Goal: Task Accomplishment & Management: Manage account settings

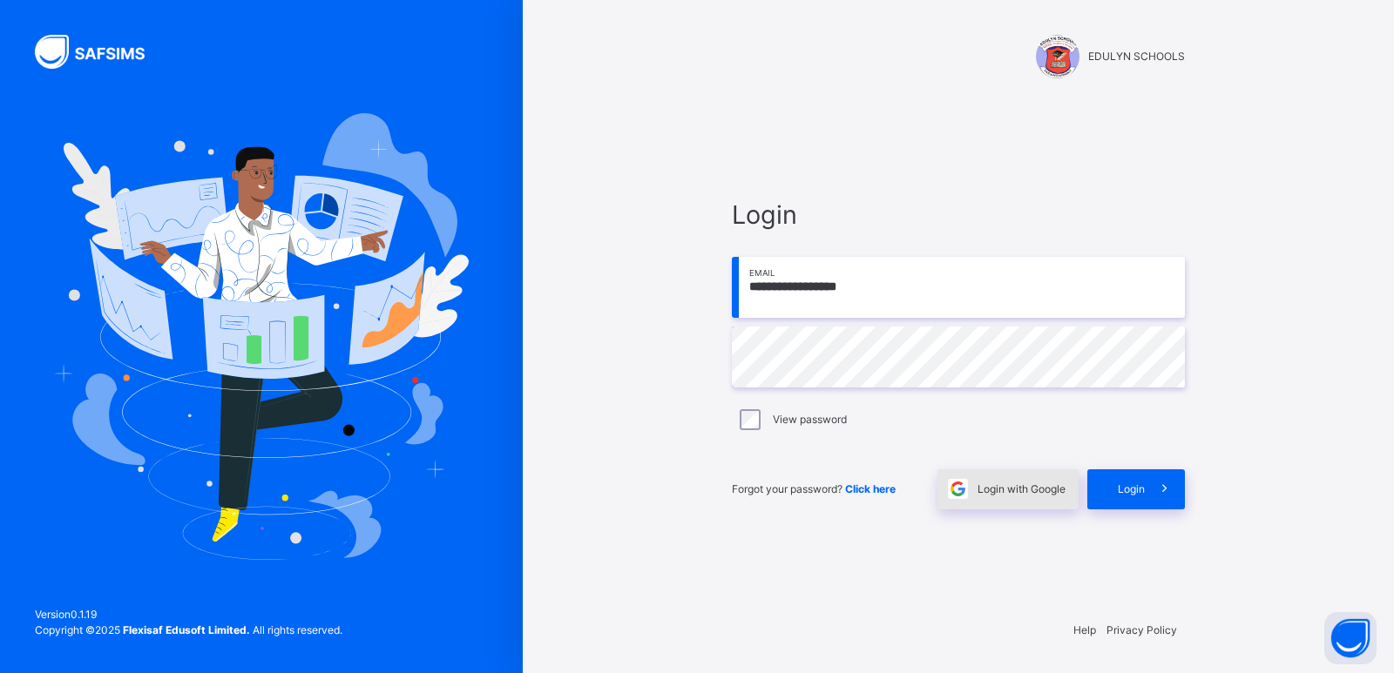
click at [1042, 491] on span "Login with Google" at bounding box center [1022, 490] width 88 height 16
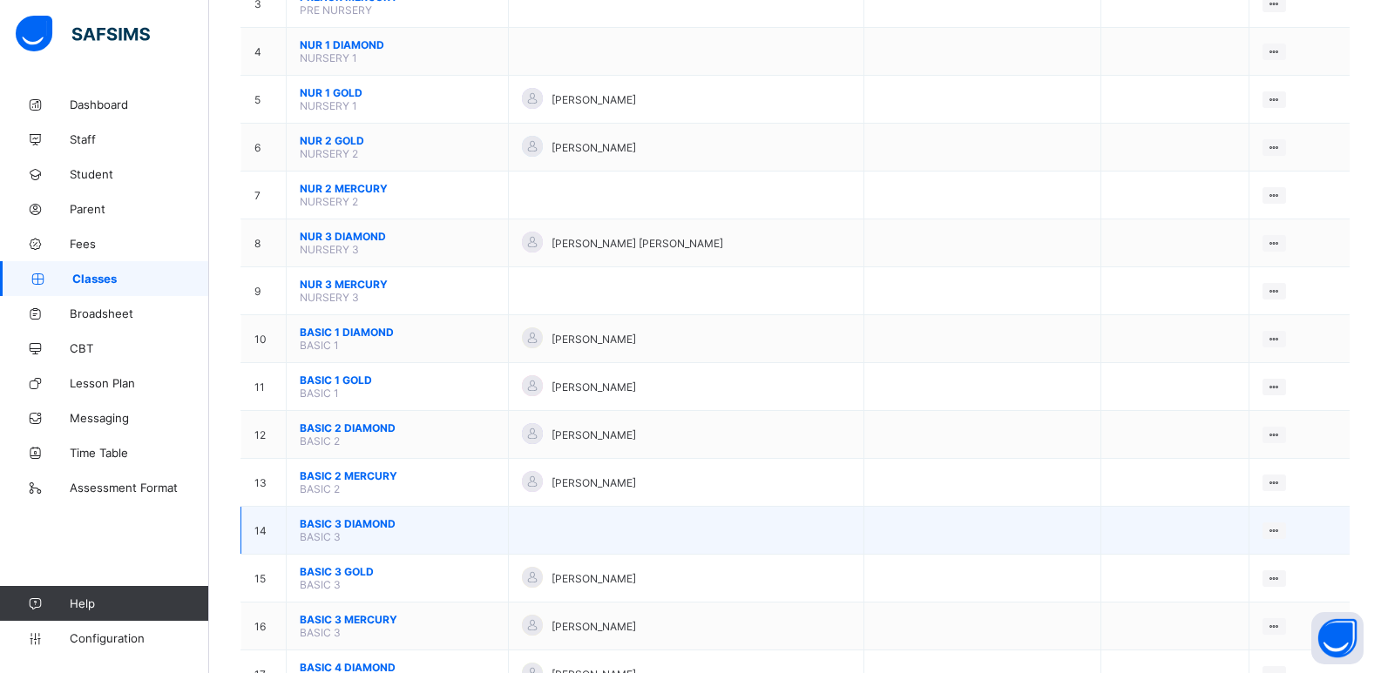
scroll to position [436, 0]
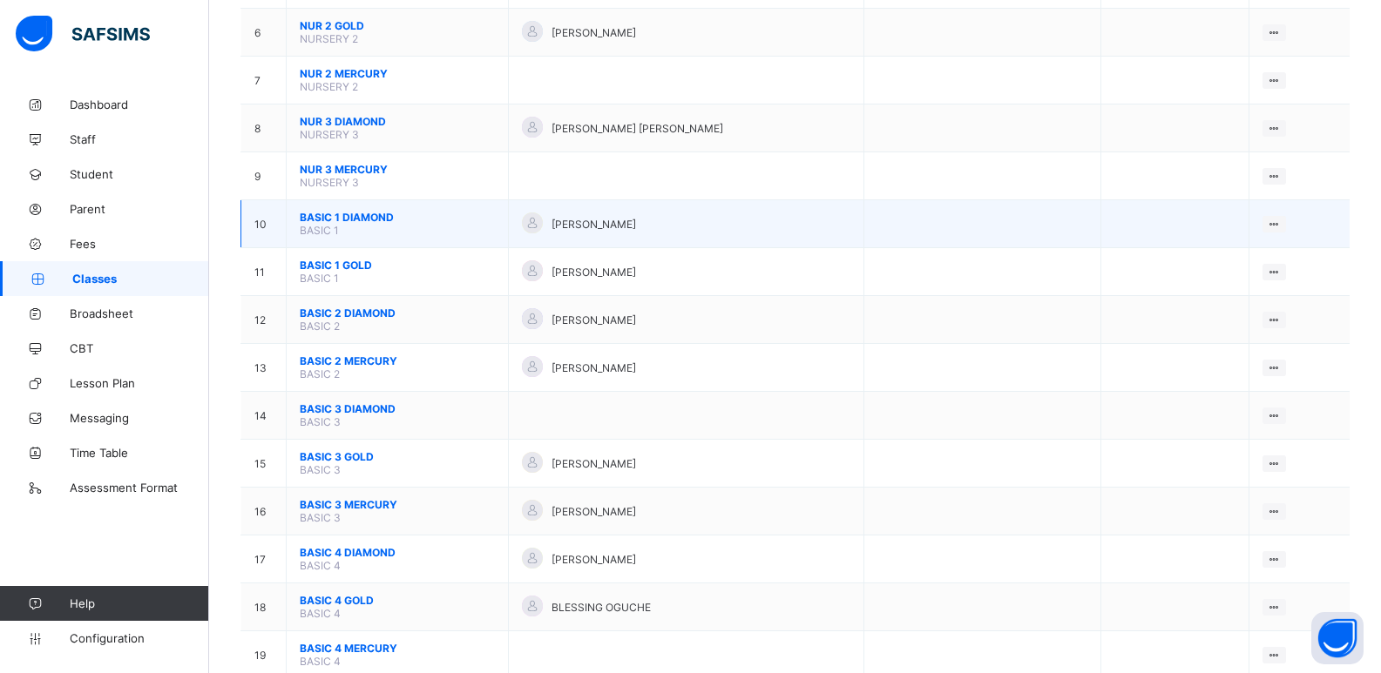
click at [343, 213] on span "BASIC 1 DIAMOND" at bounding box center [397, 217] width 195 height 13
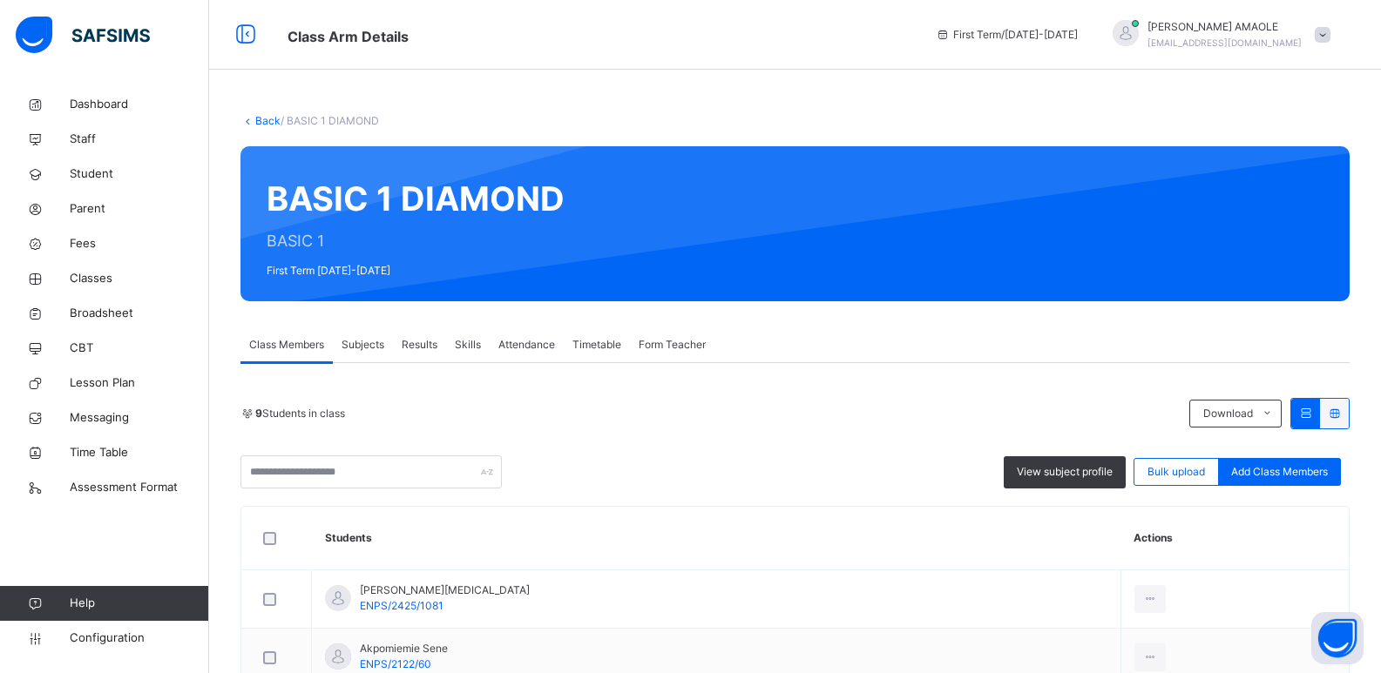
click at [263, 118] on link "Back" at bounding box center [267, 120] width 25 height 13
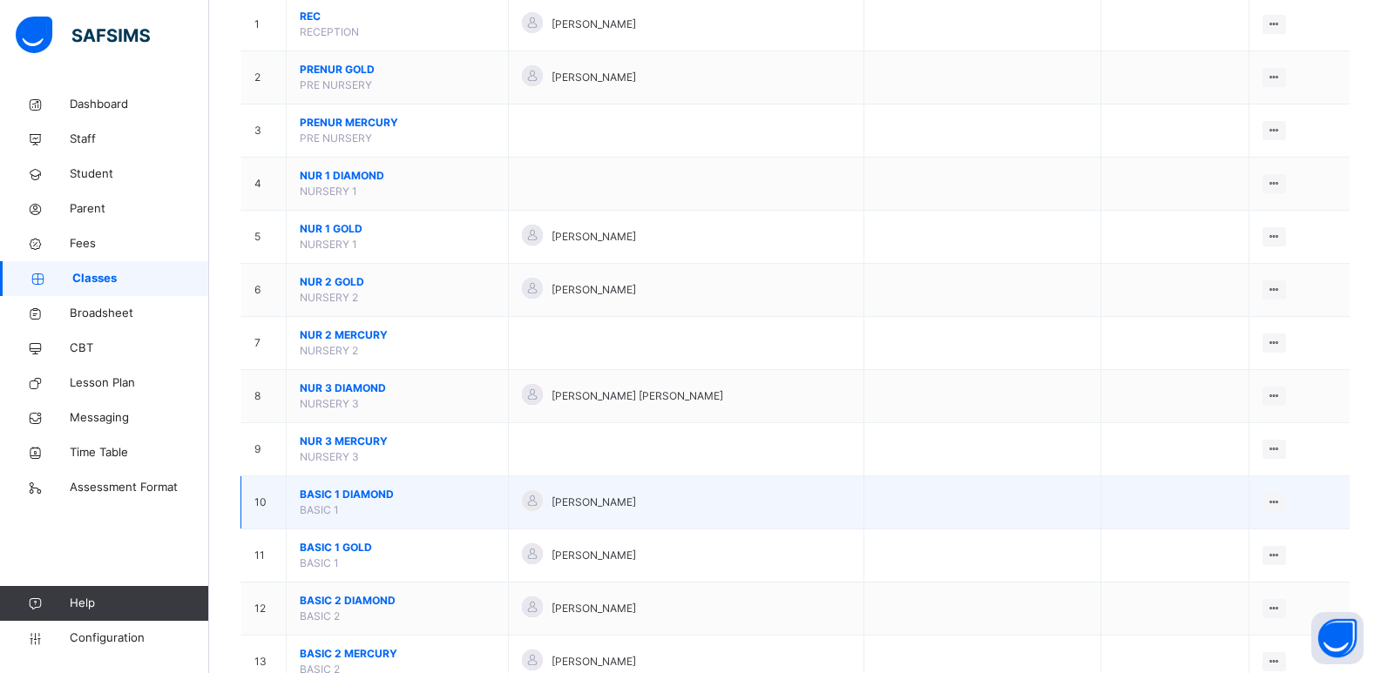
scroll to position [261, 0]
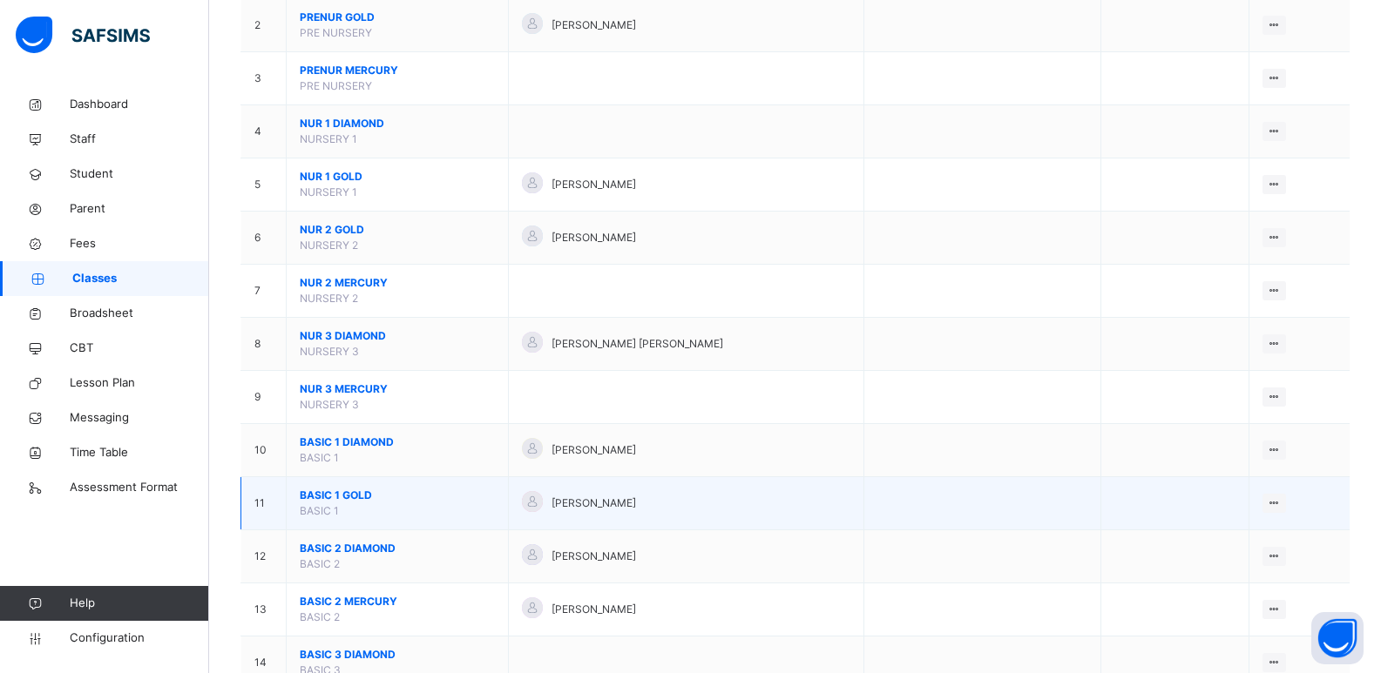
click at [337, 493] on span "BASIC 1 GOLD" at bounding box center [397, 496] width 195 height 16
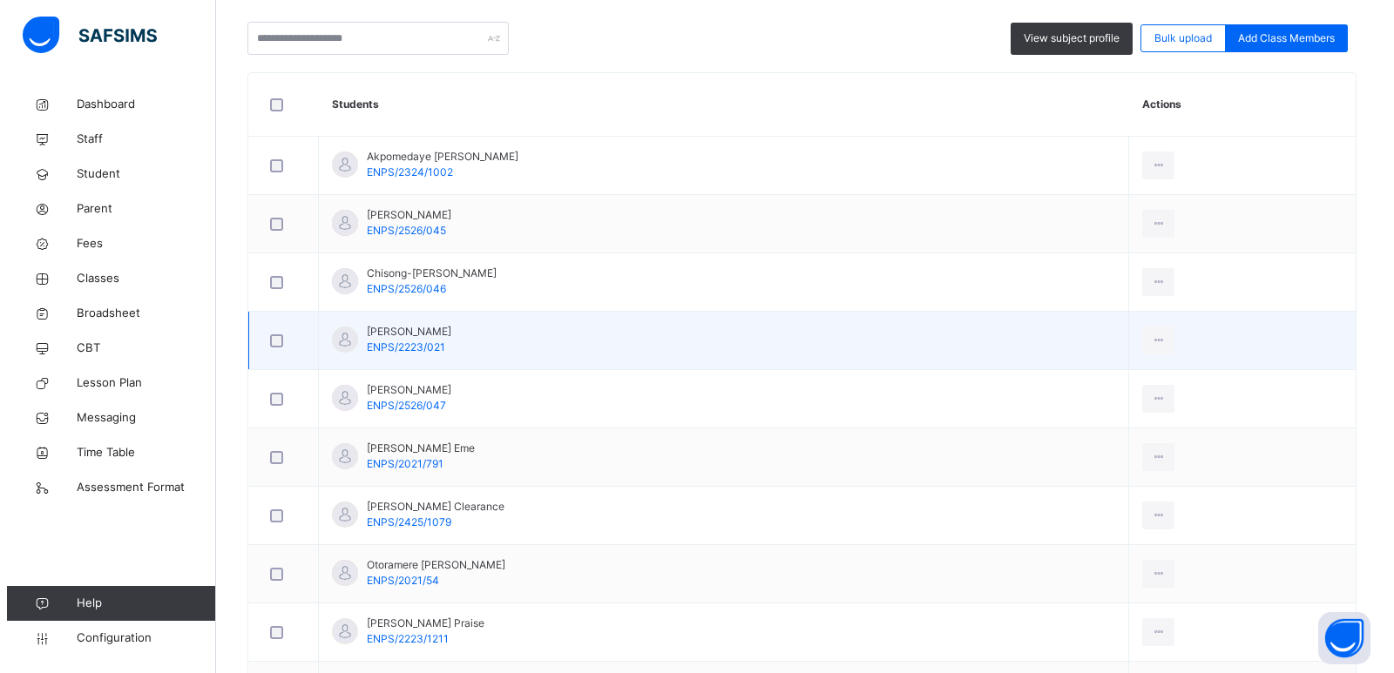
scroll to position [345, 0]
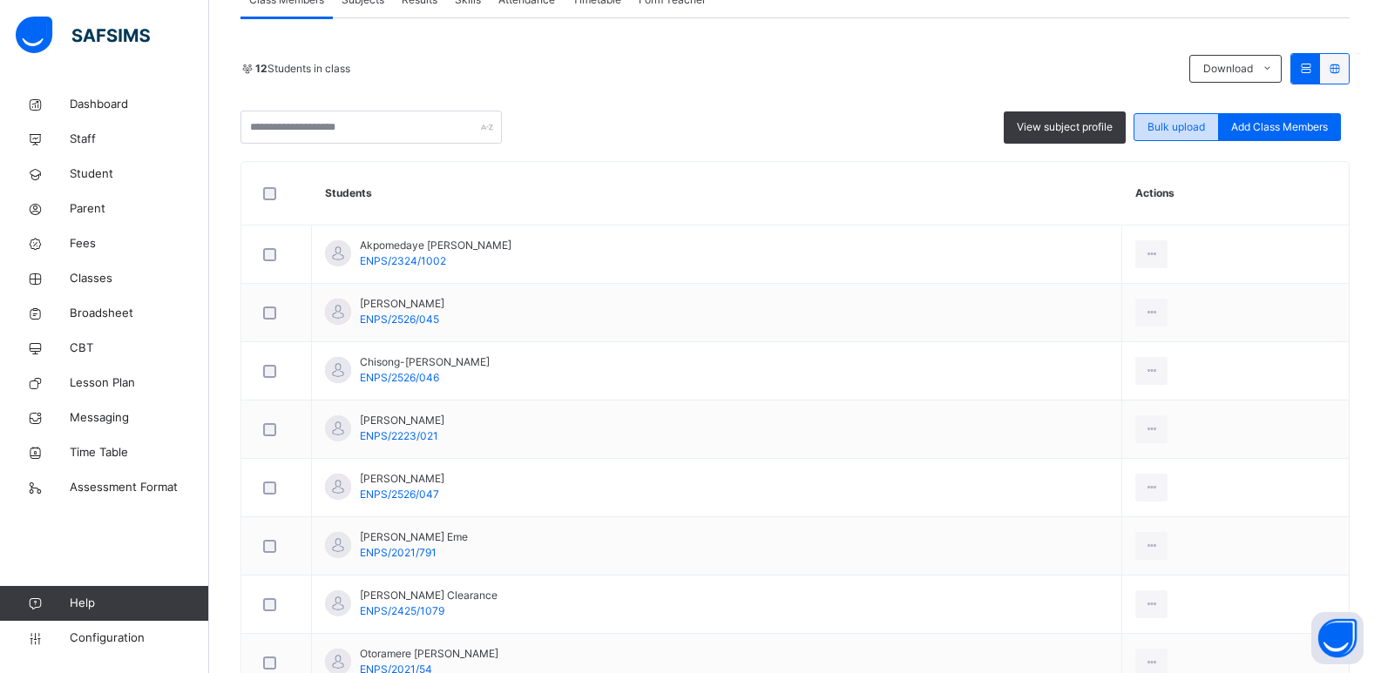
click at [1201, 117] on div "Bulk upload" at bounding box center [1175, 127] width 85 height 28
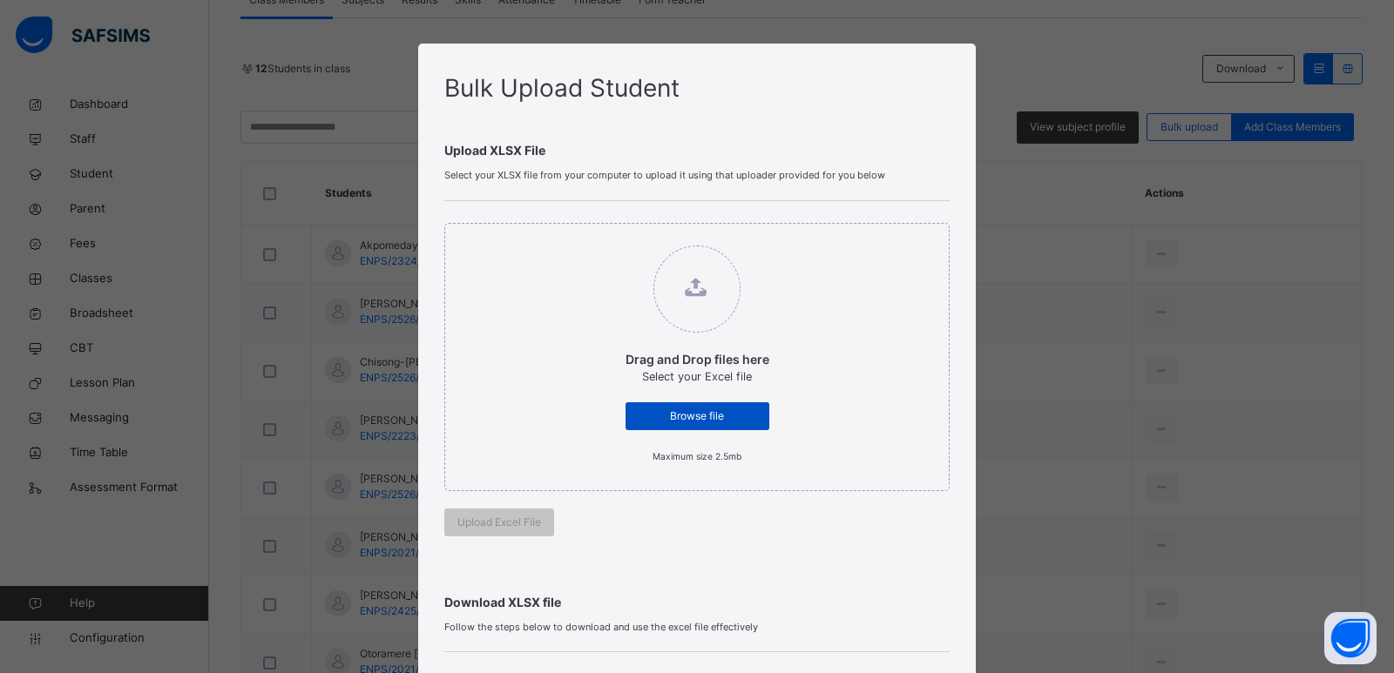
click at [679, 409] on span "Browse file" at bounding box center [698, 417] width 118 height 16
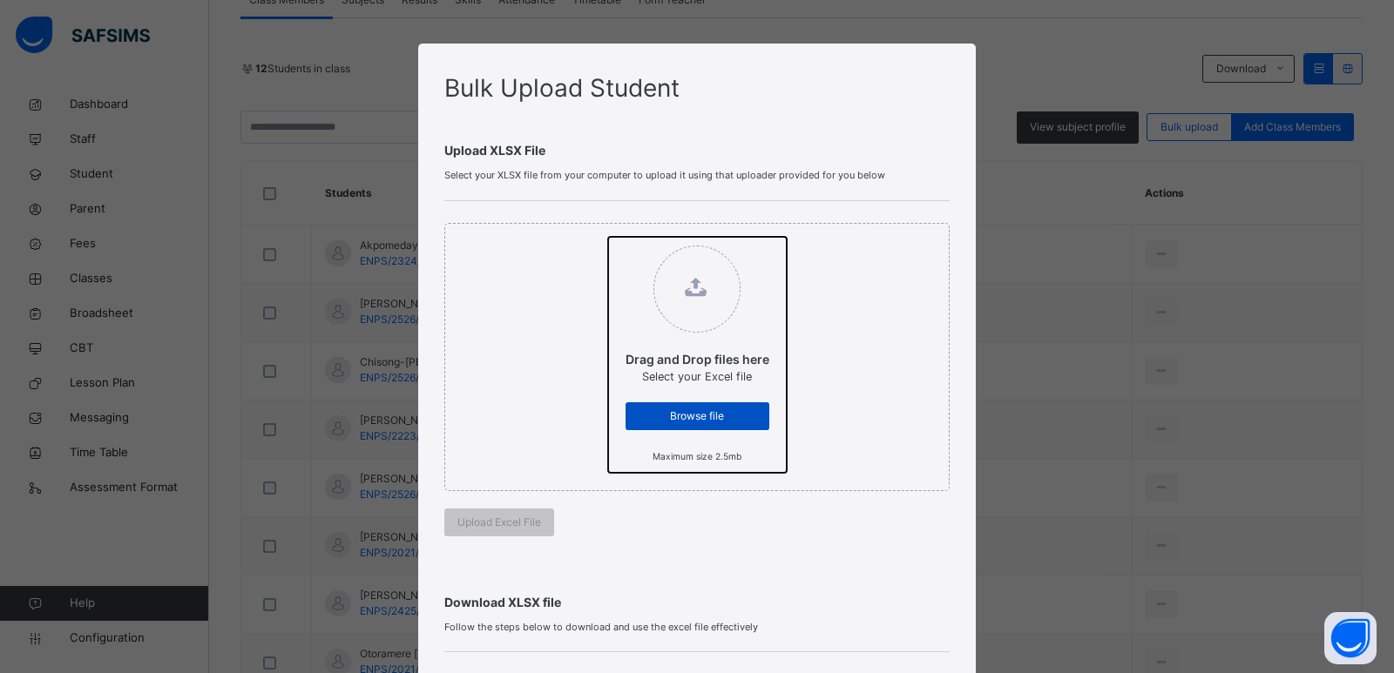
click at [608, 237] on input "Drag and Drop files here Select your Excel file Browse file Maximum size 2.5mb" at bounding box center [608, 237] width 0 height 0
type input "**********"
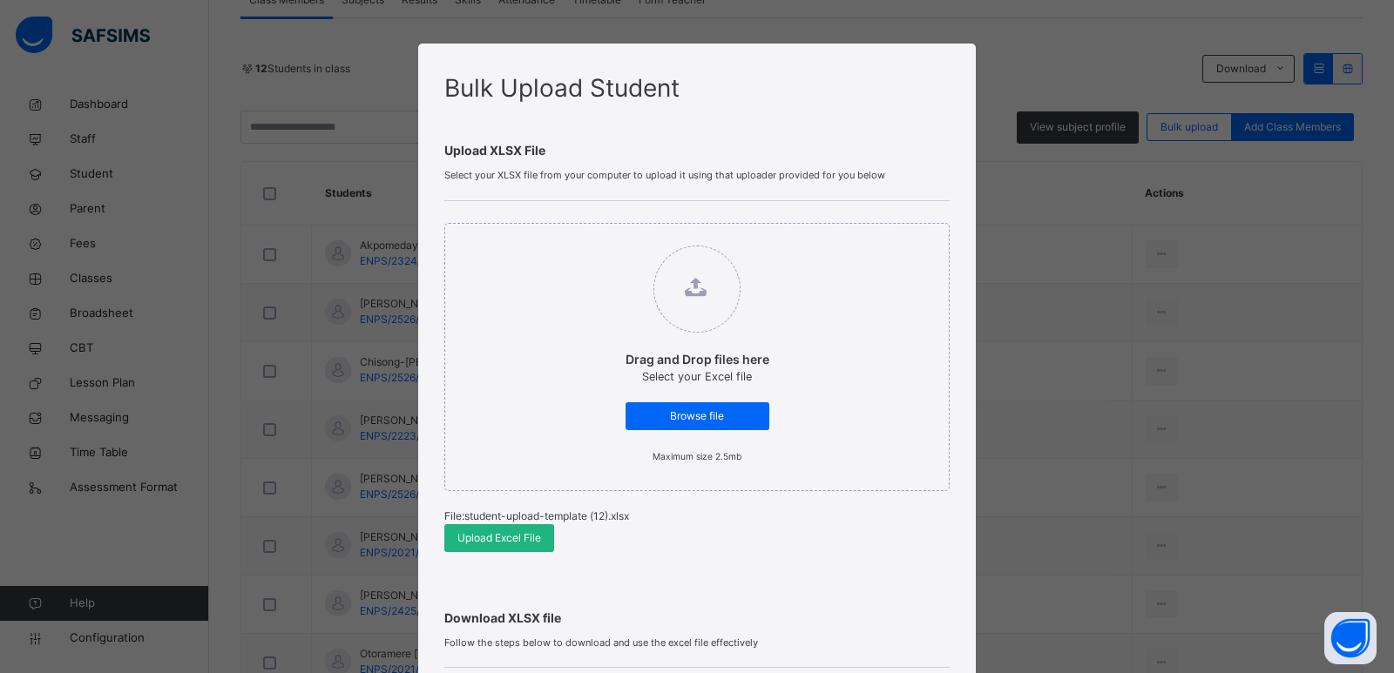
click at [463, 529] on div "Upload Excel File" at bounding box center [499, 538] width 110 height 28
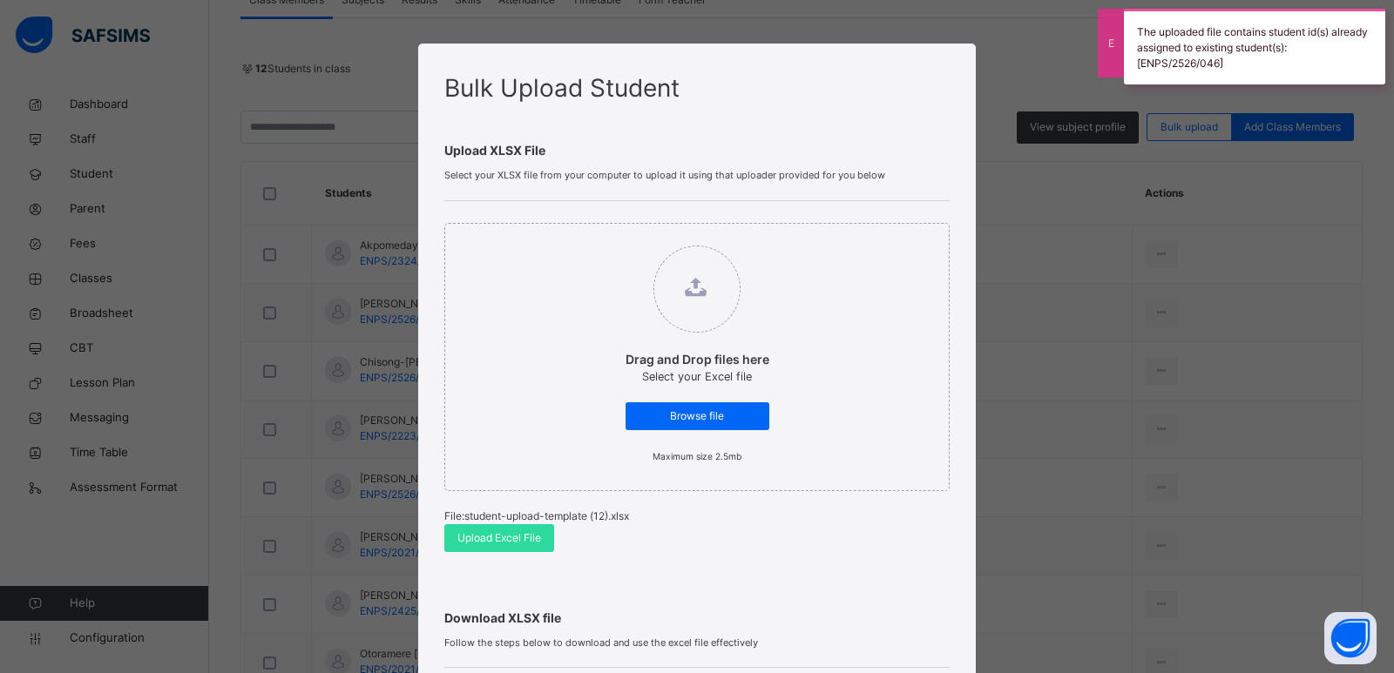
click at [992, 240] on div "Bulk Upload Student Upload XLSX File Select your XLSX file from your computer t…" at bounding box center [697, 336] width 1394 height 673
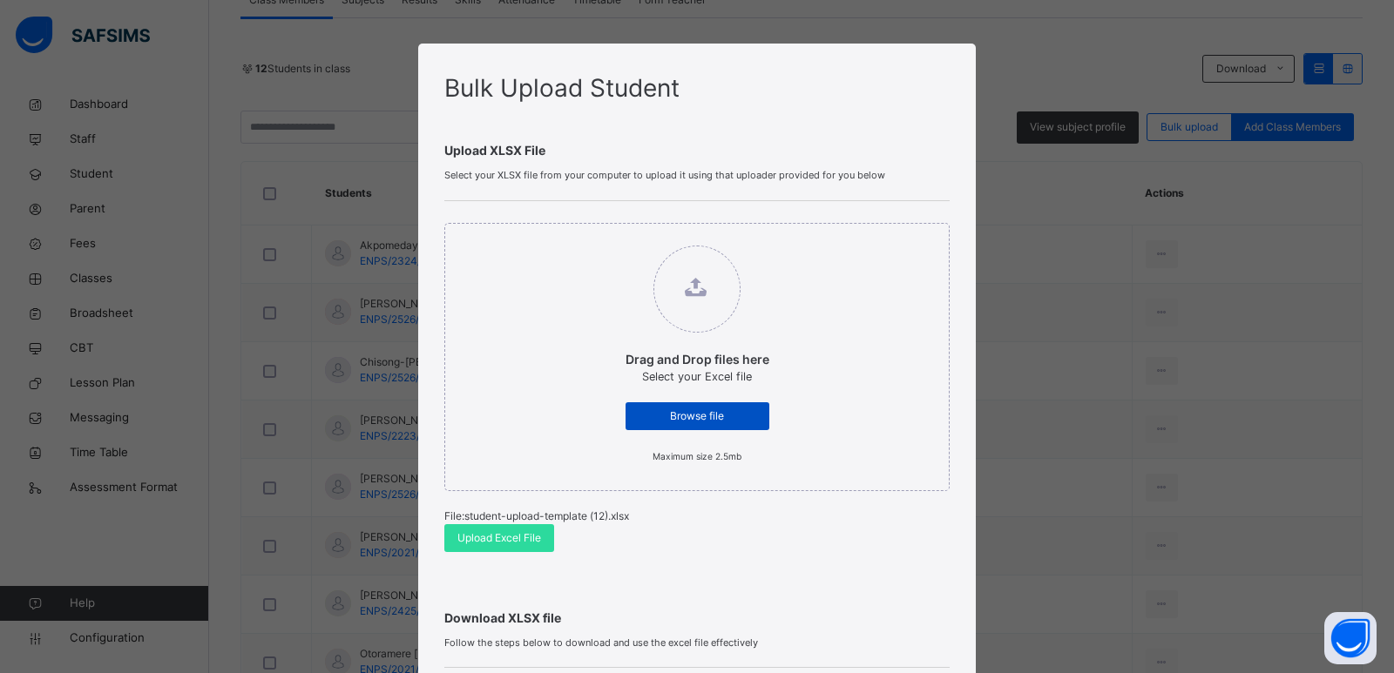
click at [723, 420] on span "Browse file" at bounding box center [698, 417] width 118 height 16
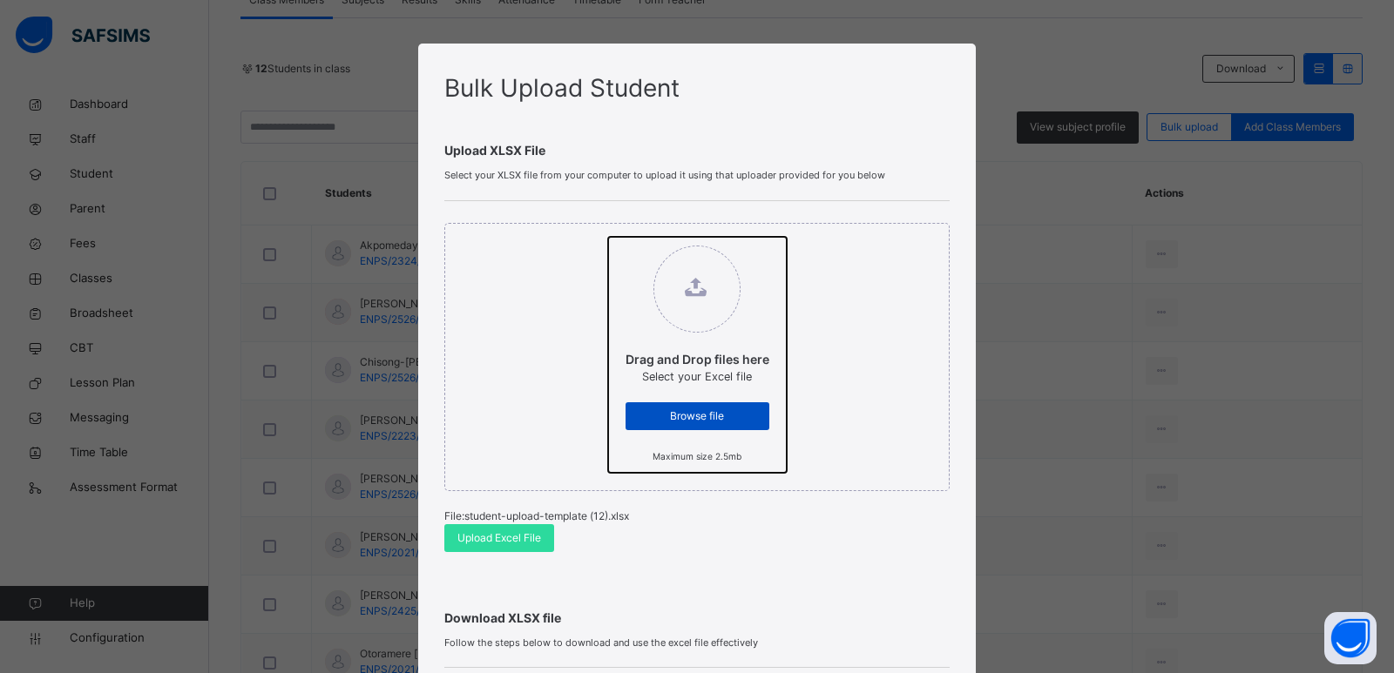
click at [608, 237] on input "Drag and Drop files here Select your Excel file Browse file Maximum size 2.5mb" at bounding box center [608, 237] width 0 height 0
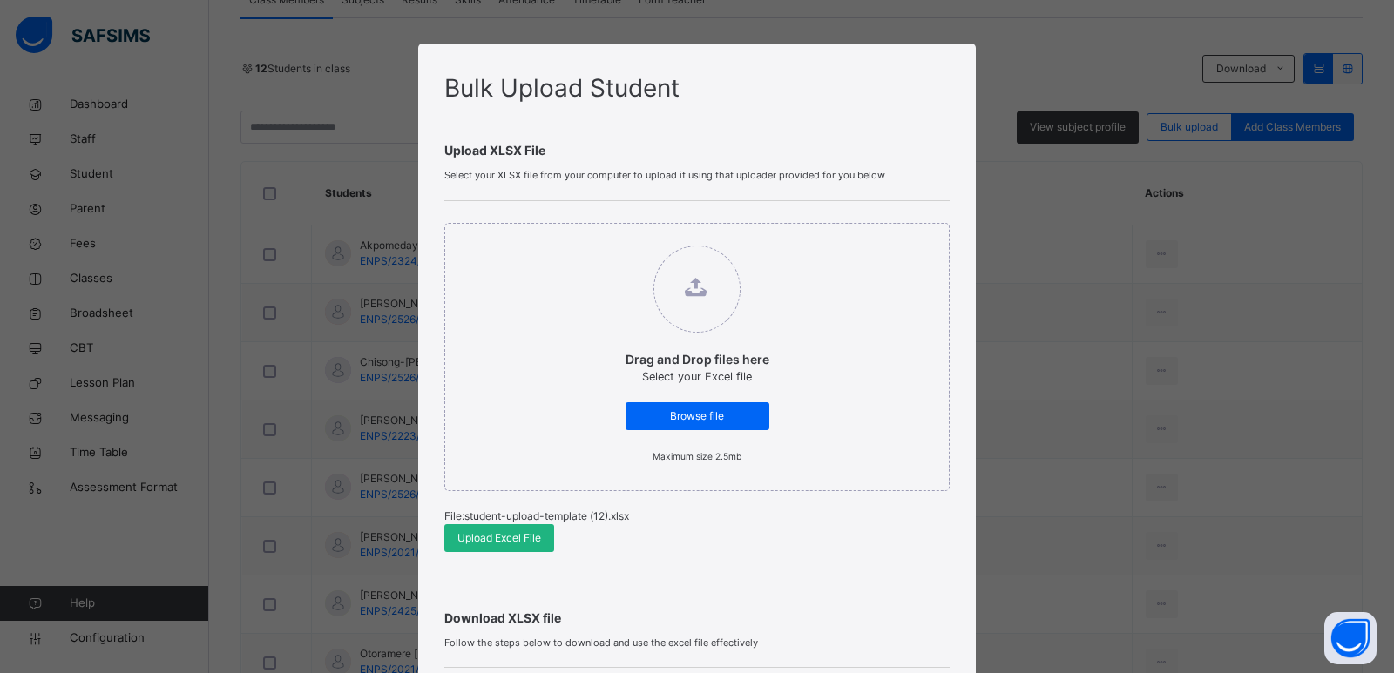
click at [510, 537] on span "Upload Excel File" at bounding box center [499, 539] width 84 height 16
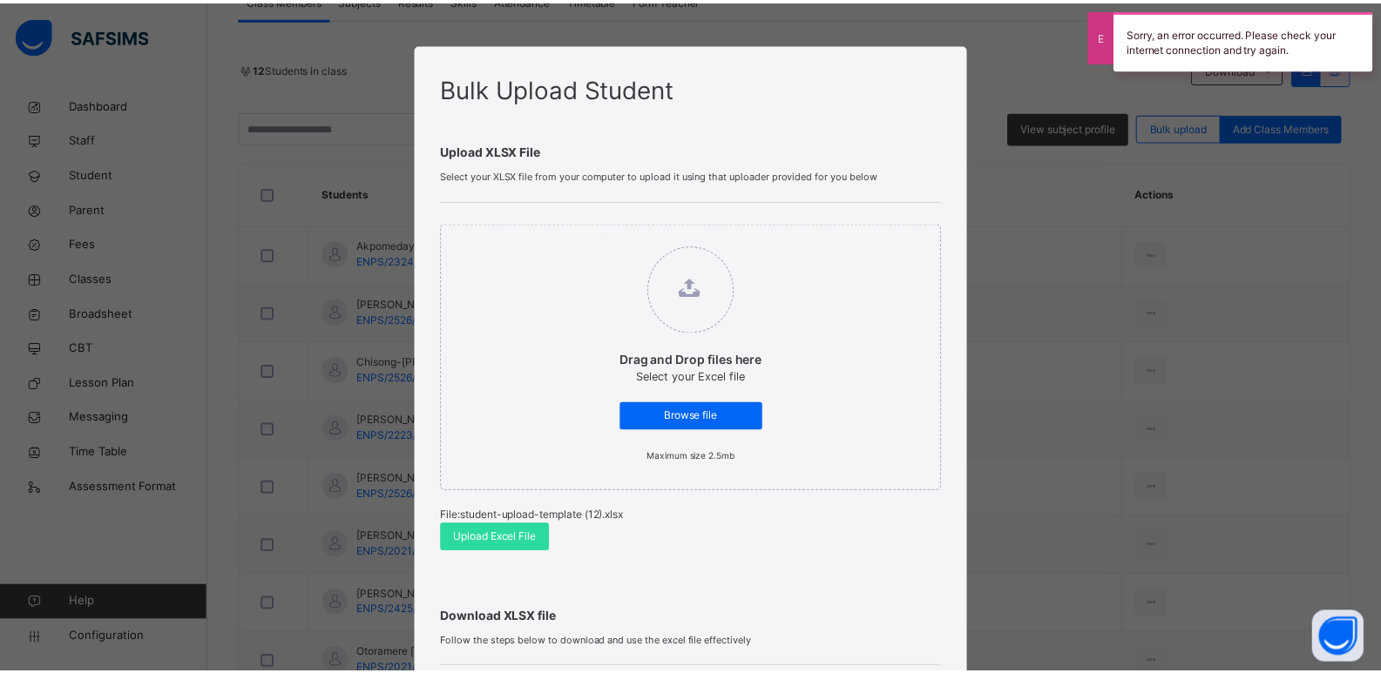
scroll to position [329, 0]
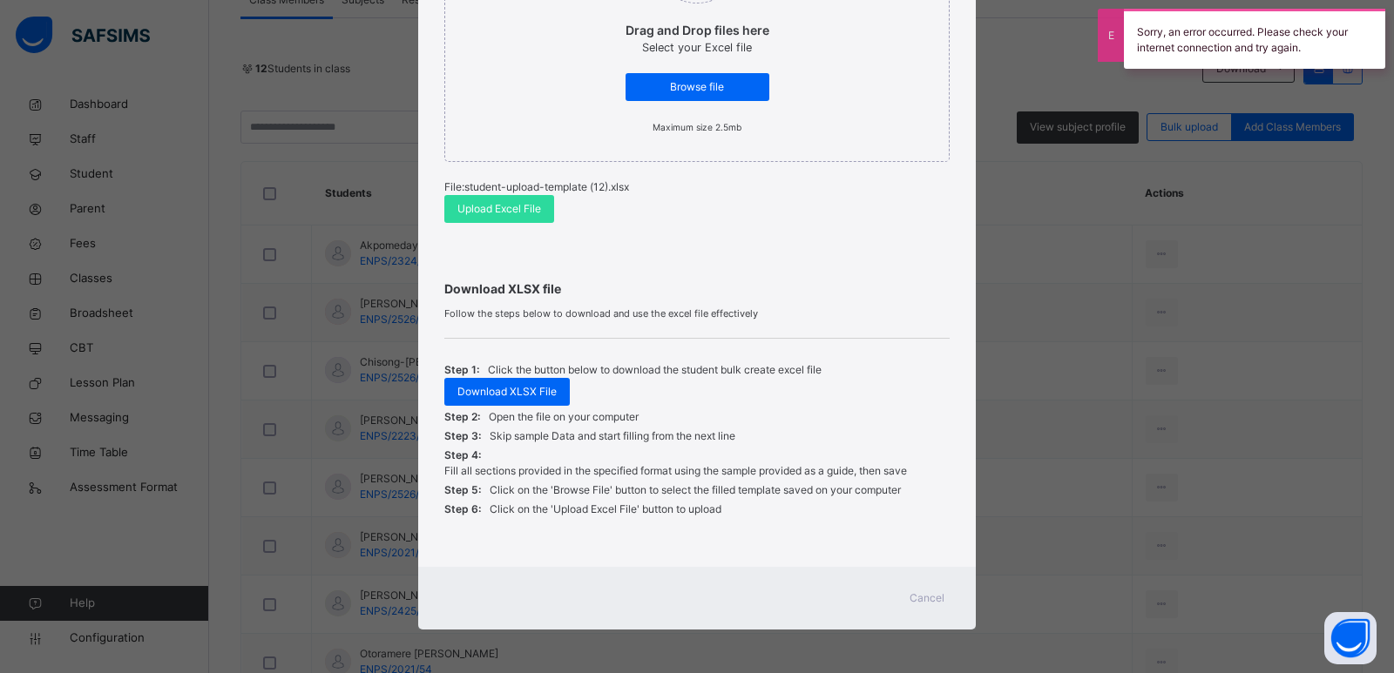
click at [905, 589] on div "Cancel" at bounding box center [927, 599] width 63 height 28
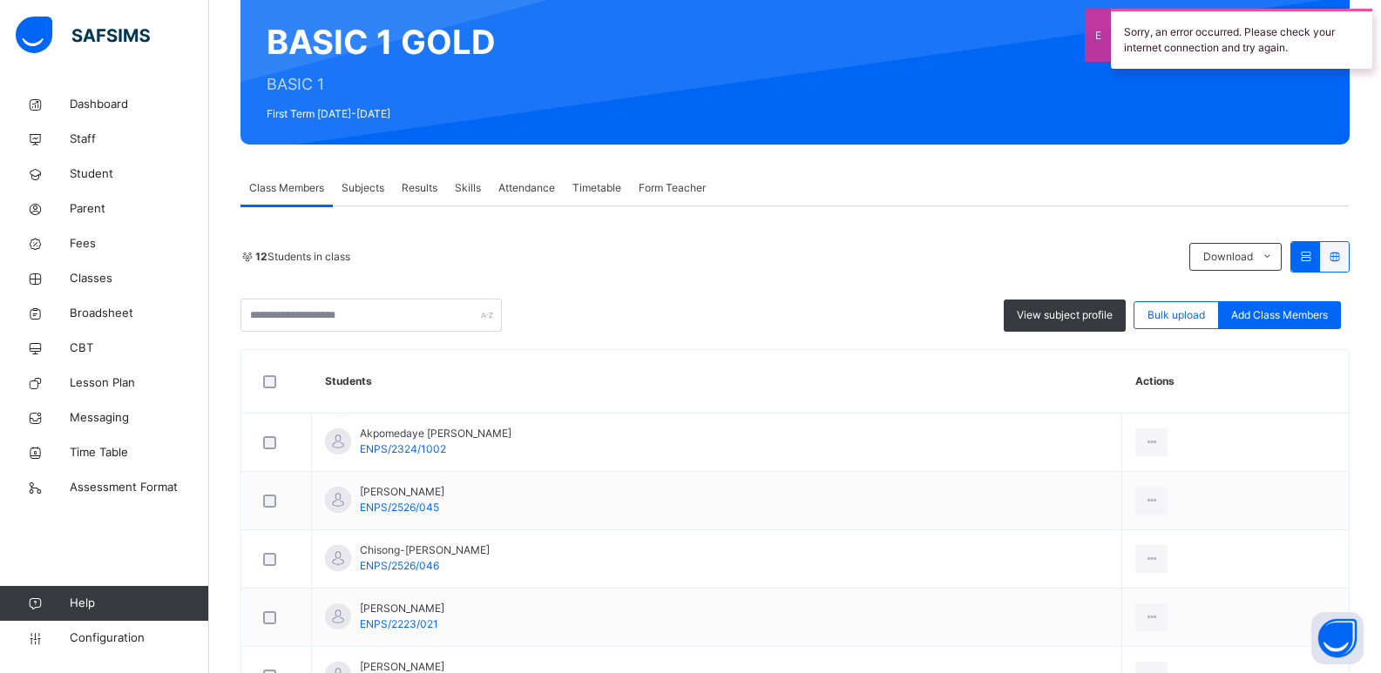
scroll to position [0, 0]
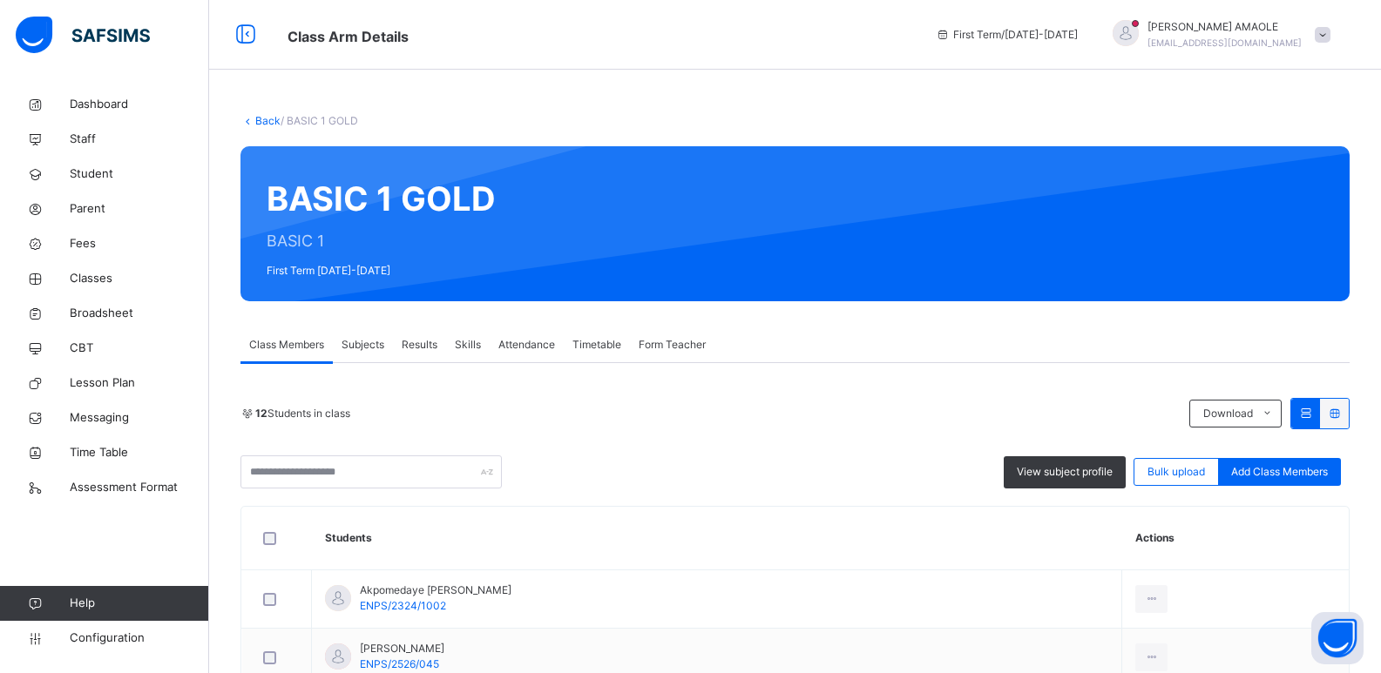
click at [259, 114] on link "Back" at bounding box center [267, 120] width 25 height 13
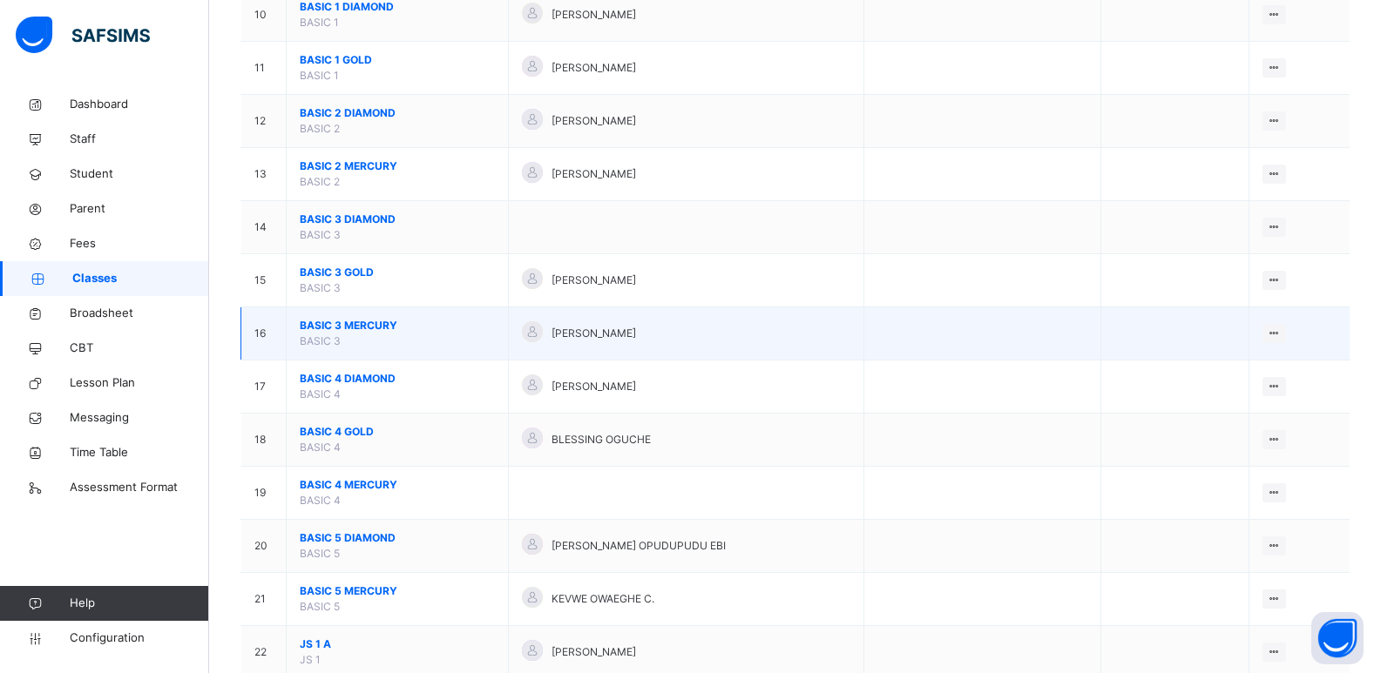
scroll to position [523, 0]
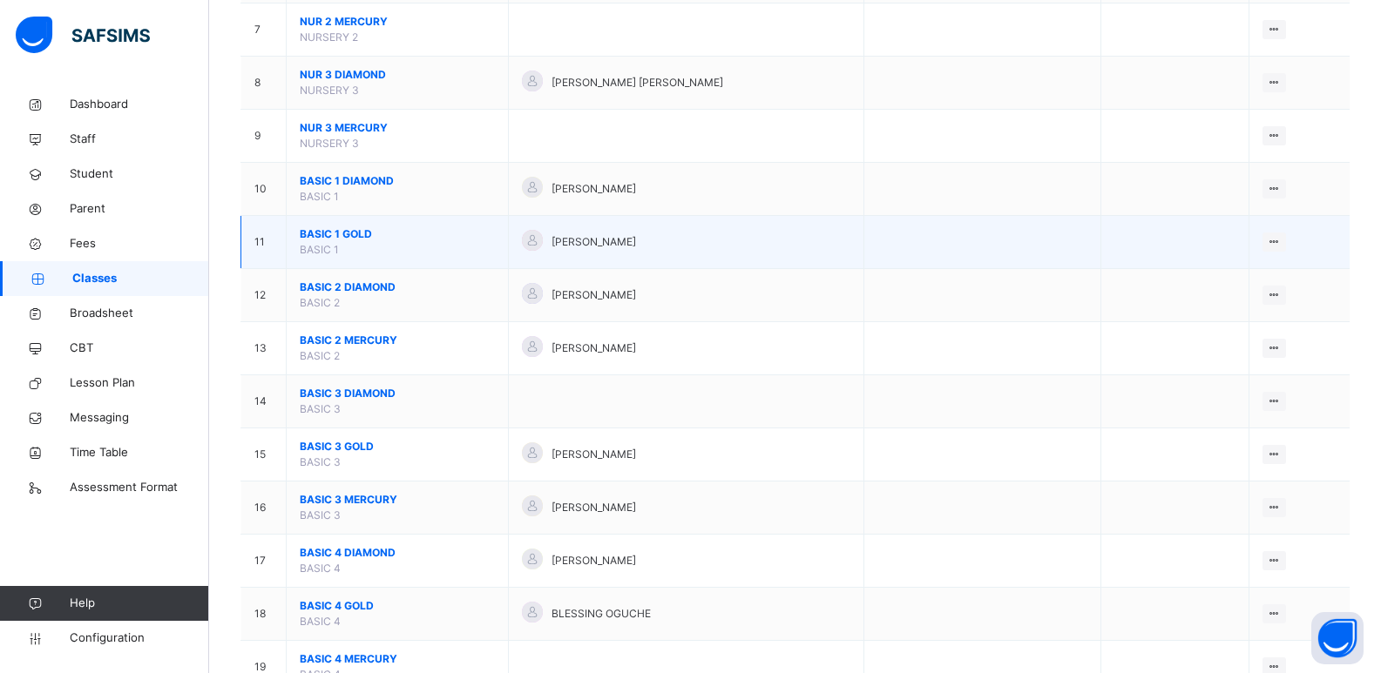
click at [339, 231] on span "BASIC 1 GOLD" at bounding box center [397, 235] width 195 height 16
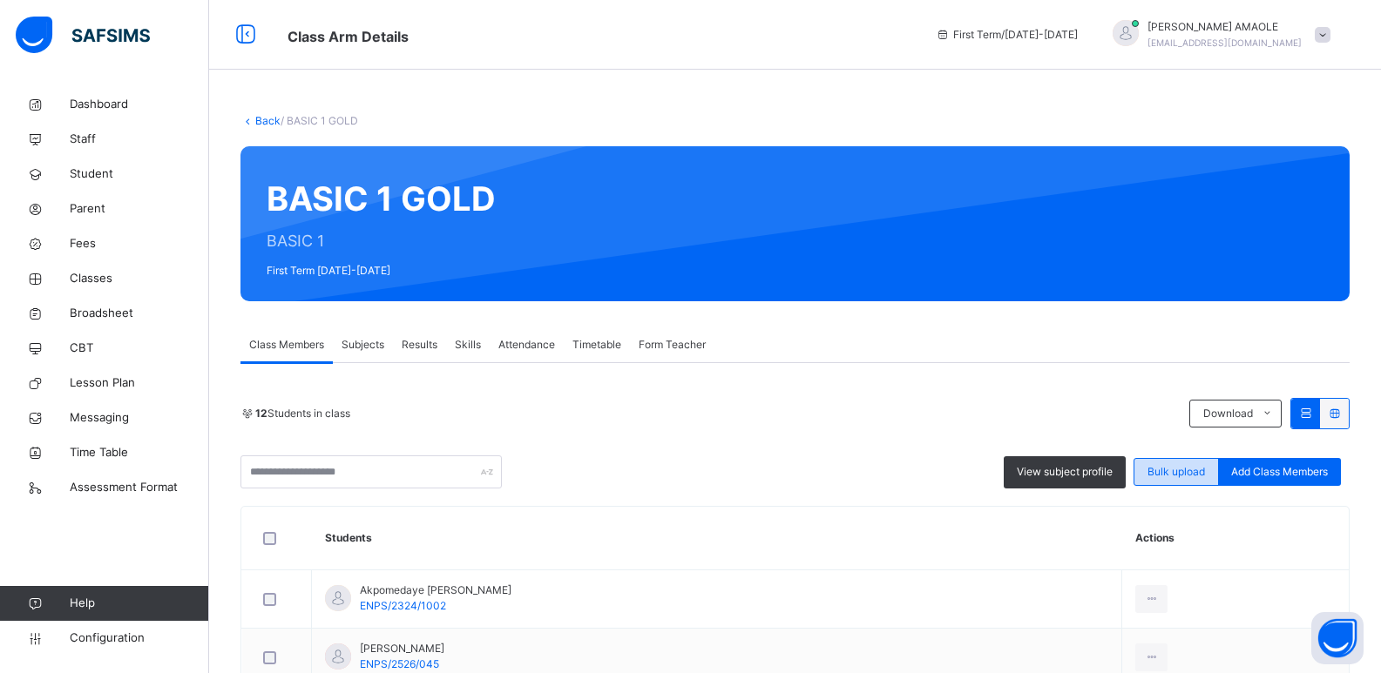
click at [1194, 470] on span "Bulk upload" at bounding box center [1176, 472] width 58 height 16
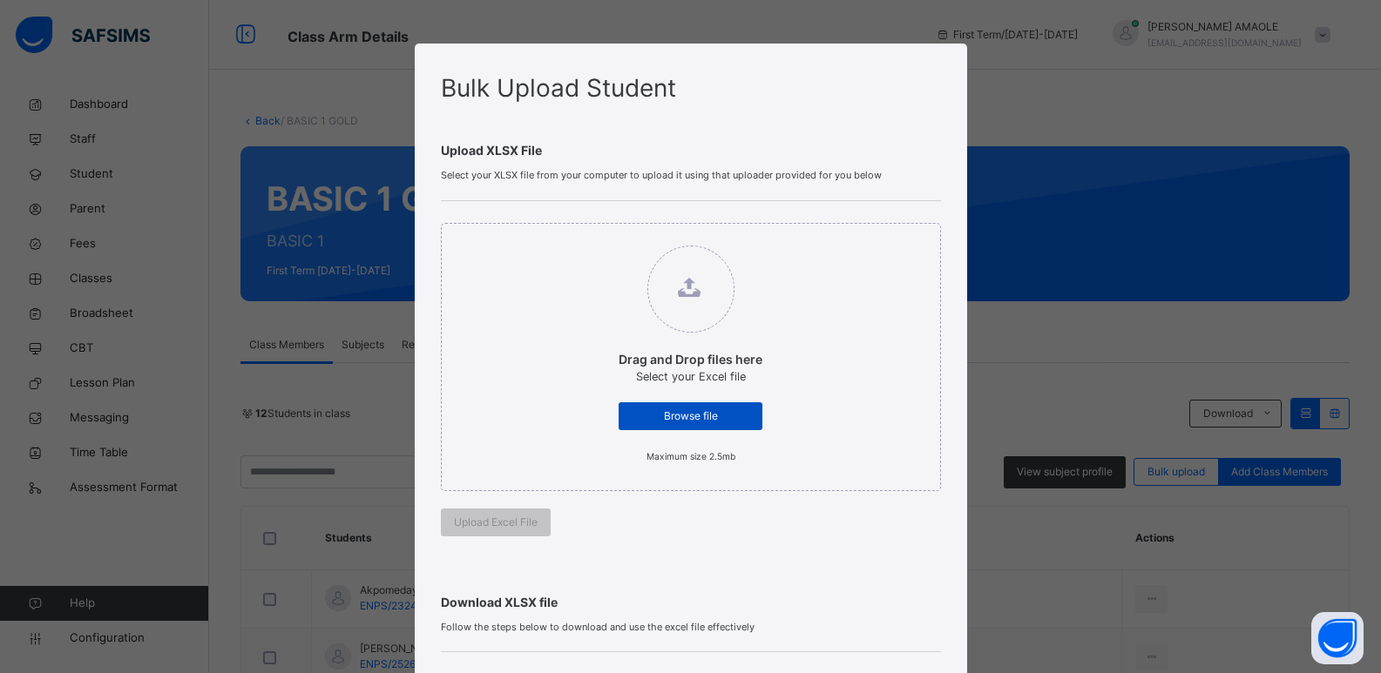
click at [713, 418] on span "Browse file" at bounding box center [691, 417] width 118 height 16
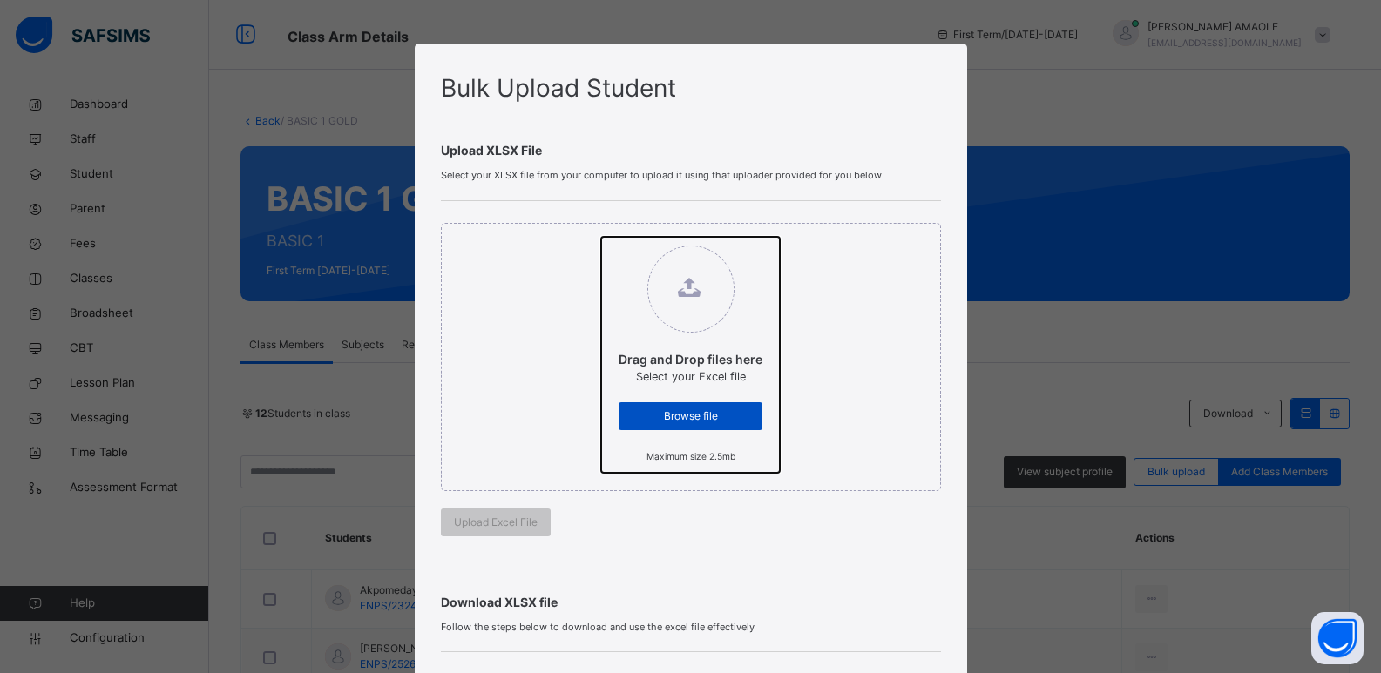
click at [601, 237] on input "Drag and Drop files here Select your Excel file Browse file Maximum size 2.5mb" at bounding box center [601, 237] width 0 height 0
type input "**********"
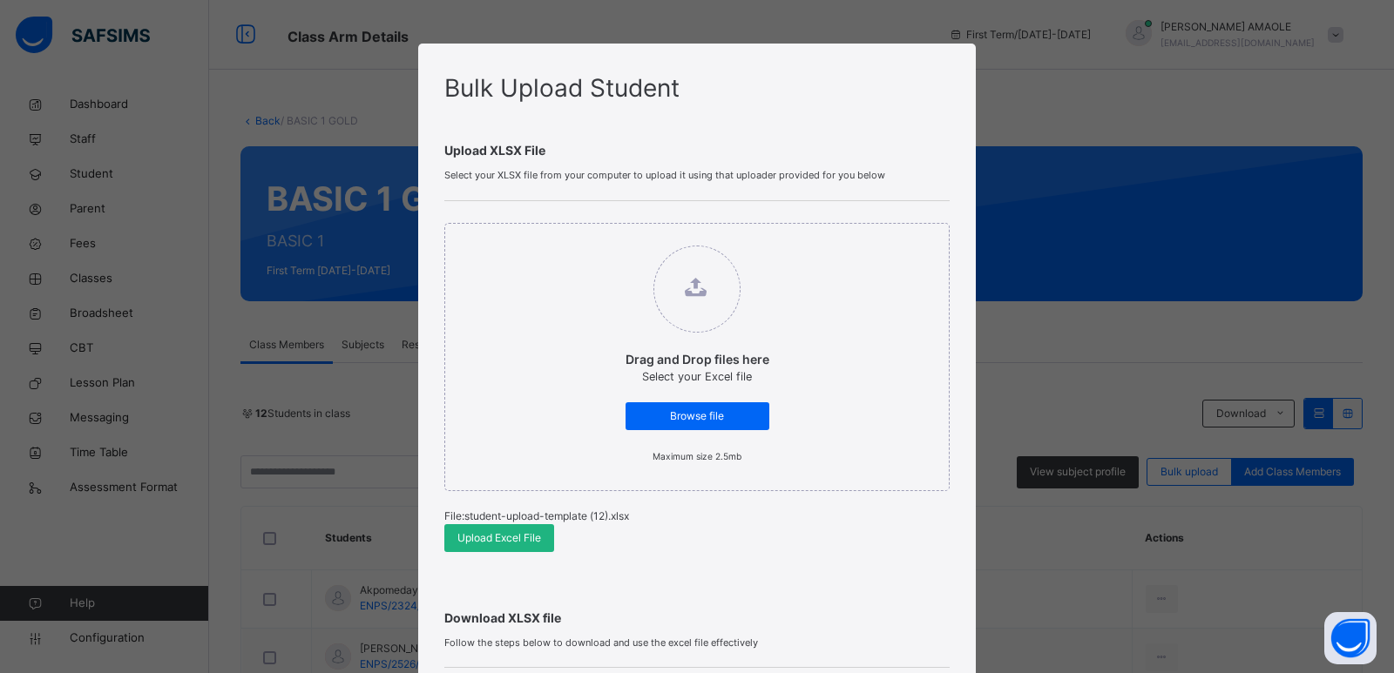
click at [501, 541] on span "Upload Excel File" at bounding box center [499, 539] width 84 height 16
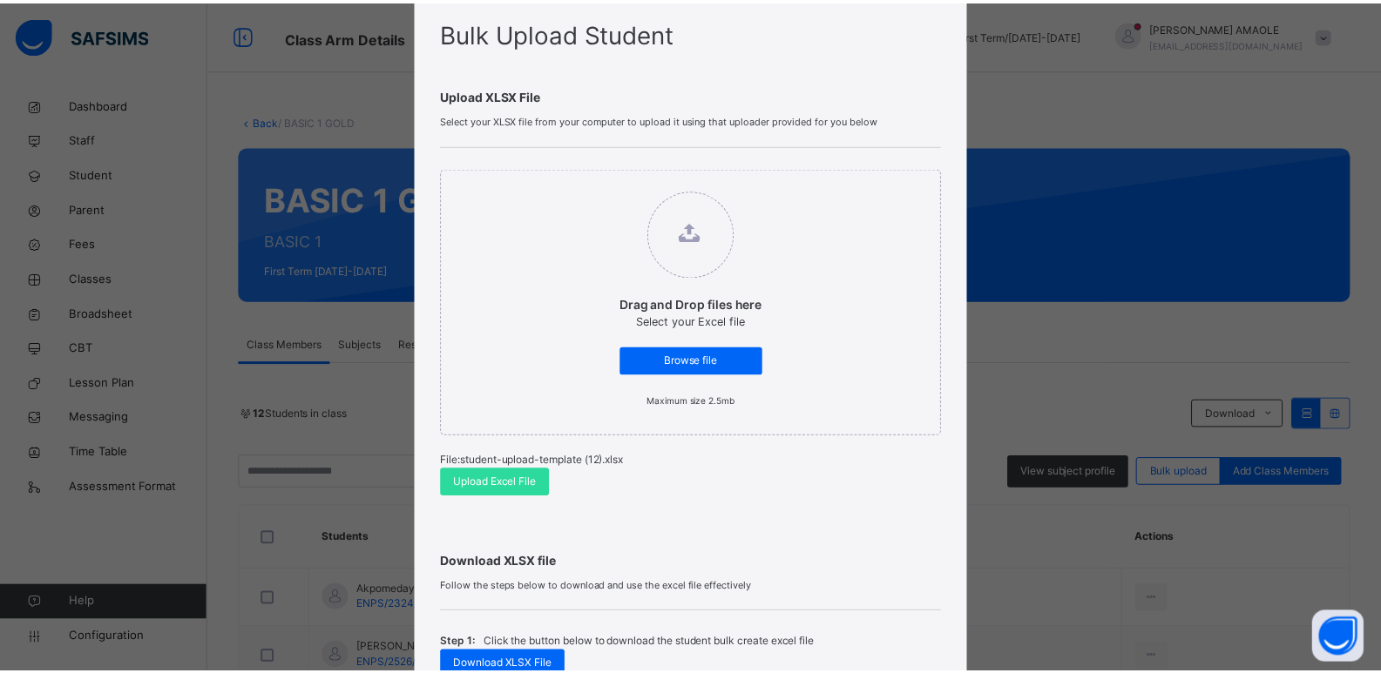
scroll to position [329, 0]
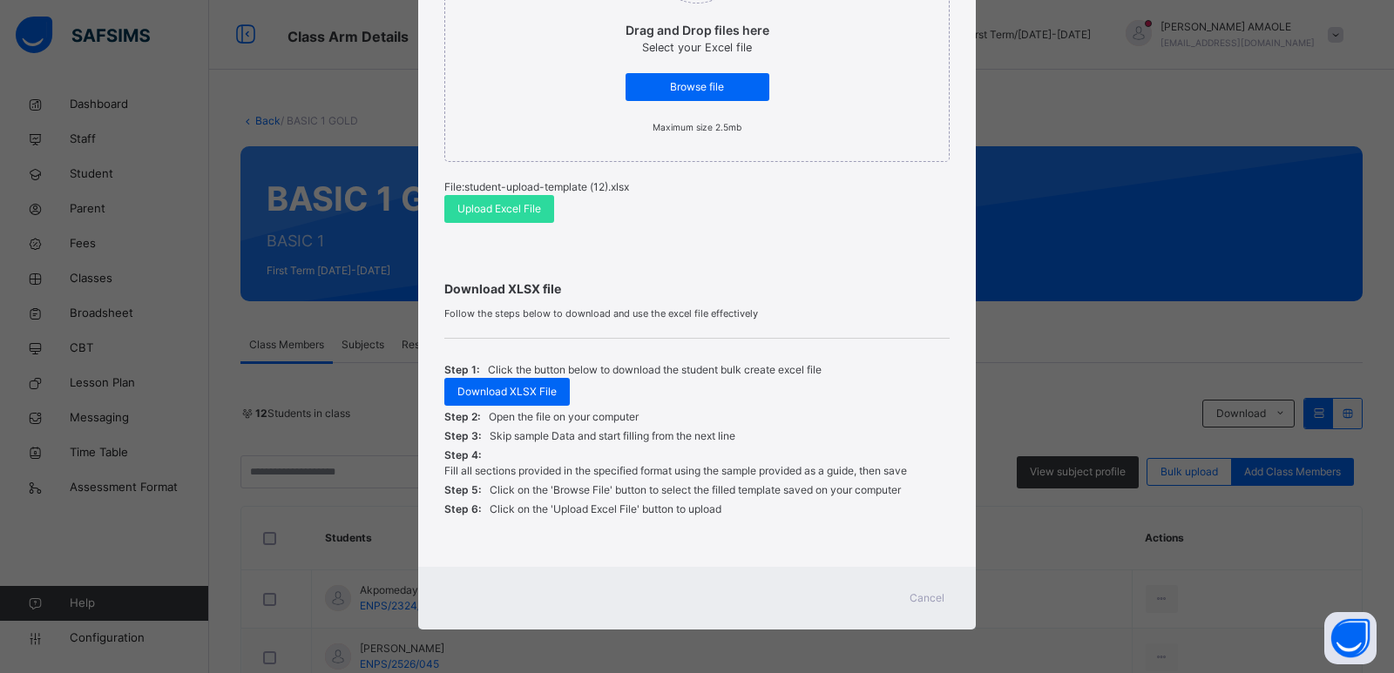
click at [932, 601] on span "Cancel" at bounding box center [927, 599] width 35 height 16
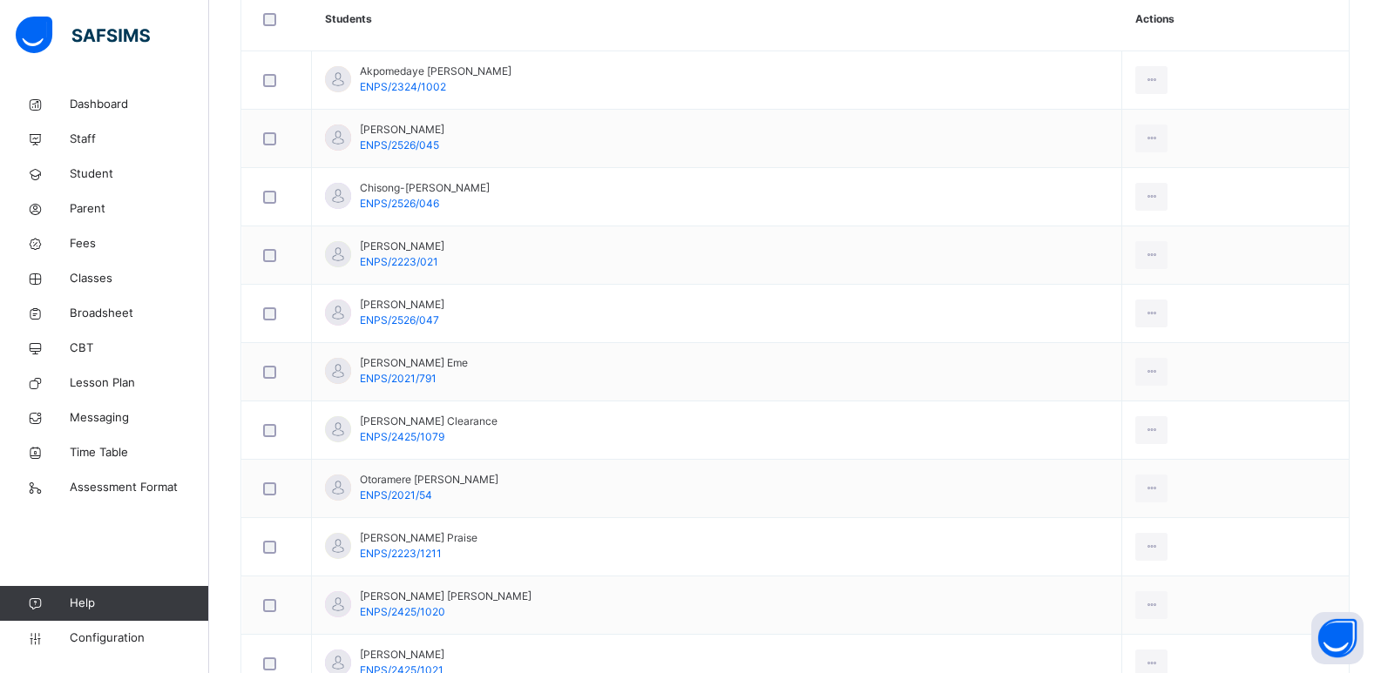
scroll to position [0, 0]
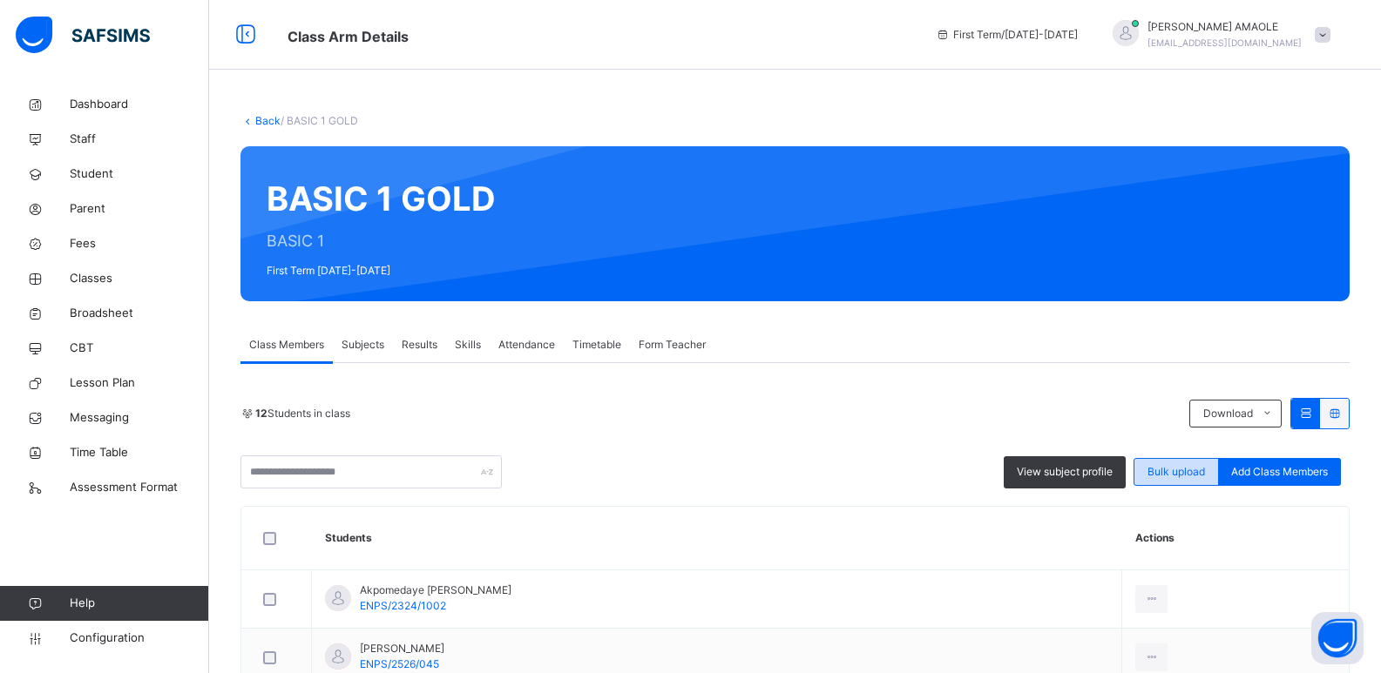
click at [1184, 467] on span "Bulk upload" at bounding box center [1176, 472] width 58 height 16
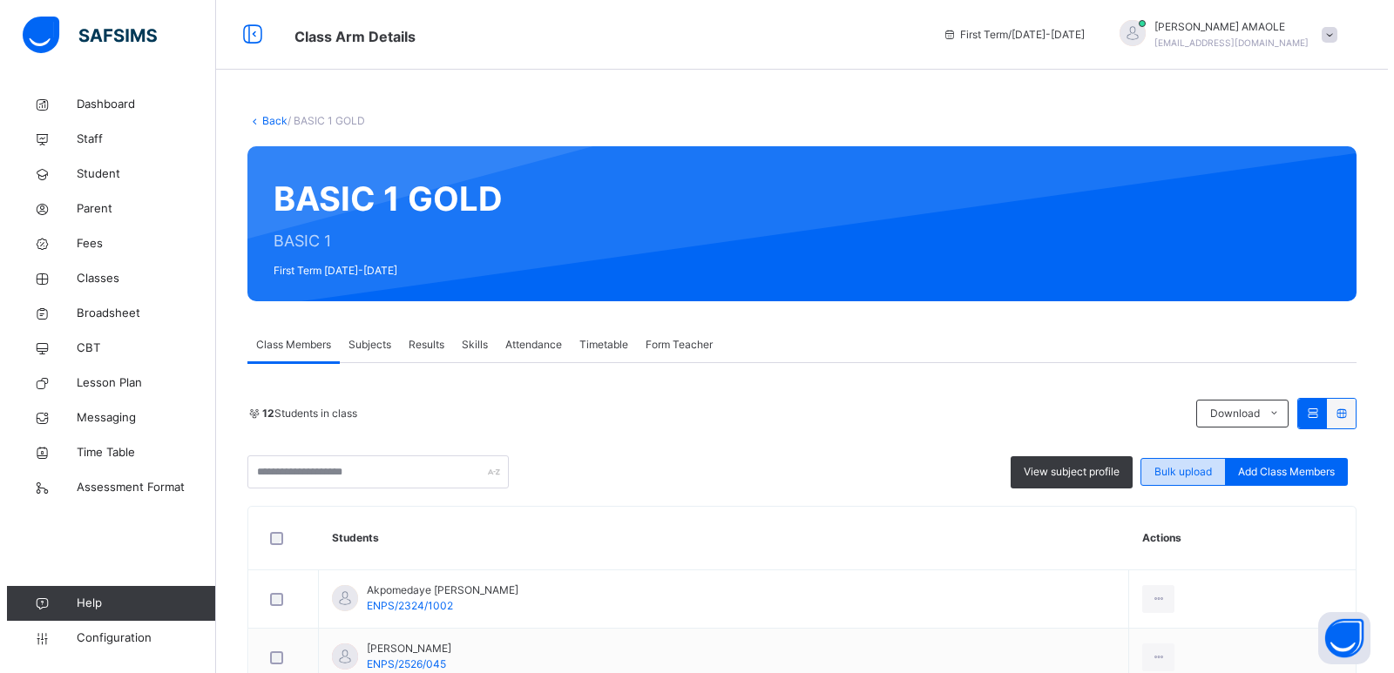
scroll to position [314, 0]
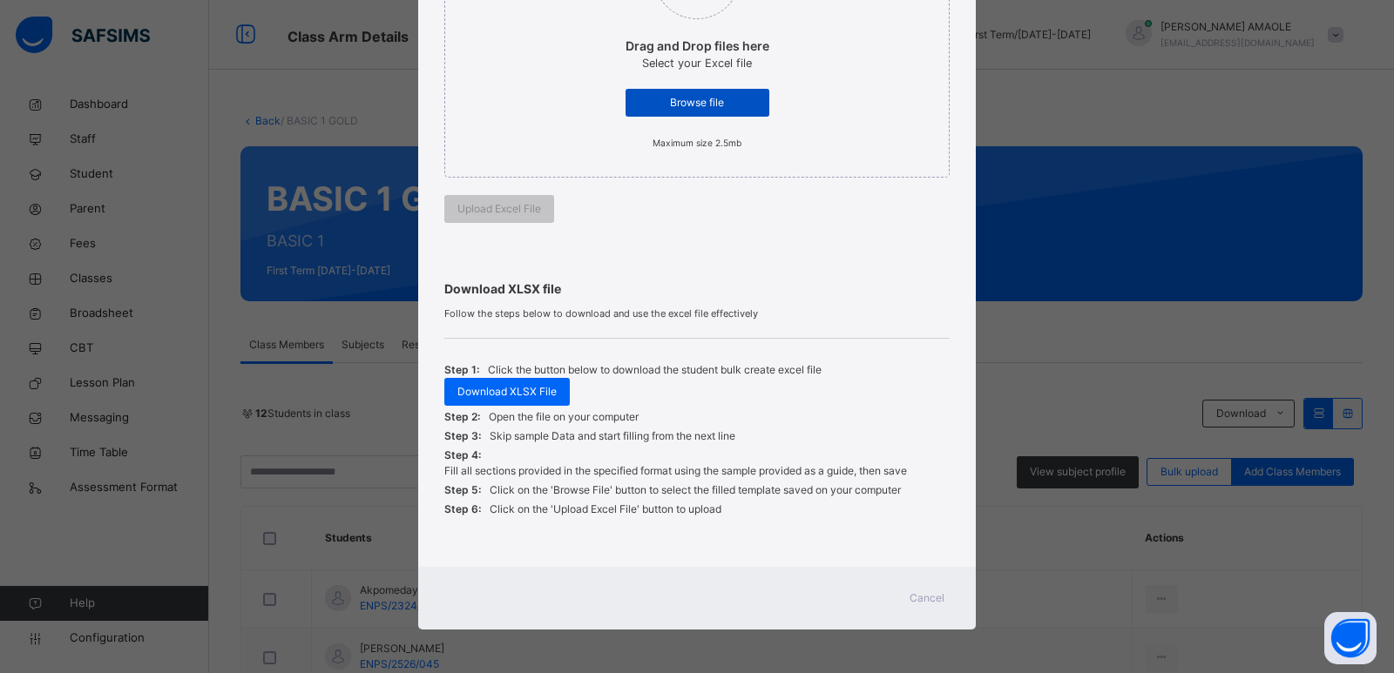
click at [711, 99] on span "Browse file" at bounding box center [698, 103] width 118 height 16
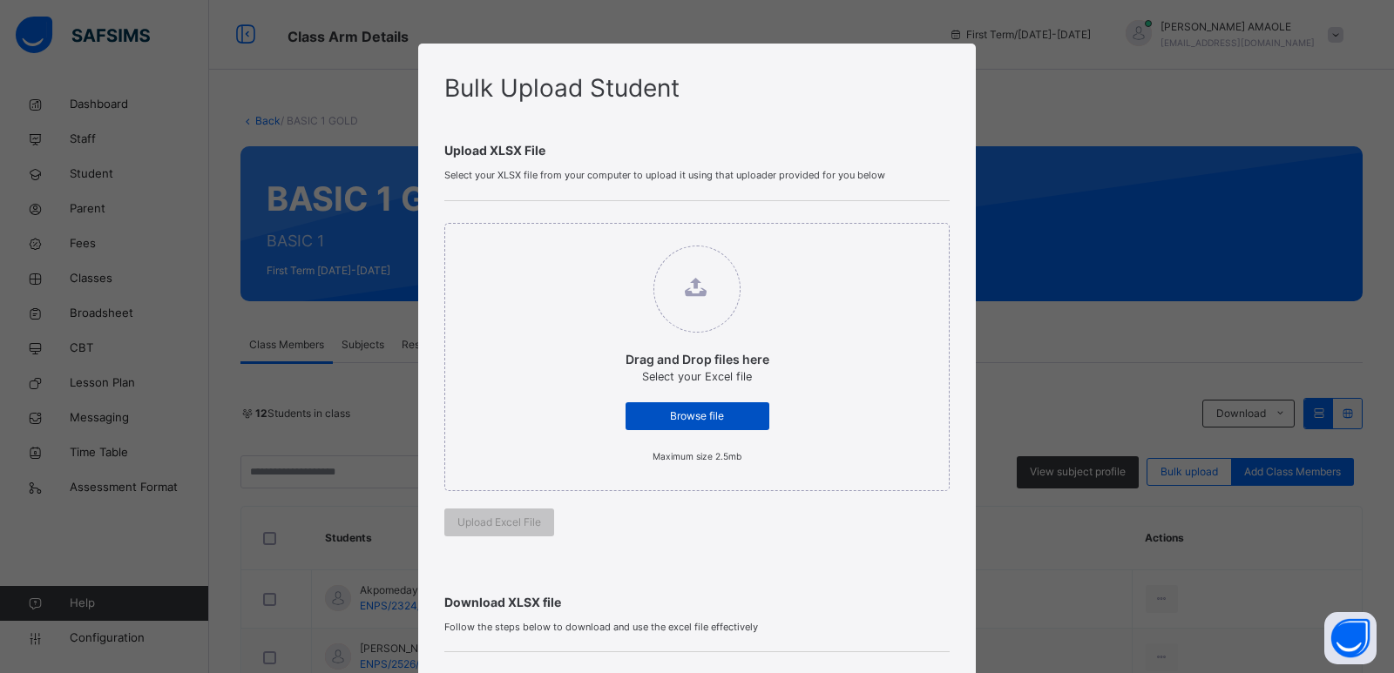
click at [695, 409] on span "Browse file" at bounding box center [698, 417] width 118 height 16
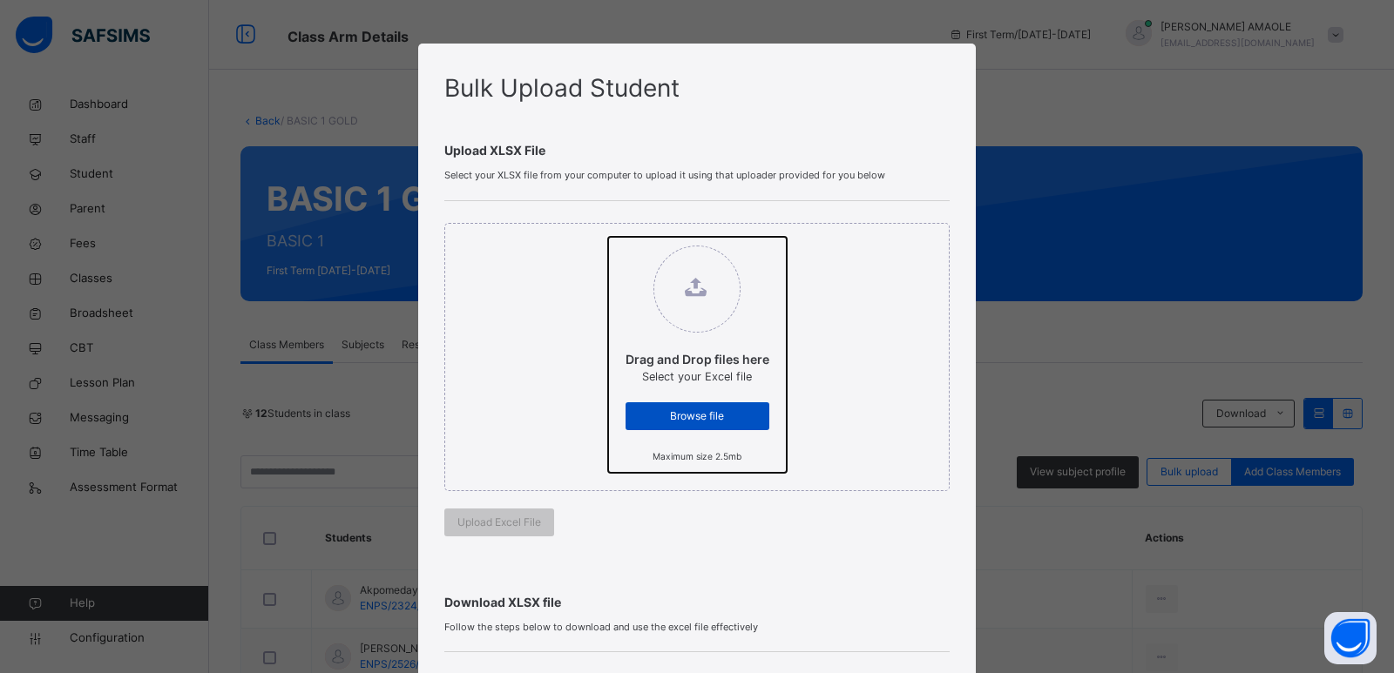
click at [608, 237] on input "Drag and Drop files here Select your Excel file Browse file Maximum size 2.5mb" at bounding box center [608, 237] width 0 height 0
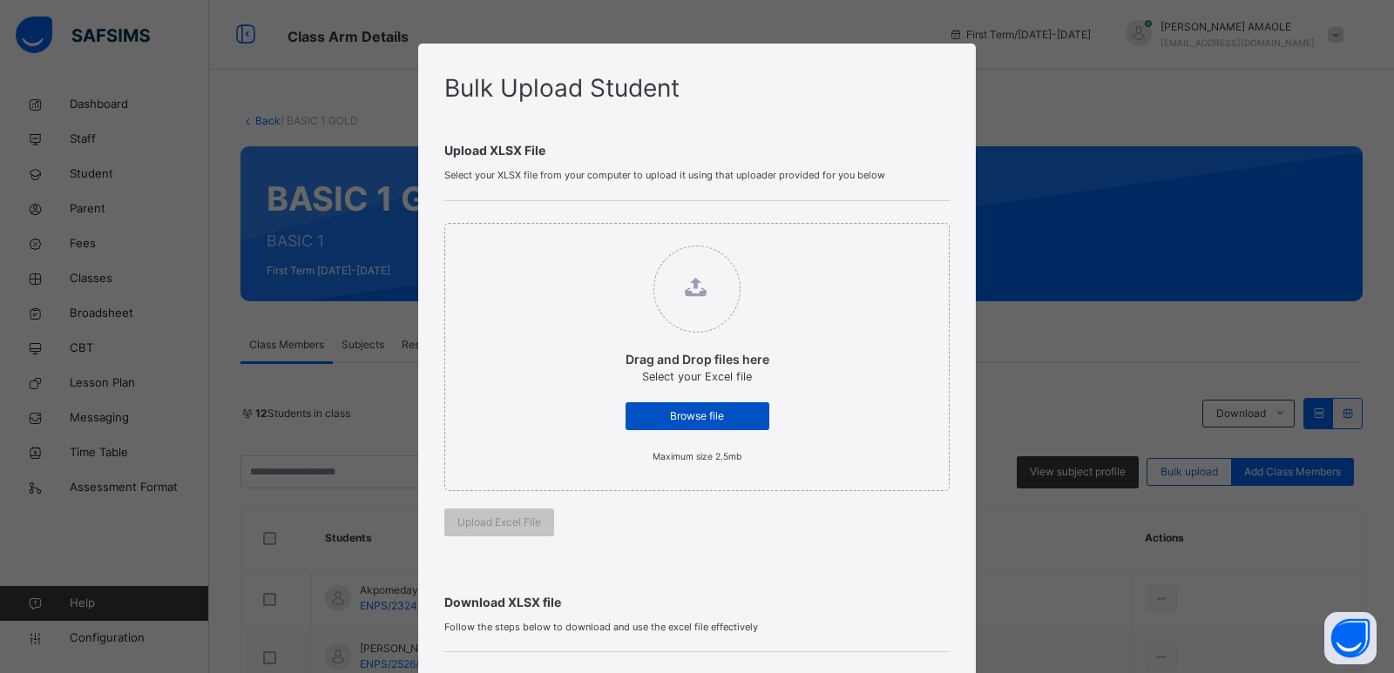
click at [660, 425] on div "Browse file" at bounding box center [698, 417] width 144 height 28
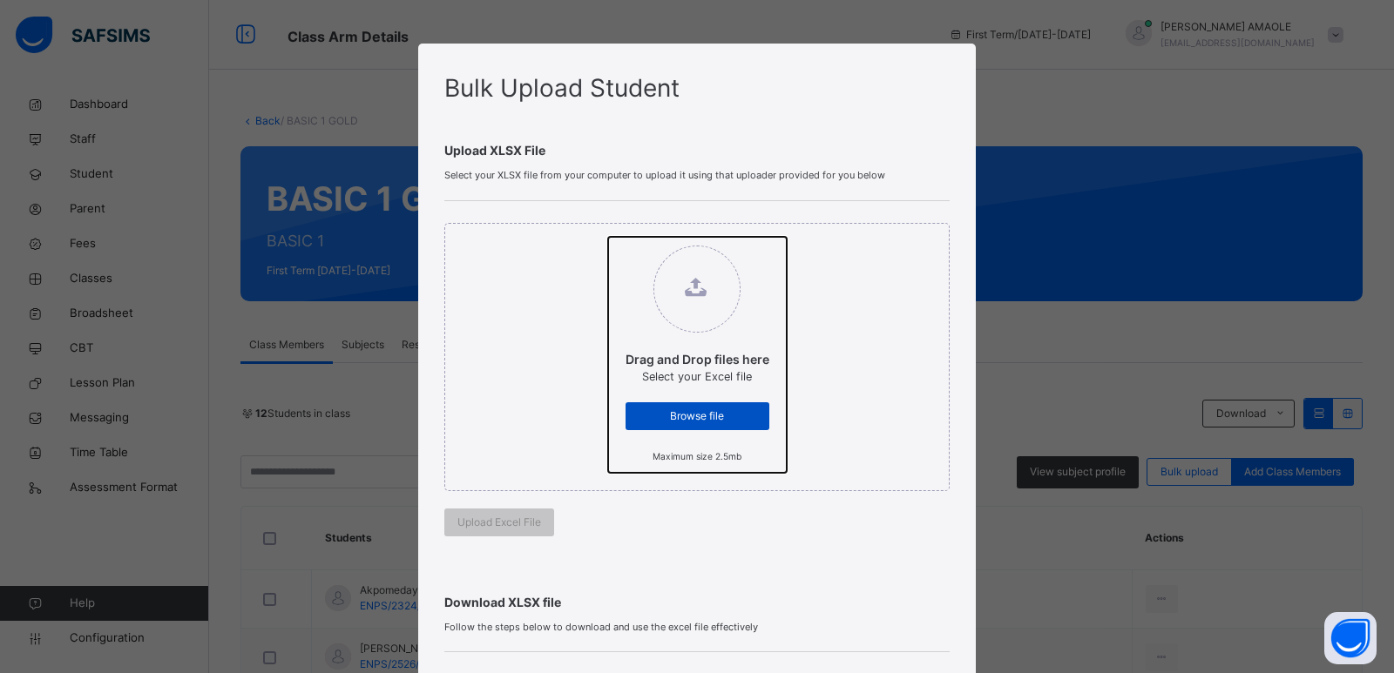
click at [608, 237] on input "Drag and Drop files here Select your Excel file Browse file Maximum size 2.5mb" at bounding box center [608, 237] width 0 height 0
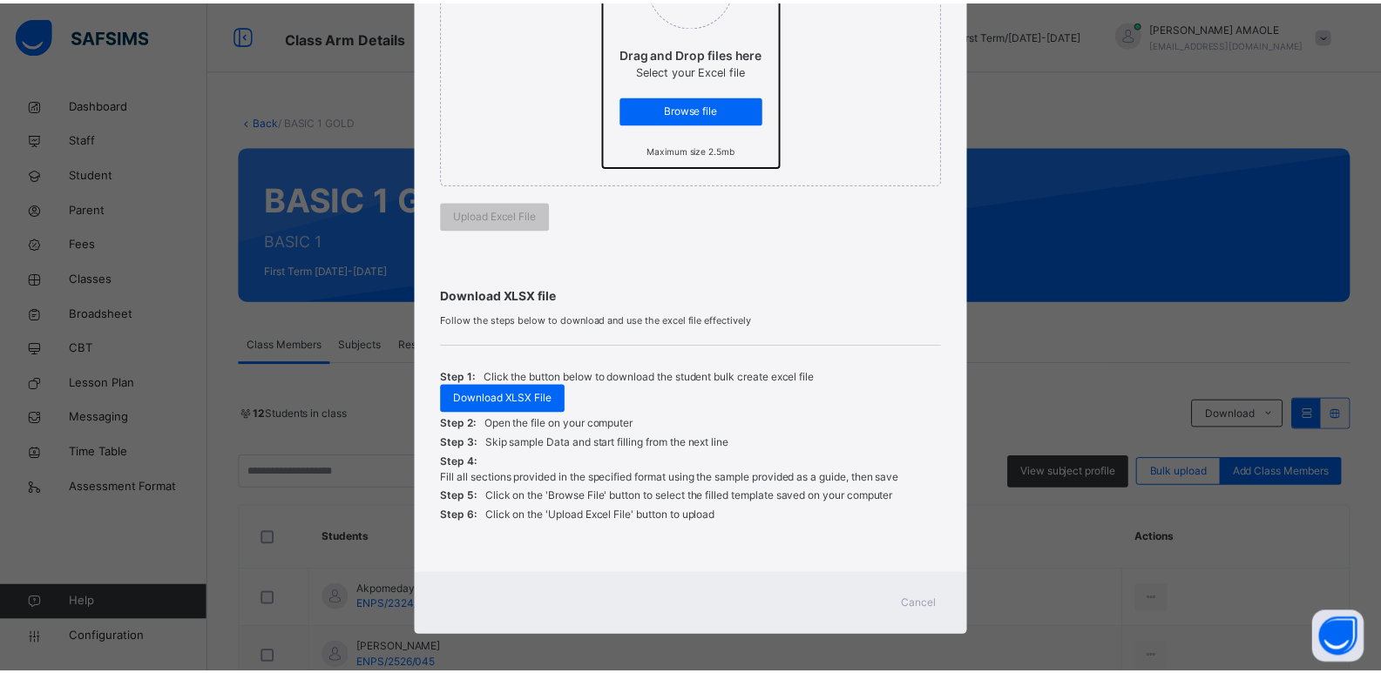
scroll to position [314, 0]
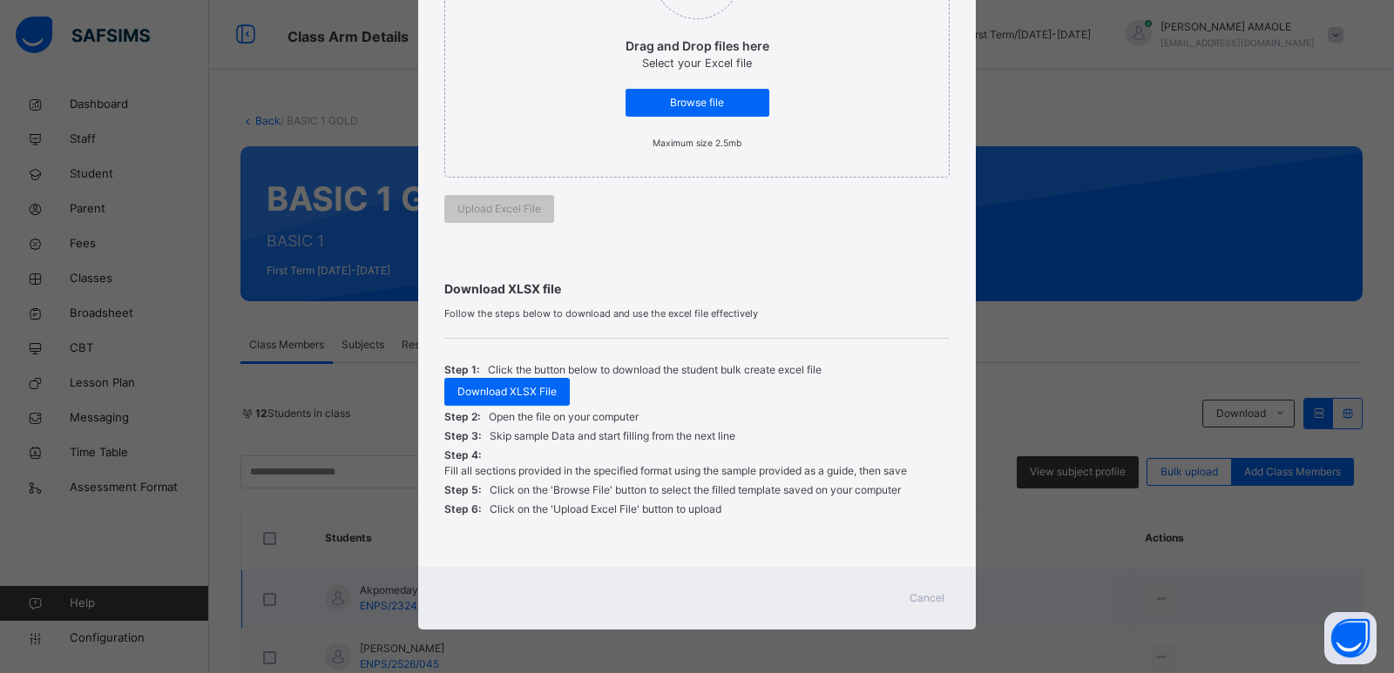
click at [924, 596] on span "Cancel" at bounding box center [927, 599] width 35 height 16
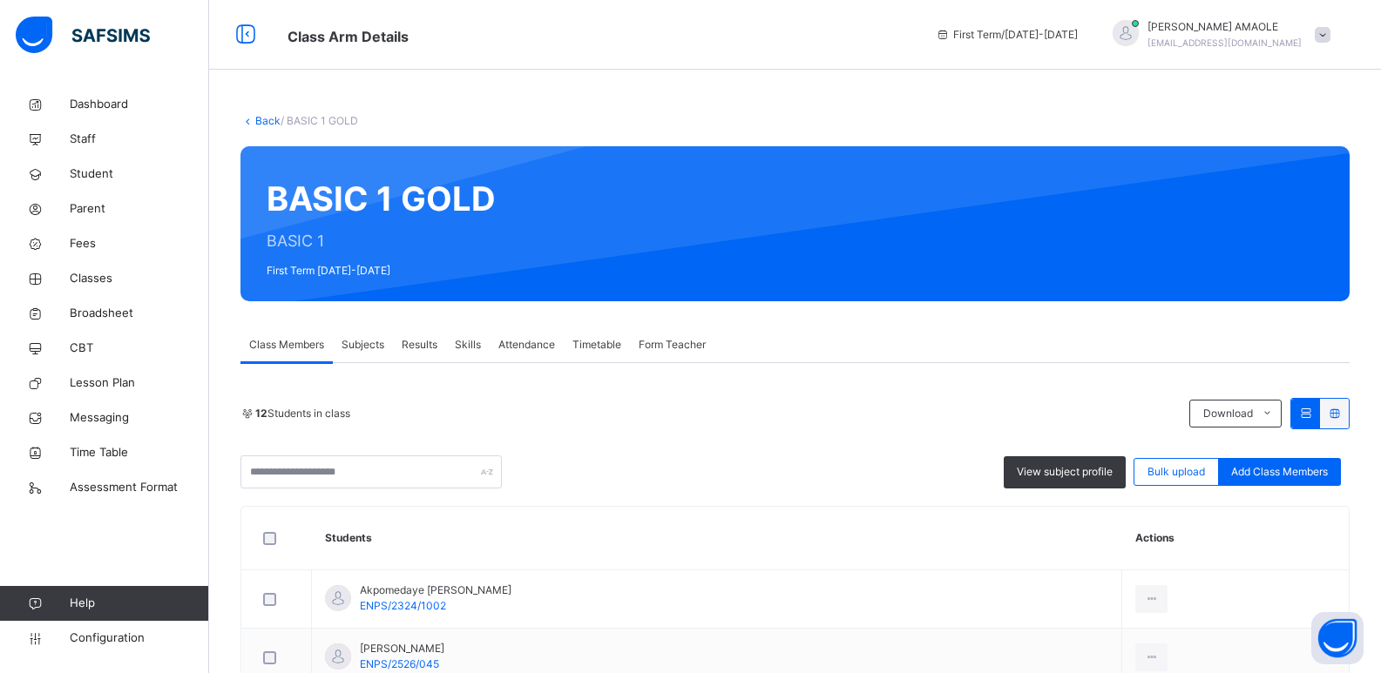
click at [258, 113] on div "Back / BASIC 1 GOLD" at bounding box center [794, 121] width 1109 height 16
click at [261, 119] on link "Back" at bounding box center [267, 120] width 25 height 13
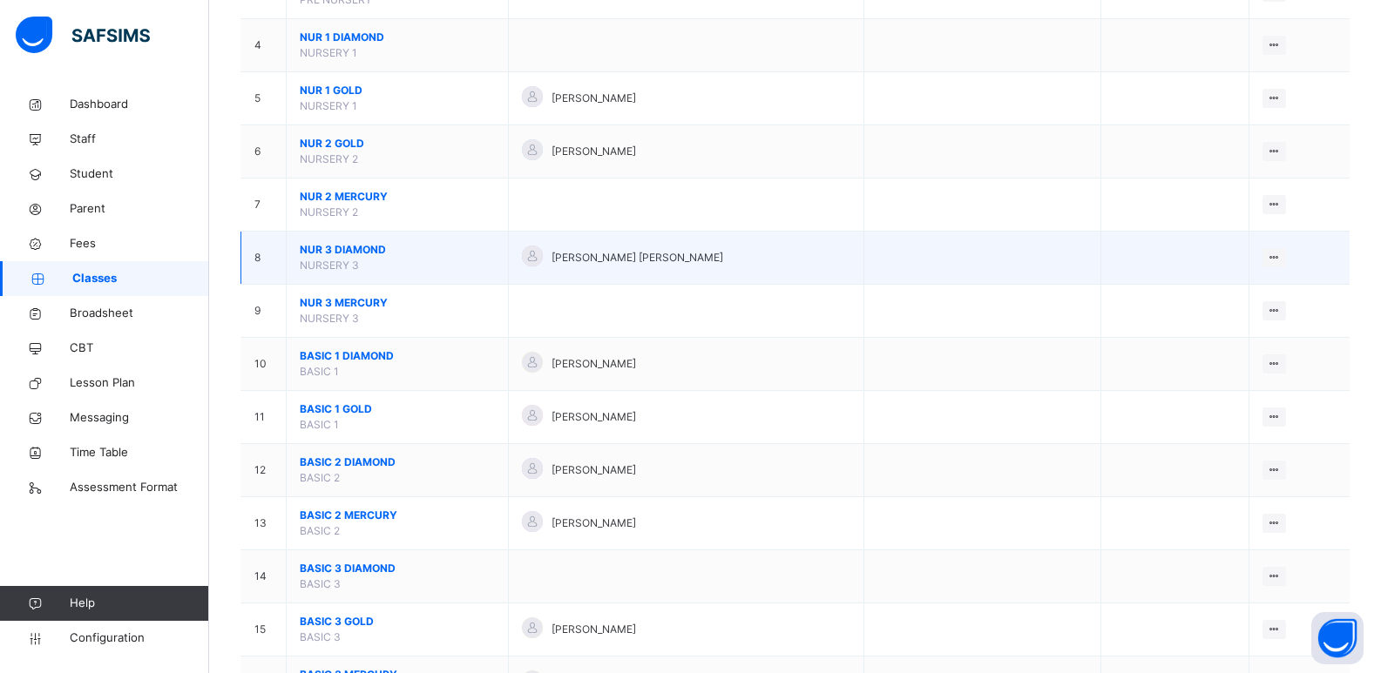
scroll to position [348, 0]
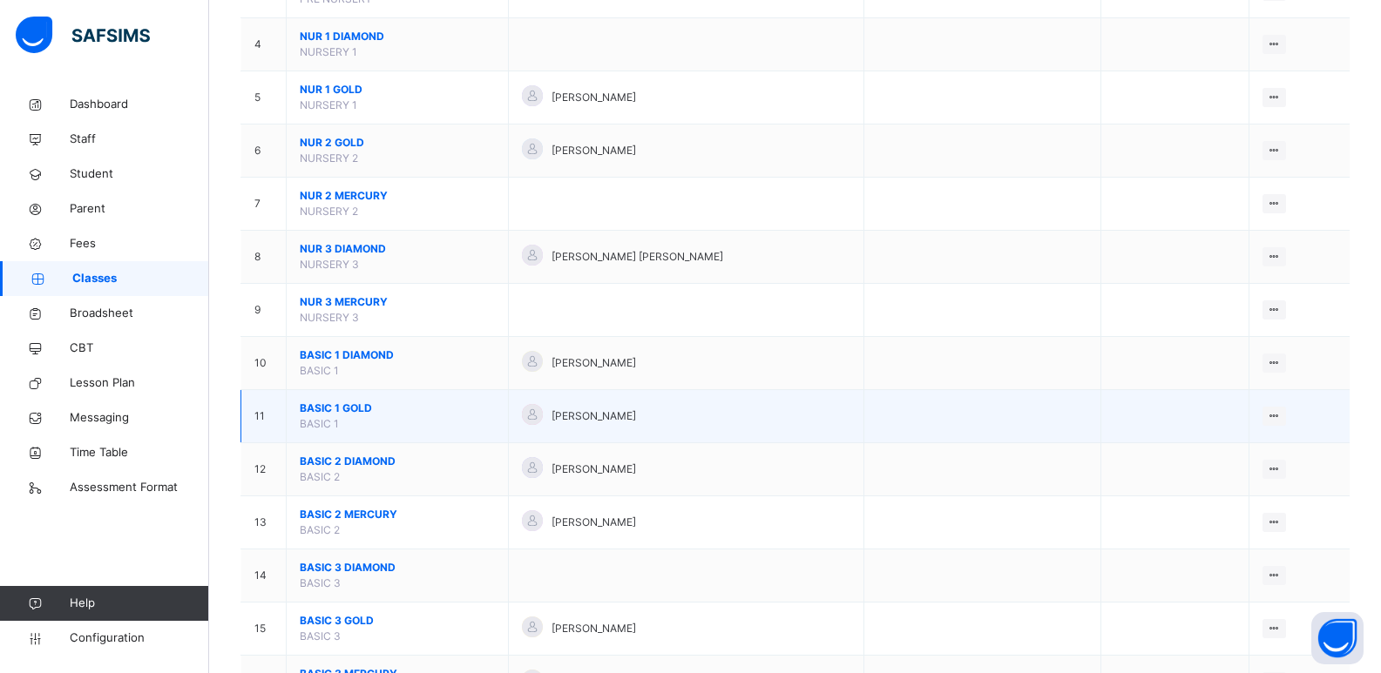
click at [348, 403] on span "BASIC 1 GOLD" at bounding box center [397, 409] width 195 height 16
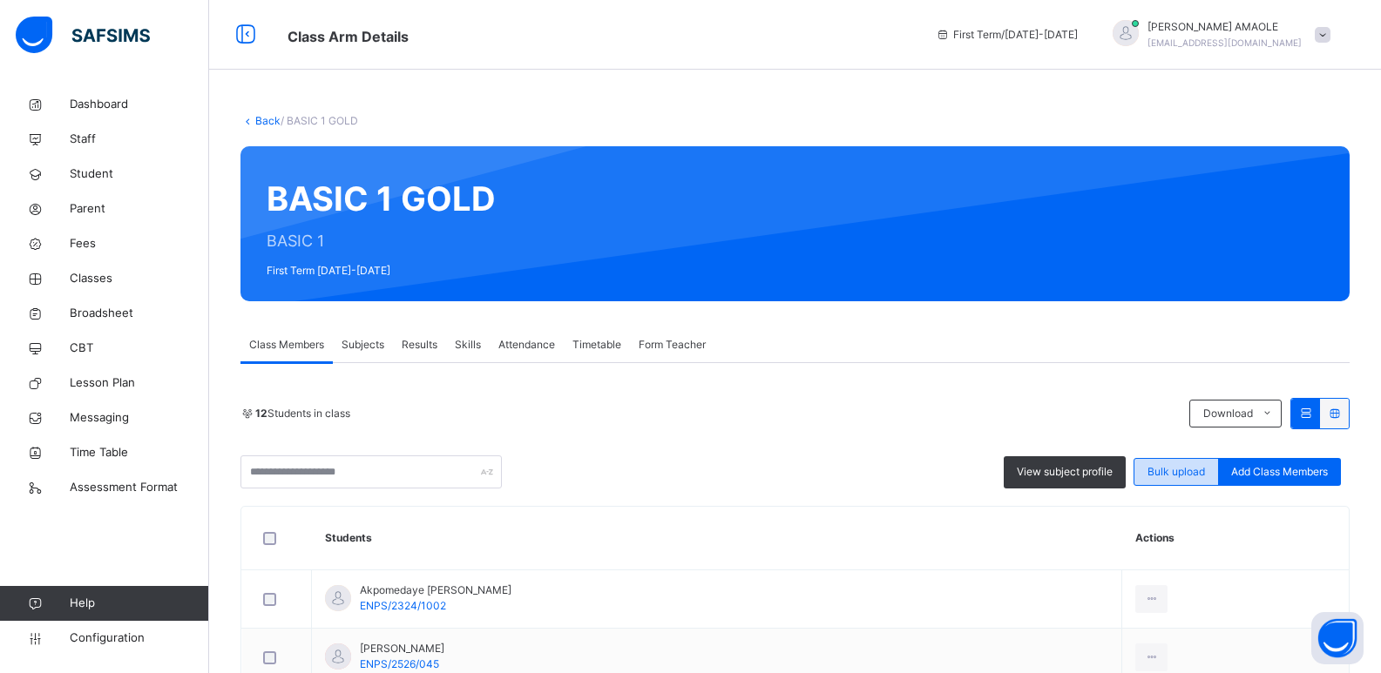
click at [1183, 477] on span "Bulk upload" at bounding box center [1176, 472] width 58 height 16
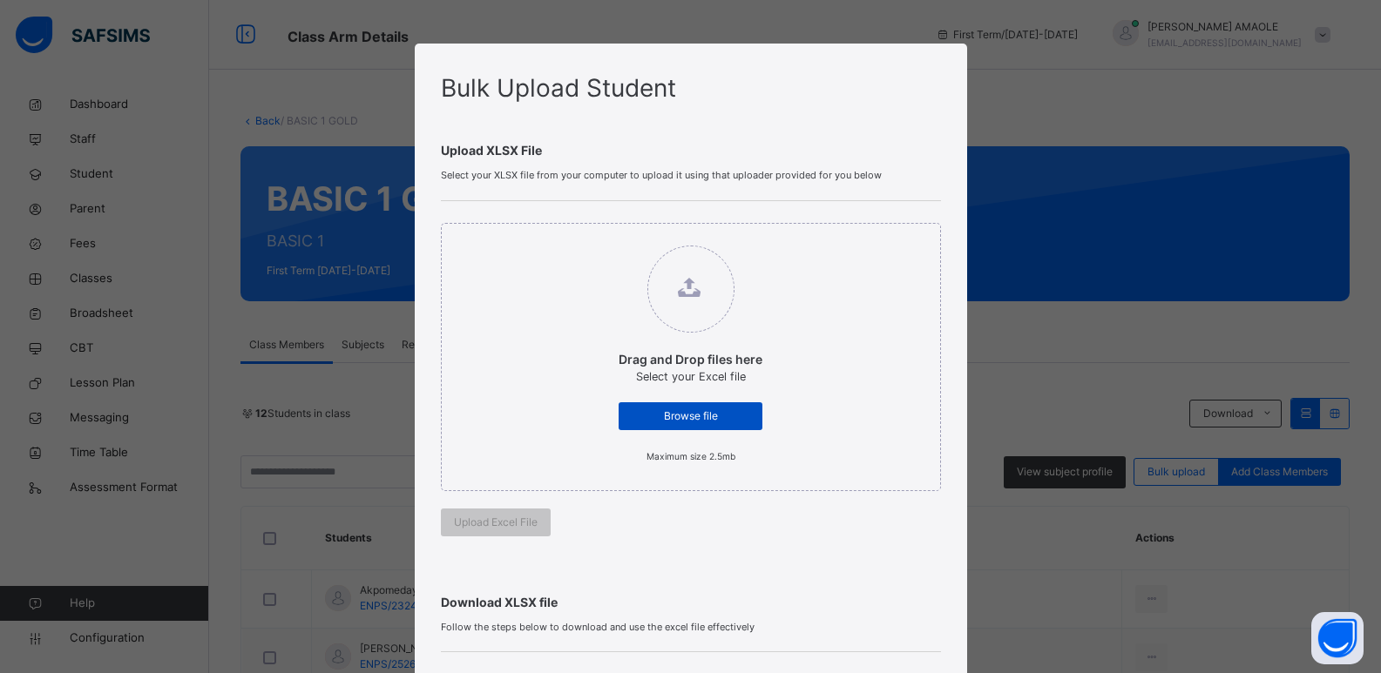
click at [671, 415] on span "Browse file" at bounding box center [691, 417] width 118 height 16
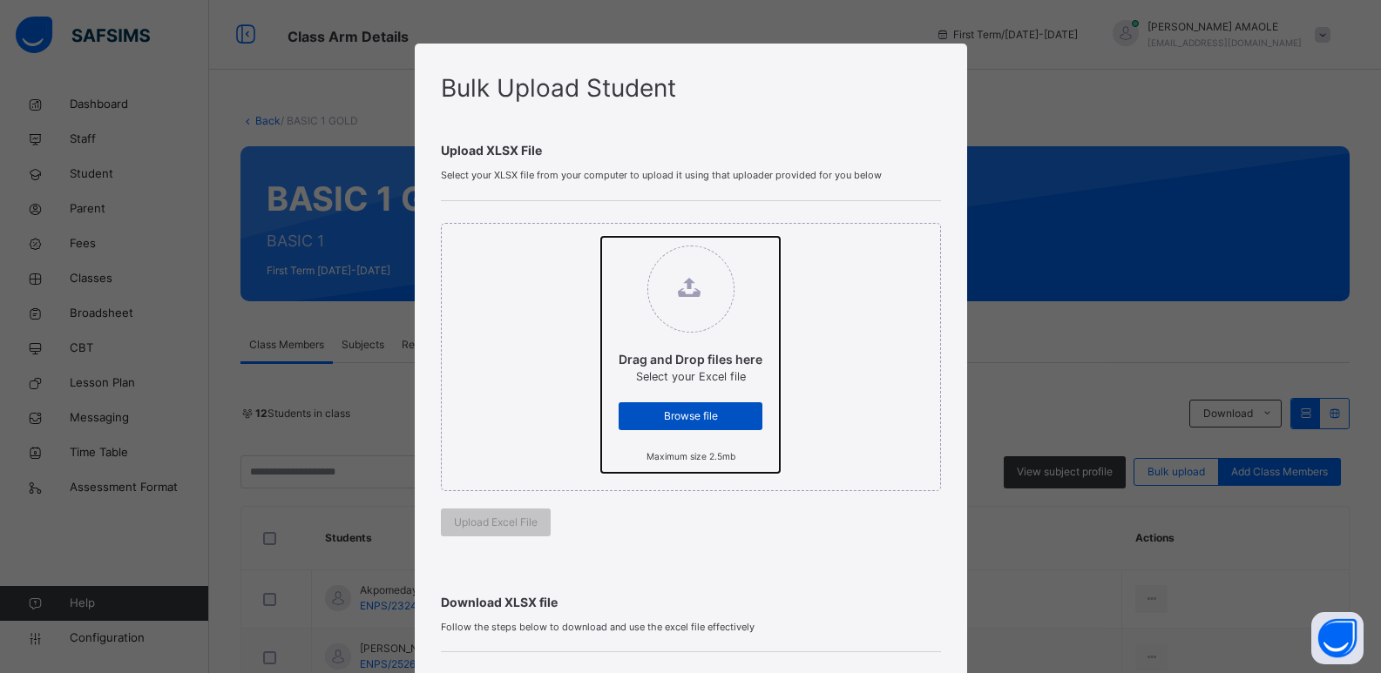
click at [601, 237] on input "Drag and Drop files here Select your Excel file Browse file Maximum size 2.5mb" at bounding box center [601, 237] width 0 height 0
type input "**********"
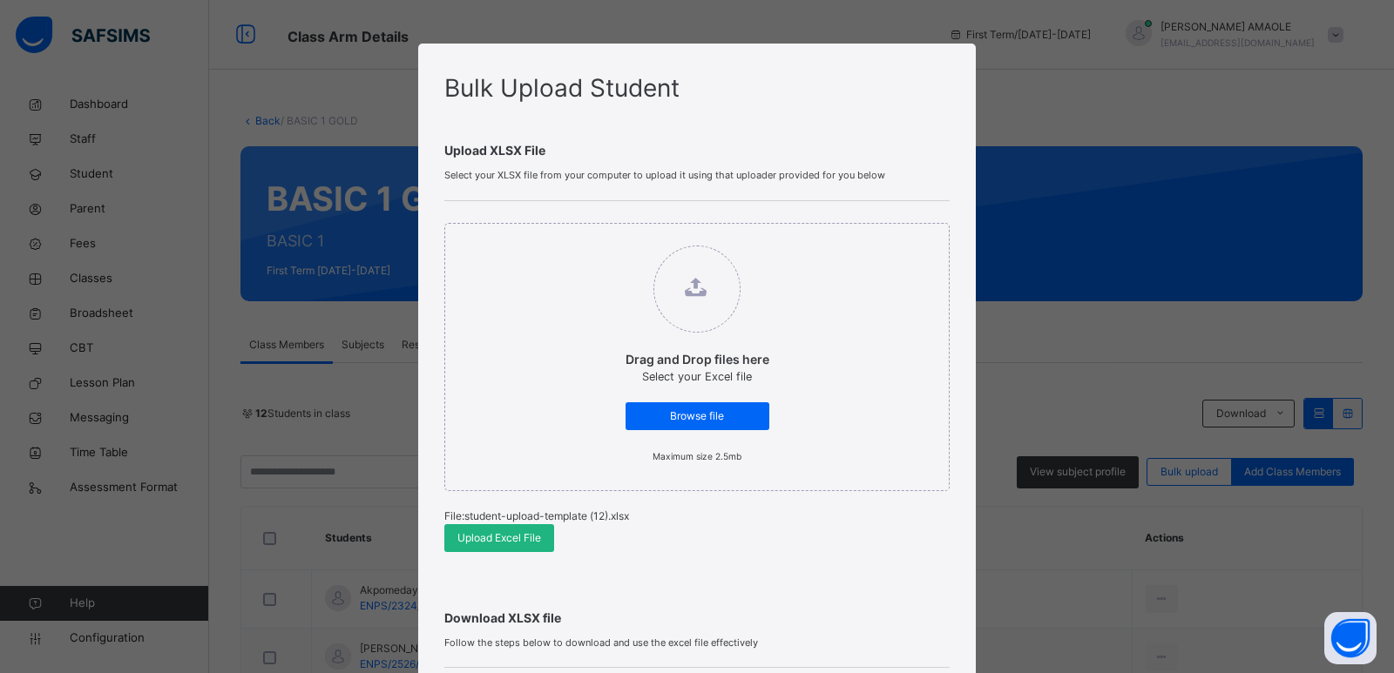
click at [530, 531] on span "Upload Excel File" at bounding box center [499, 539] width 84 height 16
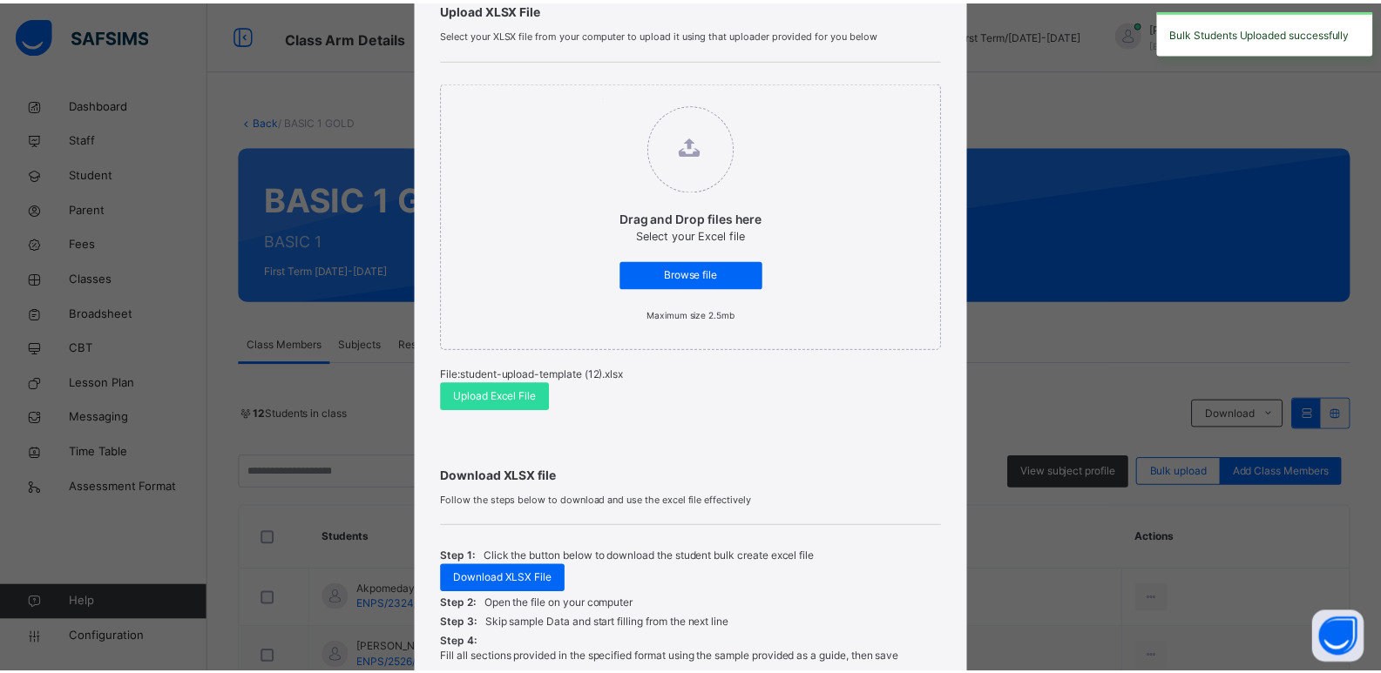
scroll to position [329, 0]
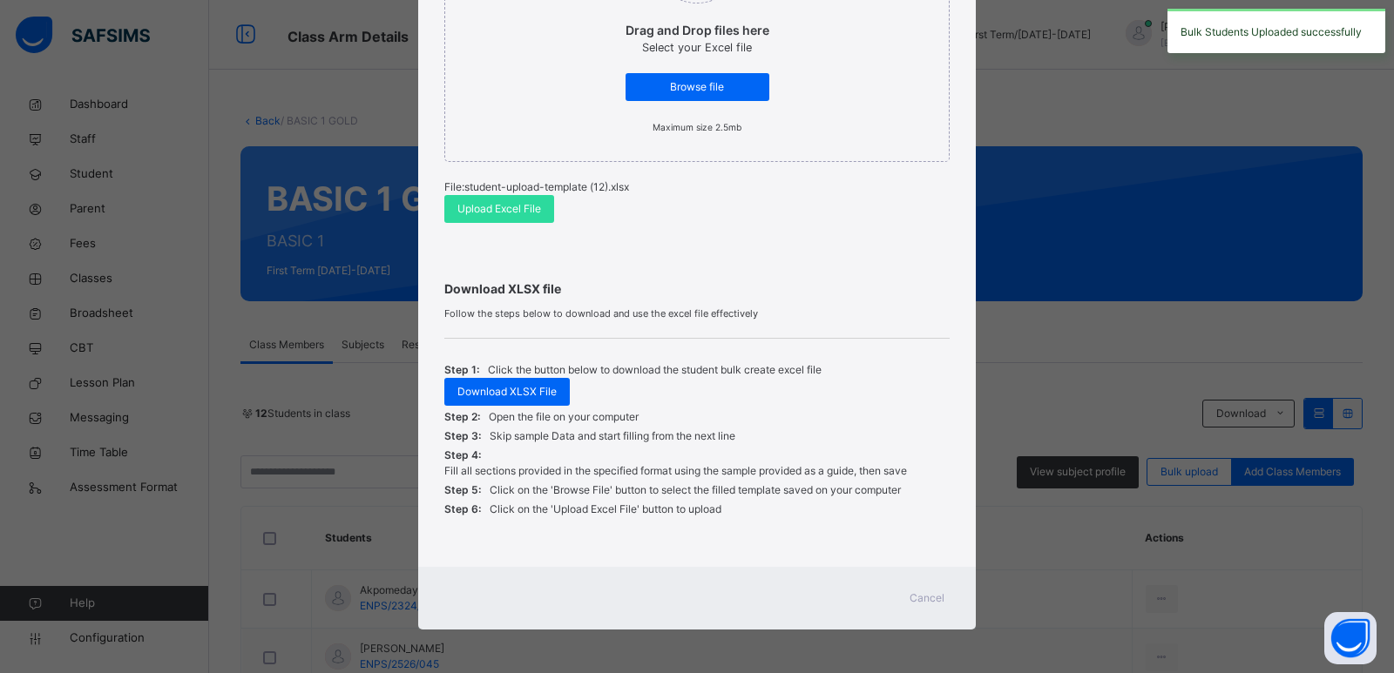
click at [910, 590] on div "Cancel" at bounding box center [927, 599] width 63 height 28
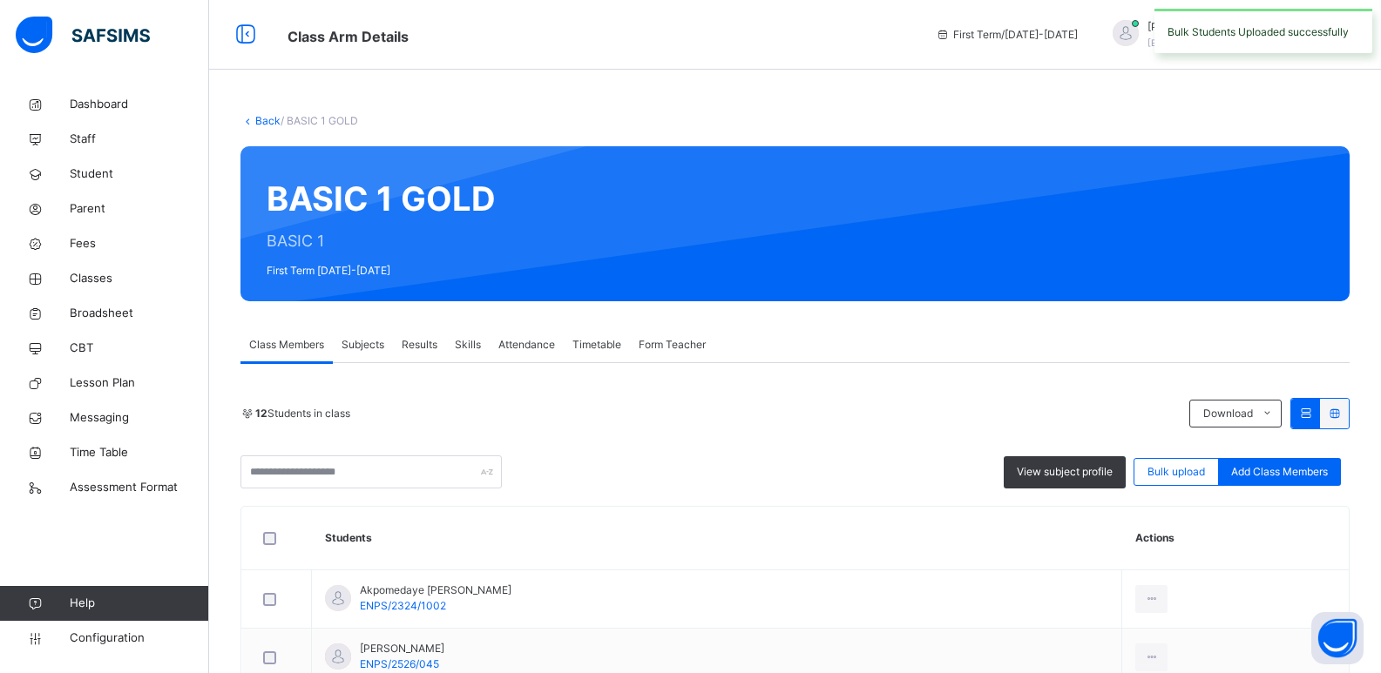
click at [361, 342] on span "Subjects" at bounding box center [363, 345] width 43 height 16
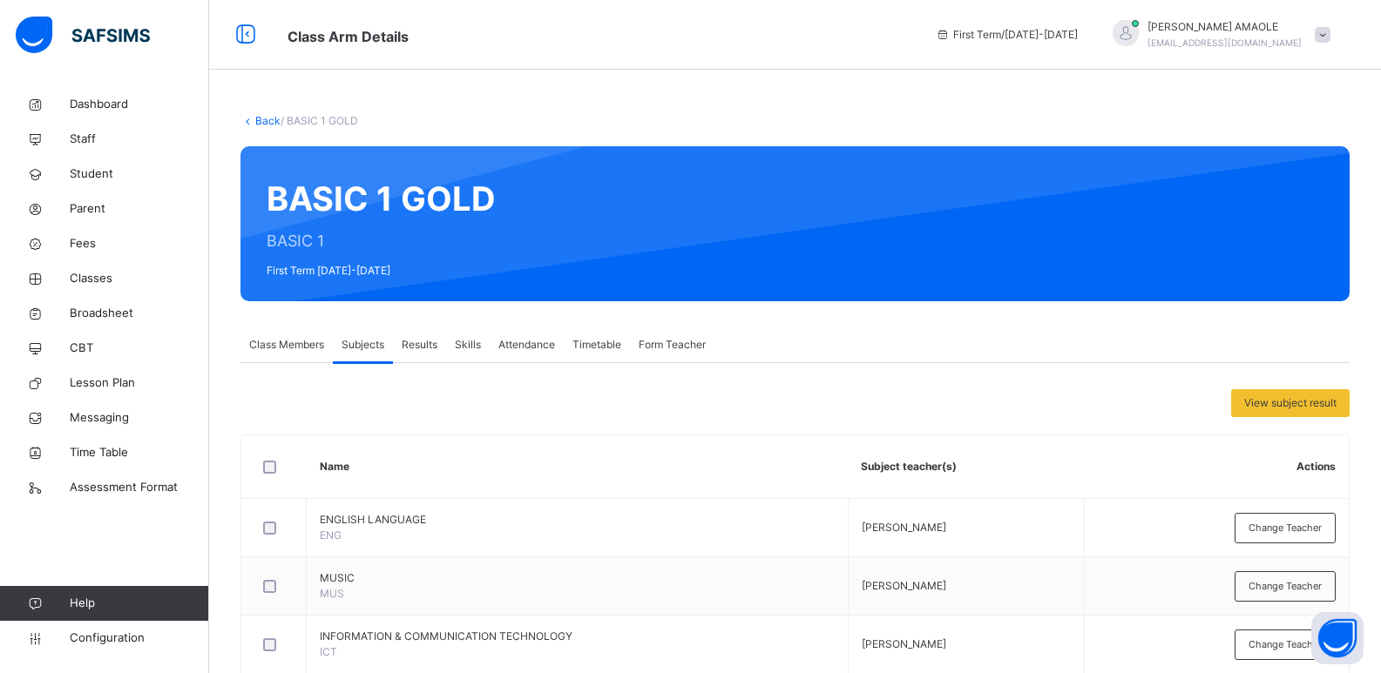
click at [659, 342] on span "Form Teacher" at bounding box center [672, 345] width 67 height 16
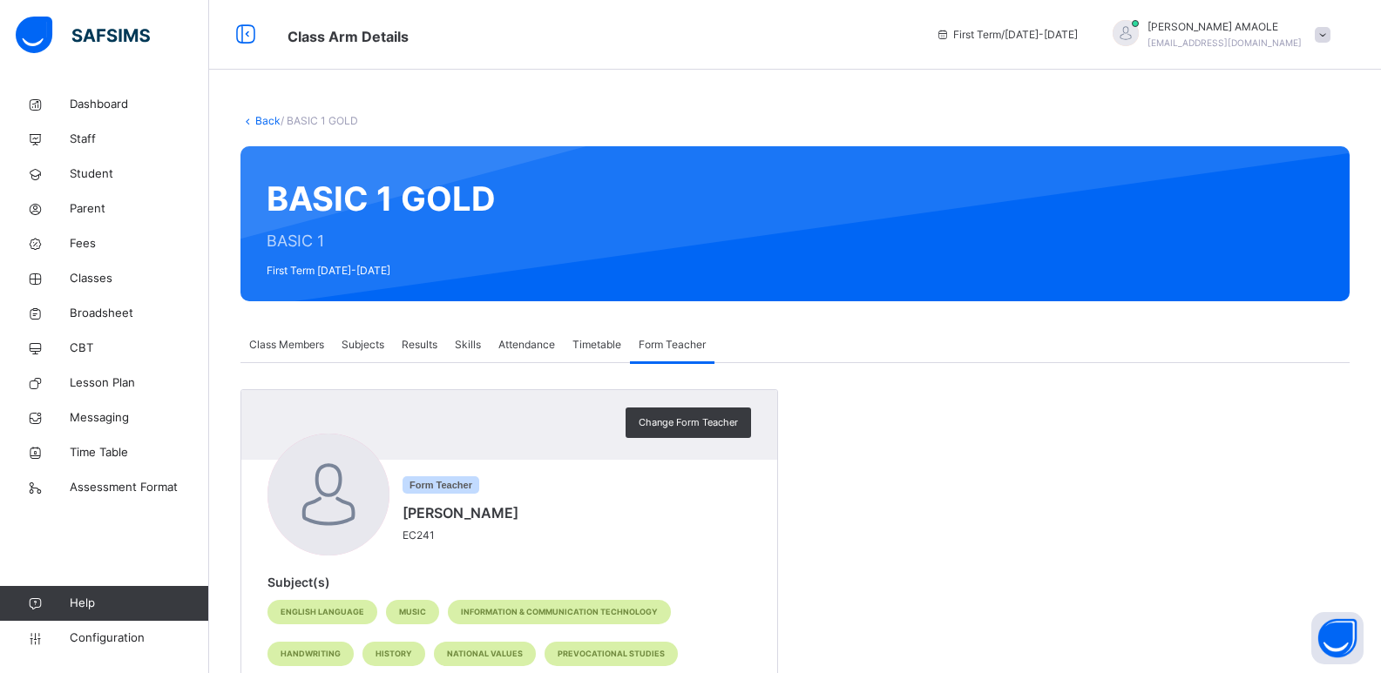
click at [267, 122] on link "Back" at bounding box center [267, 120] width 25 height 13
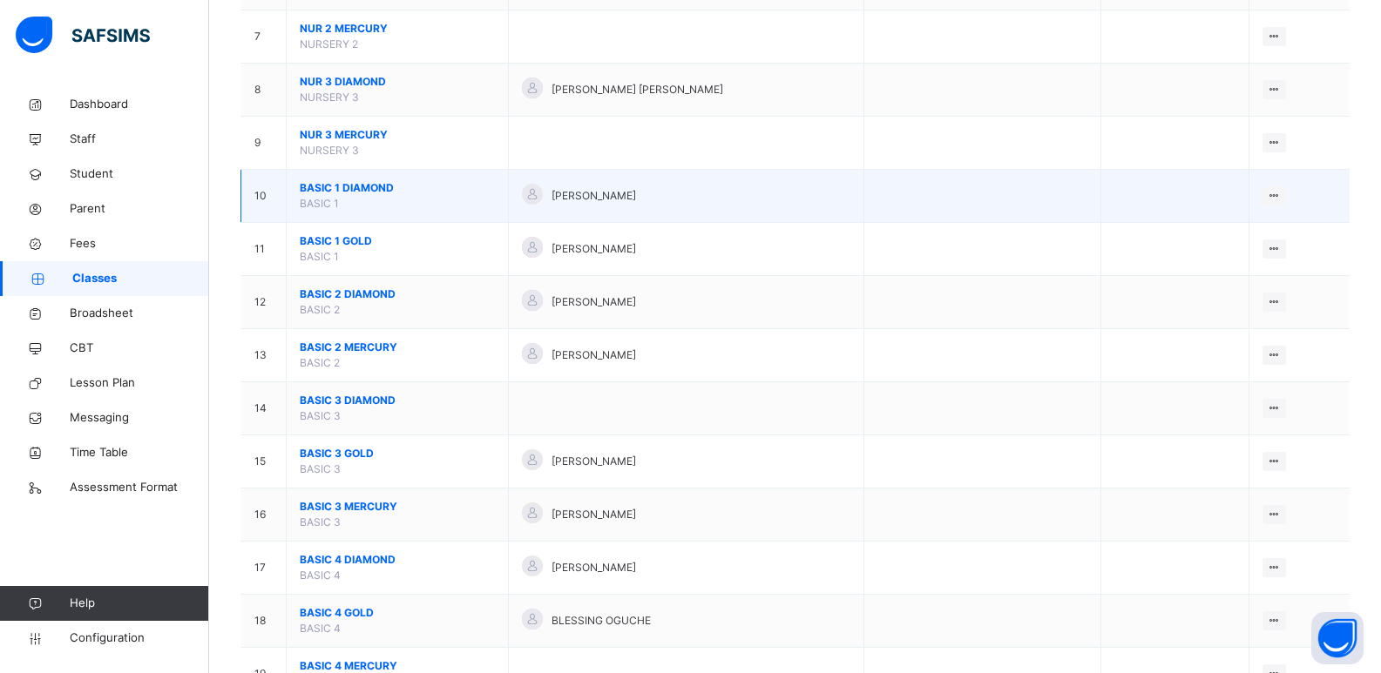
scroll to position [523, 0]
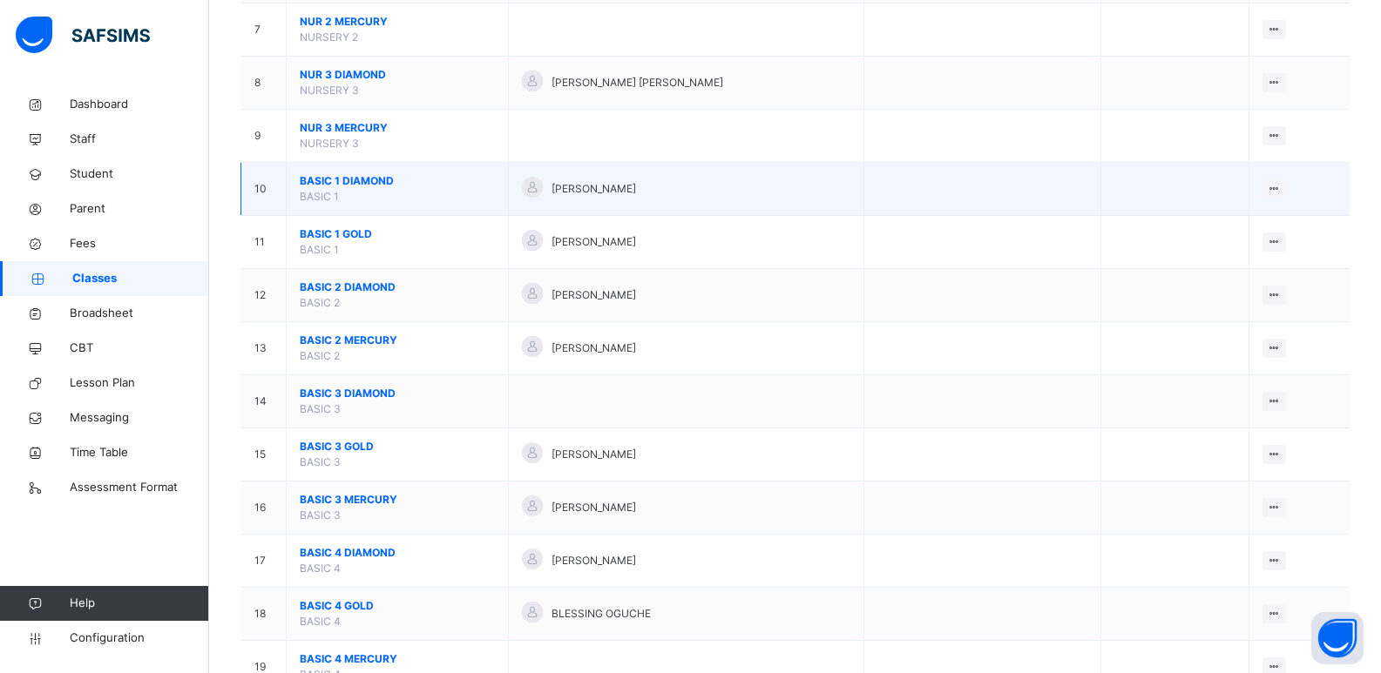
click at [344, 184] on span "BASIC 1 DIAMOND" at bounding box center [397, 181] width 195 height 16
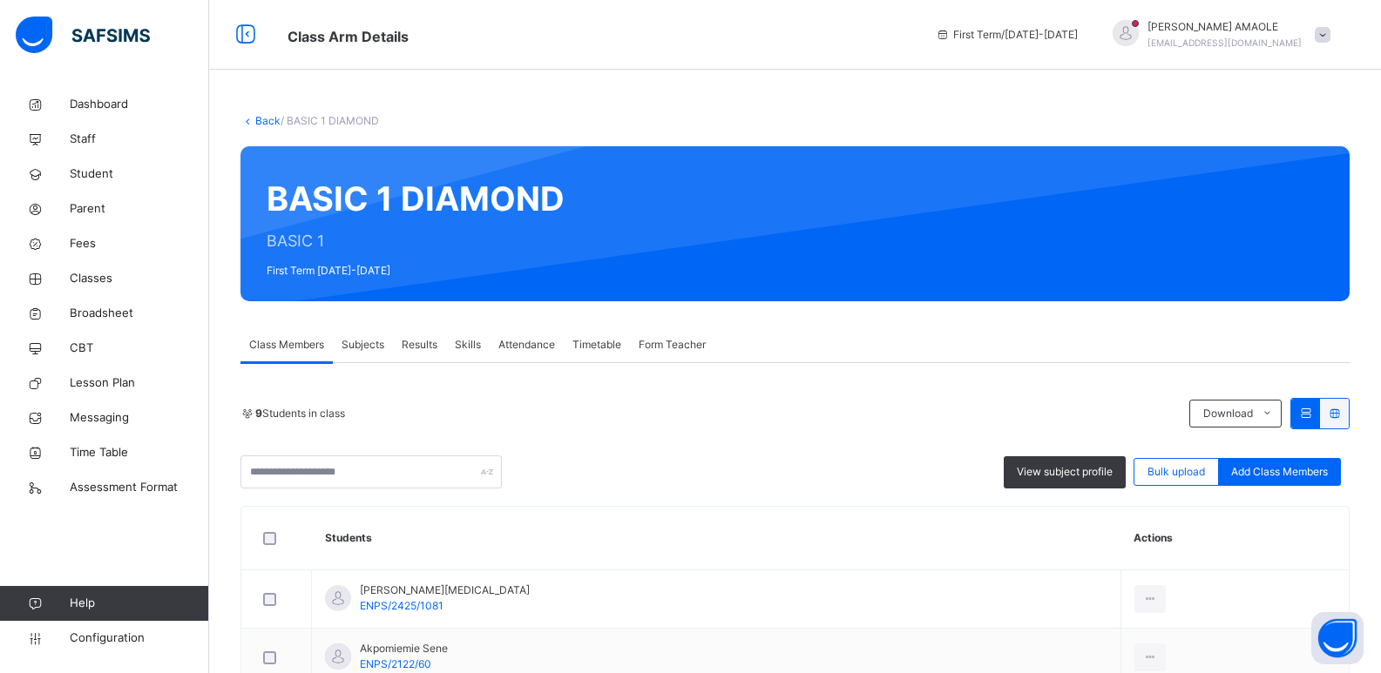
click at [375, 345] on span "Subjects" at bounding box center [363, 345] width 43 height 16
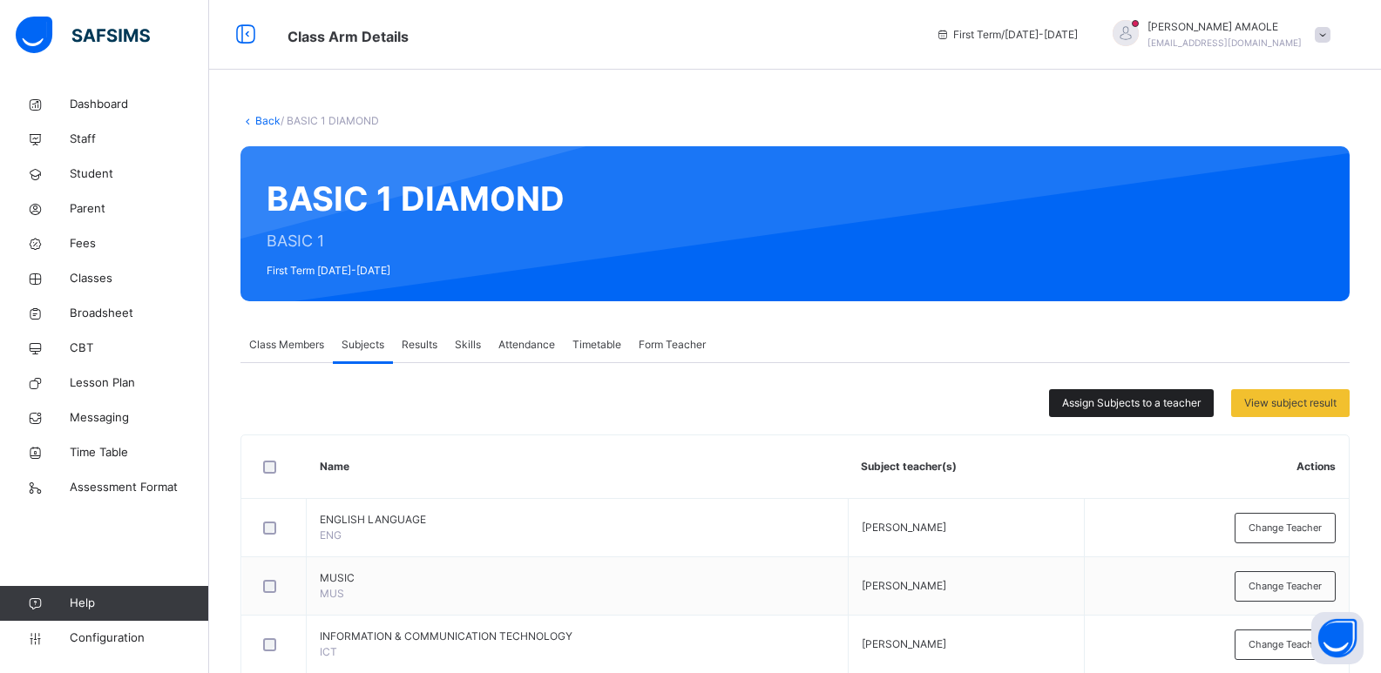
click at [1125, 401] on span "Assign Subjects to a teacher" at bounding box center [1131, 404] width 139 height 16
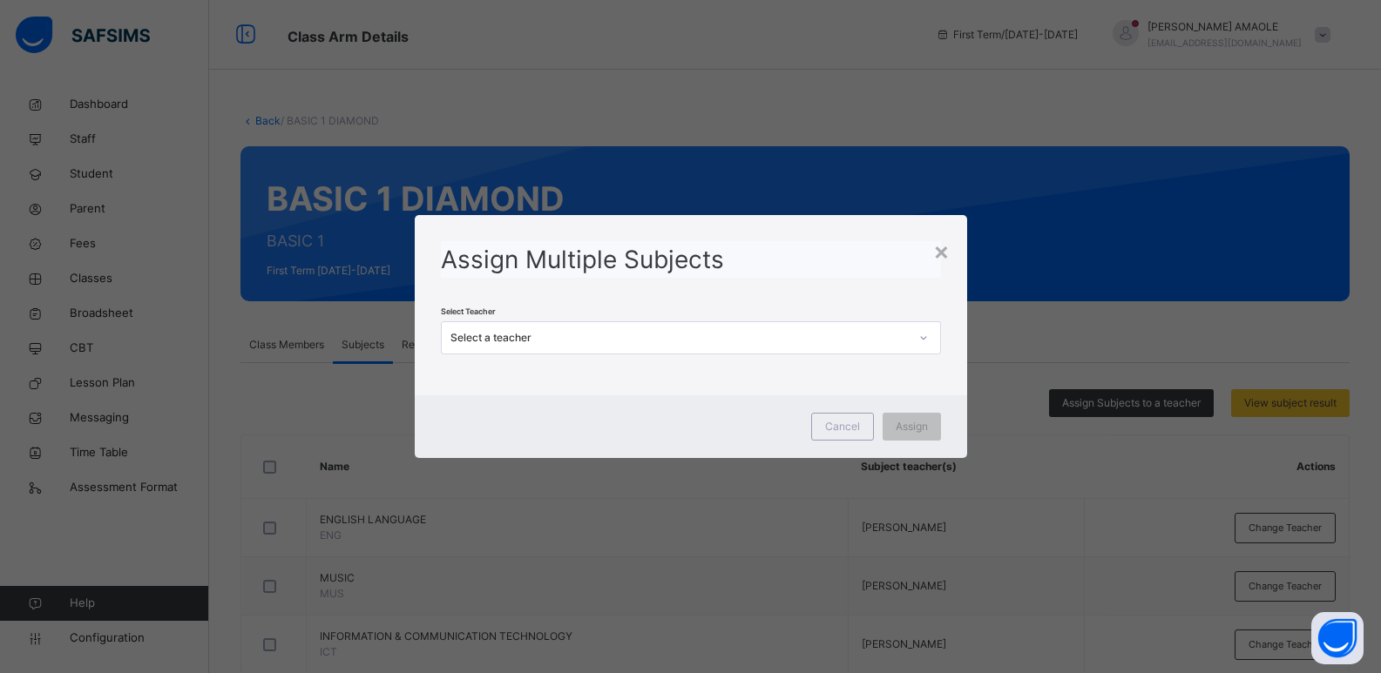
click at [721, 346] on div "Select a teacher" at bounding box center [674, 338] width 465 height 27
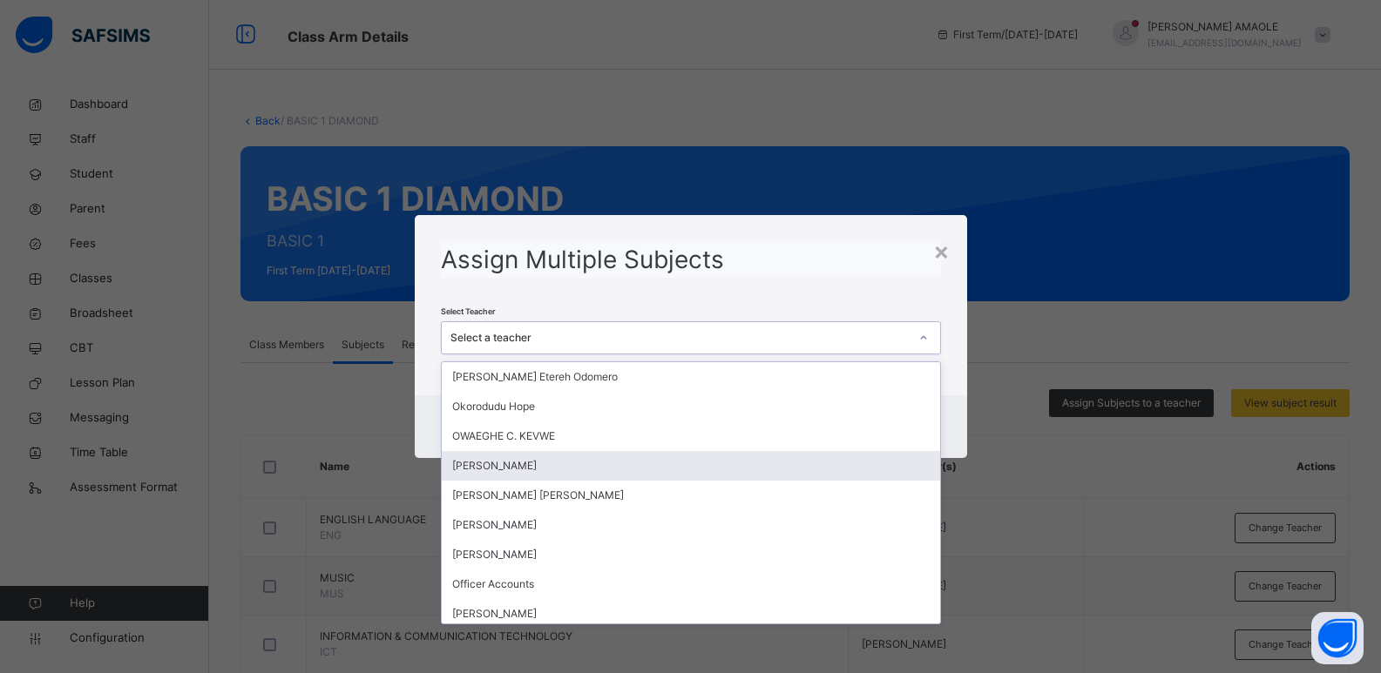
click at [671, 460] on div "[PERSON_NAME]" at bounding box center [691, 466] width 498 height 30
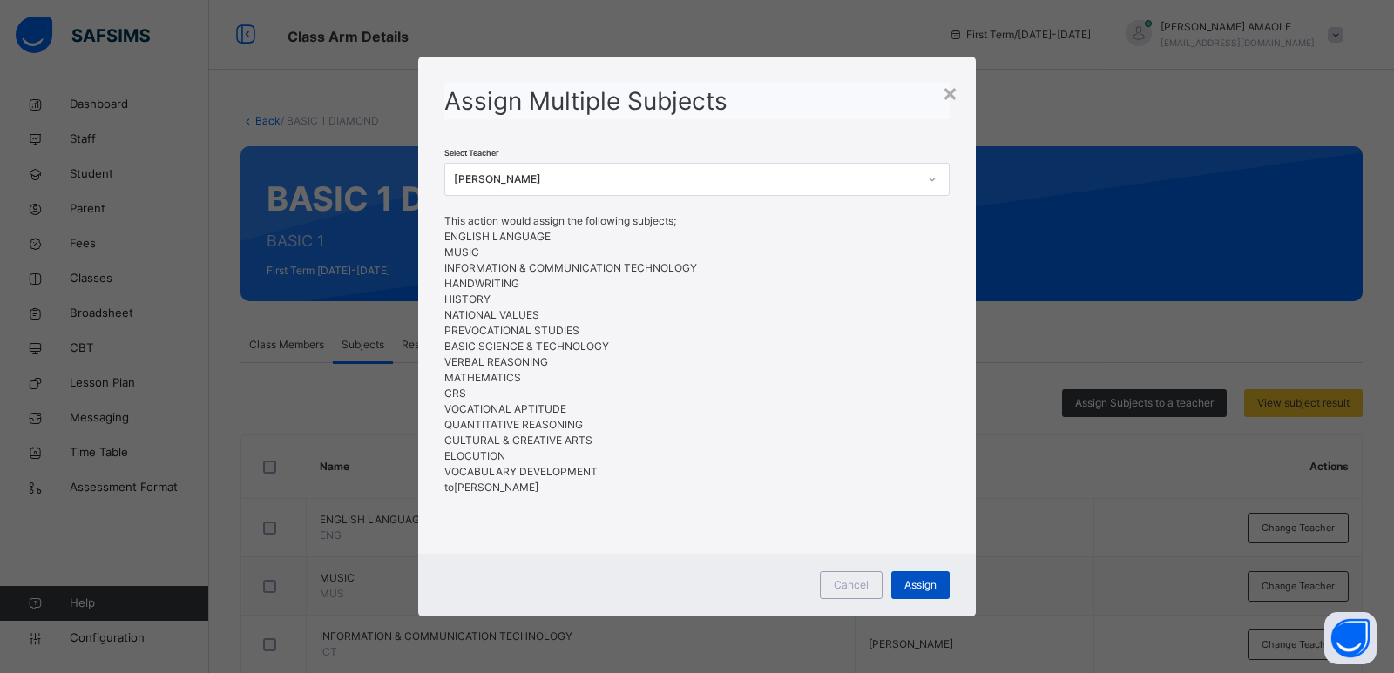
click at [917, 585] on span "Assign" at bounding box center [920, 586] width 32 height 16
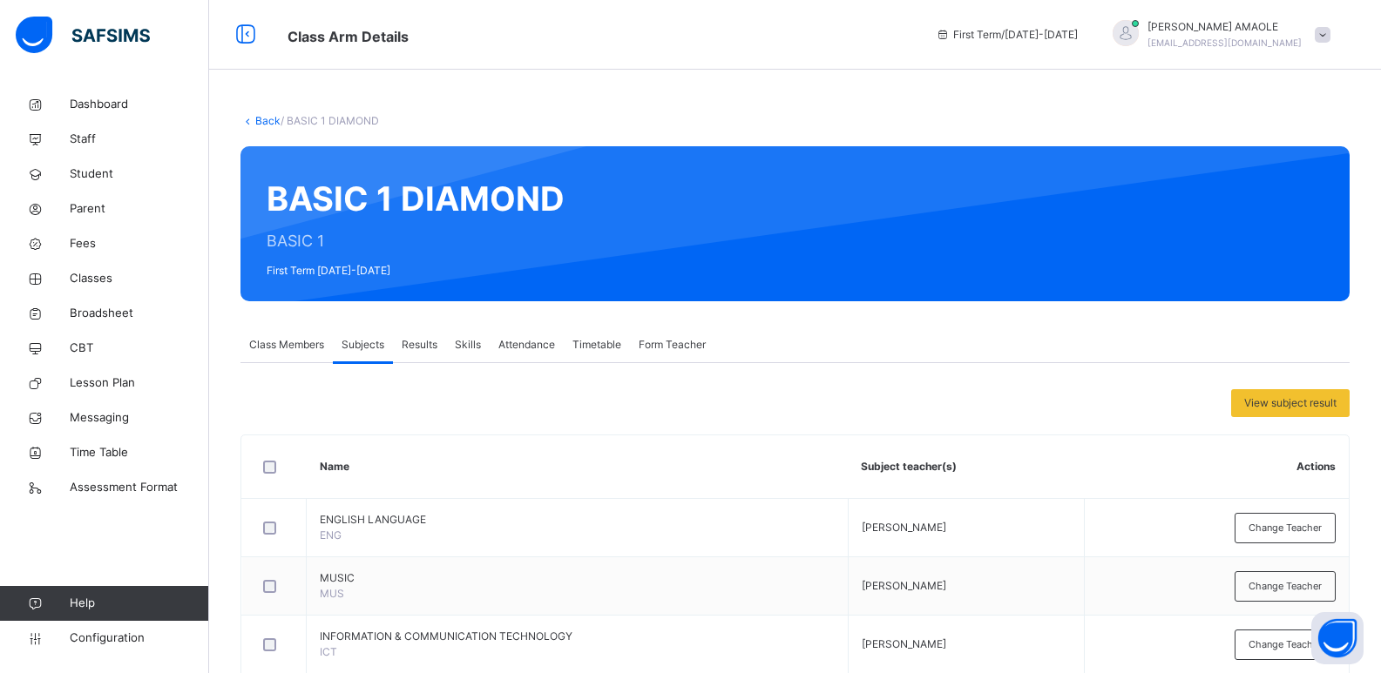
click at [700, 342] on span "Form Teacher" at bounding box center [672, 345] width 67 height 16
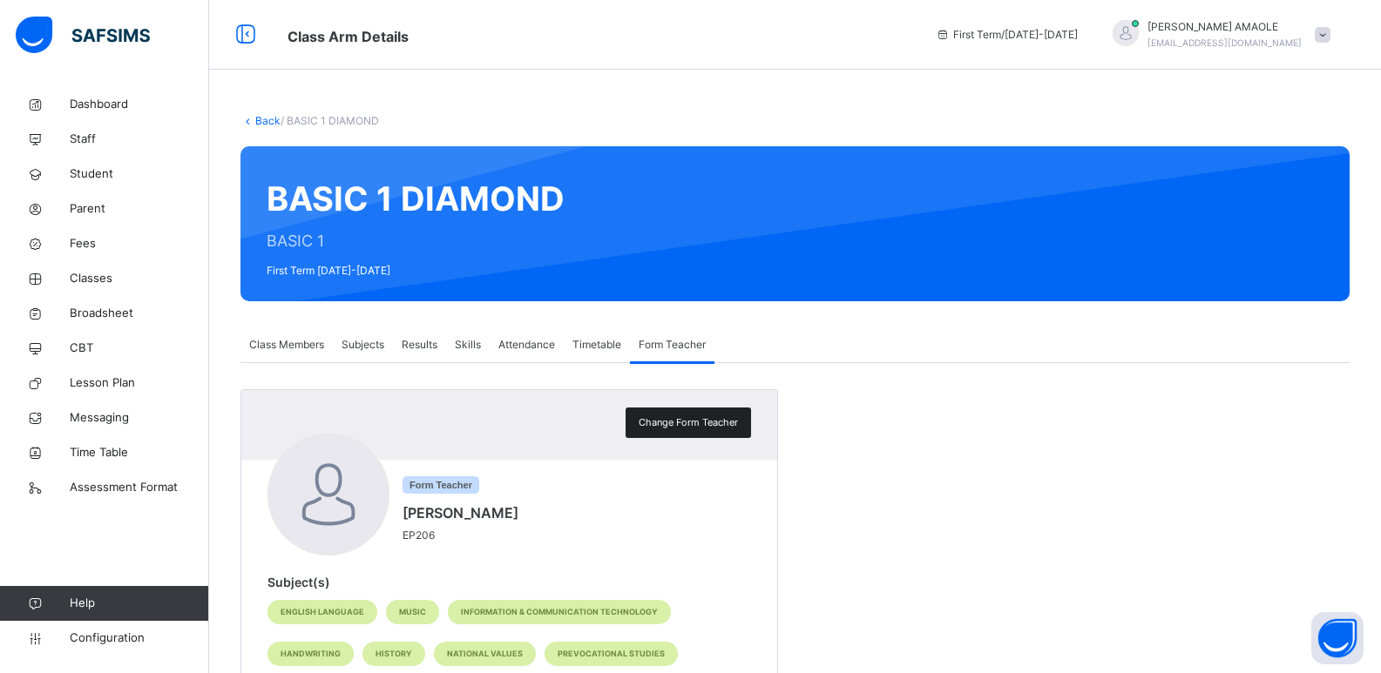
click at [708, 412] on div "Change Form Teacher" at bounding box center [688, 423] width 125 height 30
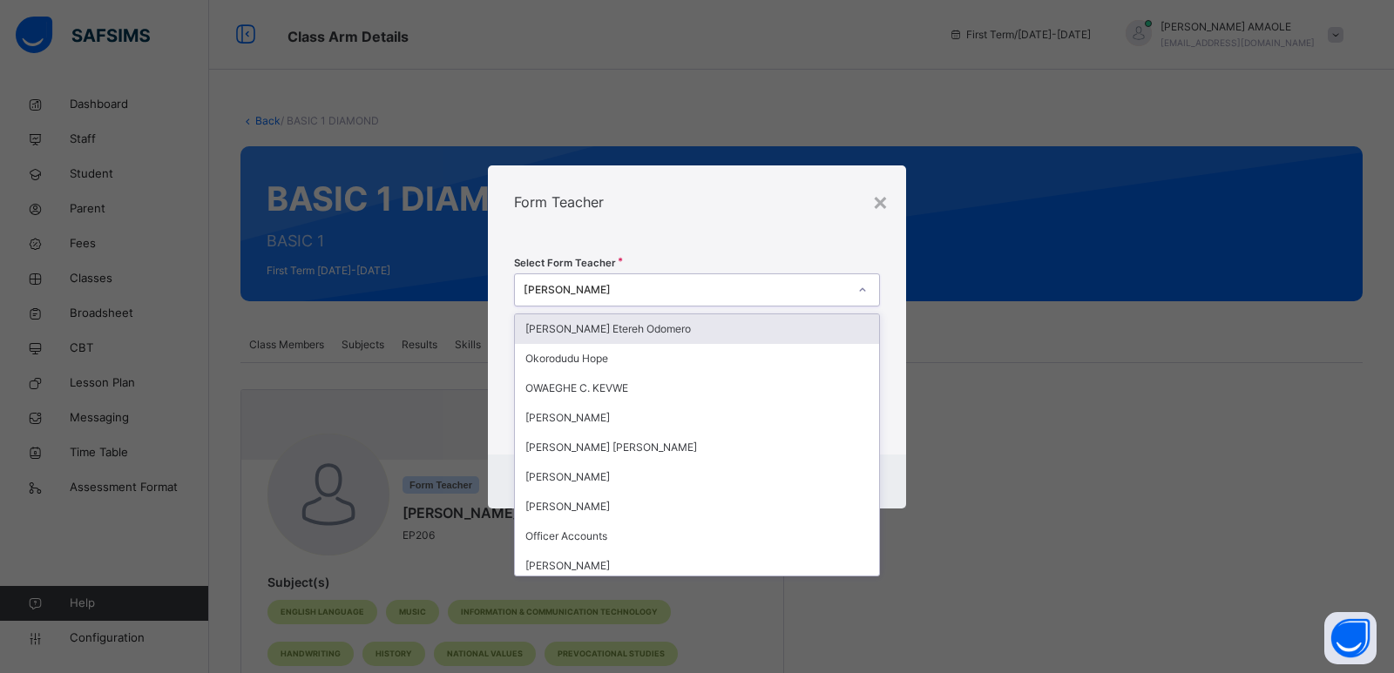
click at [775, 283] on div "[PERSON_NAME]" at bounding box center [686, 290] width 324 height 16
type input "**"
click at [753, 326] on div "[PERSON_NAME]" at bounding box center [697, 330] width 364 height 30
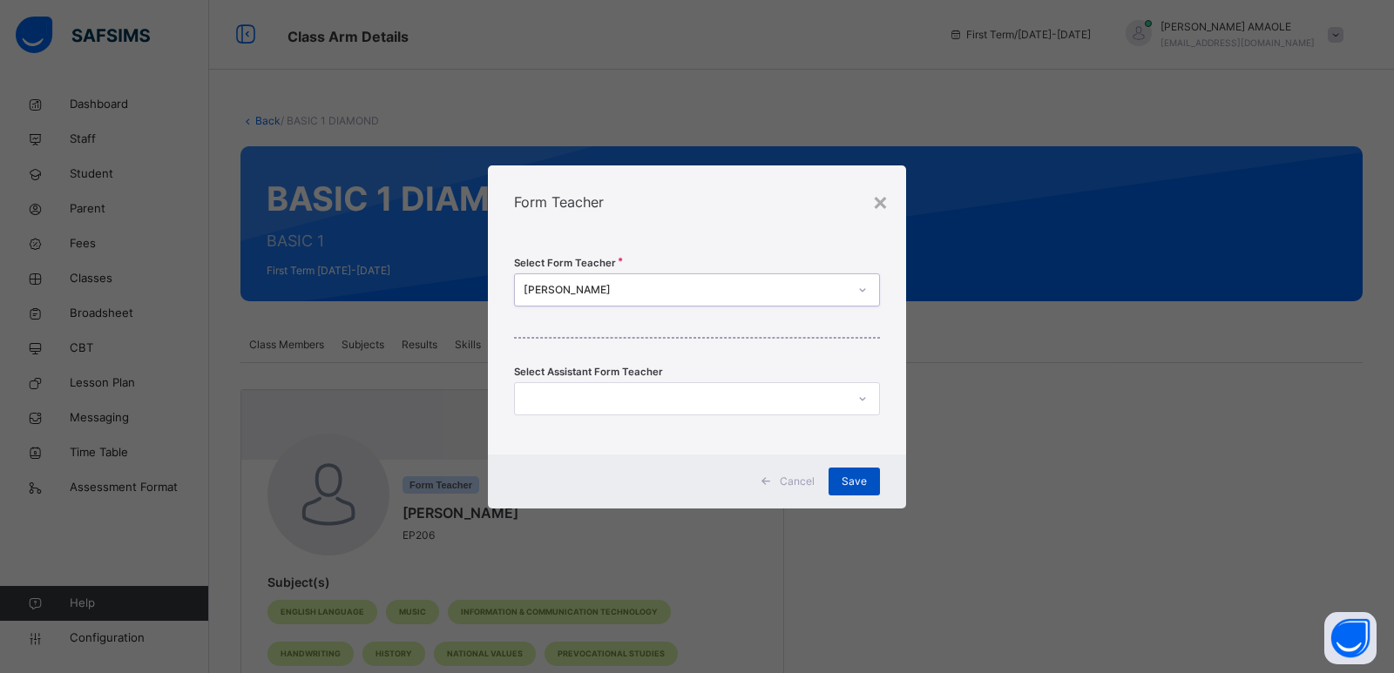
click at [841, 478] on div "Save" at bounding box center [854, 482] width 51 height 28
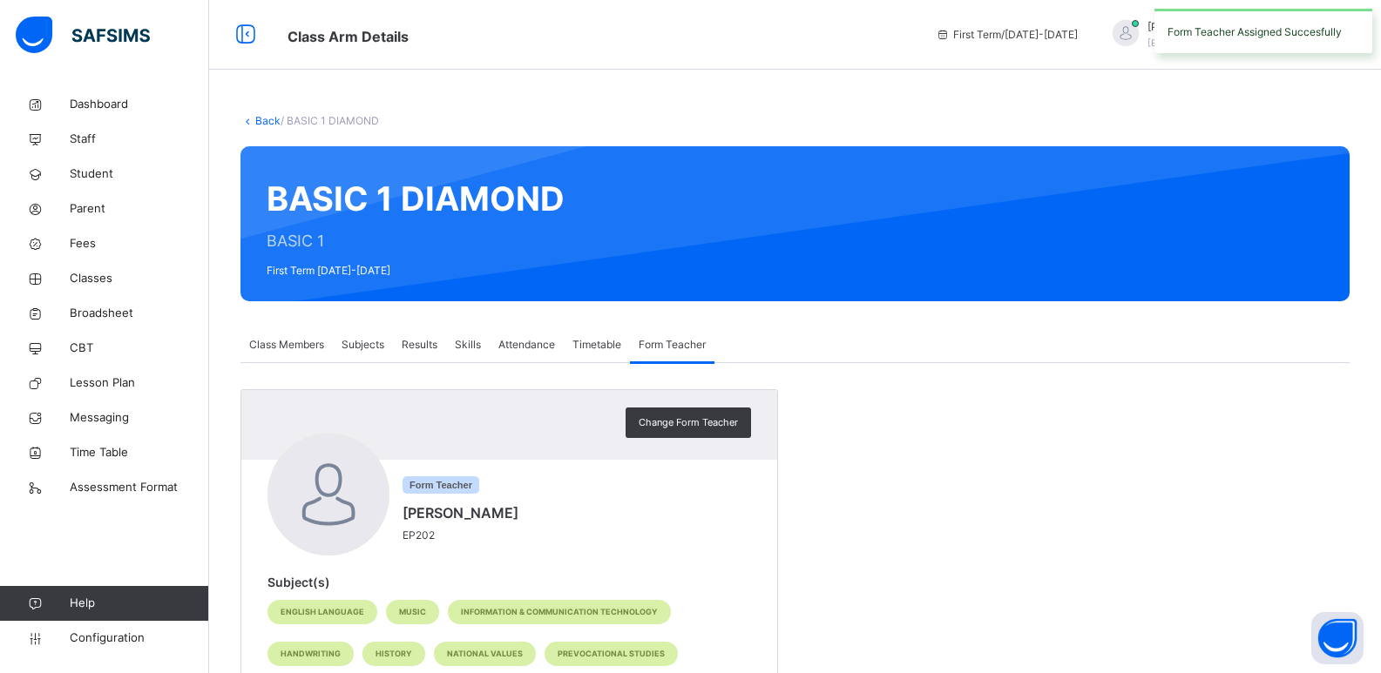
click at [266, 117] on link "Back" at bounding box center [267, 120] width 25 height 13
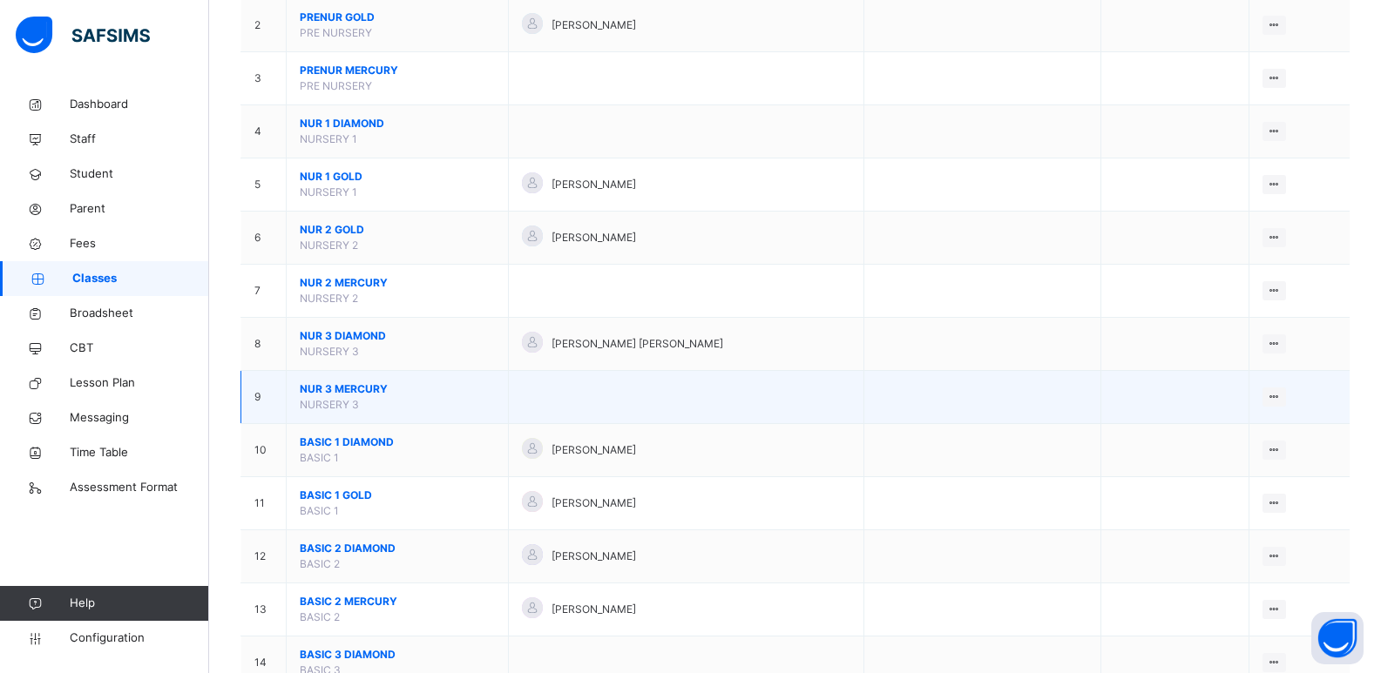
scroll to position [348, 0]
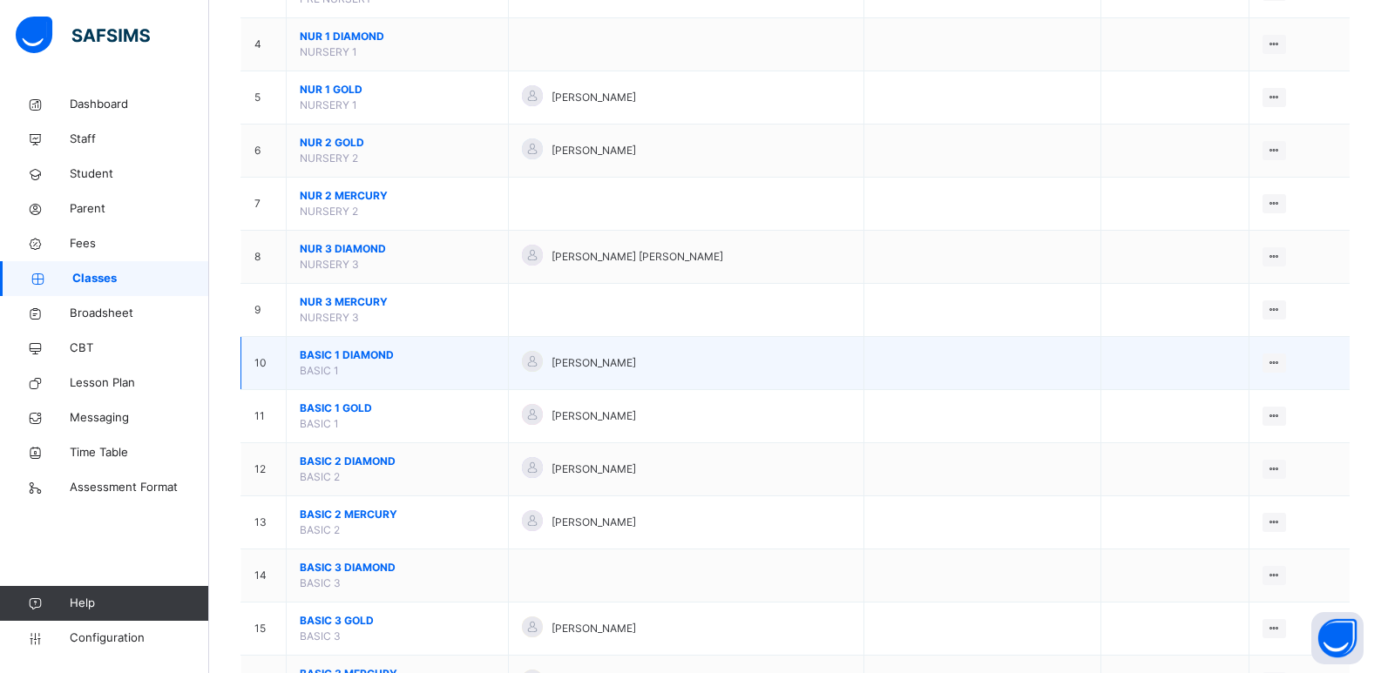
click at [370, 353] on span "BASIC 1 DIAMOND" at bounding box center [397, 356] width 195 height 16
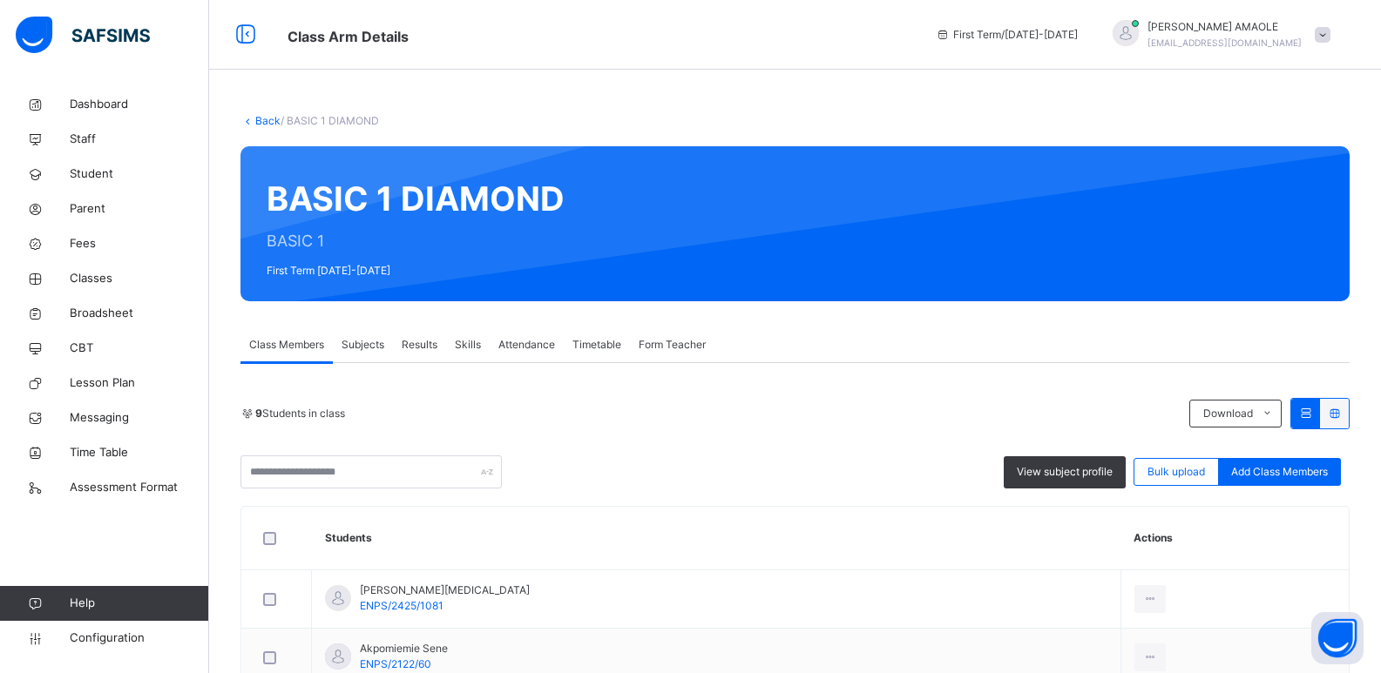
click at [376, 345] on span "Subjects" at bounding box center [363, 345] width 43 height 16
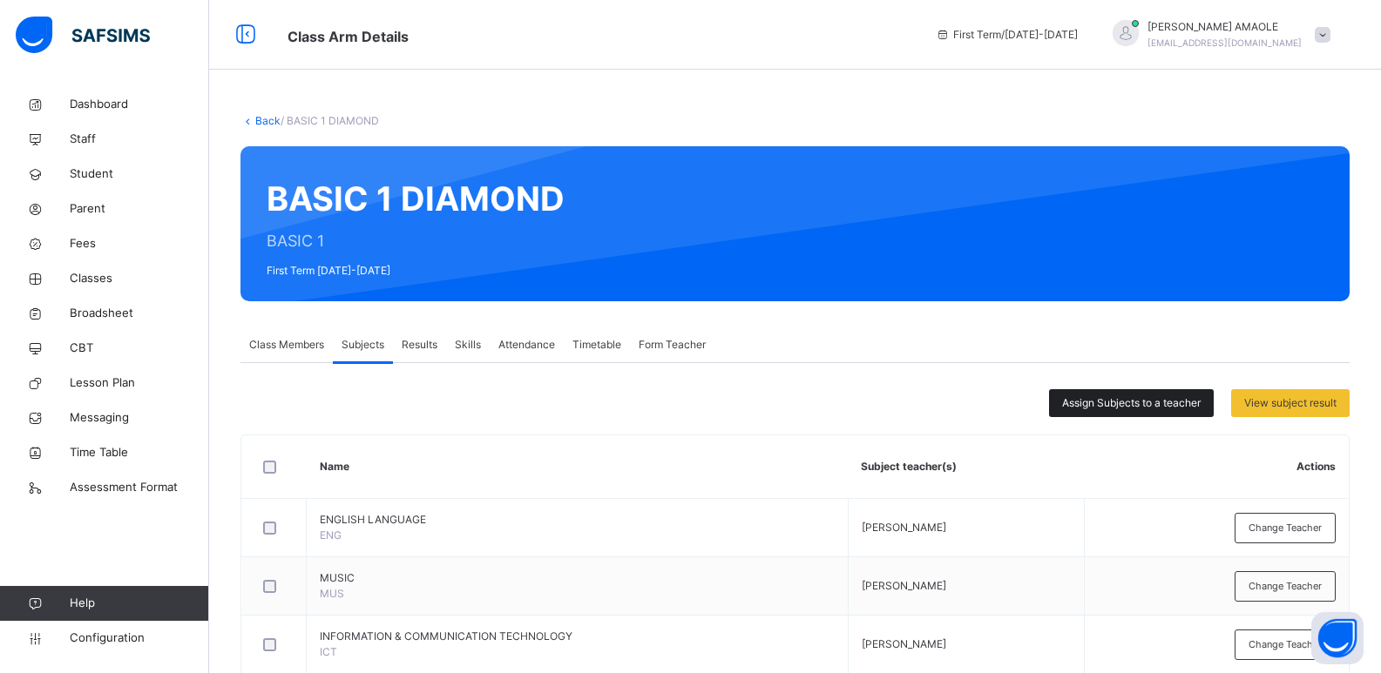
click at [1103, 406] on span "Assign Subjects to a teacher" at bounding box center [1131, 404] width 139 height 16
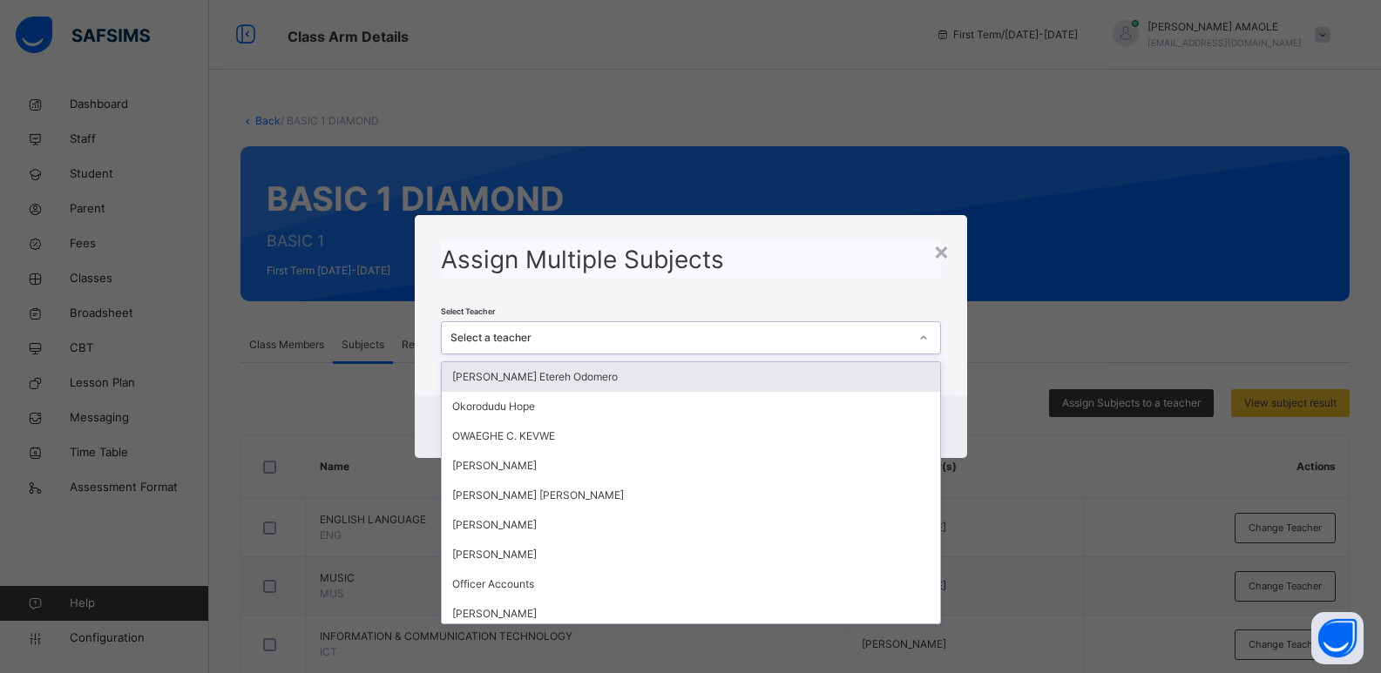
click at [829, 335] on div "Select a teacher" at bounding box center [679, 338] width 458 height 16
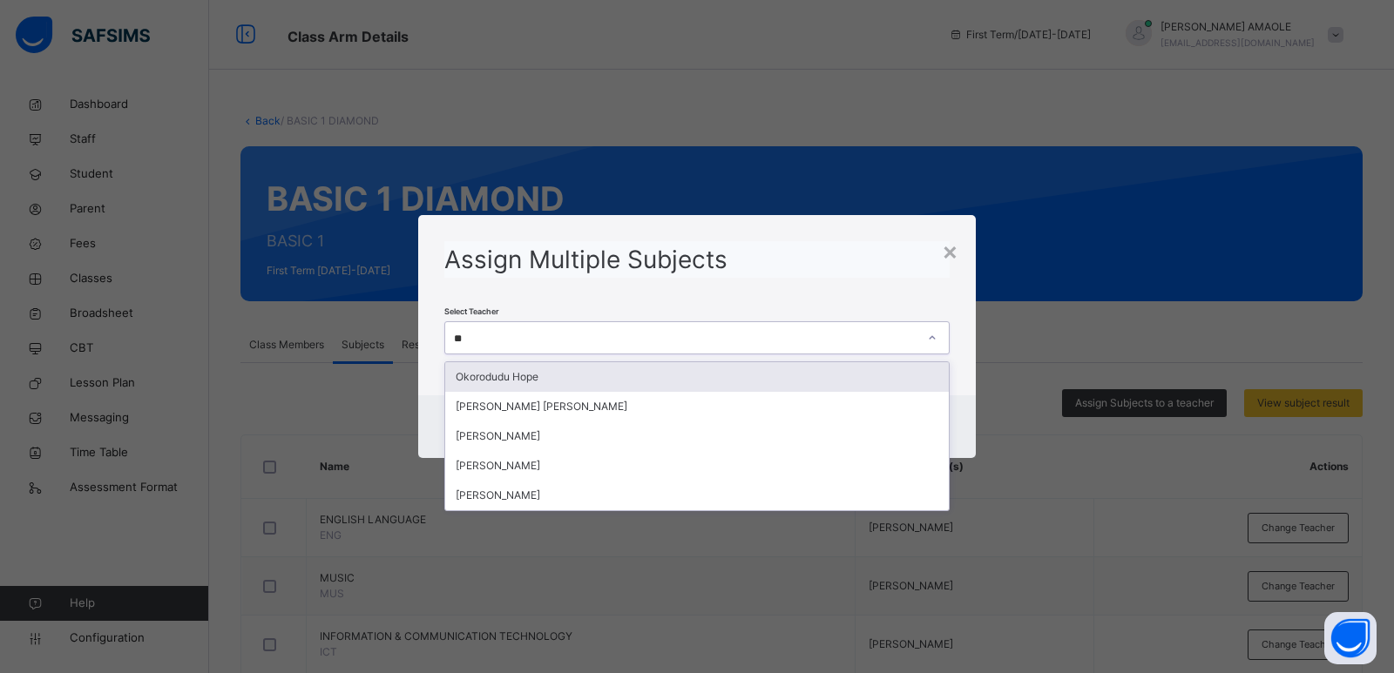
type input "***"
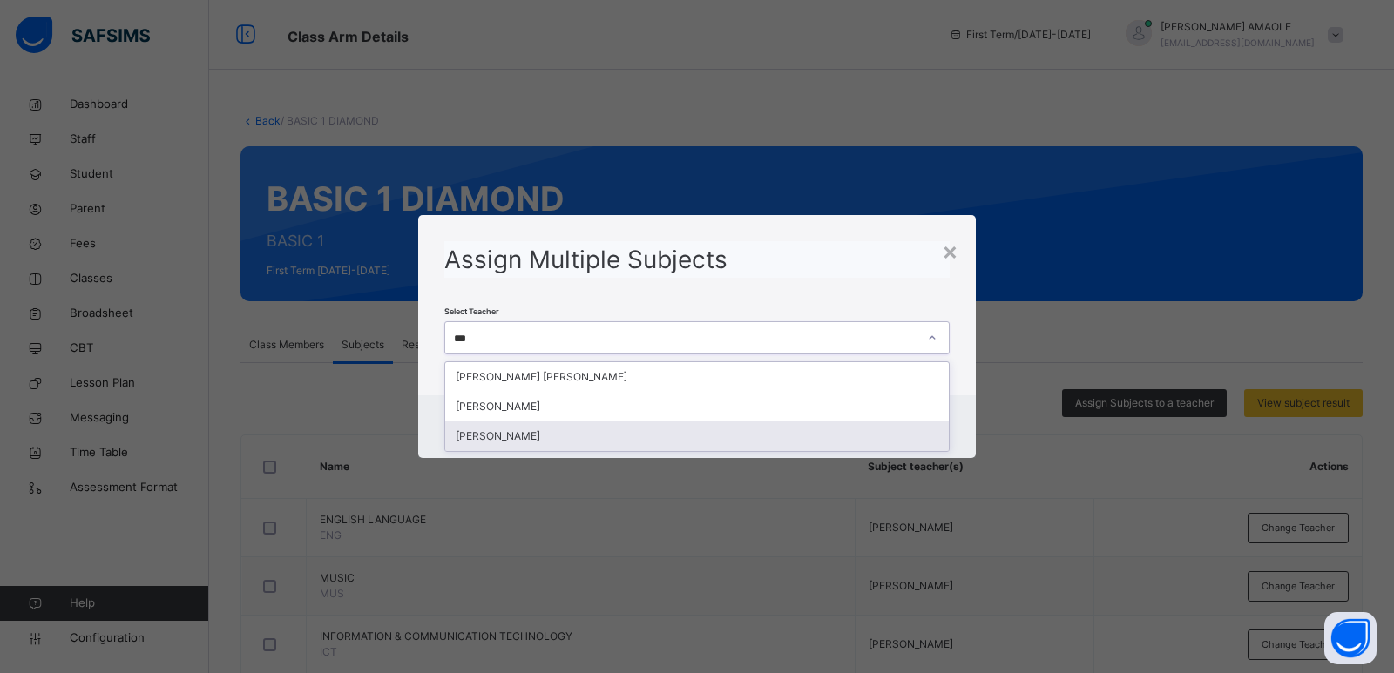
click at [781, 427] on div "[PERSON_NAME]" at bounding box center [697, 437] width 504 height 30
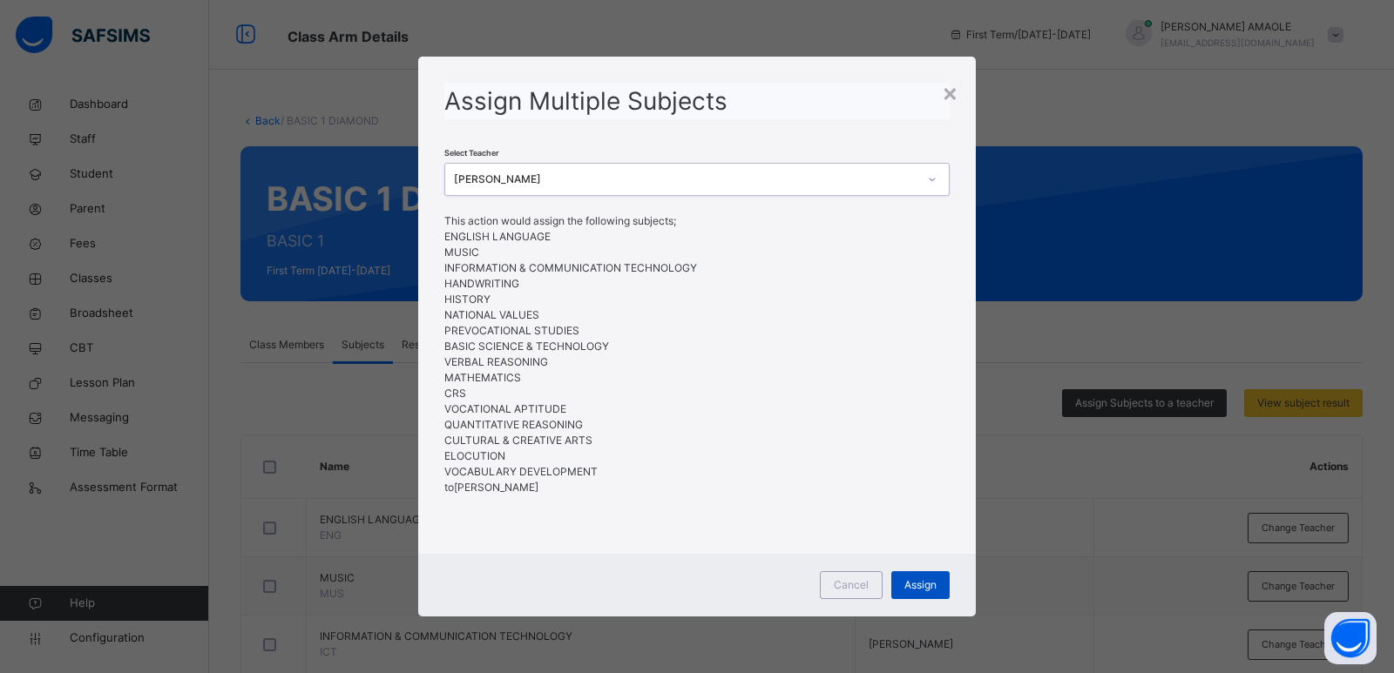
click at [913, 578] on span "Assign" at bounding box center [920, 586] width 32 height 16
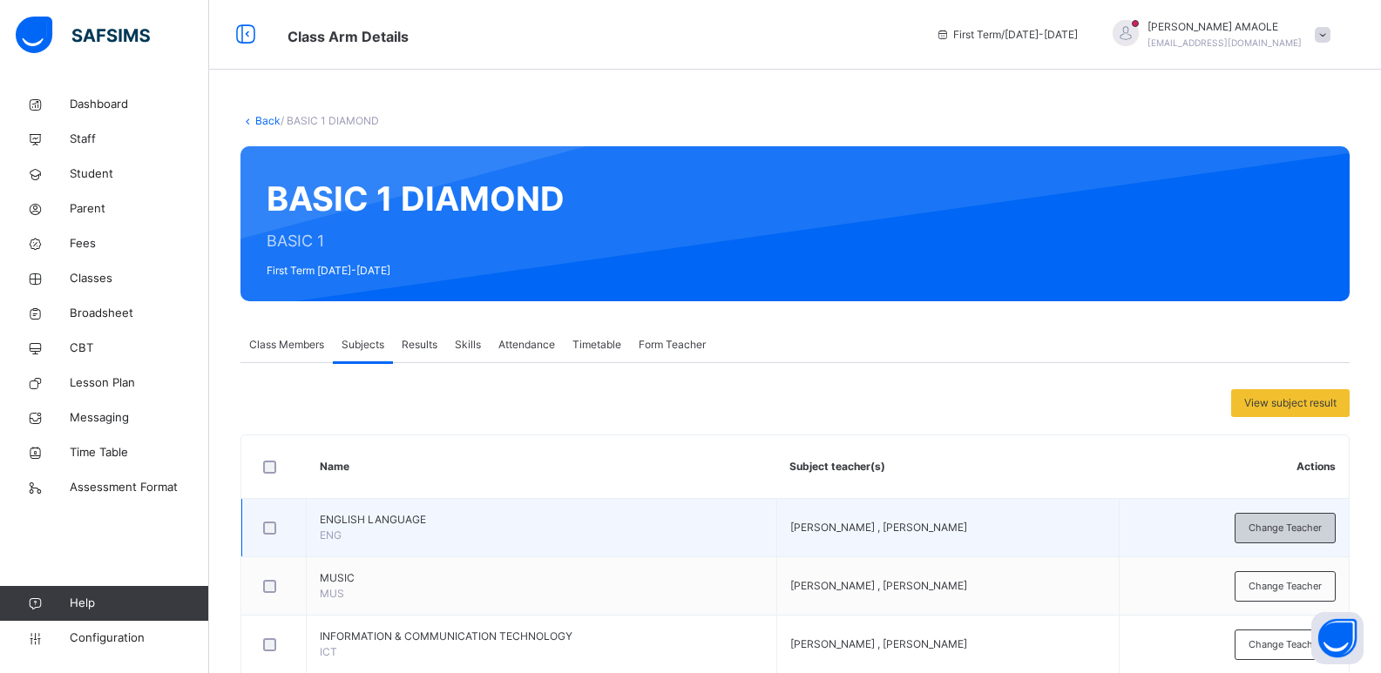
click at [1269, 540] on div "Change Teacher" at bounding box center [1285, 528] width 101 height 30
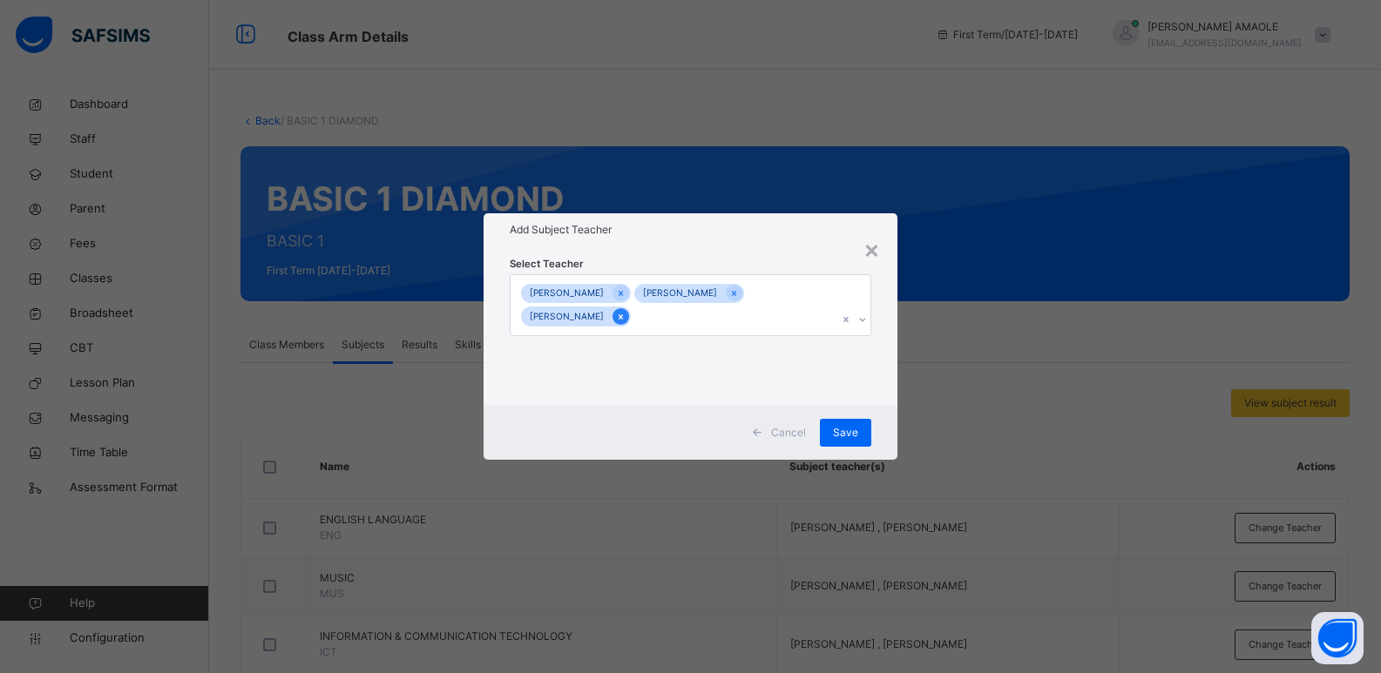
click at [621, 320] on icon at bounding box center [621, 317] width 10 height 12
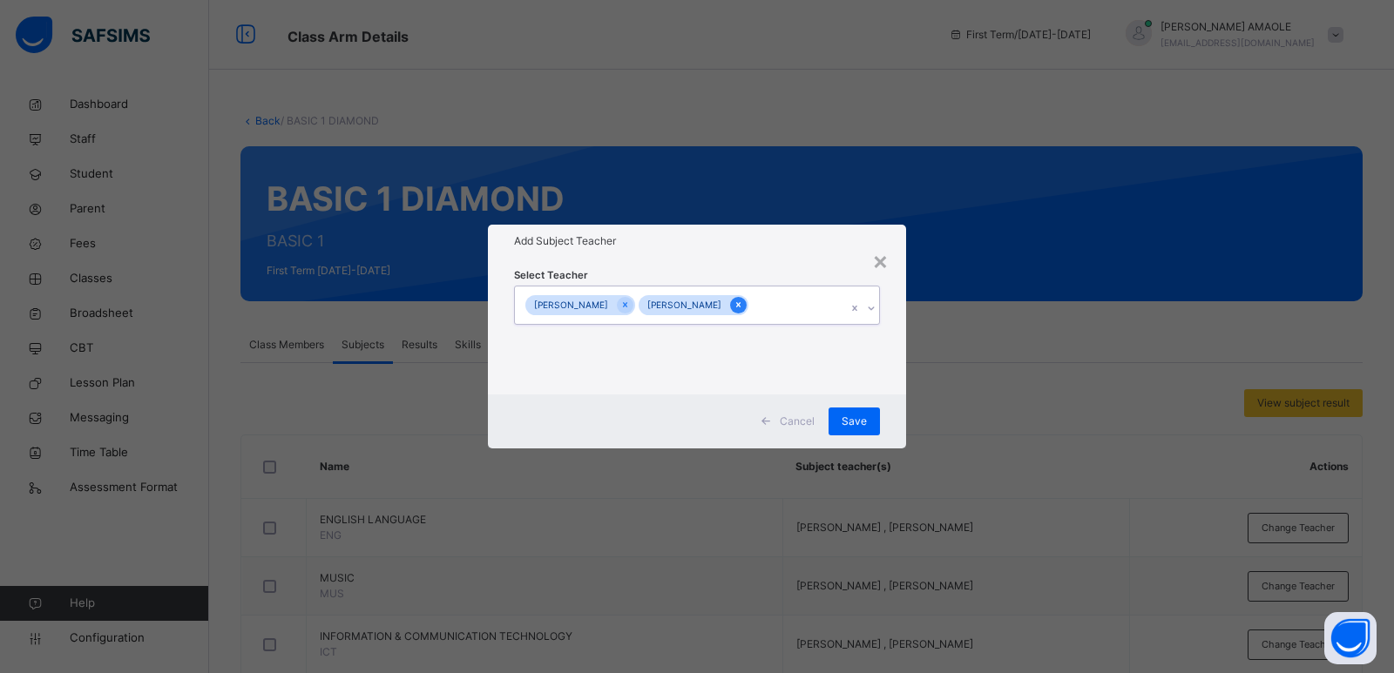
click at [747, 298] on div at bounding box center [738, 305] width 17 height 17
click at [849, 414] on span "Save" at bounding box center [854, 422] width 25 height 16
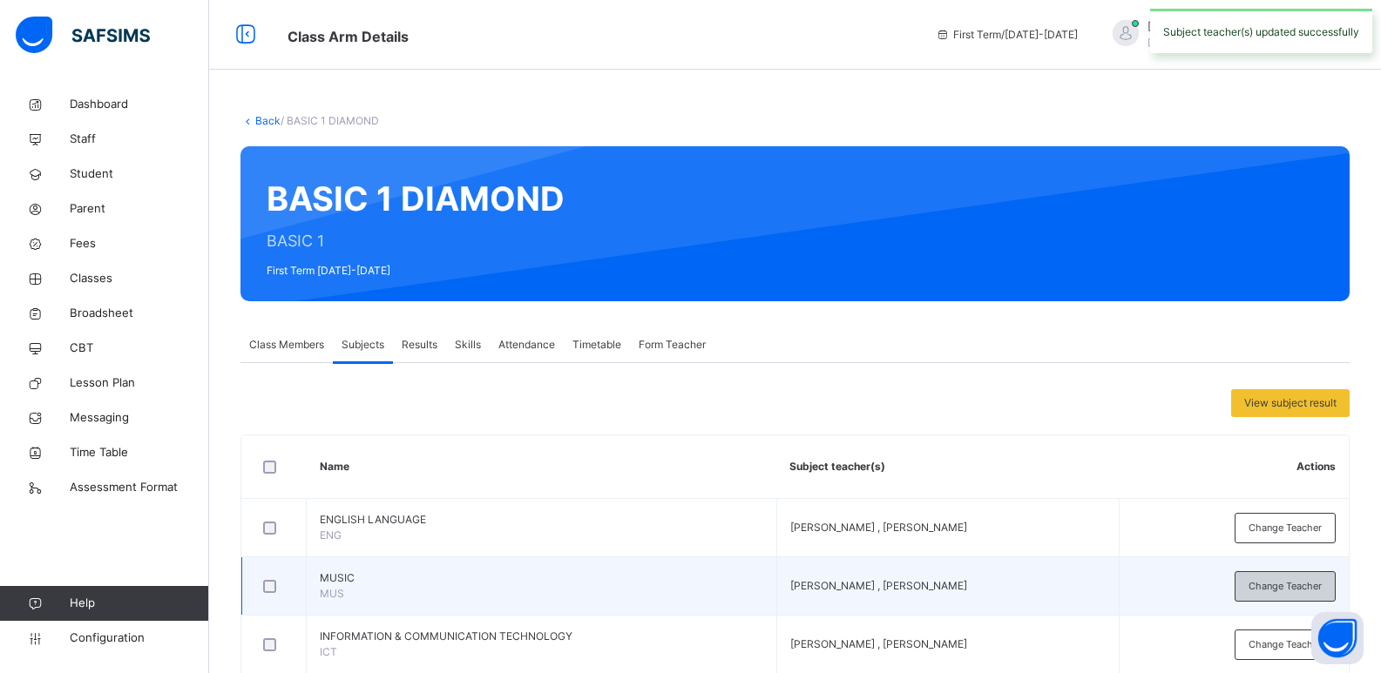
click at [1292, 585] on span "Change Teacher" at bounding box center [1284, 586] width 73 height 15
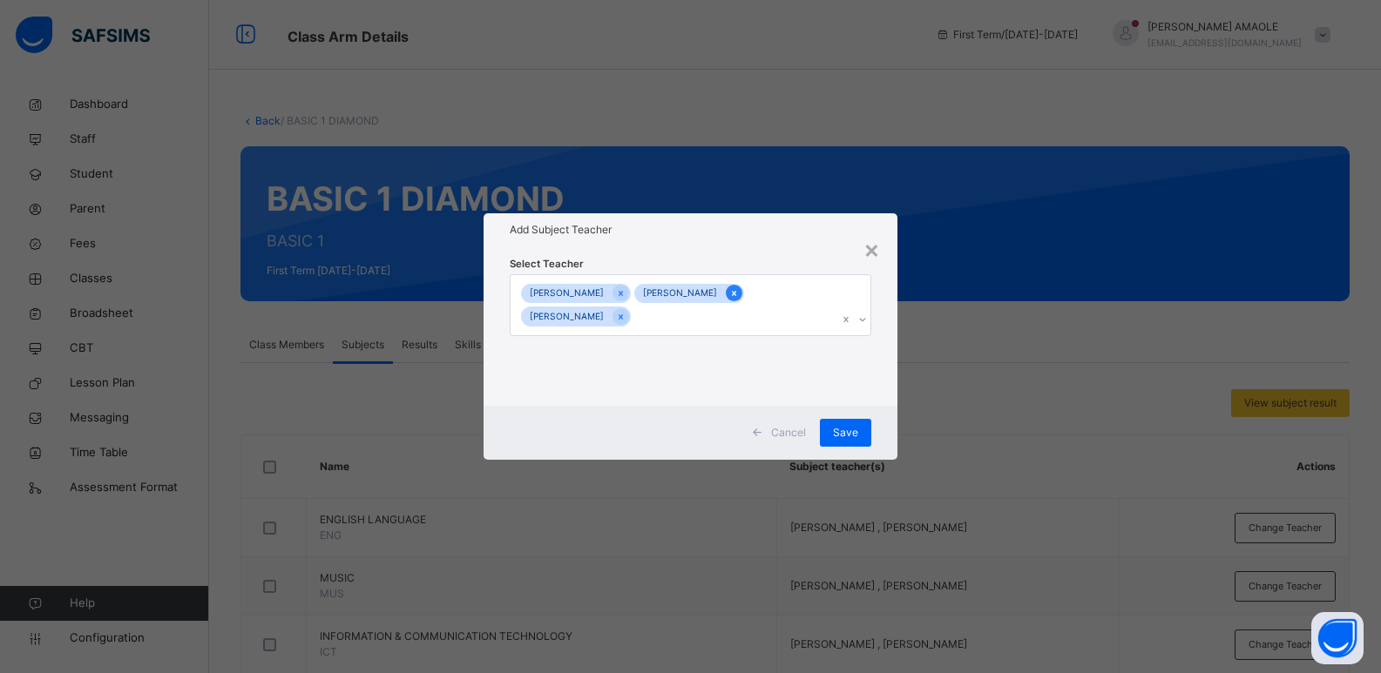
click at [742, 291] on div at bounding box center [734, 293] width 17 height 17
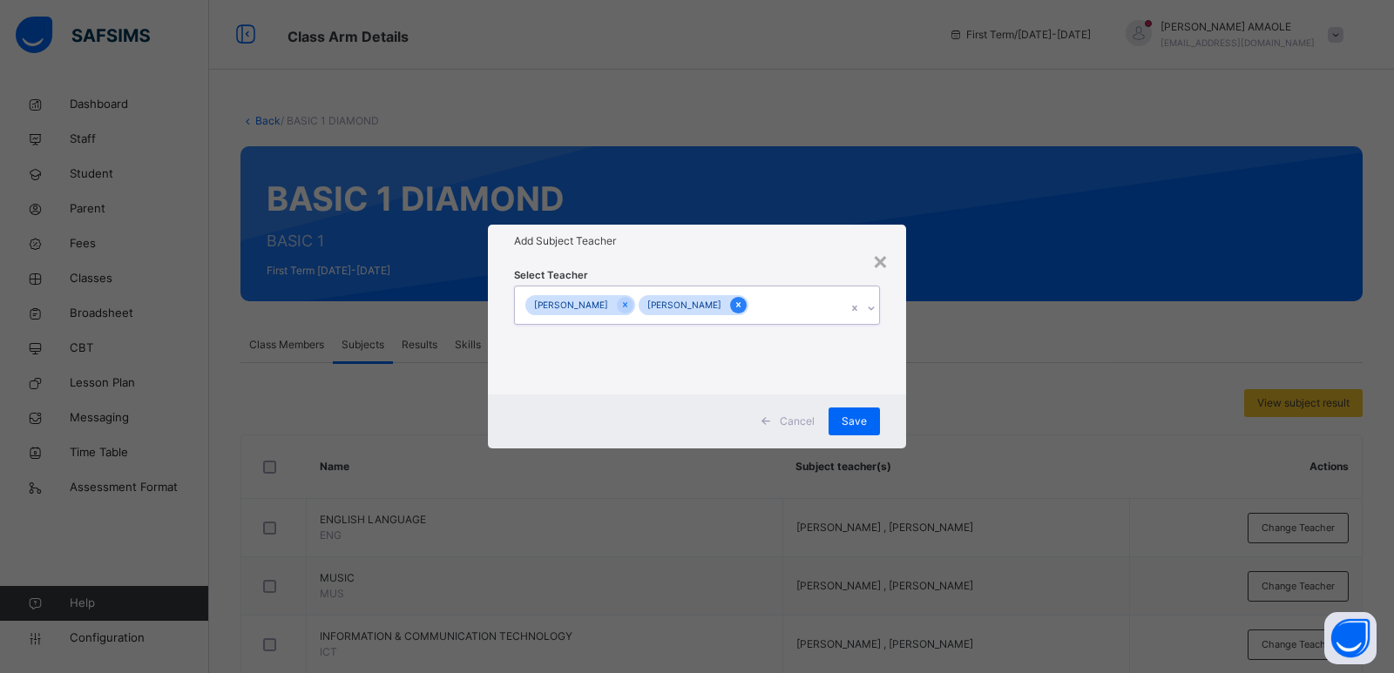
click at [743, 301] on icon at bounding box center [739, 305] width 10 height 12
click at [854, 410] on div "Save" at bounding box center [854, 422] width 51 height 28
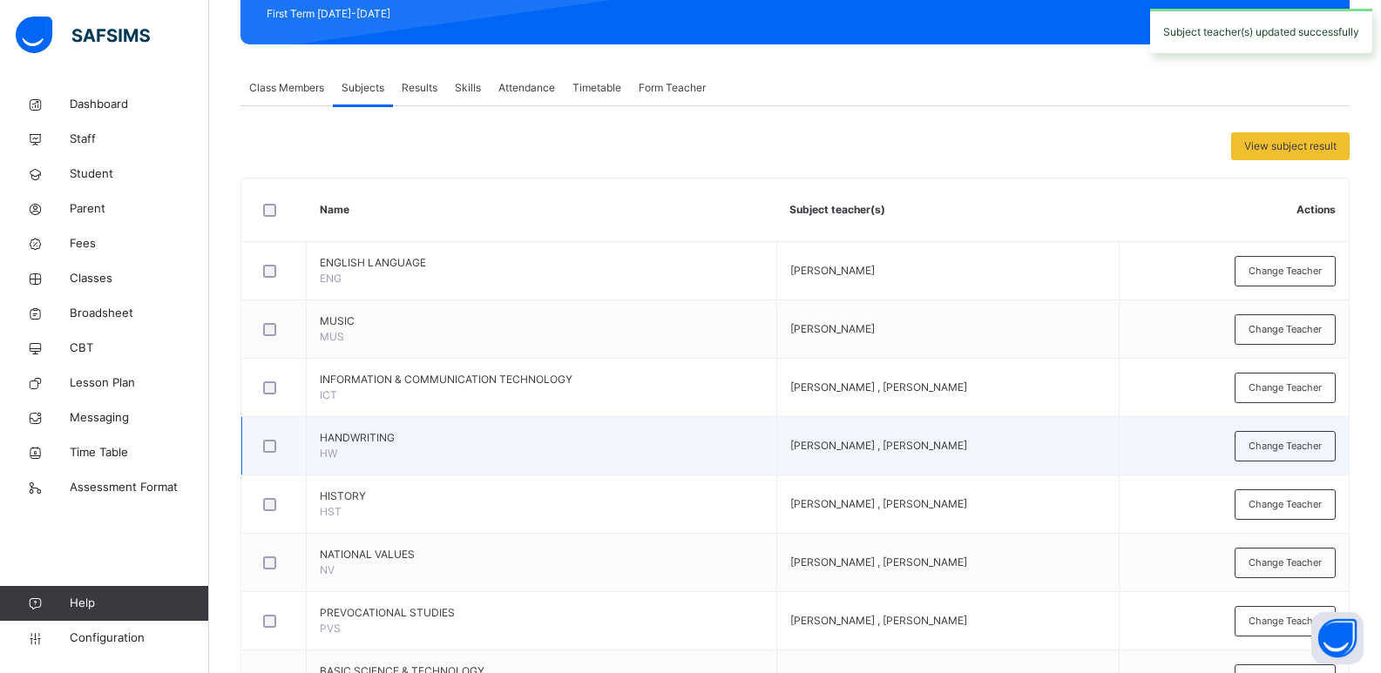
scroll to position [261, 0]
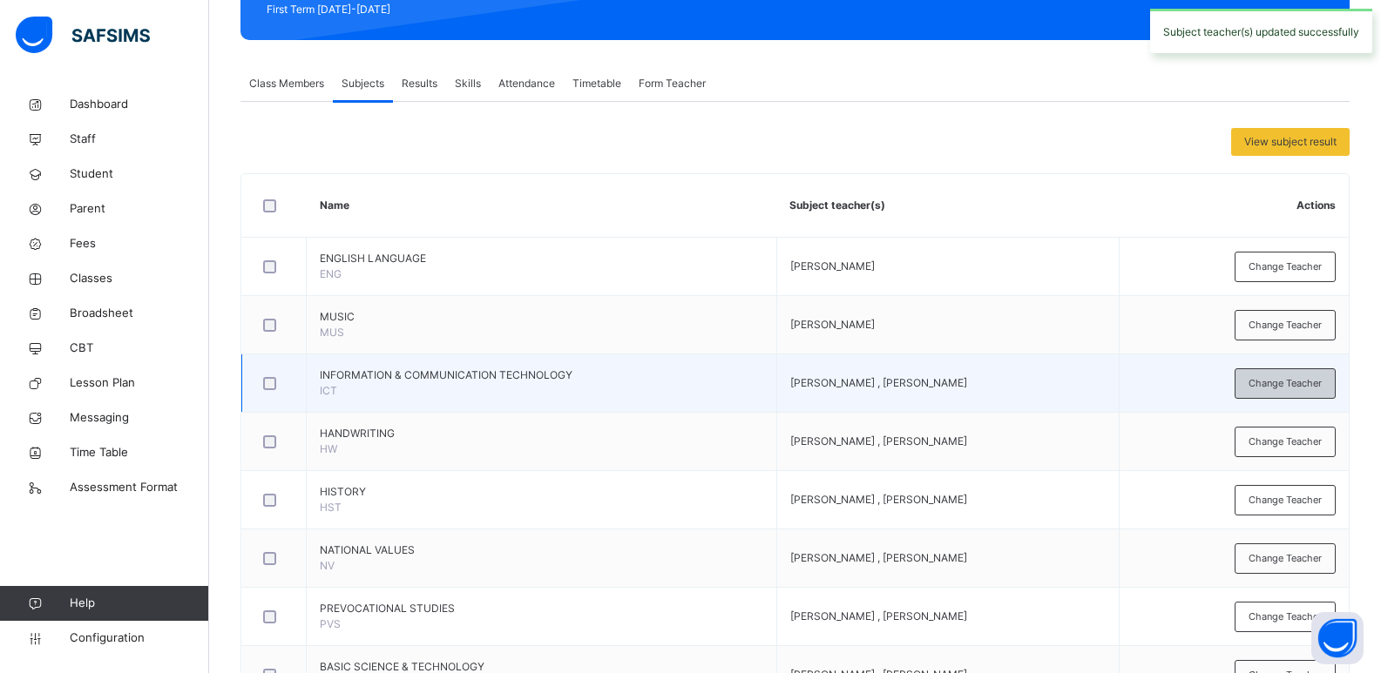
click at [1307, 391] on div "Change Teacher" at bounding box center [1285, 384] width 101 height 30
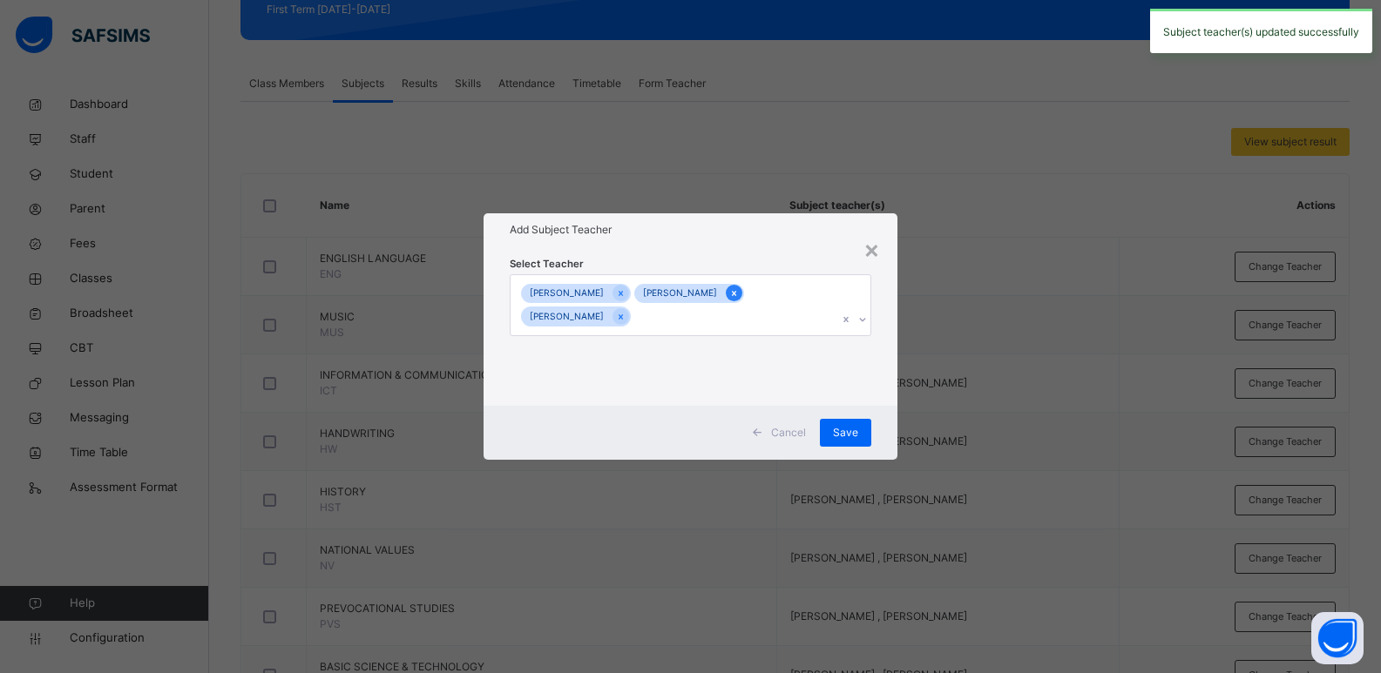
click at [736, 293] on icon at bounding box center [734, 293] width 4 height 5
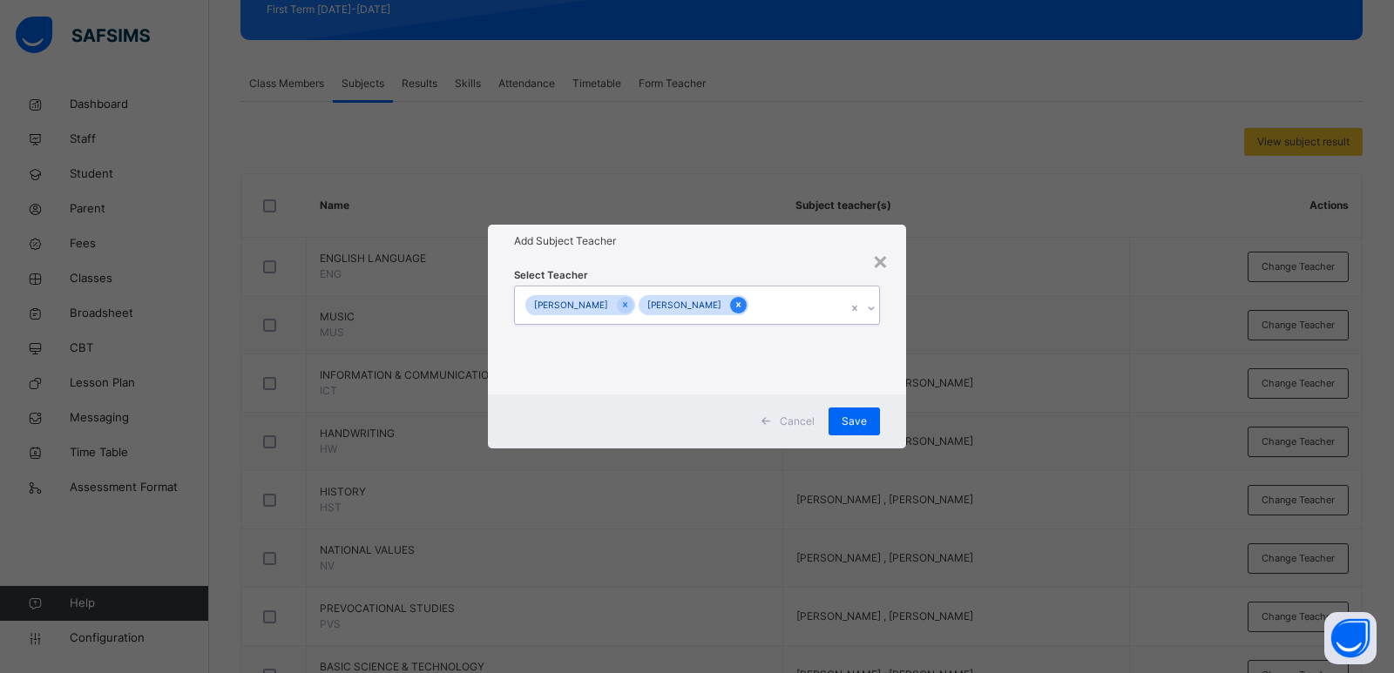
click at [741, 303] on icon at bounding box center [738, 305] width 4 height 5
click at [842, 410] on div "Save" at bounding box center [854, 422] width 51 height 28
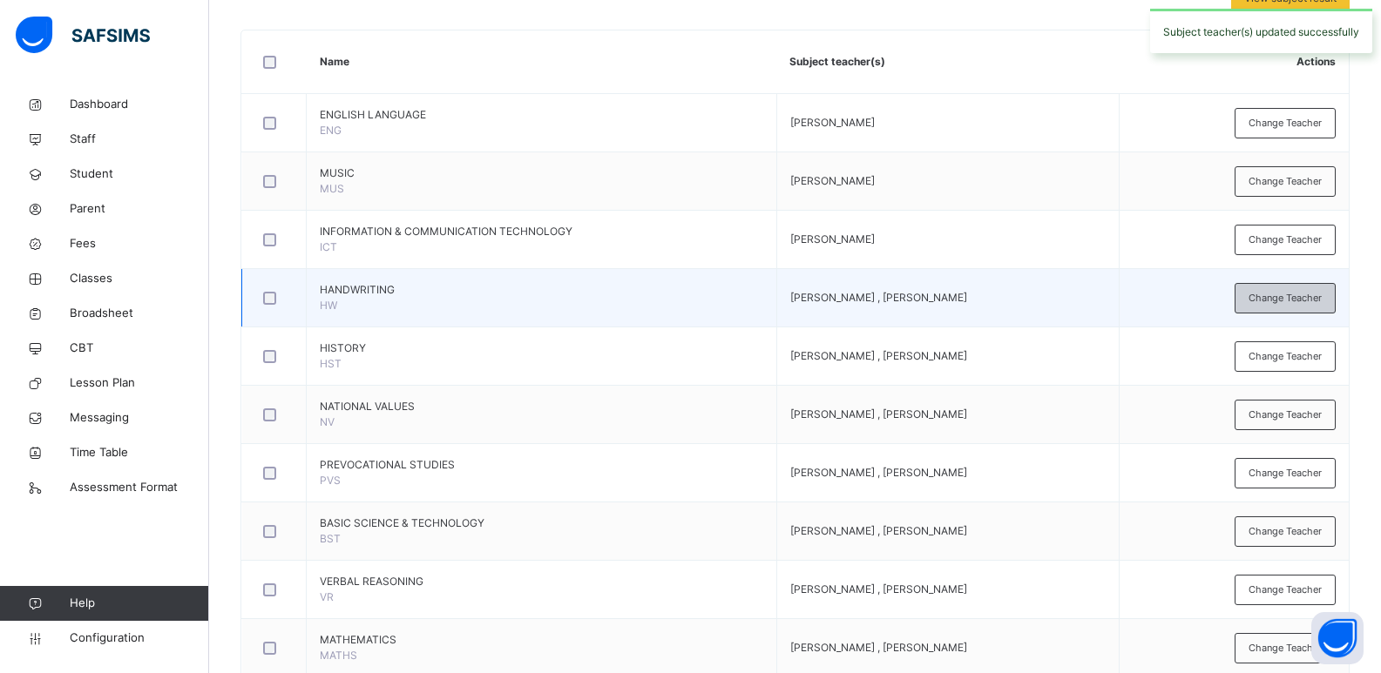
scroll to position [436, 0]
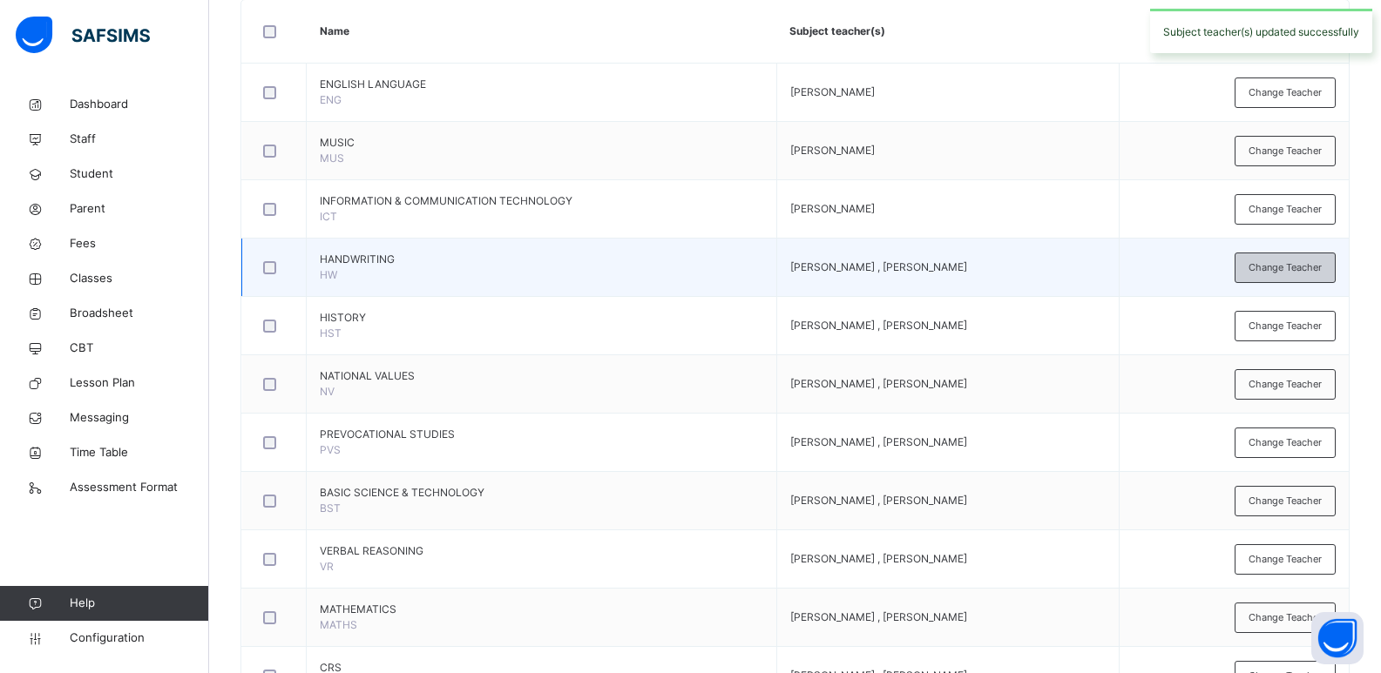
click at [1320, 271] on span "Change Teacher" at bounding box center [1284, 267] width 73 height 15
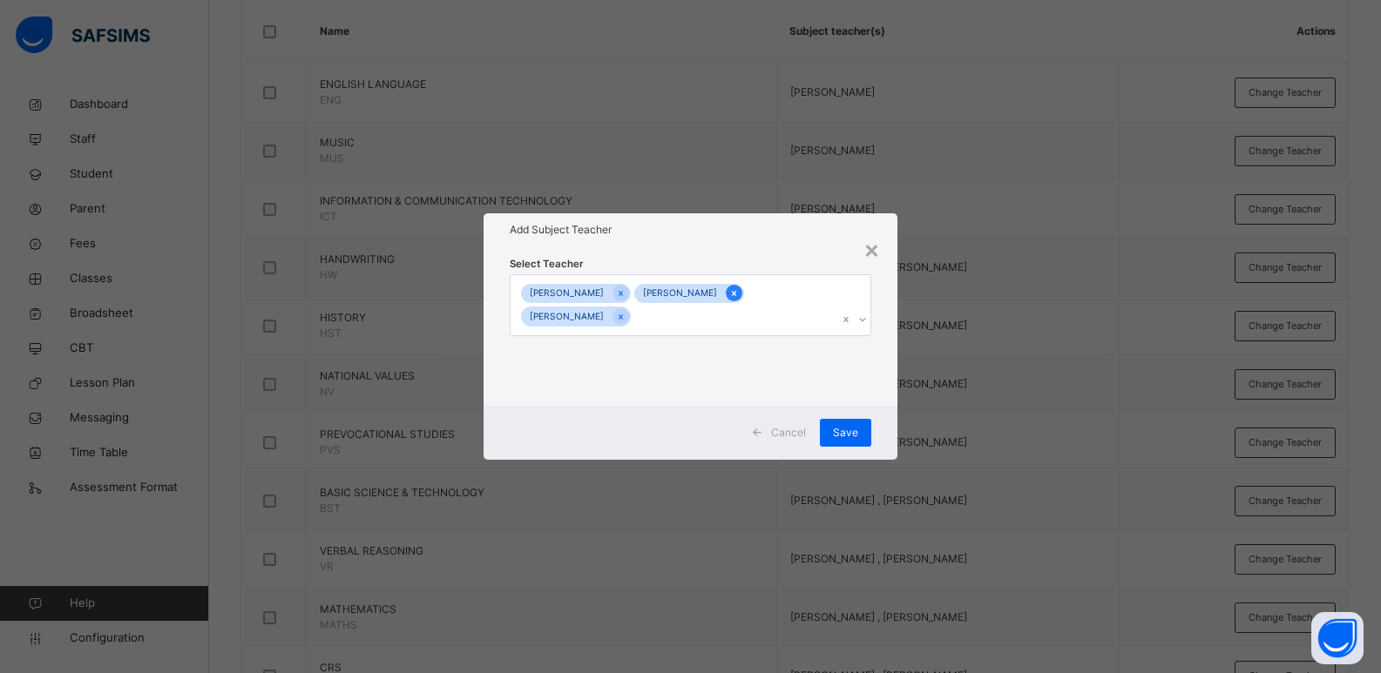
click at [739, 290] on icon at bounding box center [734, 294] width 10 height 12
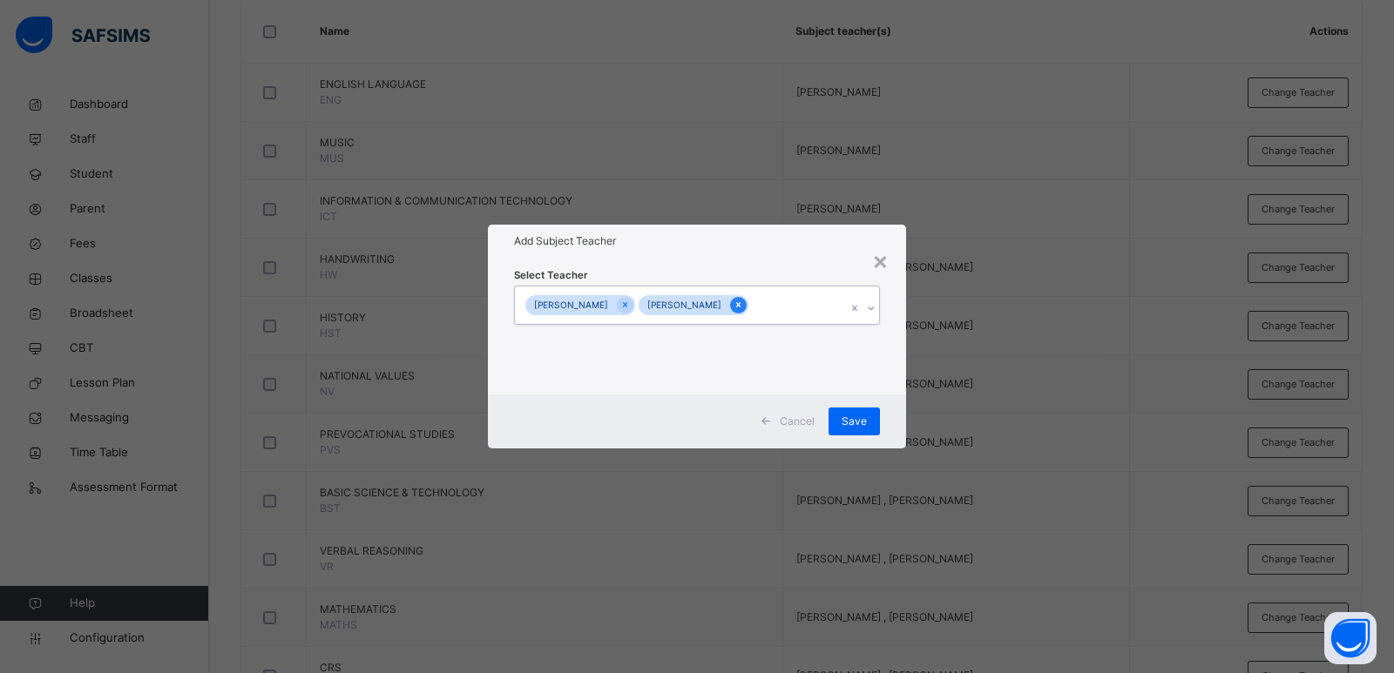
click at [741, 304] on icon at bounding box center [738, 305] width 4 height 5
click at [853, 416] on span "Save" at bounding box center [854, 422] width 25 height 16
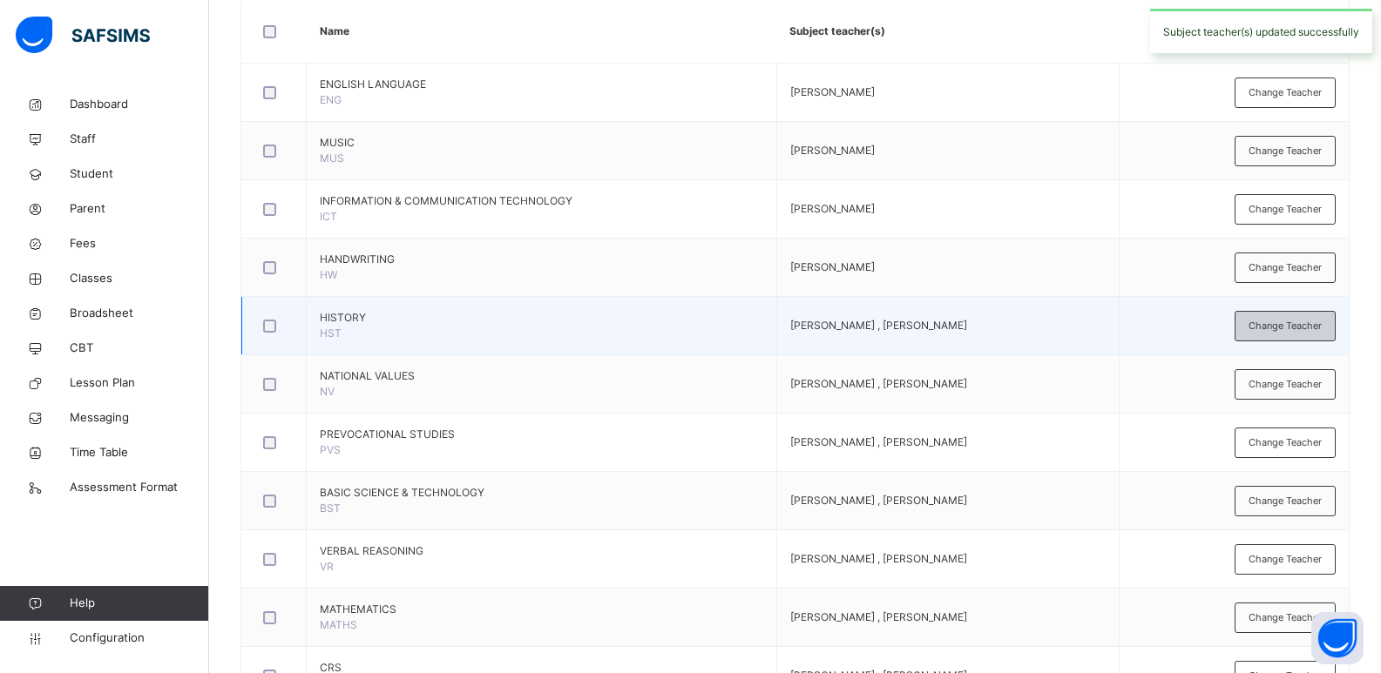
click at [1266, 331] on span "Change Teacher" at bounding box center [1284, 326] width 73 height 15
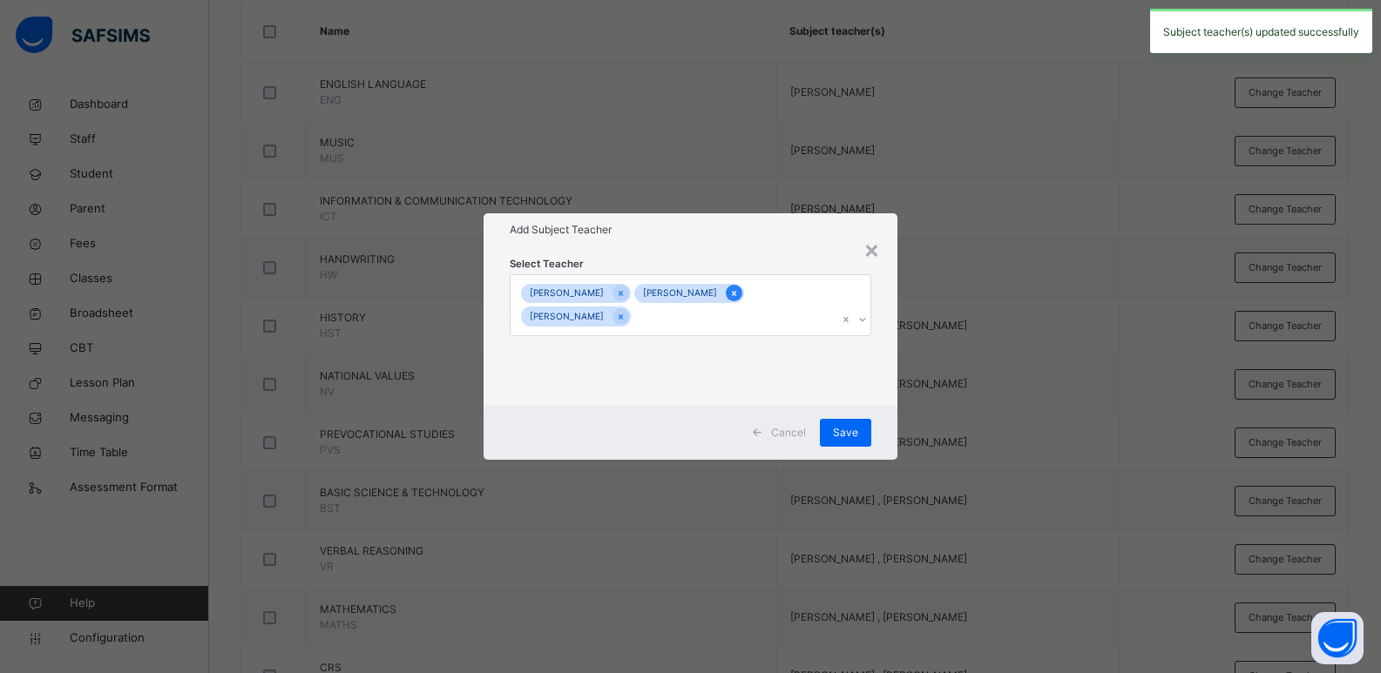
click at [739, 290] on icon at bounding box center [734, 294] width 10 height 12
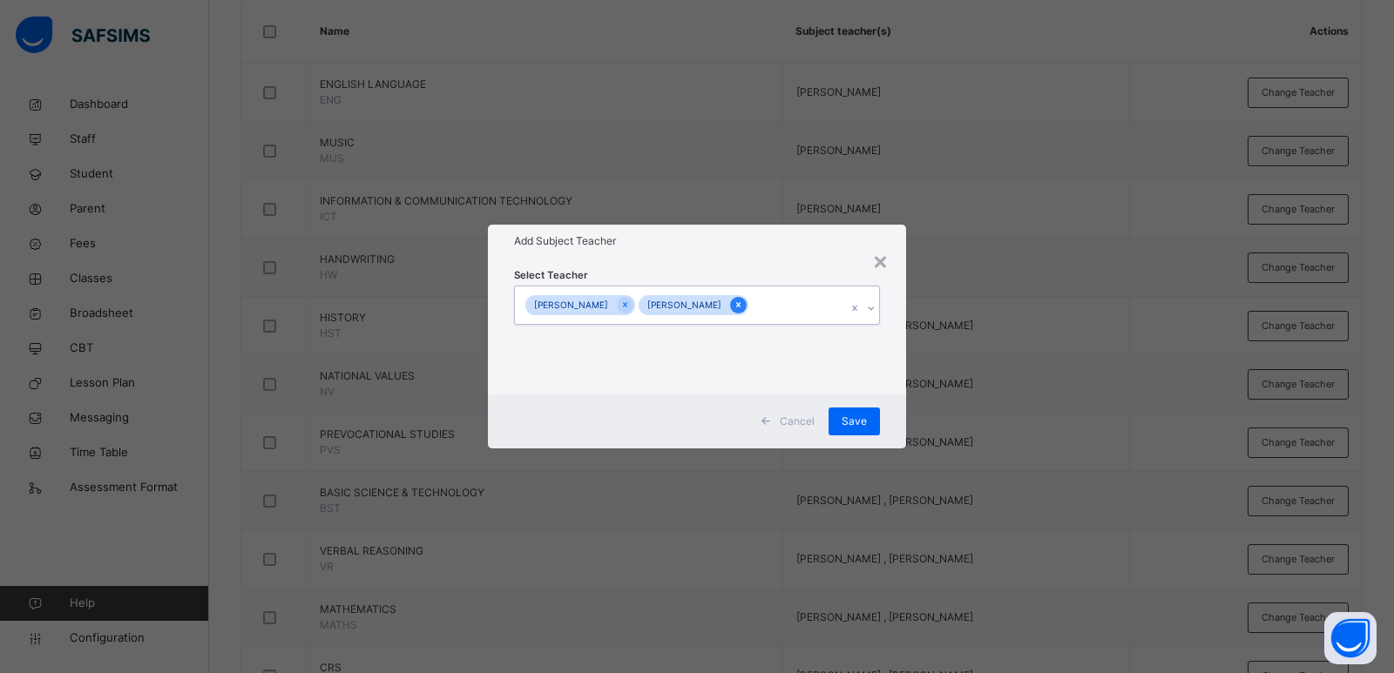
click at [743, 301] on icon at bounding box center [739, 305] width 10 height 12
click at [842, 417] on div "Save" at bounding box center [854, 422] width 51 height 28
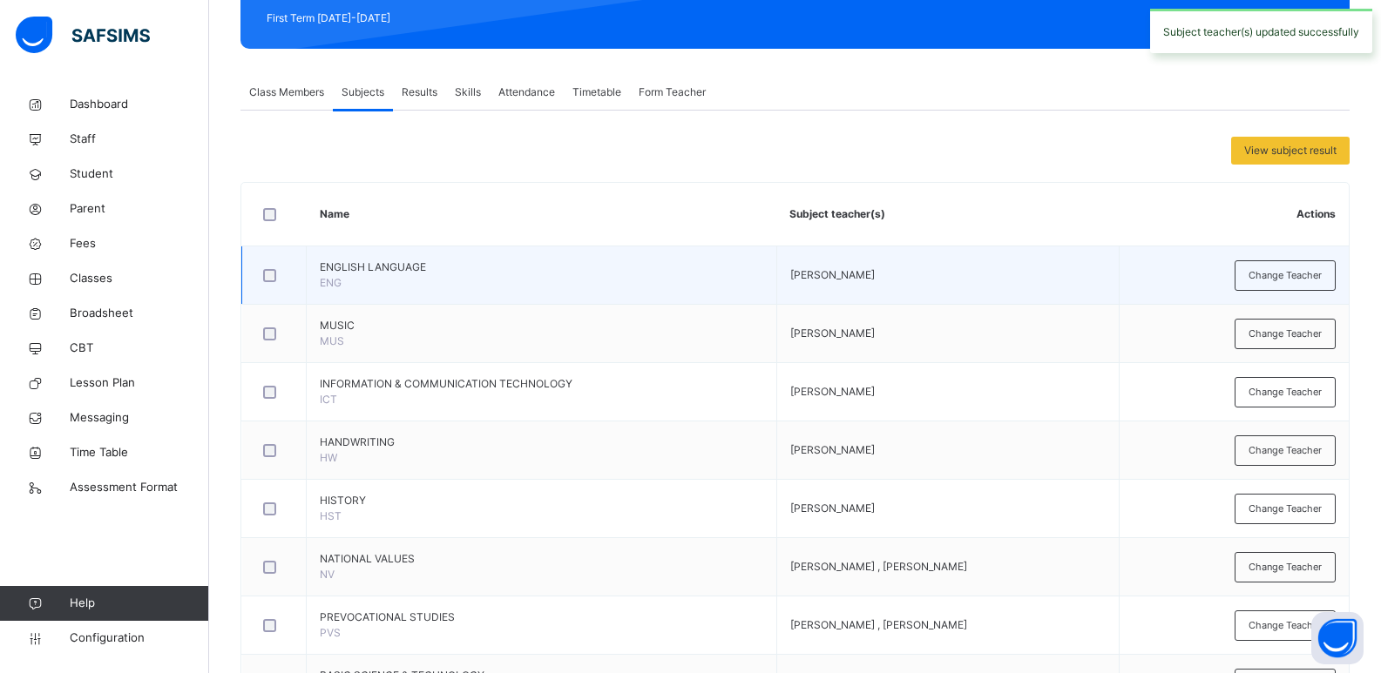
scroll to position [0, 0]
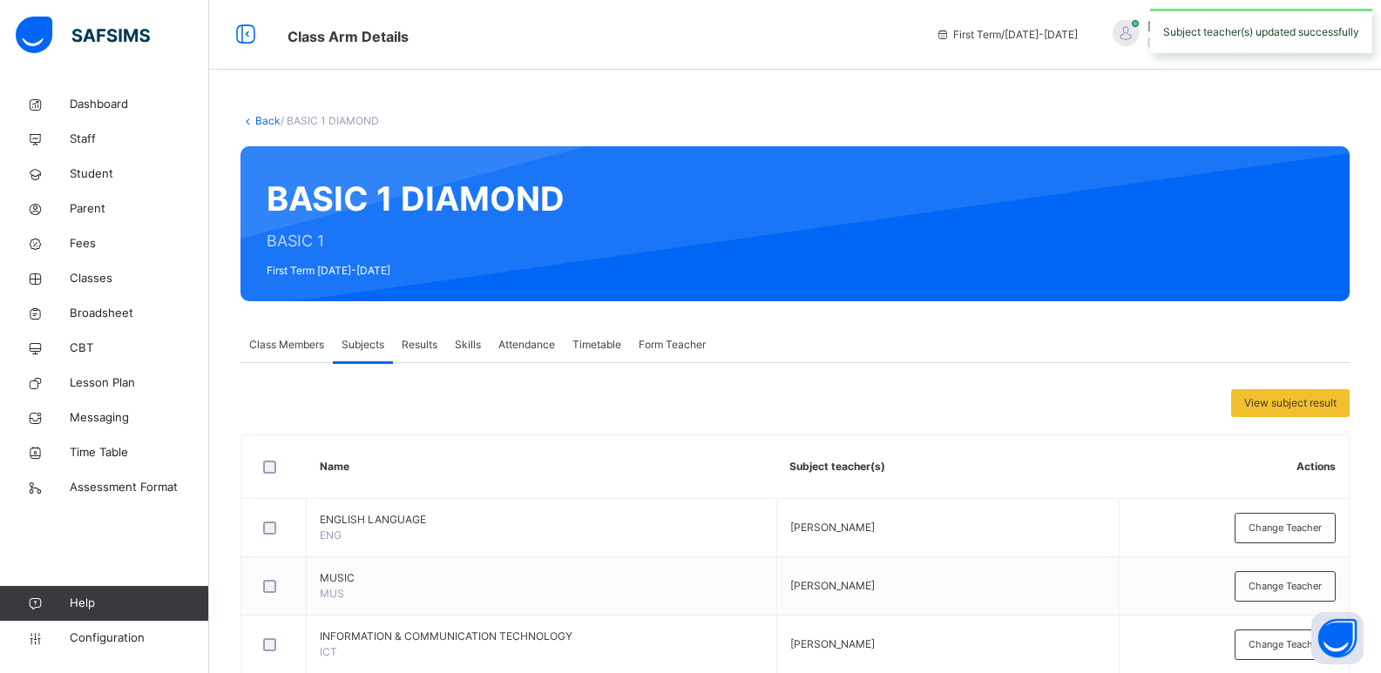
click at [675, 343] on span "Form Teacher" at bounding box center [672, 345] width 67 height 16
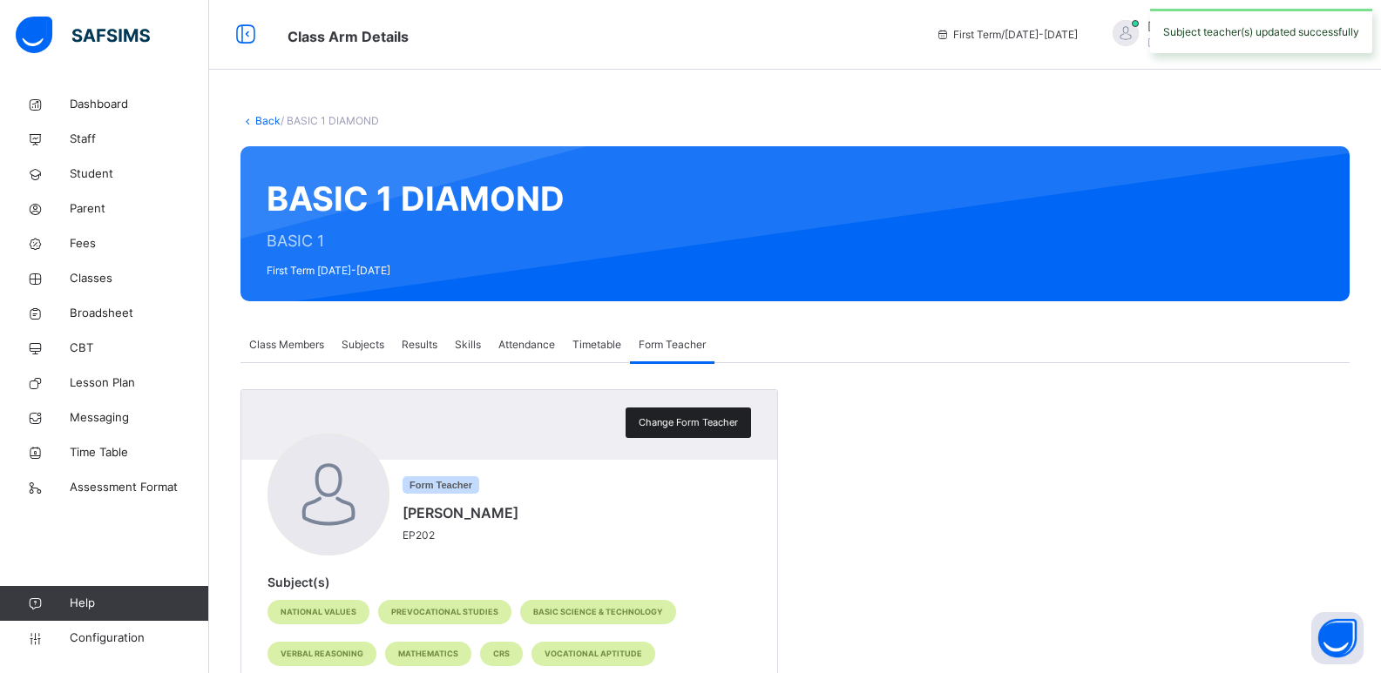
click at [694, 416] on span "Change Form Teacher" at bounding box center [688, 423] width 99 height 15
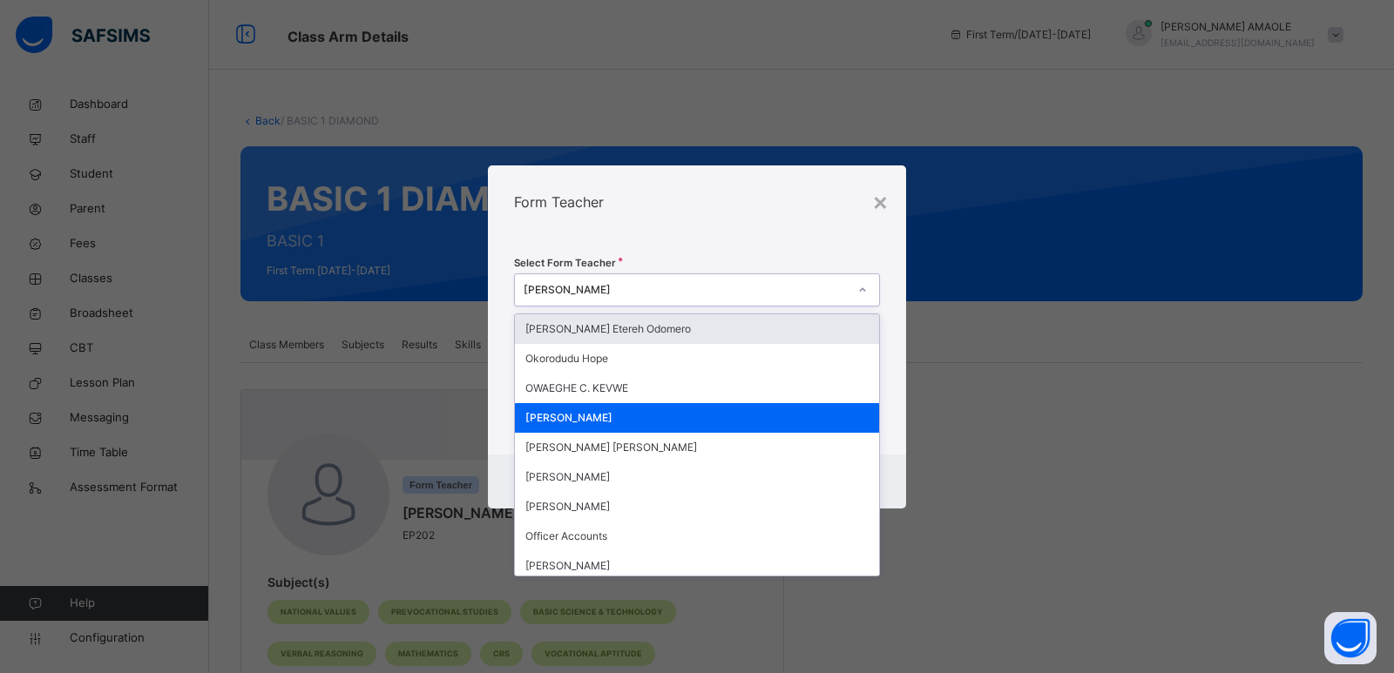
click at [722, 280] on div "[PERSON_NAME]" at bounding box center [680, 289] width 331 height 27
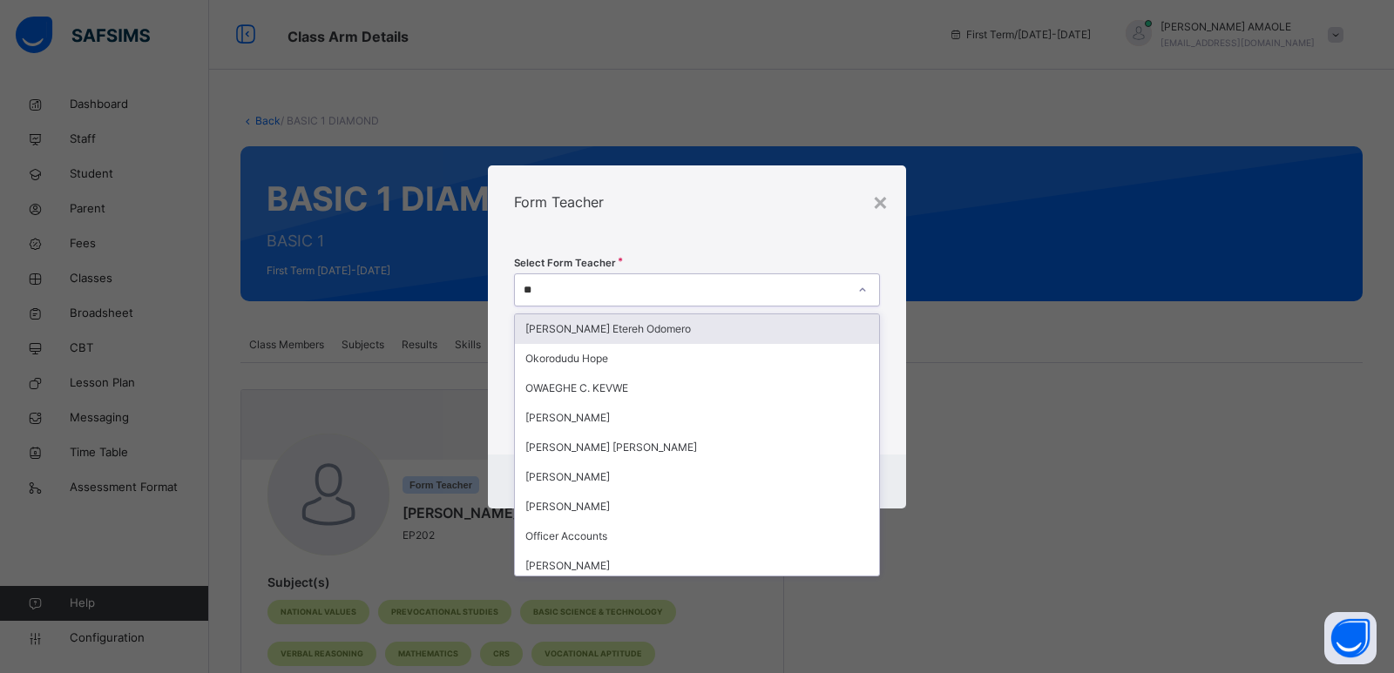
type input "***"
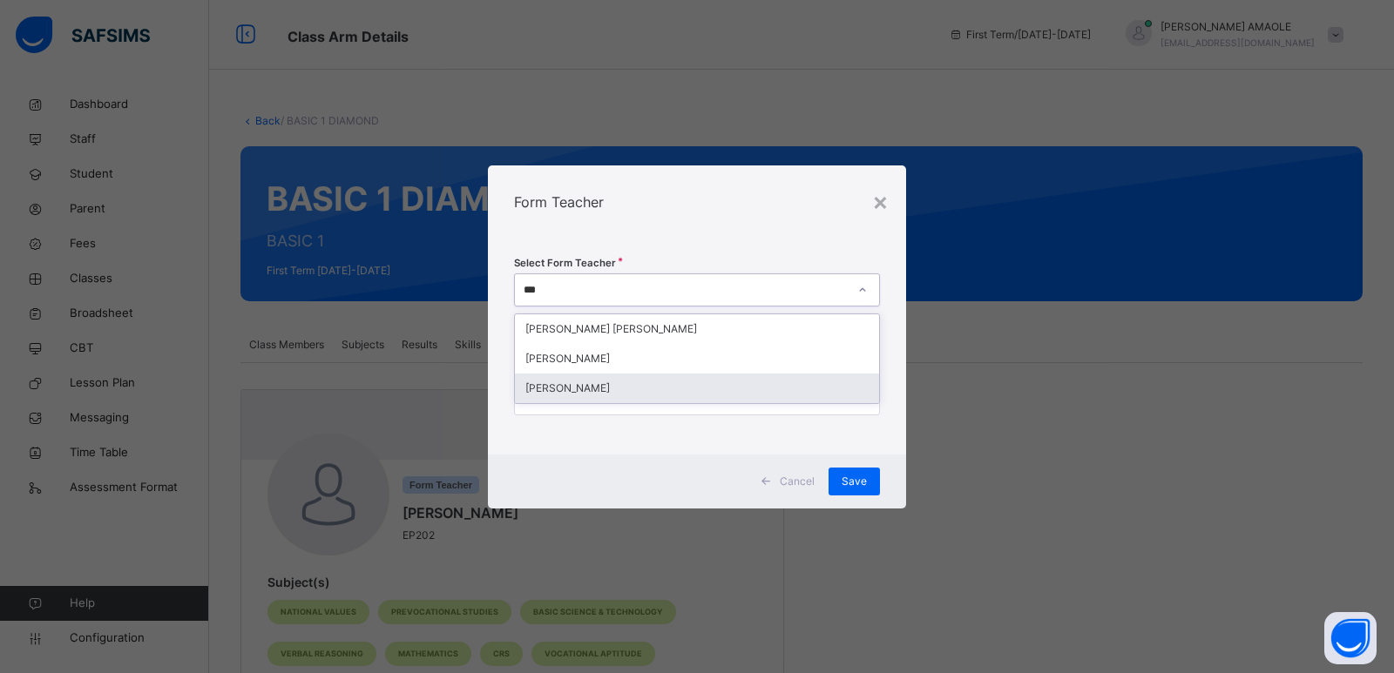
click at [677, 399] on div "[PERSON_NAME]" at bounding box center [697, 389] width 364 height 30
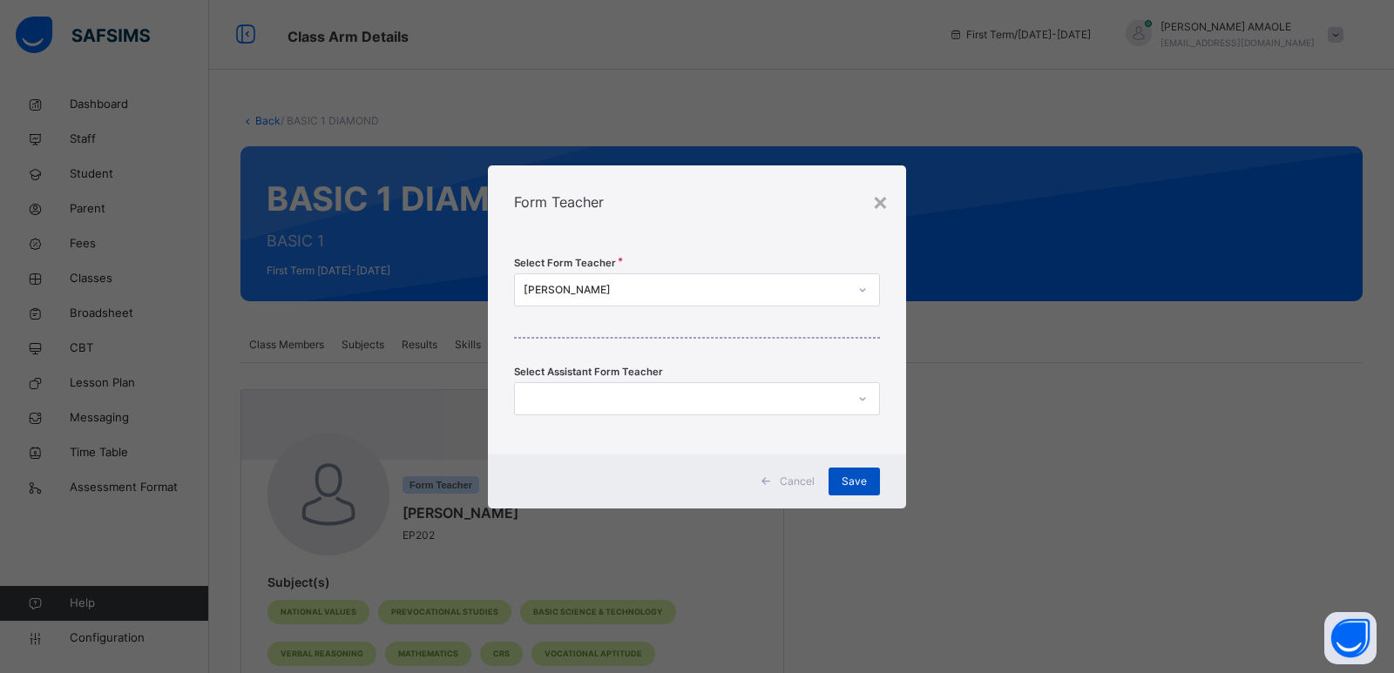
click at [853, 480] on span "Save" at bounding box center [854, 482] width 25 height 16
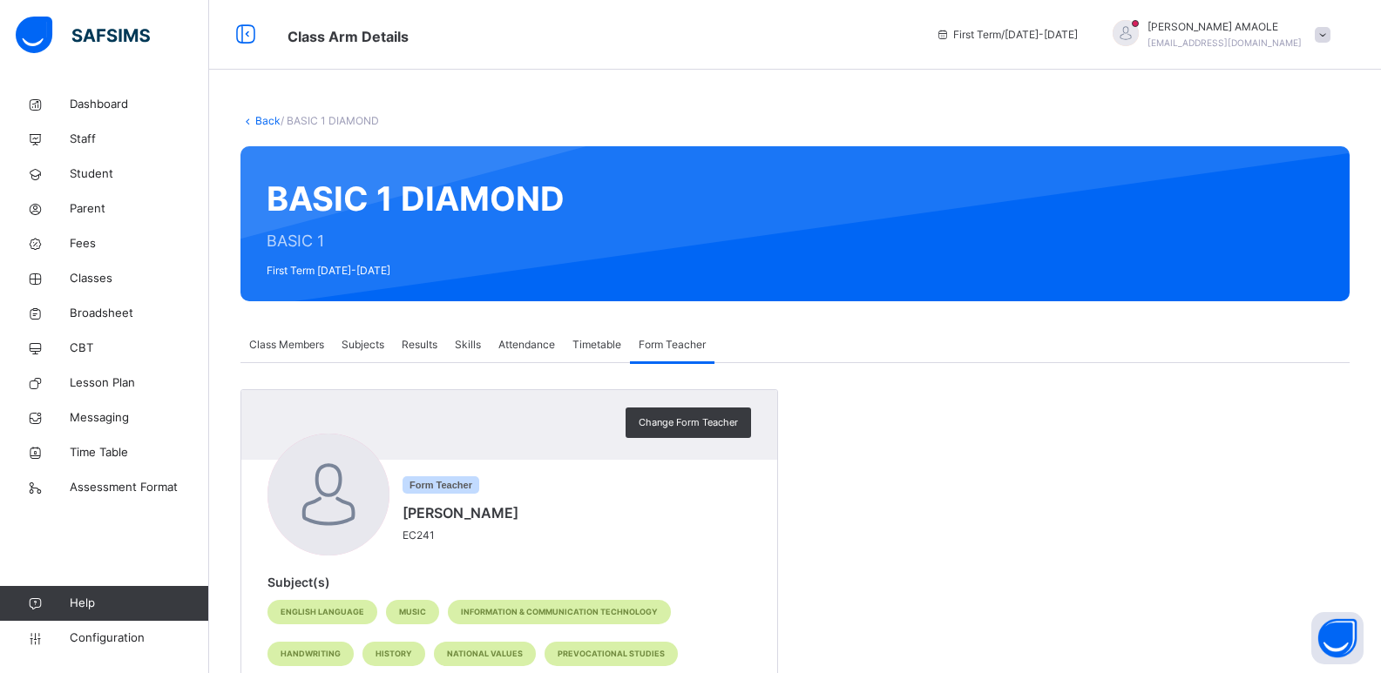
click at [296, 341] on span "Class Members" at bounding box center [286, 345] width 75 height 16
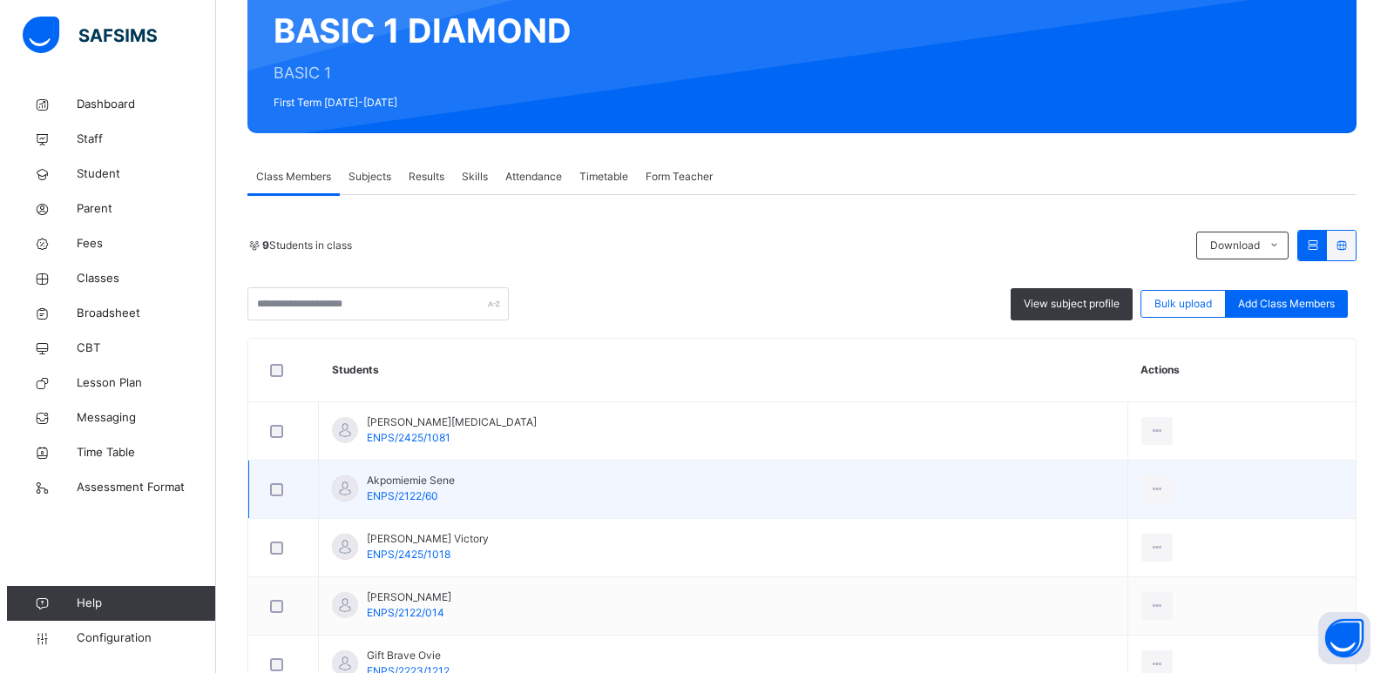
scroll to position [174, 0]
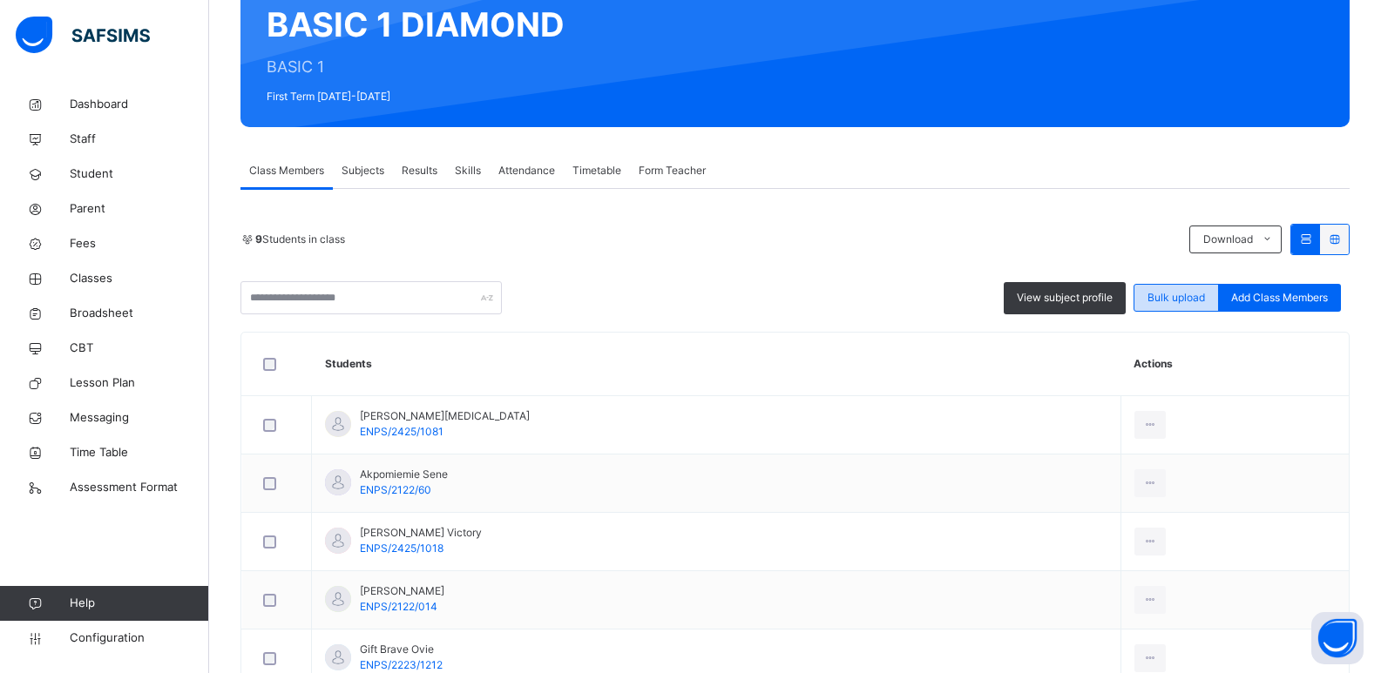
click at [1192, 298] on span "Bulk upload" at bounding box center [1176, 298] width 58 height 16
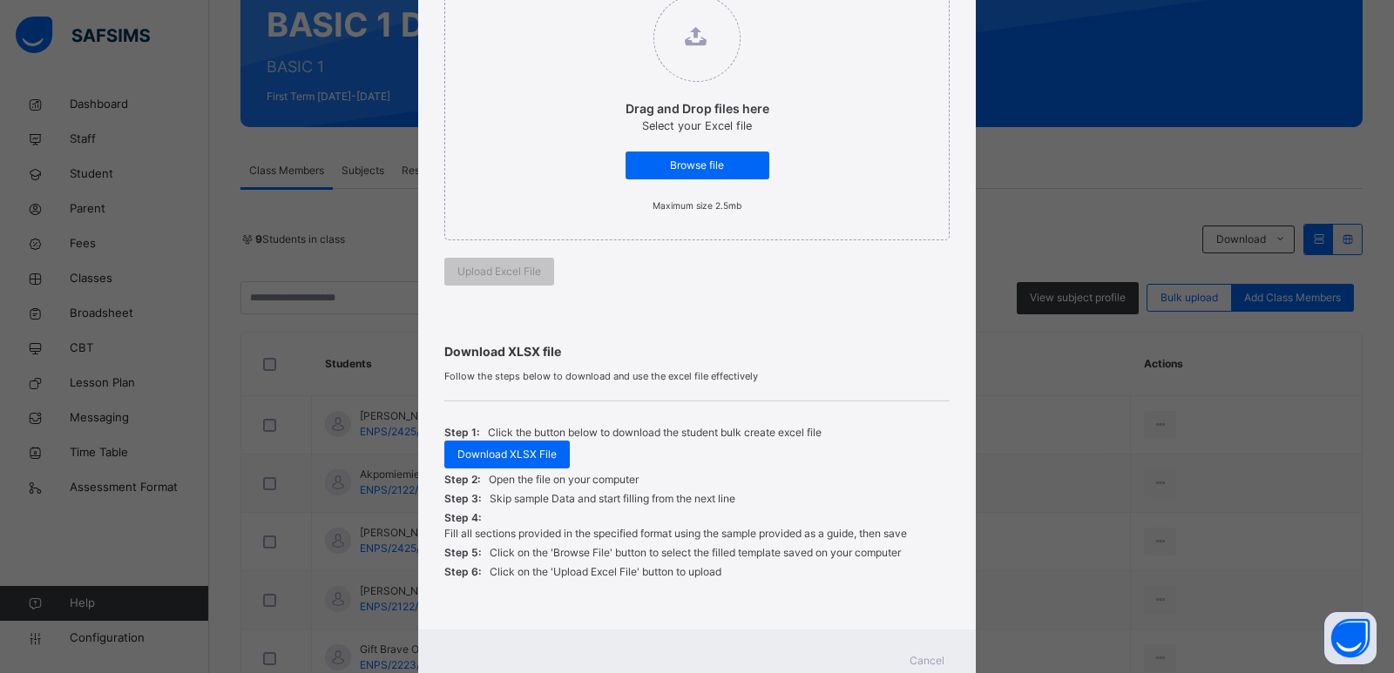
scroll to position [261, 0]
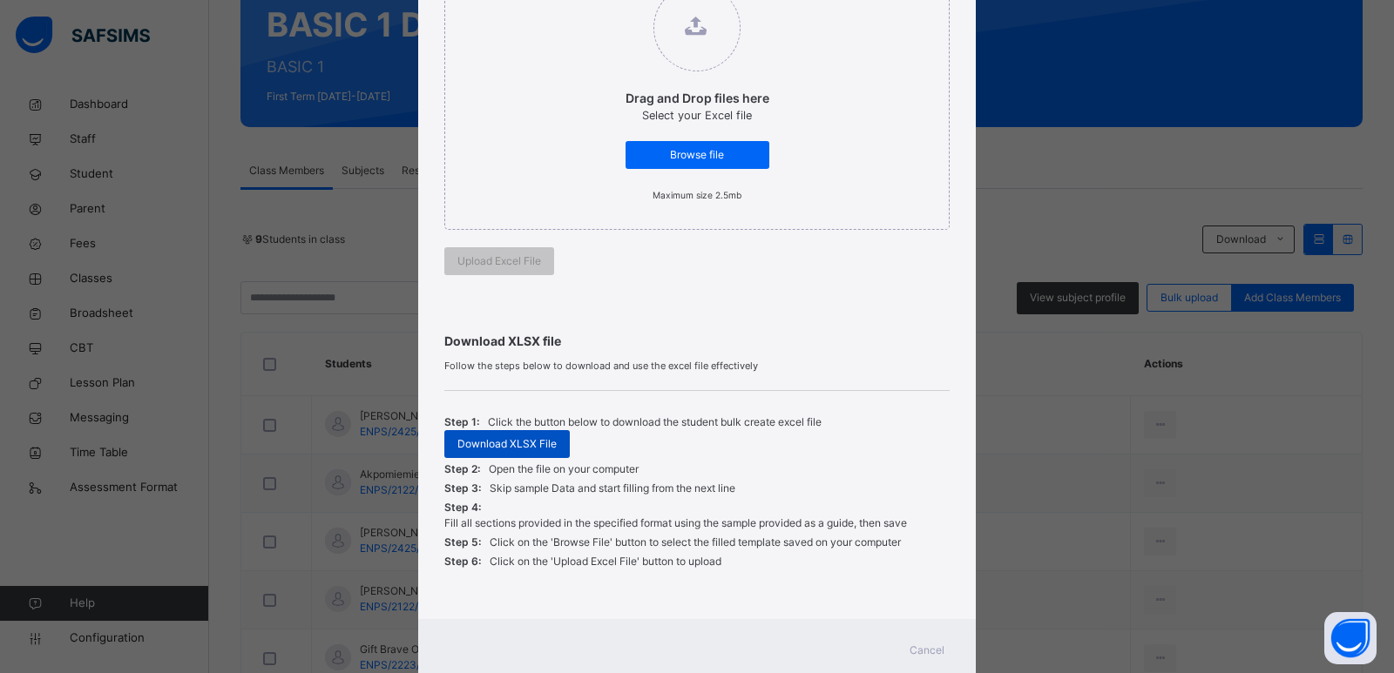
click at [535, 448] on span "Download XLSX File" at bounding box center [506, 444] width 99 height 16
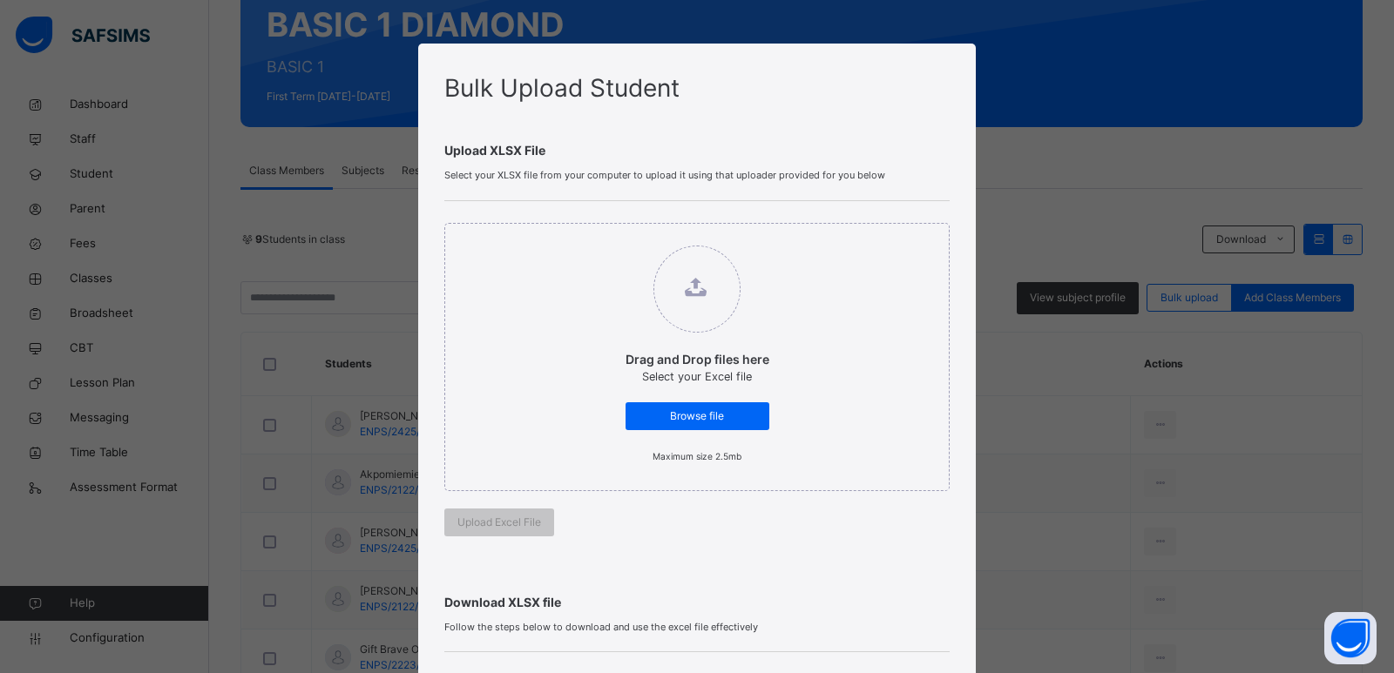
scroll to position [314, 0]
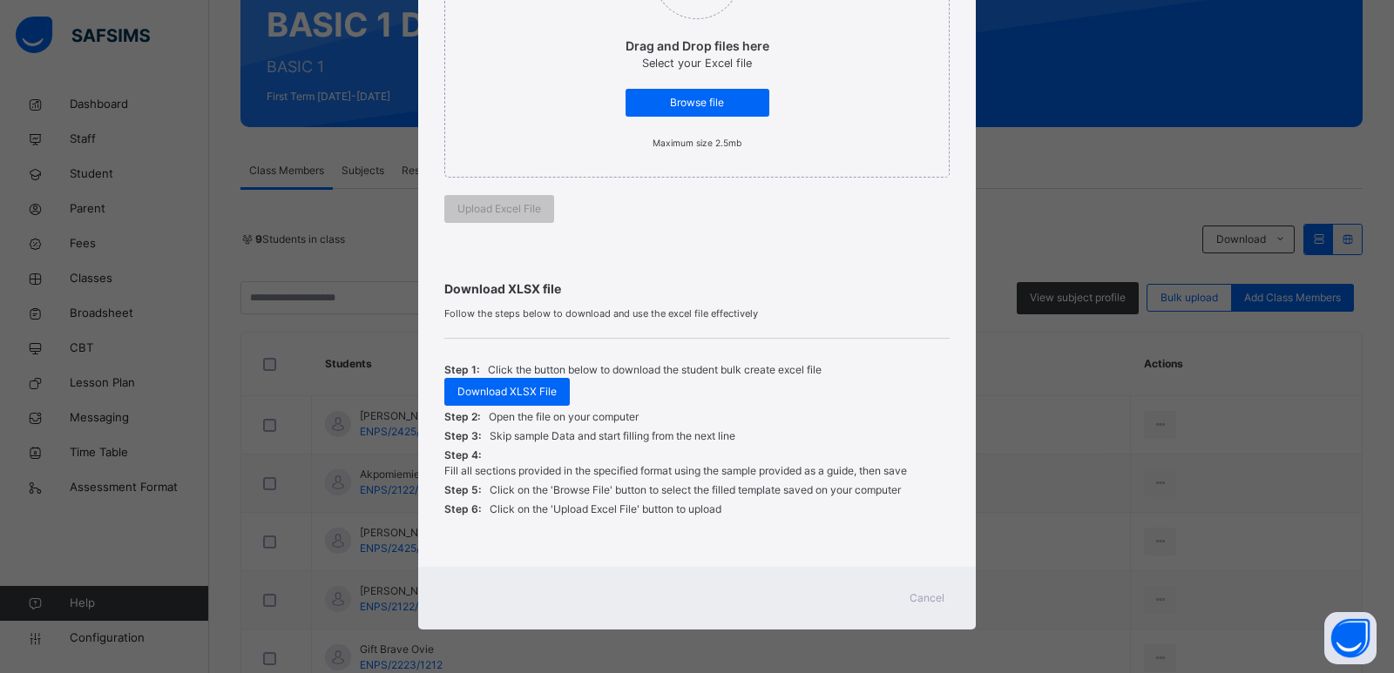
click at [930, 586] on div "Cancel" at bounding box center [927, 599] width 63 height 28
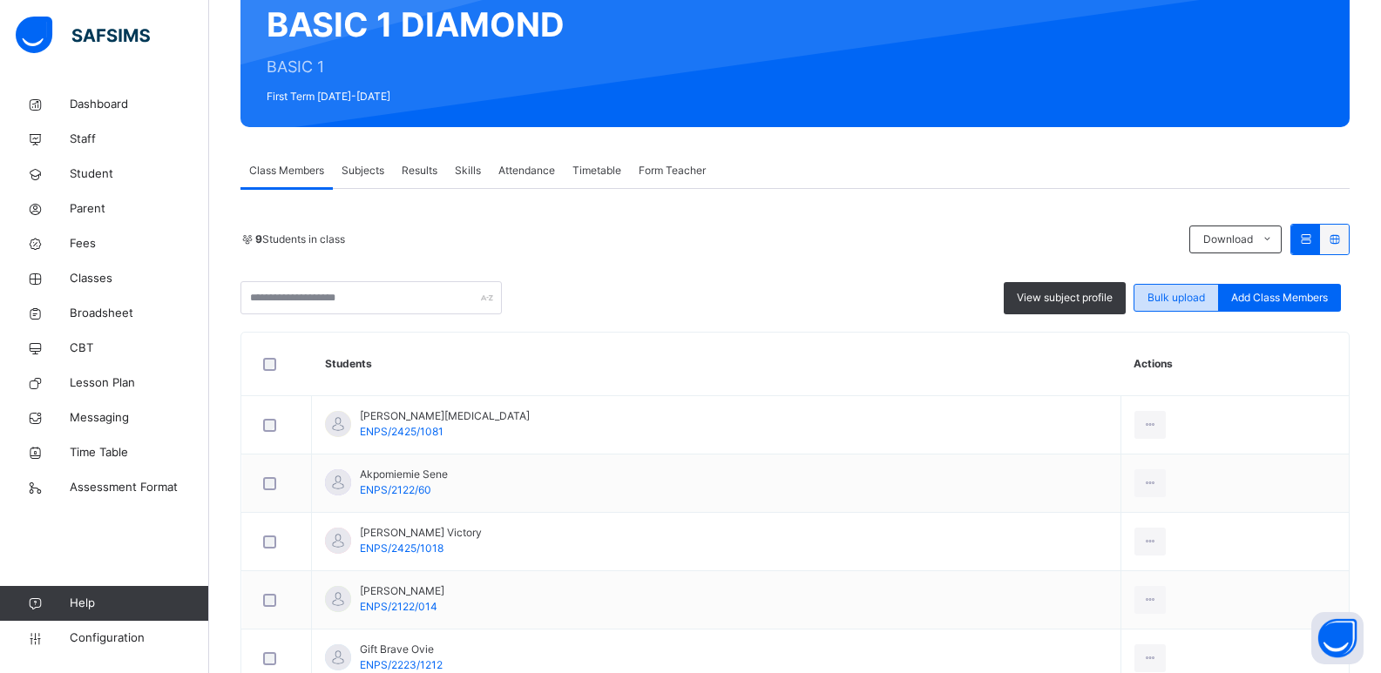
click at [1161, 304] on span "Bulk upload" at bounding box center [1176, 298] width 58 height 16
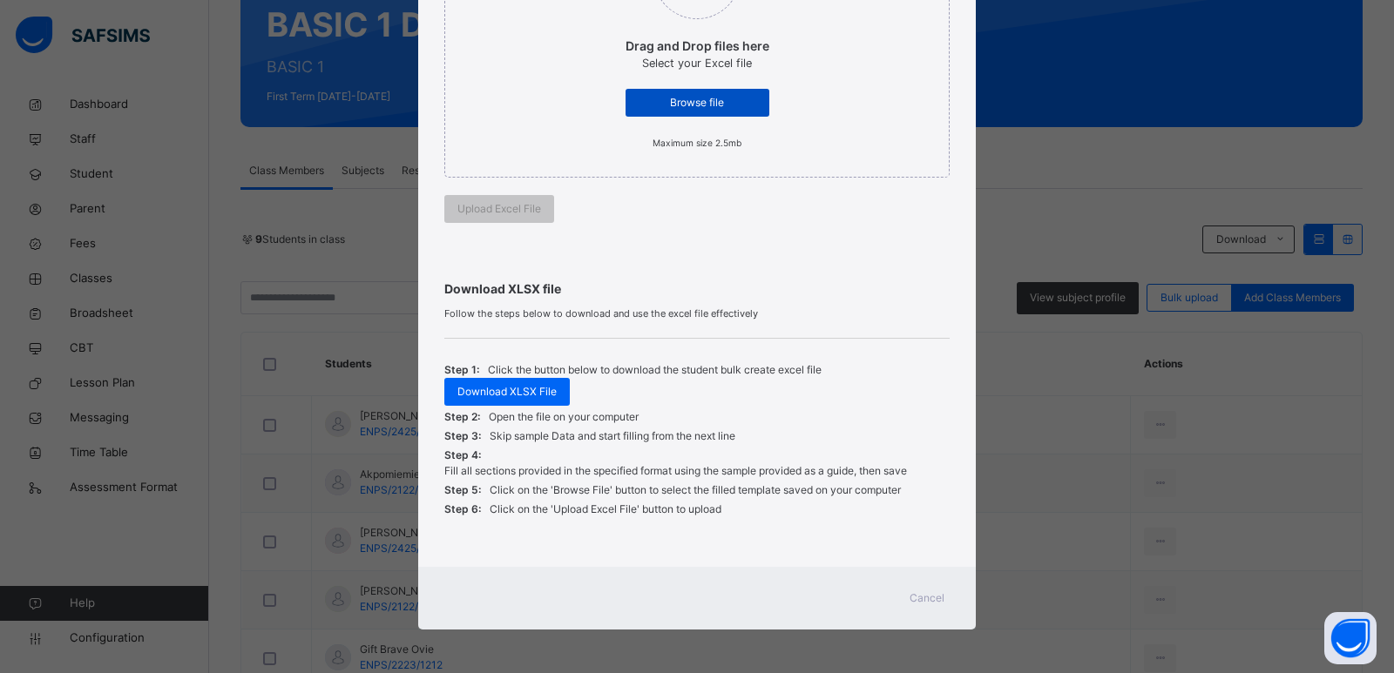
click at [689, 101] on span "Browse file" at bounding box center [698, 103] width 118 height 16
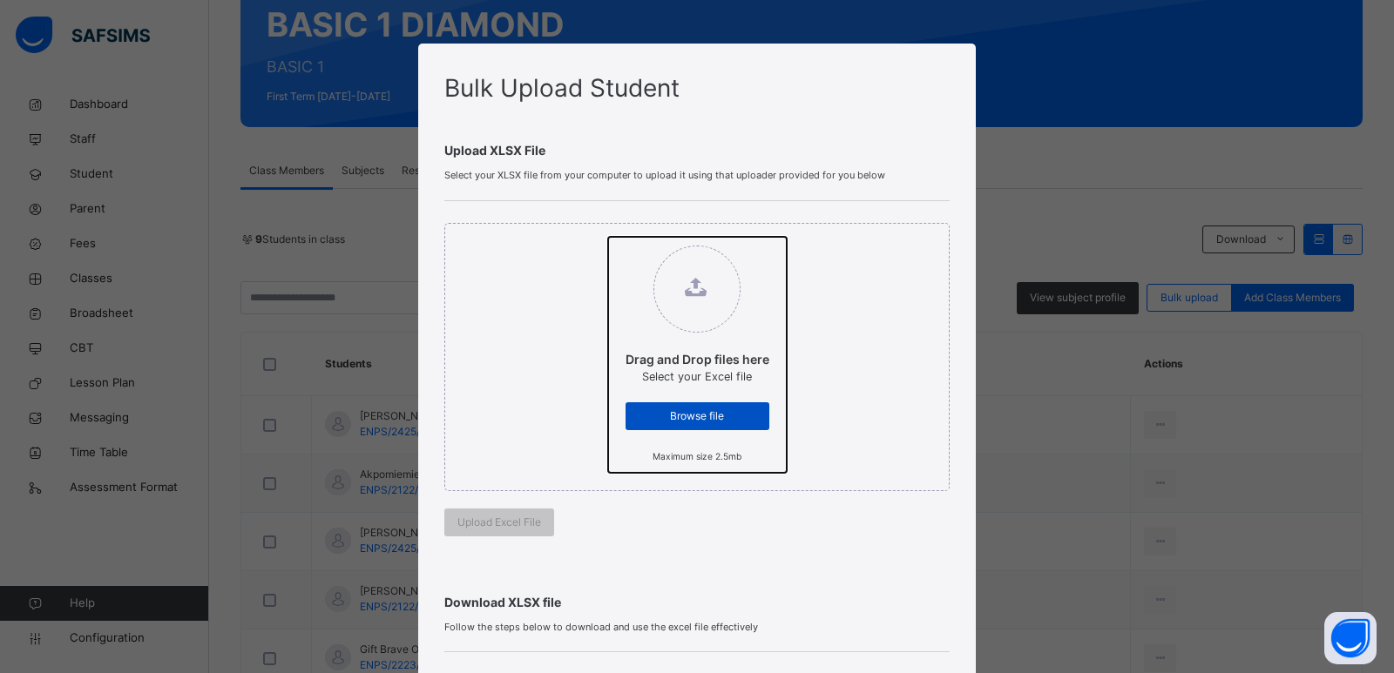
type input "**********"
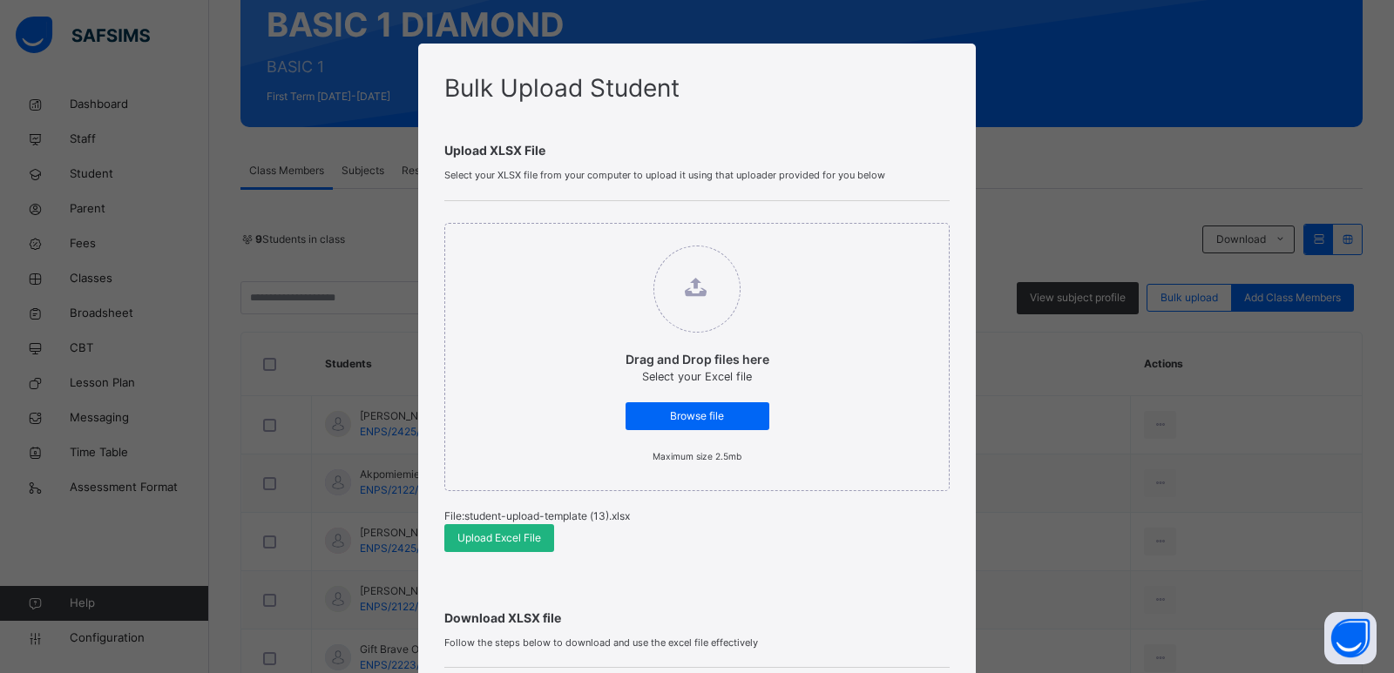
click at [478, 540] on span "Upload Excel File" at bounding box center [499, 539] width 84 height 16
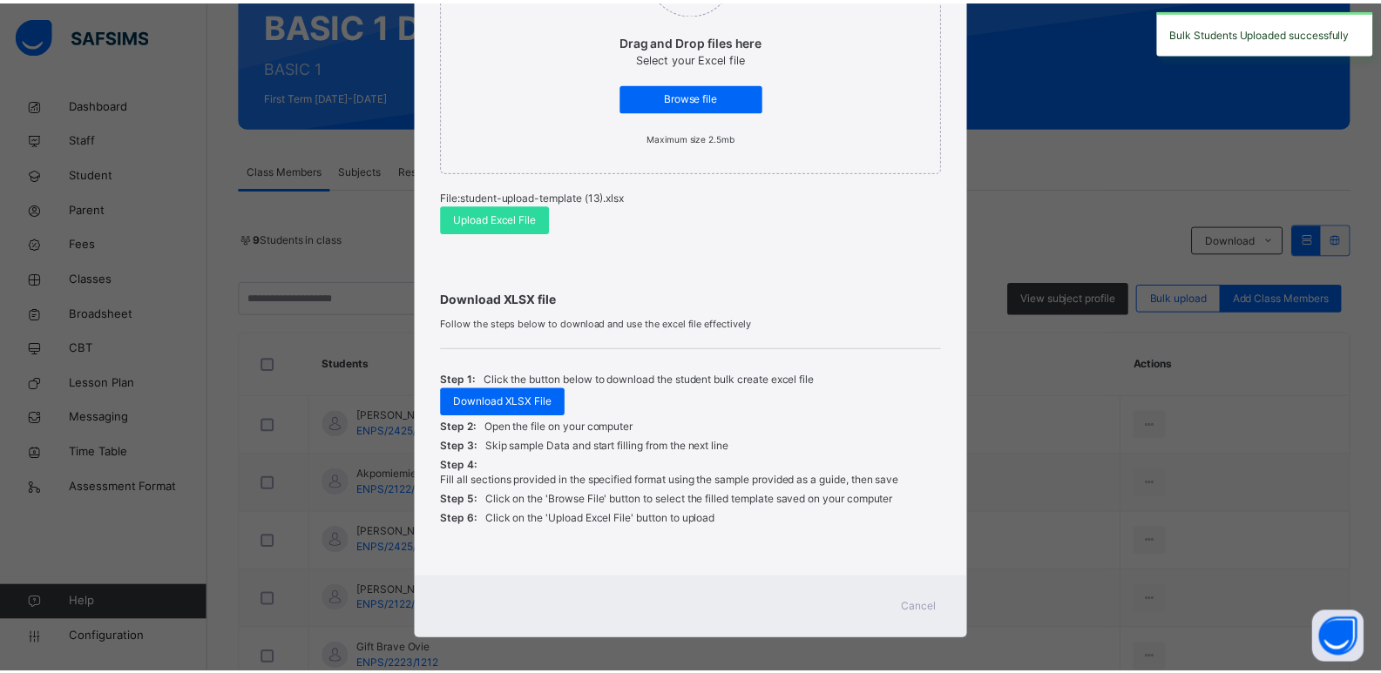
scroll to position [329, 0]
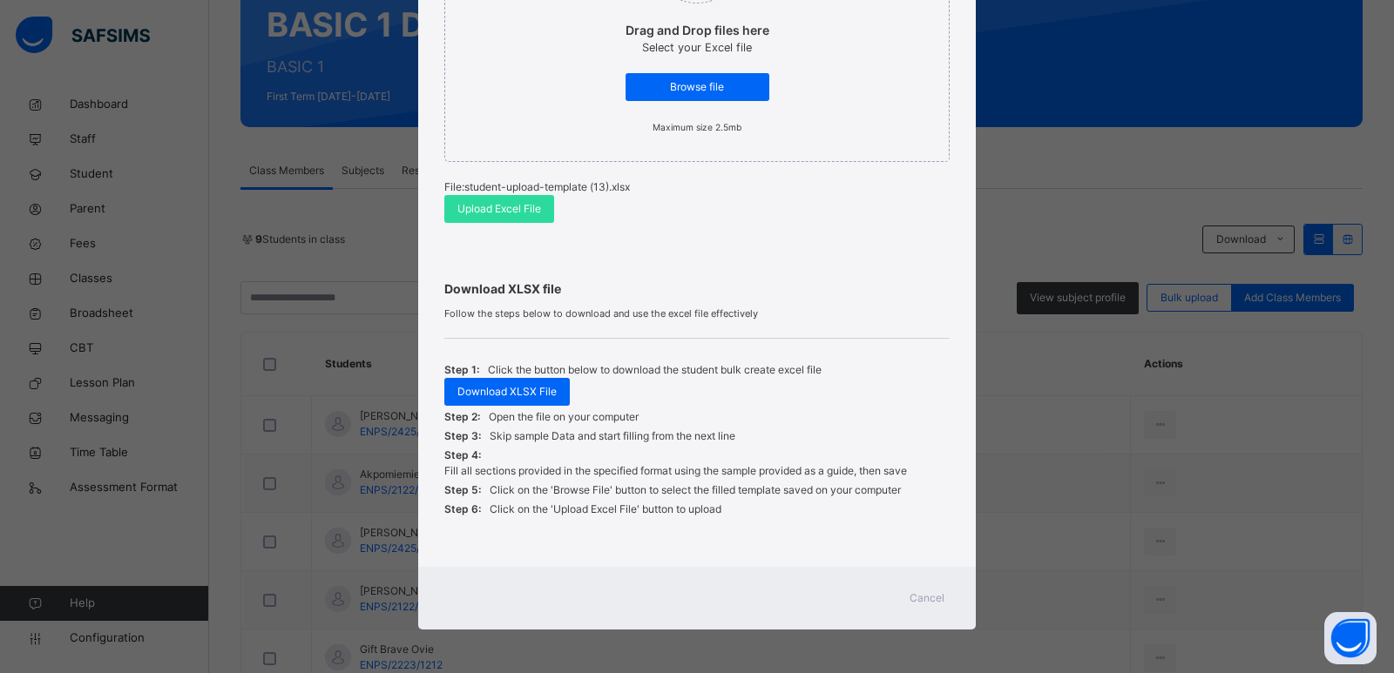
click at [924, 591] on span "Cancel" at bounding box center [927, 599] width 35 height 16
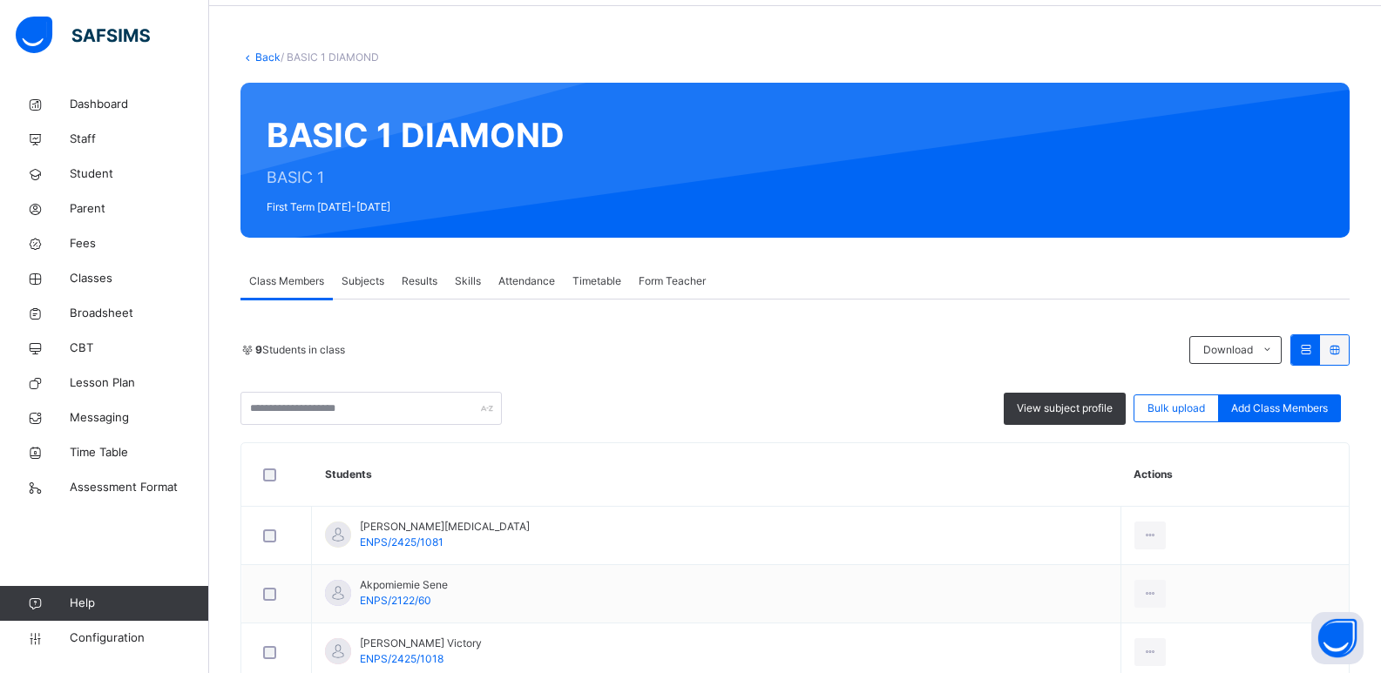
scroll to position [0, 0]
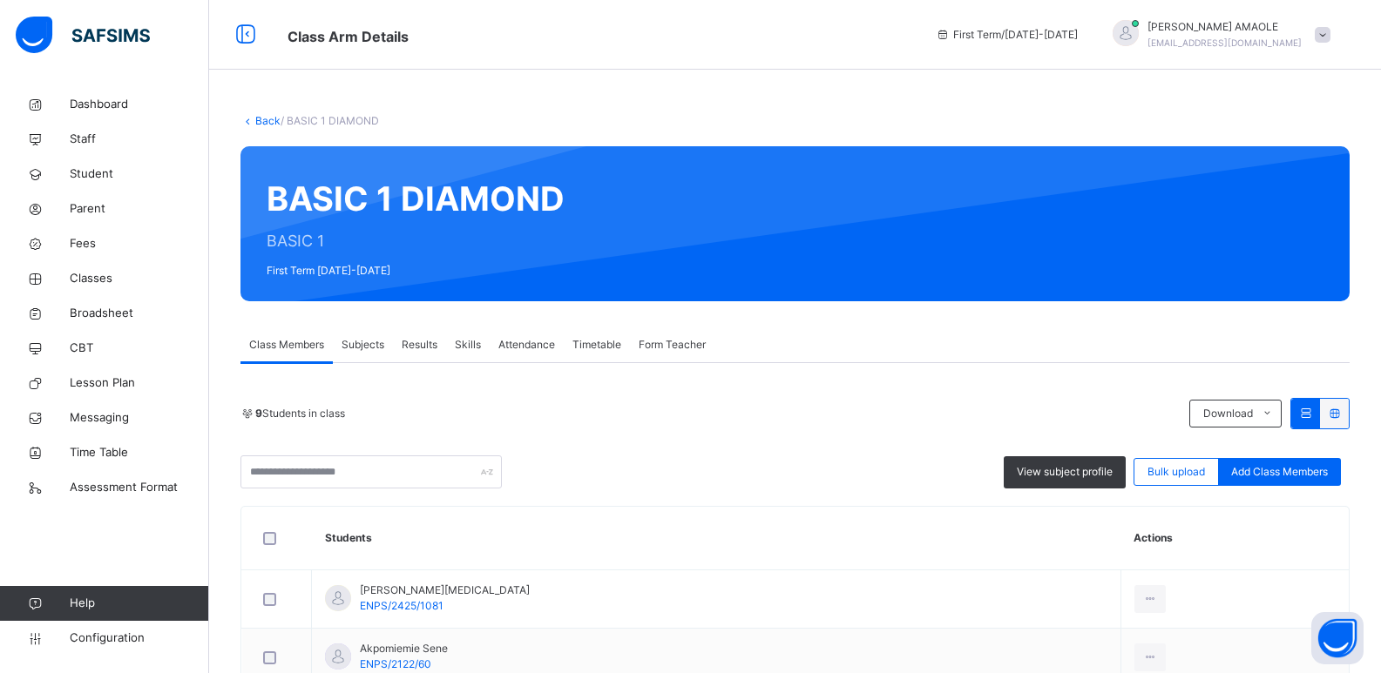
click at [264, 118] on link "Back" at bounding box center [267, 120] width 25 height 13
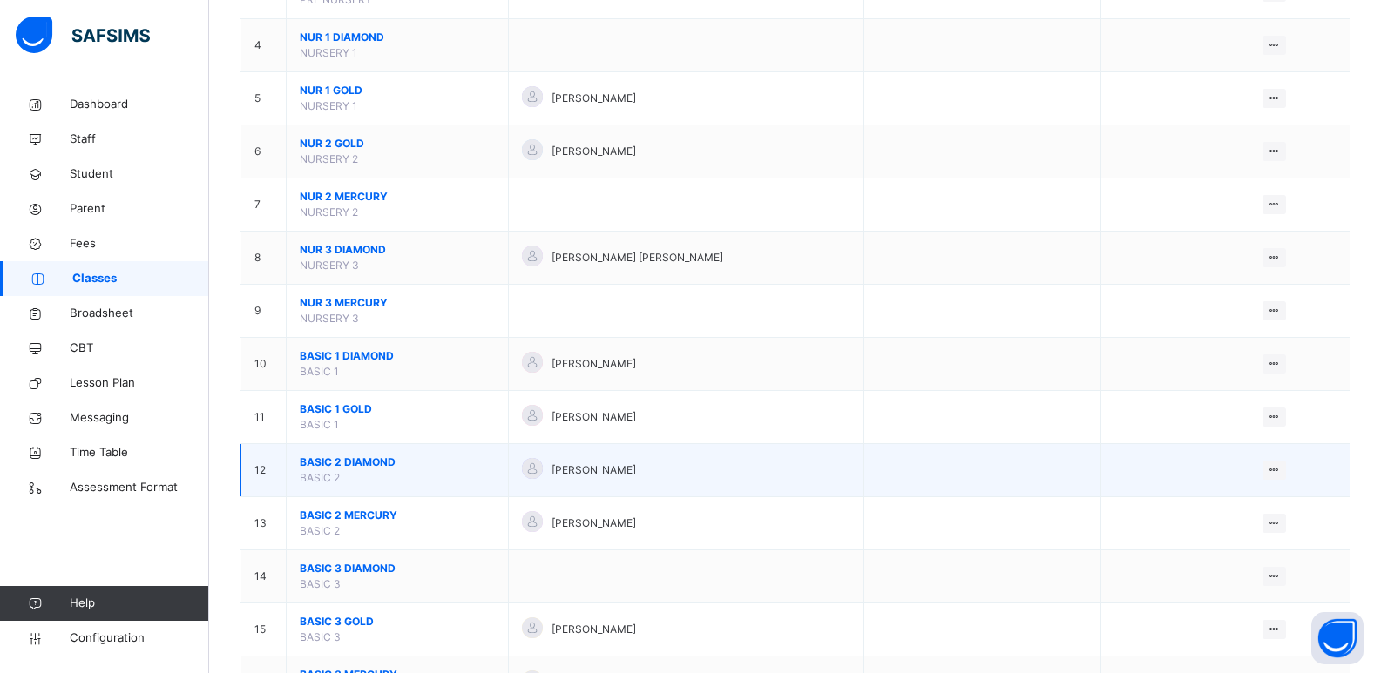
scroll to position [348, 0]
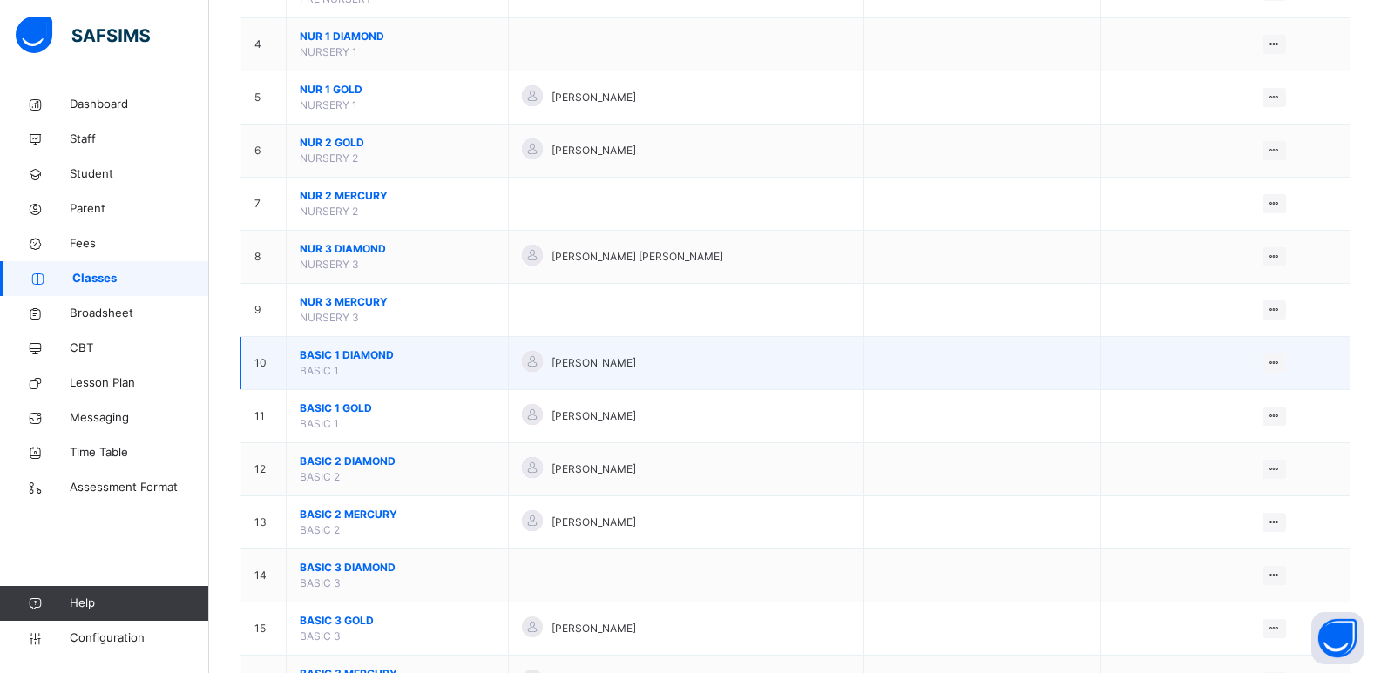
click at [355, 352] on span "BASIC 1 DIAMOND" at bounding box center [397, 356] width 195 height 16
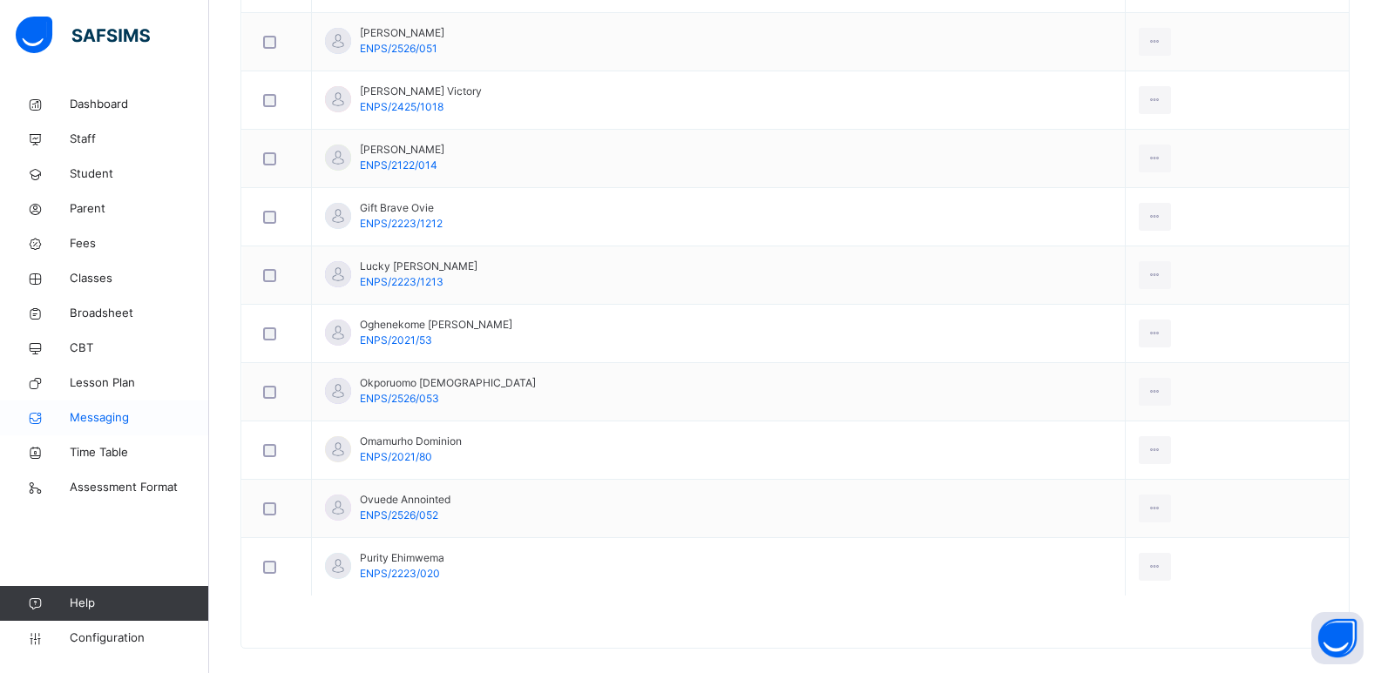
scroll to position [752, 0]
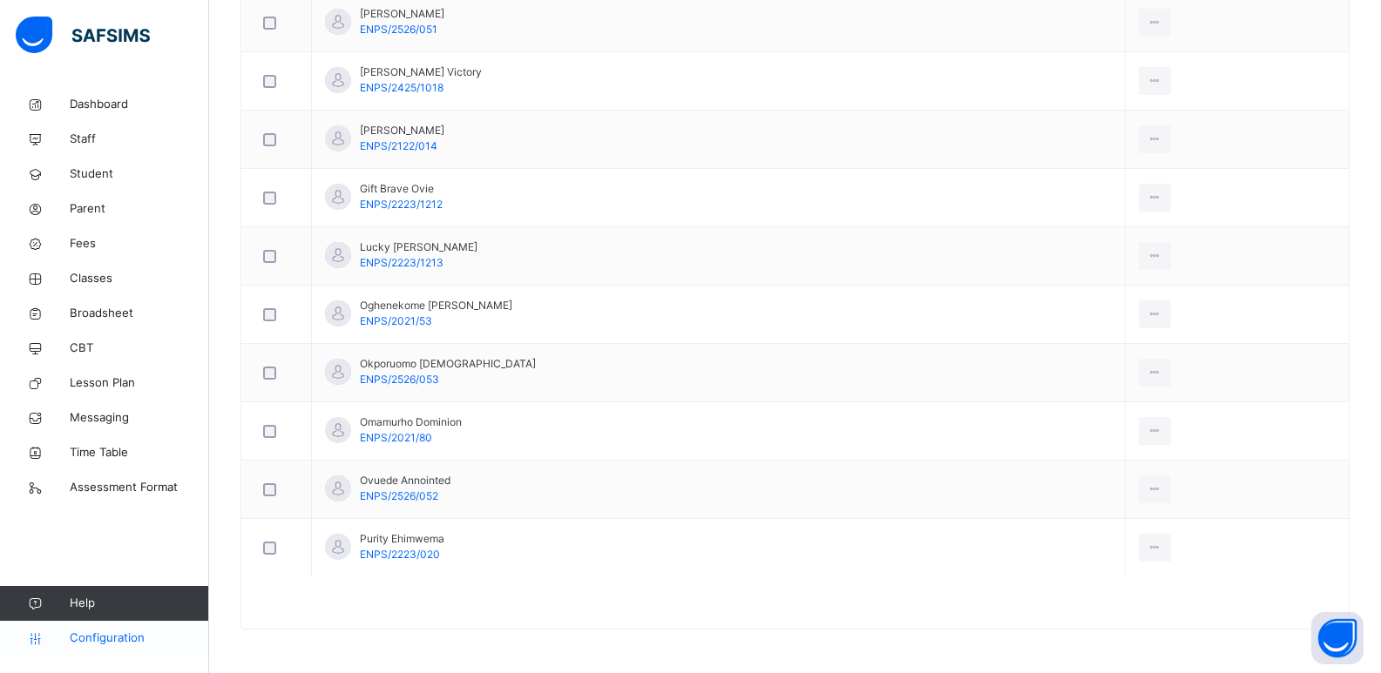
click at [139, 640] on span "Configuration" at bounding box center [139, 638] width 139 height 17
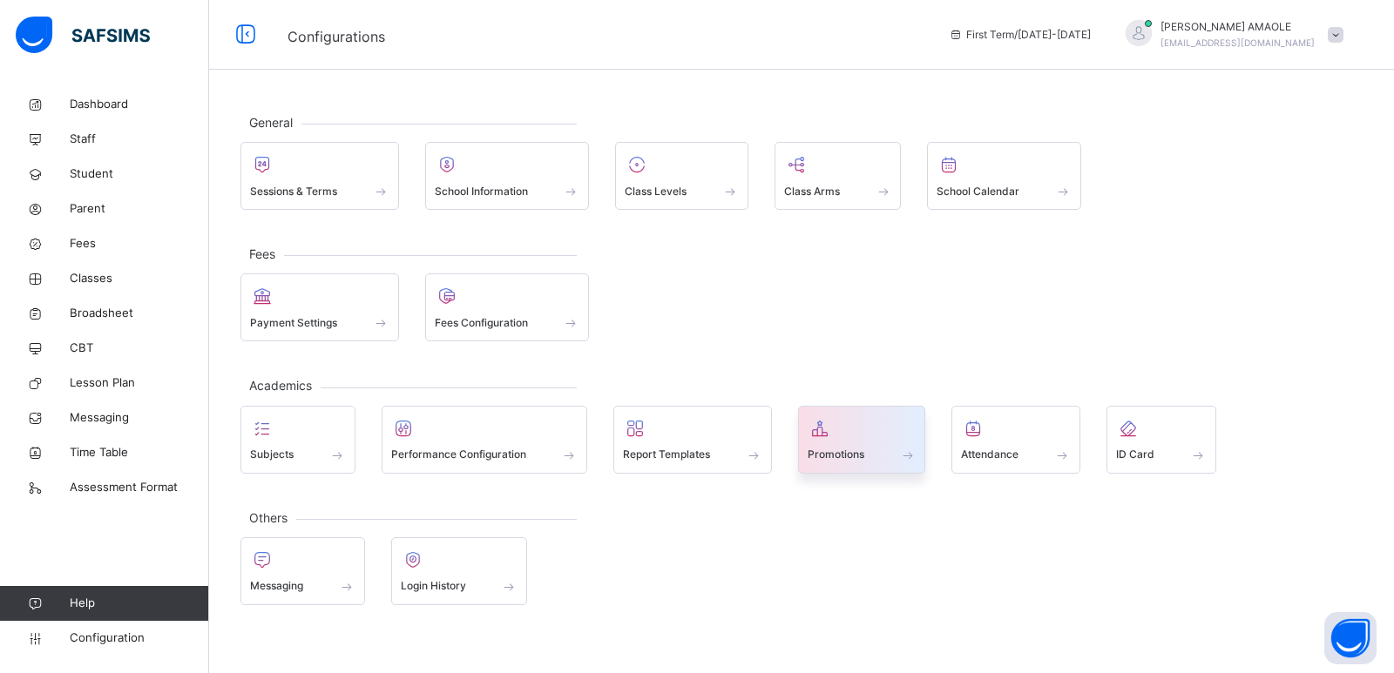
click at [825, 443] on span at bounding box center [862, 444] width 109 height 4
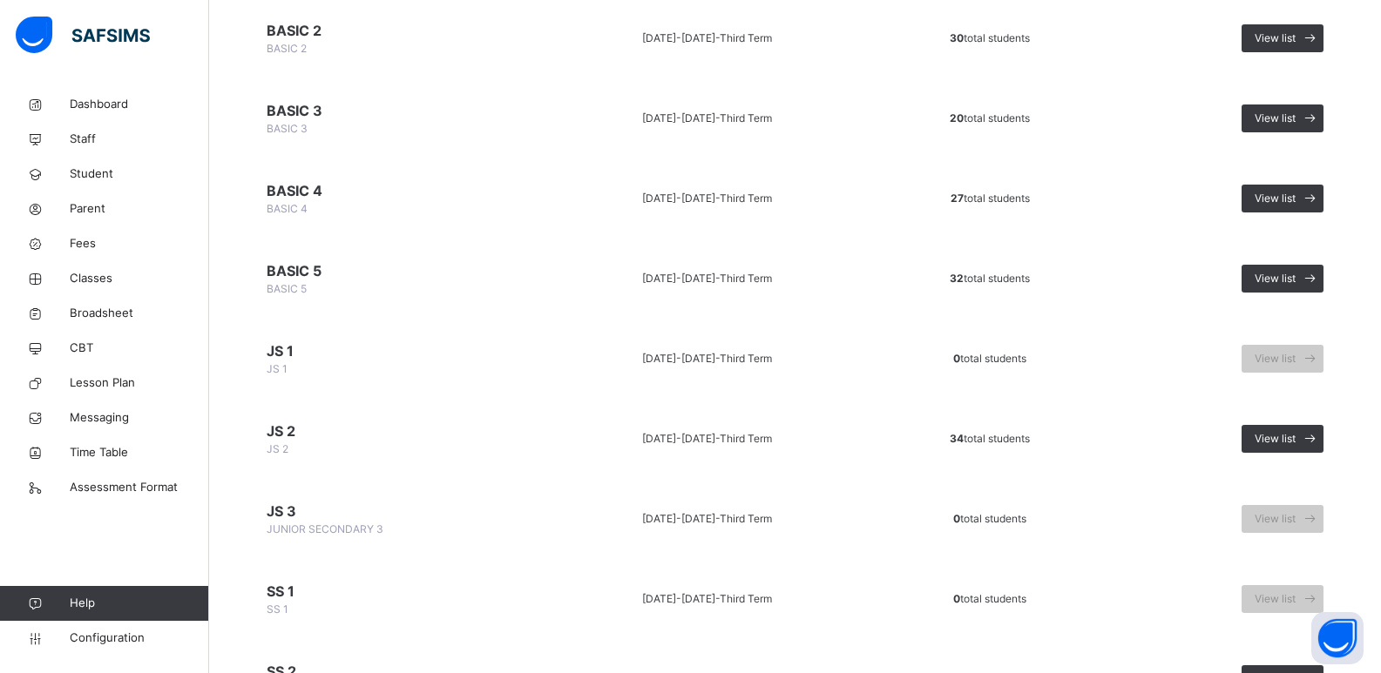
scroll to position [784, 0]
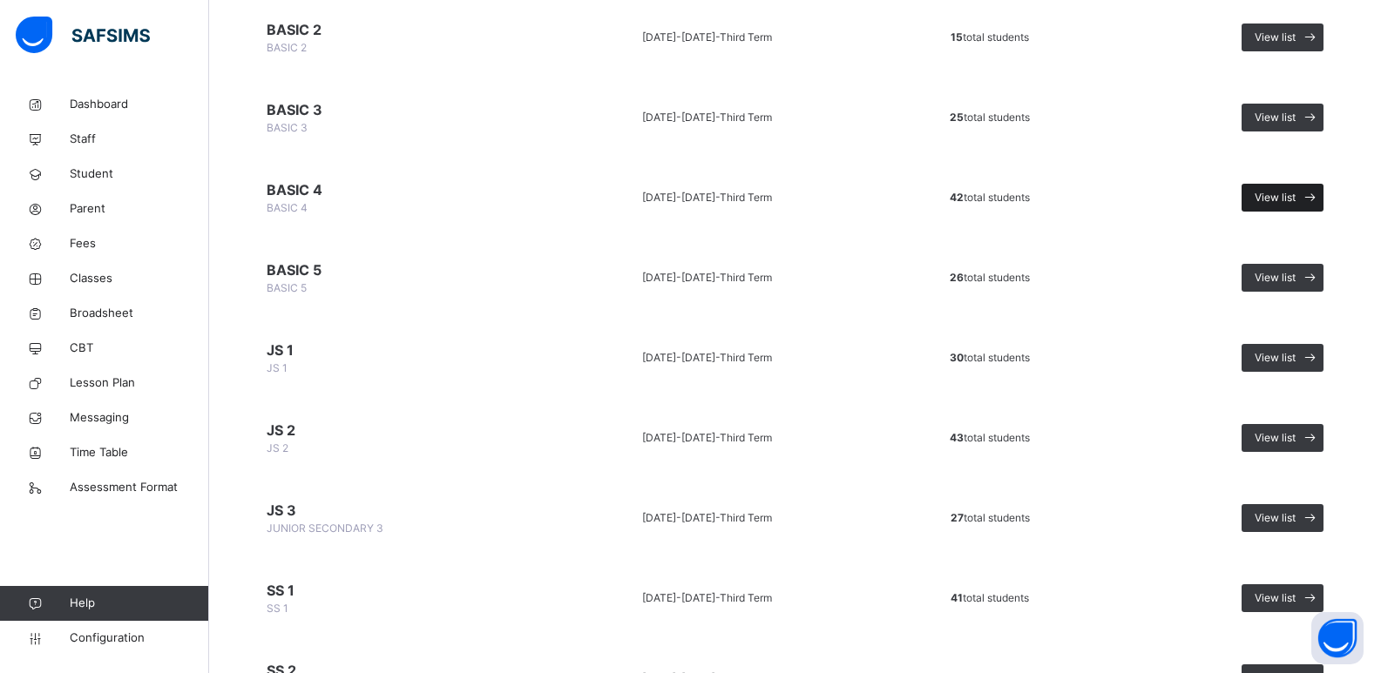
click at [1286, 189] on div "View list" at bounding box center [1282, 198] width 82 height 28
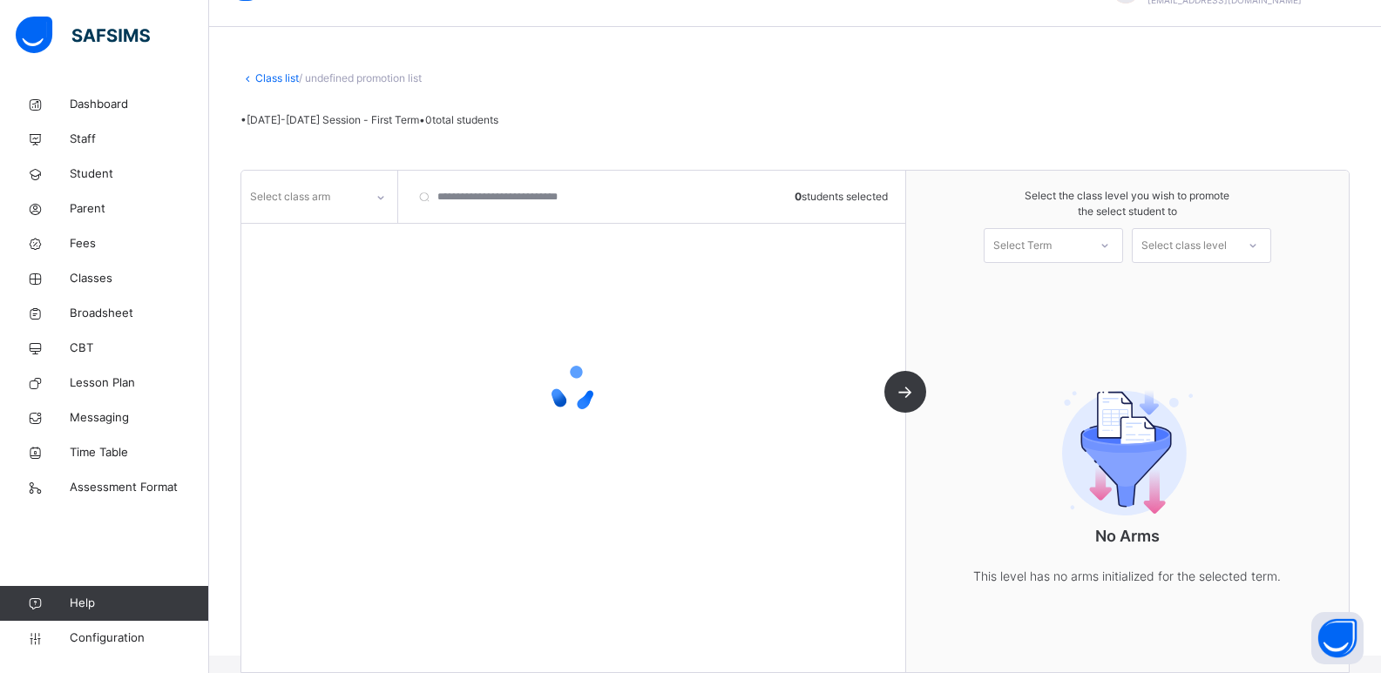
scroll to position [69, 0]
click at [348, 197] on div "Select class arm" at bounding box center [302, 197] width 123 height 27
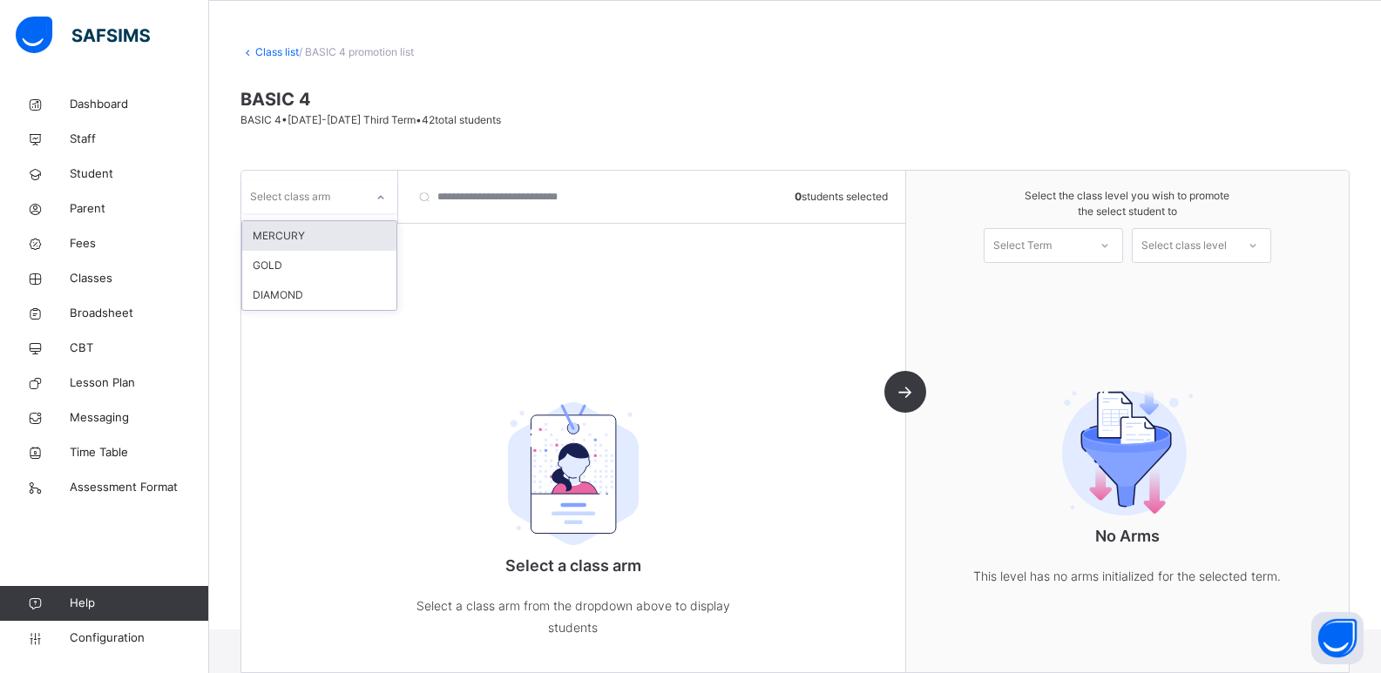
click at [331, 235] on div "MERCURY" at bounding box center [319, 236] width 154 height 30
click at [334, 199] on div "MERCURY" at bounding box center [308, 197] width 116 height 16
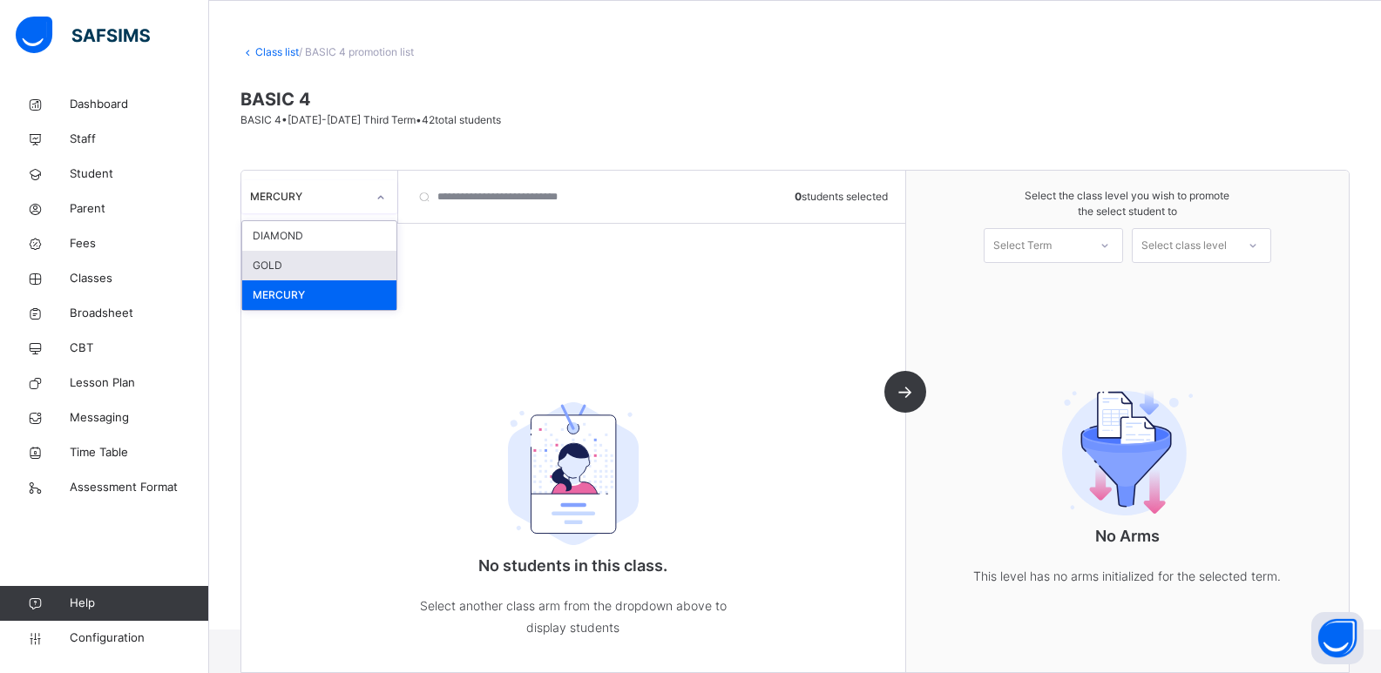
click at [325, 260] on div "GOLD" at bounding box center [319, 266] width 154 height 30
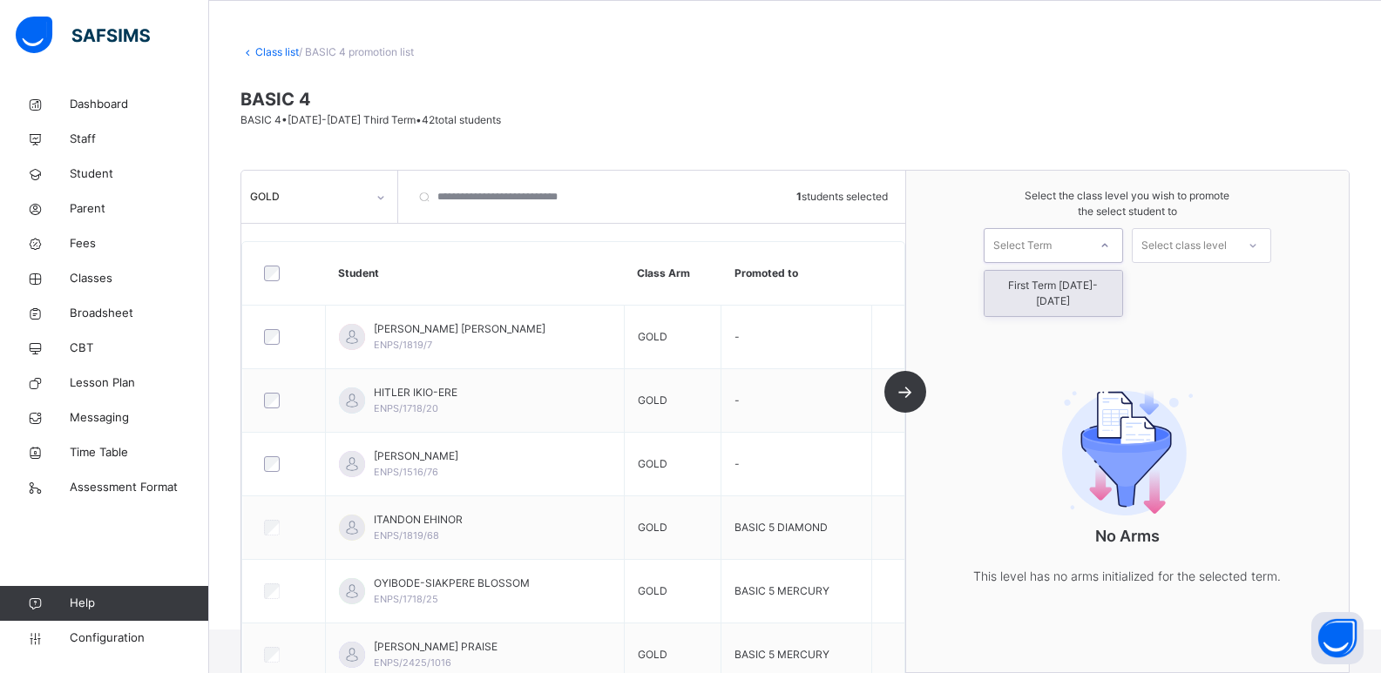
click at [1103, 246] on div at bounding box center [1104, 246] width 31 height 30
click at [1092, 283] on div "First Term [DATE]-[DATE]" at bounding box center [1053, 293] width 138 height 45
click at [1223, 247] on div "Select class level" at bounding box center [1183, 245] width 85 height 35
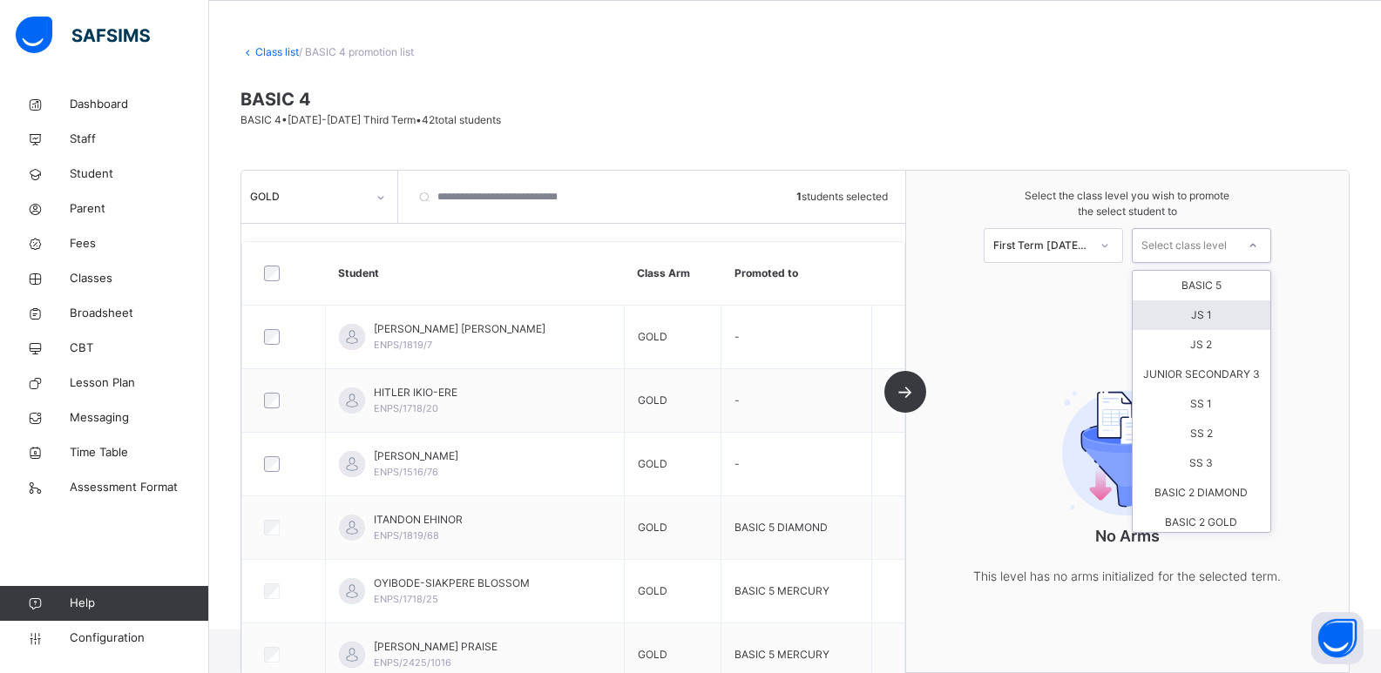
click at [1214, 321] on div "JS 1" at bounding box center [1202, 316] width 138 height 30
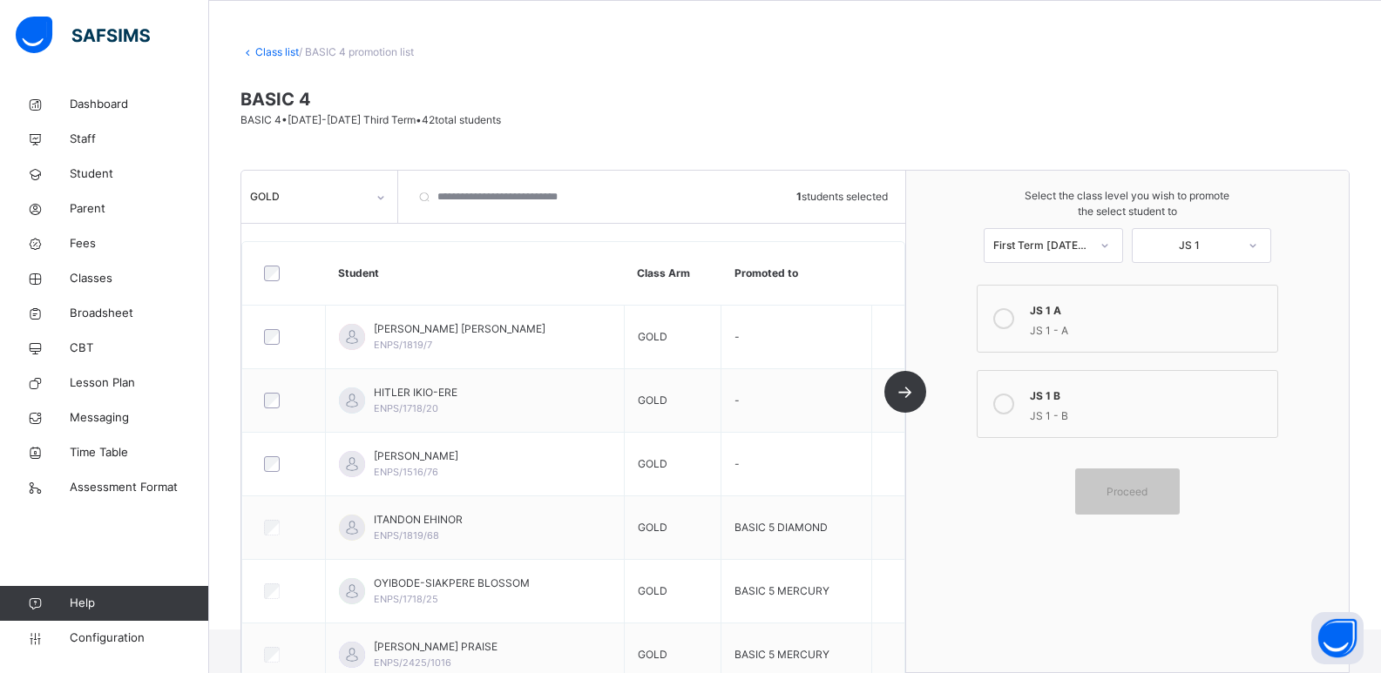
click at [1117, 395] on div "JS 1 B" at bounding box center [1149, 394] width 239 height 20
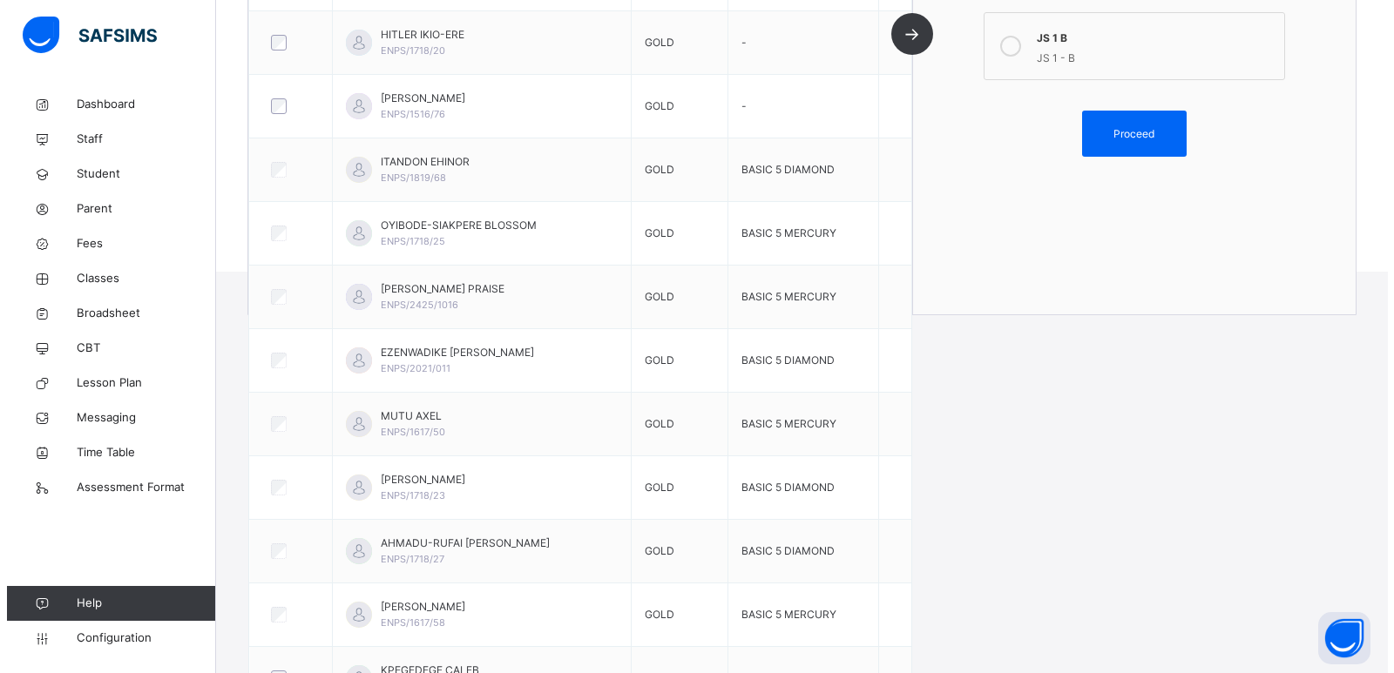
scroll to position [78, 0]
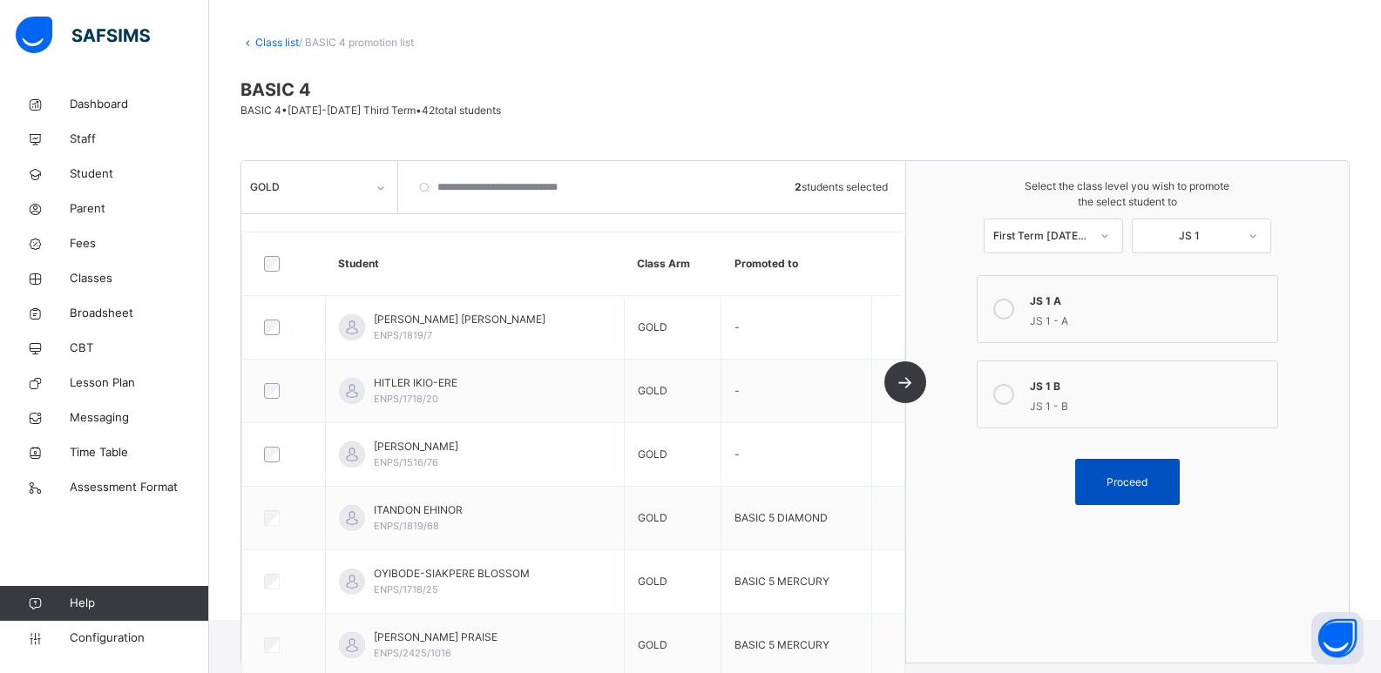
click at [1119, 464] on div "Proceed" at bounding box center [1127, 482] width 105 height 46
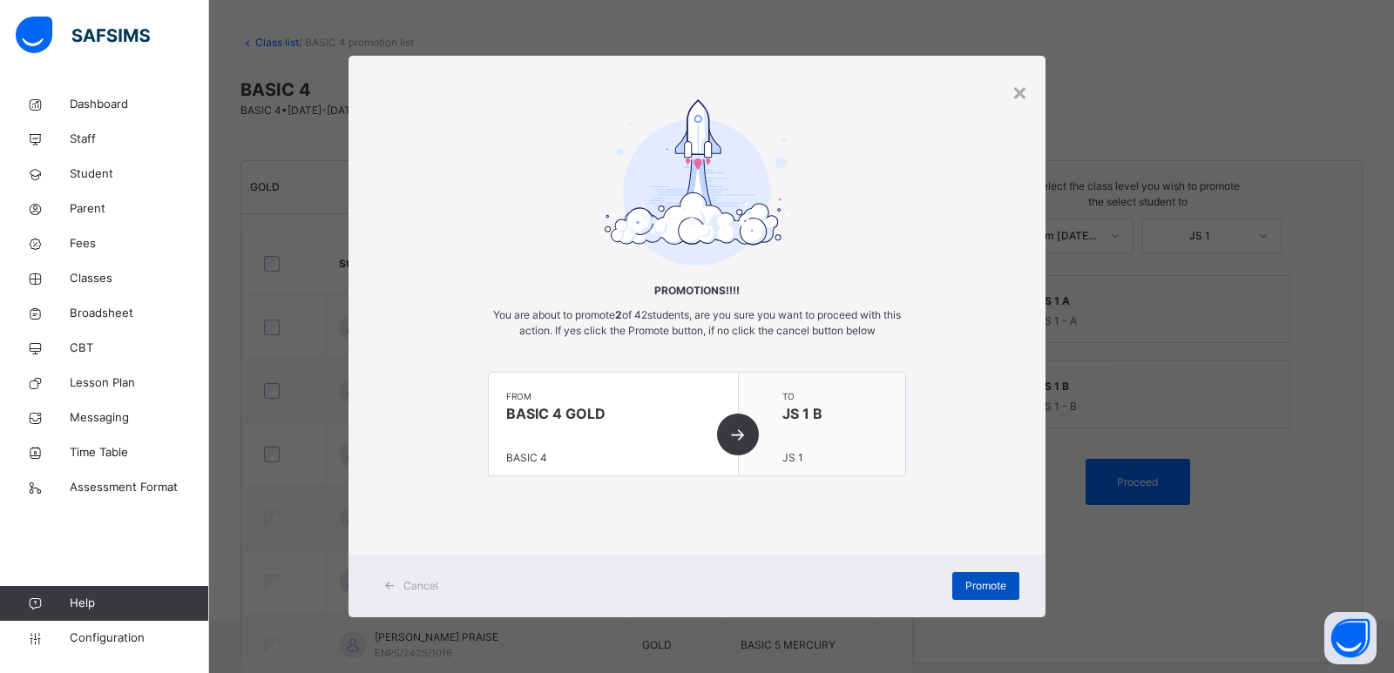
click at [969, 583] on span "Promote" at bounding box center [985, 586] width 41 height 16
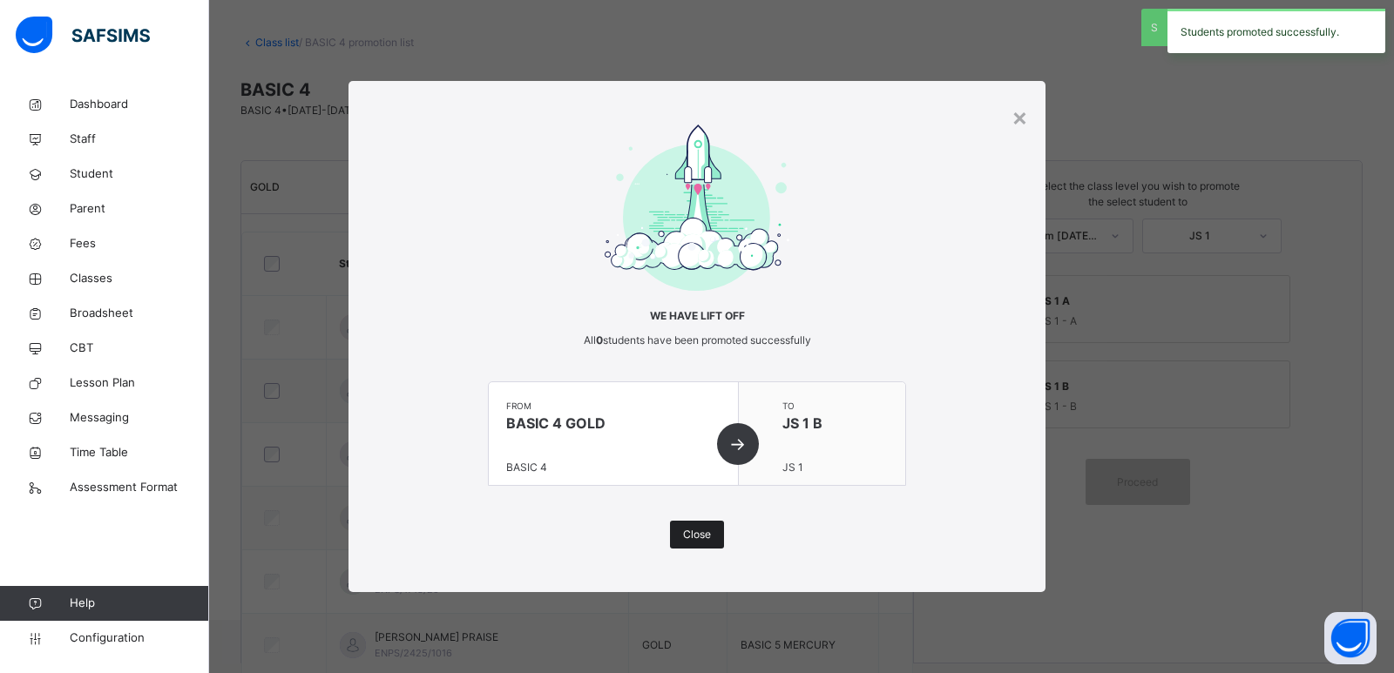
click at [691, 534] on span "Close" at bounding box center [697, 535] width 28 height 16
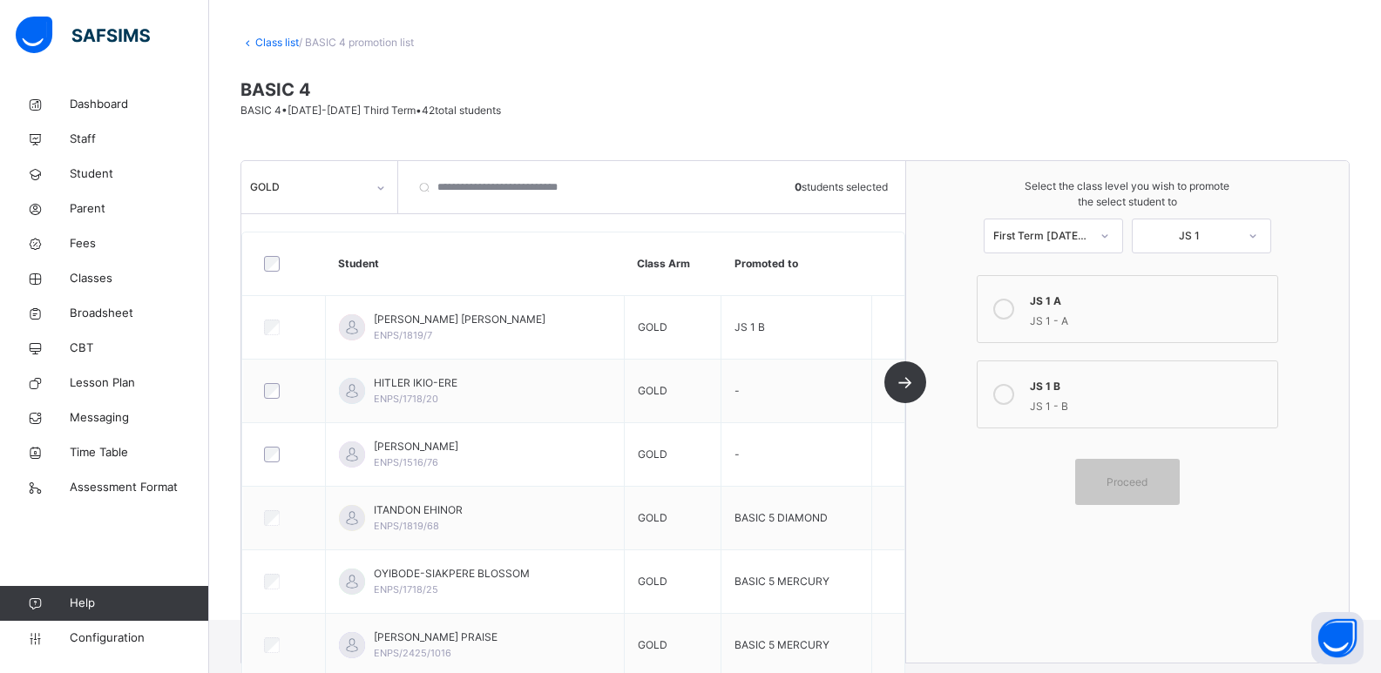
click at [1148, 313] on div "JS 1 - A" at bounding box center [1149, 319] width 239 height 20
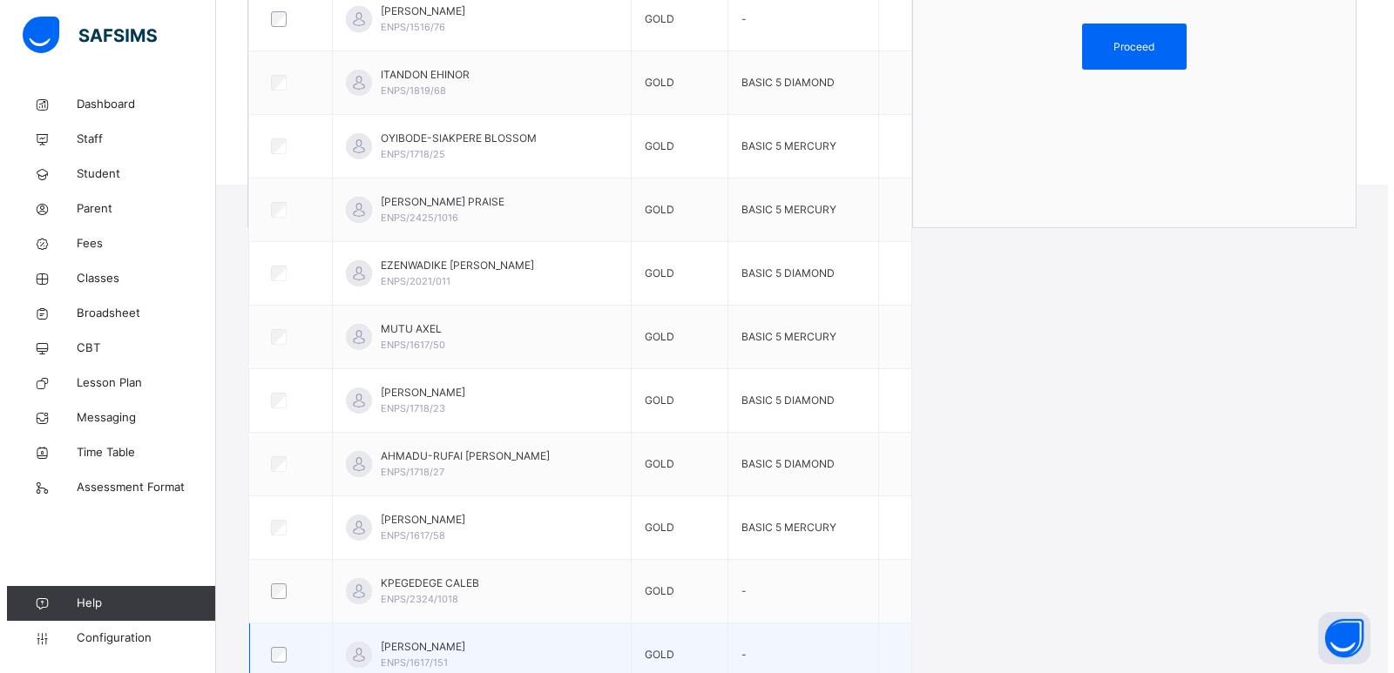
scroll to position [340, 0]
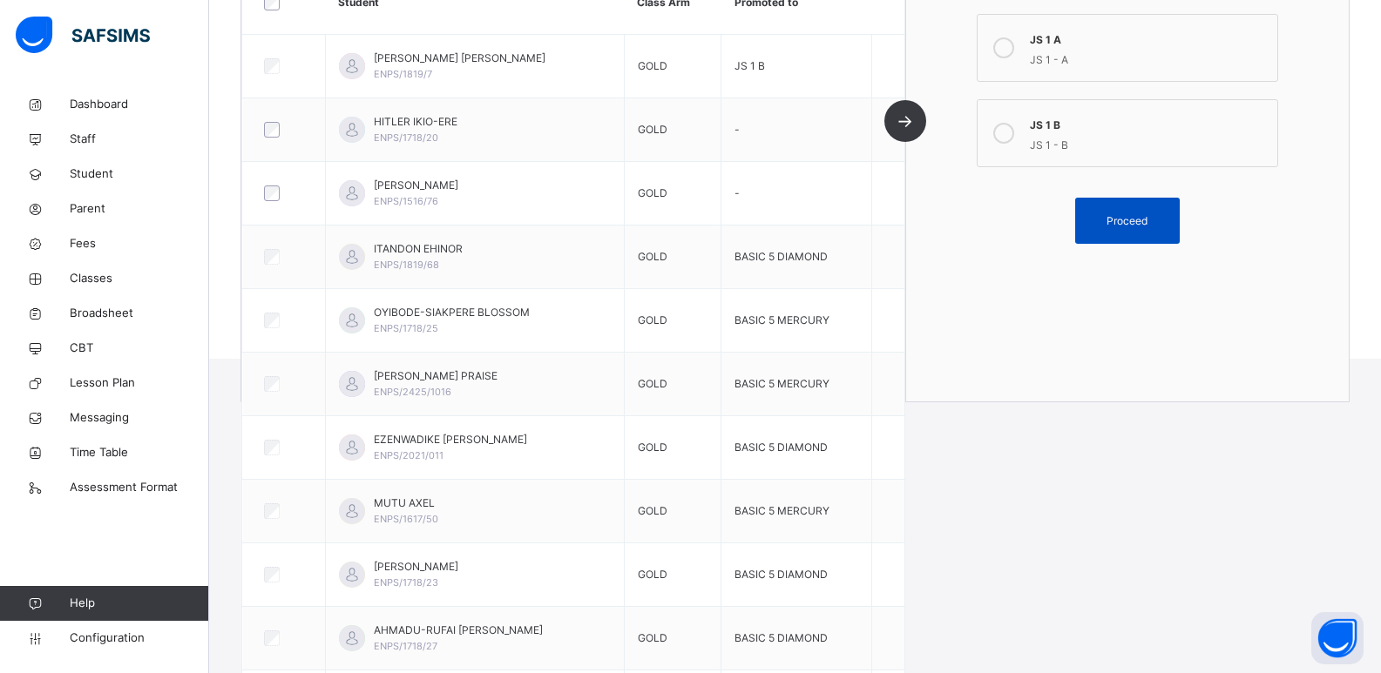
click at [1126, 220] on span "Proceed" at bounding box center [1126, 221] width 41 height 16
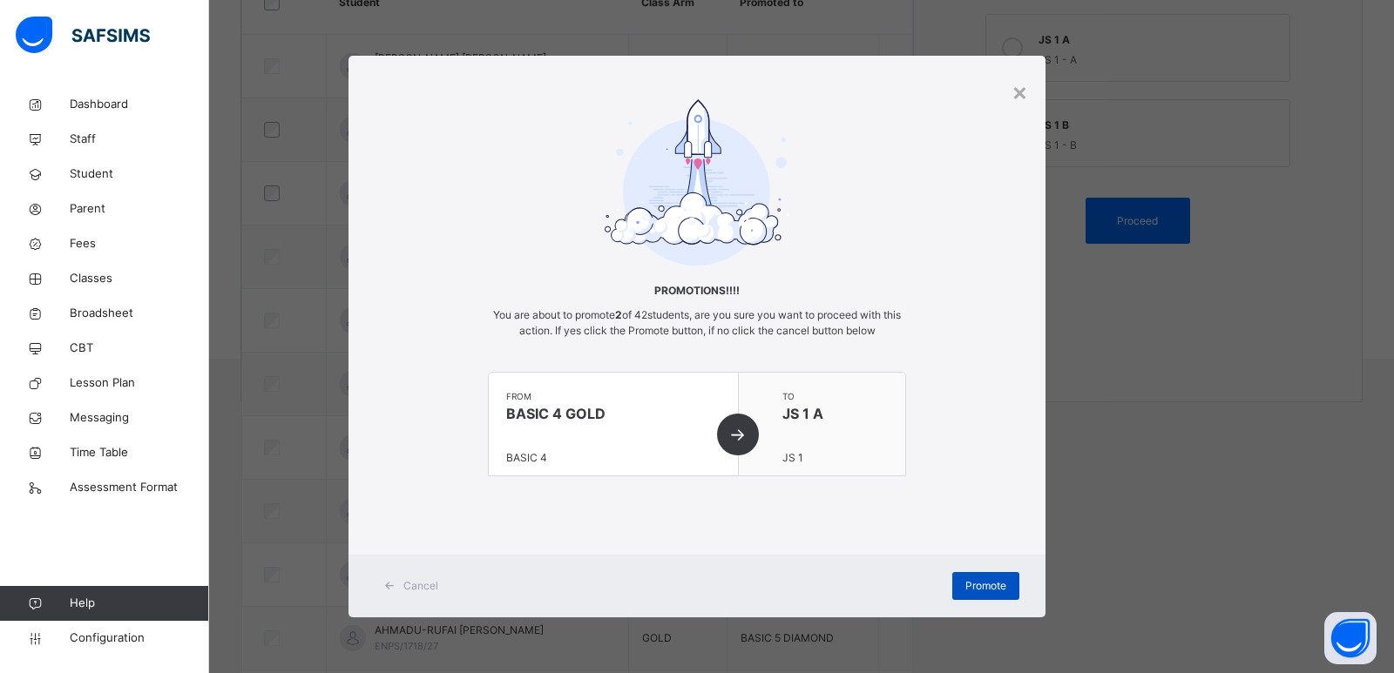
click at [981, 581] on span "Promote" at bounding box center [985, 586] width 41 height 16
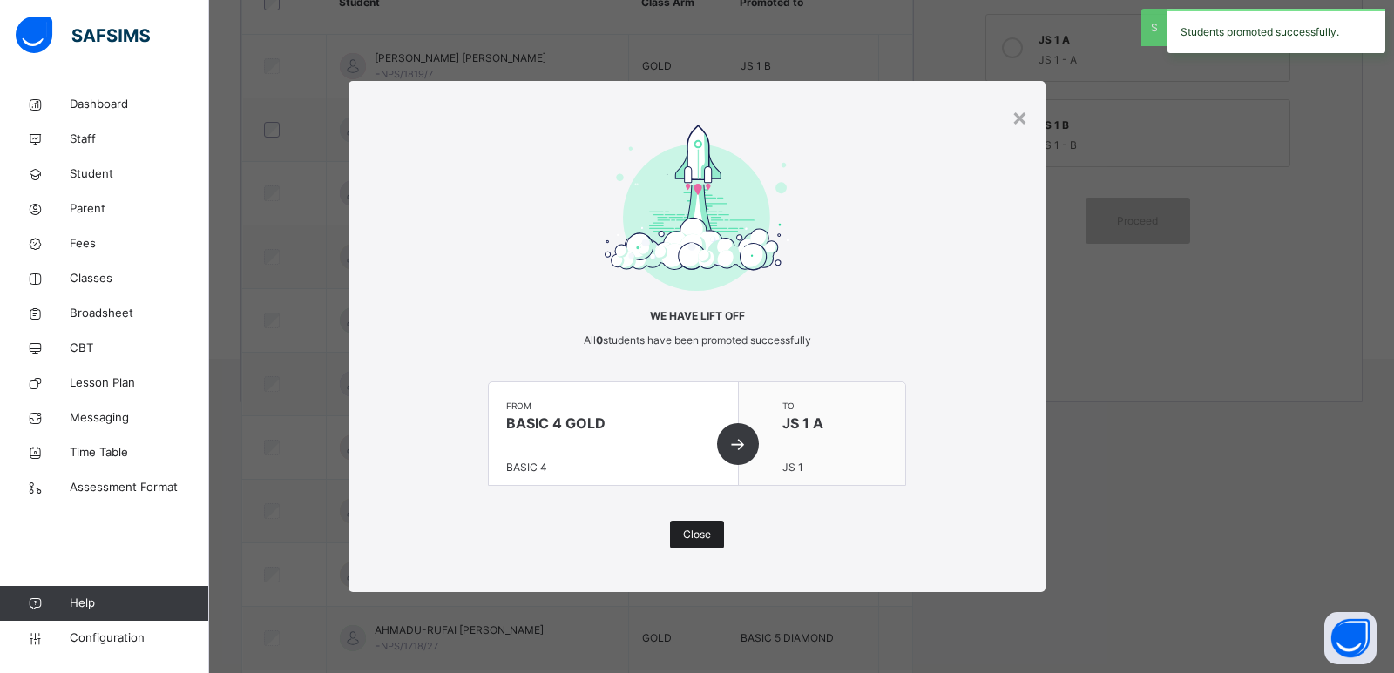
click at [690, 527] on span "Close" at bounding box center [697, 535] width 28 height 16
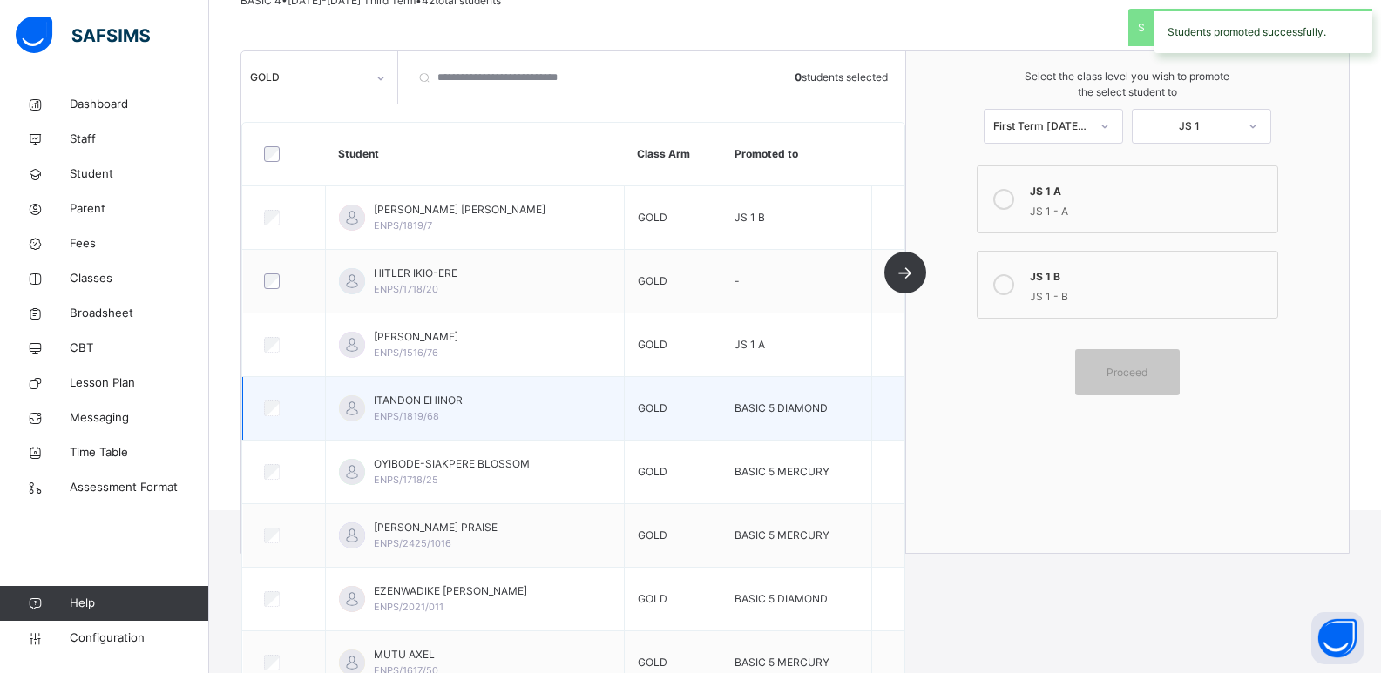
scroll to position [0, 0]
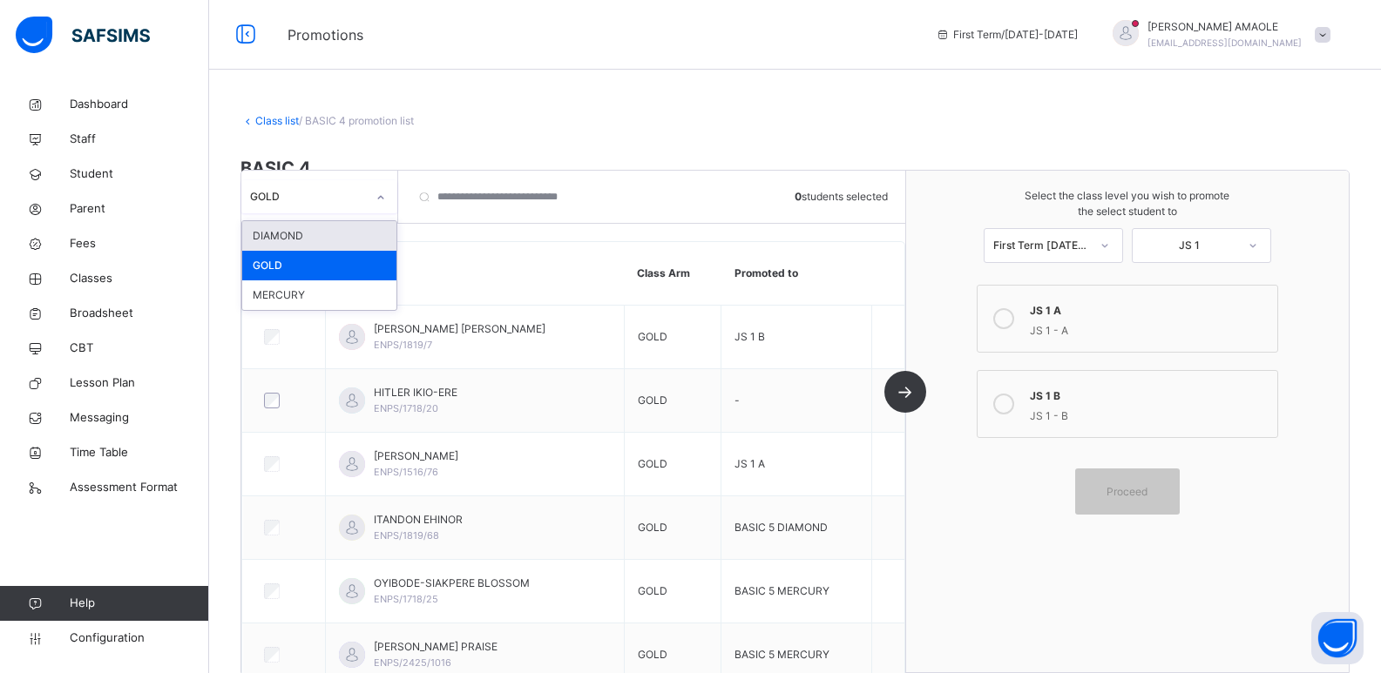
click at [343, 208] on div "GOLD" at bounding box center [302, 197] width 123 height 27
click at [325, 233] on div "DIAMOND" at bounding box center [319, 236] width 154 height 30
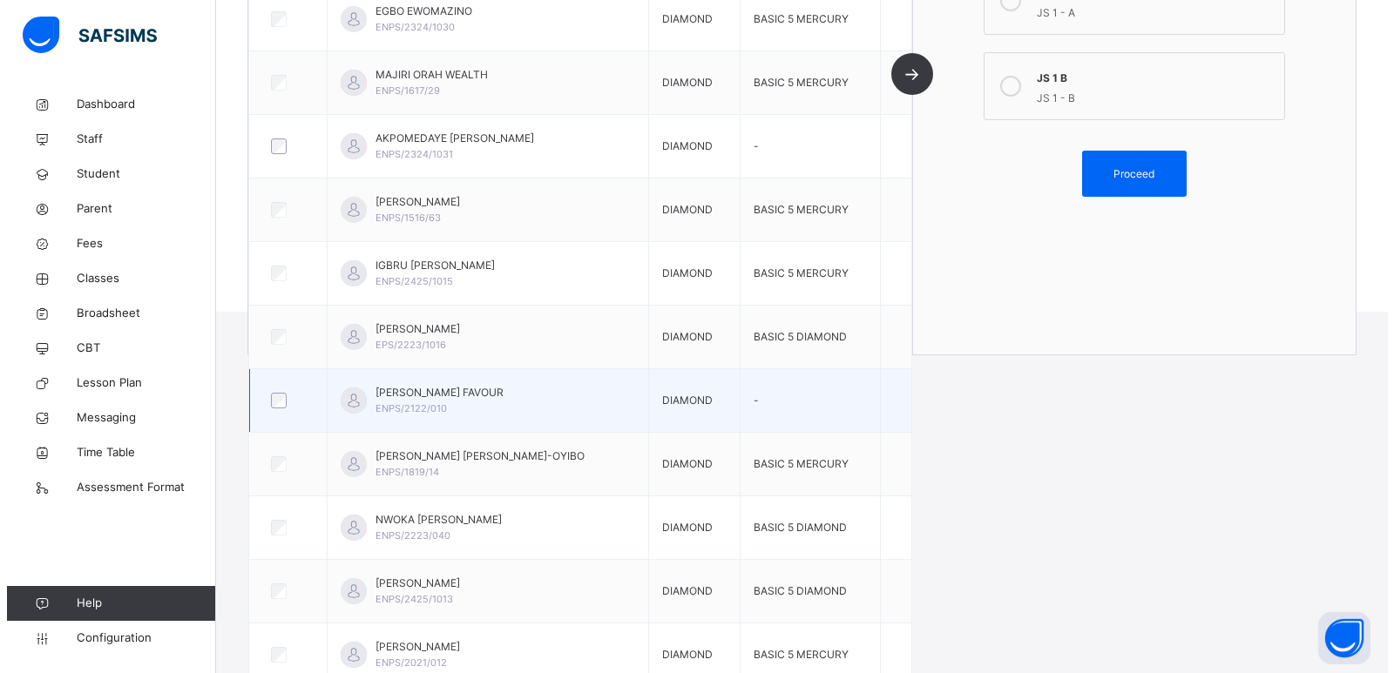
scroll to position [166, 0]
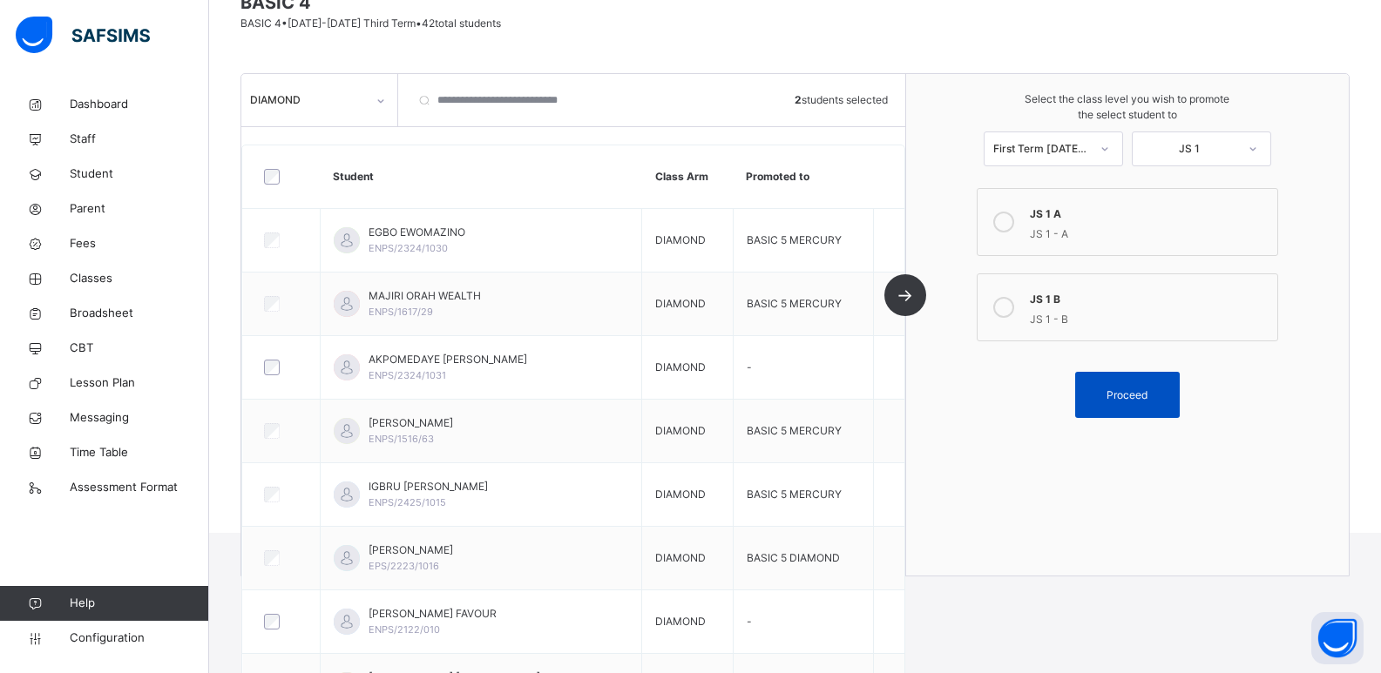
click at [1130, 393] on span "Proceed" at bounding box center [1126, 396] width 41 height 16
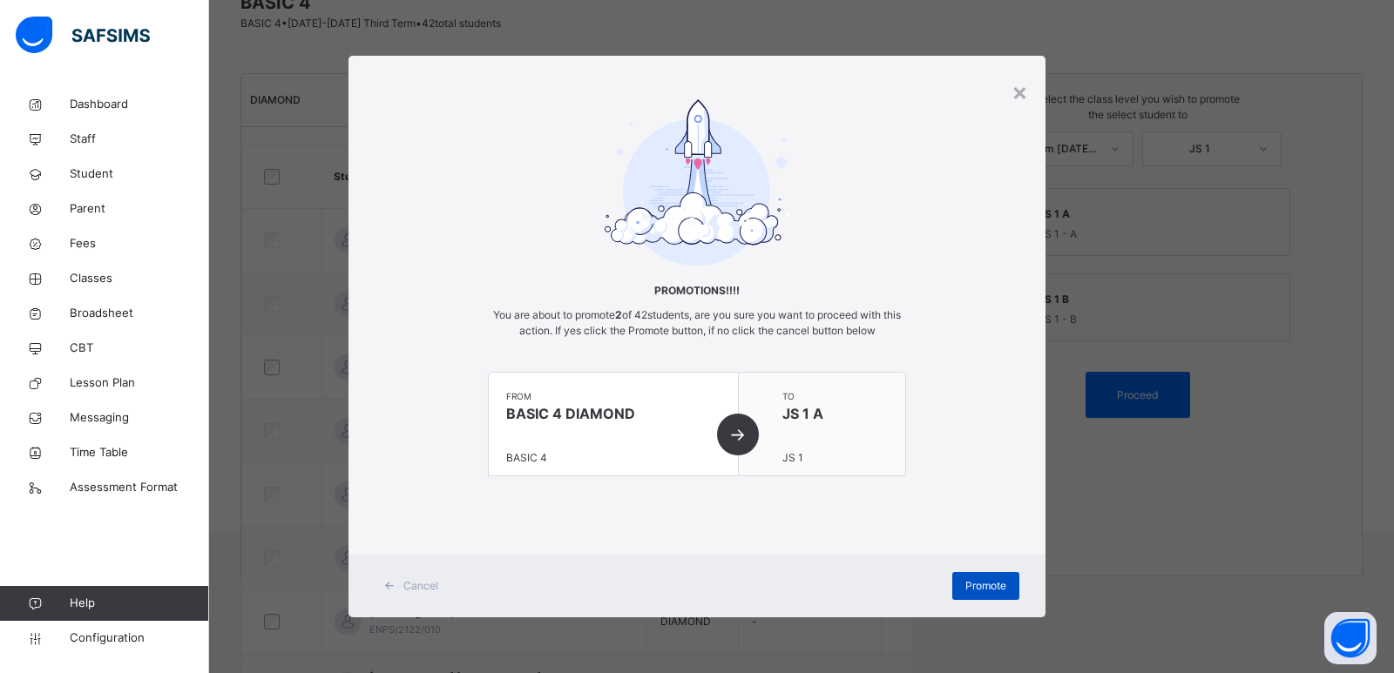
click at [964, 585] on div "Promote" at bounding box center [985, 586] width 67 height 28
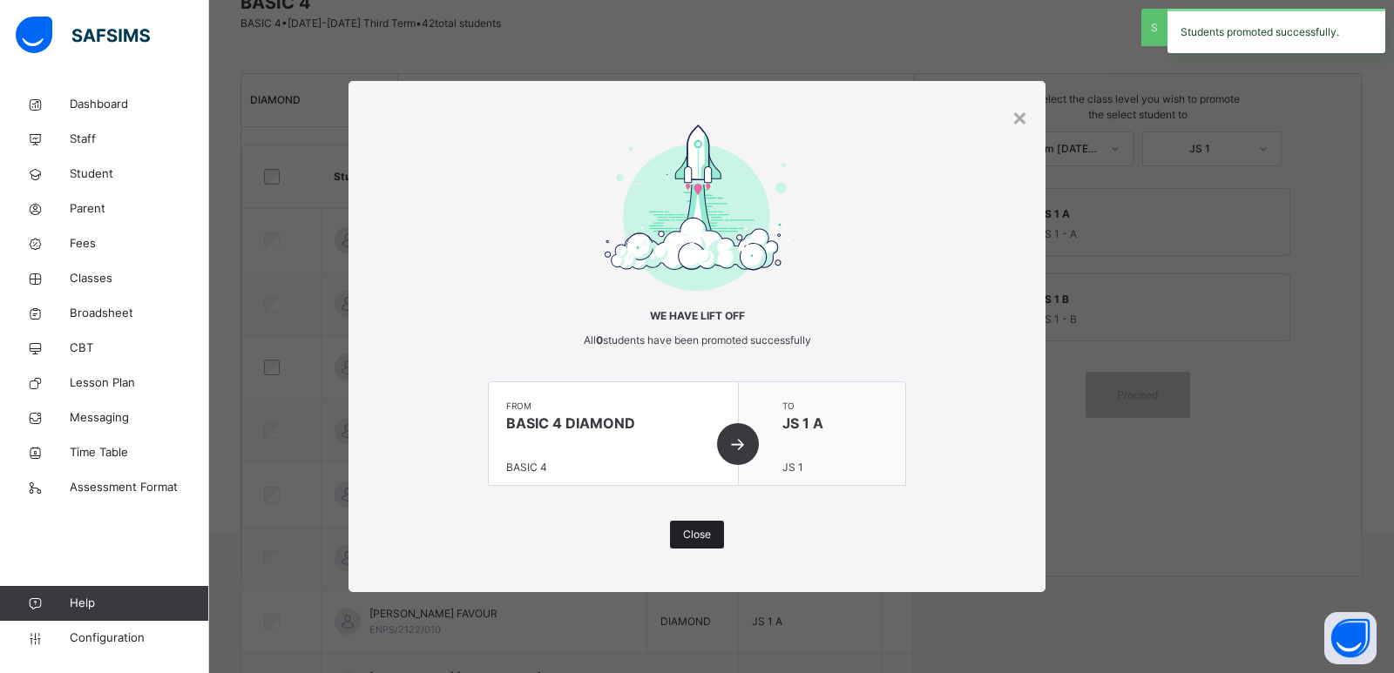
click at [689, 534] on span "Close" at bounding box center [697, 535] width 28 height 16
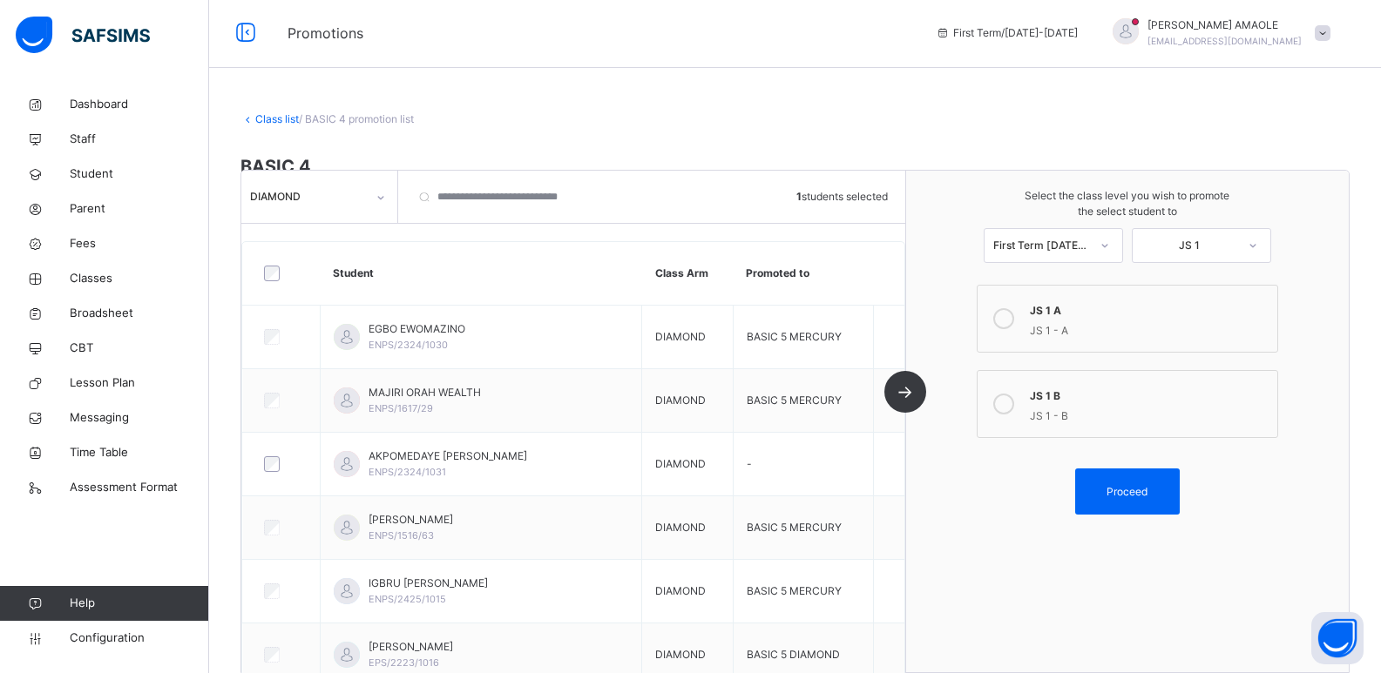
scroll to position [0, 0]
click at [278, 118] on link "Class list" at bounding box center [277, 120] width 44 height 13
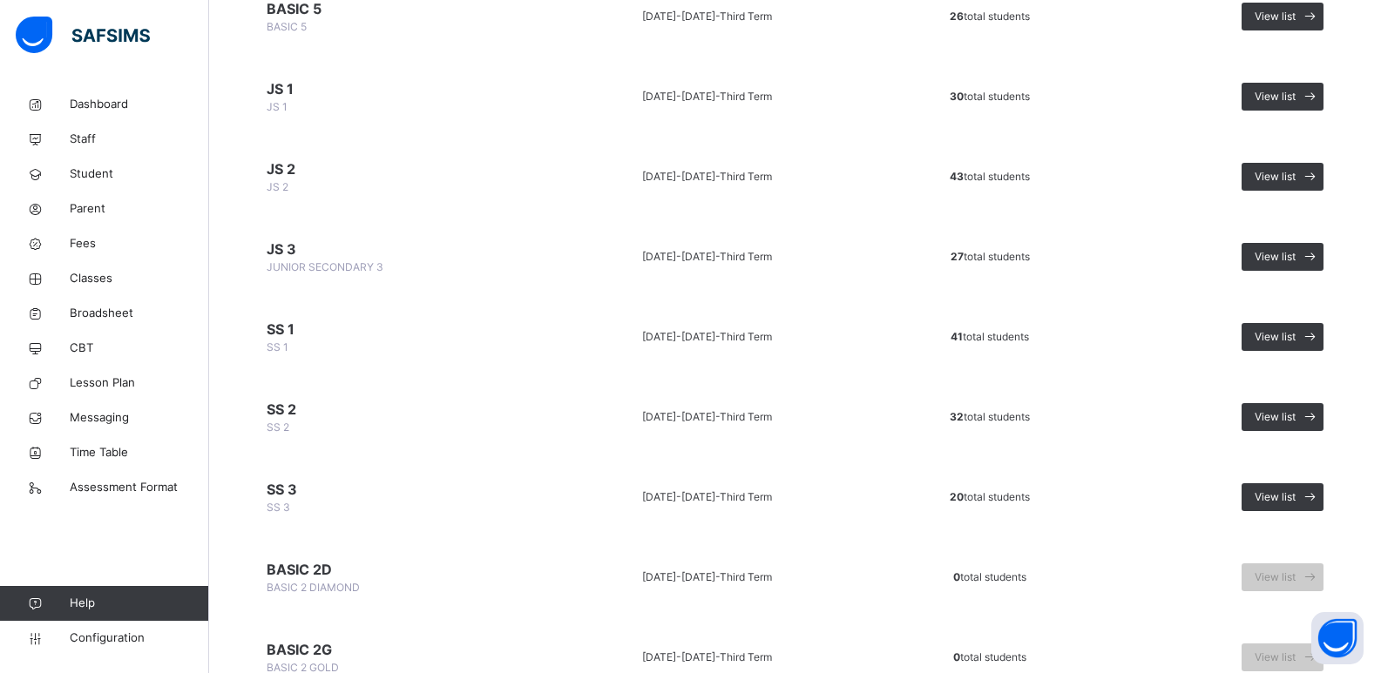
scroll to position [784, 0]
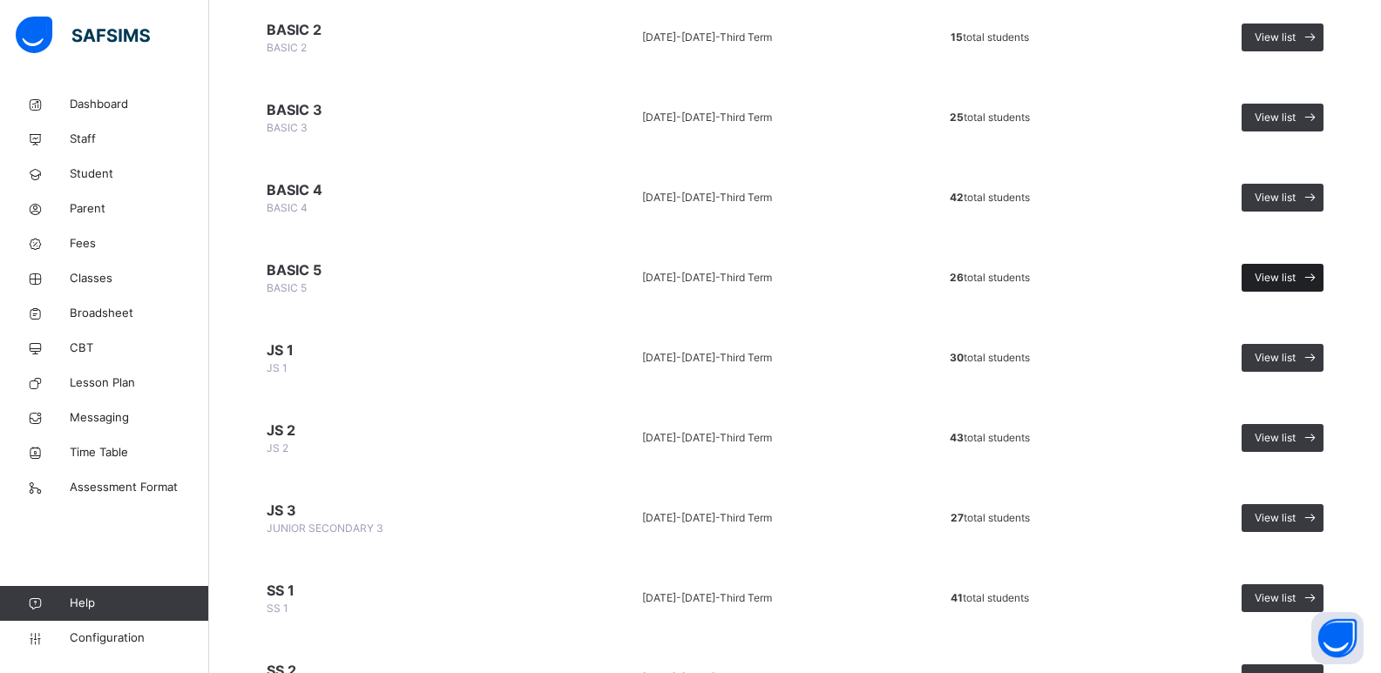
click at [1282, 278] on span "View list" at bounding box center [1275, 278] width 41 height 16
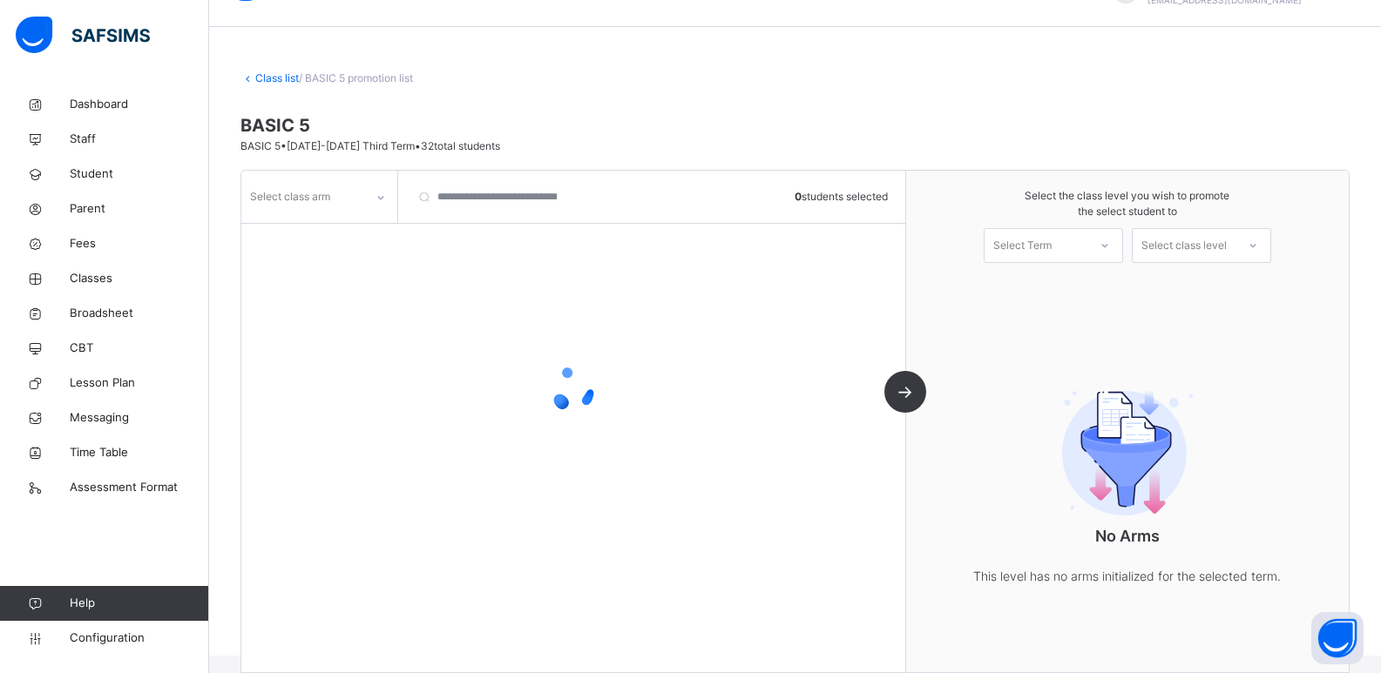
scroll to position [69, 0]
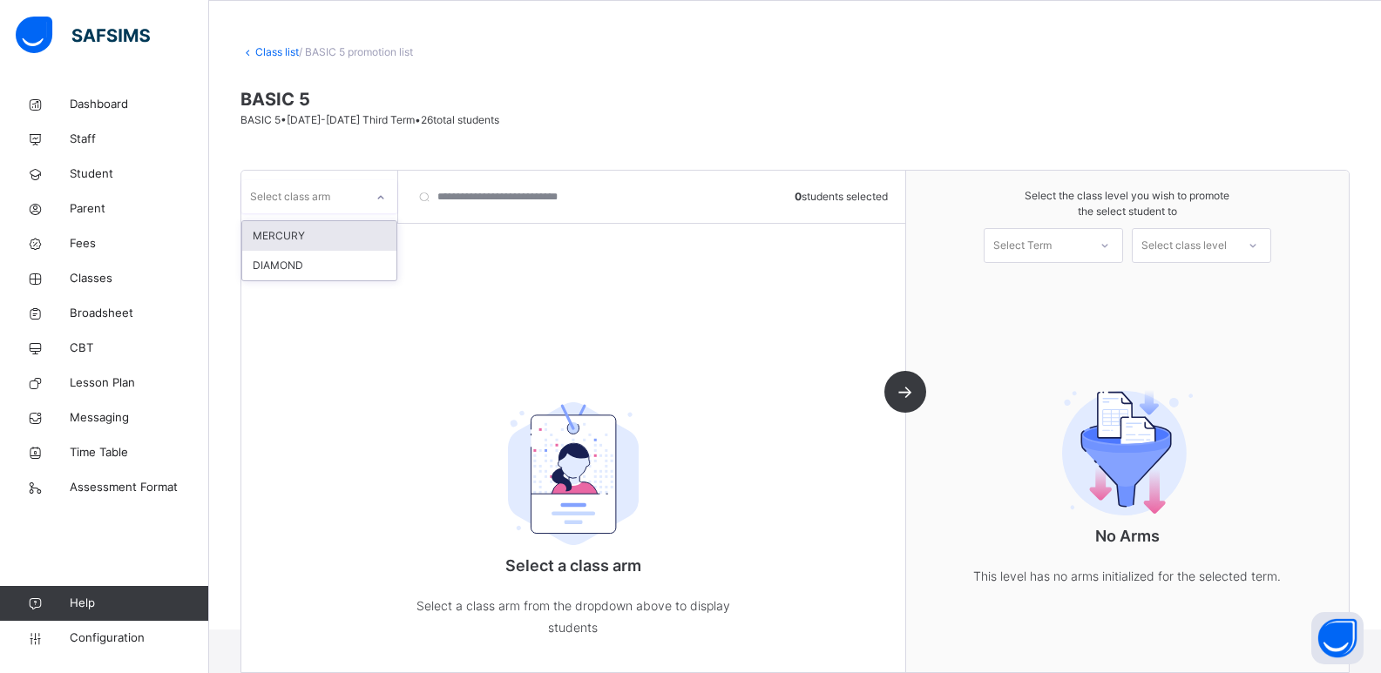
click at [372, 207] on div at bounding box center [381, 198] width 30 height 28
click at [345, 234] on div "MERCURY" at bounding box center [319, 236] width 154 height 30
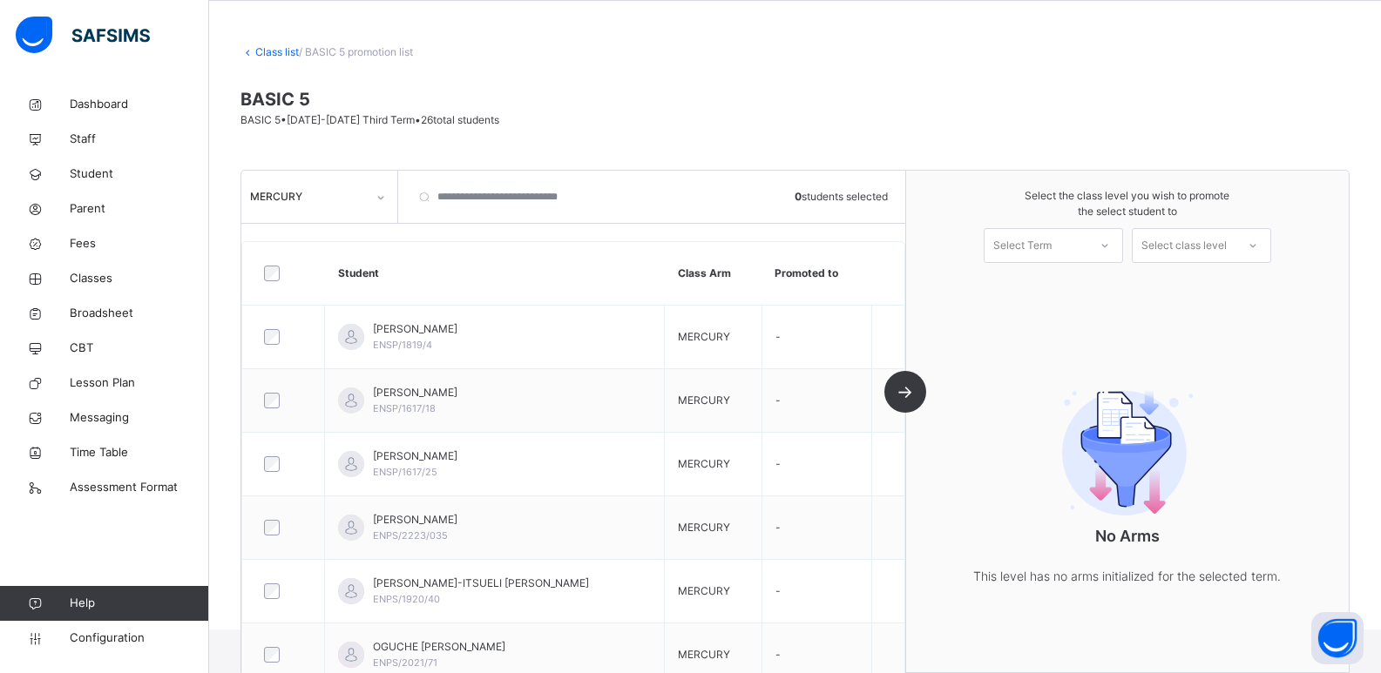
drag, startPoint x: 1086, startPoint y: 224, endPoint x: 1088, endPoint y: 238, distance: 14.0
click at [1086, 226] on span at bounding box center [1128, 224] width 408 height 9
click at [1087, 240] on div "Select Term" at bounding box center [1035, 246] width 103 height 27
click at [1077, 287] on div "First Term [DATE]-[DATE]" at bounding box center [1053, 293] width 138 height 45
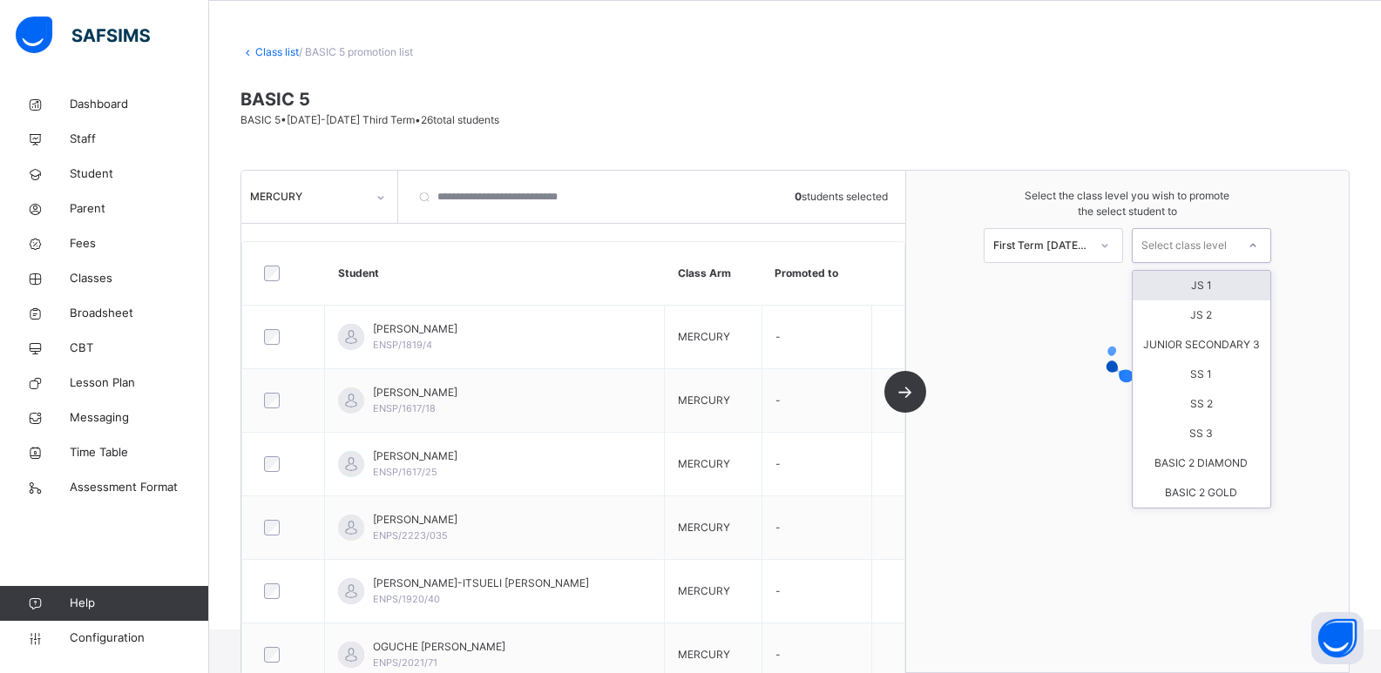
click at [1185, 244] on div "Select class level" at bounding box center [1183, 245] width 85 height 35
click at [1191, 283] on div "JS 1" at bounding box center [1202, 286] width 138 height 30
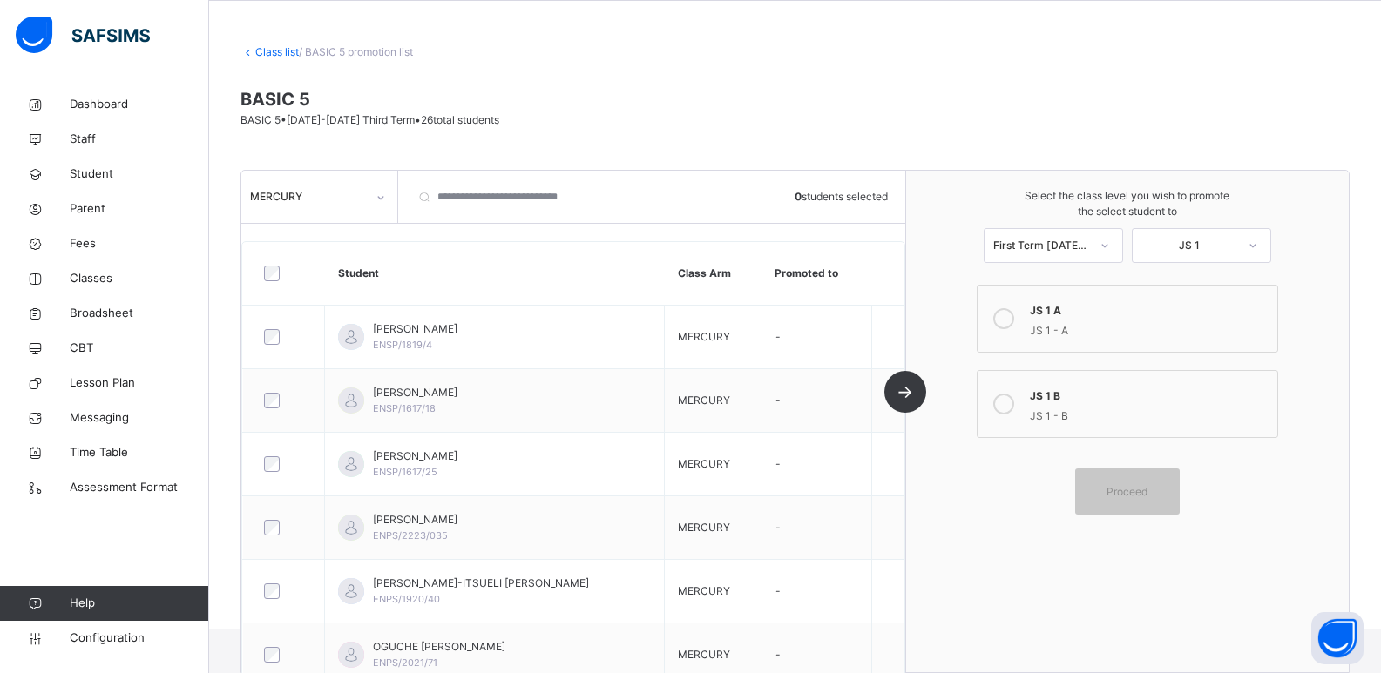
click at [1116, 317] on div "JS 1 A" at bounding box center [1149, 309] width 239 height 20
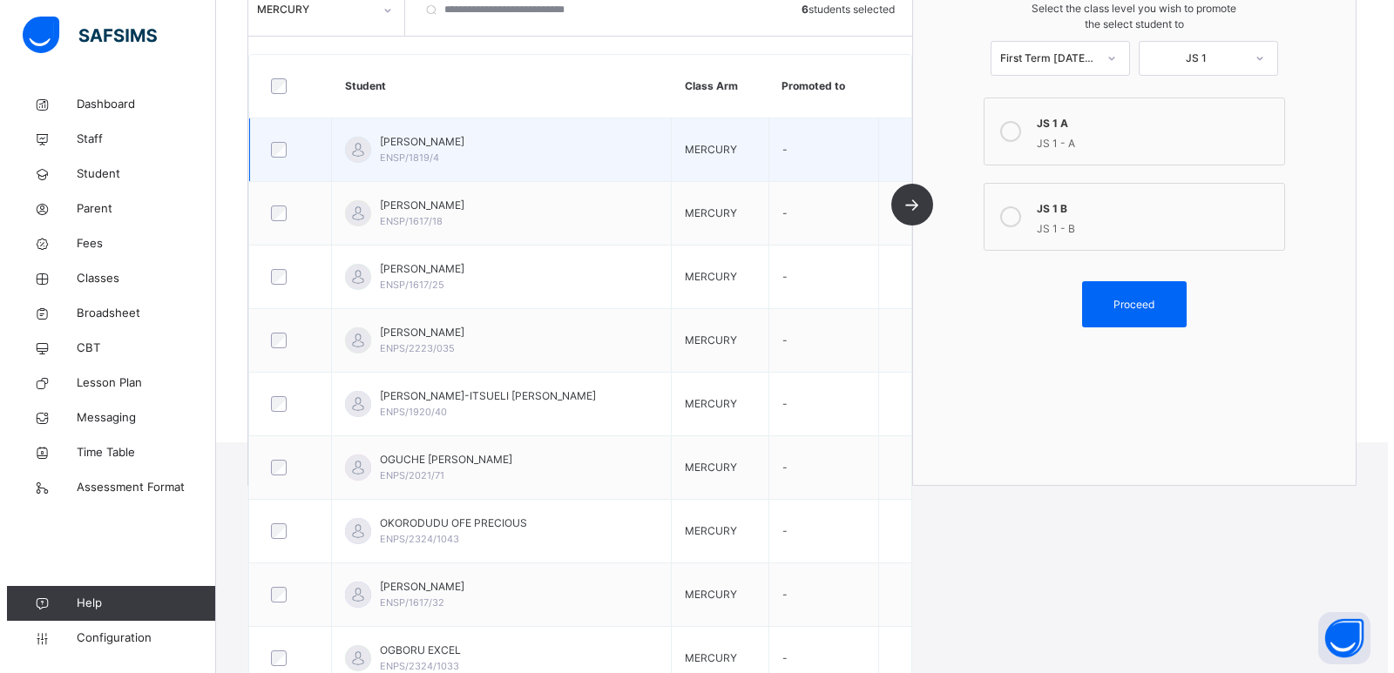
scroll to position [92, 0]
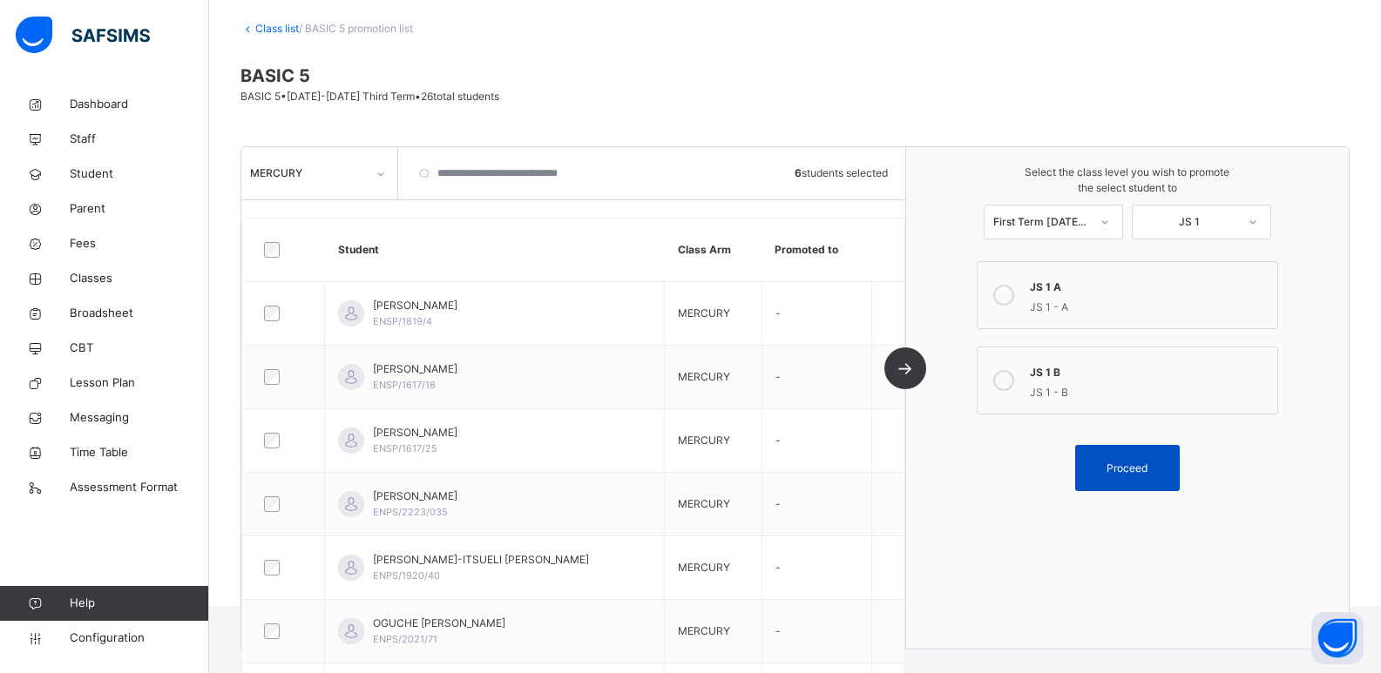
click at [1133, 457] on div "Proceed" at bounding box center [1127, 468] width 105 height 46
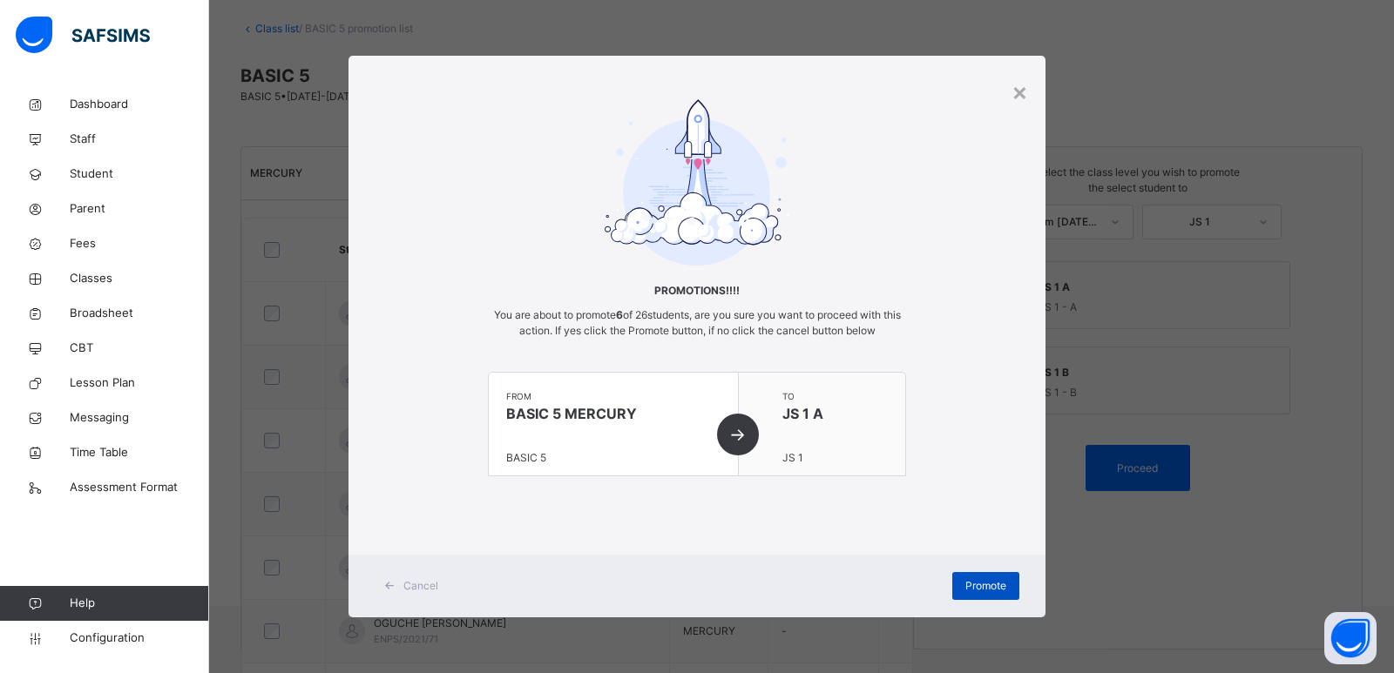
click at [986, 582] on span "Promote" at bounding box center [985, 586] width 41 height 16
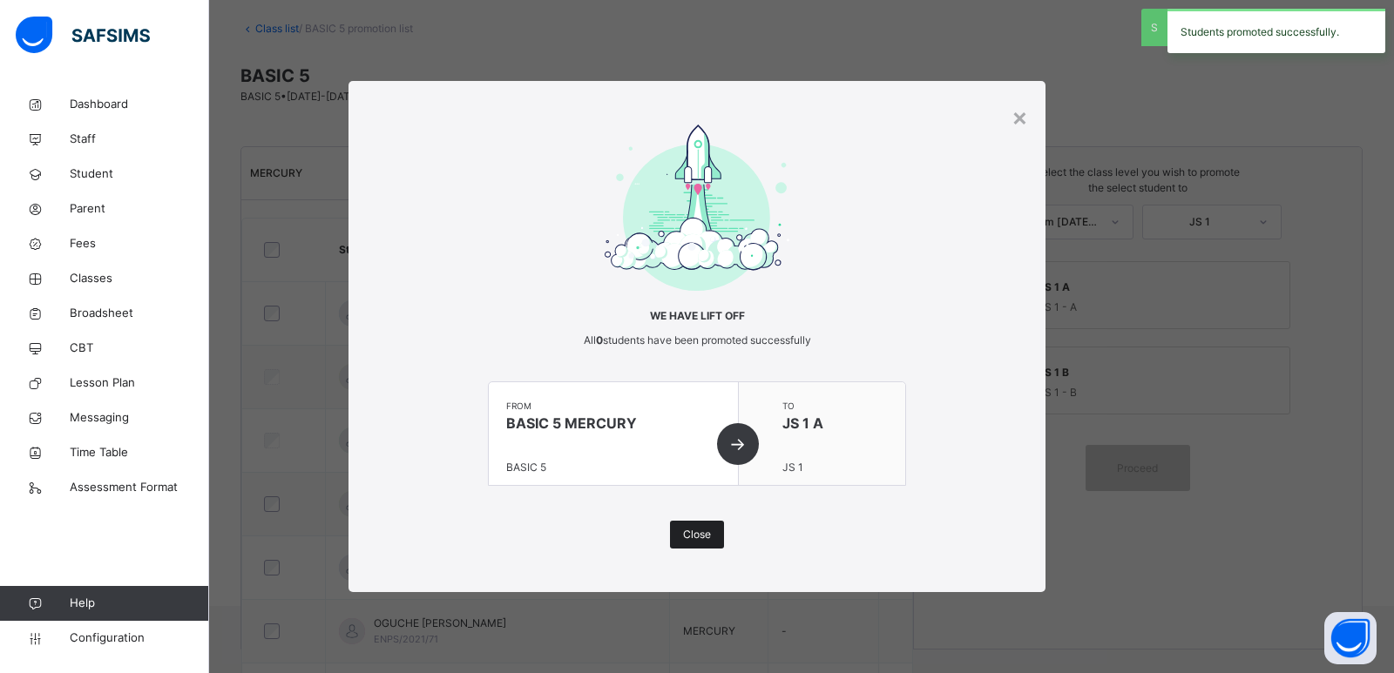
click at [699, 528] on span "Close" at bounding box center [697, 535] width 28 height 16
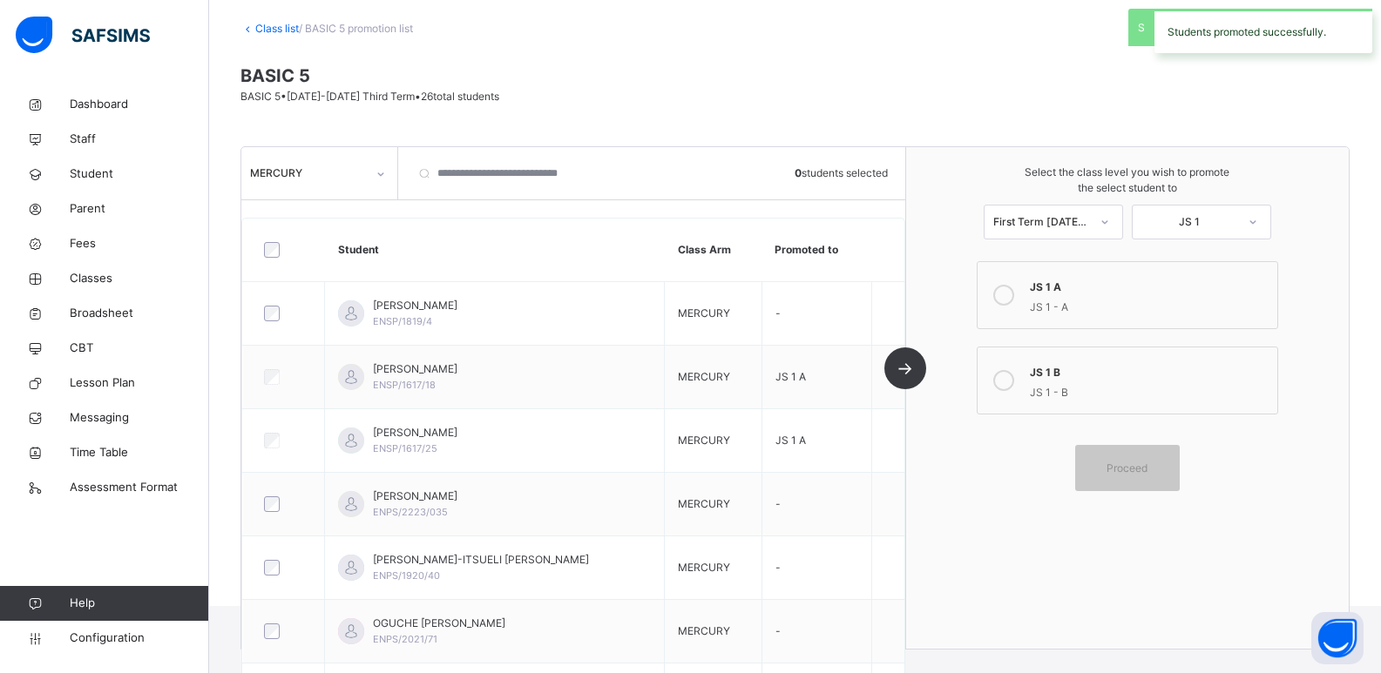
click at [1152, 380] on div "JS 1 B" at bounding box center [1149, 371] width 239 height 20
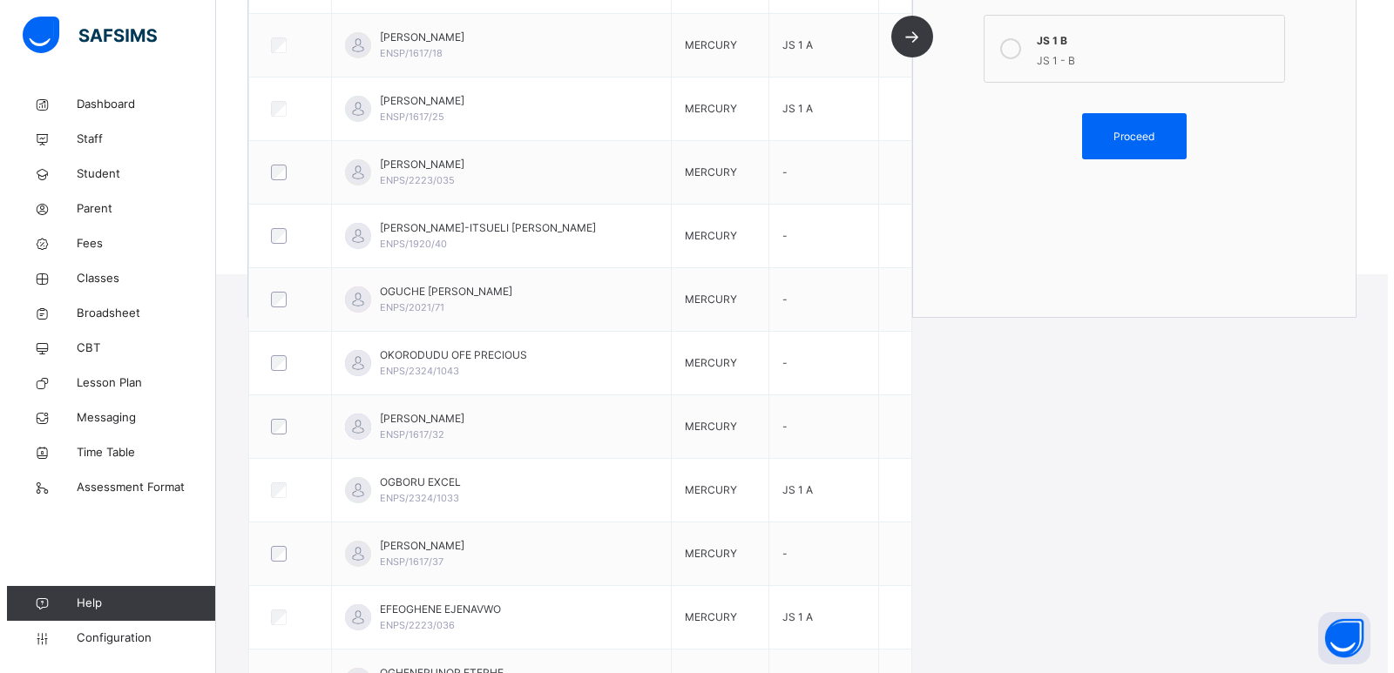
scroll to position [267, 0]
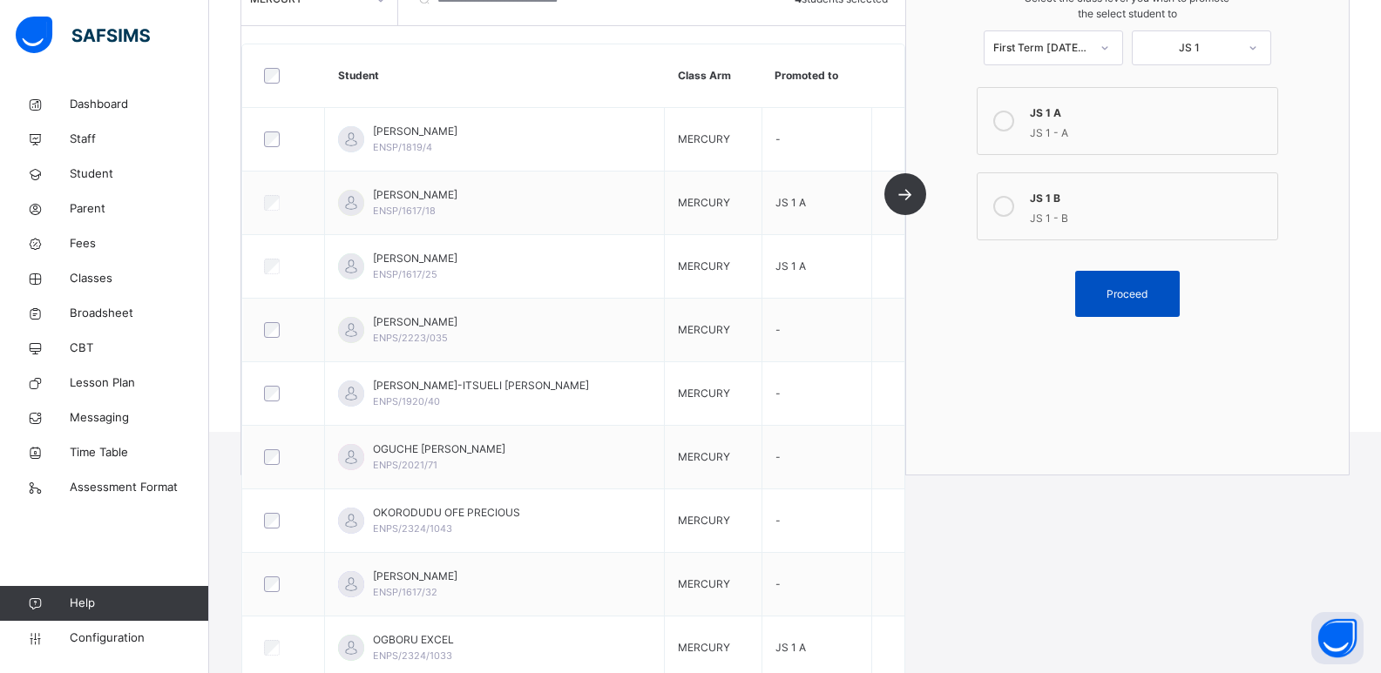
click at [1124, 289] on span "Proceed" at bounding box center [1126, 295] width 41 height 16
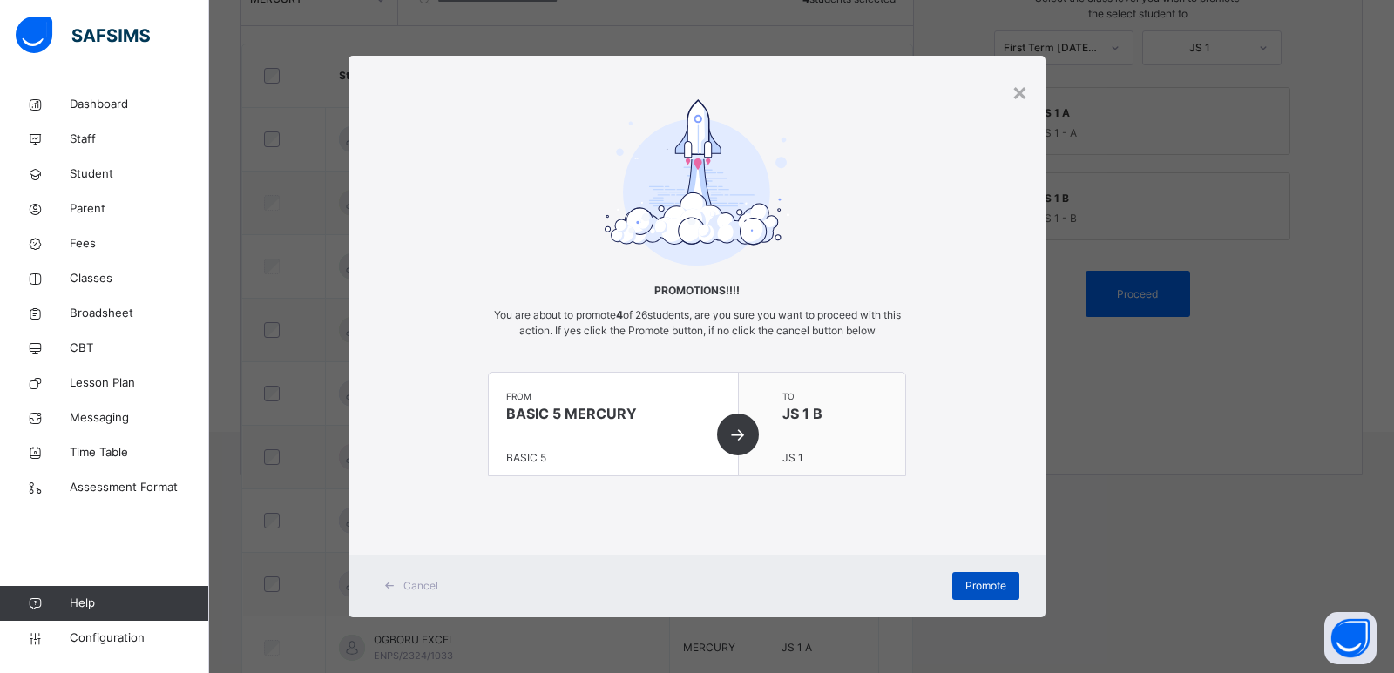
click at [978, 586] on span "Promote" at bounding box center [985, 586] width 41 height 16
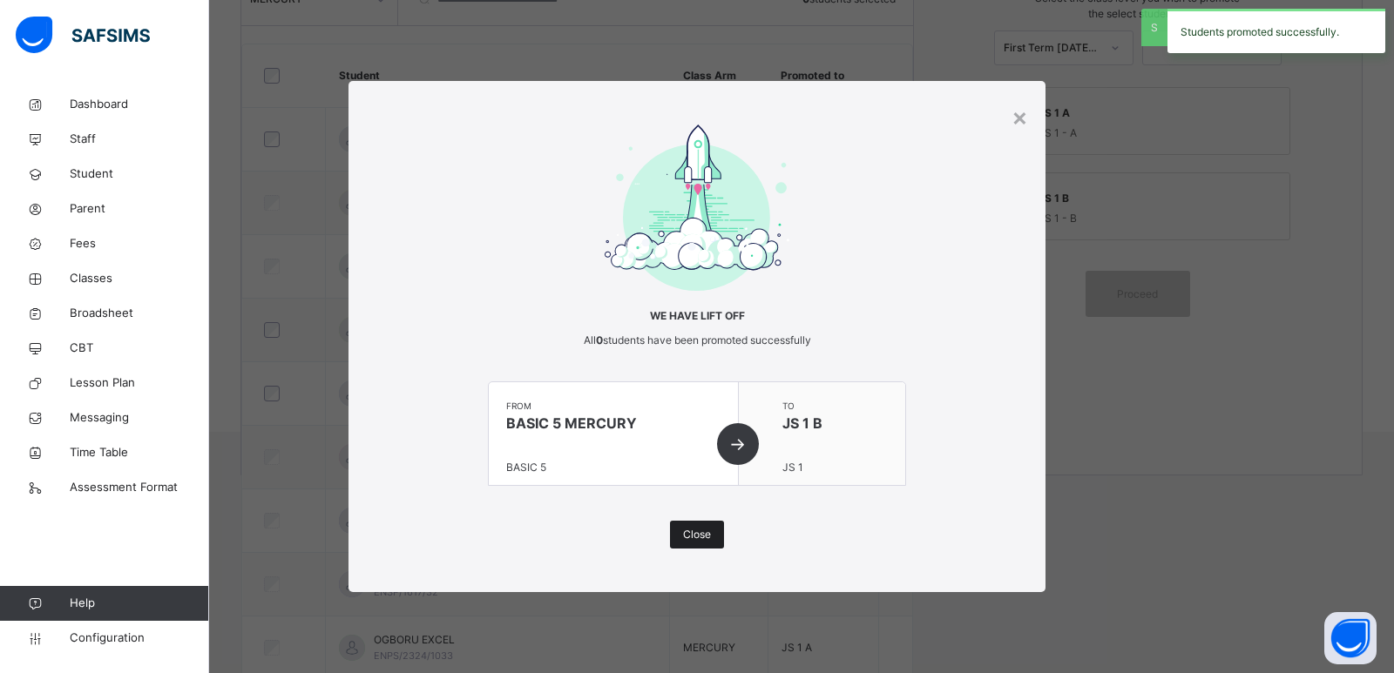
click at [699, 529] on span "Close" at bounding box center [697, 535] width 28 height 16
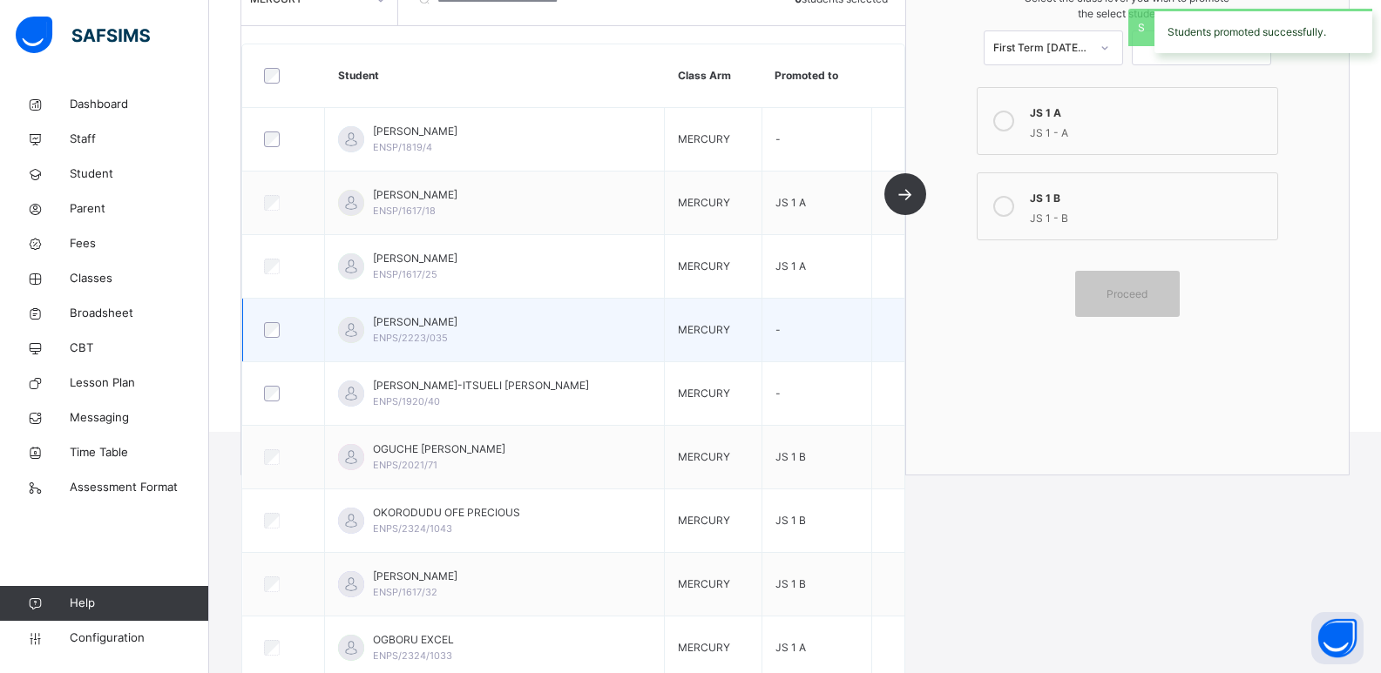
scroll to position [0, 0]
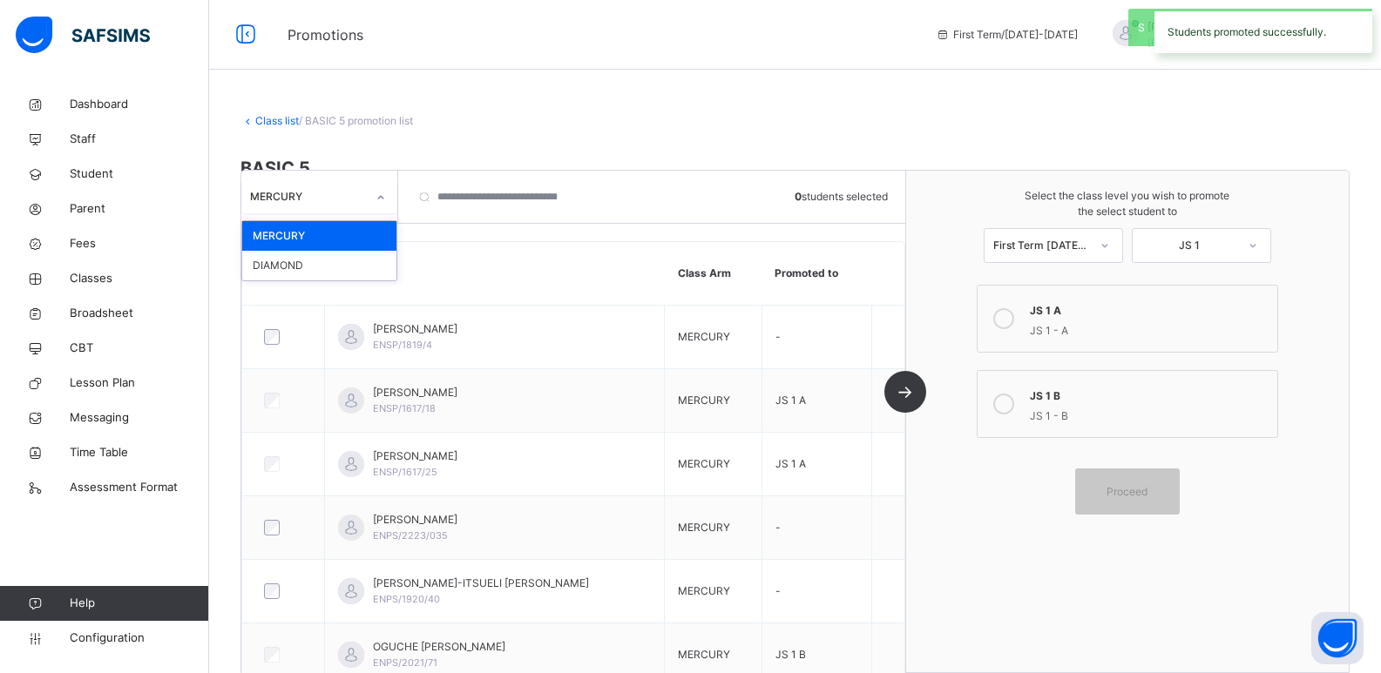
click at [331, 196] on div "MERCURY" at bounding box center [308, 197] width 116 height 16
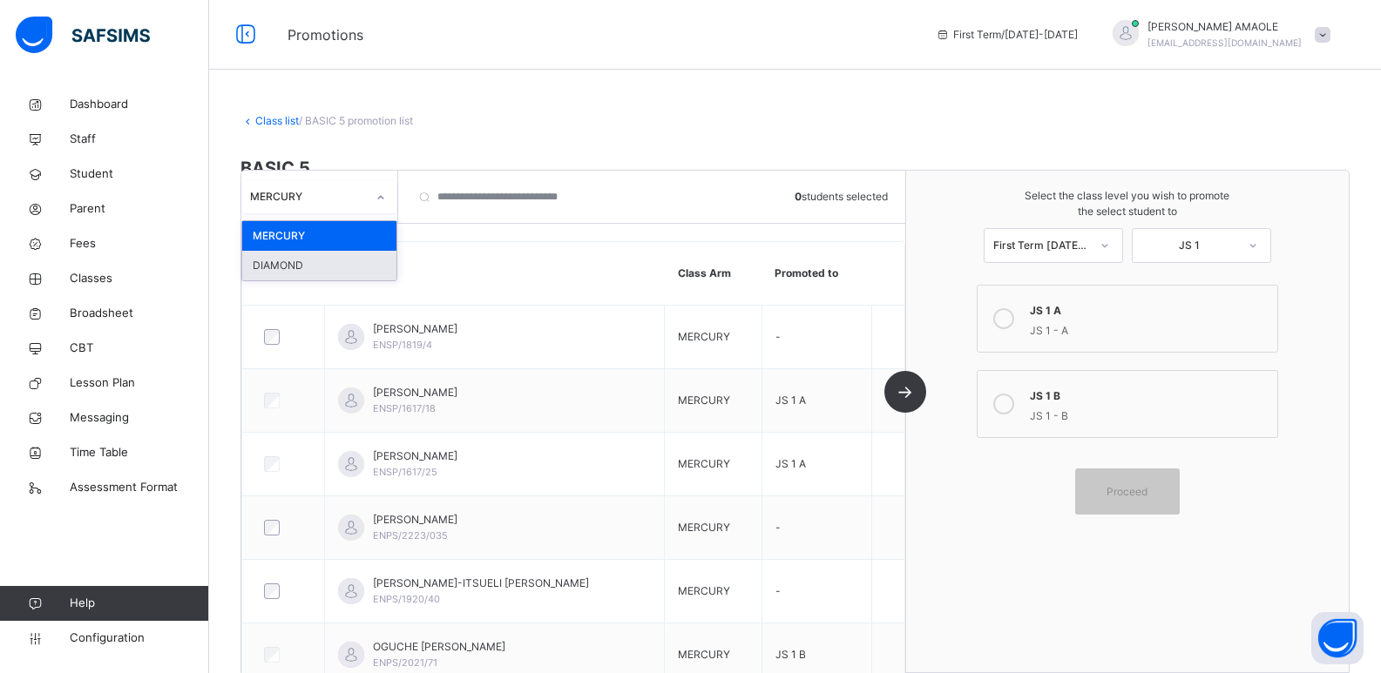
click at [297, 261] on div "DIAMOND" at bounding box center [319, 266] width 154 height 30
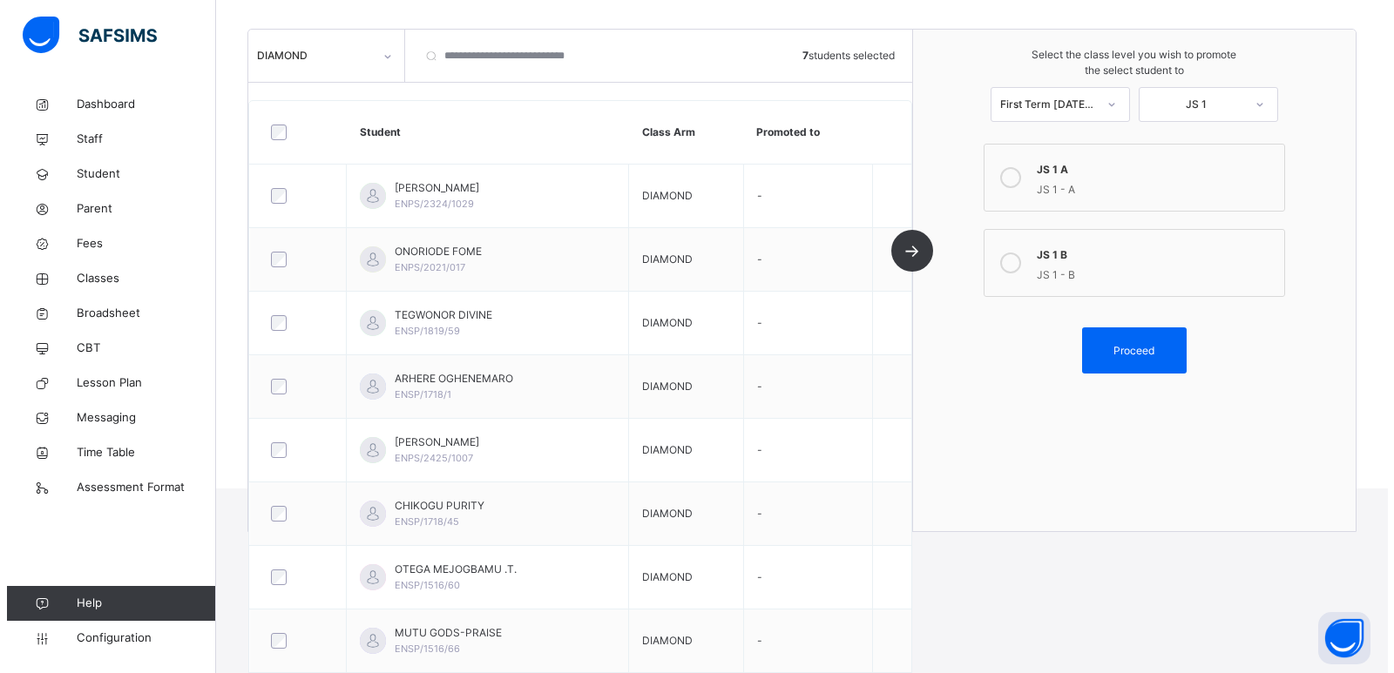
scroll to position [179, 0]
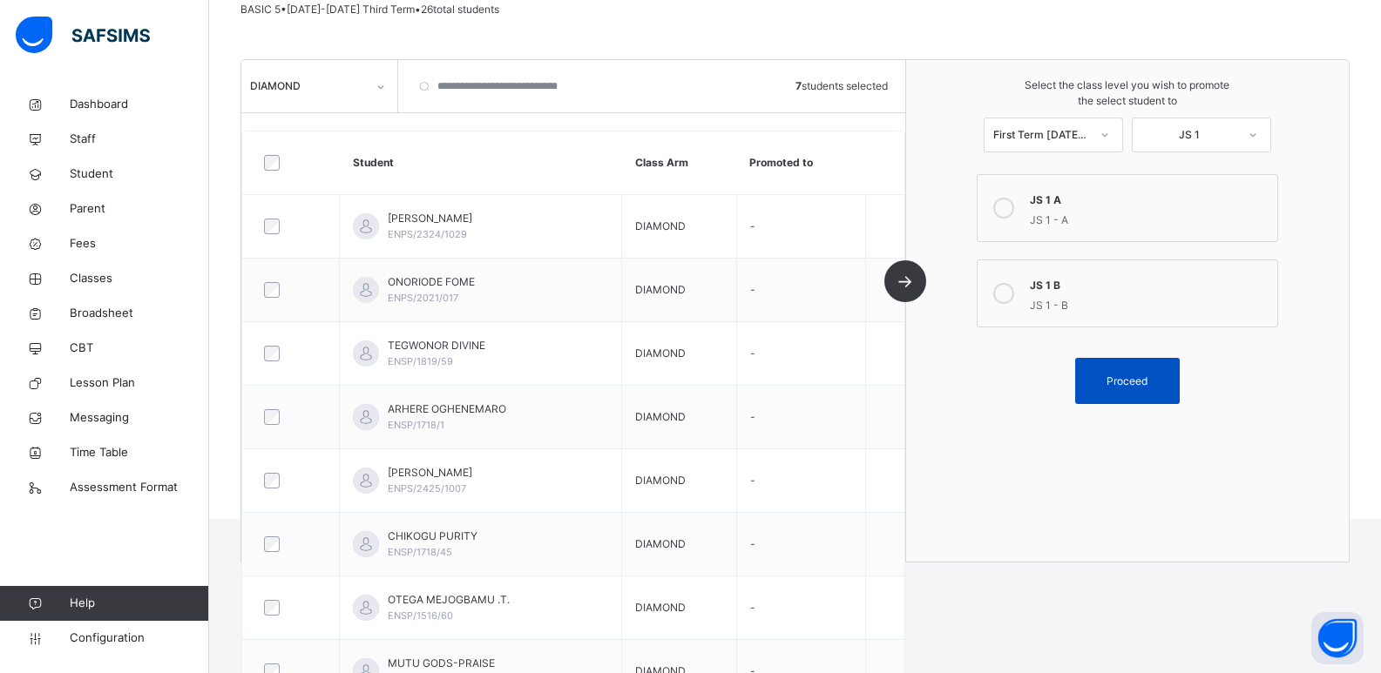
click at [1144, 379] on span "Proceed" at bounding box center [1126, 382] width 41 height 16
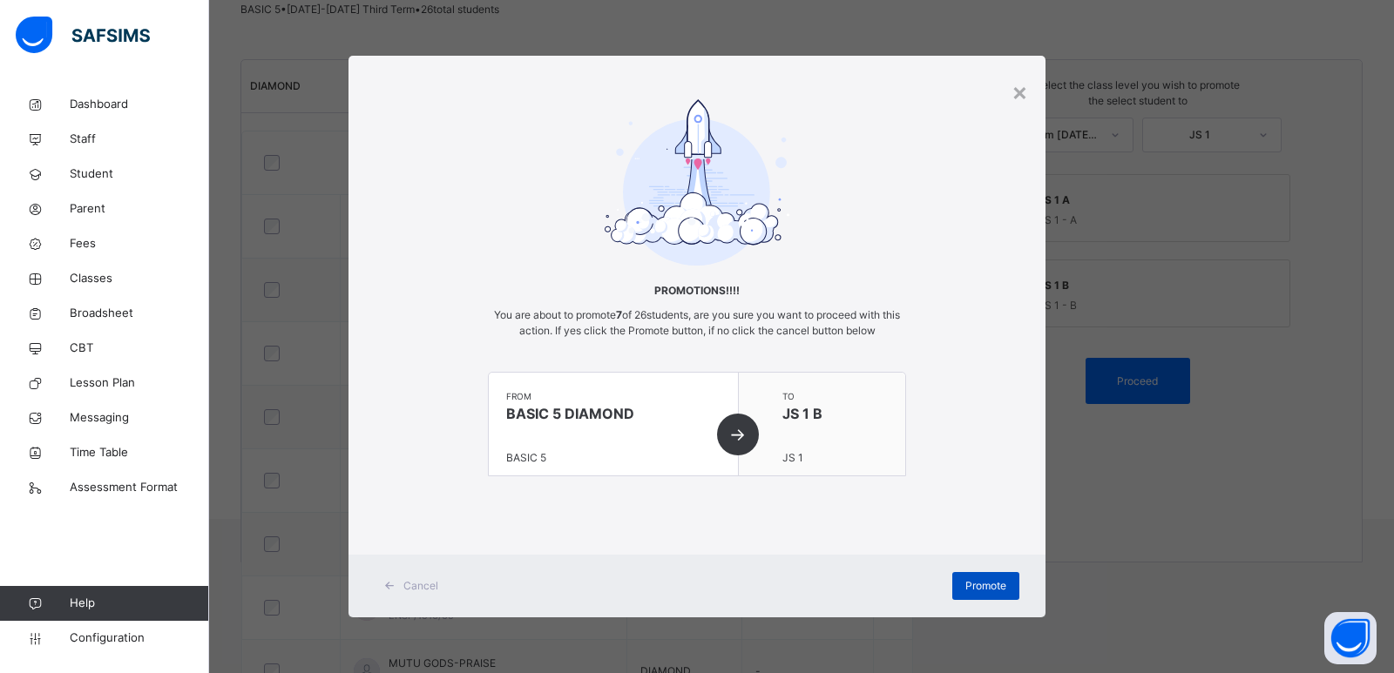
click at [972, 588] on span "Promote" at bounding box center [985, 586] width 41 height 16
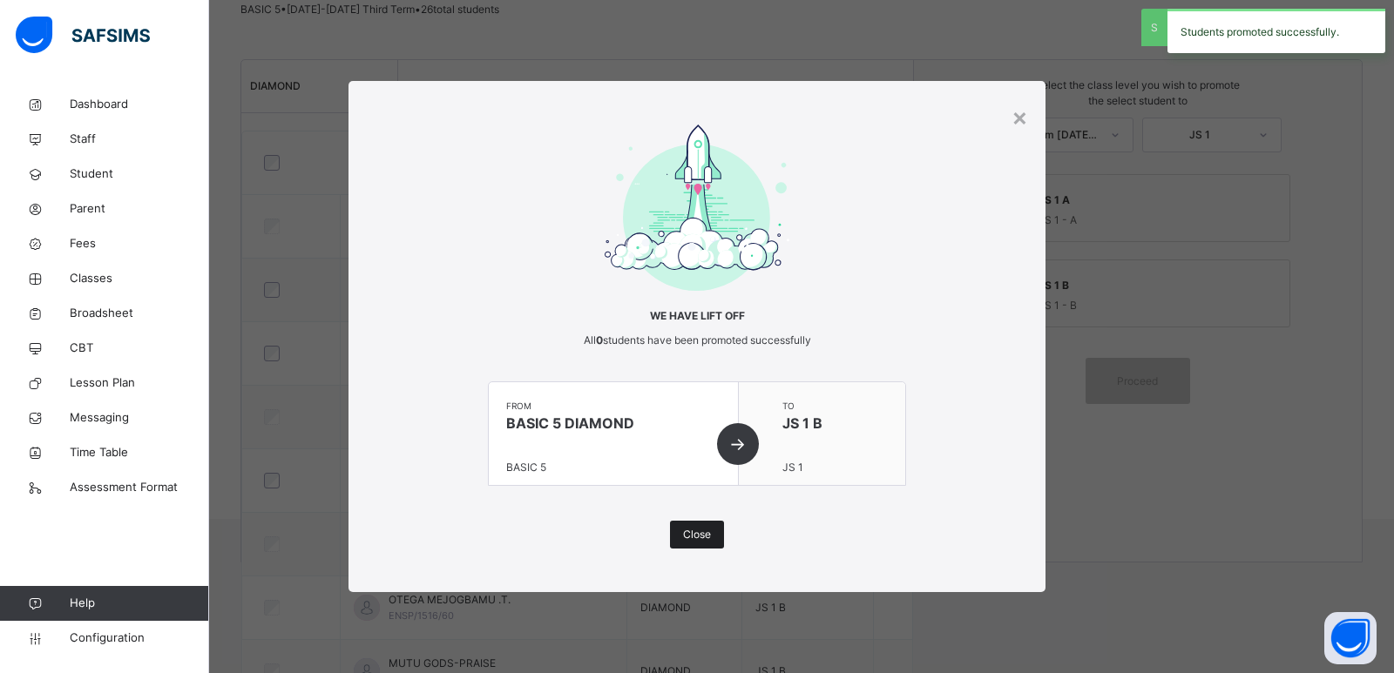
click at [702, 533] on span "Close" at bounding box center [697, 535] width 28 height 16
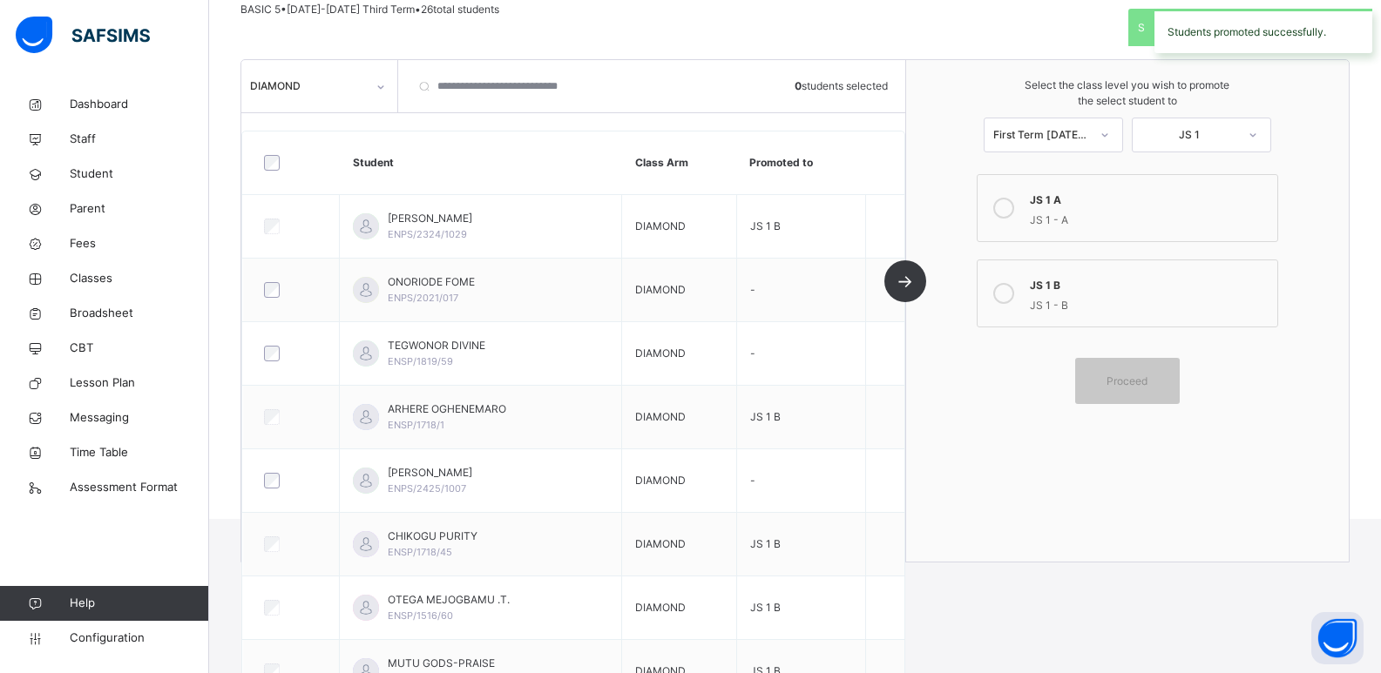
click at [1126, 206] on div "JS 1 A" at bounding box center [1149, 198] width 239 height 20
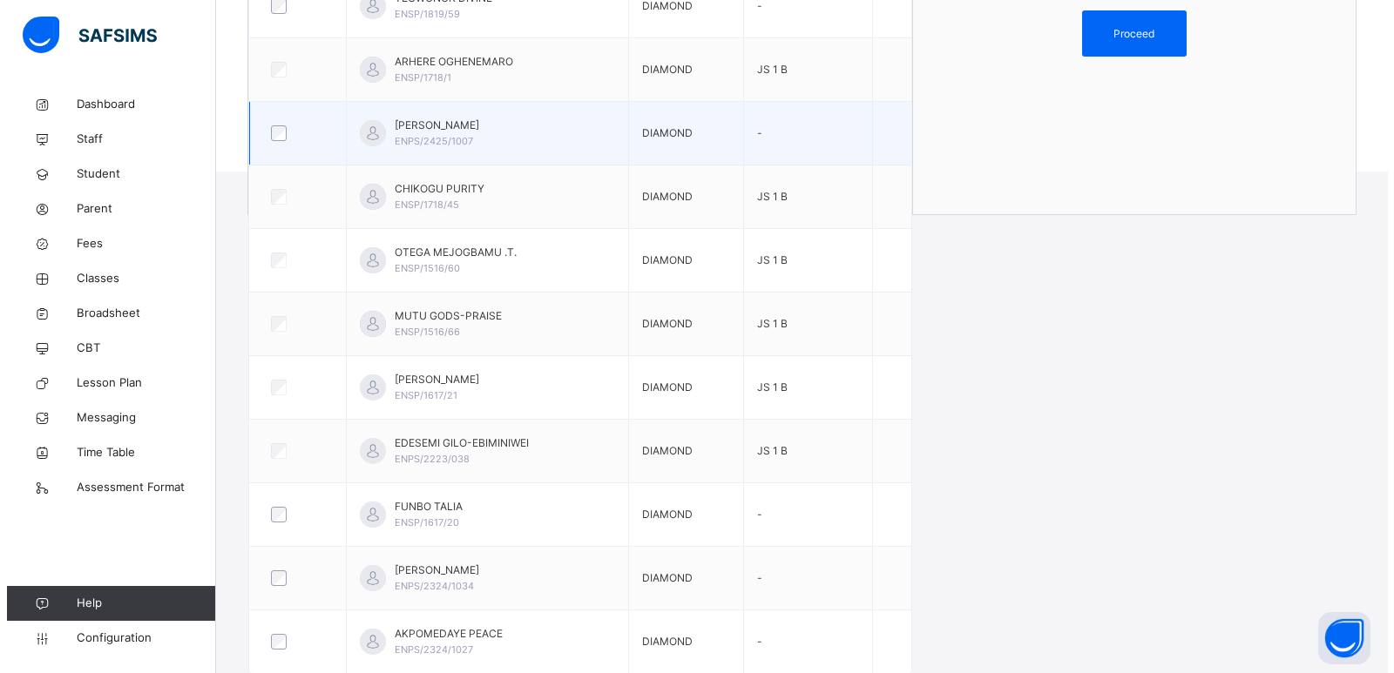
scroll to position [528, 0]
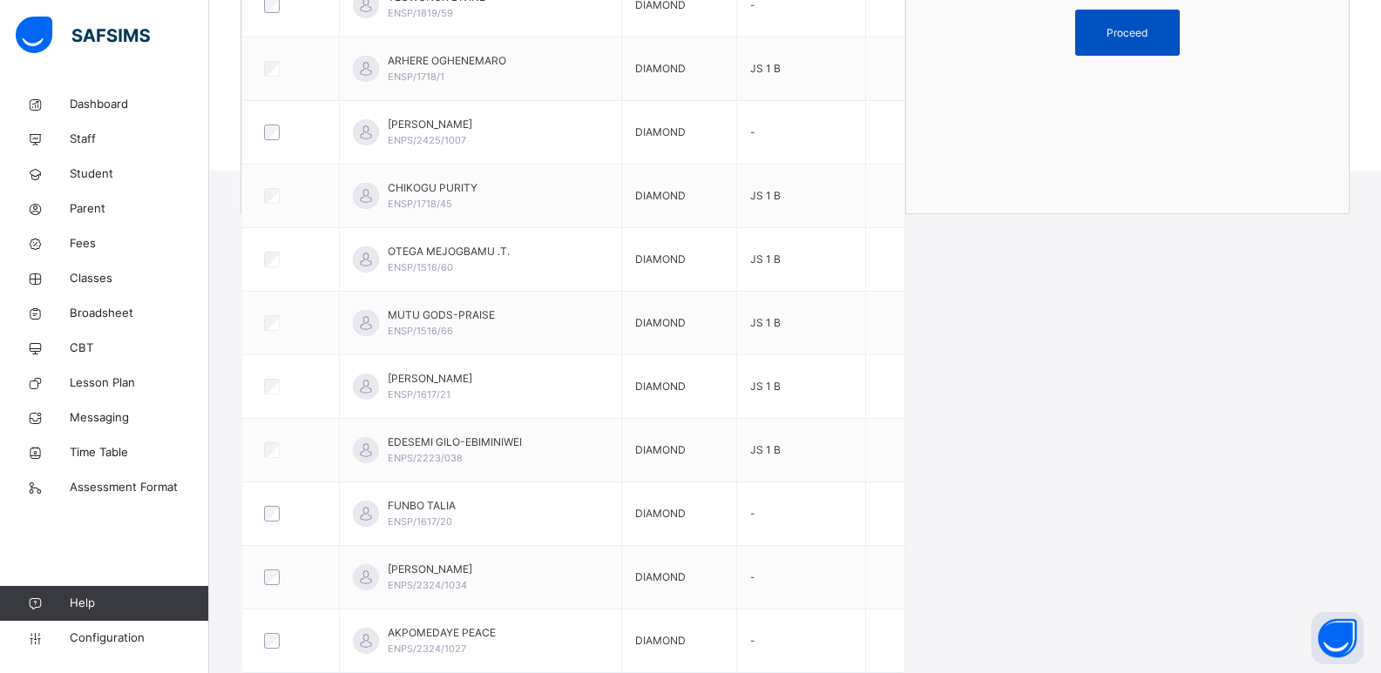
click at [1147, 37] on span "Proceed" at bounding box center [1126, 33] width 41 height 16
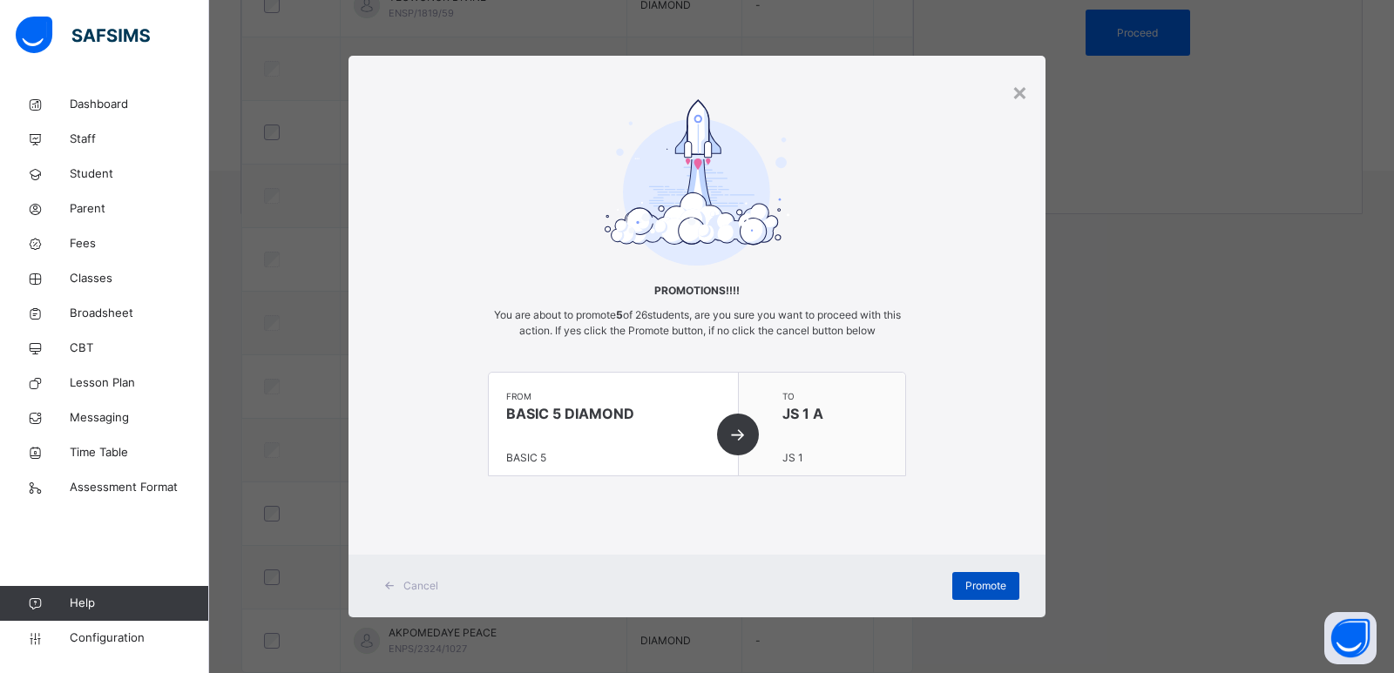
click at [1003, 579] on span "Promote" at bounding box center [985, 586] width 41 height 16
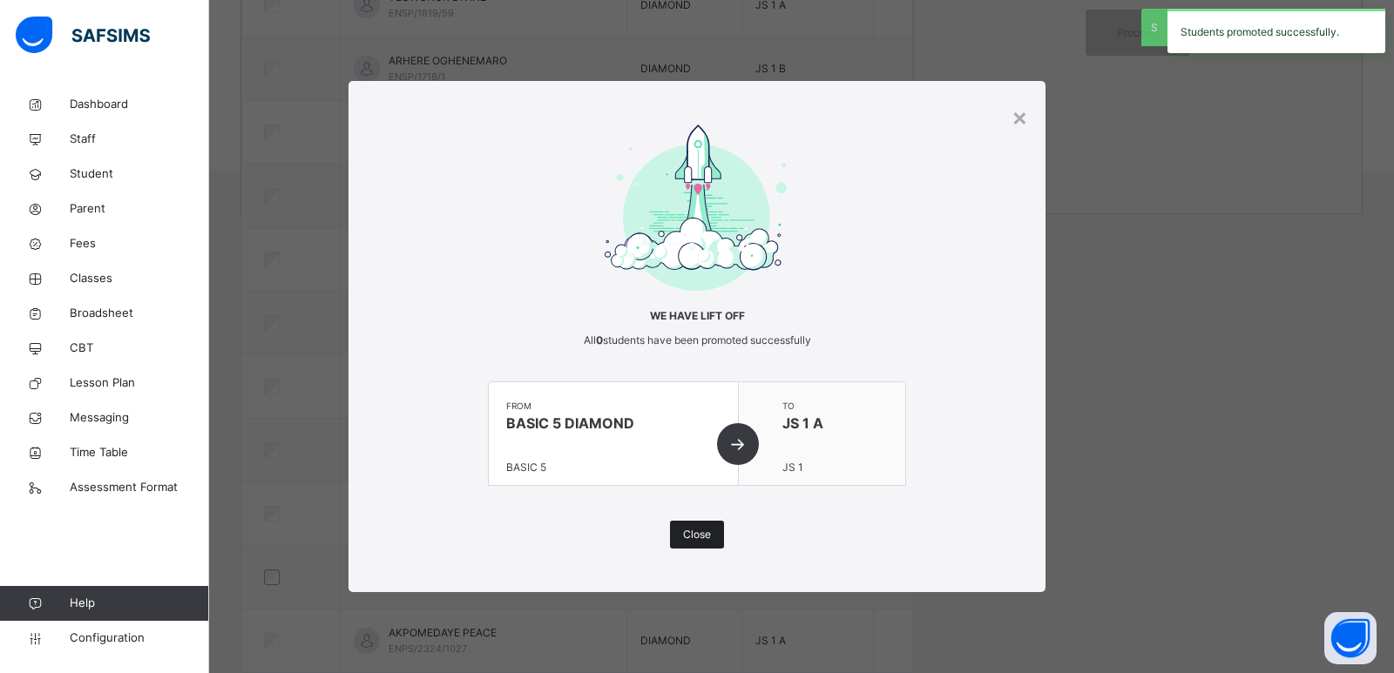
click at [707, 531] on span "Close" at bounding box center [697, 535] width 28 height 16
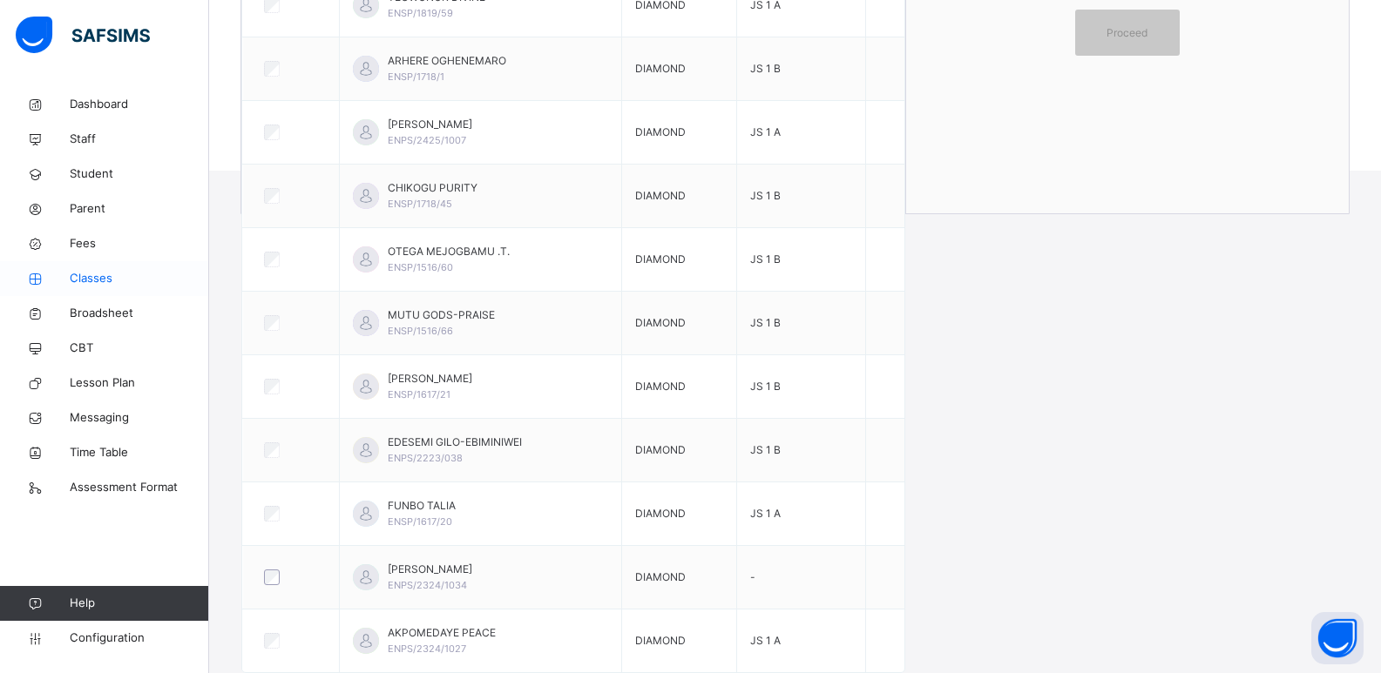
click at [93, 281] on span "Classes" at bounding box center [139, 278] width 139 height 17
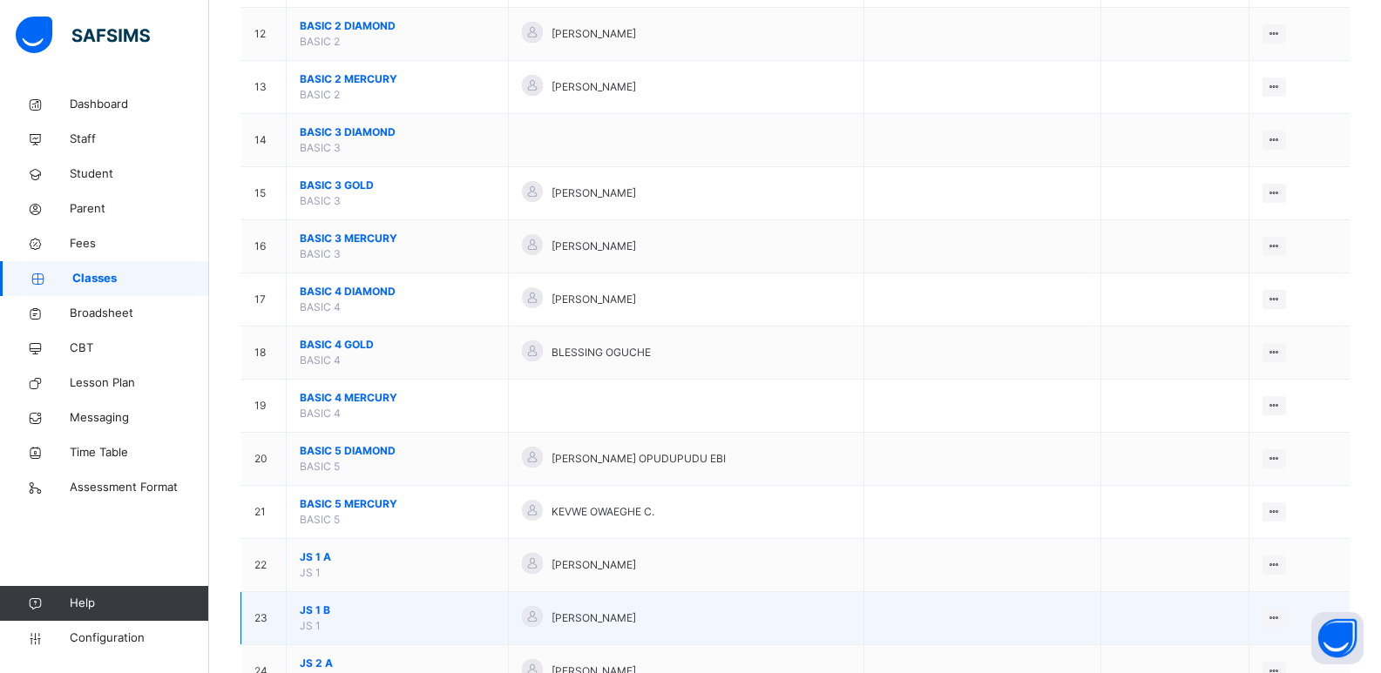
scroll to position [871, 0]
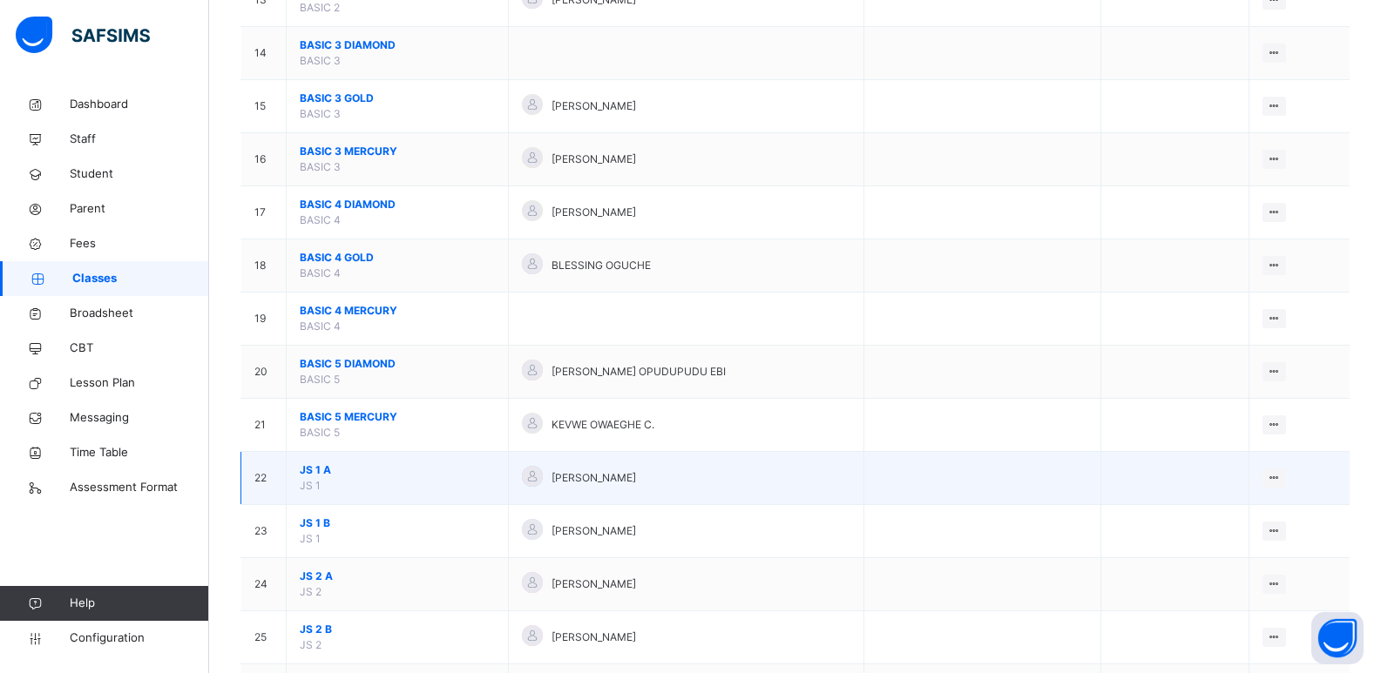
click at [305, 467] on span "JS 1 A" at bounding box center [397, 471] width 195 height 16
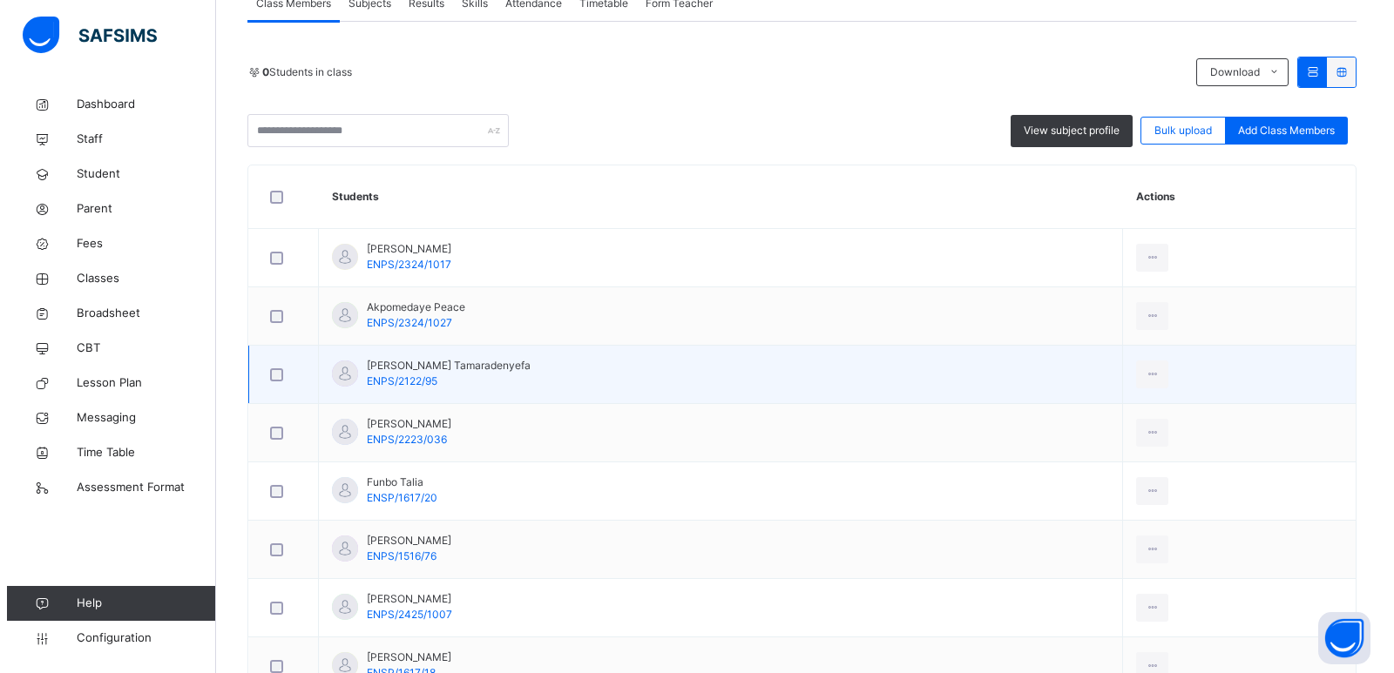
scroll to position [348, 0]
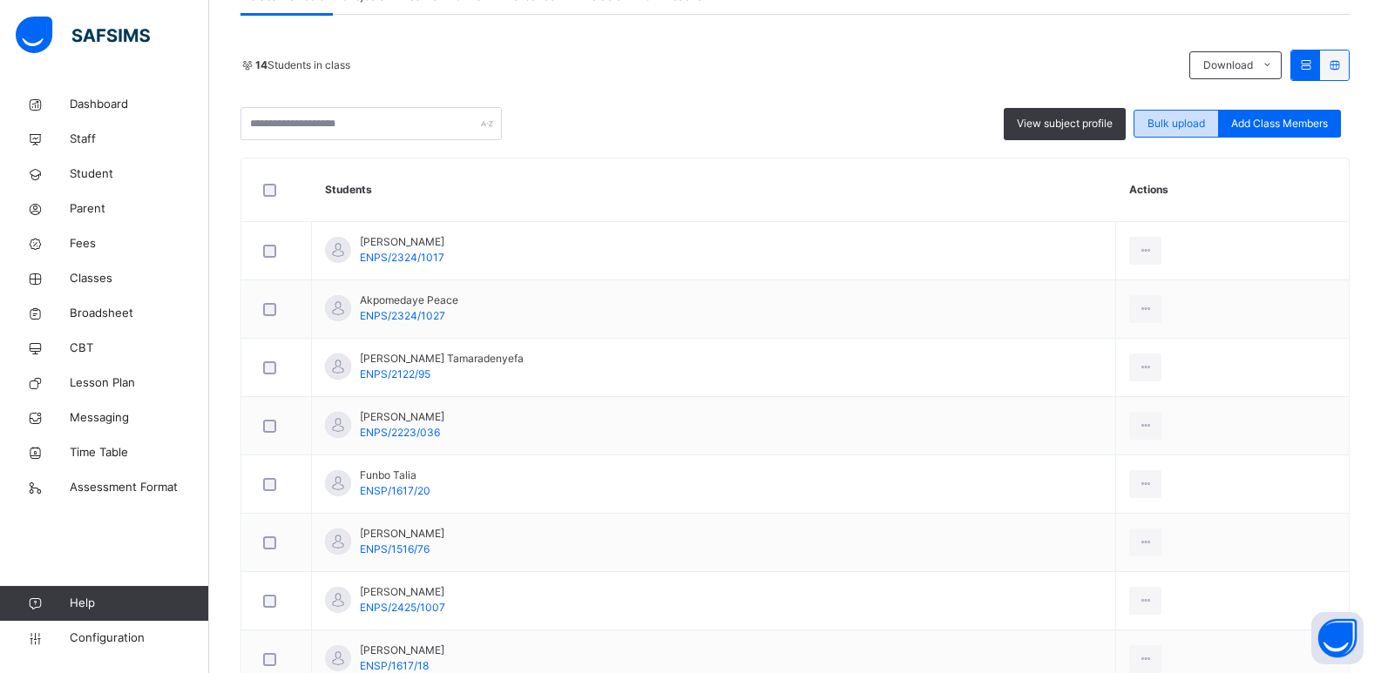
click at [1197, 123] on span "Bulk upload" at bounding box center [1176, 124] width 58 height 16
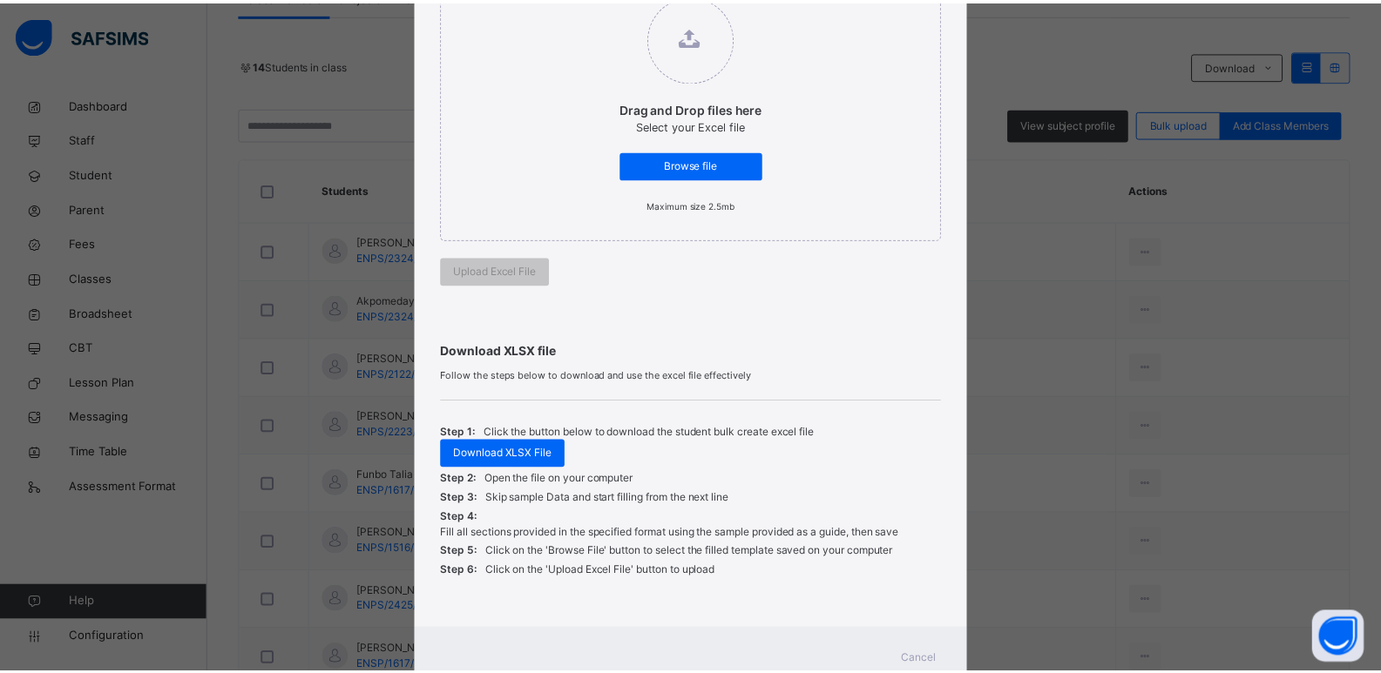
scroll to position [261, 0]
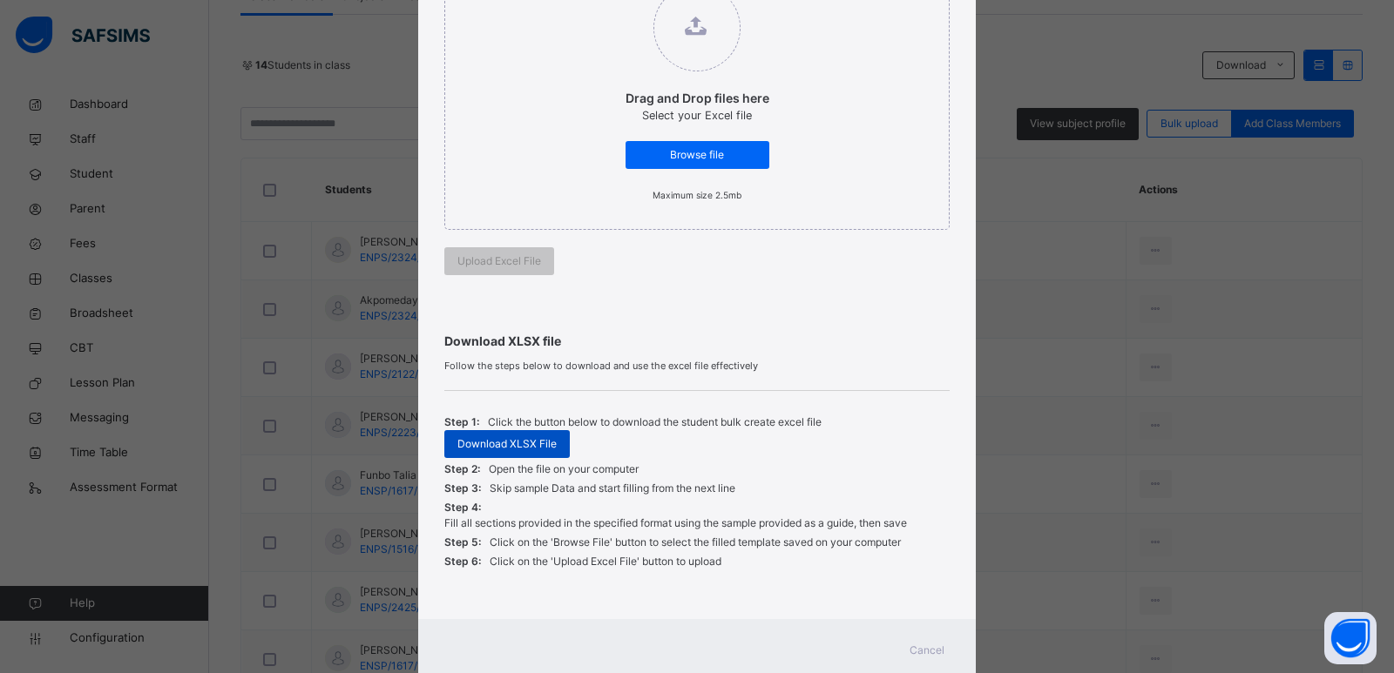
click at [551, 448] on span "Download XLSX File" at bounding box center [506, 444] width 99 height 16
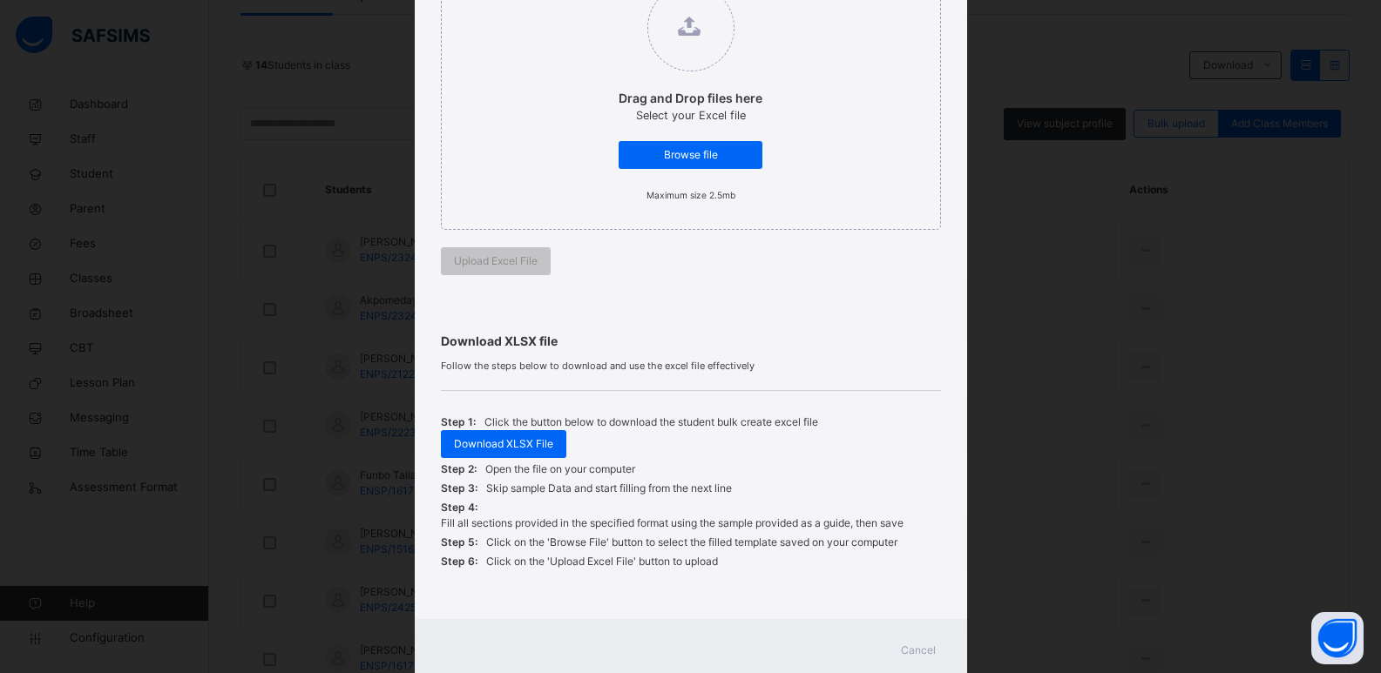
click at [1094, 350] on div "Bulk Upload Student Upload XLSX File Select your XLSX file from your computer t…" at bounding box center [690, 336] width 1381 height 673
click at [693, 152] on span "Browse file" at bounding box center [691, 155] width 118 height 16
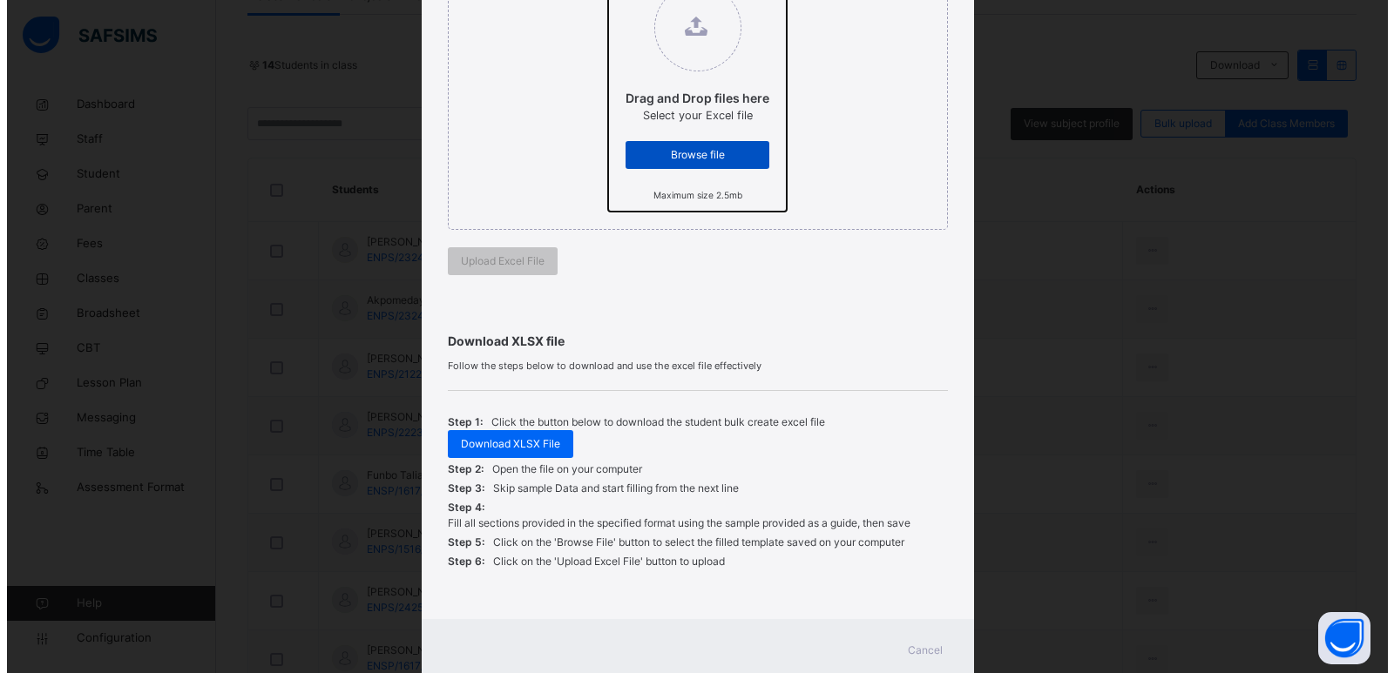
scroll to position [0, 0]
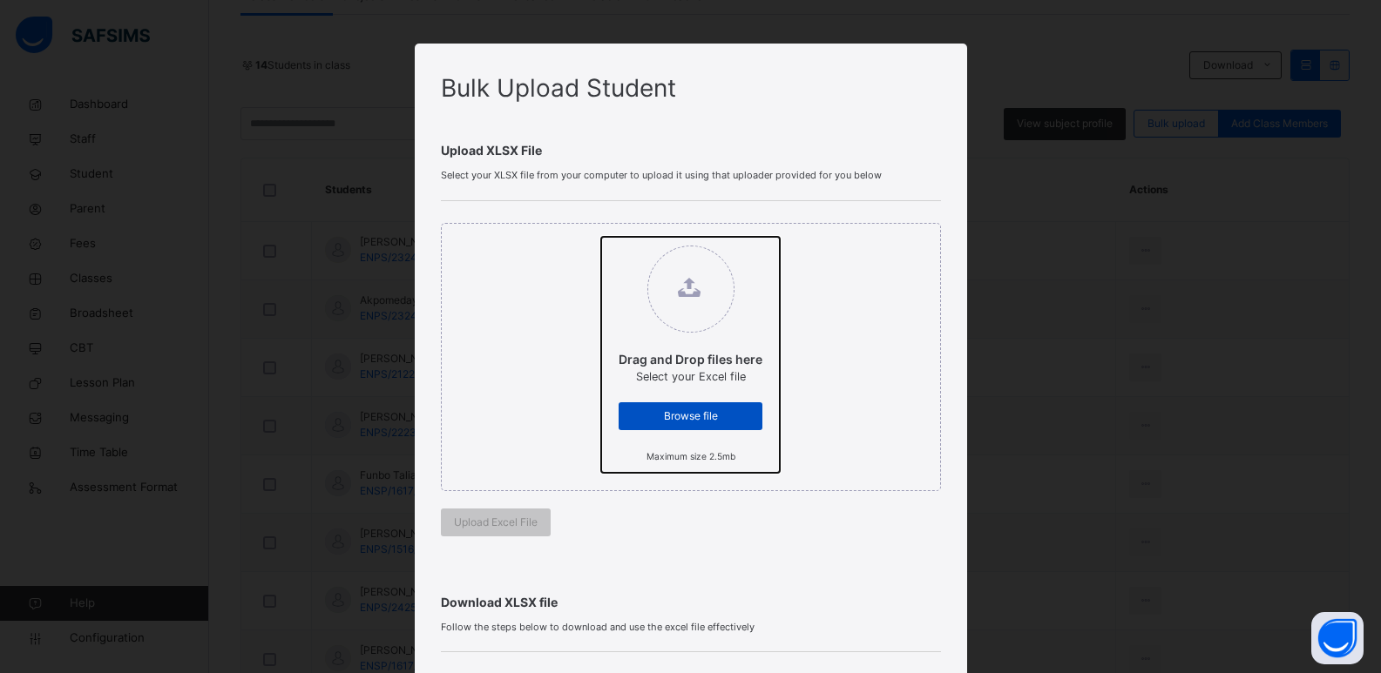
type input "**********"
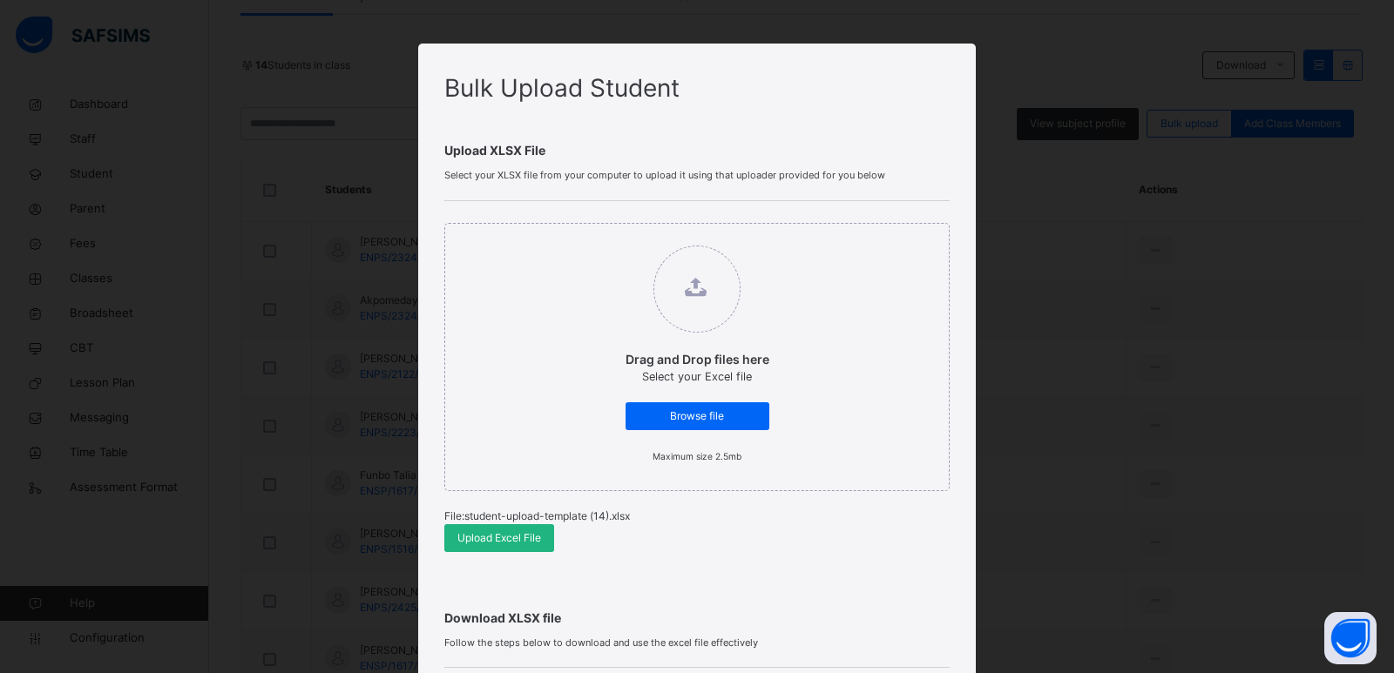
click at [470, 542] on span "Upload Excel File" at bounding box center [499, 539] width 84 height 16
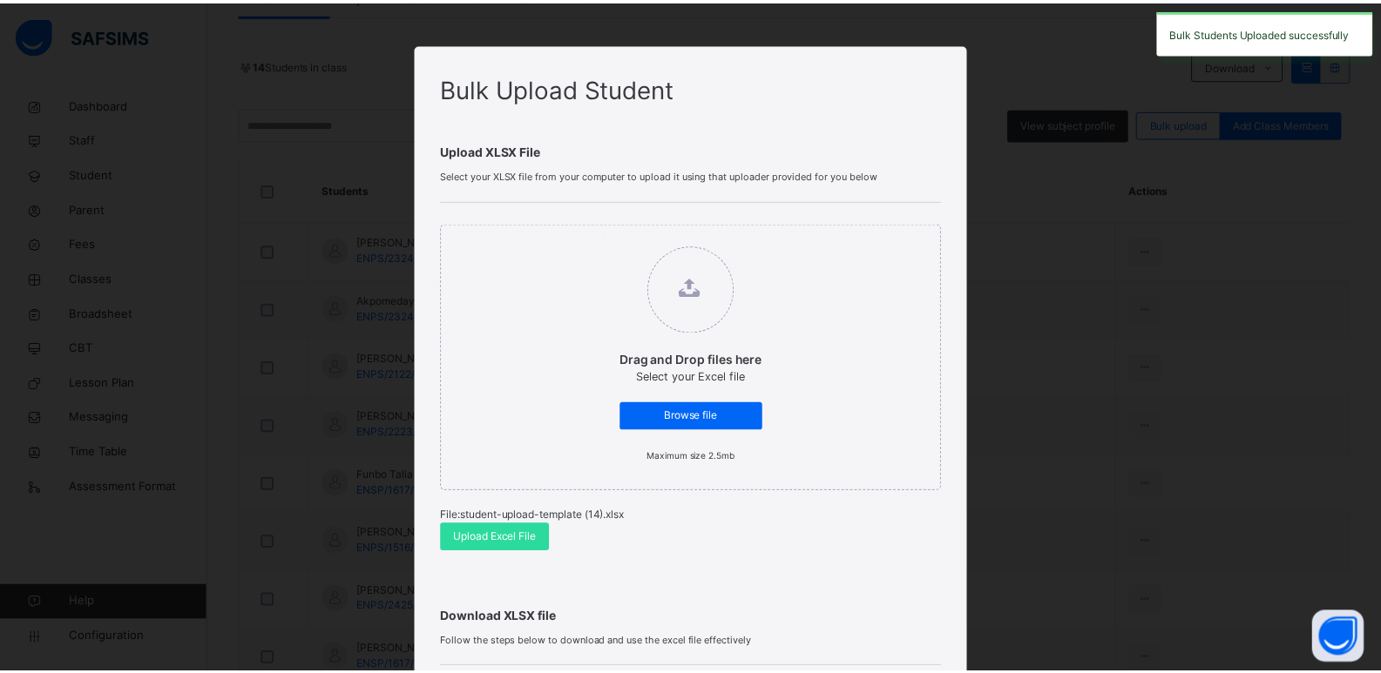
scroll to position [329, 0]
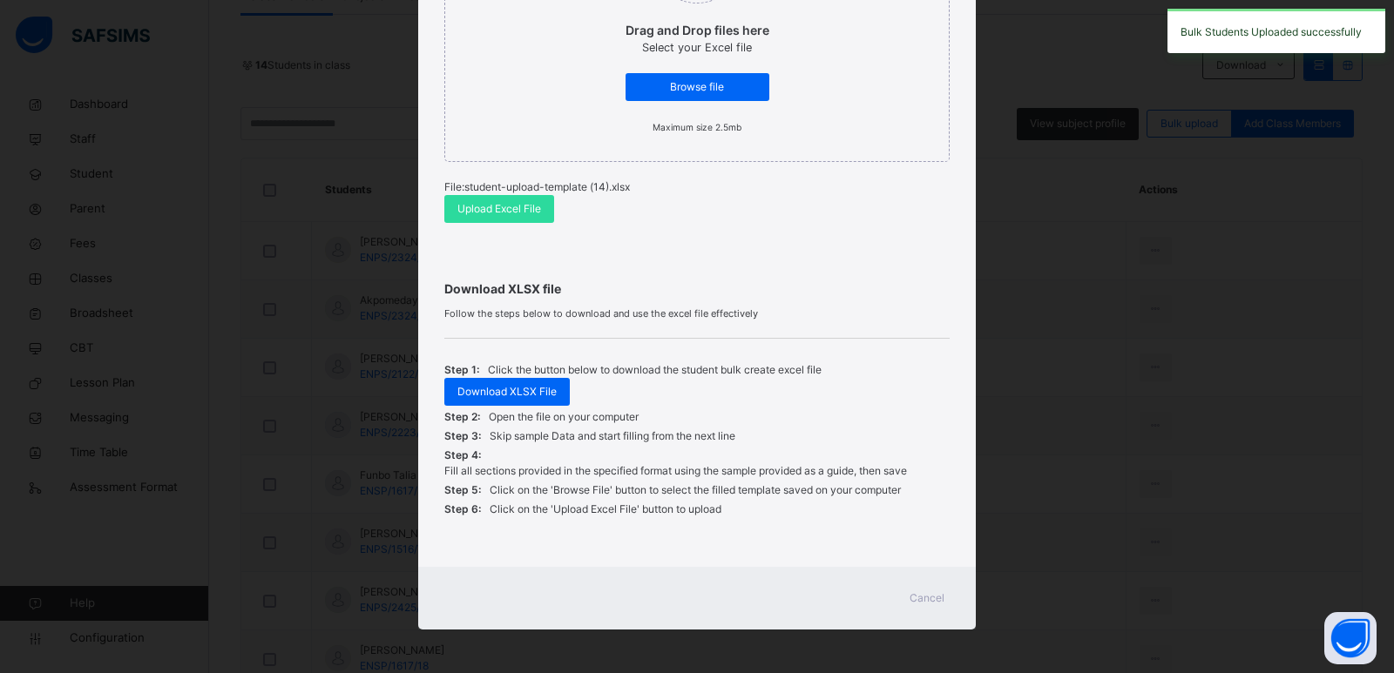
click at [939, 592] on span "Cancel" at bounding box center [927, 599] width 35 height 16
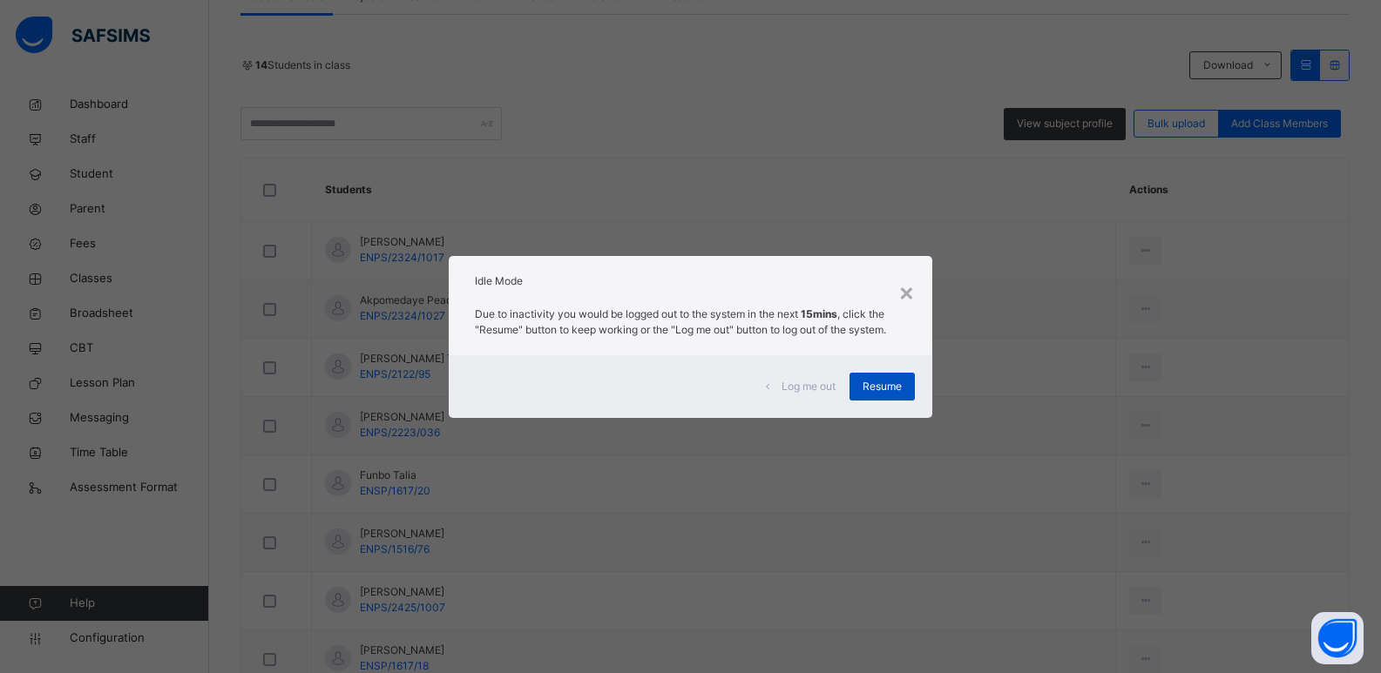
click at [889, 388] on span "Resume" at bounding box center [882, 387] width 39 height 16
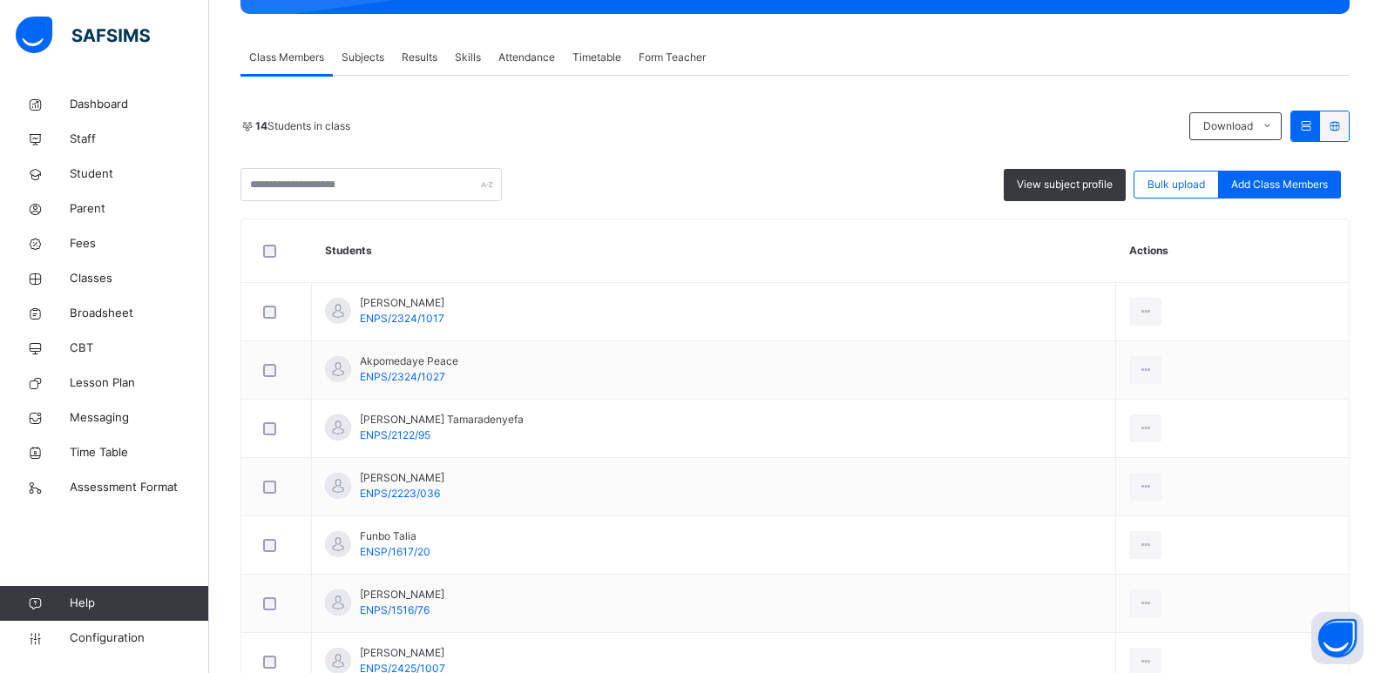
scroll to position [0, 0]
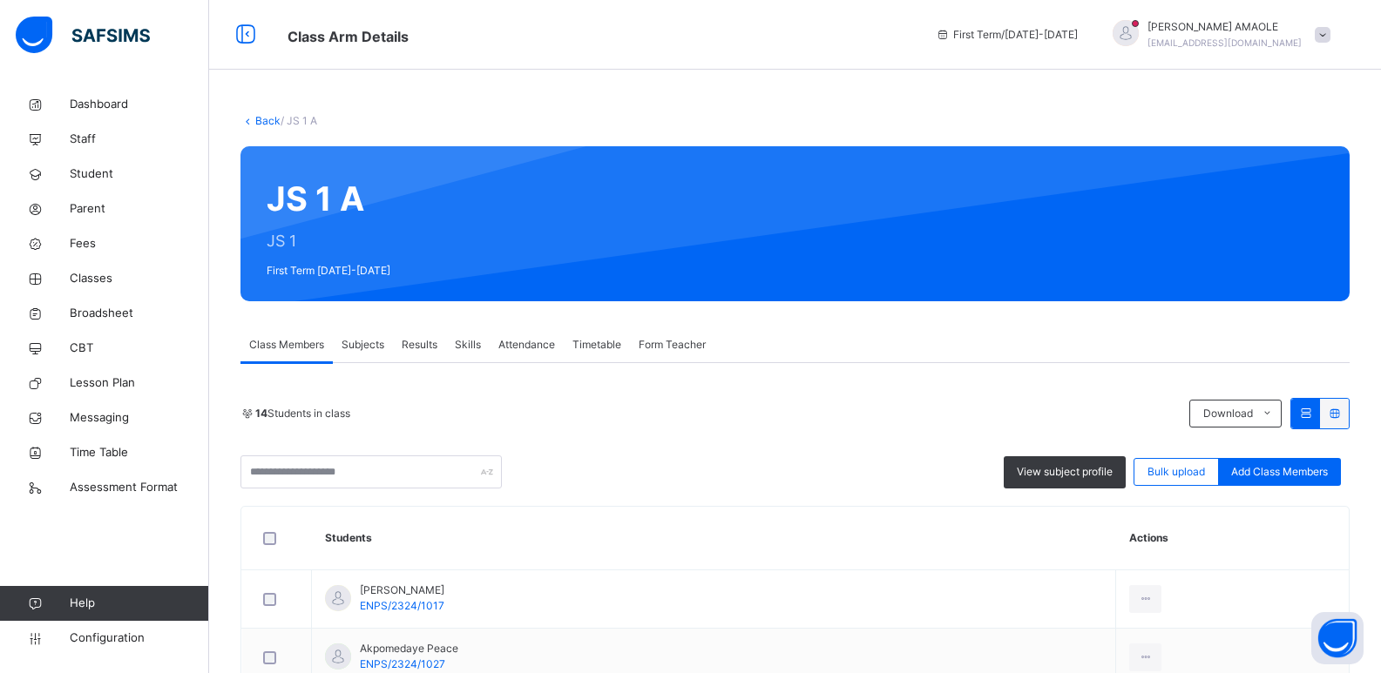
click at [267, 118] on link "Back" at bounding box center [267, 120] width 25 height 13
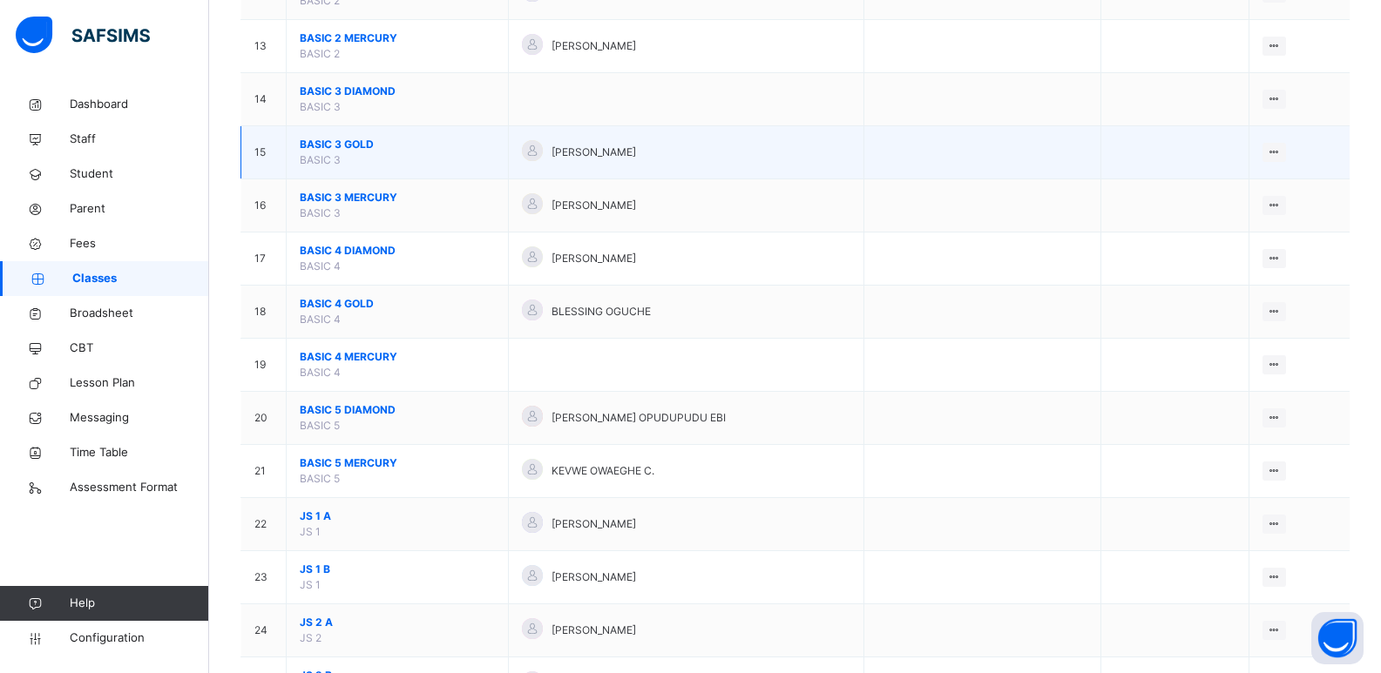
scroll to position [871, 0]
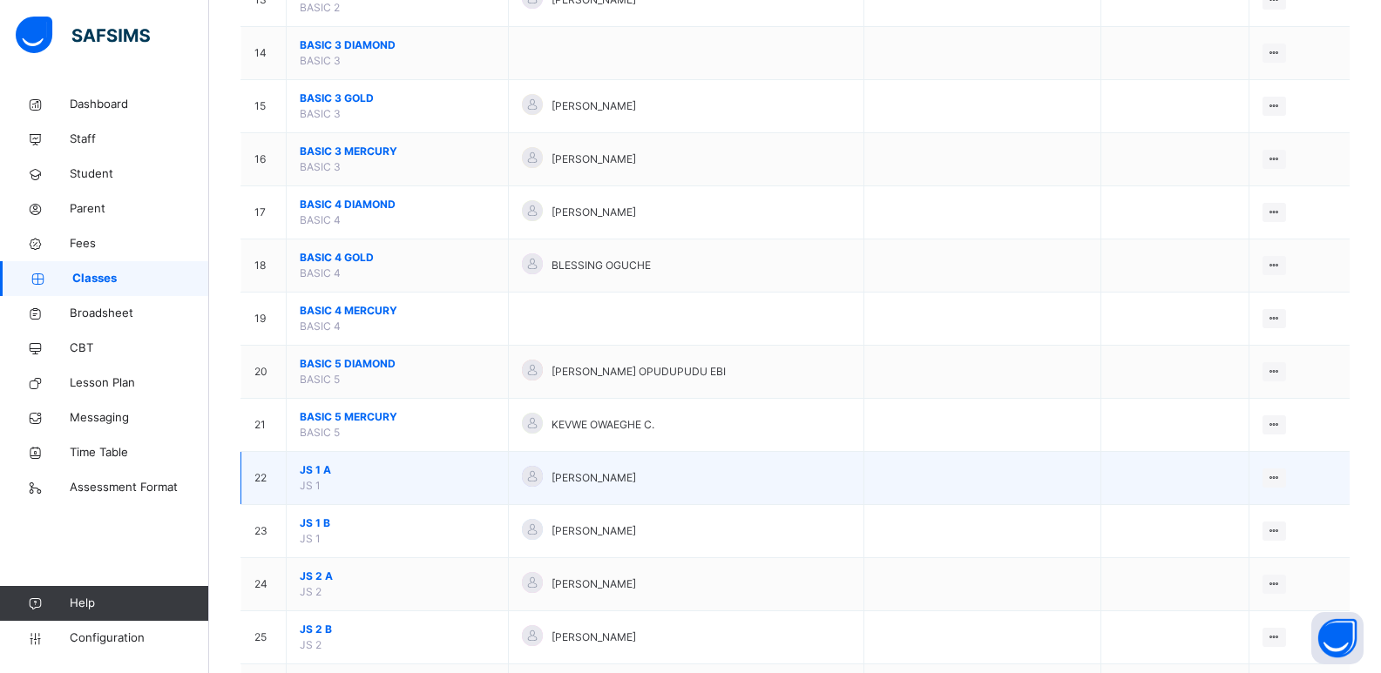
click at [318, 467] on span "JS 1 A" at bounding box center [397, 471] width 195 height 16
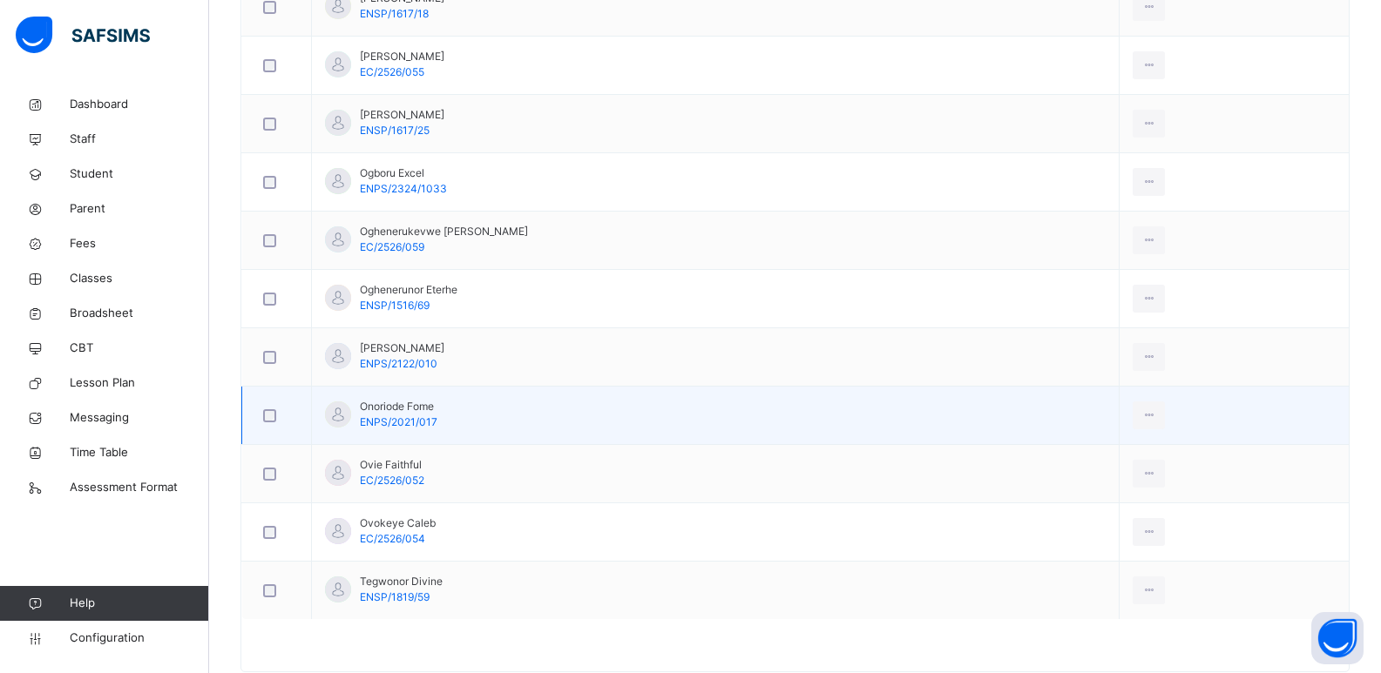
scroll to position [1277, 0]
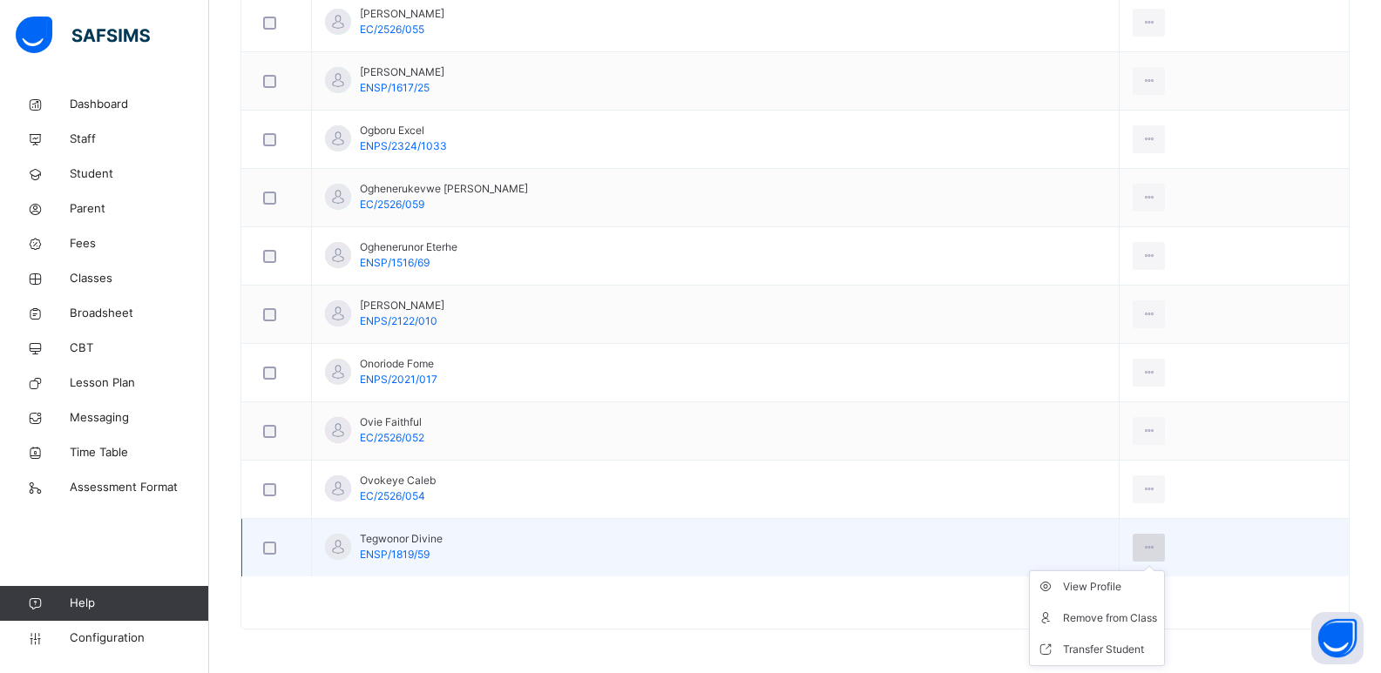
click at [1156, 546] on icon at bounding box center [1148, 548] width 15 height 16
click at [1120, 586] on div "View Profile" at bounding box center [1110, 586] width 94 height 17
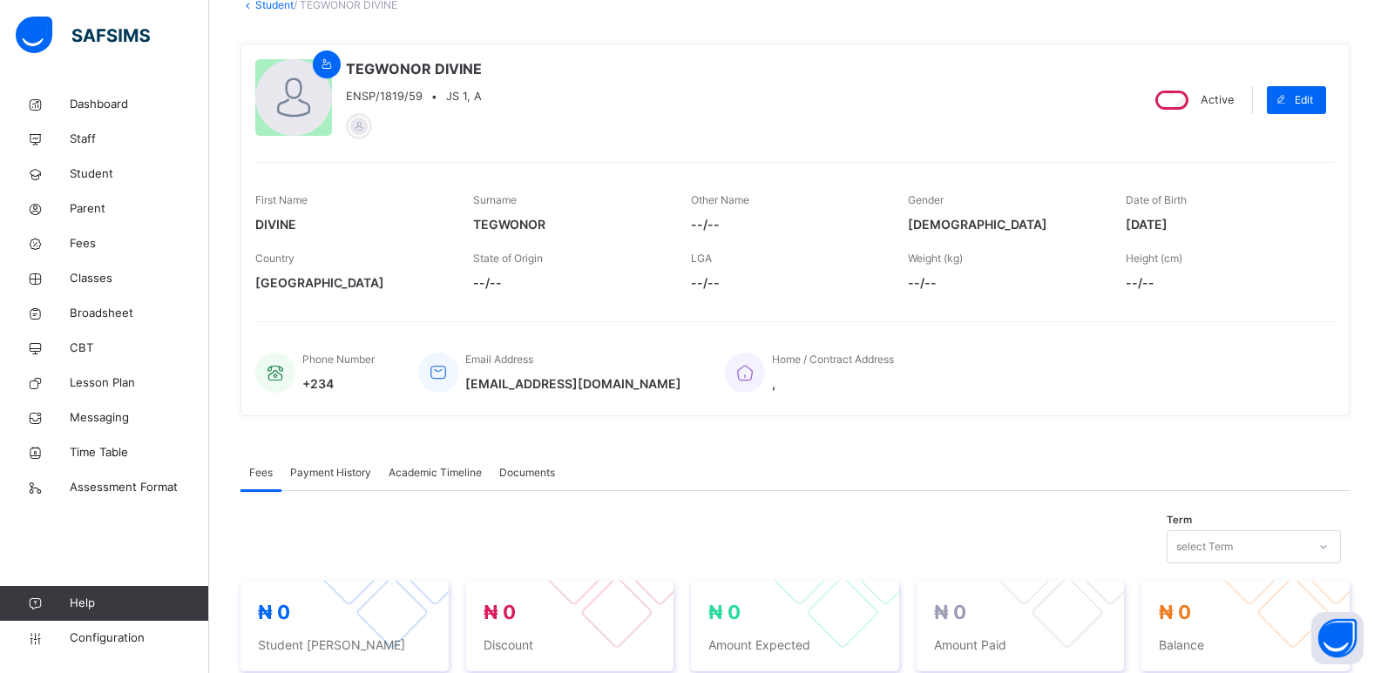
scroll to position [11, 0]
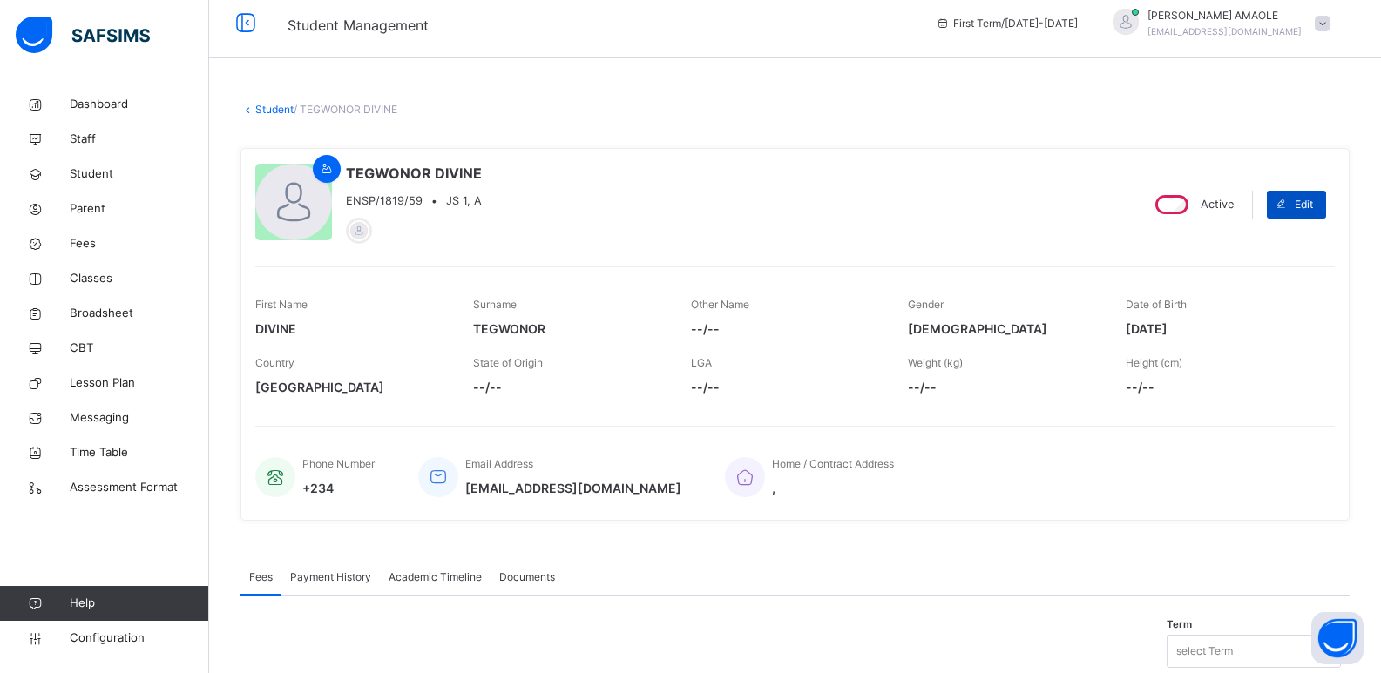
click at [1288, 200] on icon at bounding box center [1281, 205] width 13 height 14
select select "**"
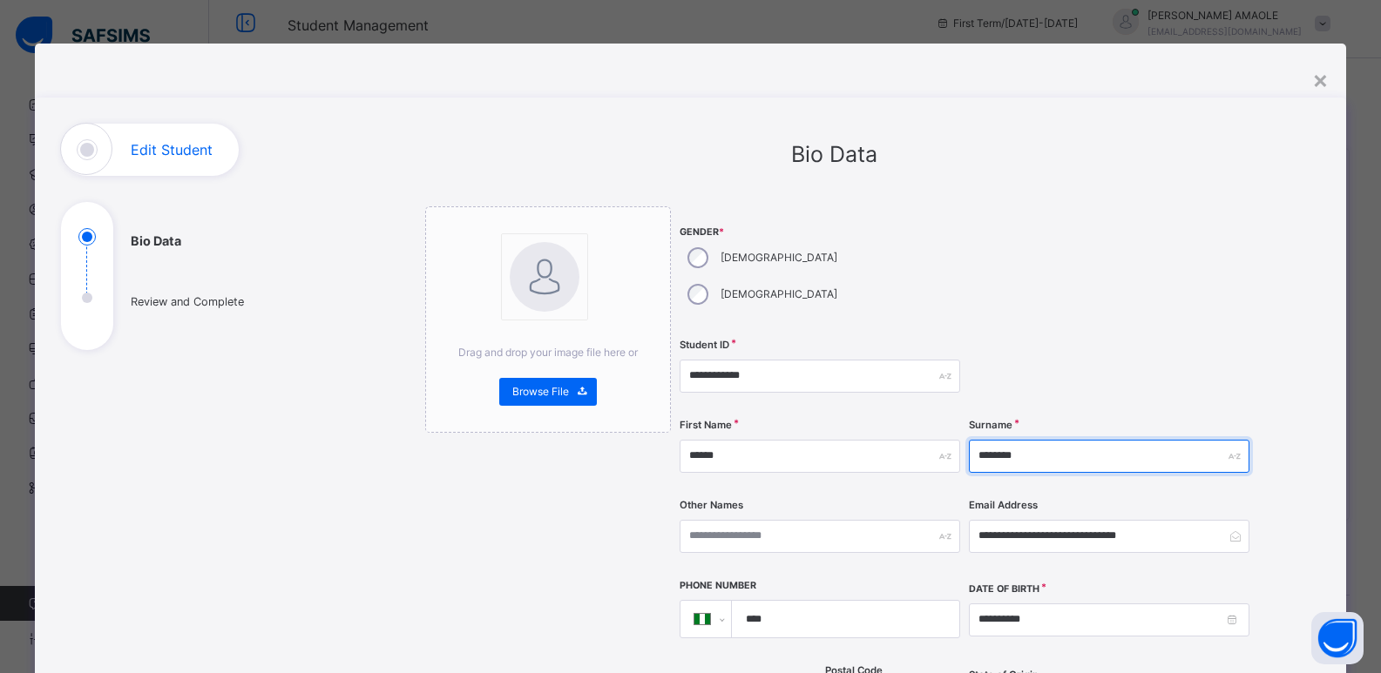
click at [976, 440] on input "********" at bounding box center [1109, 456] width 281 height 33
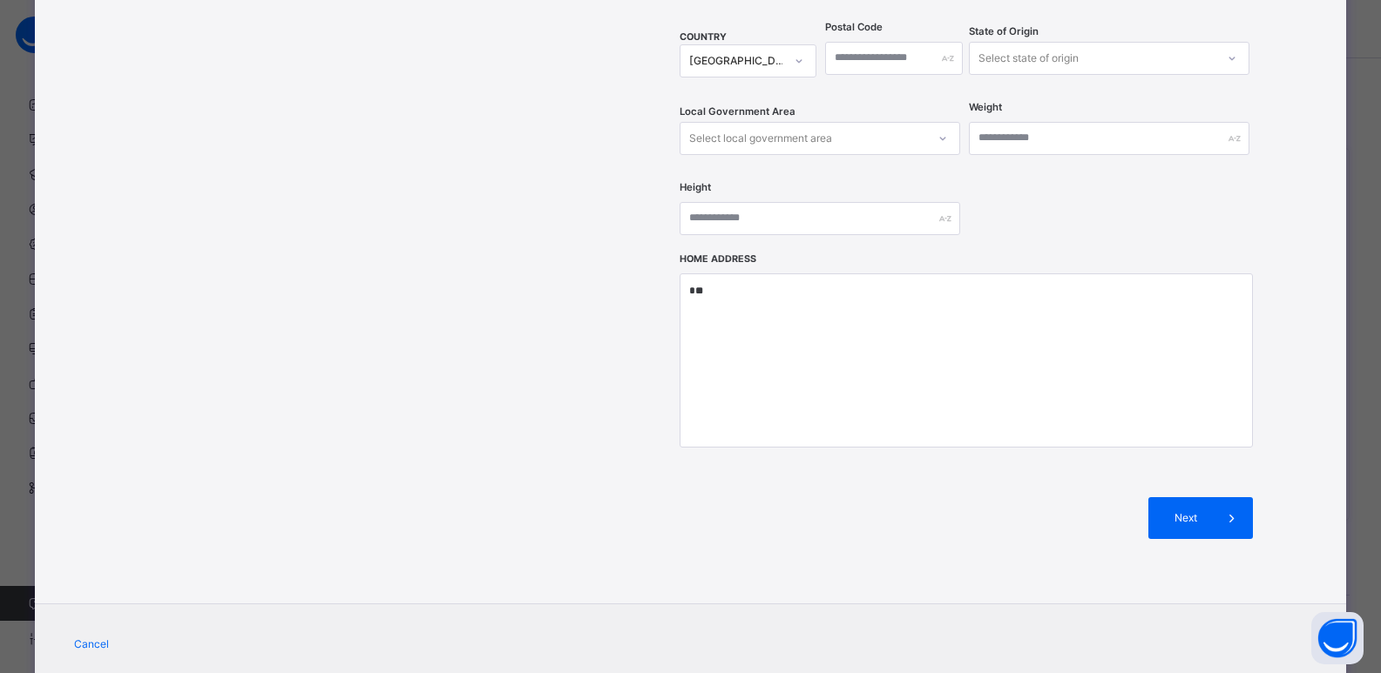
scroll to position [662, 0]
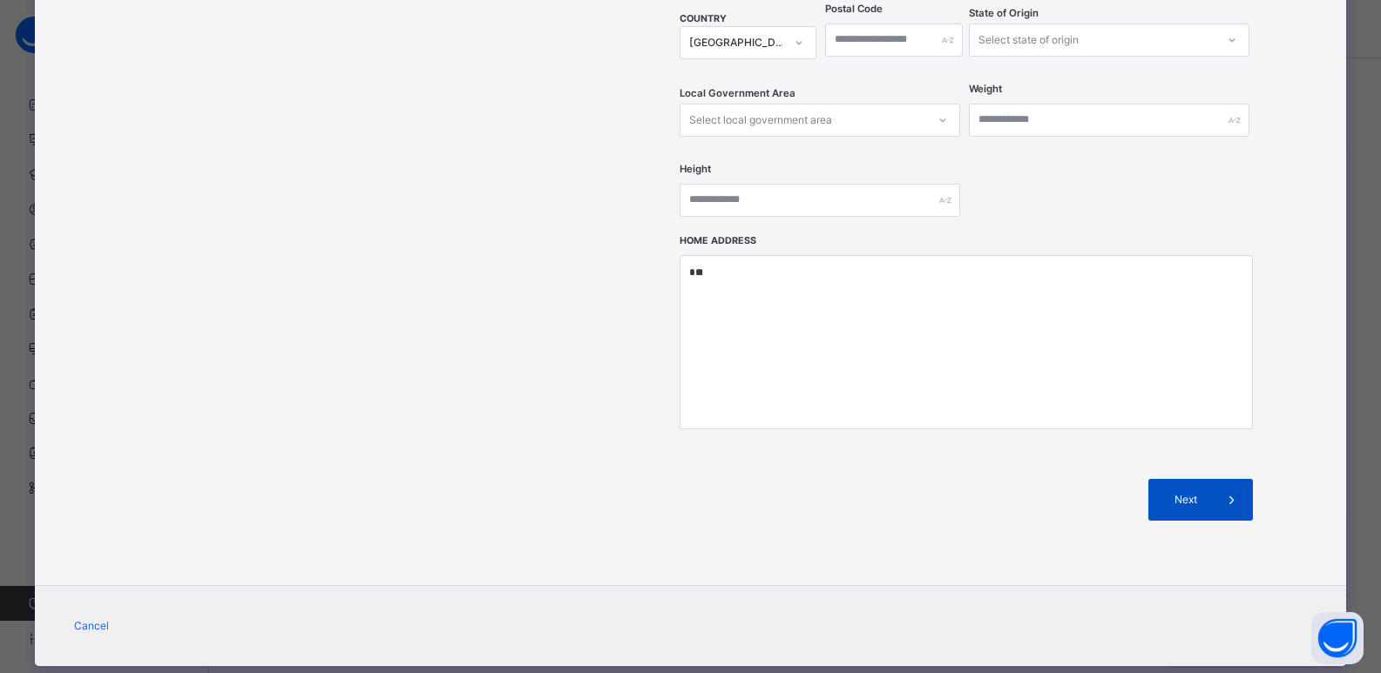
type input "**********"
click at [1190, 492] on span "Next" at bounding box center [1186, 500] width 50 height 16
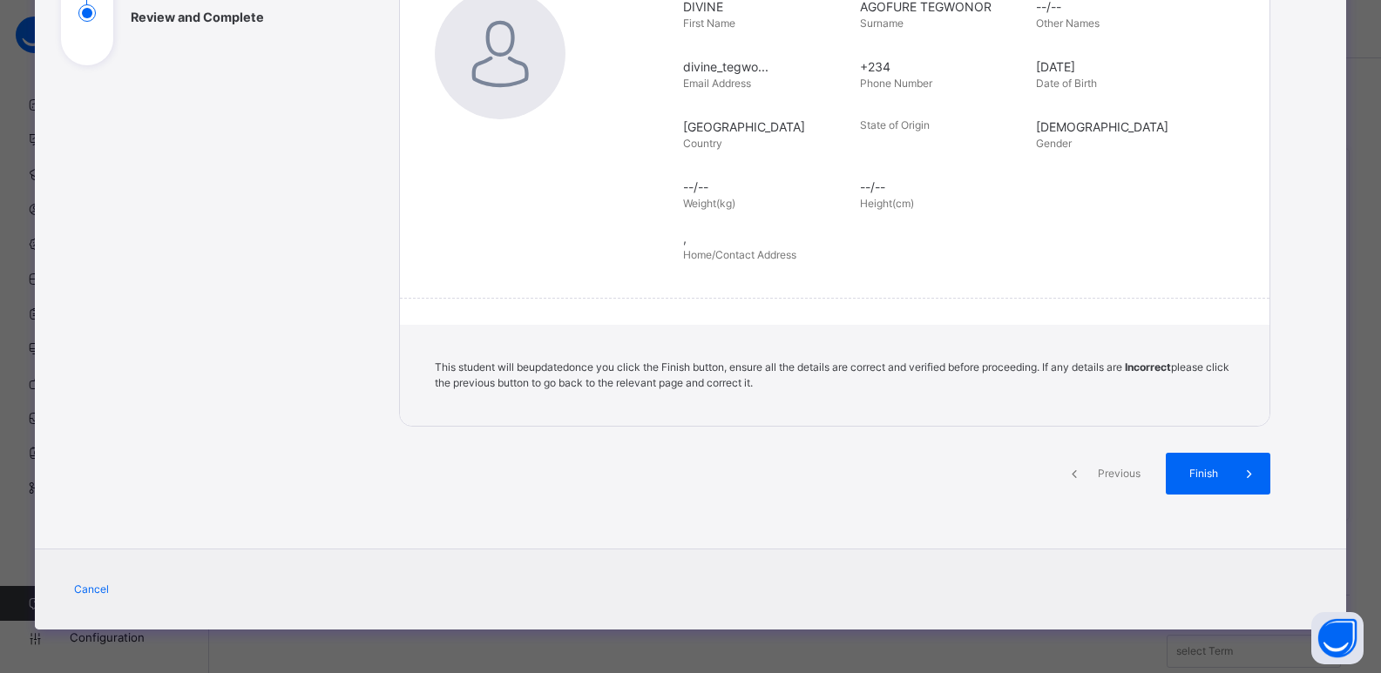
scroll to position [285, 0]
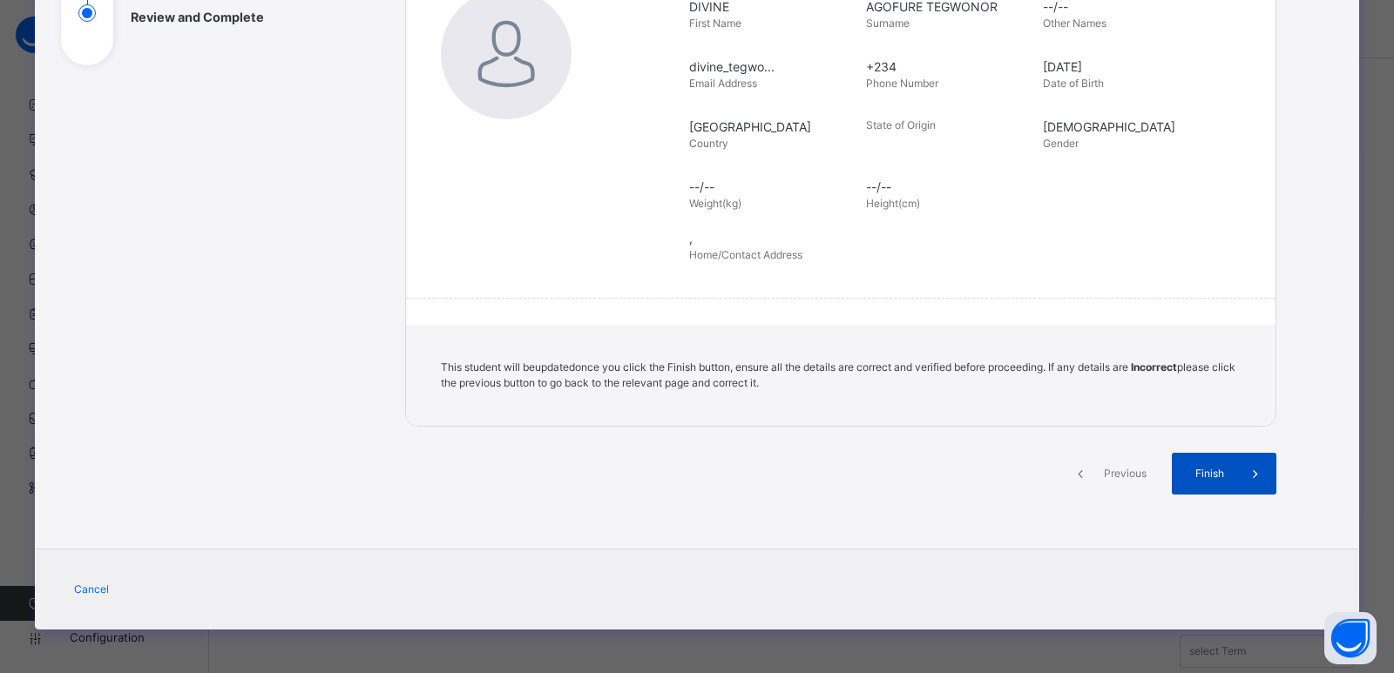
click at [1201, 468] on span "Finish" at bounding box center [1210, 474] width 50 height 16
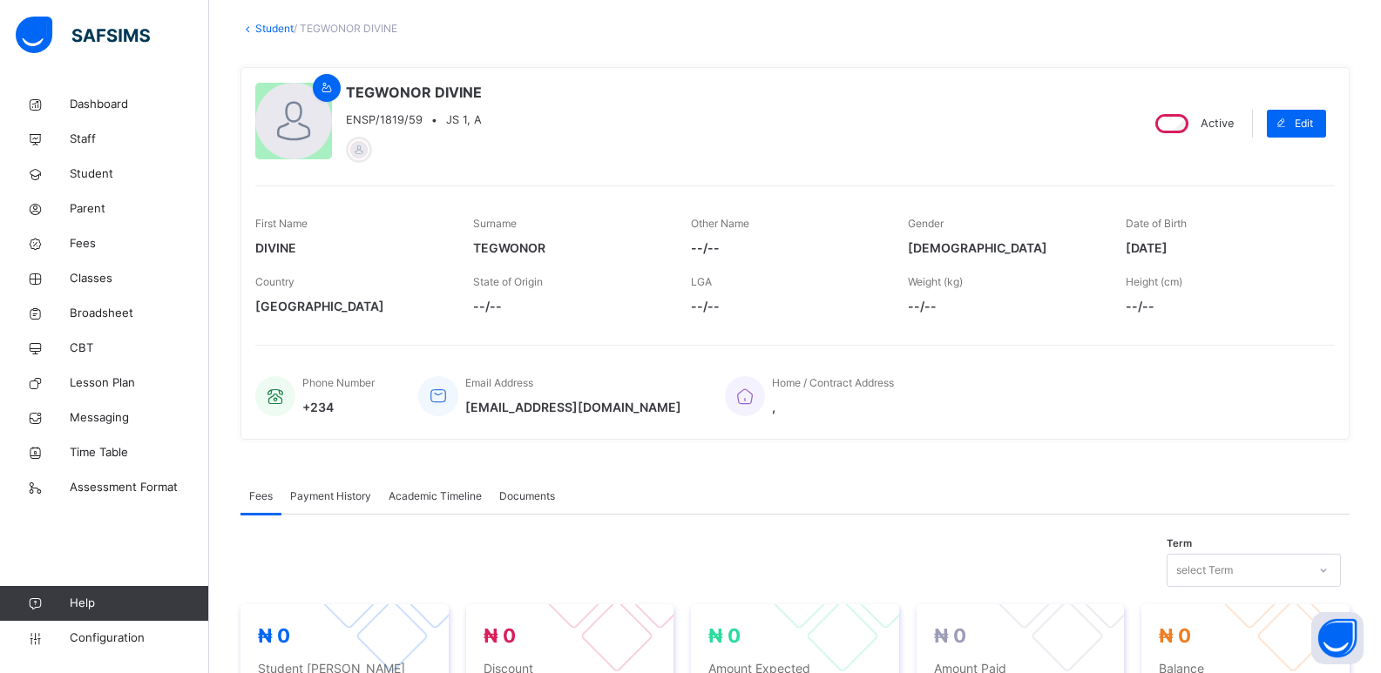
scroll to position [0, 0]
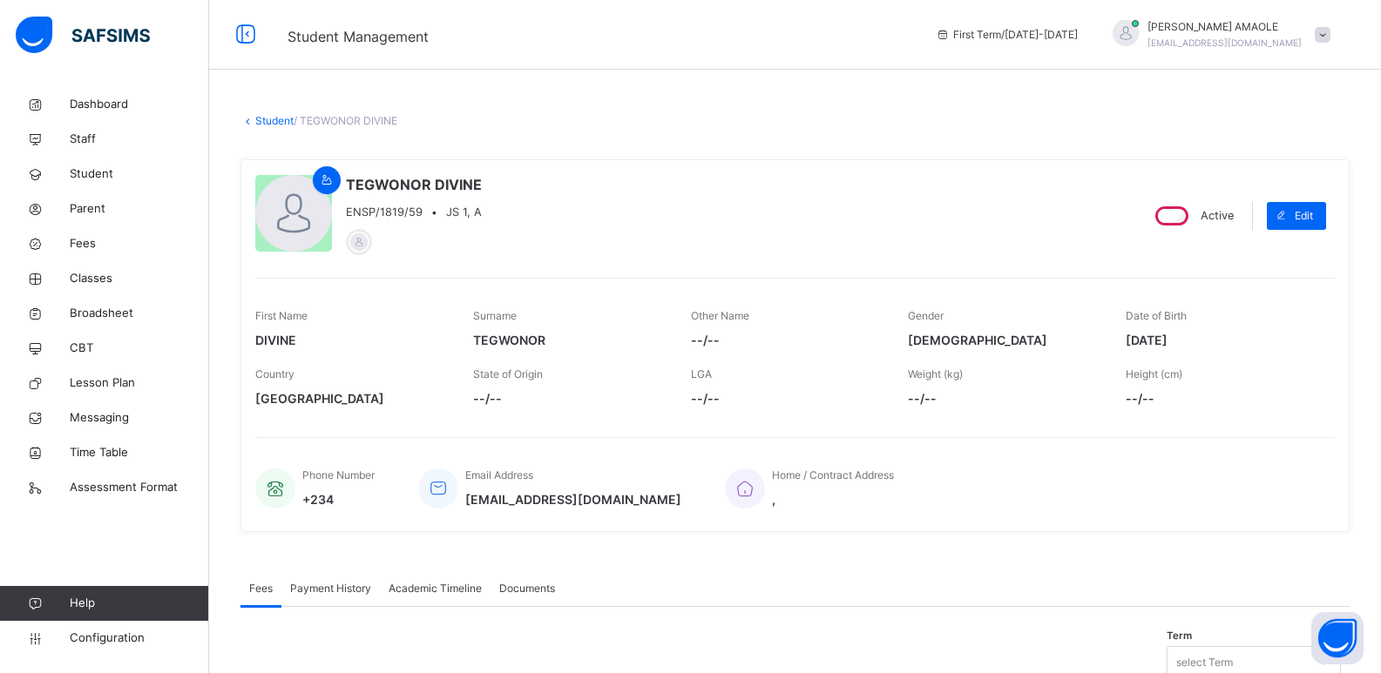
click at [262, 119] on link "Student" at bounding box center [274, 120] width 38 height 13
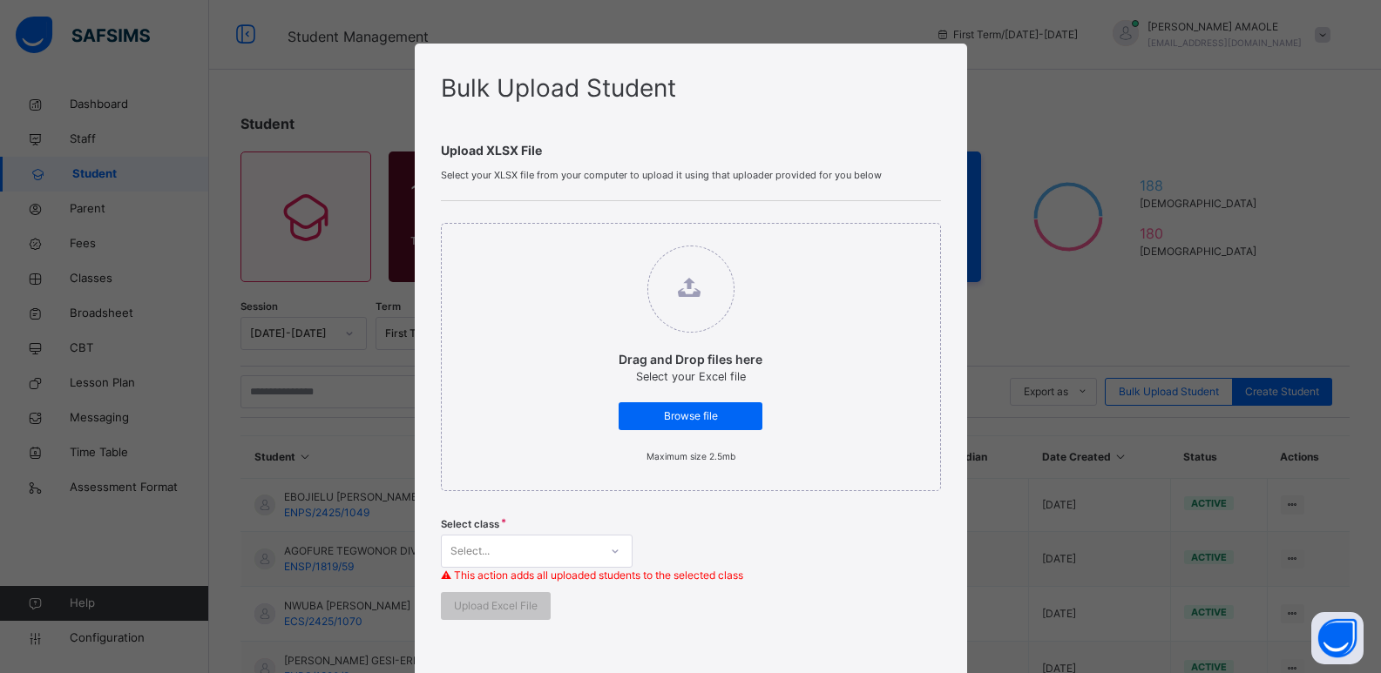
click at [1051, 228] on div "Bulk Upload Student Upload XLSX File Select your XLSX file from your computer t…" at bounding box center [690, 336] width 1381 height 673
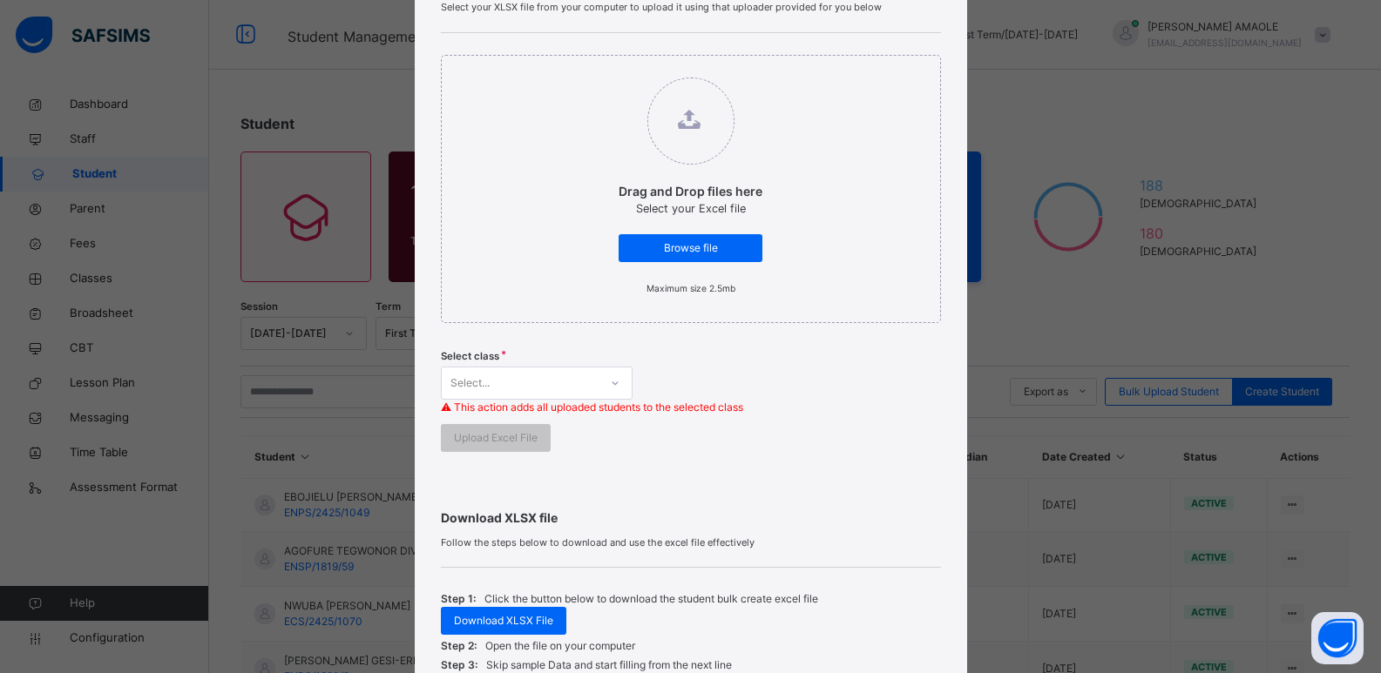
scroll to position [432, 0]
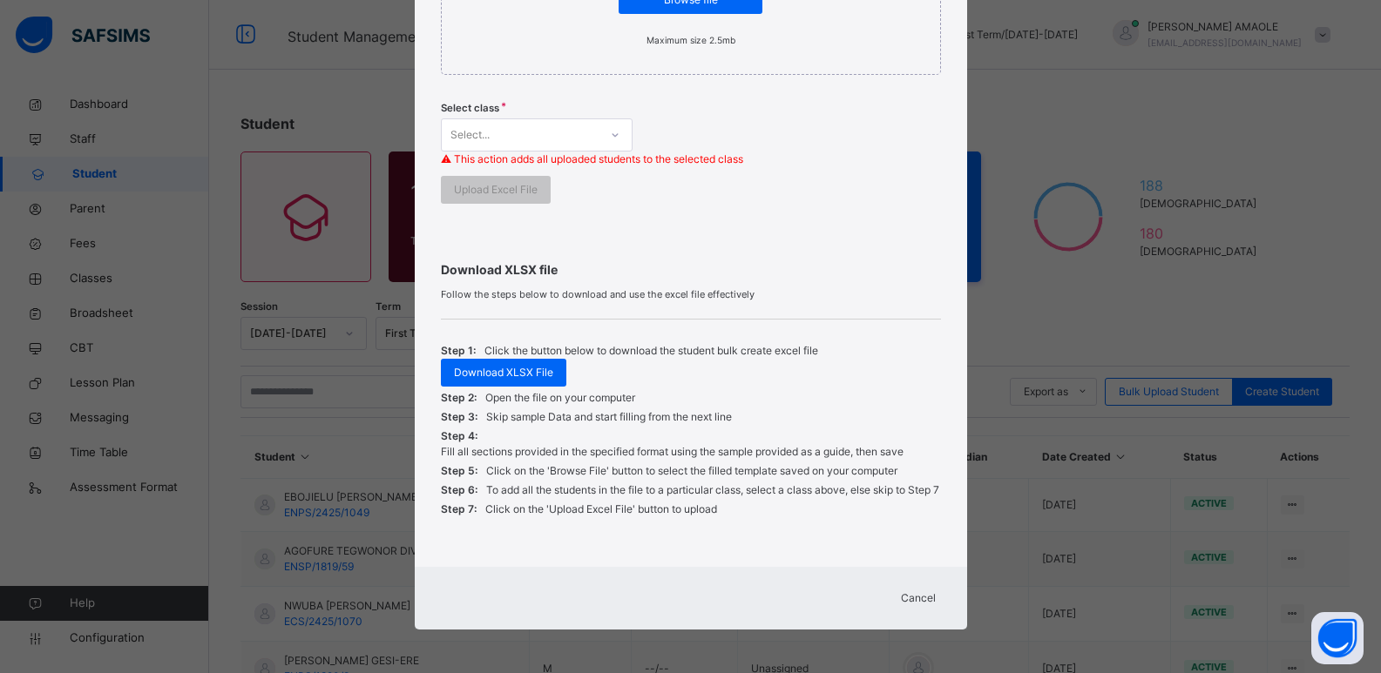
click at [915, 602] on span "Cancel" at bounding box center [918, 599] width 35 height 16
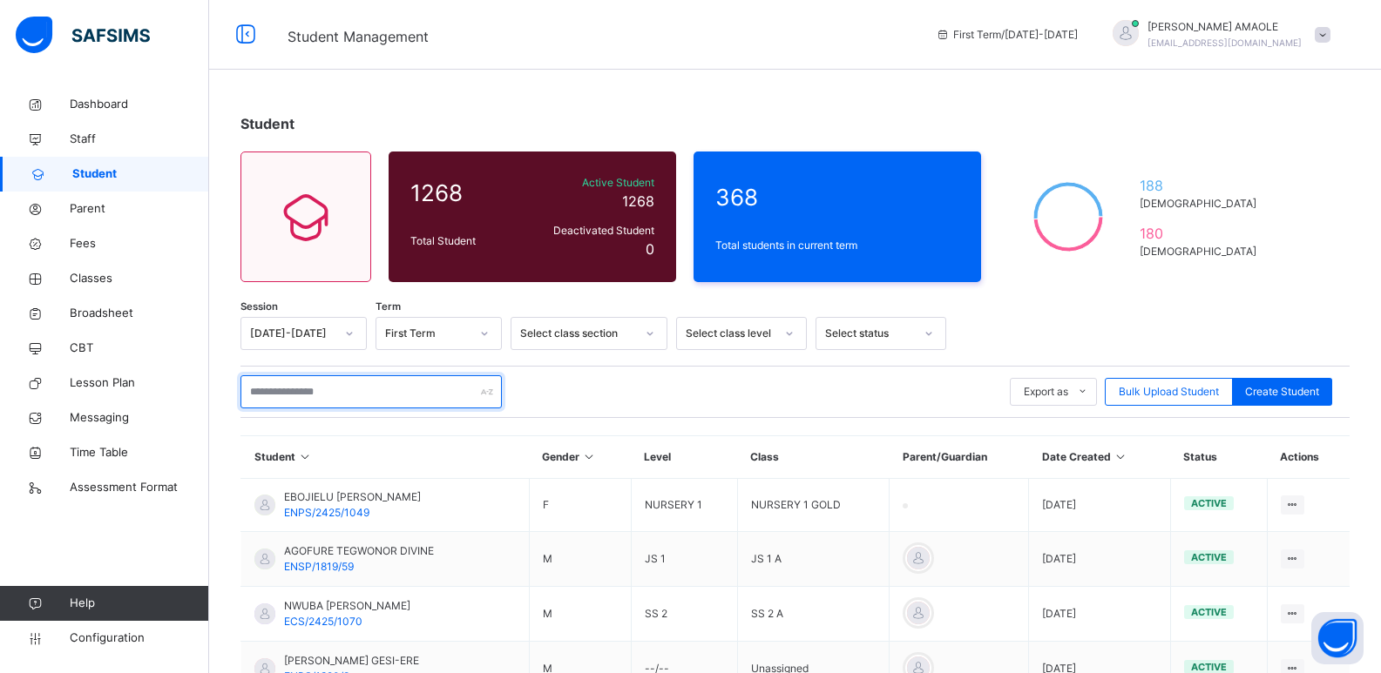
click at [394, 387] on input "text" at bounding box center [370, 391] width 261 height 33
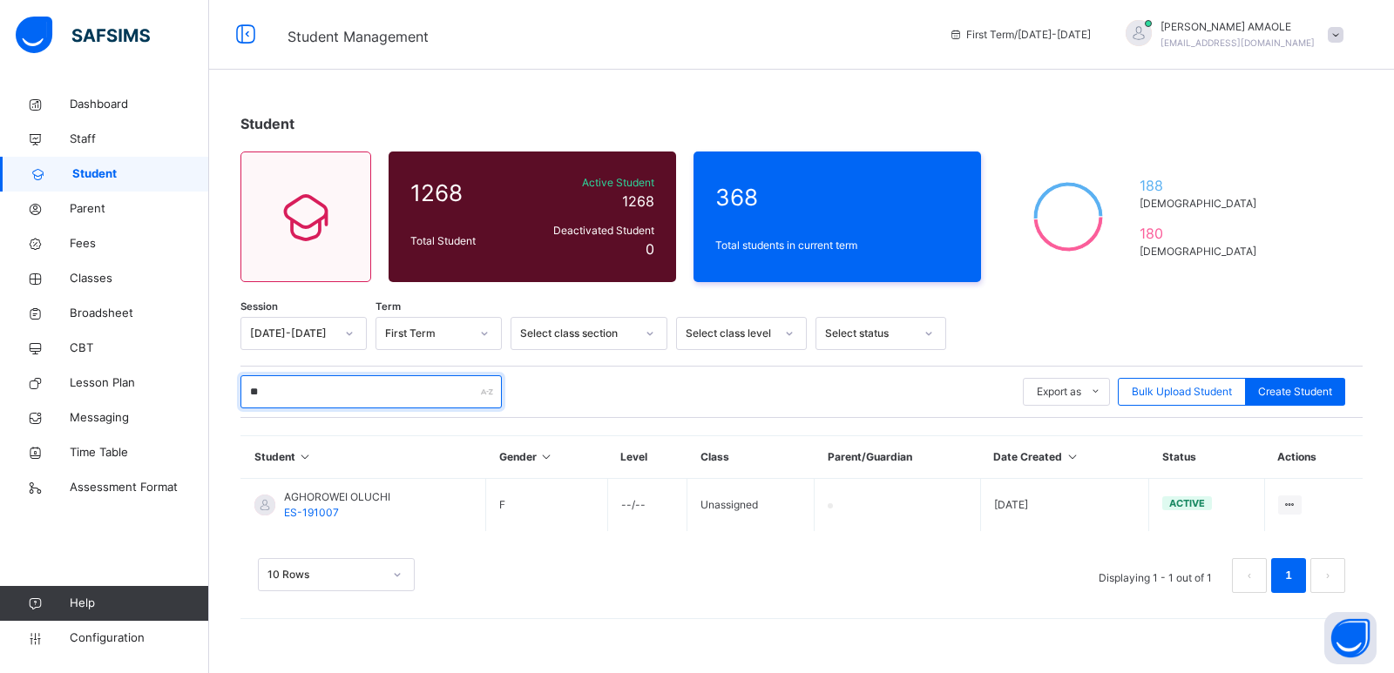
type input "*"
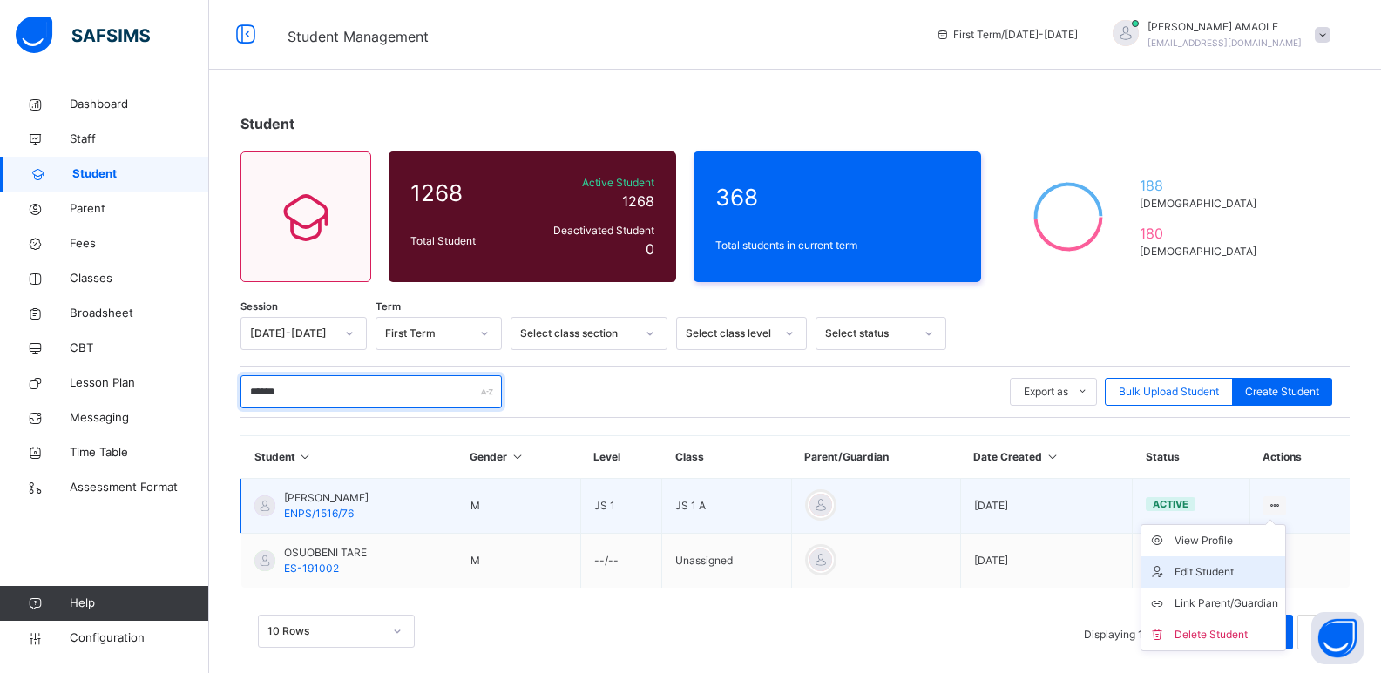
type input "******"
click at [1236, 565] on div "Edit Student" at bounding box center [1226, 572] width 104 height 17
select select "**"
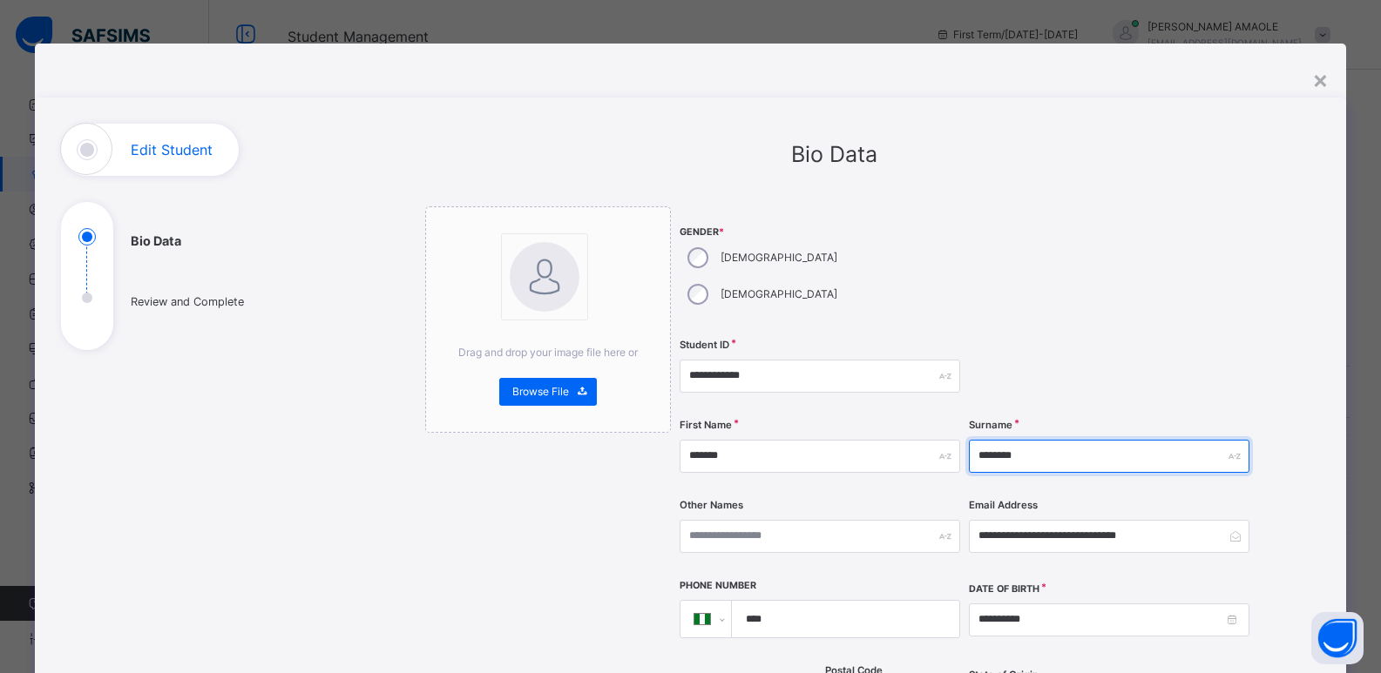
click at [1061, 440] on input "********" at bounding box center [1109, 456] width 281 height 33
type input "*"
type input "*****"
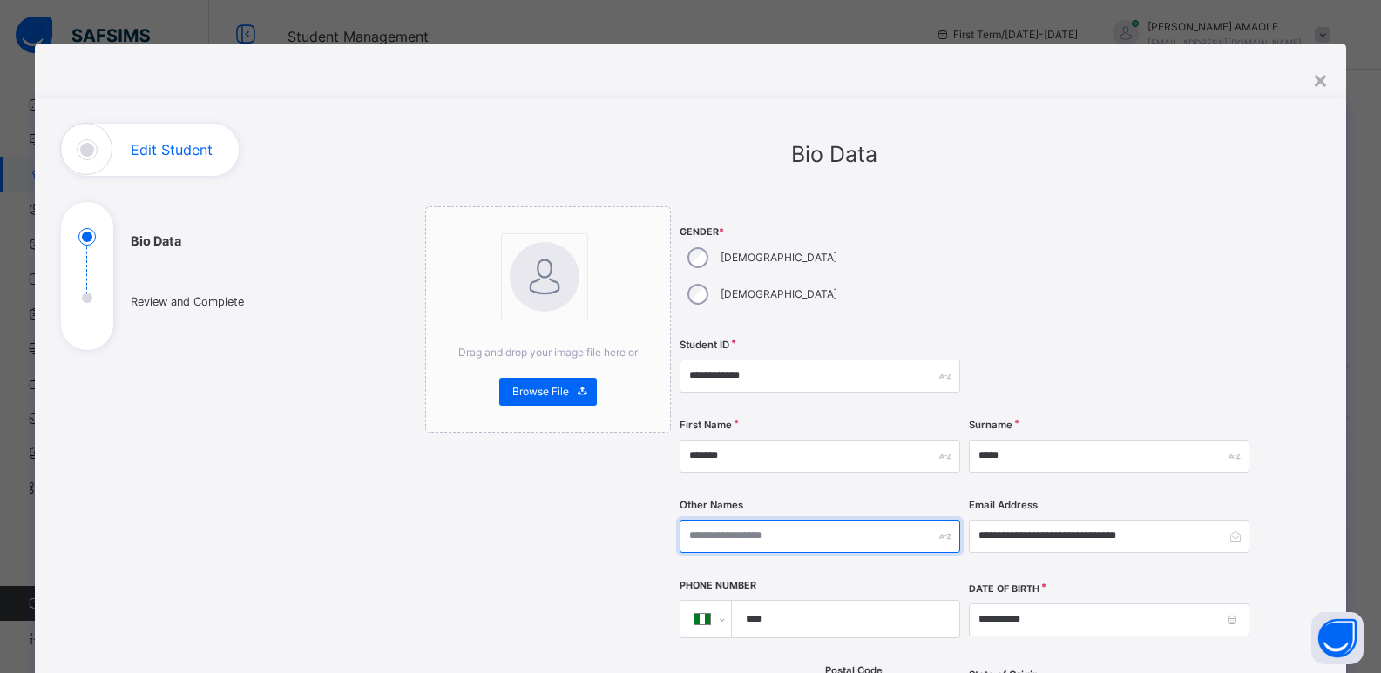
click at [779, 520] on input "text" at bounding box center [820, 536] width 281 height 33
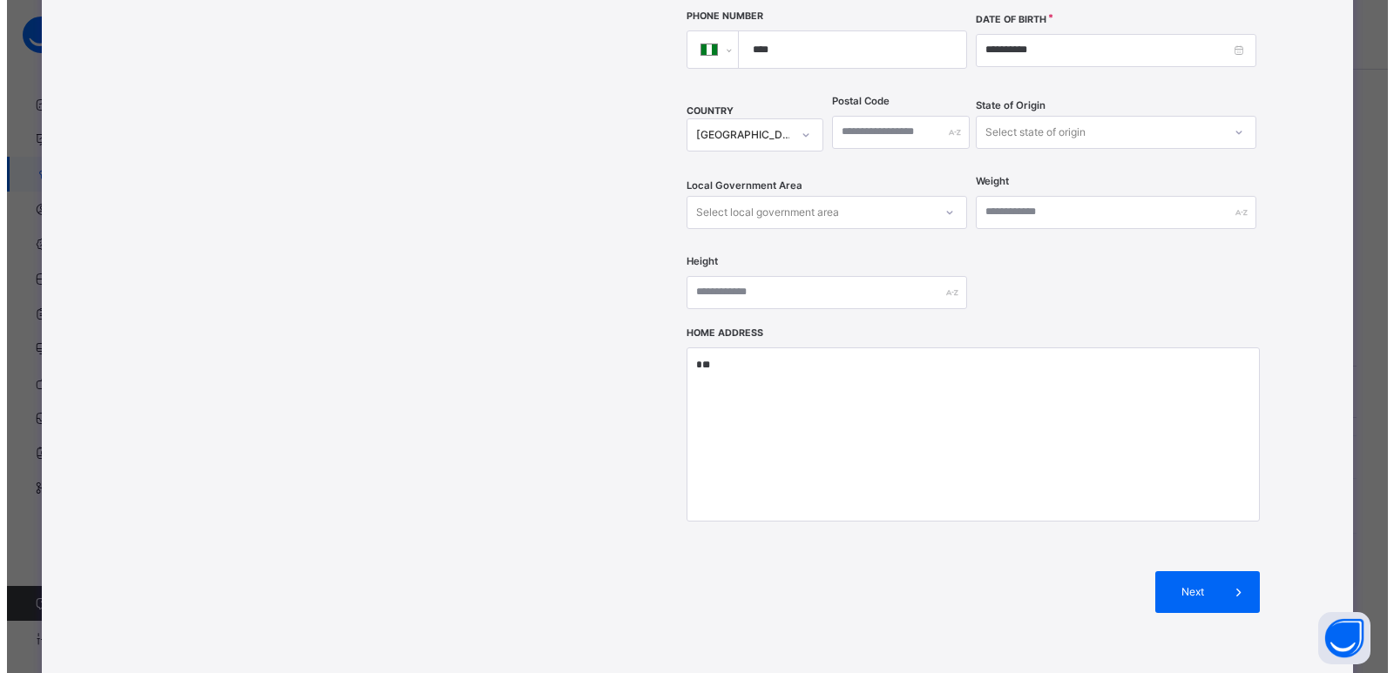
scroll to position [662, 0]
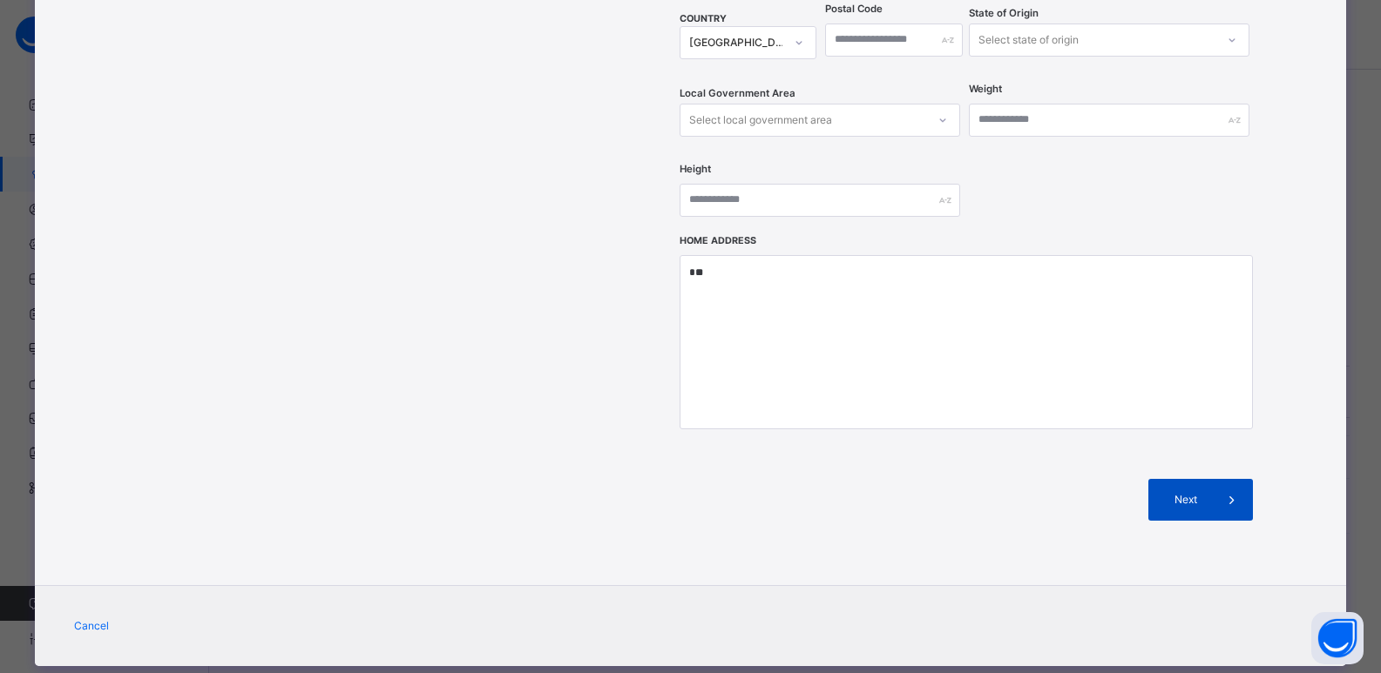
type input "*******"
click at [1194, 492] on span "Next" at bounding box center [1186, 500] width 50 height 16
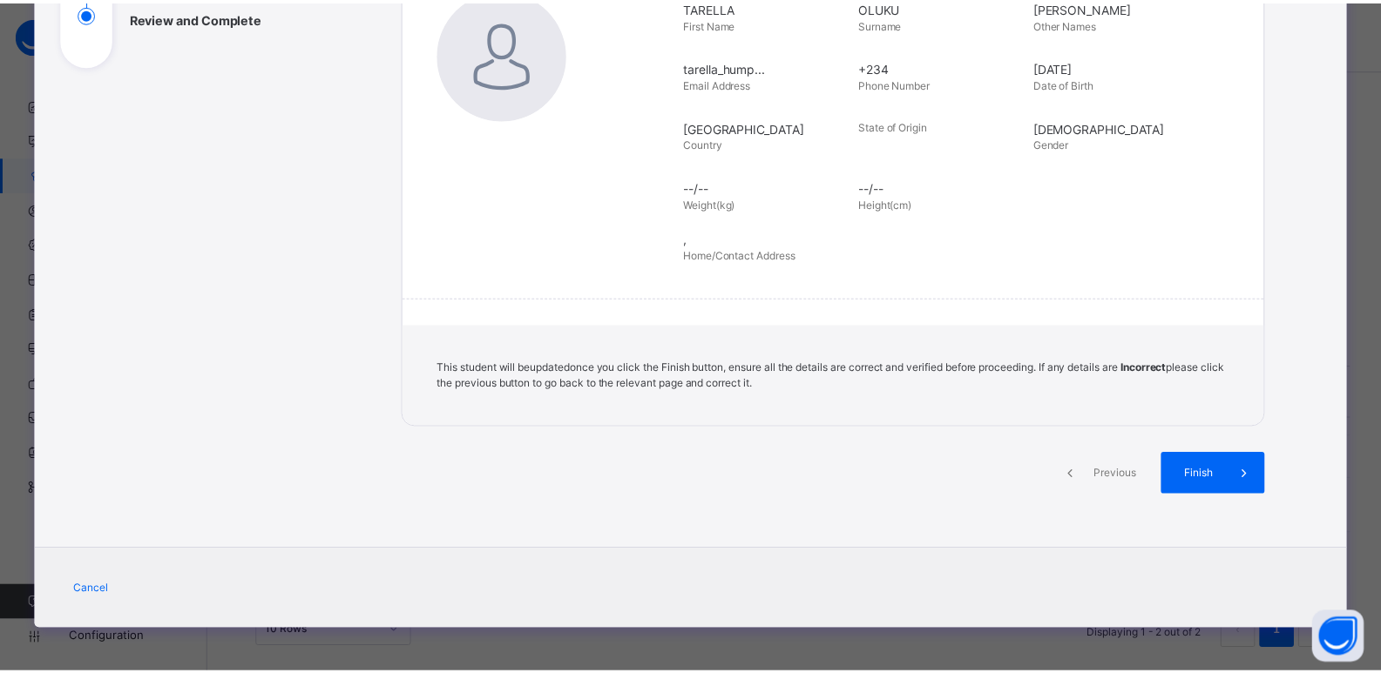
scroll to position [285, 0]
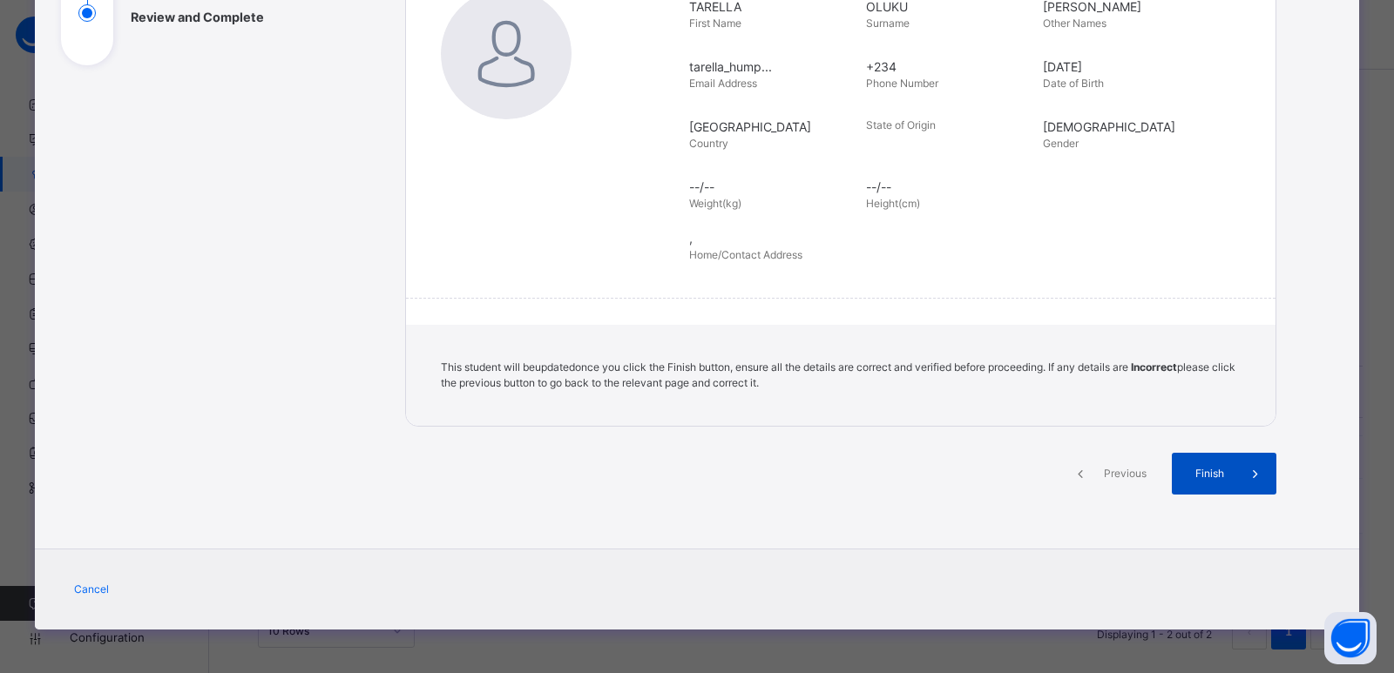
click at [1204, 468] on span "Finish" at bounding box center [1210, 474] width 50 height 16
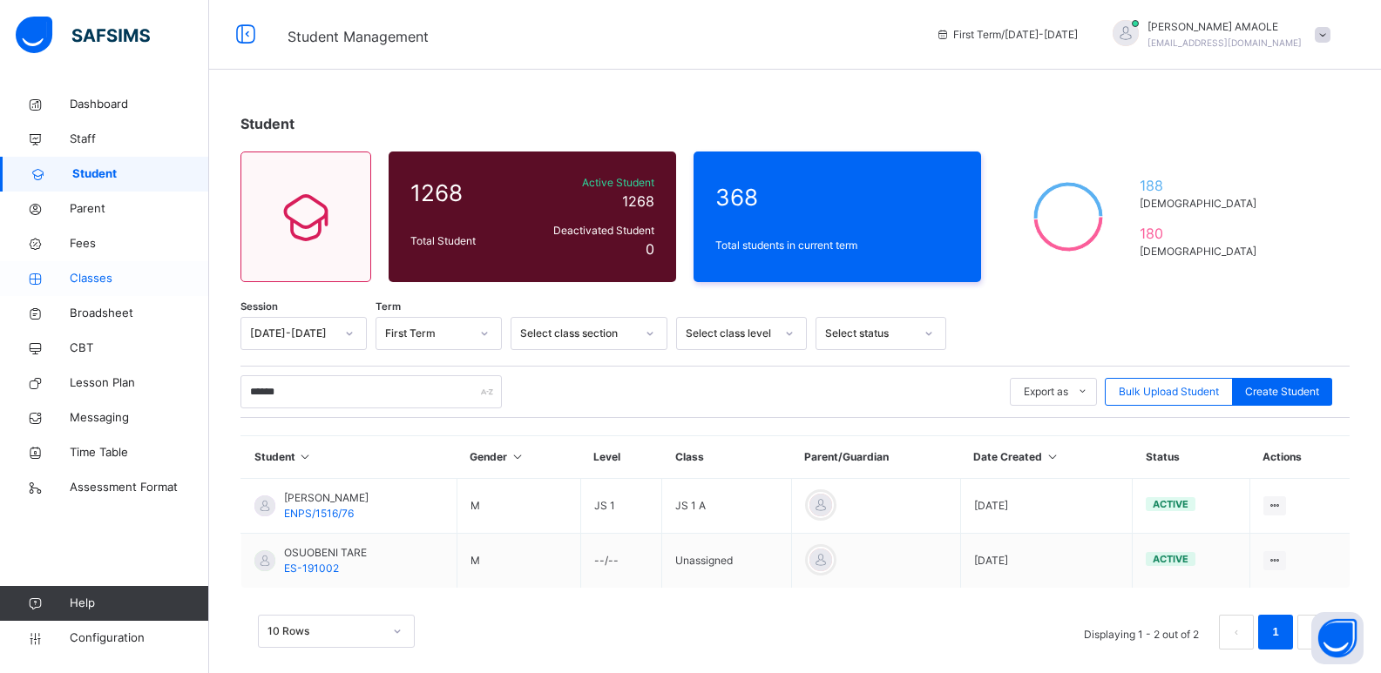
click at [102, 274] on span "Classes" at bounding box center [139, 278] width 139 height 17
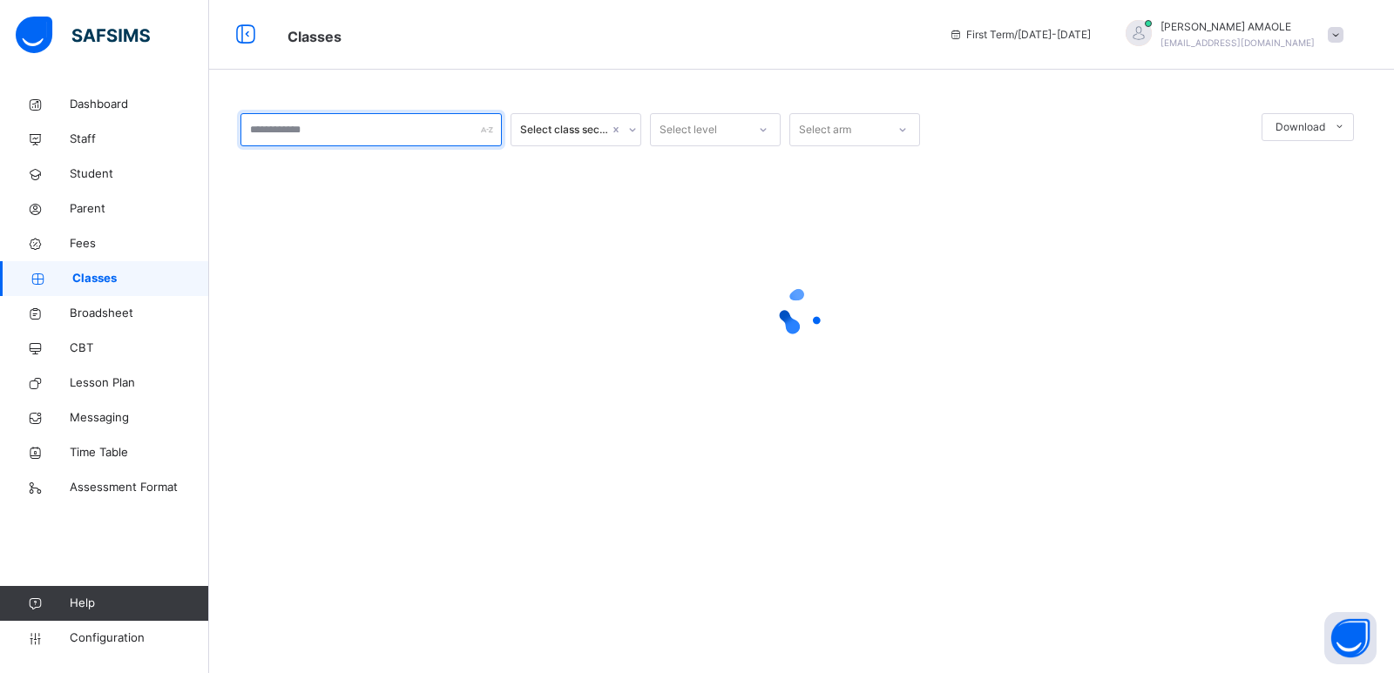
click at [378, 134] on input "text" at bounding box center [370, 129] width 261 height 33
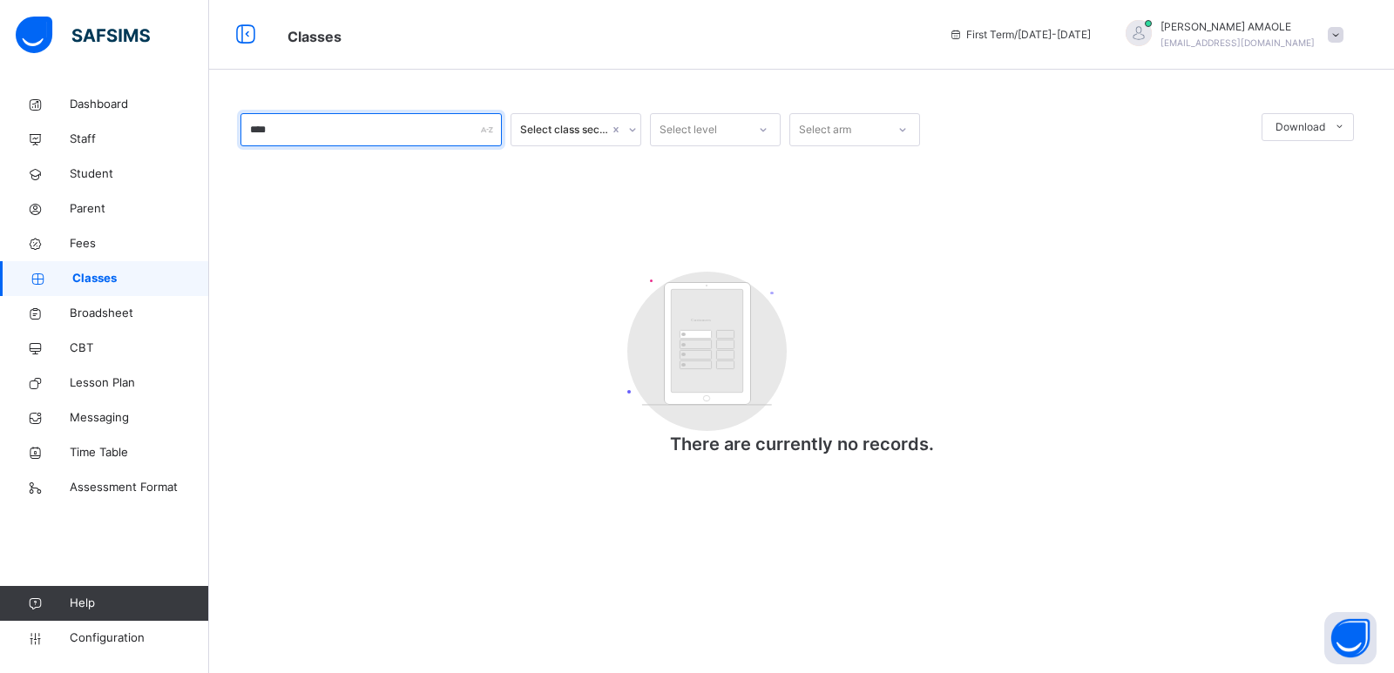
type input "****"
click at [477, 240] on div "**** Select class section Select level Select arm Download Pdf Report Excel Rep…" at bounding box center [801, 294] width 1122 height 362
click at [575, 124] on div "Select class section" at bounding box center [564, 130] width 89 height 16
click at [386, 244] on div "**** Select class section Select level Select arm Download Pdf Report Excel Rep…" at bounding box center [801, 294] width 1122 height 362
click at [83, 275] on span "Classes" at bounding box center [140, 278] width 137 height 17
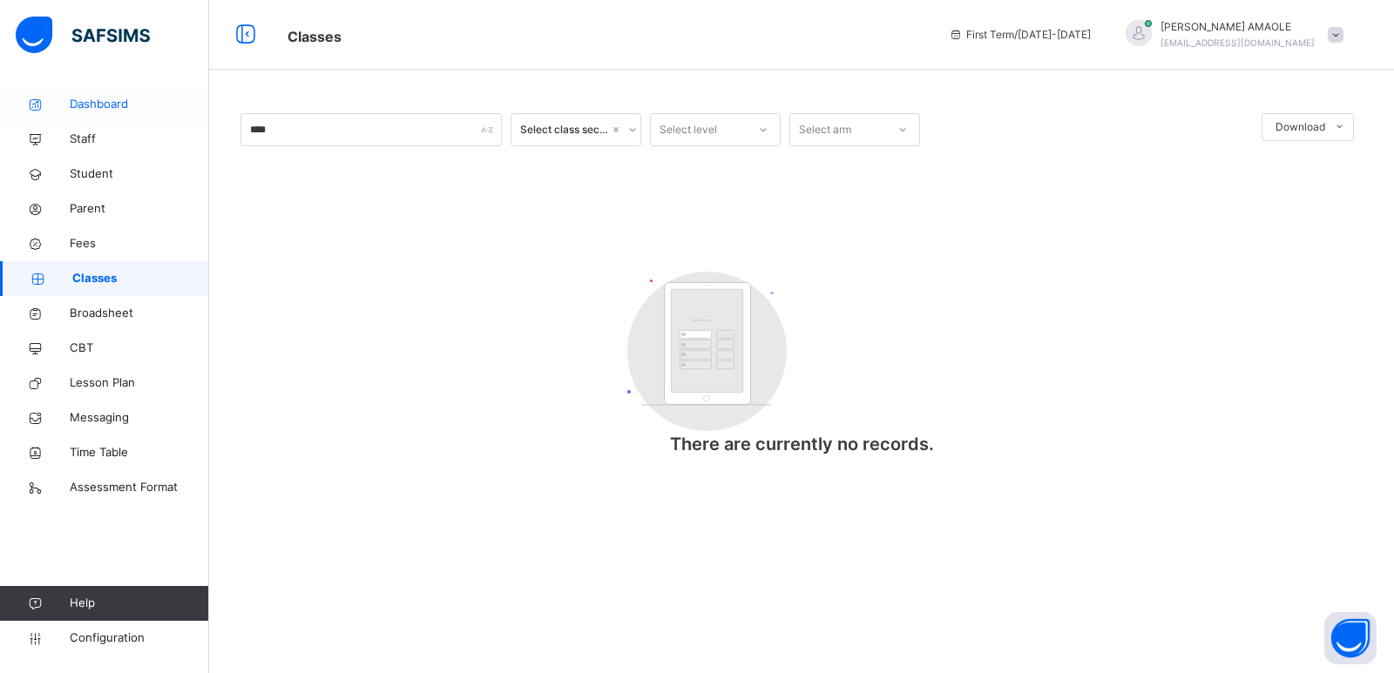
click at [103, 105] on span "Dashboard" at bounding box center [139, 104] width 139 height 17
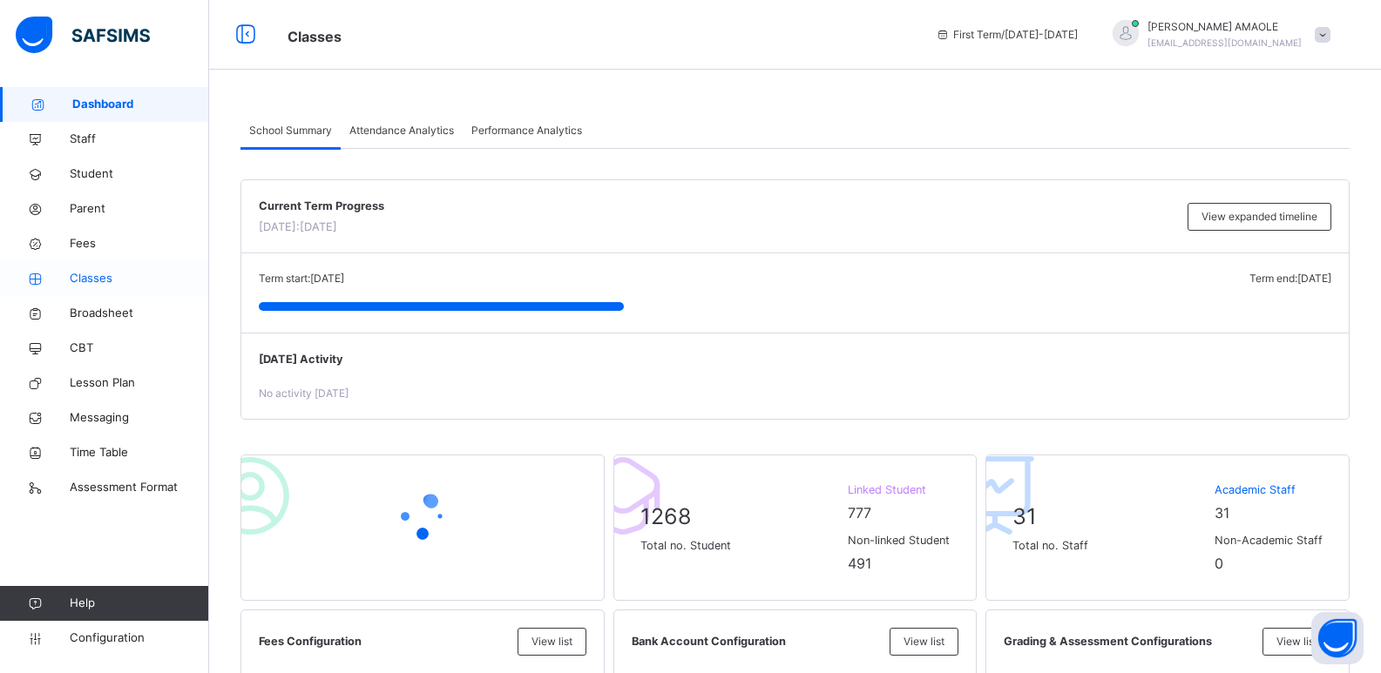
click at [105, 277] on span "Classes" at bounding box center [139, 278] width 139 height 17
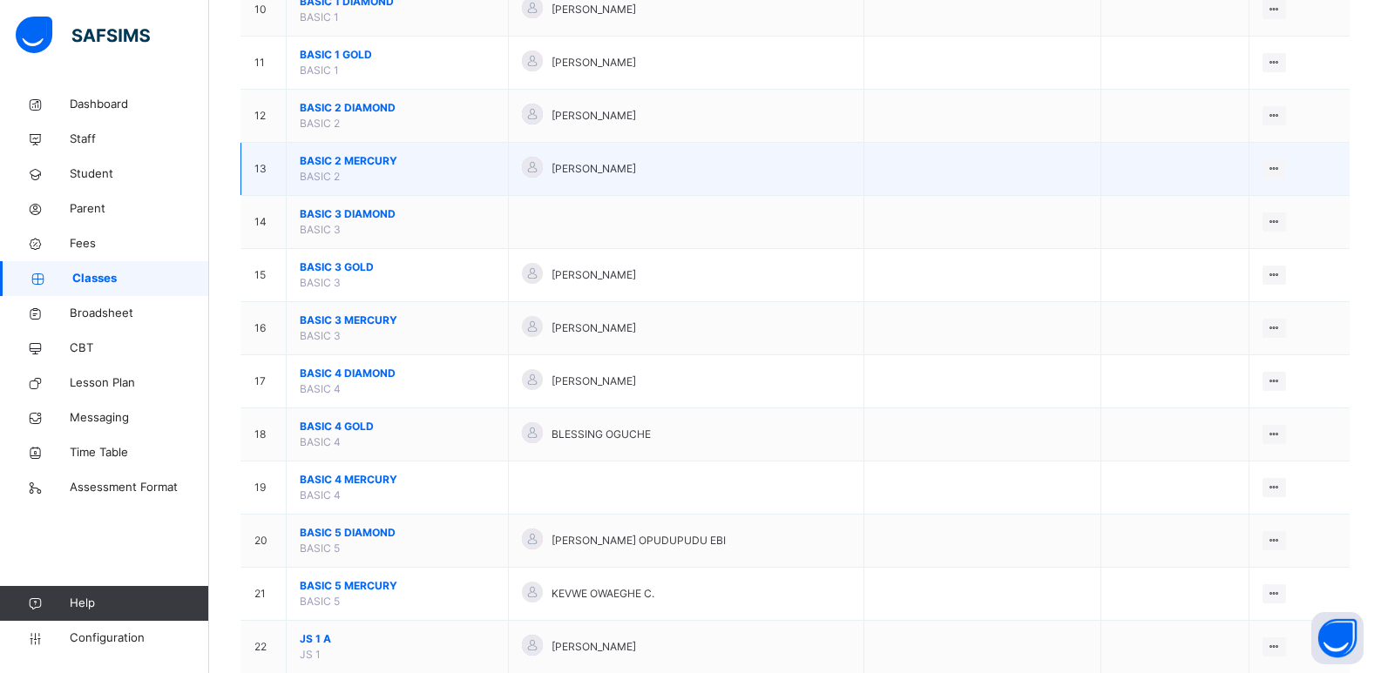
scroll to position [784, 0]
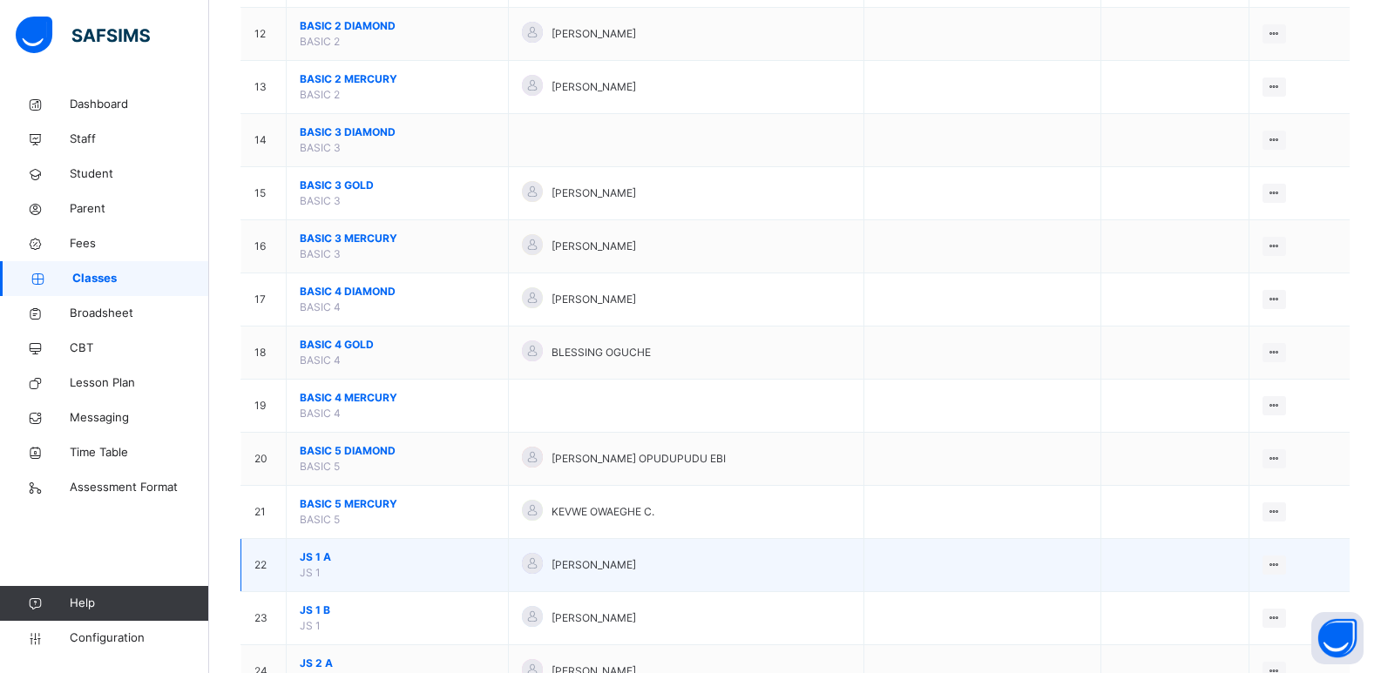
click at [315, 555] on span "JS 1 A" at bounding box center [397, 558] width 195 height 16
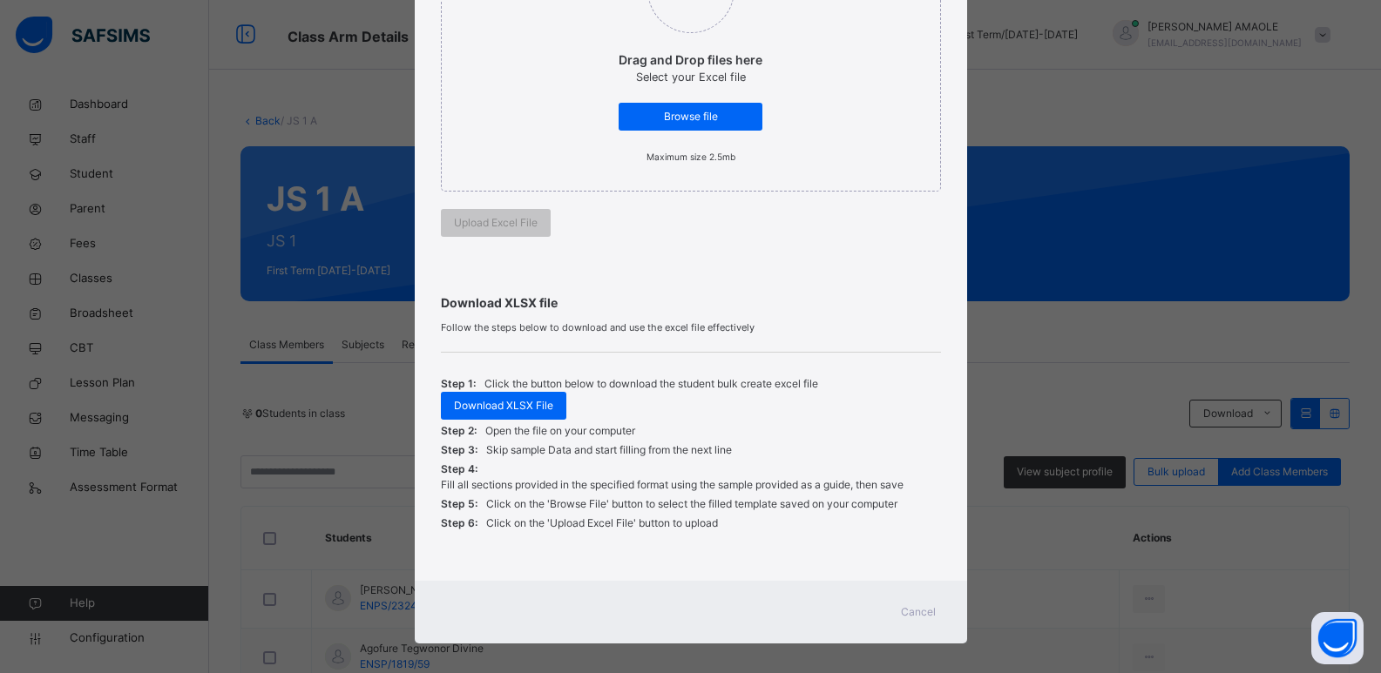
scroll to position [314, 0]
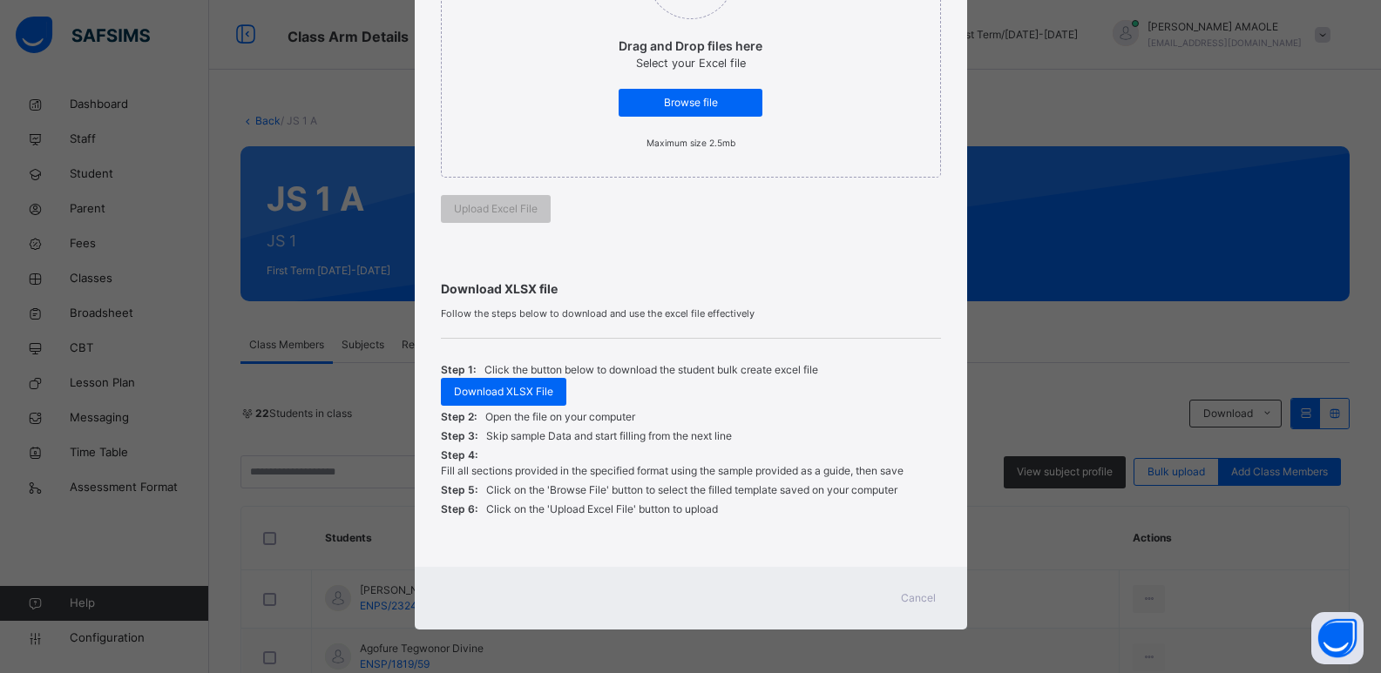
click at [902, 592] on span "Cancel" at bounding box center [918, 599] width 35 height 16
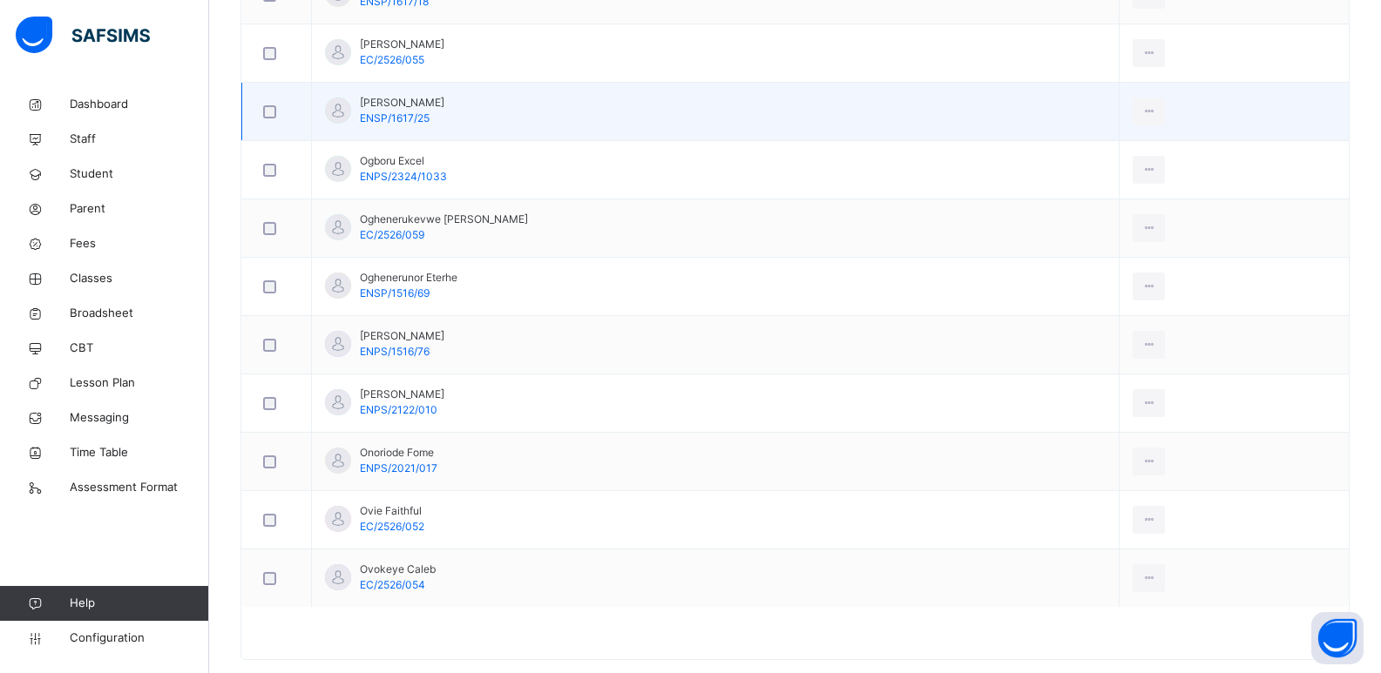
scroll to position [1277, 0]
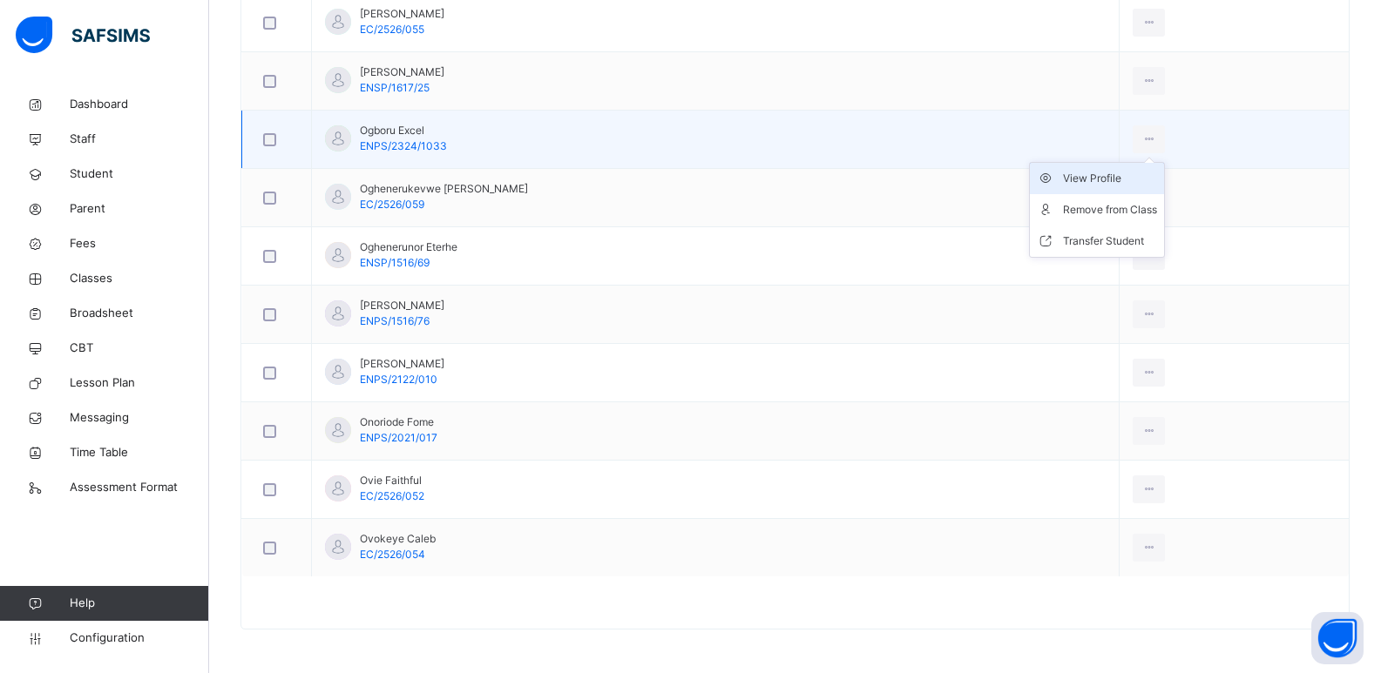
click at [1126, 183] on div "View Profile" at bounding box center [1110, 178] width 94 height 17
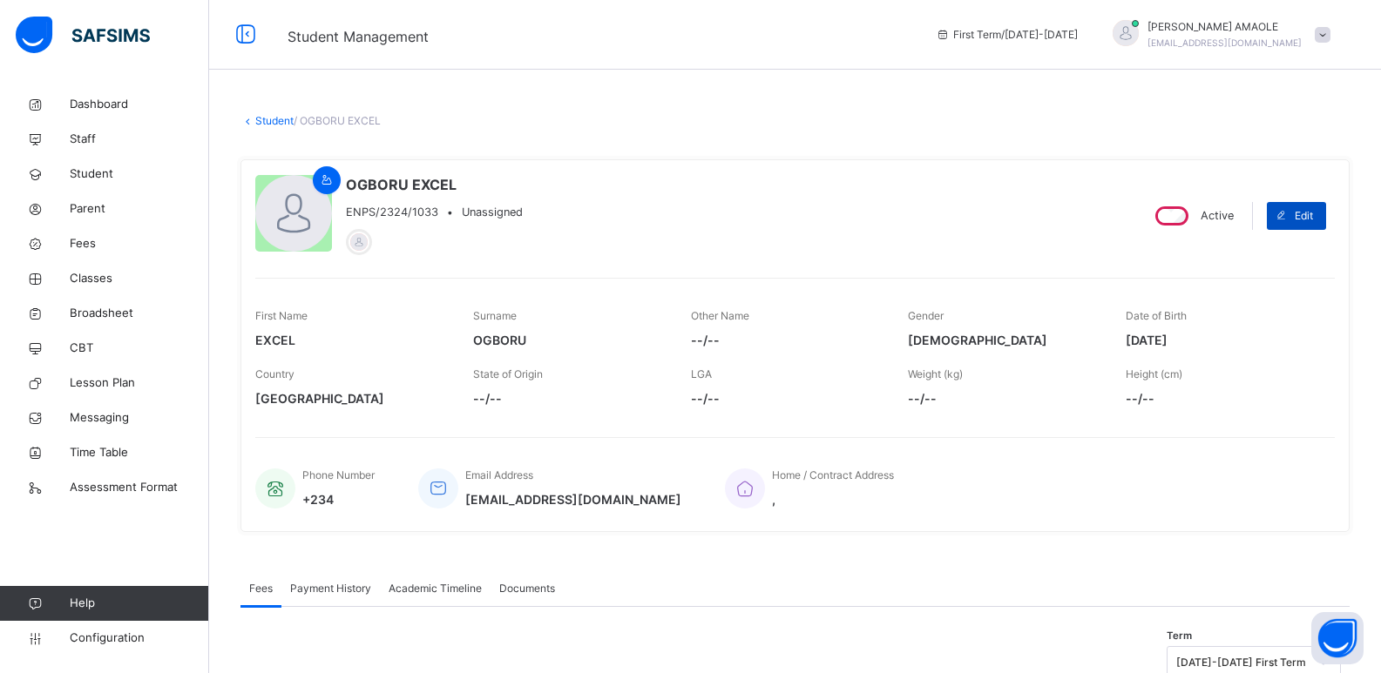
click at [1295, 213] on span at bounding box center [1281, 216] width 28 height 28
select select "**"
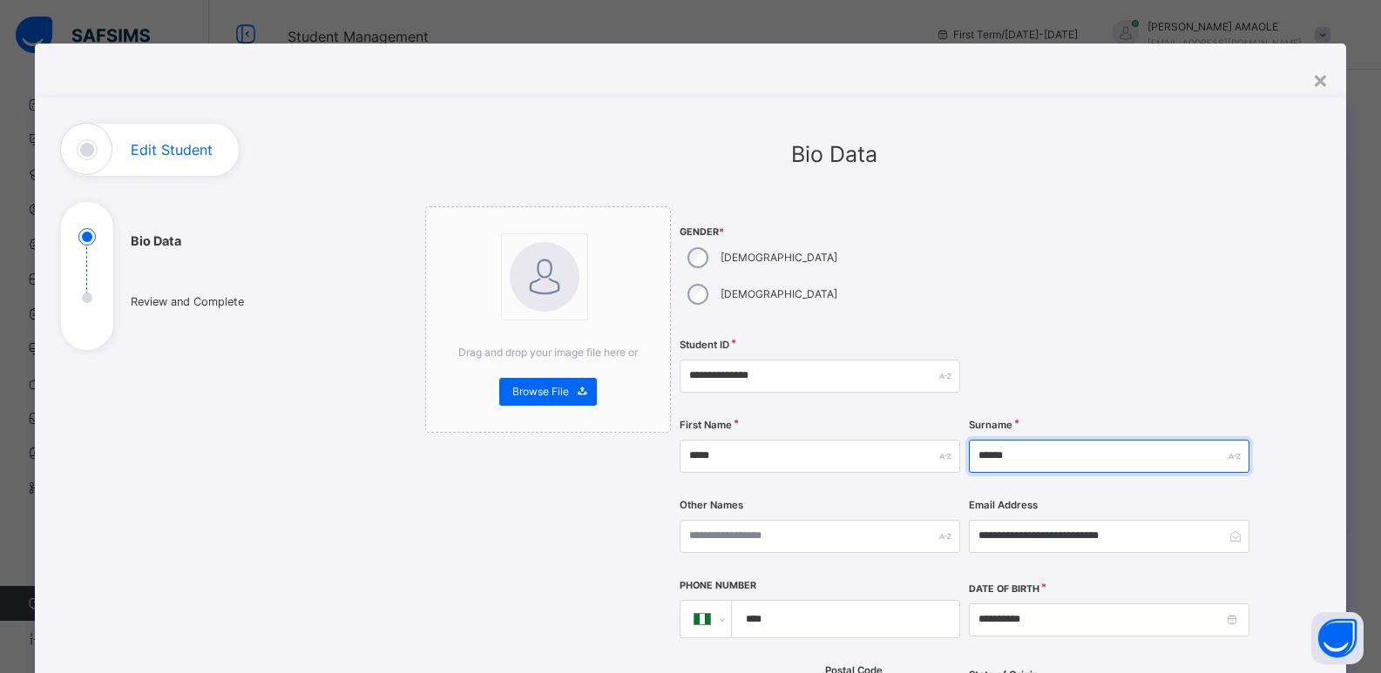
click at [1032, 440] on input "******" at bounding box center [1109, 456] width 281 height 33
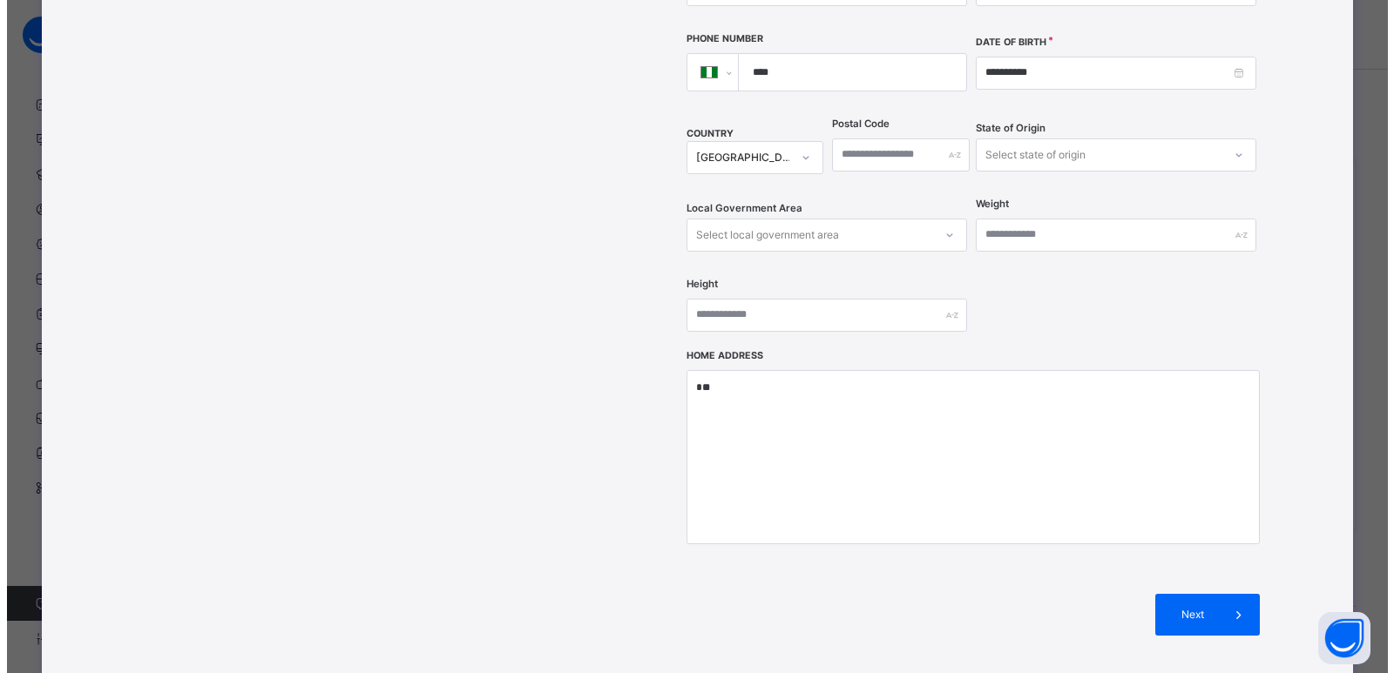
scroll to position [662, 0]
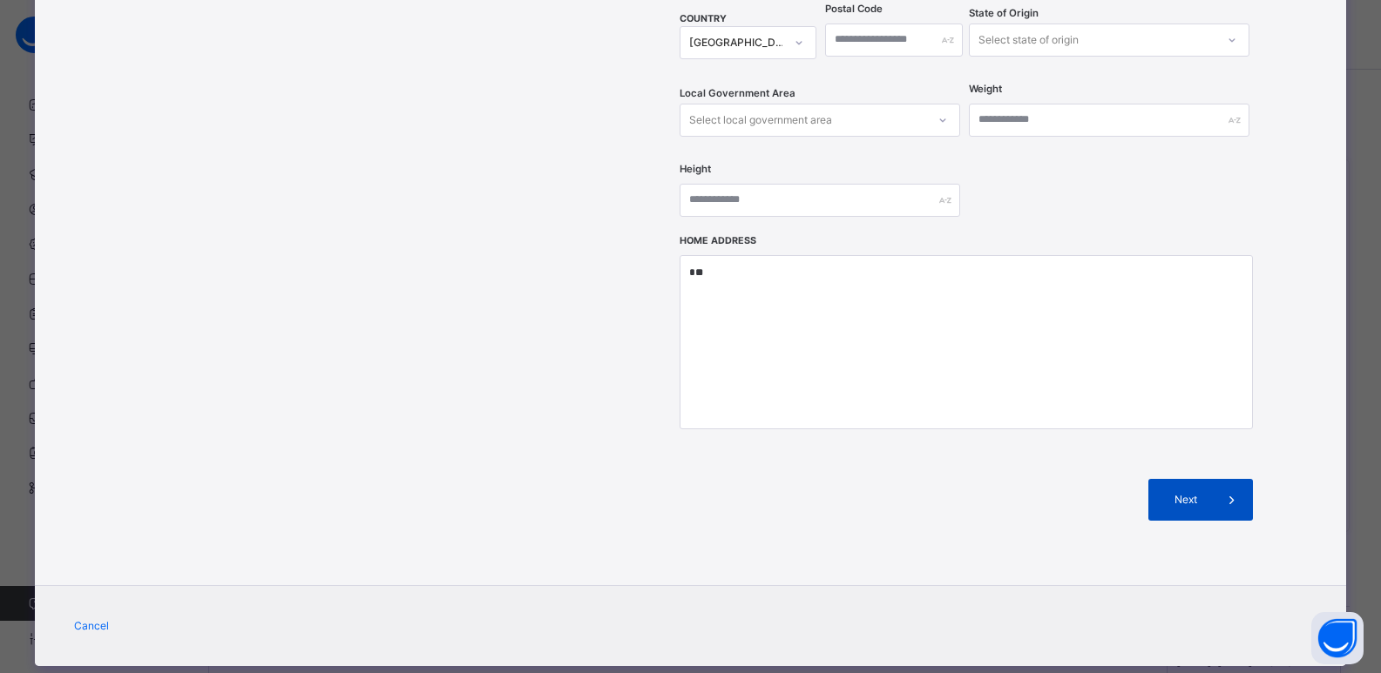
type input "**********"
click at [1175, 492] on span "Next" at bounding box center [1186, 500] width 50 height 16
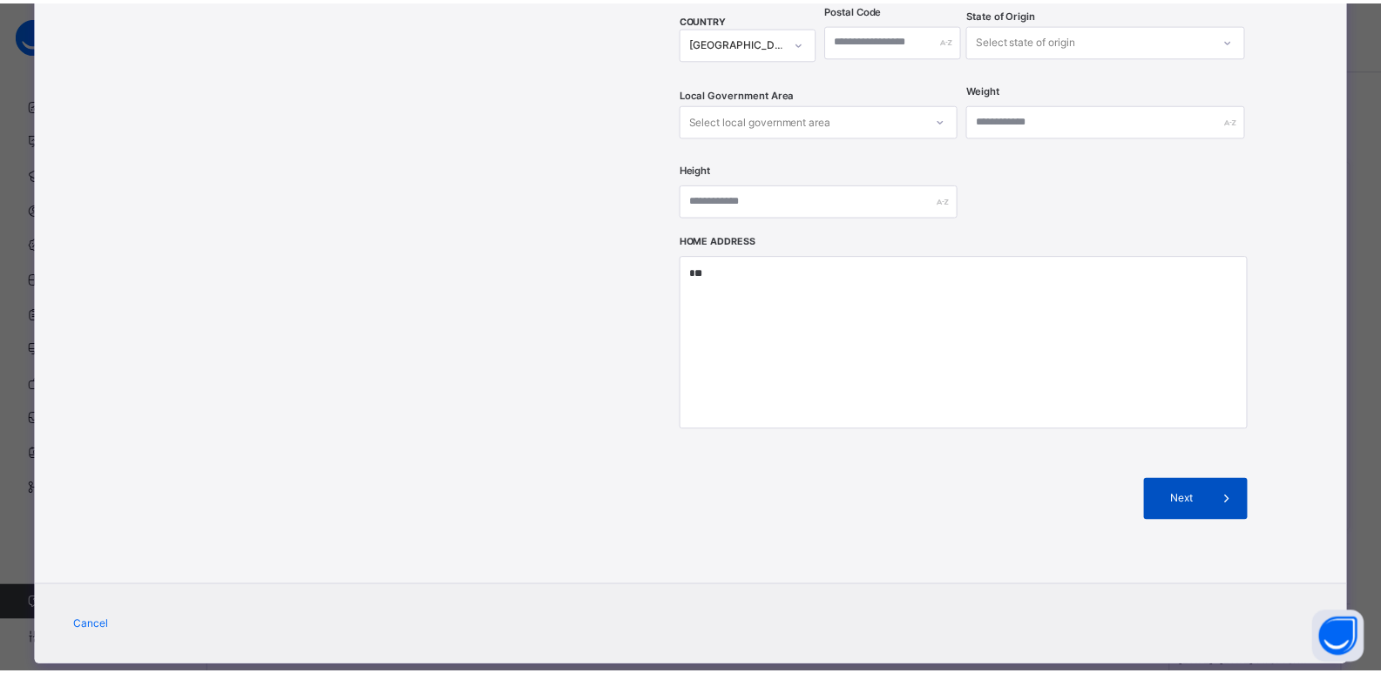
scroll to position [285, 0]
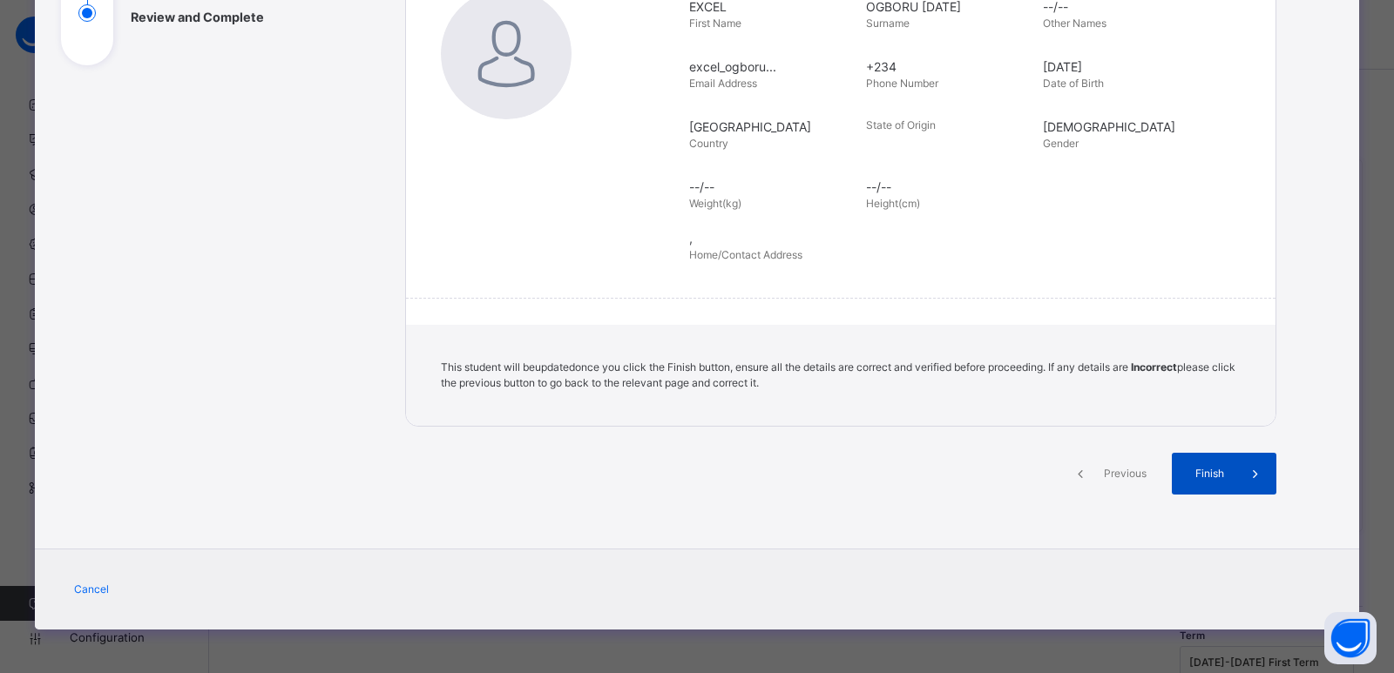
click at [1192, 471] on span "Finish" at bounding box center [1210, 474] width 50 height 16
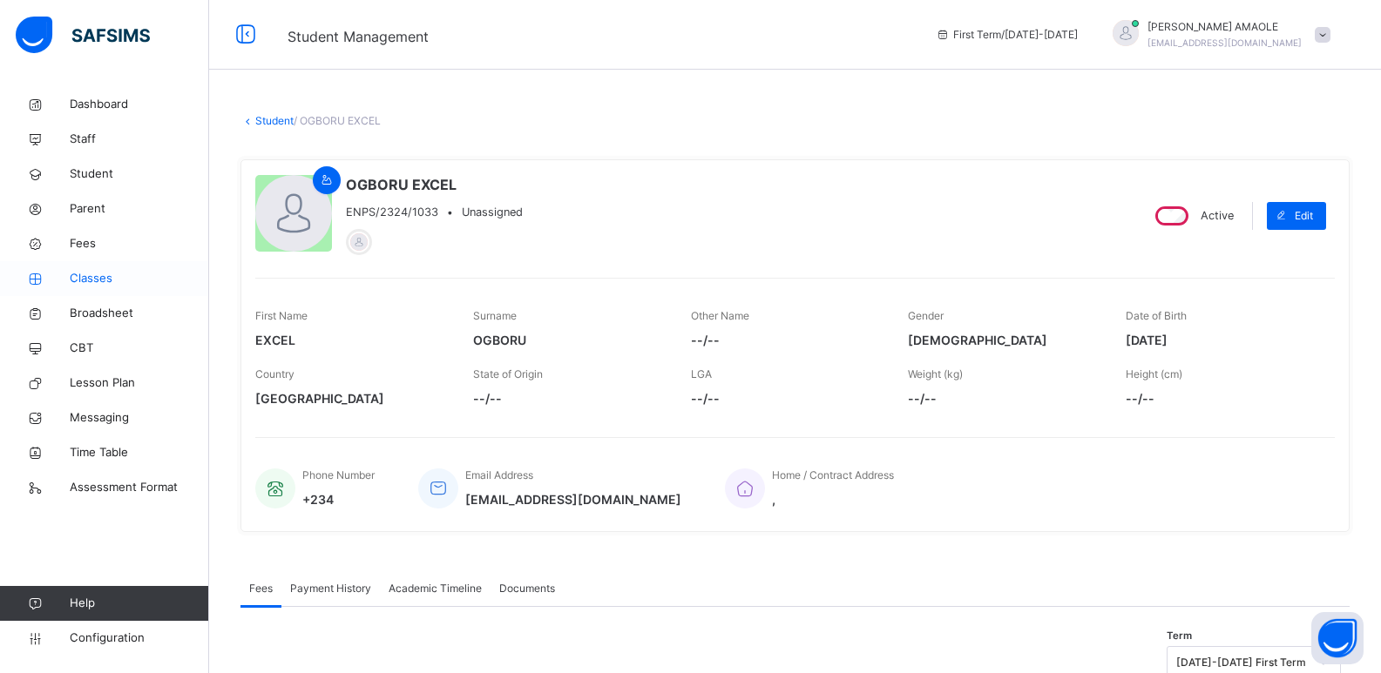
click at [86, 275] on span "Classes" at bounding box center [139, 278] width 139 height 17
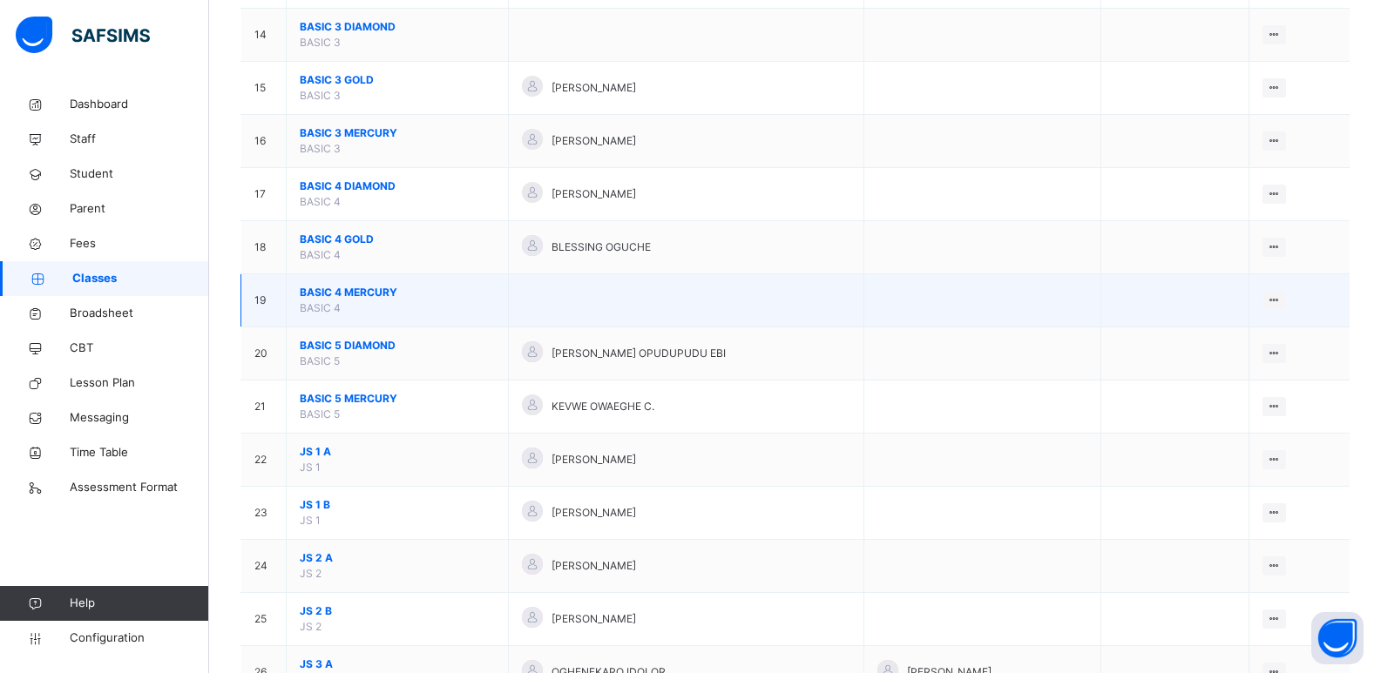
scroll to position [1045, 0]
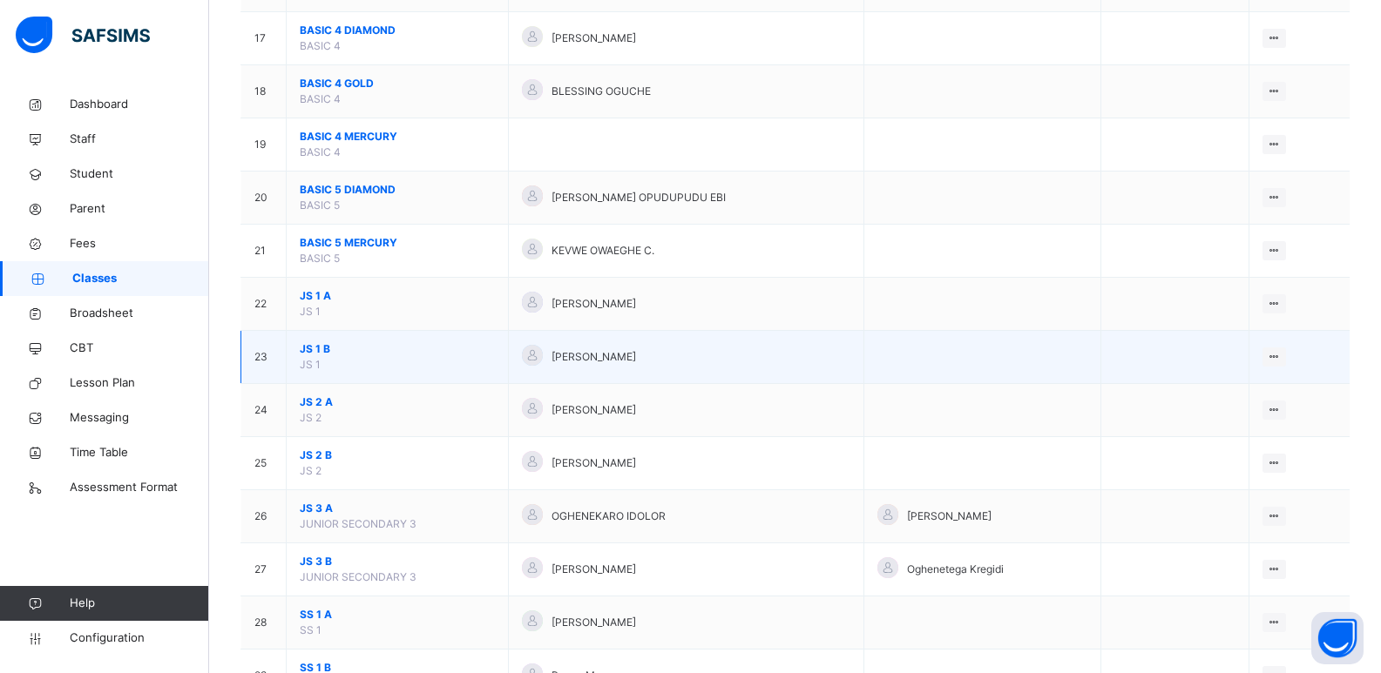
click at [314, 348] on span "JS 1 B" at bounding box center [397, 350] width 195 height 16
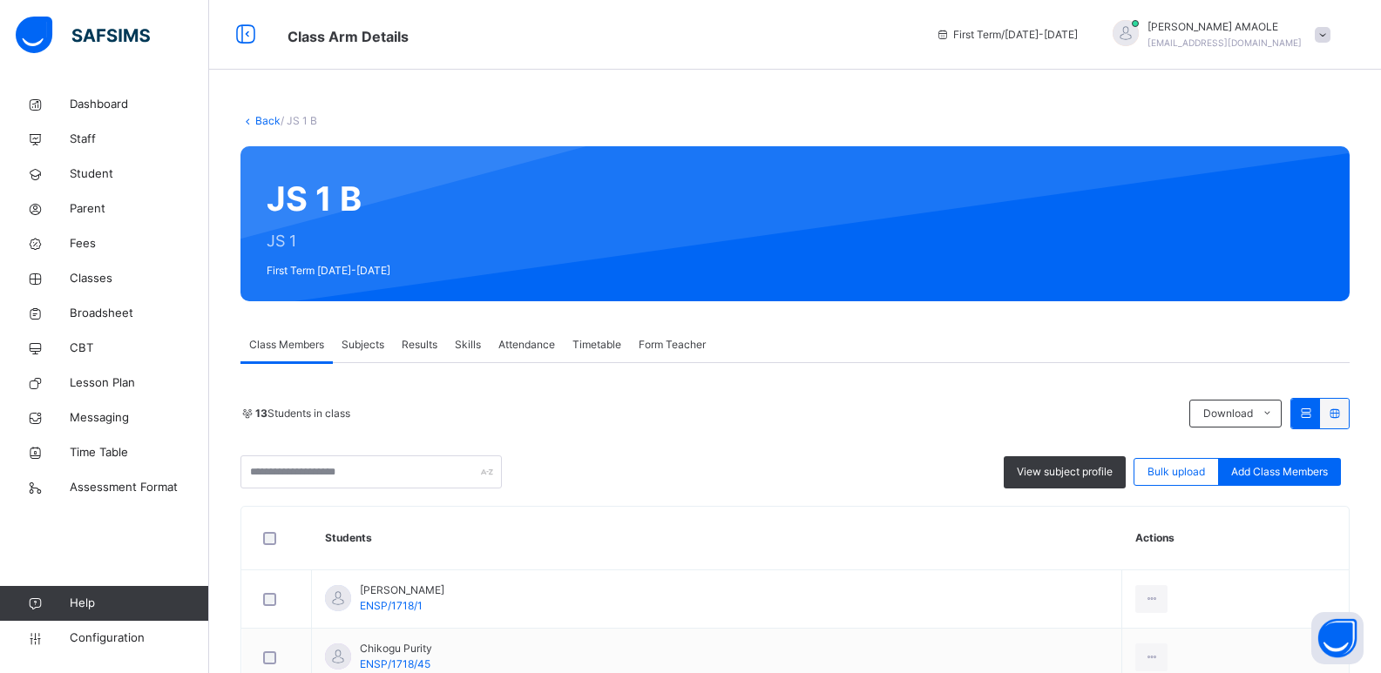
click at [265, 121] on link "Back" at bounding box center [267, 120] width 25 height 13
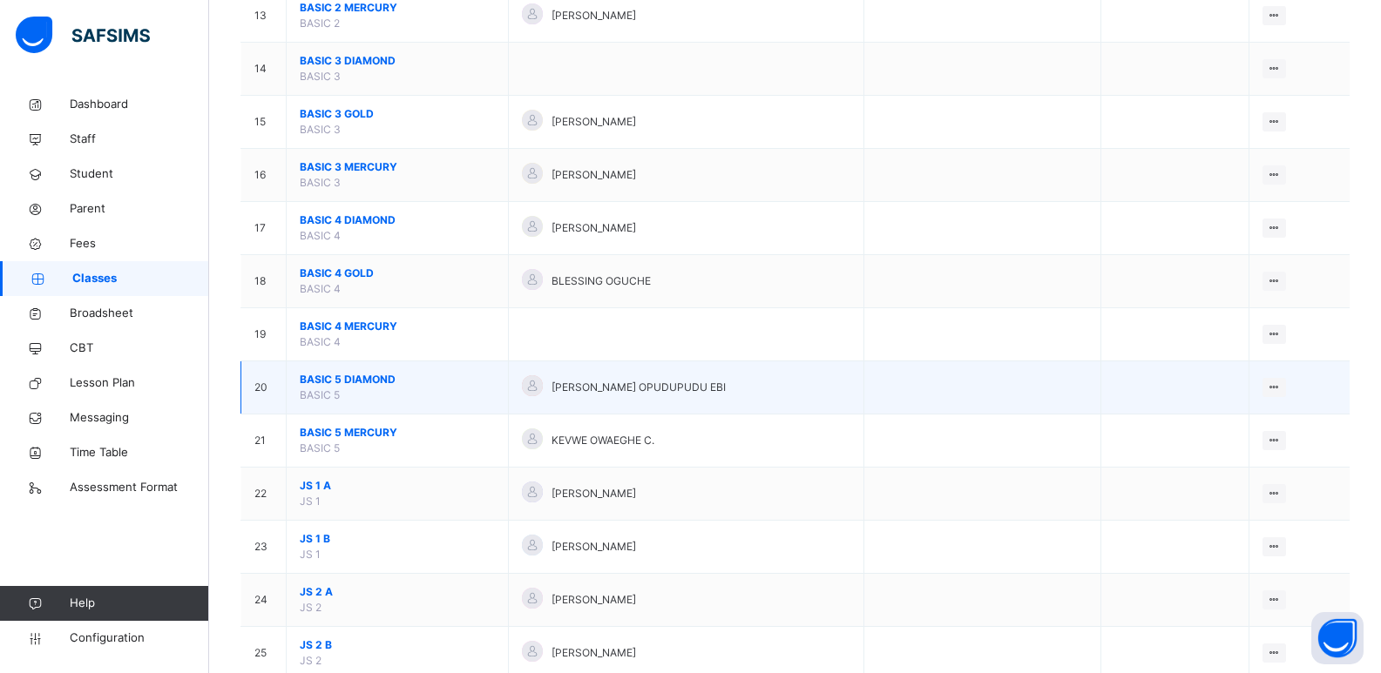
scroll to position [871, 0]
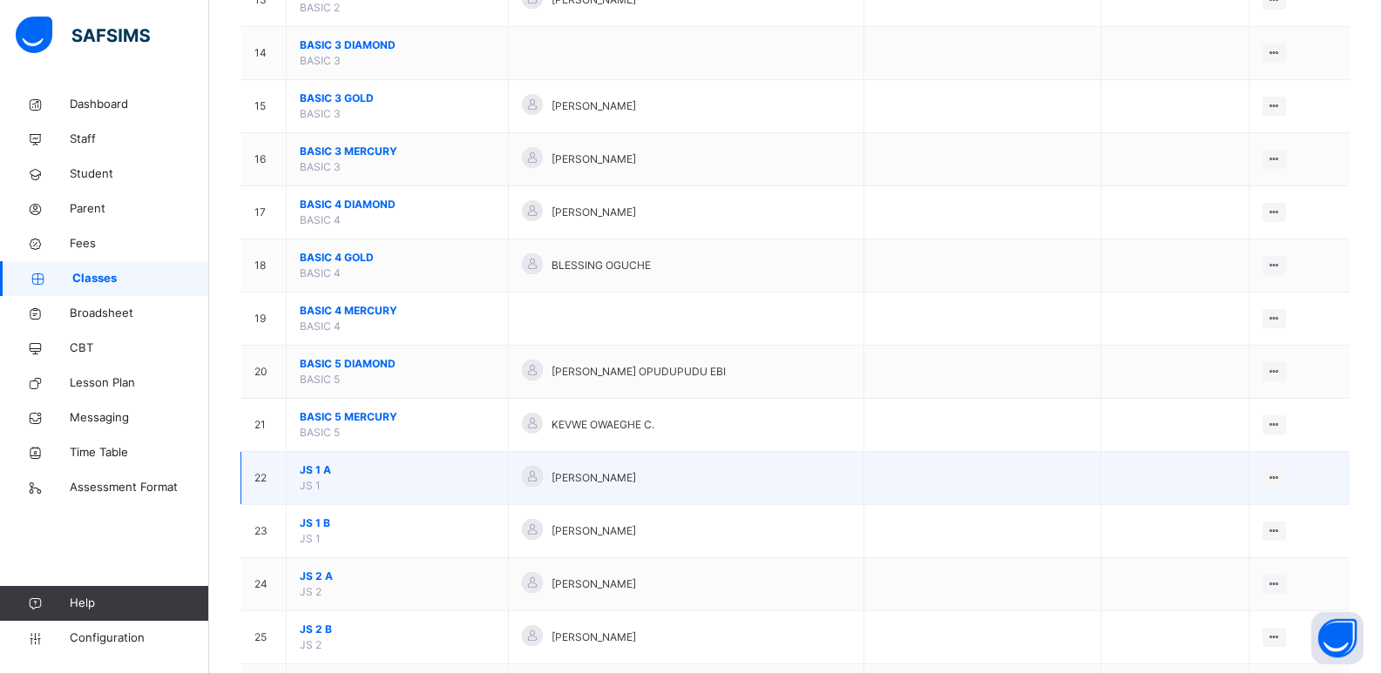
click at [325, 469] on span "JS 1 A" at bounding box center [397, 471] width 195 height 16
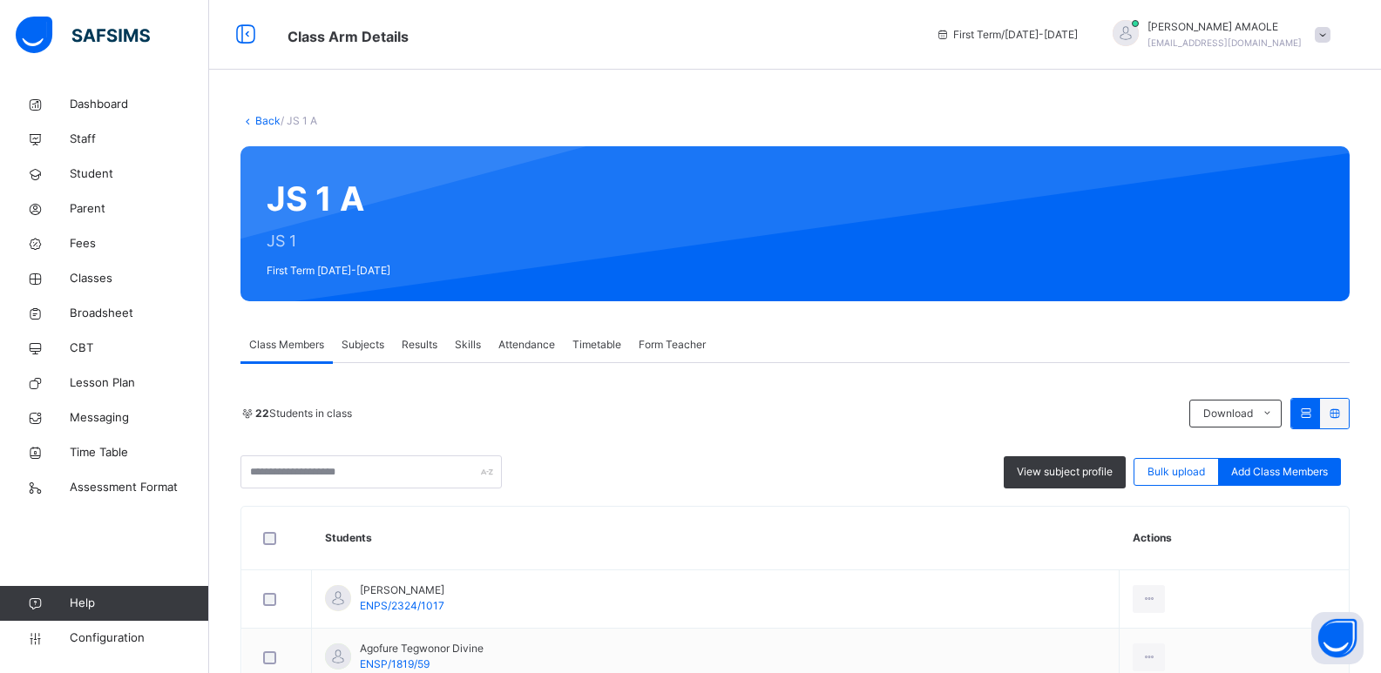
click at [672, 333] on div "Form Teacher" at bounding box center [672, 345] width 85 height 35
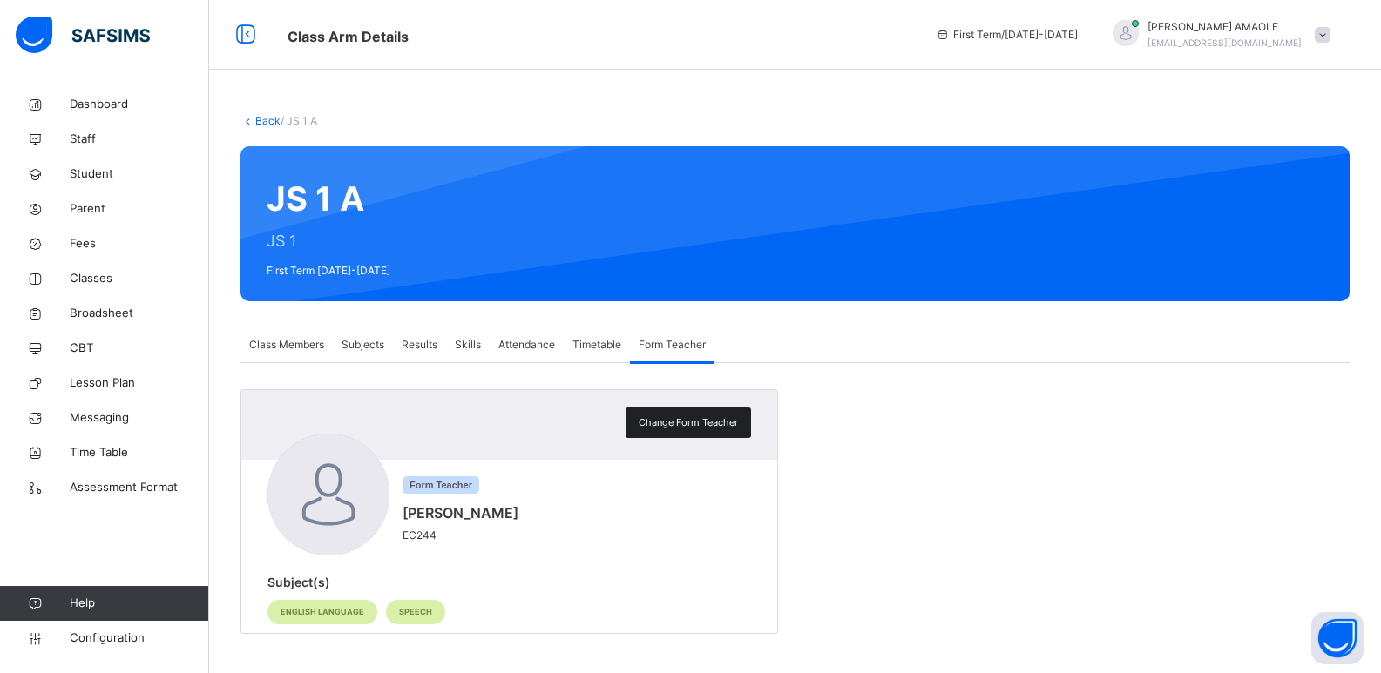
click at [707, 417] on span "Change Form Teacher" at bounding box center [688, 423] width 99 height 15
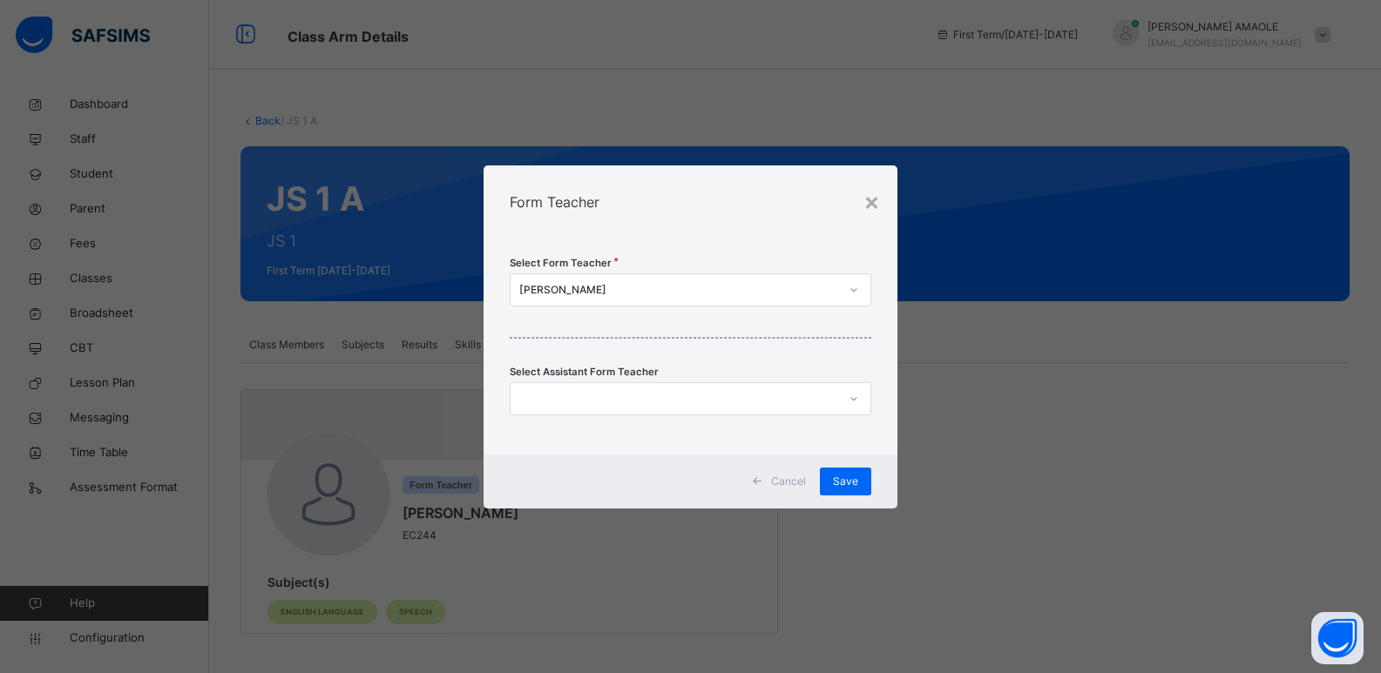
click at [682, 287] on div "[PERSON_NAME]" at bounding box center [679, 290] width 321 height 16
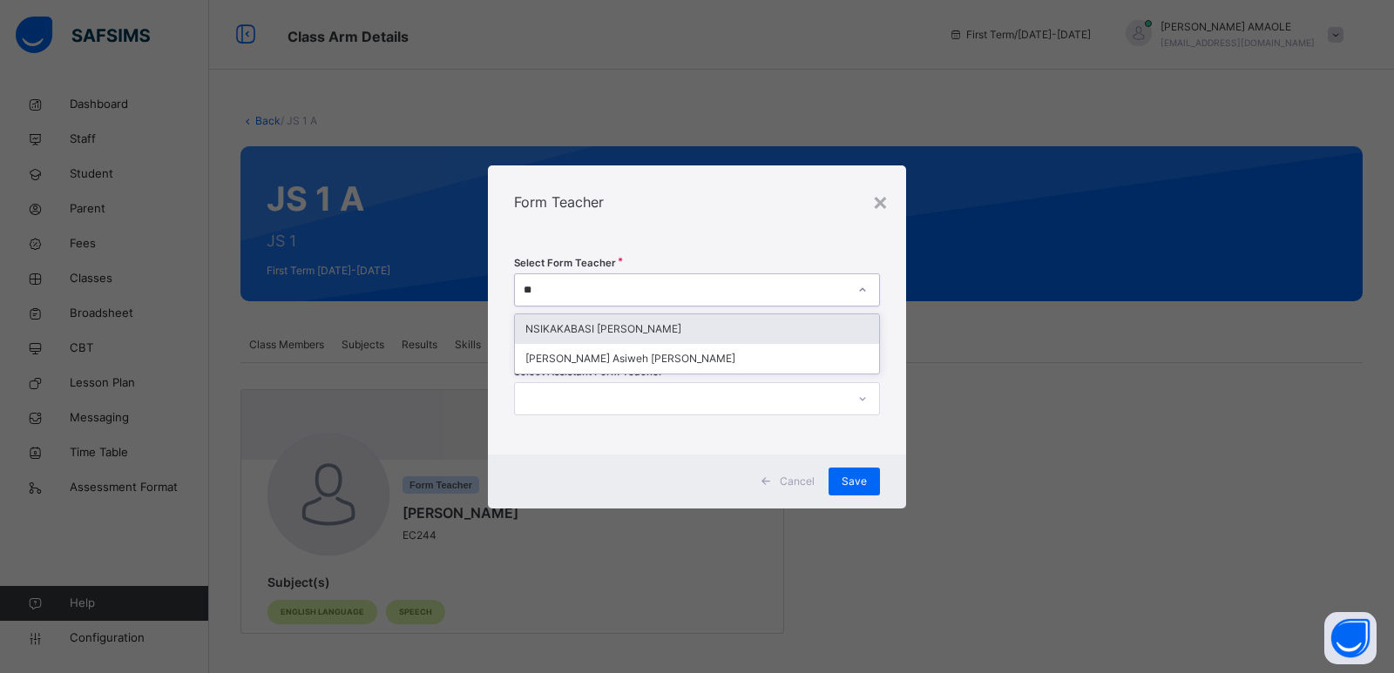
type input "***"
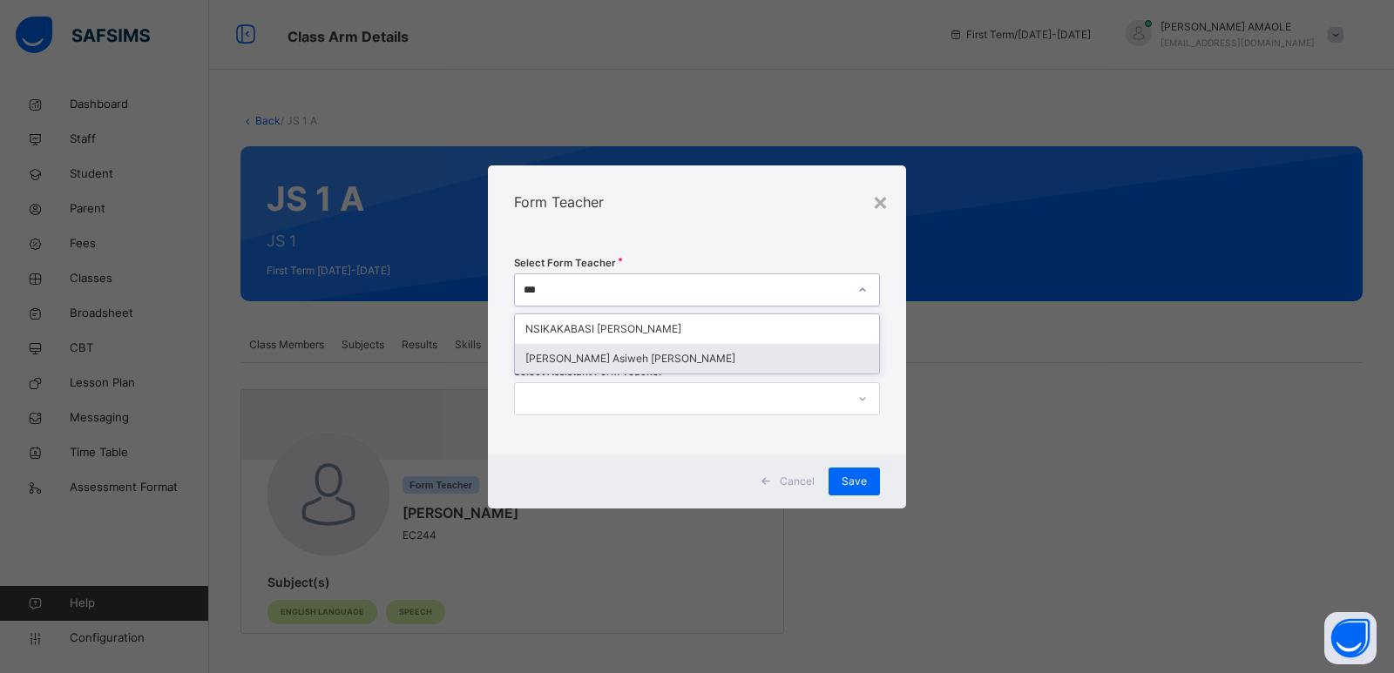
click at [660, 351] on div "[PERSON_NAME] Asiweh [PERSON_NAME]" at bounding box center [697, 359] width 364 height 30
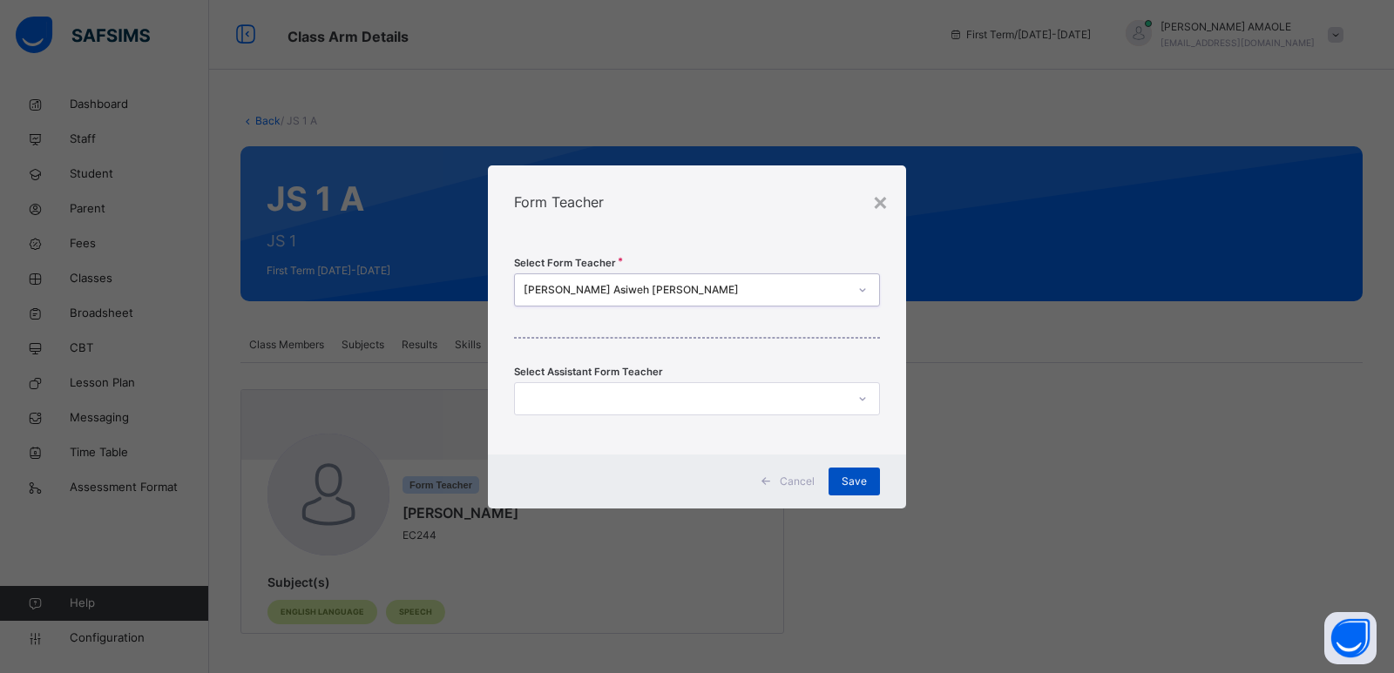
click at [844, 468] on div "Save" at bounding box center [854, 482] width 51 height 28
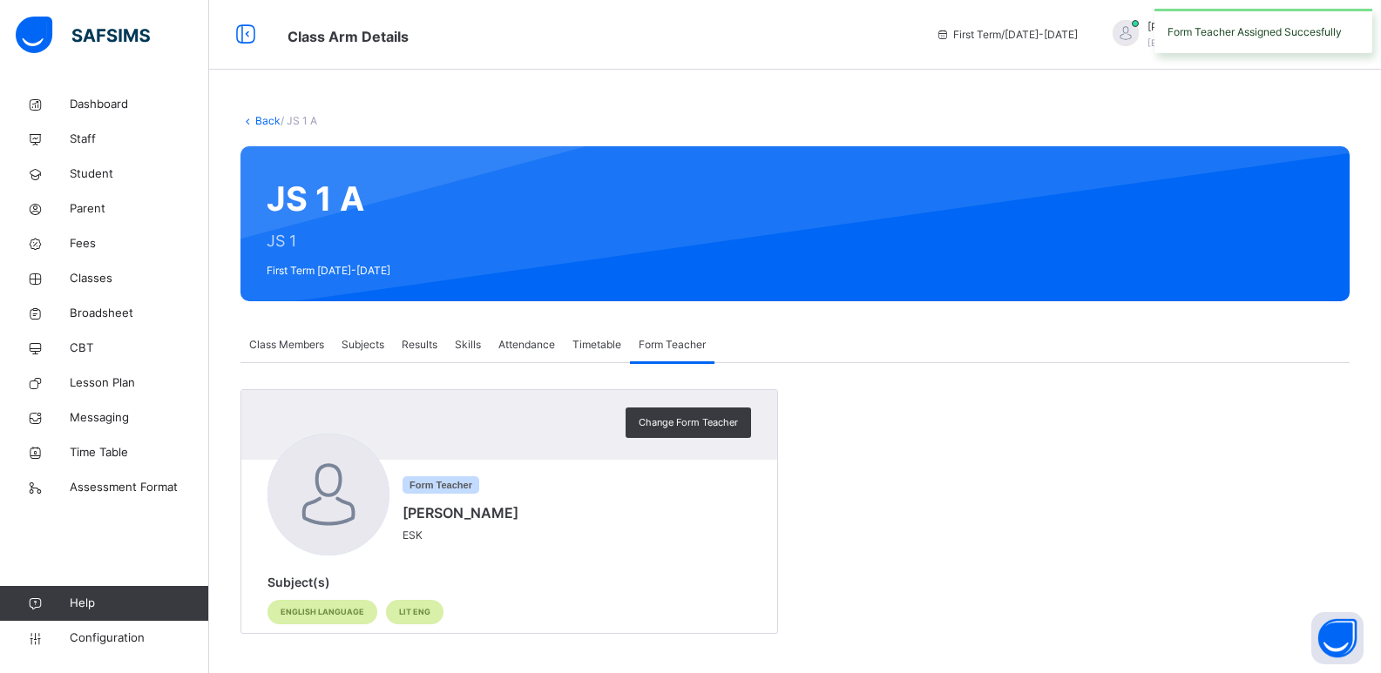
click at [264, 123] on link "Back" at bounding box center [267, 120] width 25 height 13
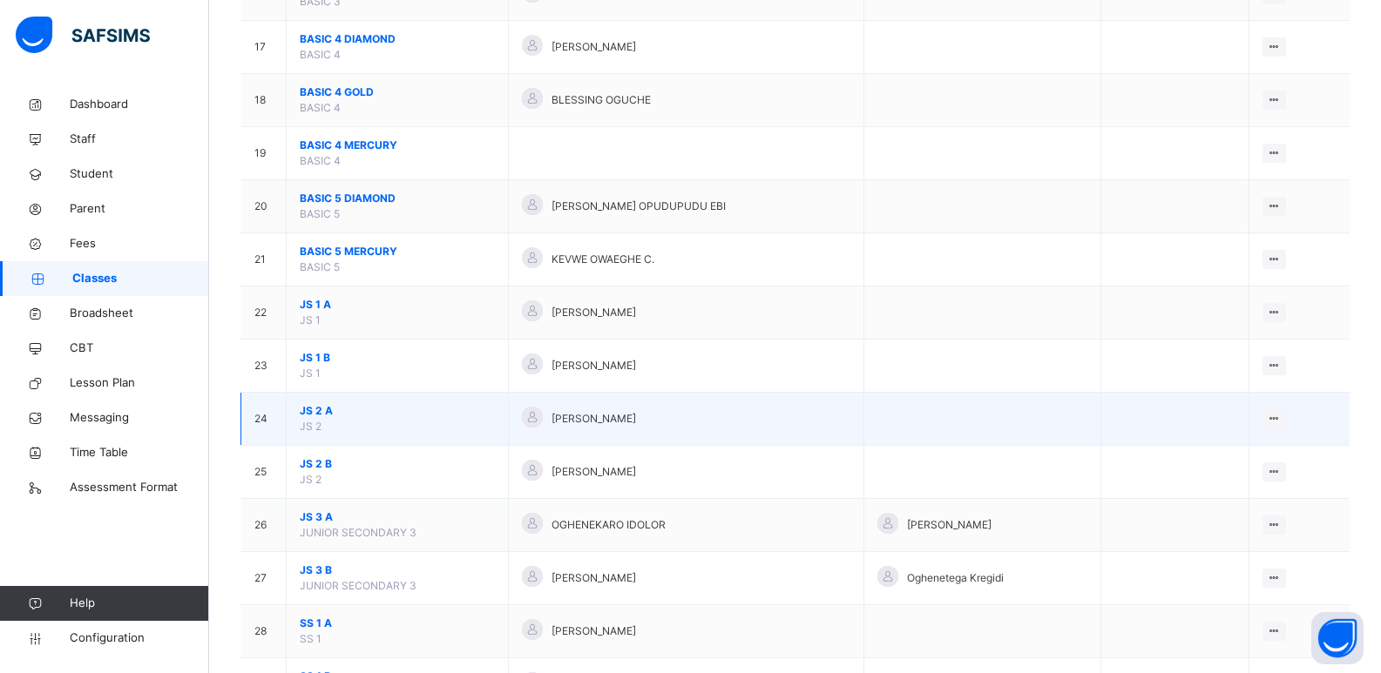
scroll to position [1045, 0]
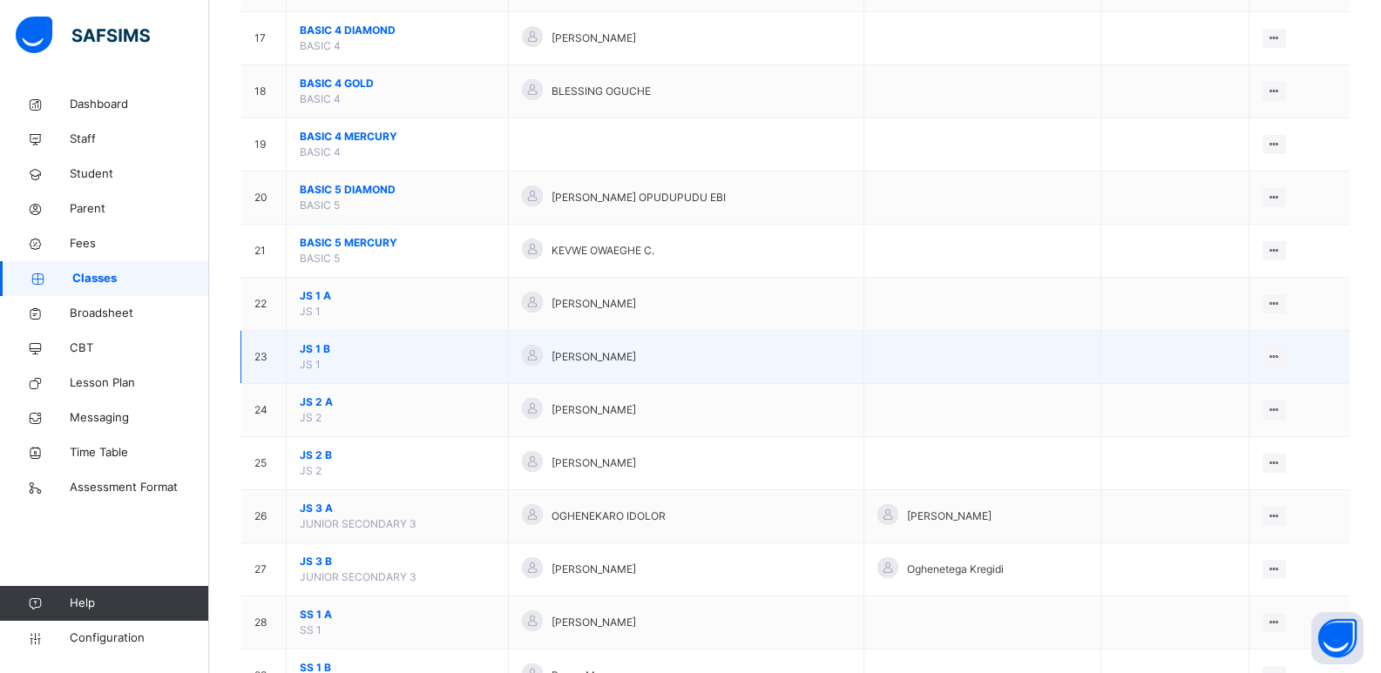
click at [323, 346] on span "JS 1 B" at bounding box center [397, 350] width 195 height 16
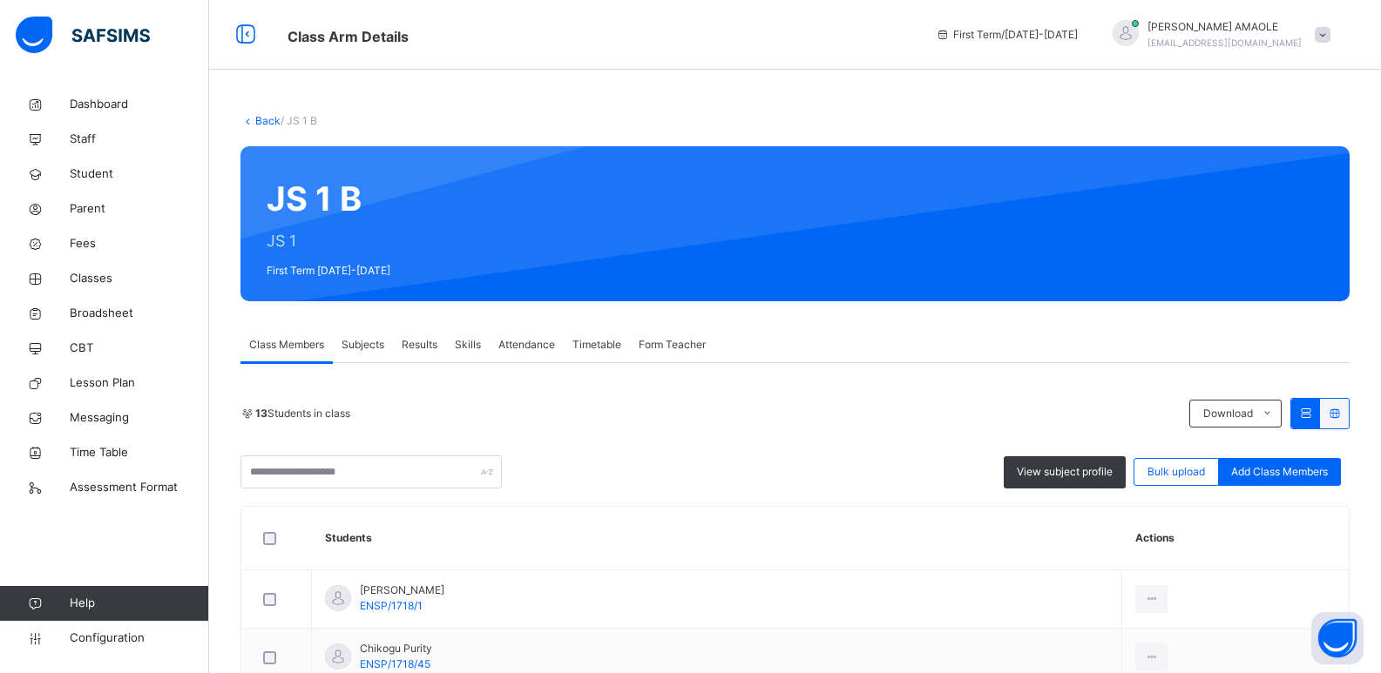
click at [664, 347] on span "Form Teacher" at bounding box center [672, 345] width 67 height 16
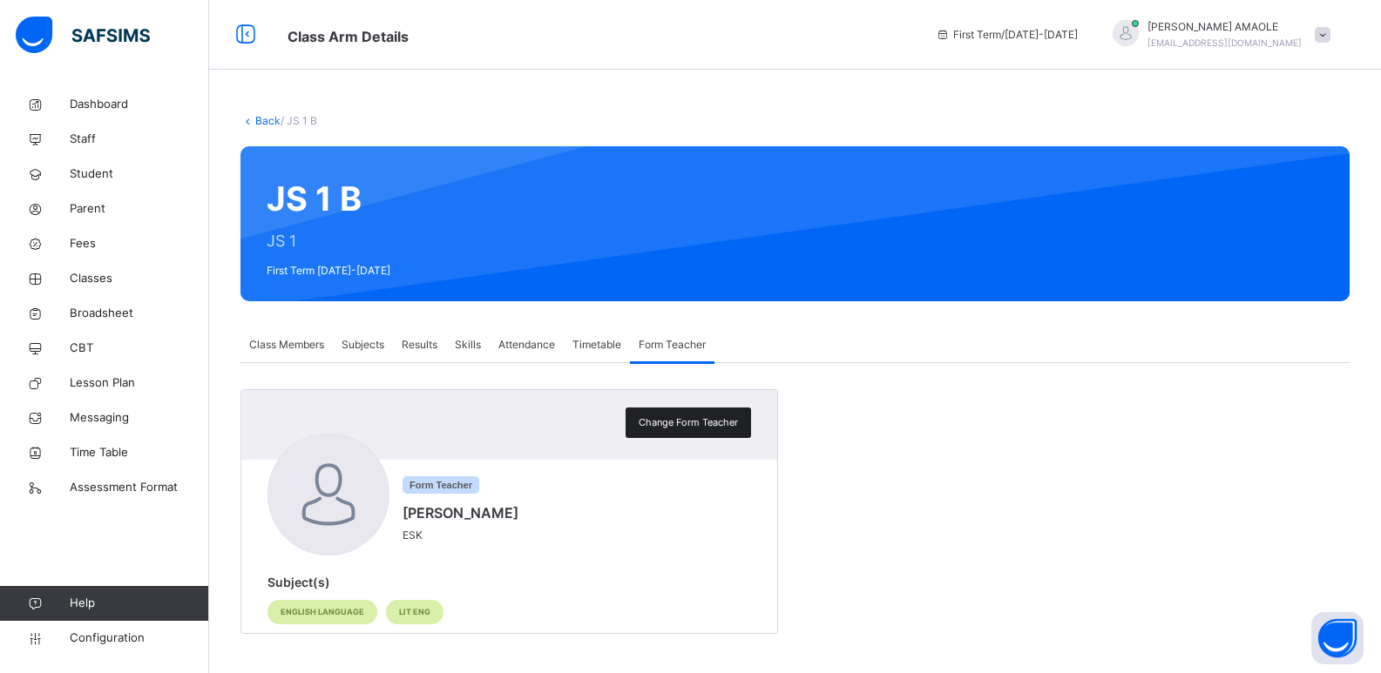
click at [670, 410] on div "Change Form Teacher" at bounding box center [688, 423] width 125 height 30
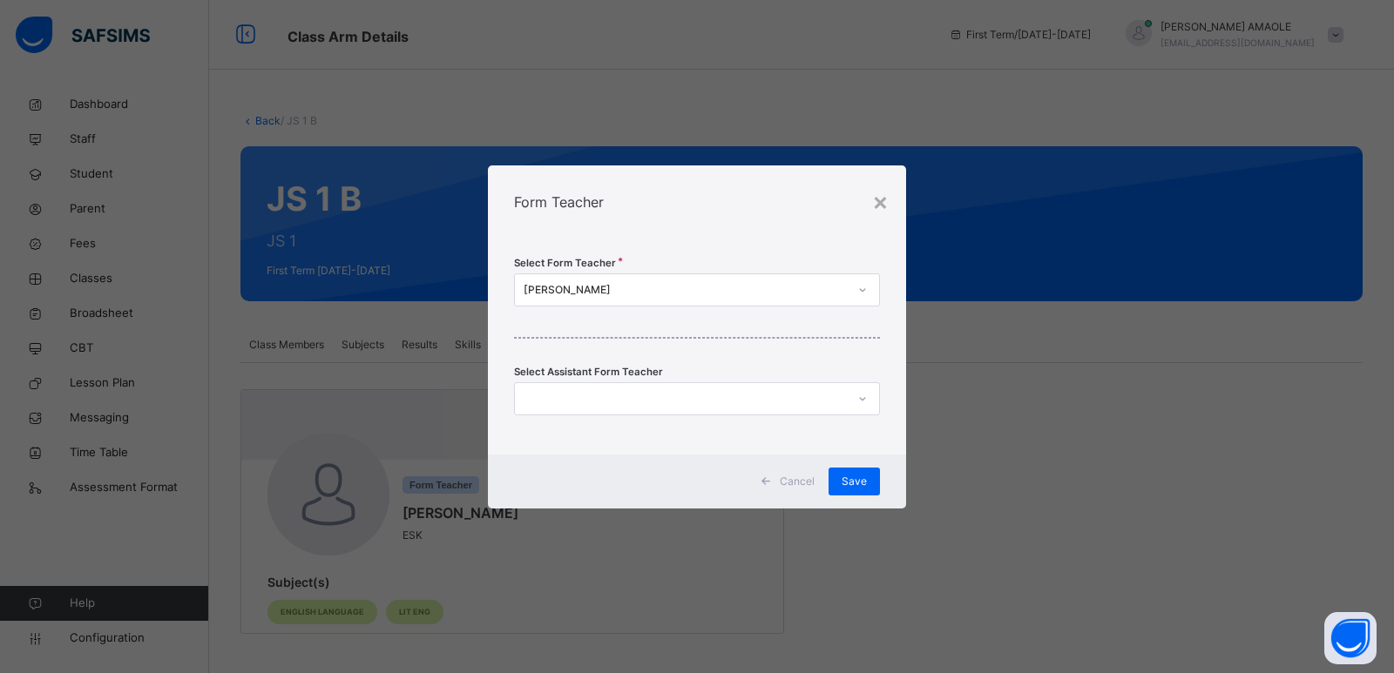
click at [644, 296] on div "[PERSON_NAME]" at bounding box center [686, 290] width 324 height 16
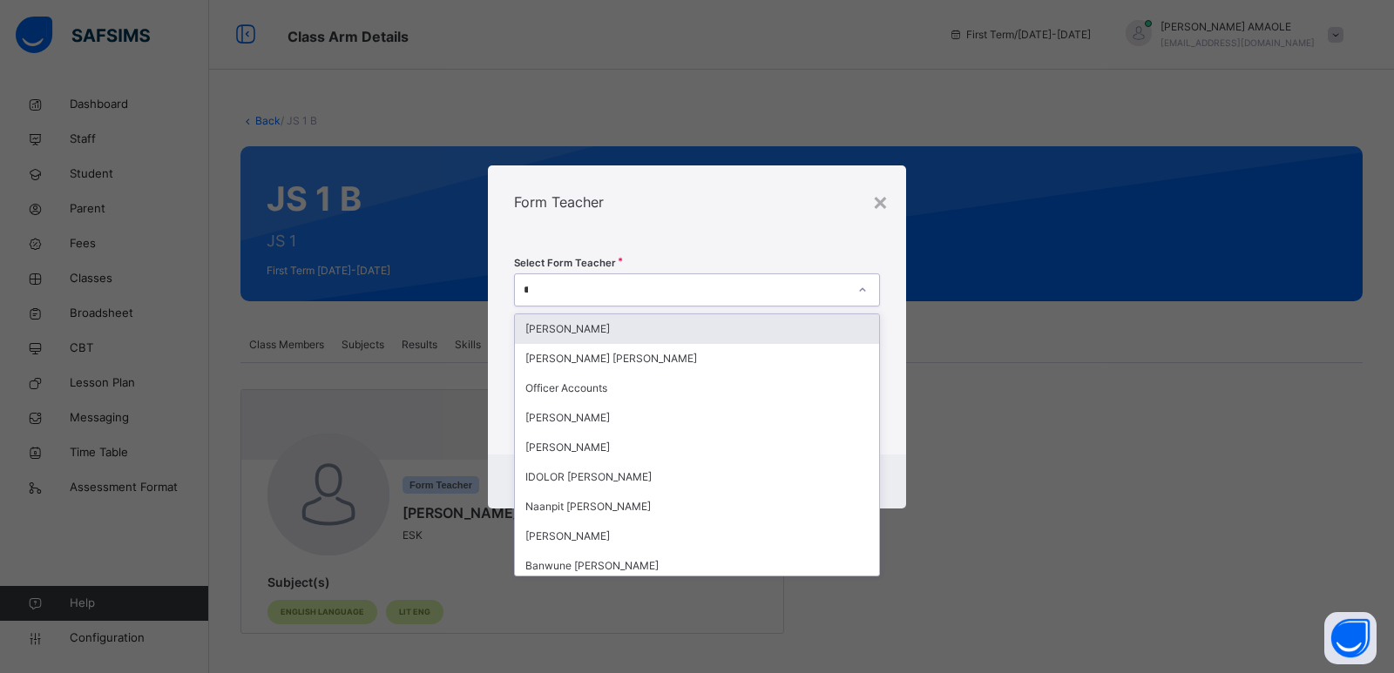
type input "***"
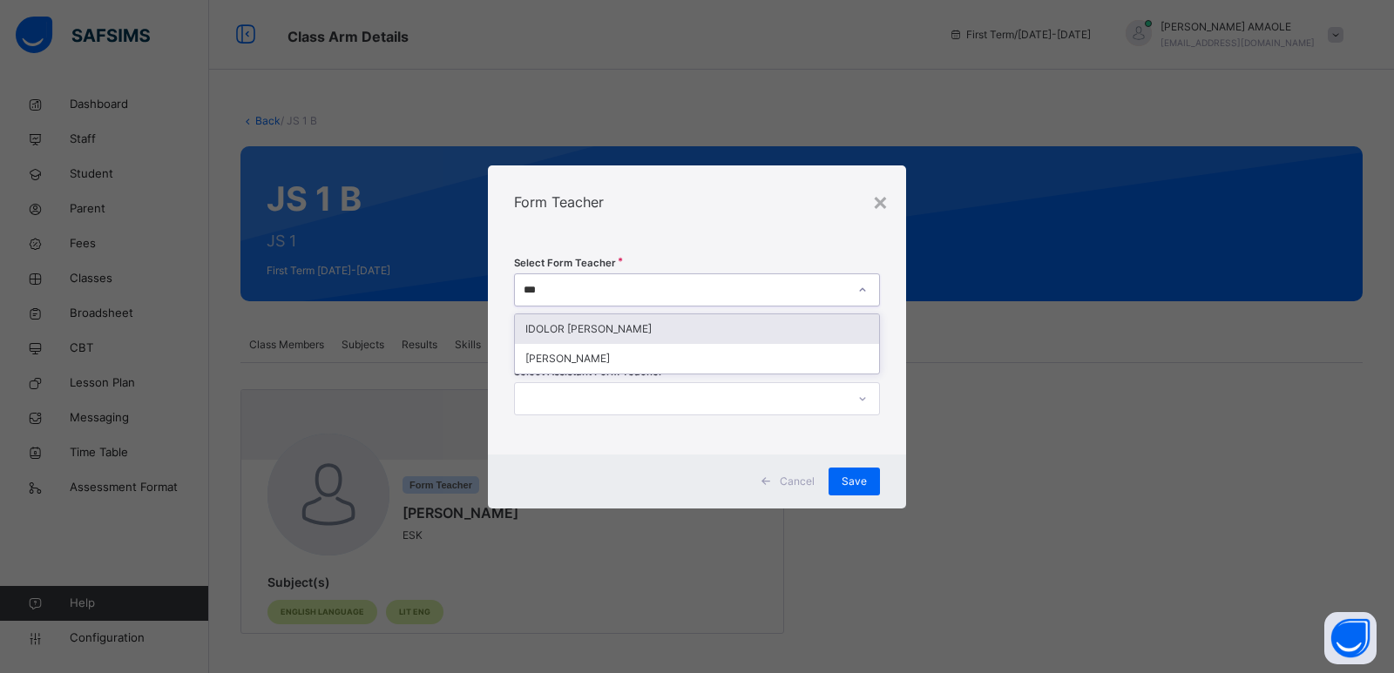
click at [646, 323] on div "IDOLOR [PERSON_NAME]" at bounding box center [697, 330] width 364 height 30
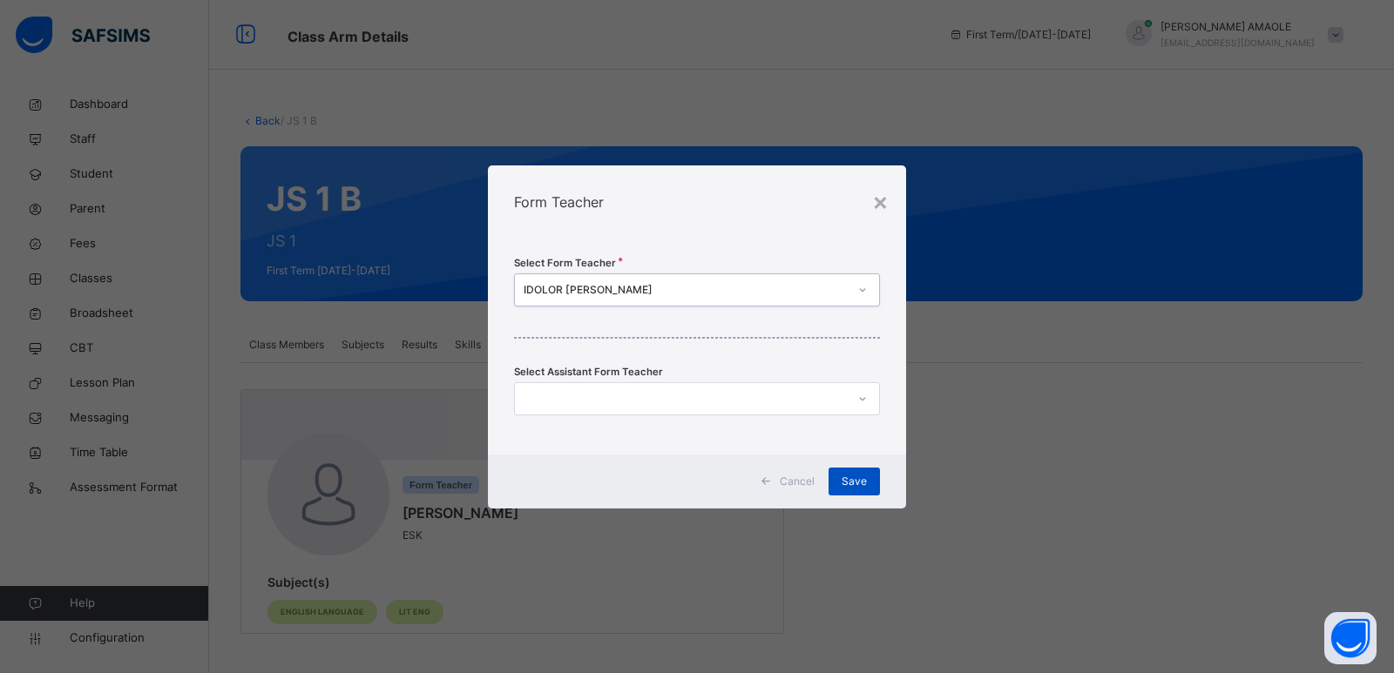
click at [856, 482] on span "Save" at bounding box center [854, 482] width 25 height 16
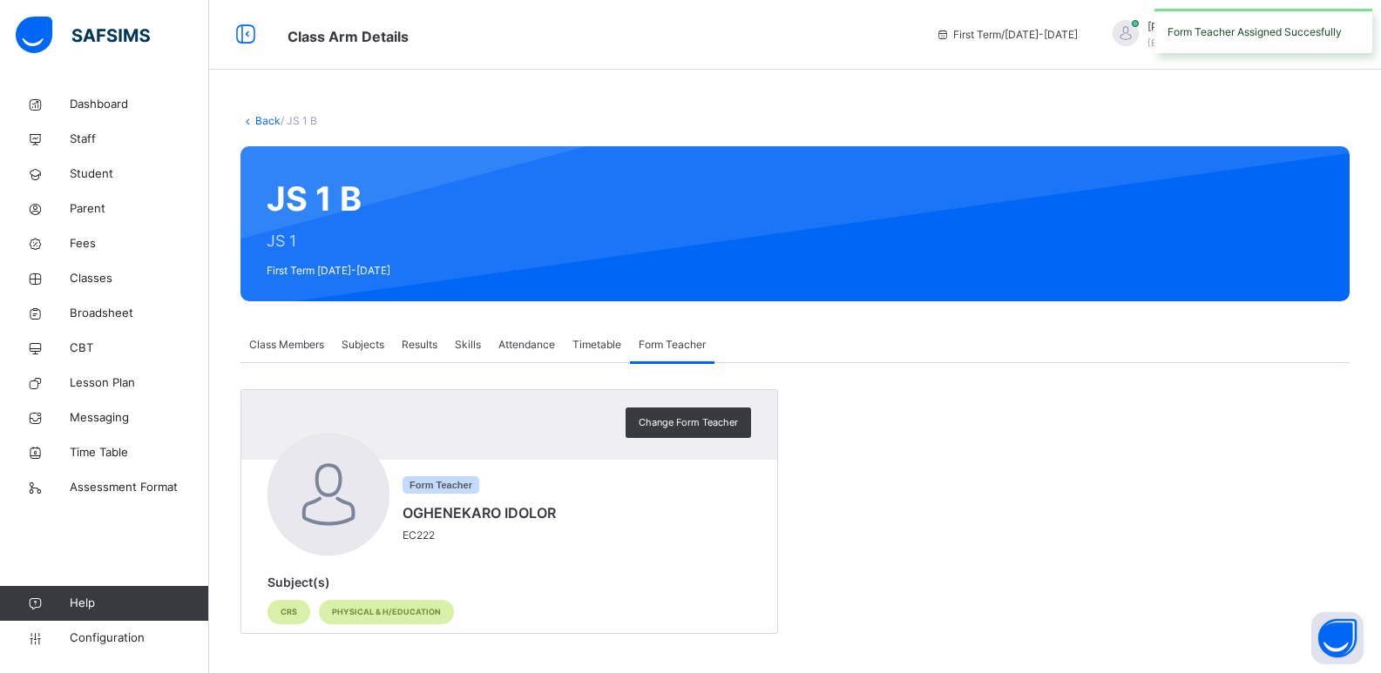
click at [259, 114] on link "Back" at bounding box center [267, 120] width 25 height 13
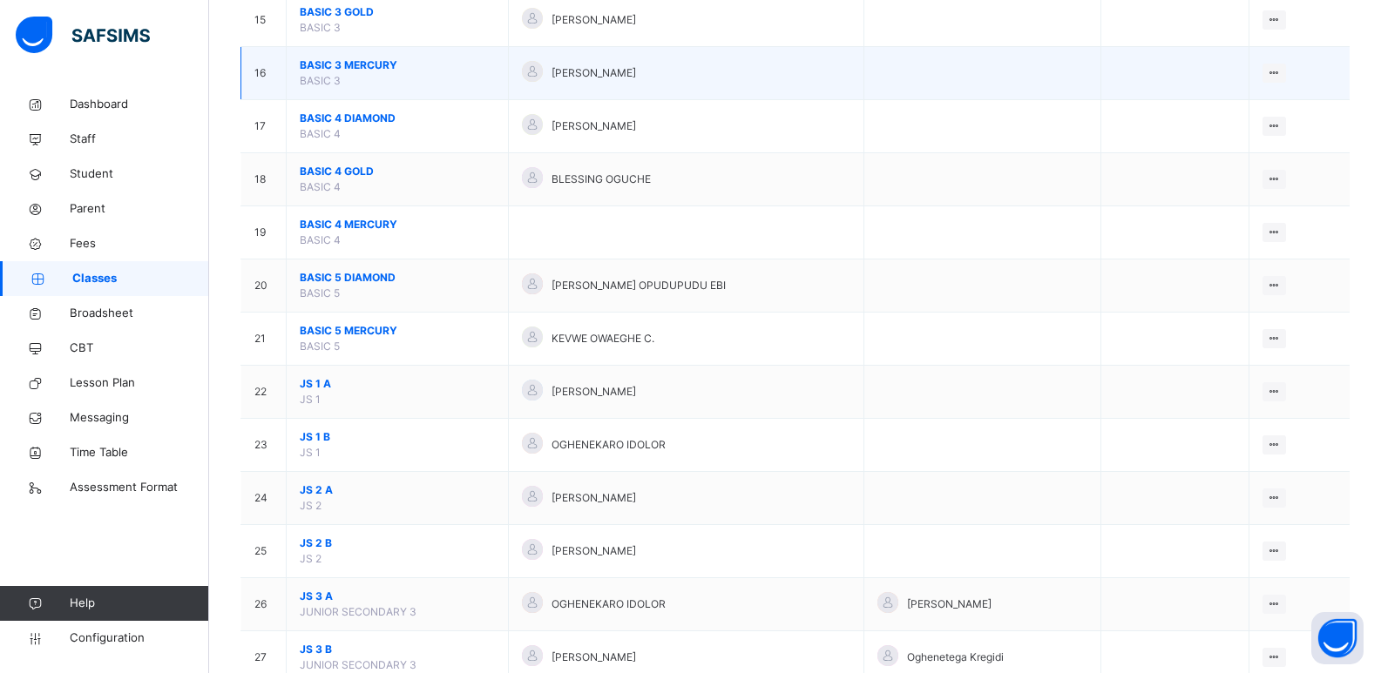
scroll to position [958, 0]
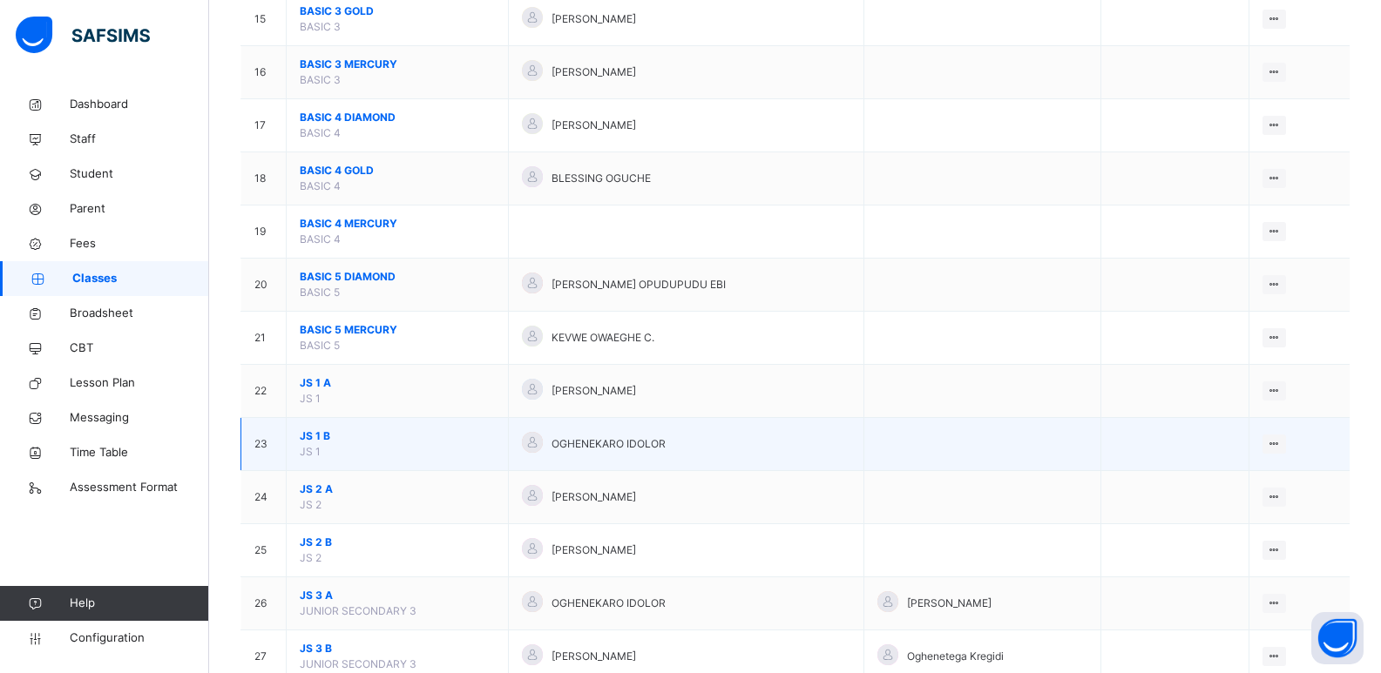
click at [319, 435] on span "JS 1 B" at bounding box center [397, 437] width 195 height 16
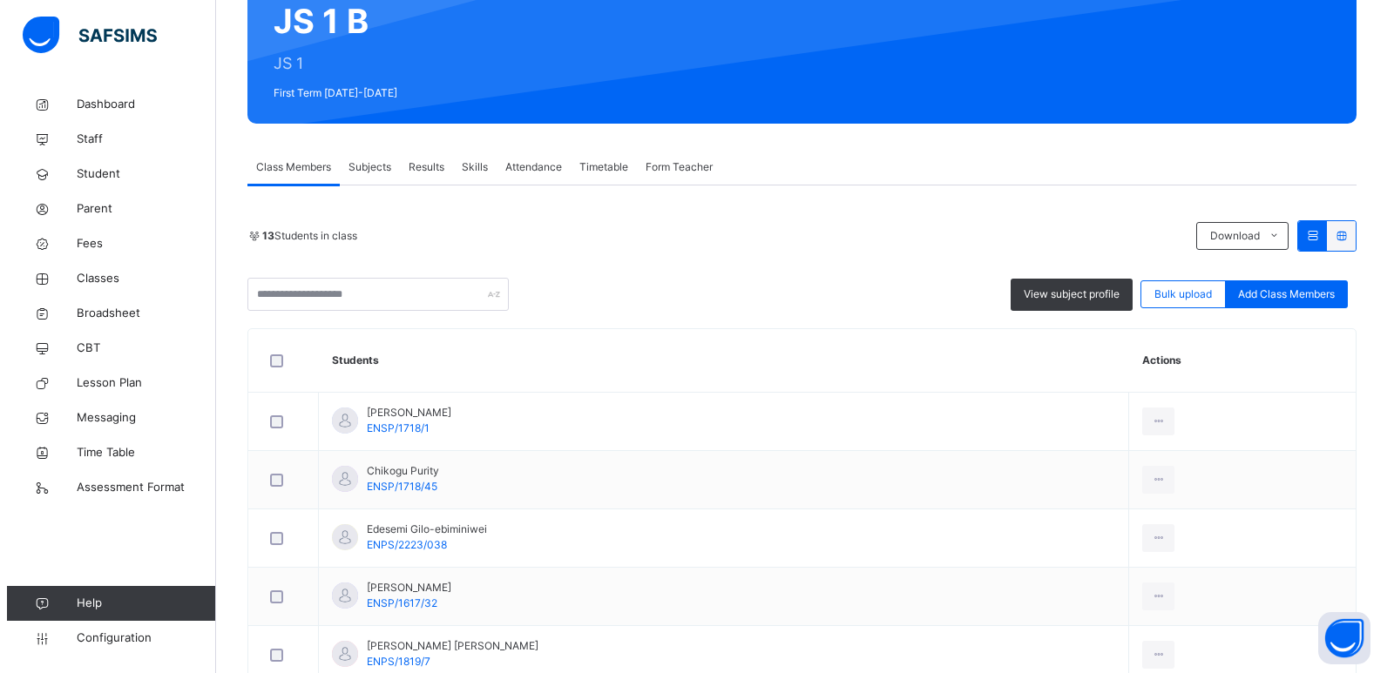
scroll to position [87, 0]
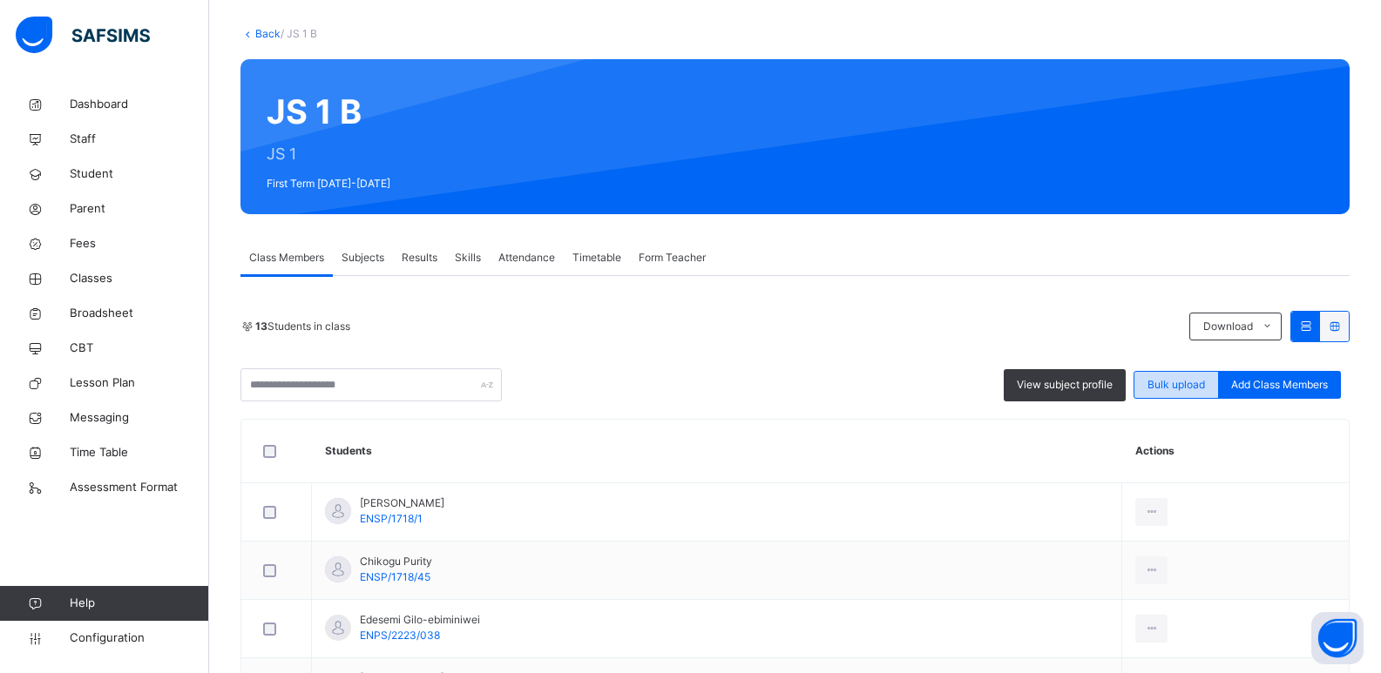
click at [1178, 381] on span "Bulk upload" at bounding box center [1176, 385] width 58 height 16
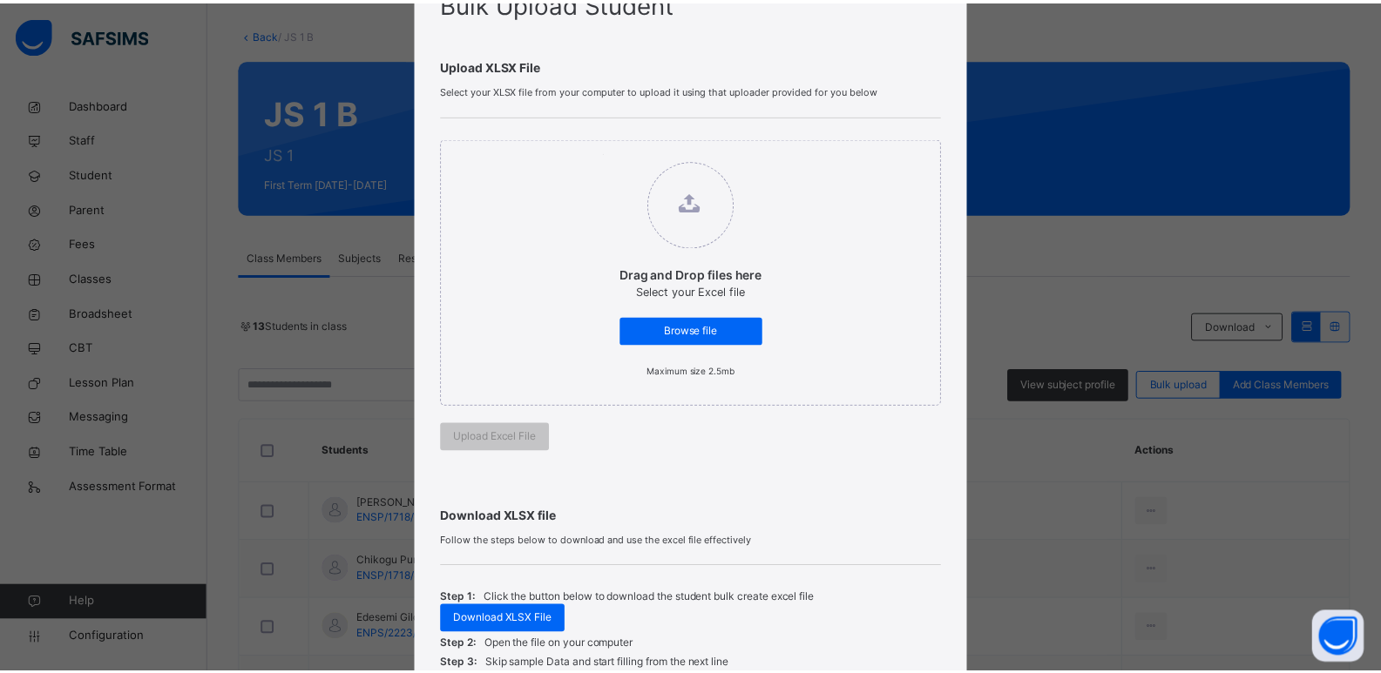
scroll to position [314, 0]
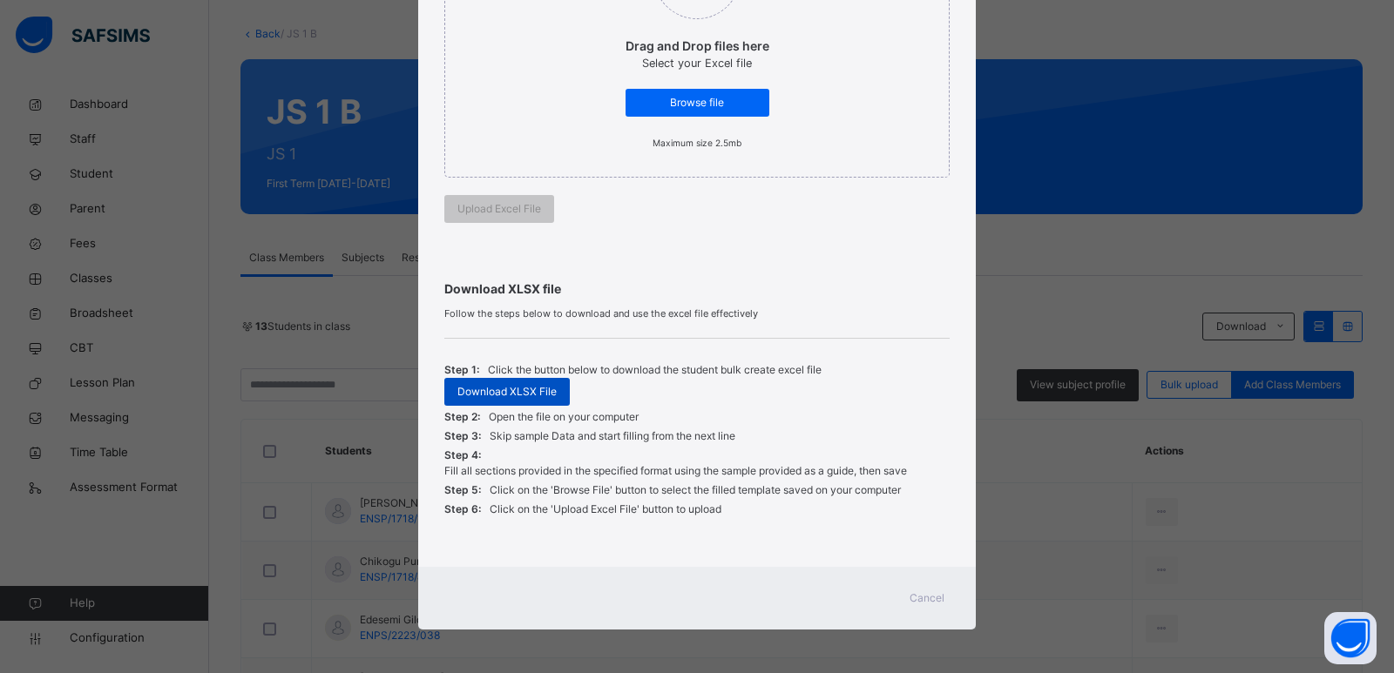
click at [484, 395] on span "Download XLSX File" at bounding box center [506, 392] width 99 height 16
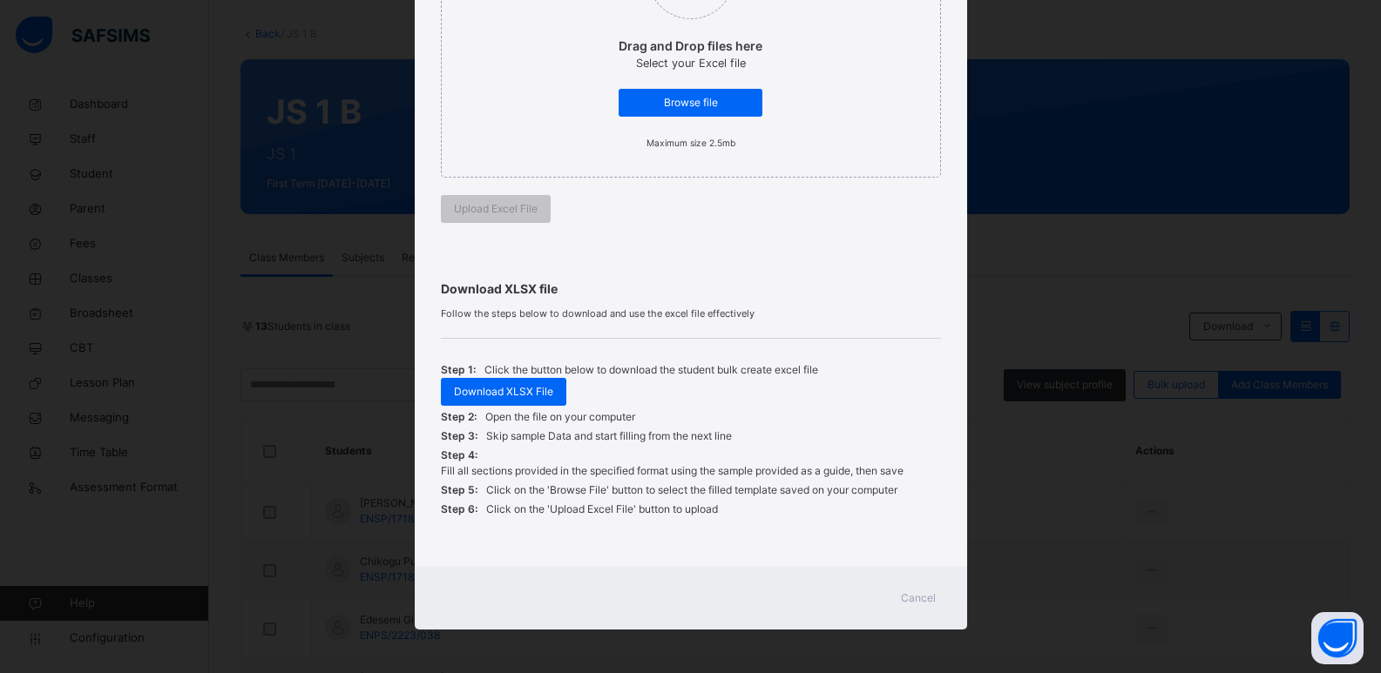
click at [794, 373] on p "Click the button below to download the student bulk create excel file" at bounding box center [651, 370] width 334 height 16
click at [693, 99] on span "Browse file" at bounding box center [691, 103] width 118 height 16
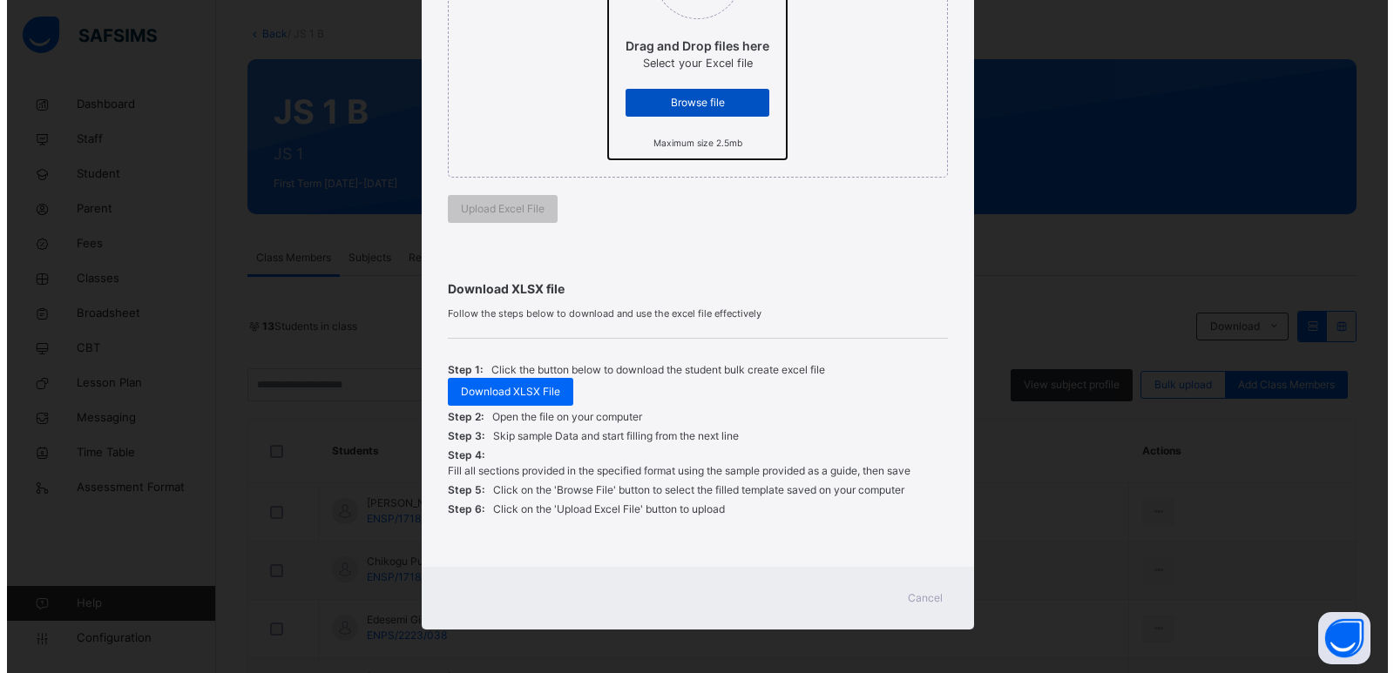
scroll to position [0, 0]
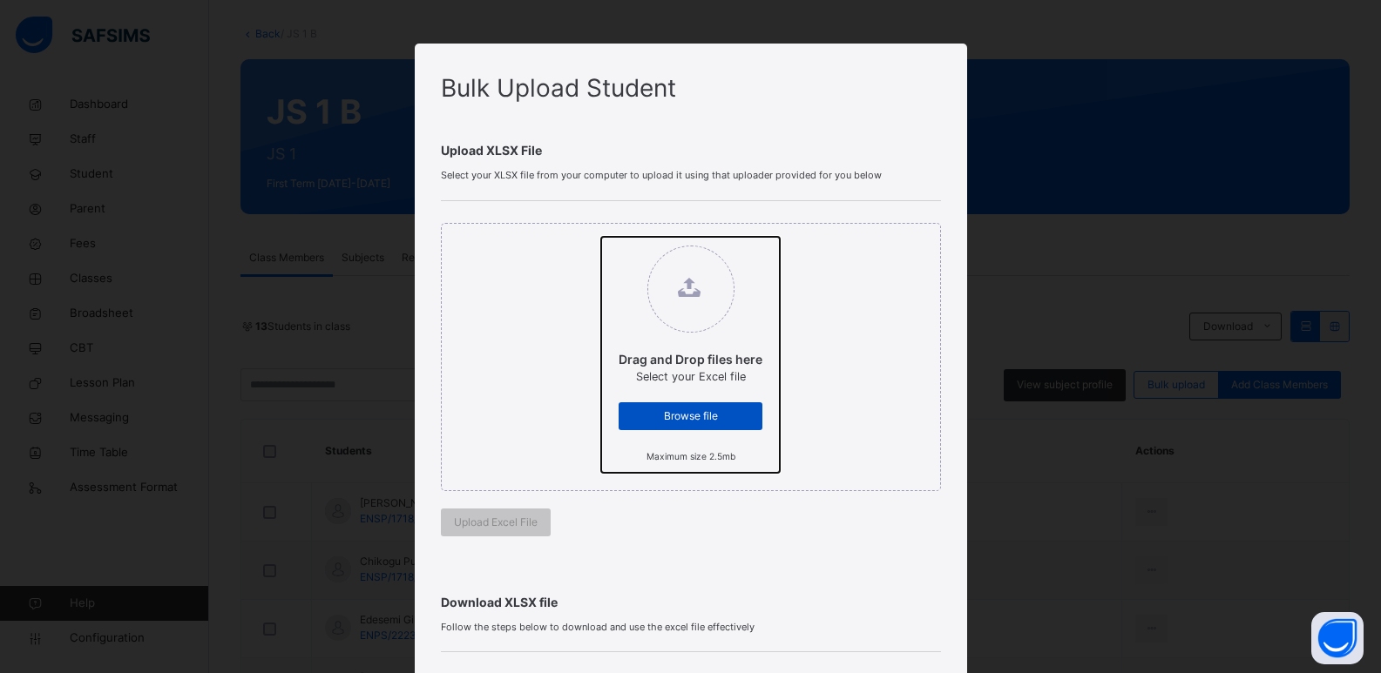
type input "**********"
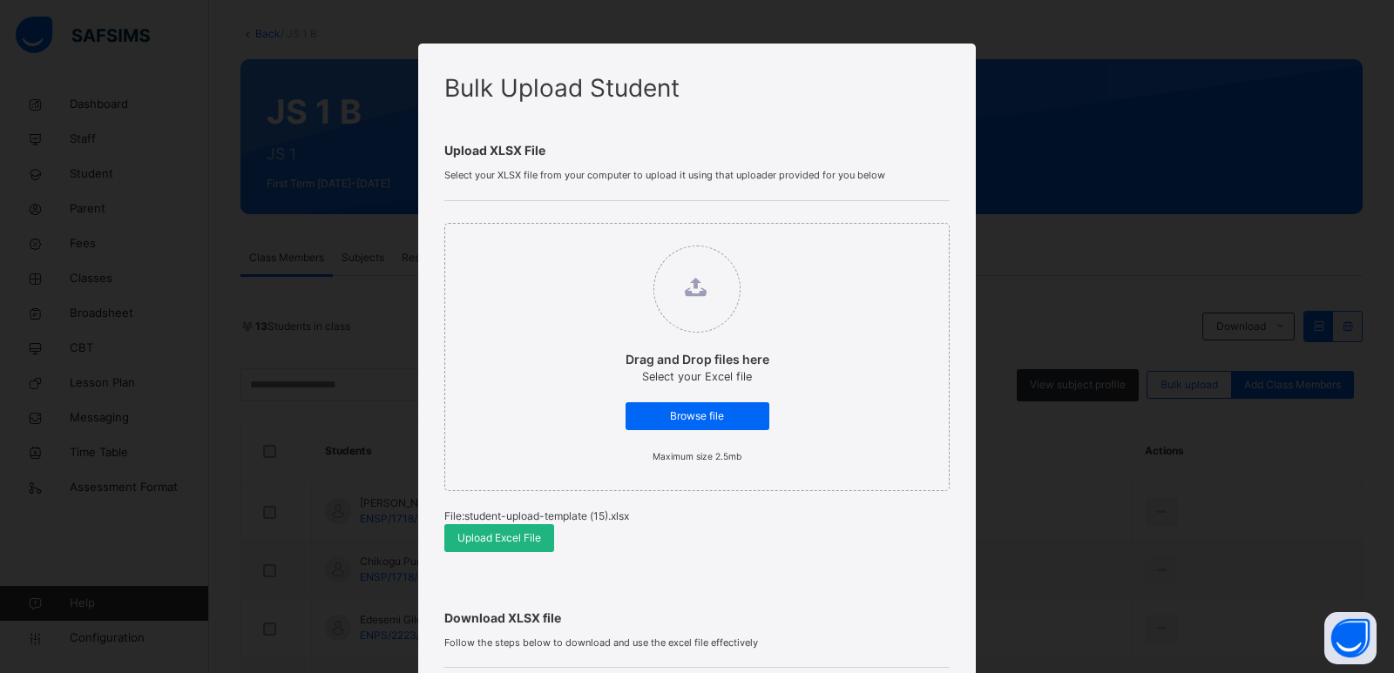
click at [524, 532] on span "Upload Excel File" at bounding box center [499, 539] width 84 height 16
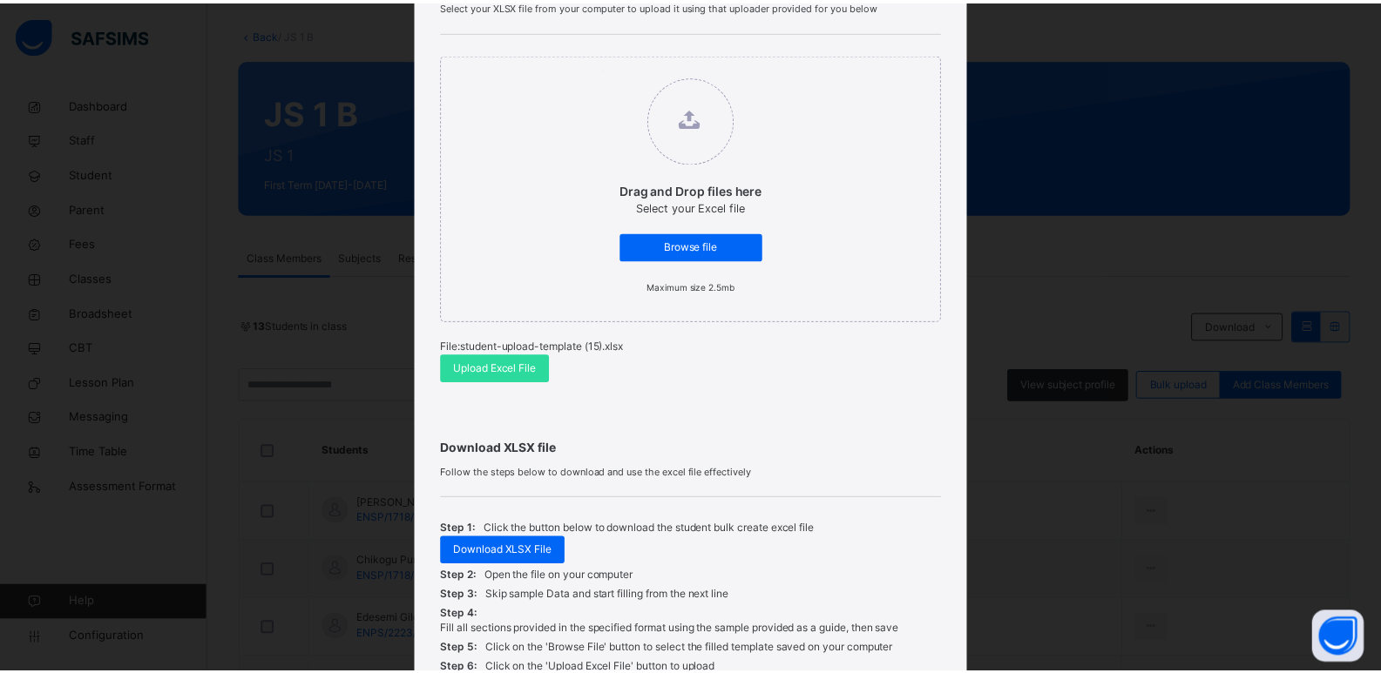
scroll to position [329, 0]
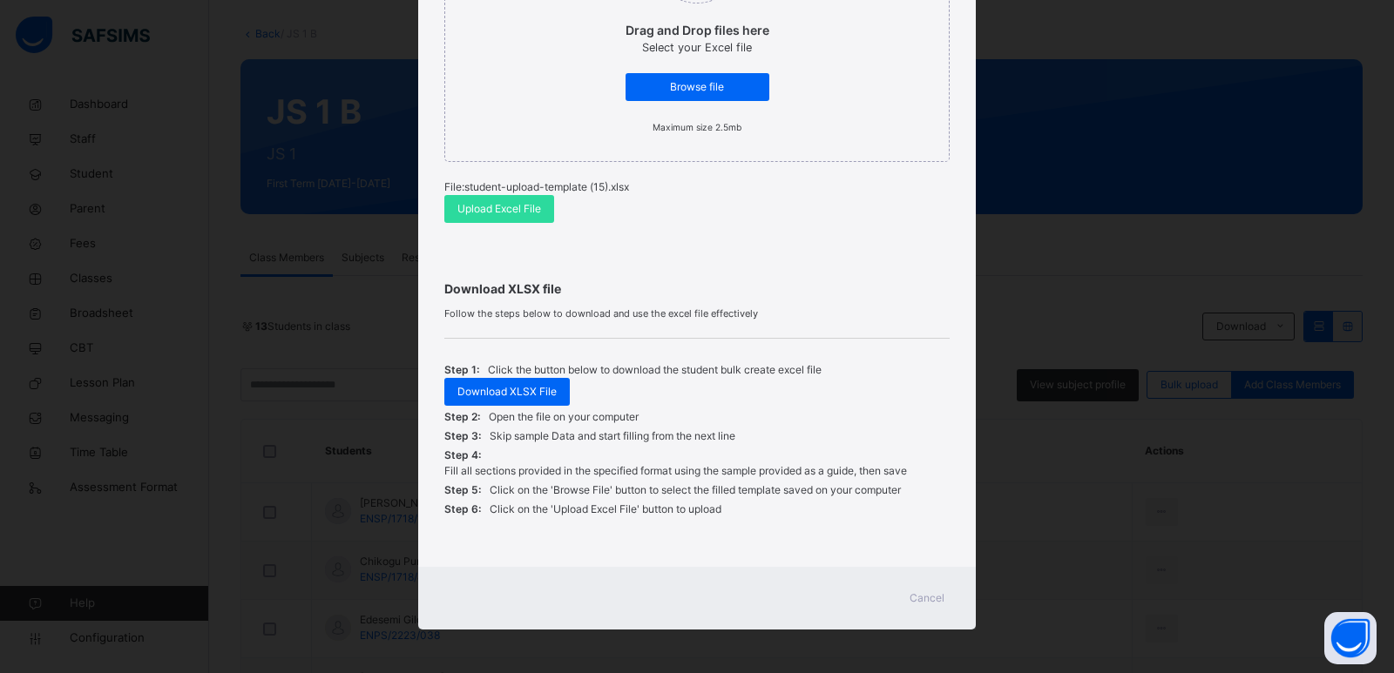
drag, startPoint x: 939, startPoint y: 599, endPoint x: 788, endPoint y: 489, distance: 187.7
click at [938, 599] on span "Cancel" at bounding box center [927, 599] width 35 height 16
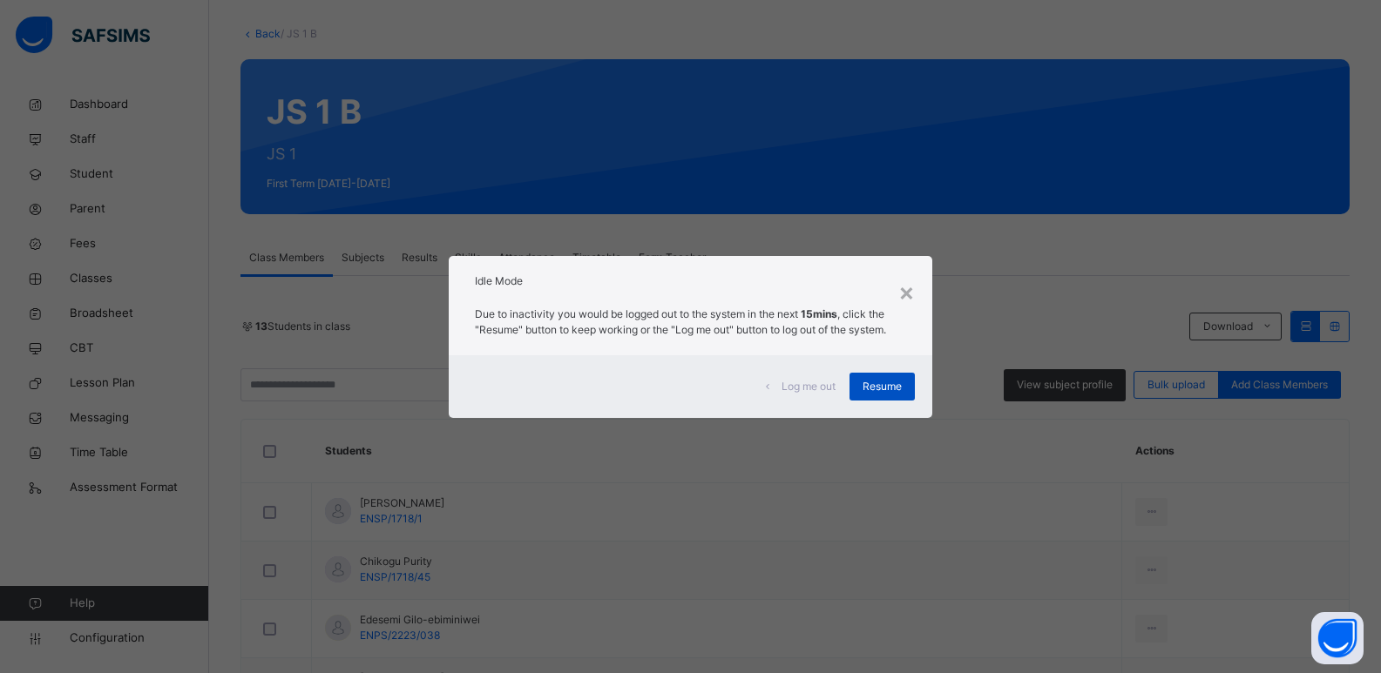
click at [880, 389] on span "Resume" at bounding box center [882, 387] width 39 height 16
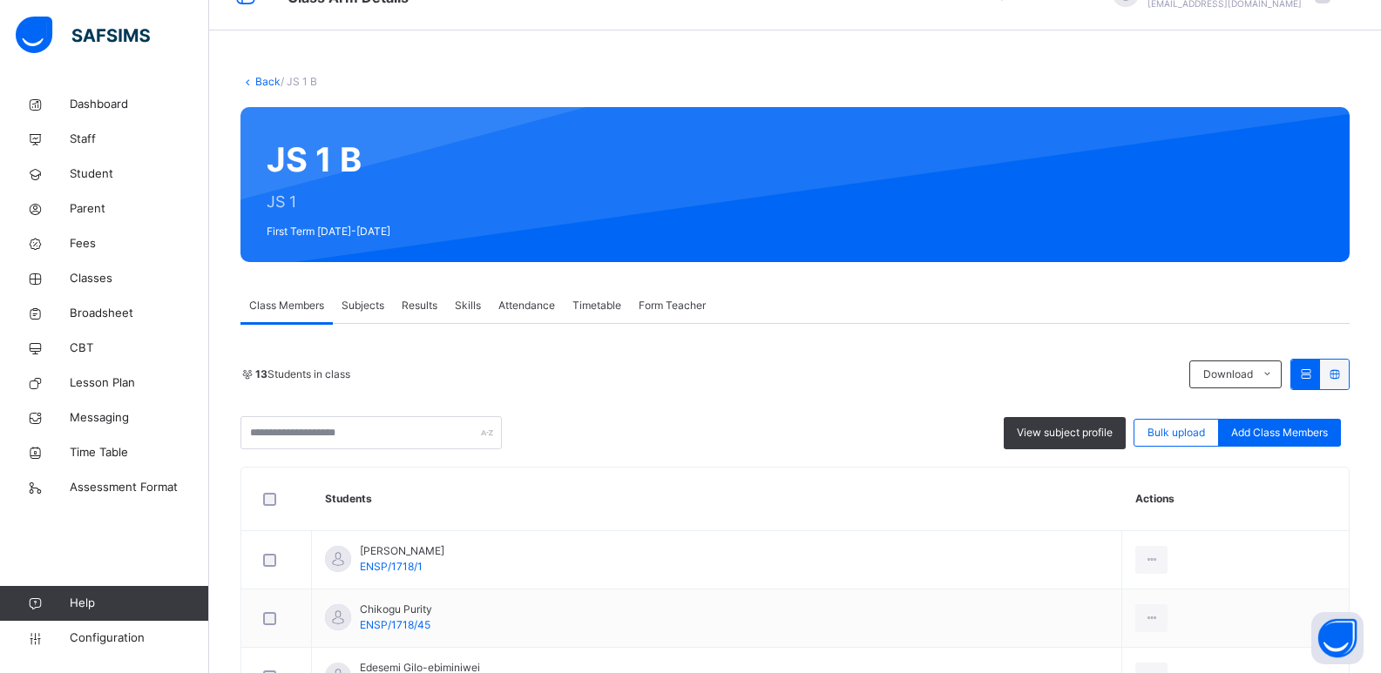
scroll to position [0, 0]
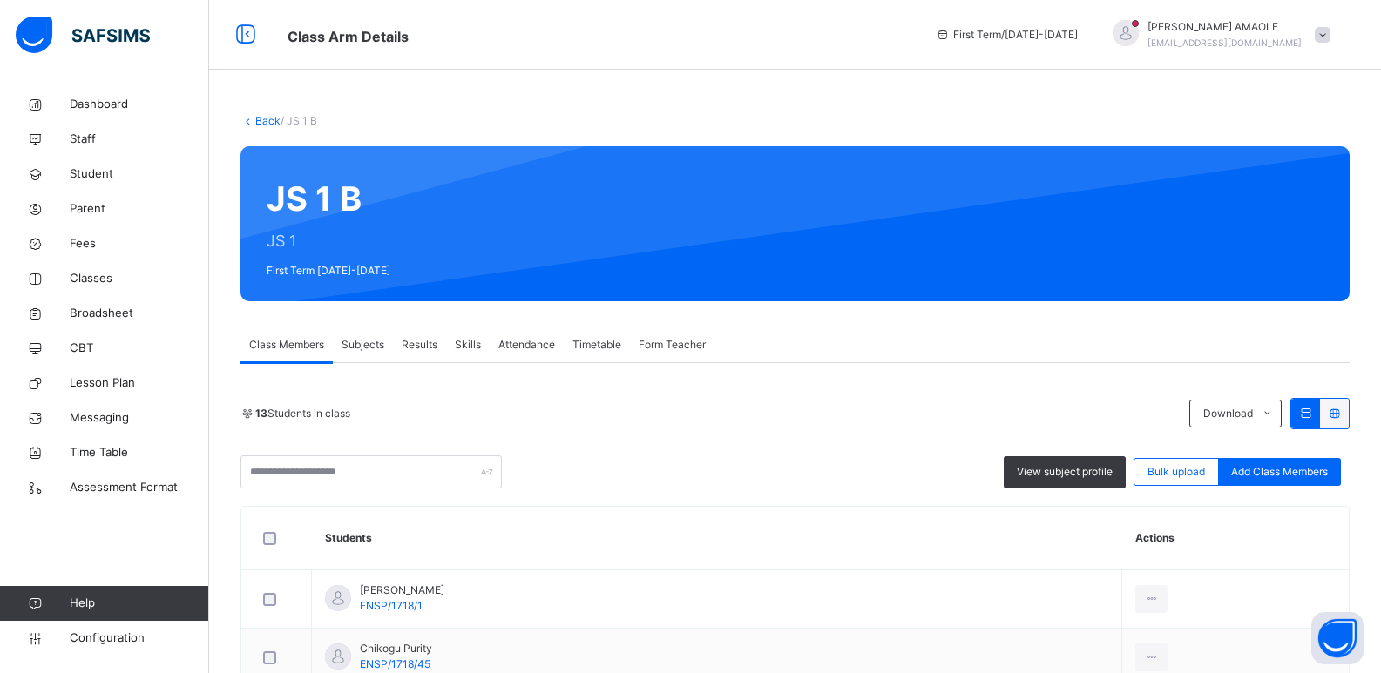
click at [258, 118] on link "Back" at bounding box center [267, 120] width 25 height 13
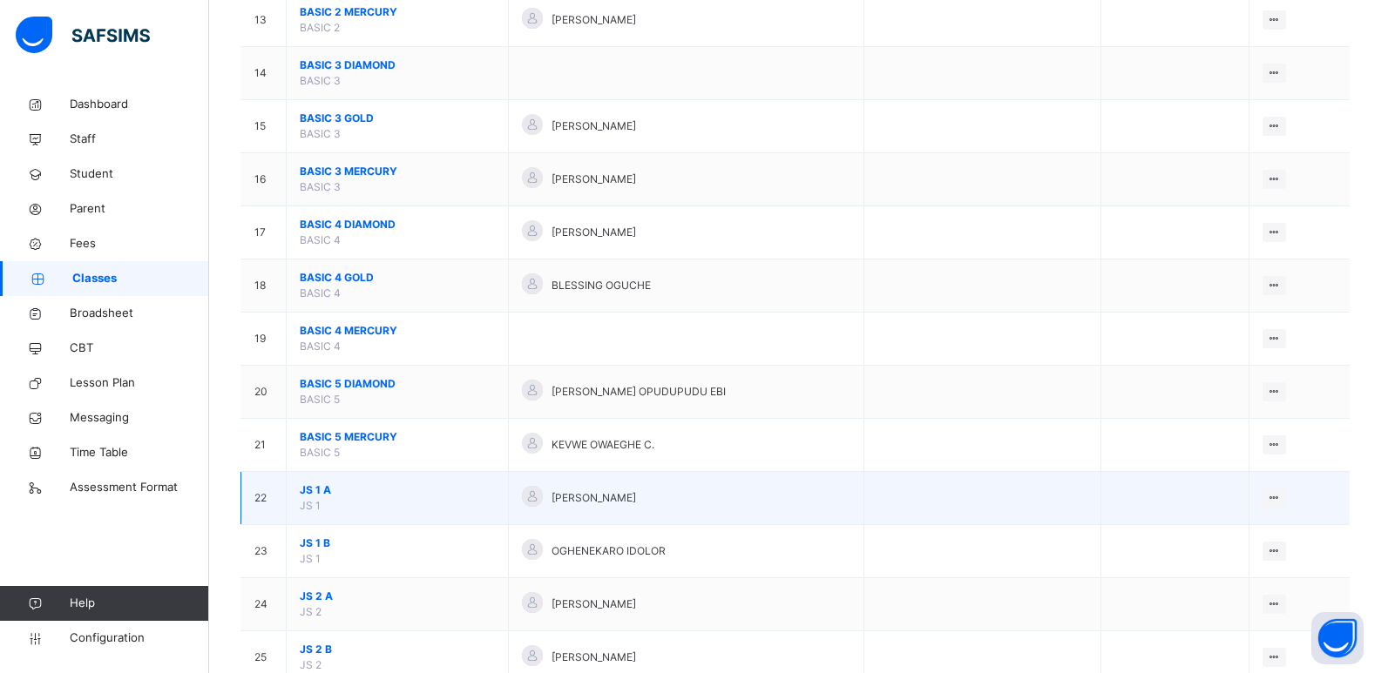
scroll to position [871, 0]
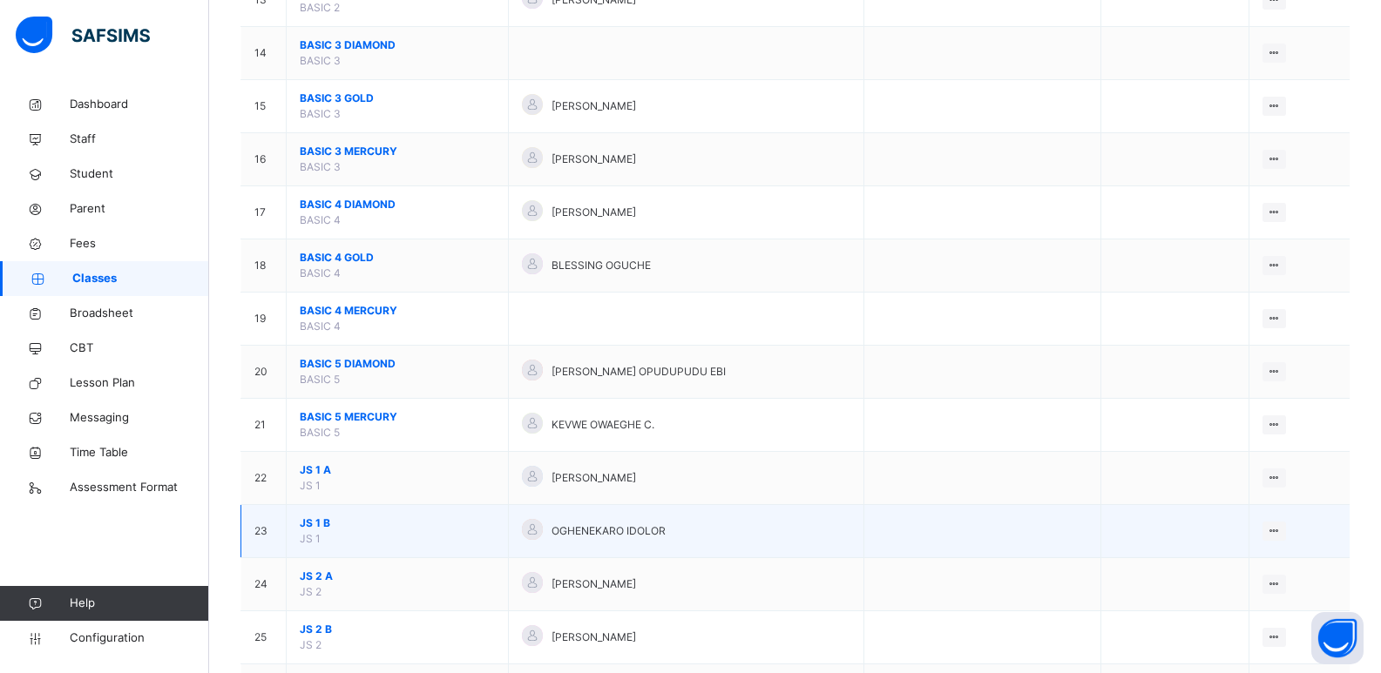
click at [324, 526] on span "JS 1 B" at bounding box center [397, 524] width 195 height 16
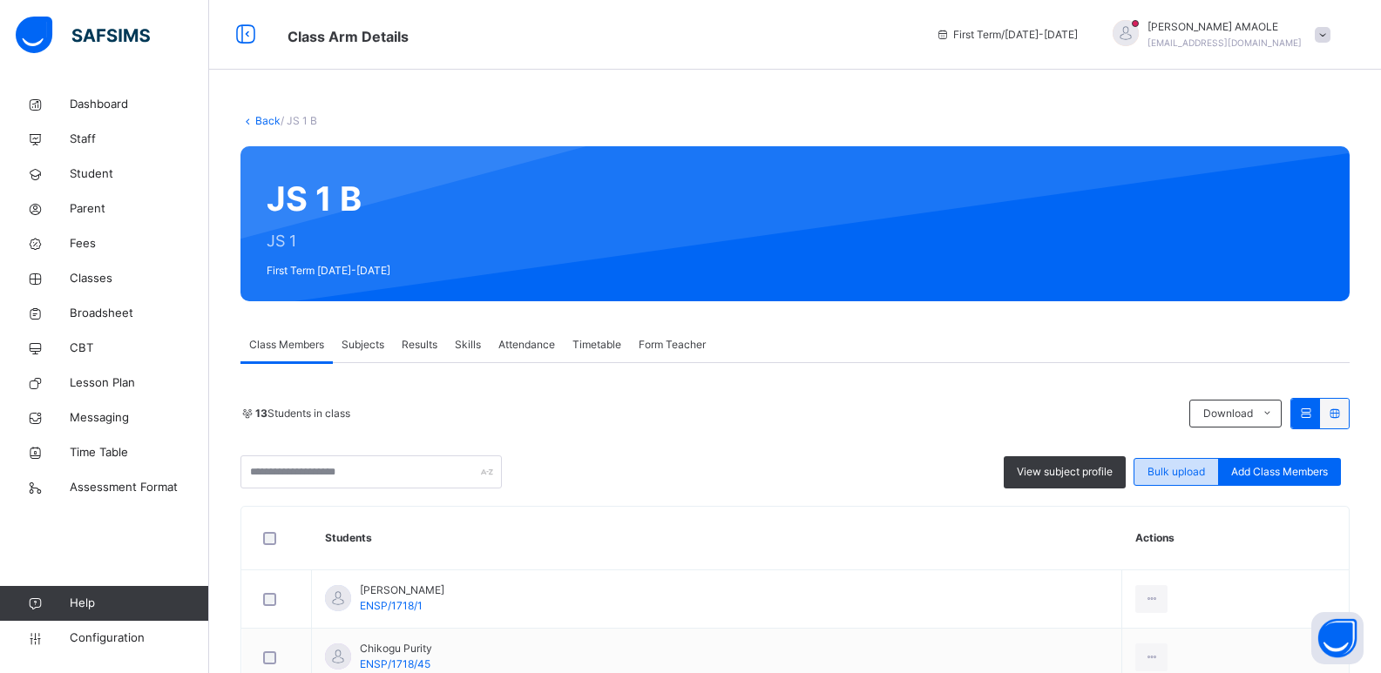
click at [1162, 466] on span "Bulk upload" at bounding box center [1176, 472] width 58 height 16
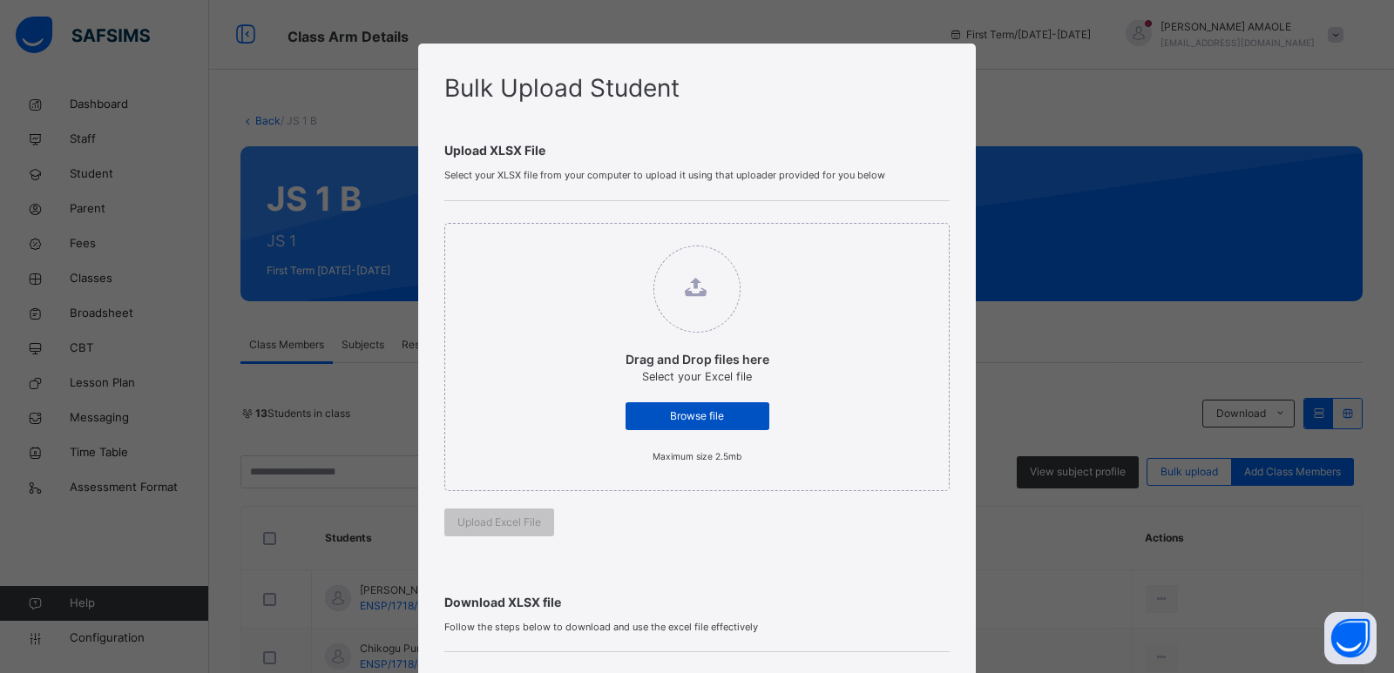
click at [700, 405] on div "Browse file" at bounding box center [698, 417] width 144 height 28
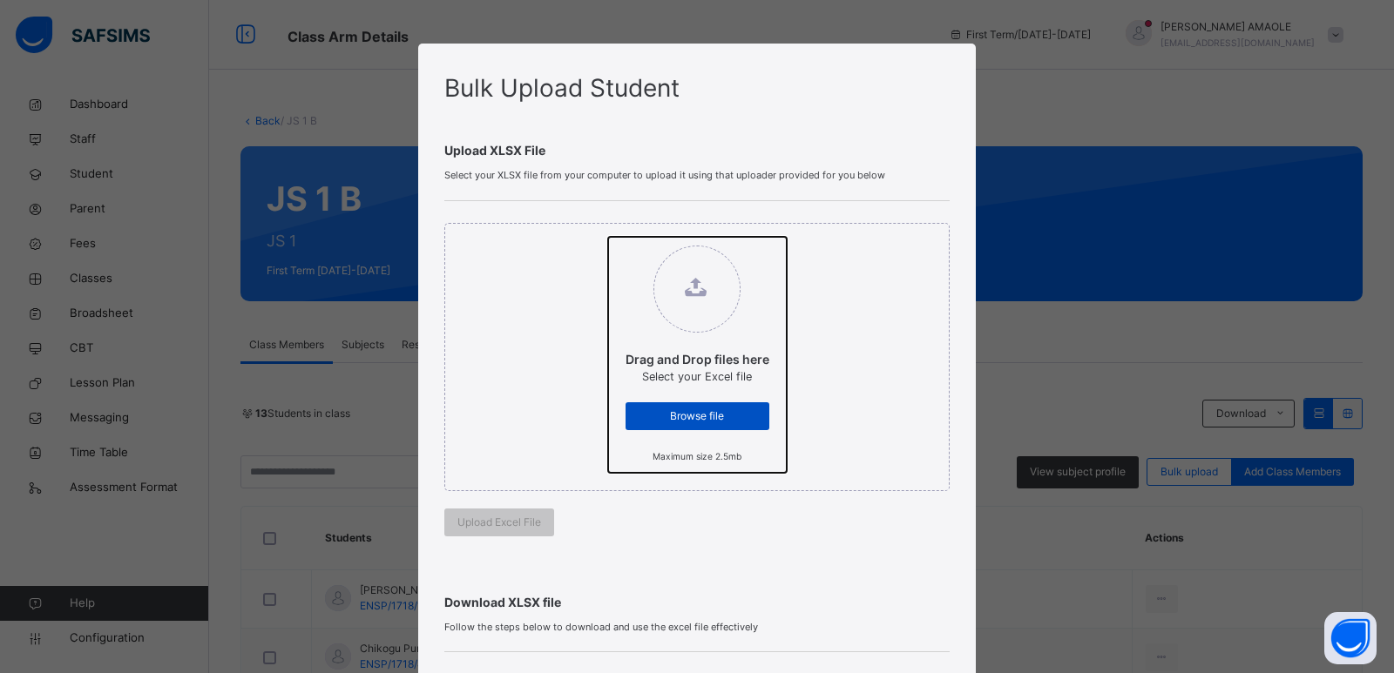
click at [608, 237] on input "Drag and Drop files here Select your Excel file Browse file Maximum size 2.5mb" at bounding box center [608, 237] width 0 height 0
type input "**********"
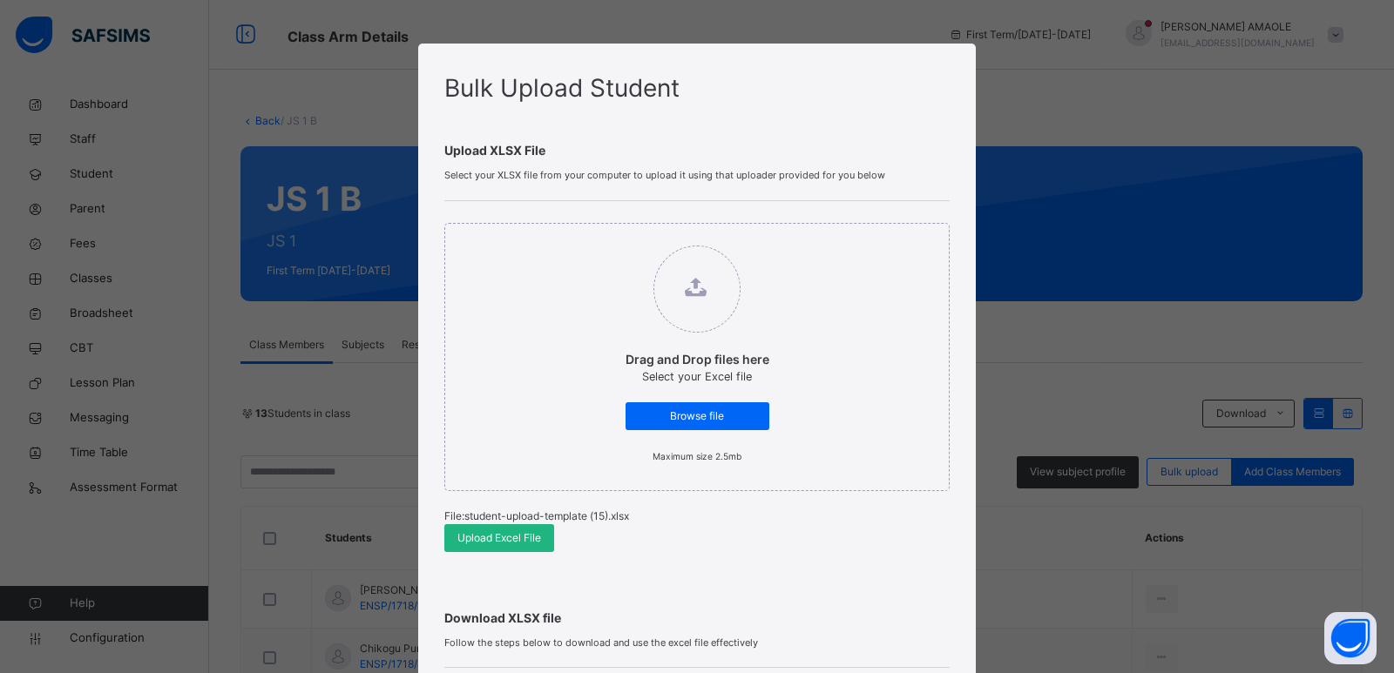
click at [510, 533] on span "Upload Excel File" at bounding box center [499, 539] width 84 height 16
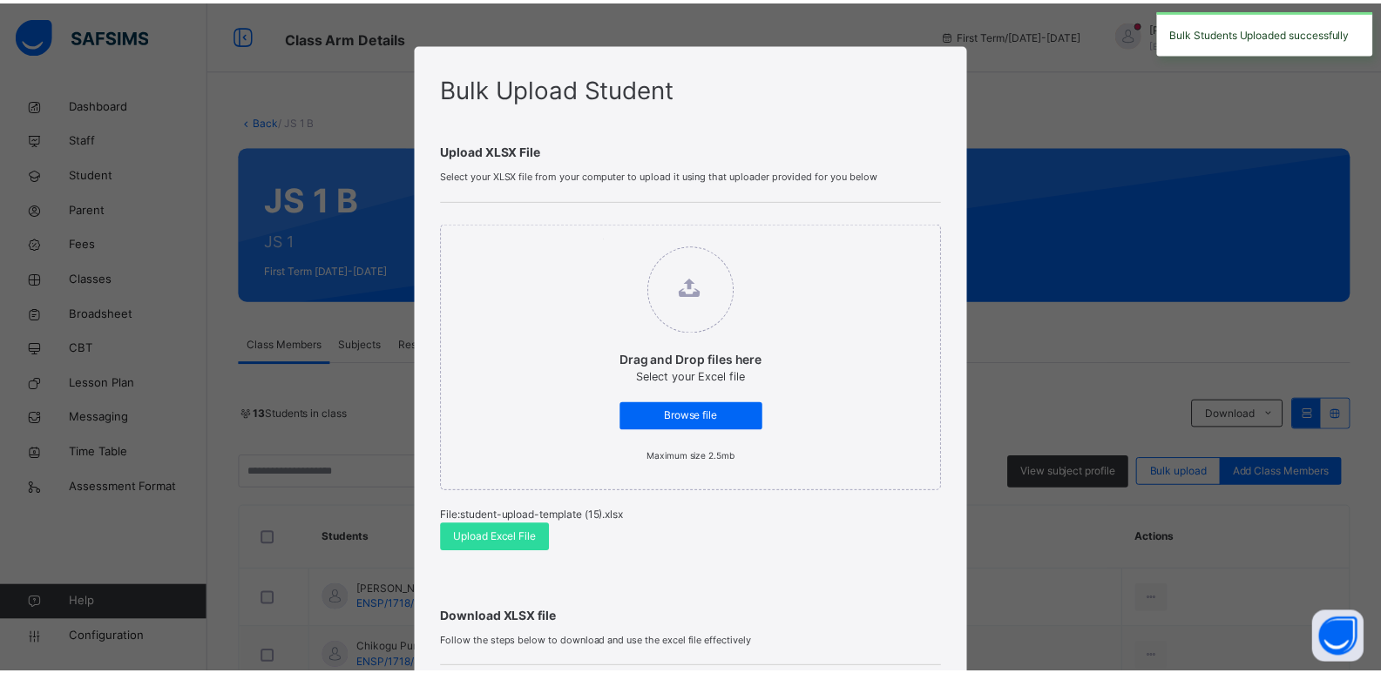
scroll to position [329, 0]
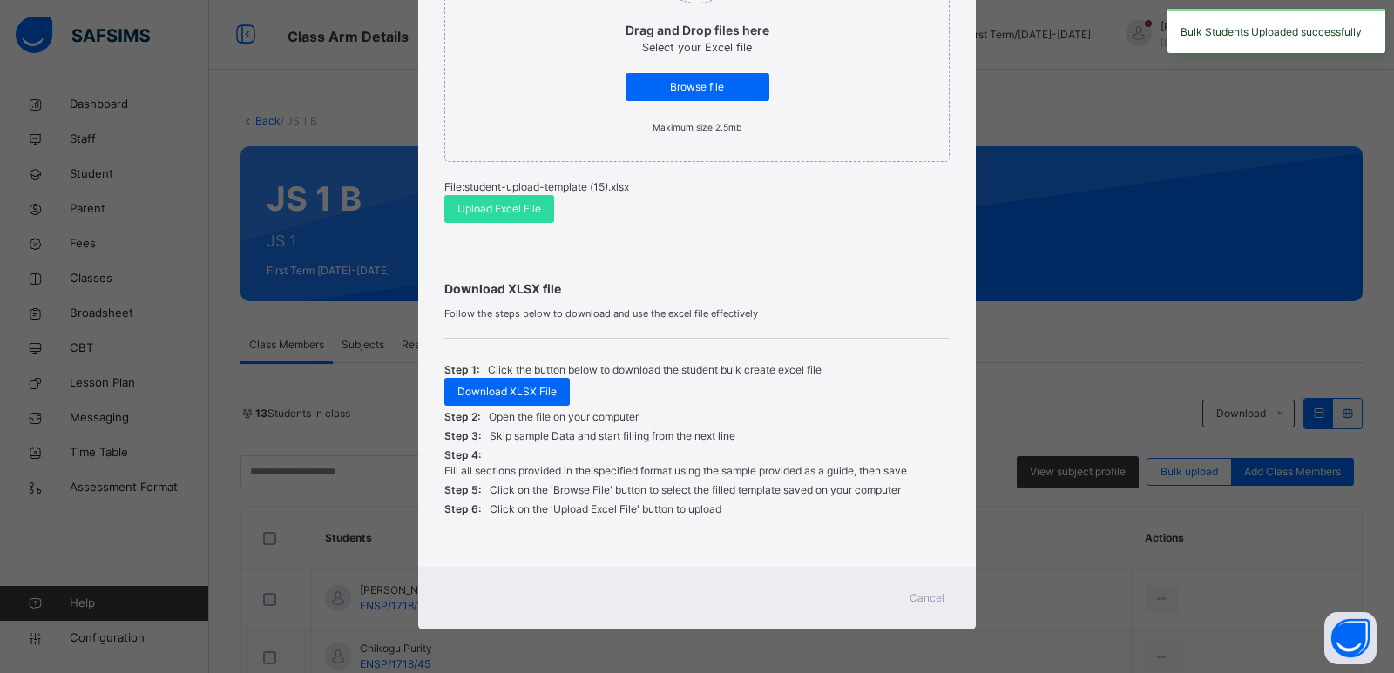
click at [932, 596] on span "Cancel" at bounding box center [927, 599] width 35 height 16
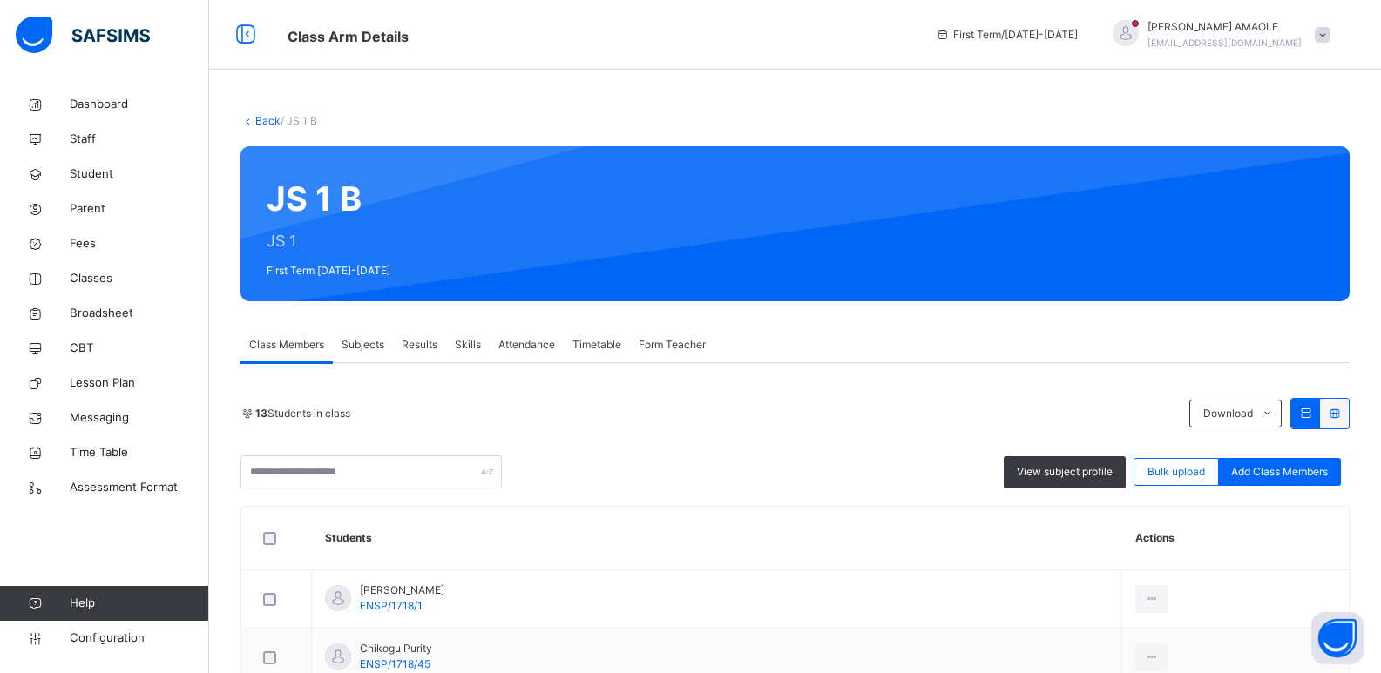
click at [260, 115] on link "Back" at bounding box center [267, 120] width 25 height 13
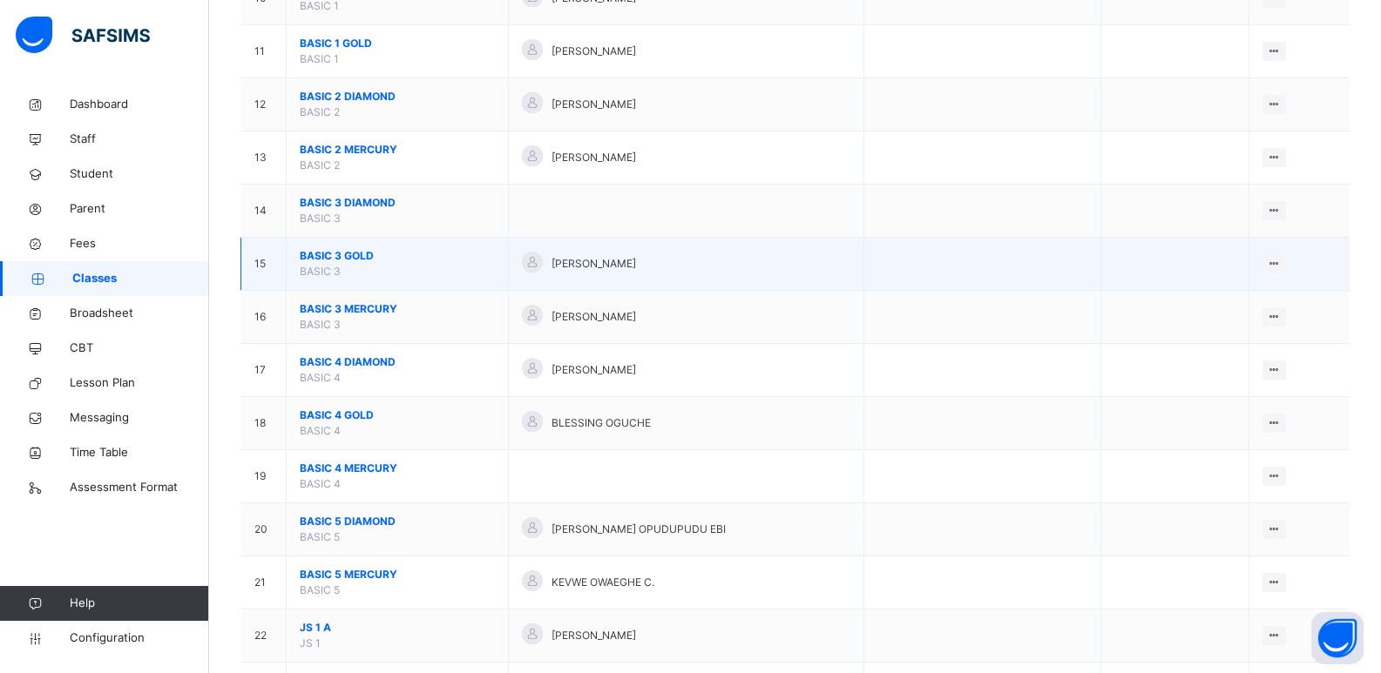
scroll to position [958, 0]
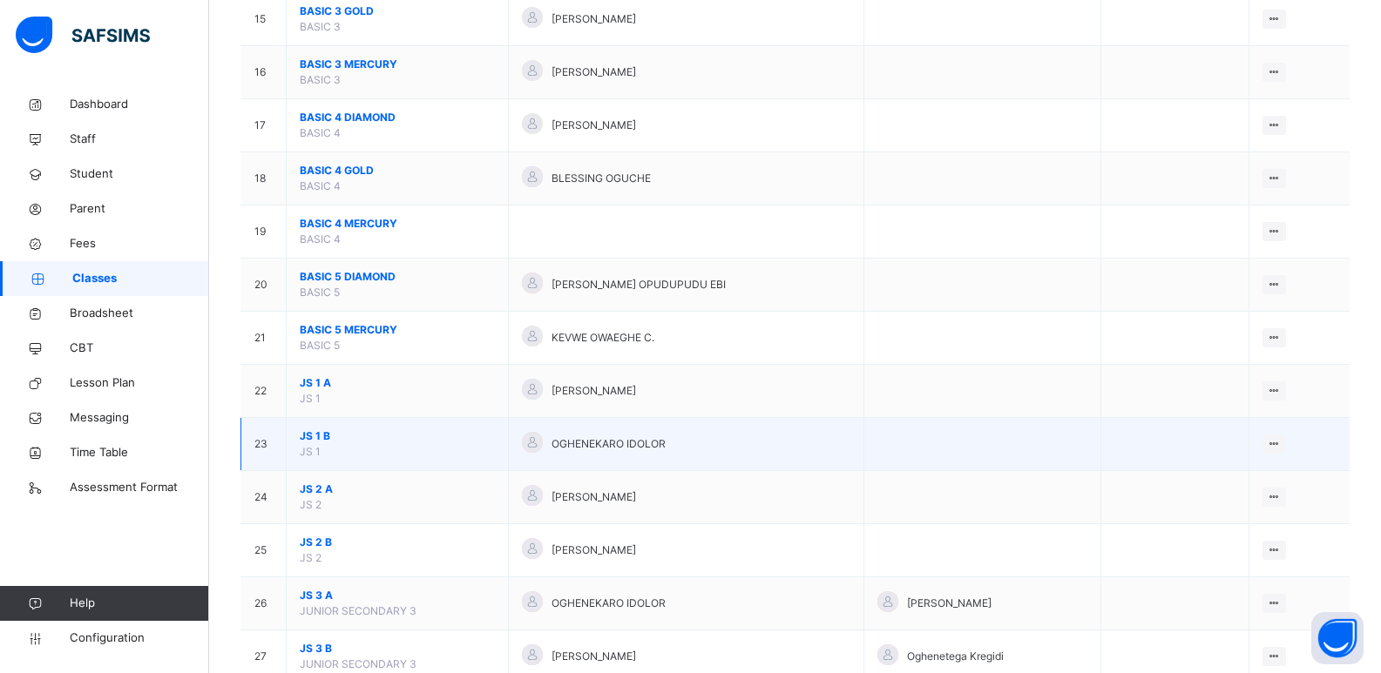
click at [304, 435] on span "JS 1 B" at bounding box center [397, 437] width 195 height 16
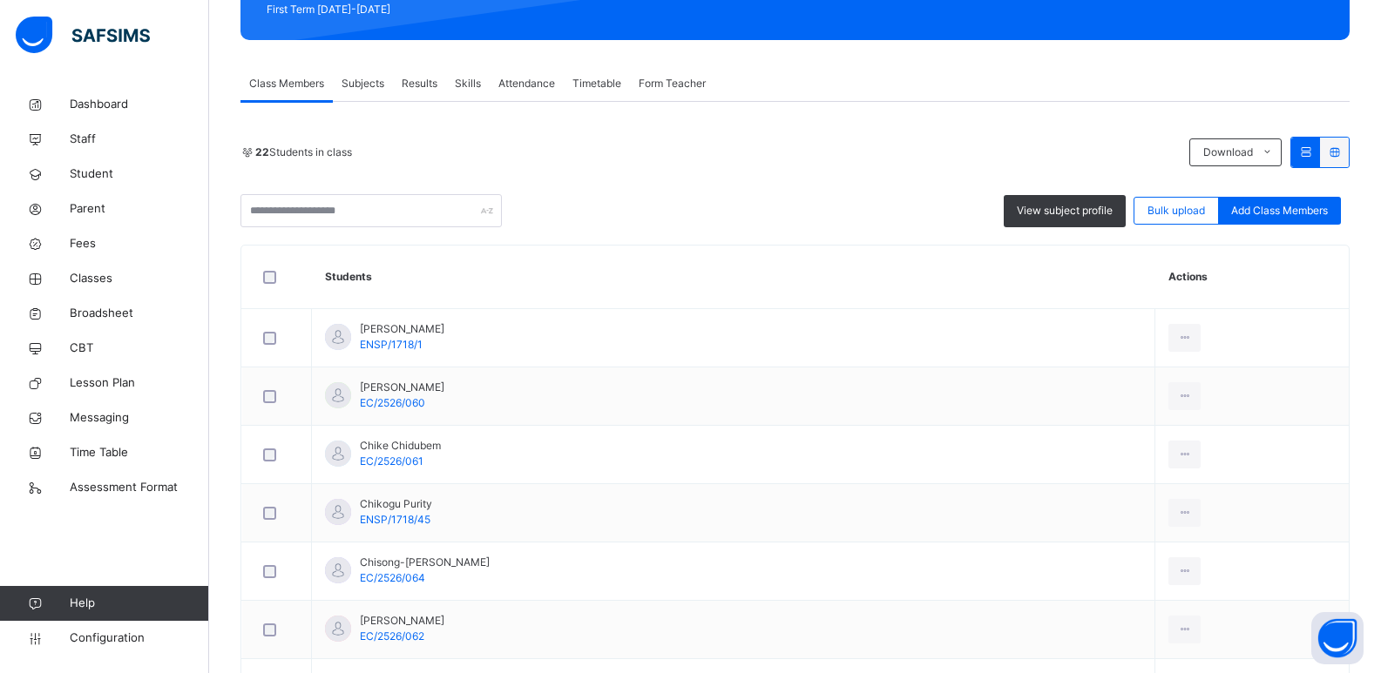
scroll to position [174, 0]
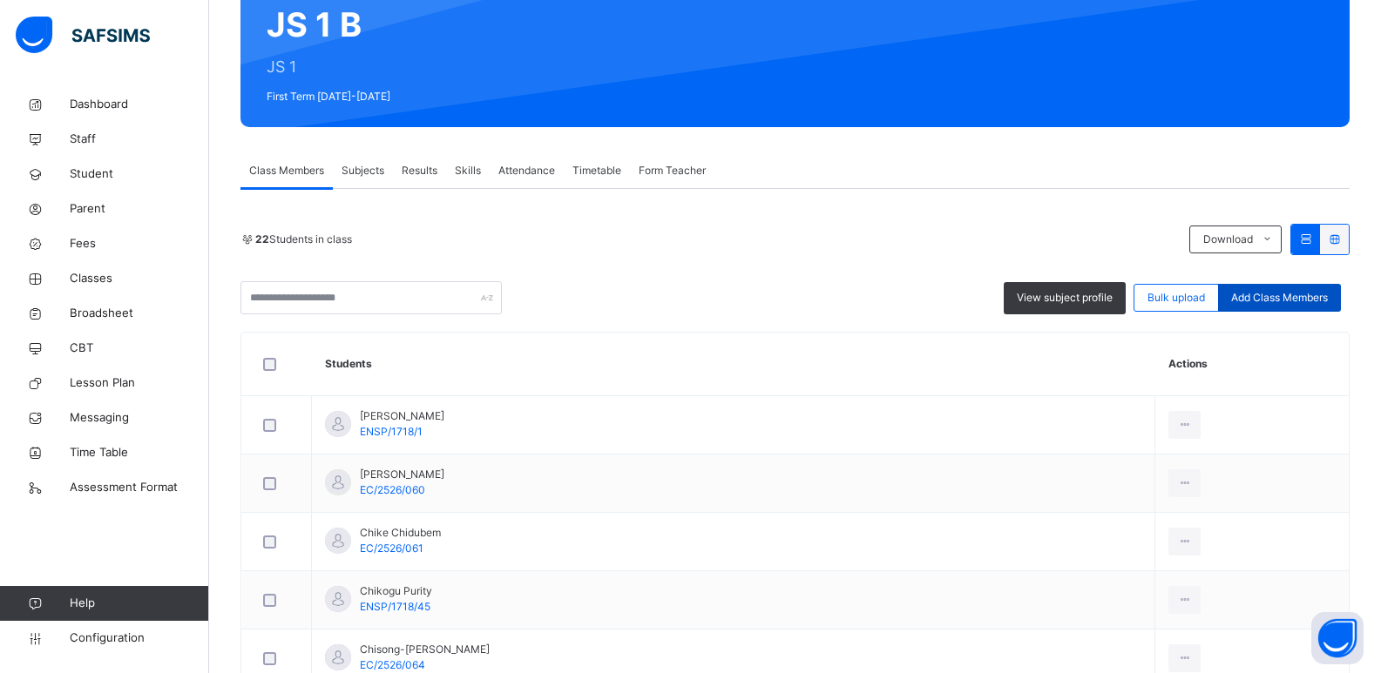
click at [1291, 293] on span "Add Class Members" at bounding box center [1279, 298] width 97 height 16
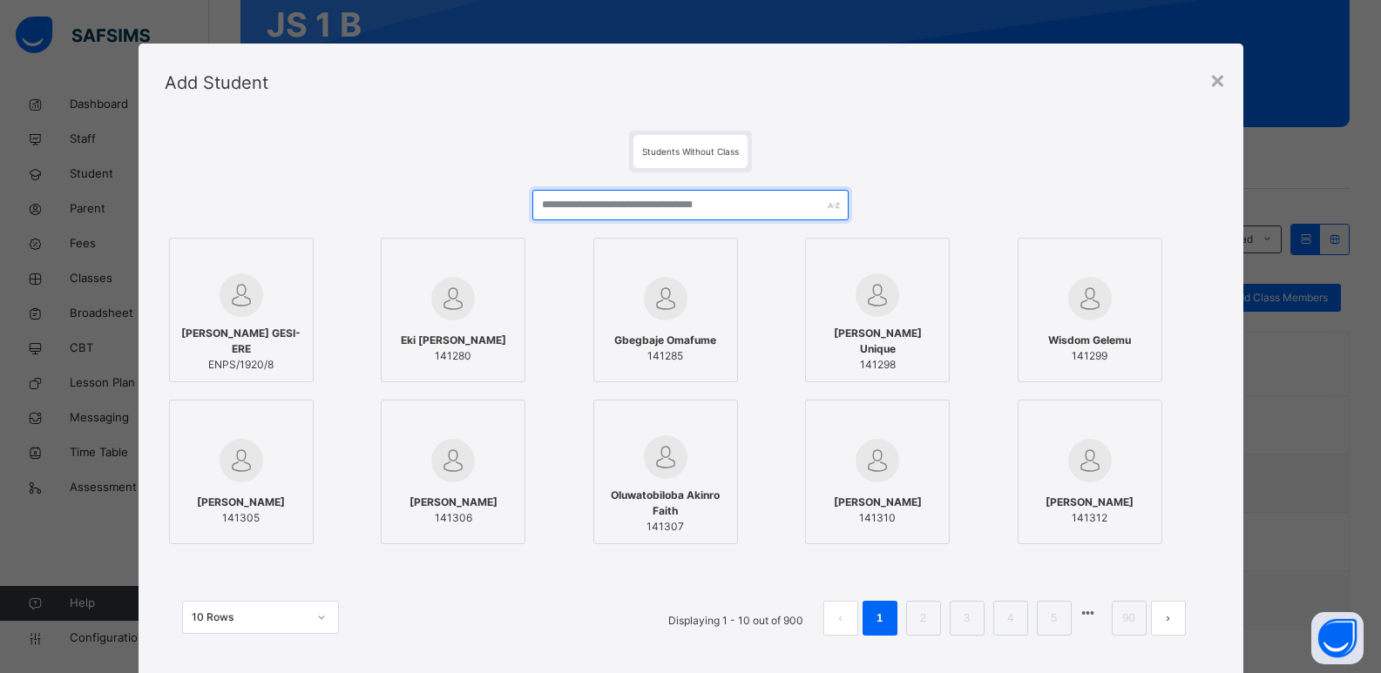
click at [655, 195] on input "text" at bounding box center [689, 205] width 315 height 30
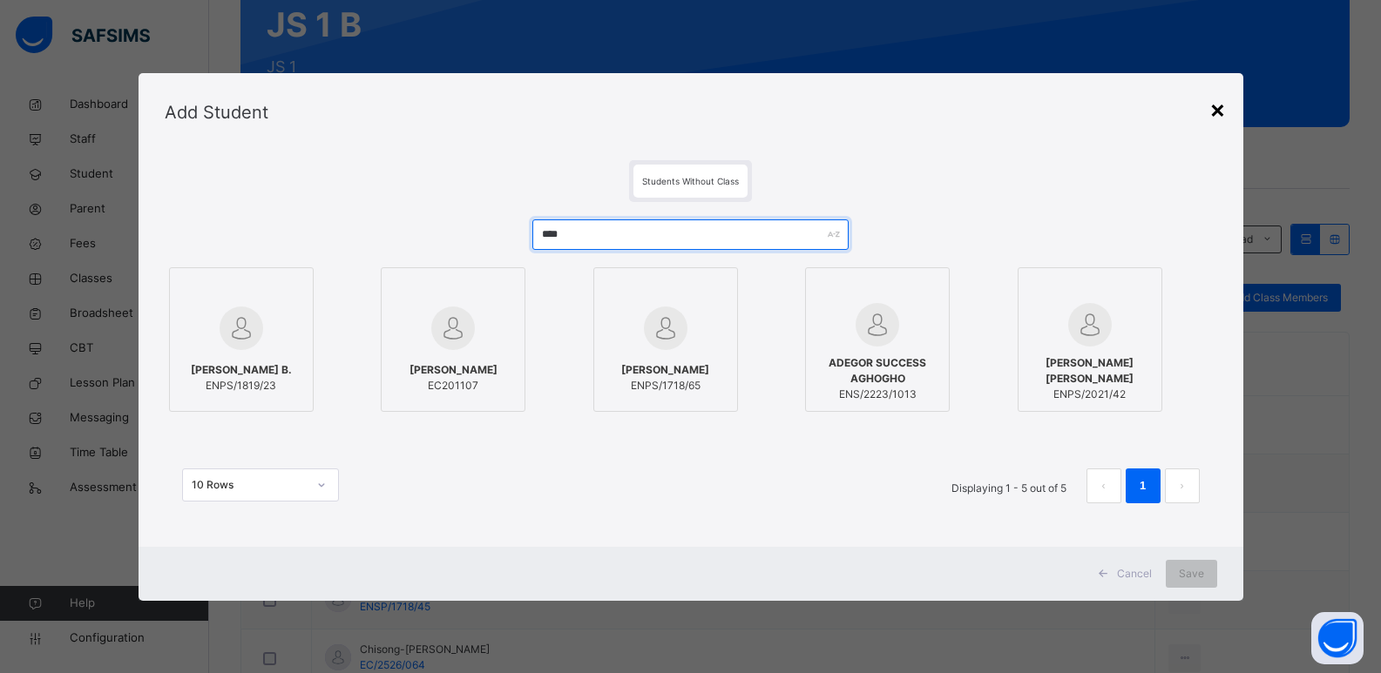
type input "****"
click at [1218, 105] on div "×" at bounding box center [1217, 109] width 17 height 37
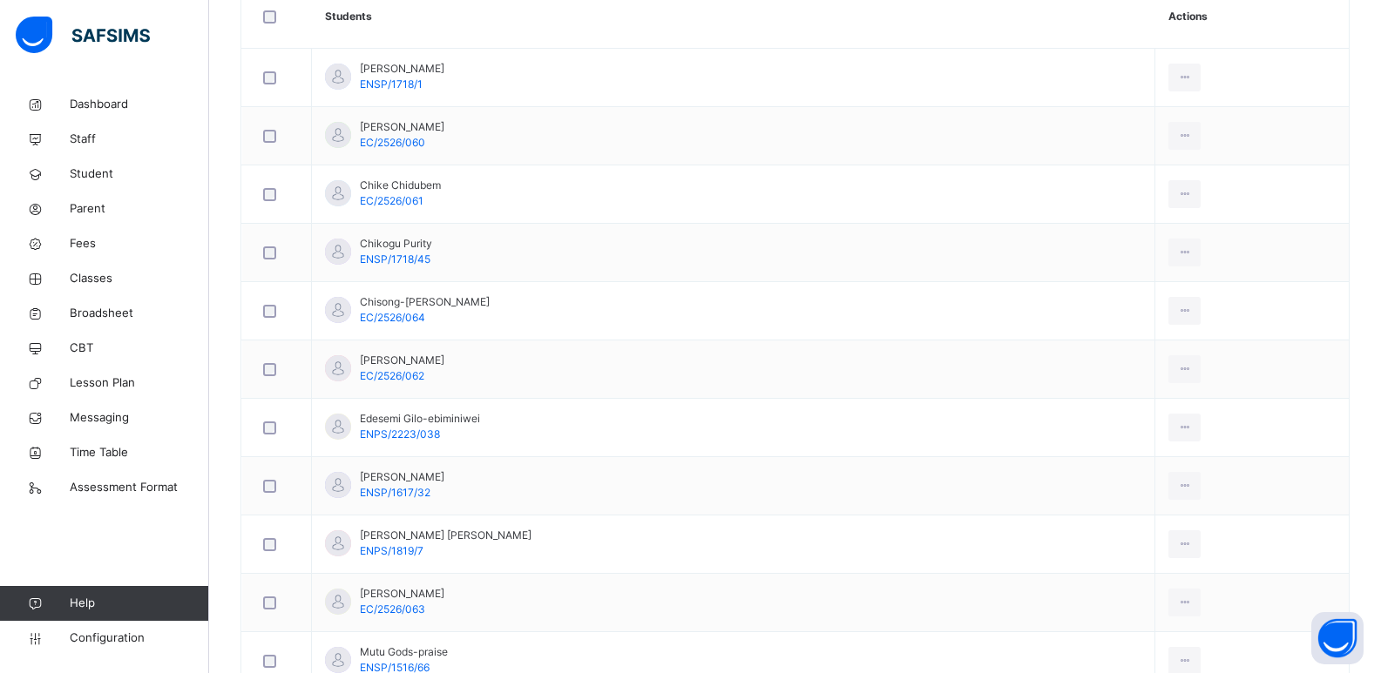
scroll to position [493, 0]
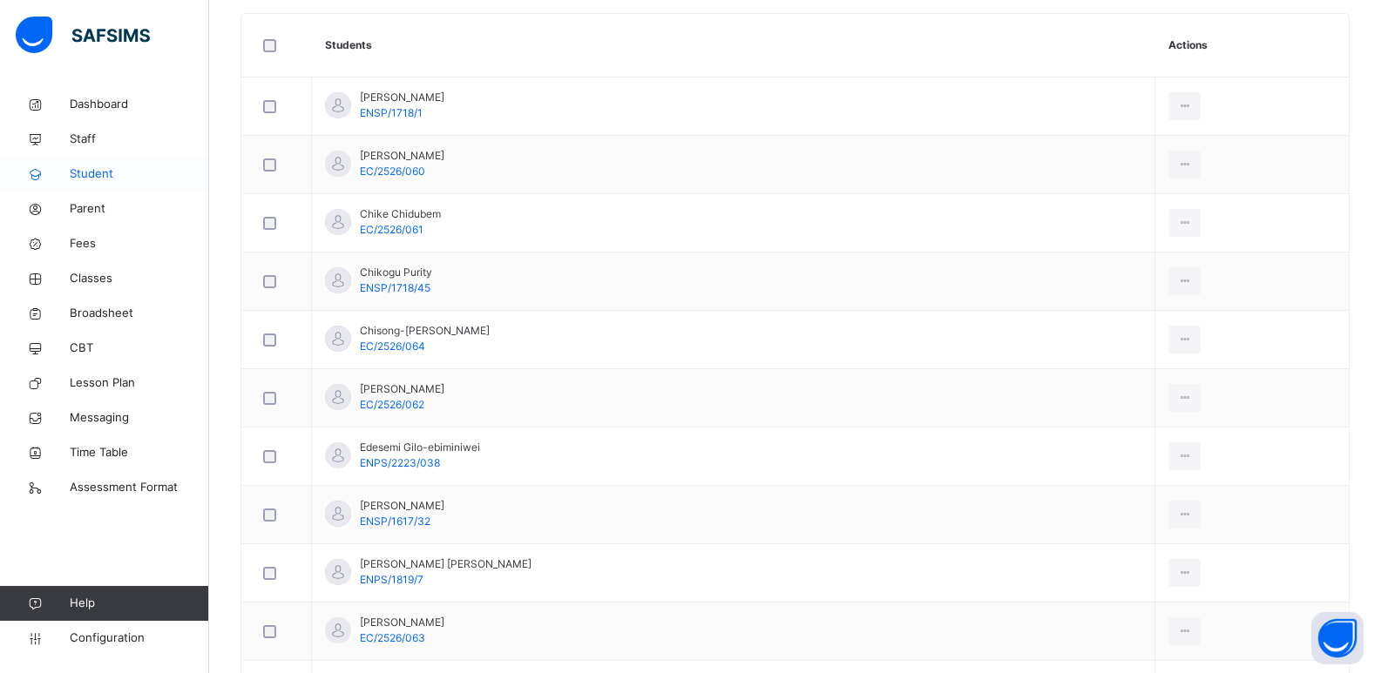
click at [86, 172] on span "Student" at bounding box center [139, 174] width 139 height 17
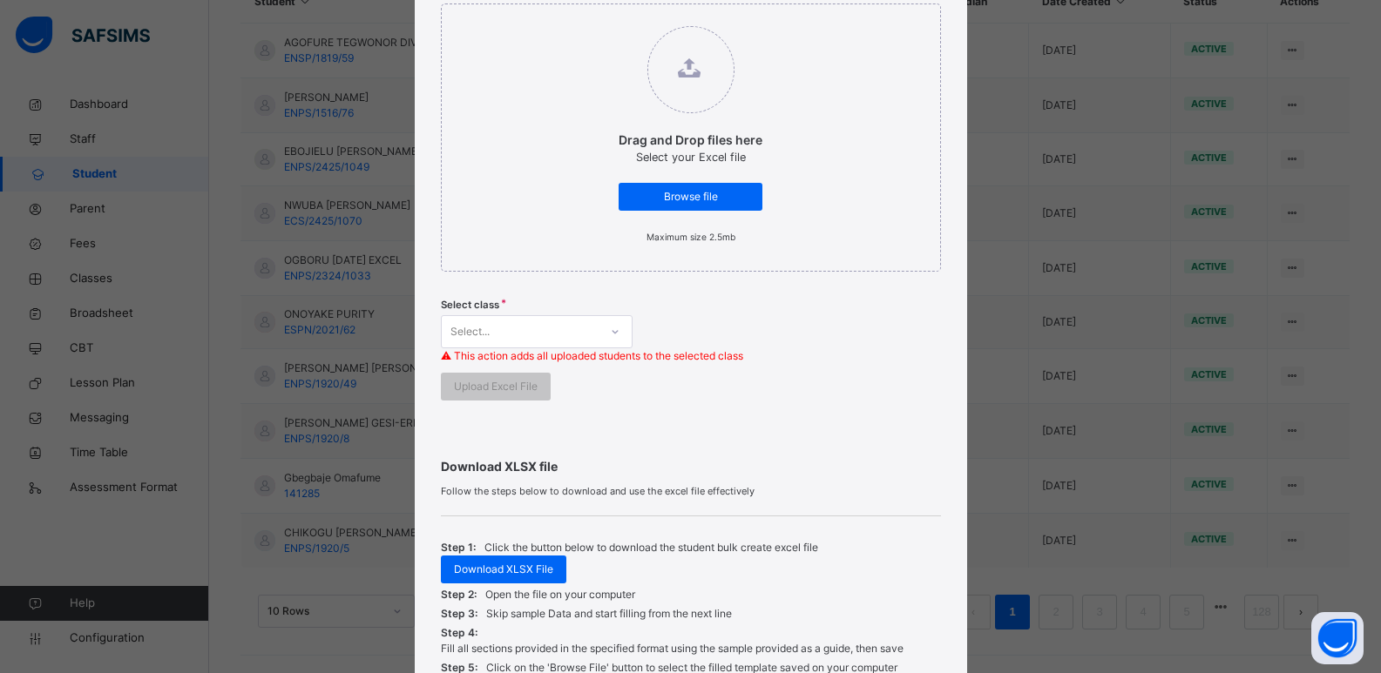
scroll to position [432, 0]
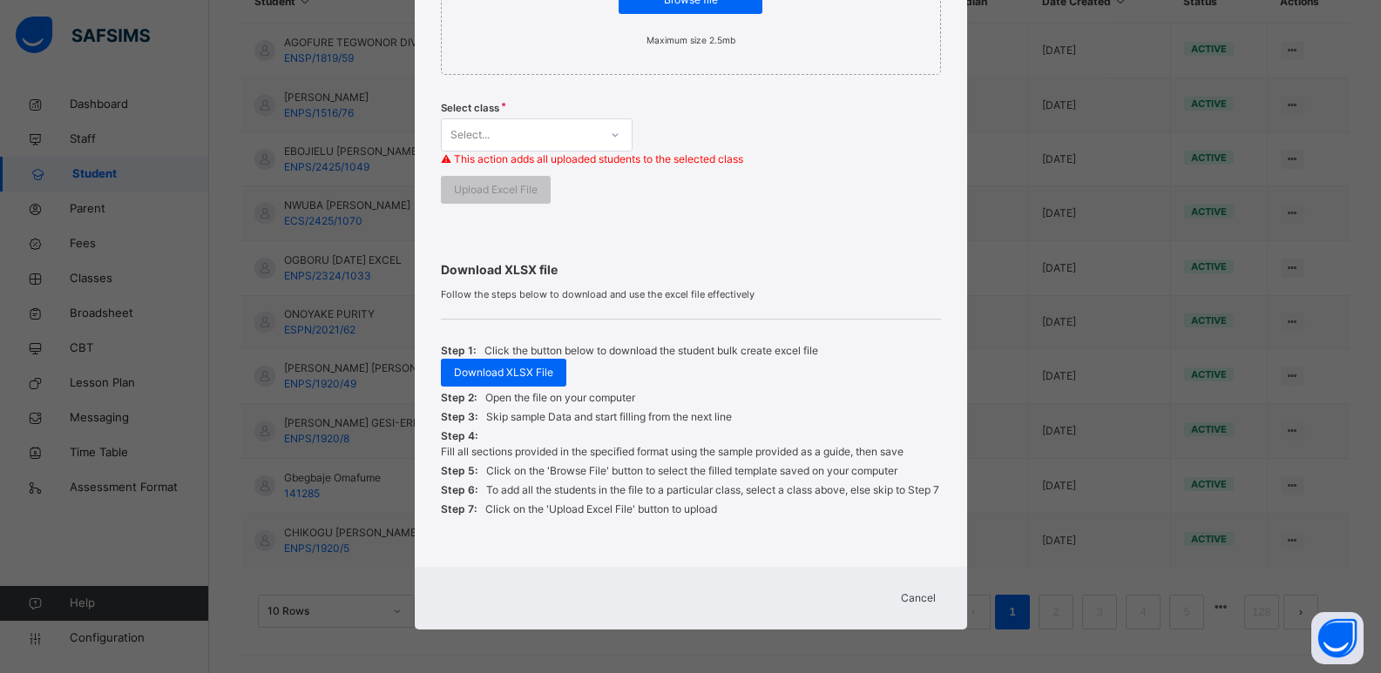
click at [897, 595] on div "Cancel" at bounding box center [918, 599] width 63 height 28
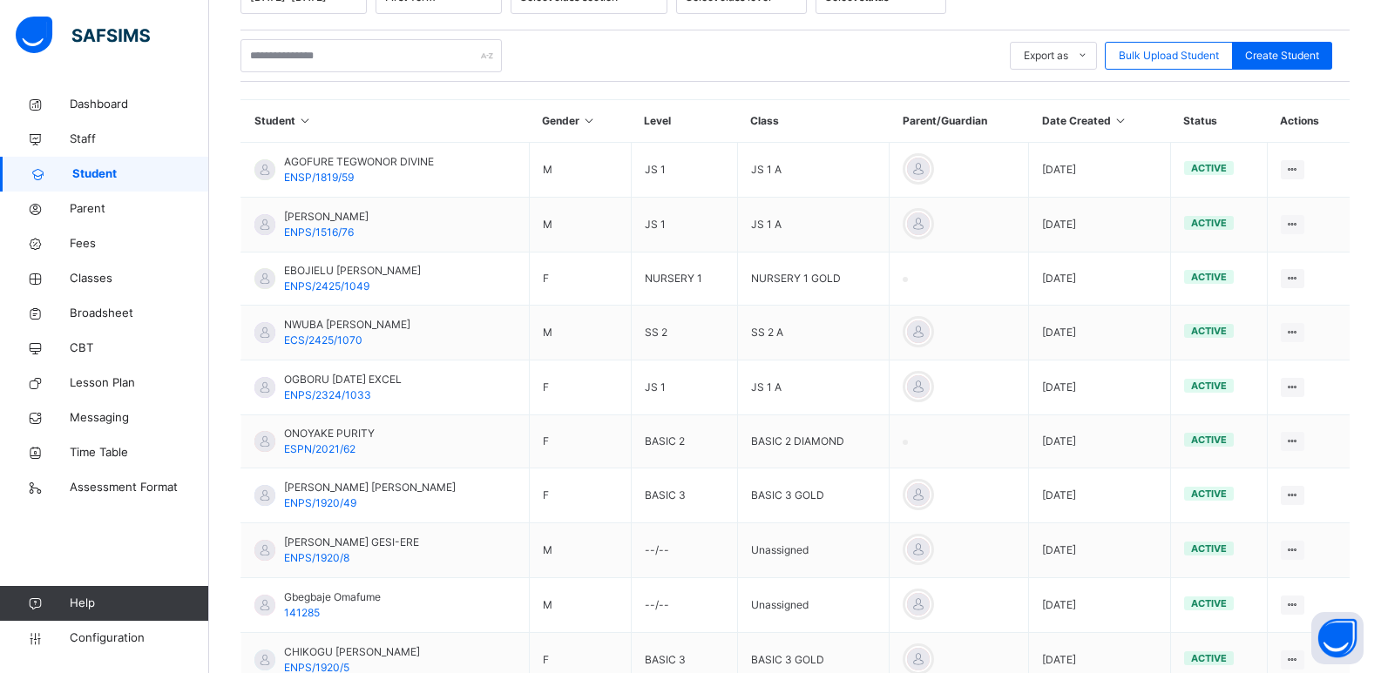
scroll to position [107, 0]
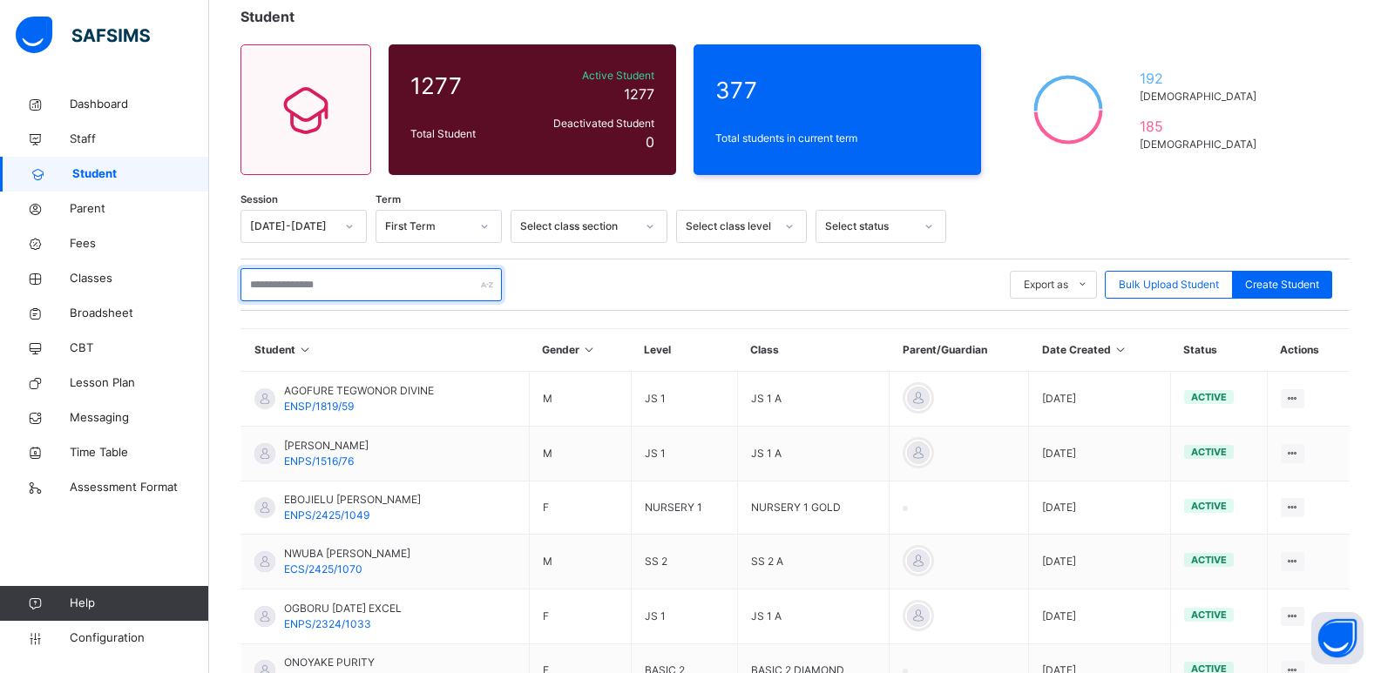
click at [335, 286] on input "text" at bounding box center [370, 284] width 261 height 33
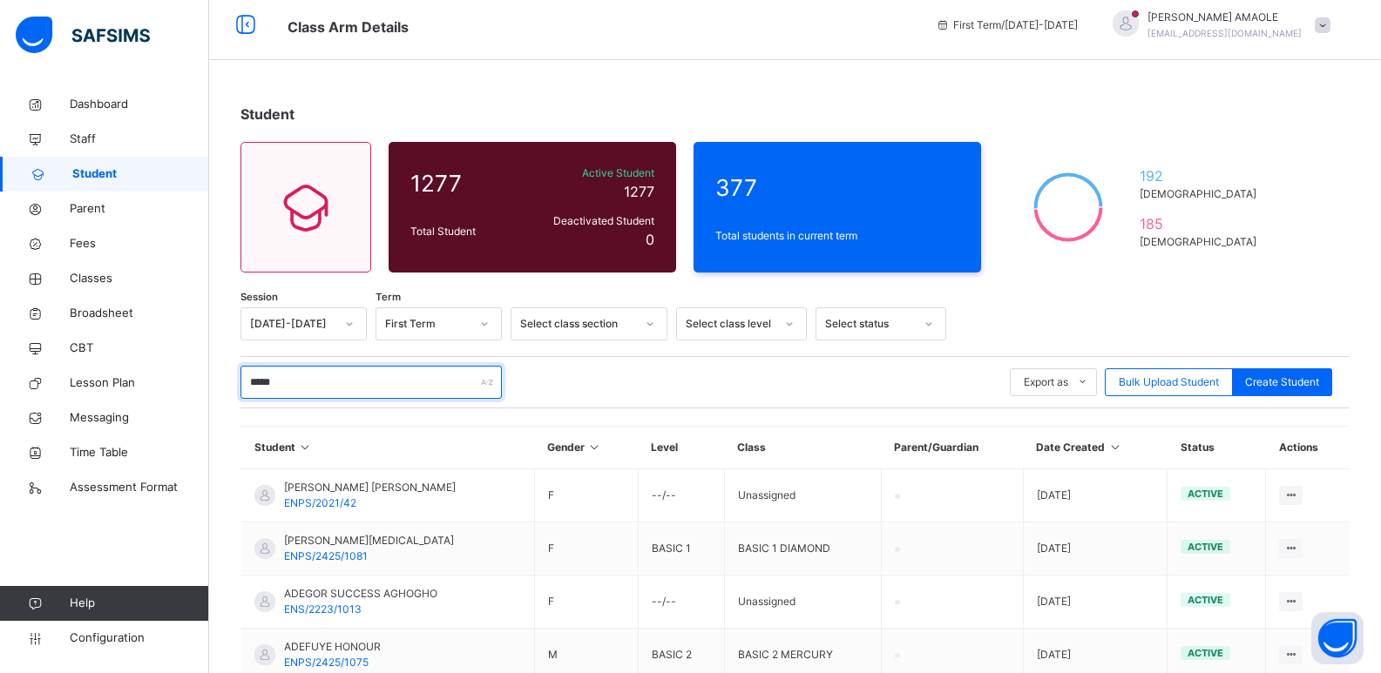
scroll to position [0, 0]
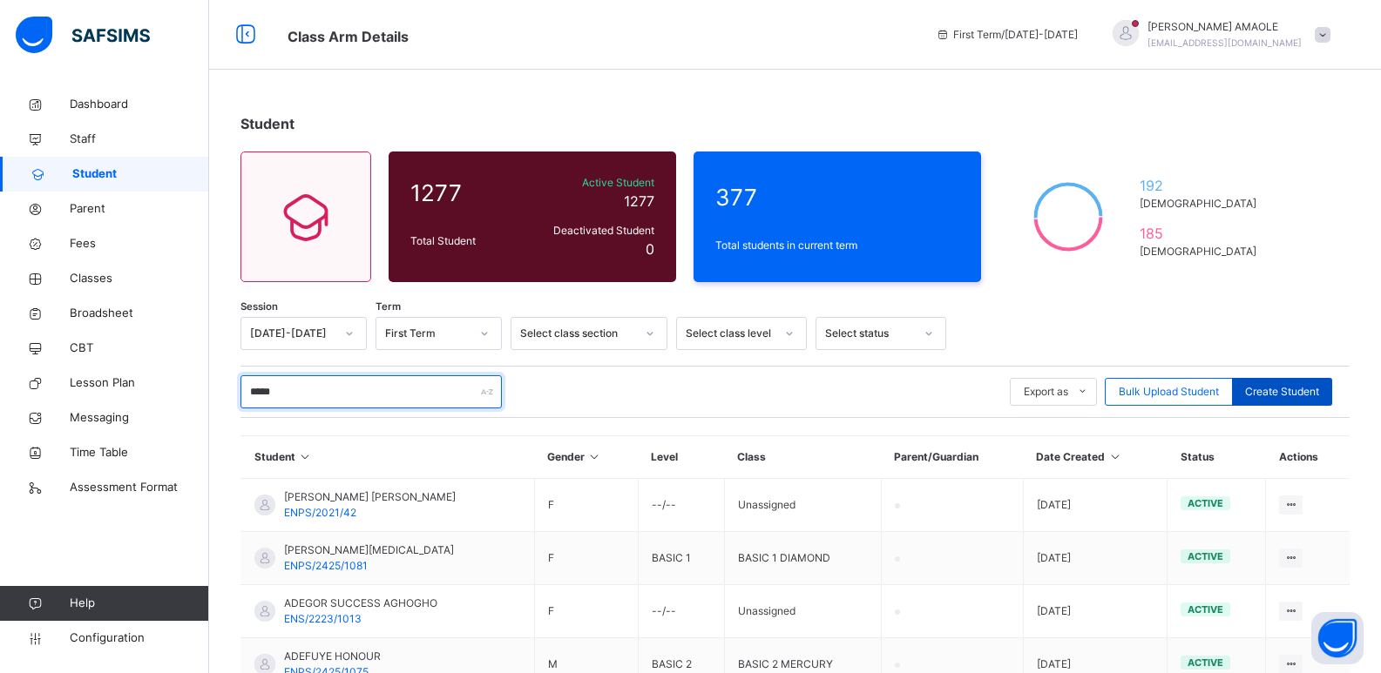
type input "*****"
click at [1289, 394] on span "Create Student" at bounding box center [1282, 392] width 74 height 16
select select "**"
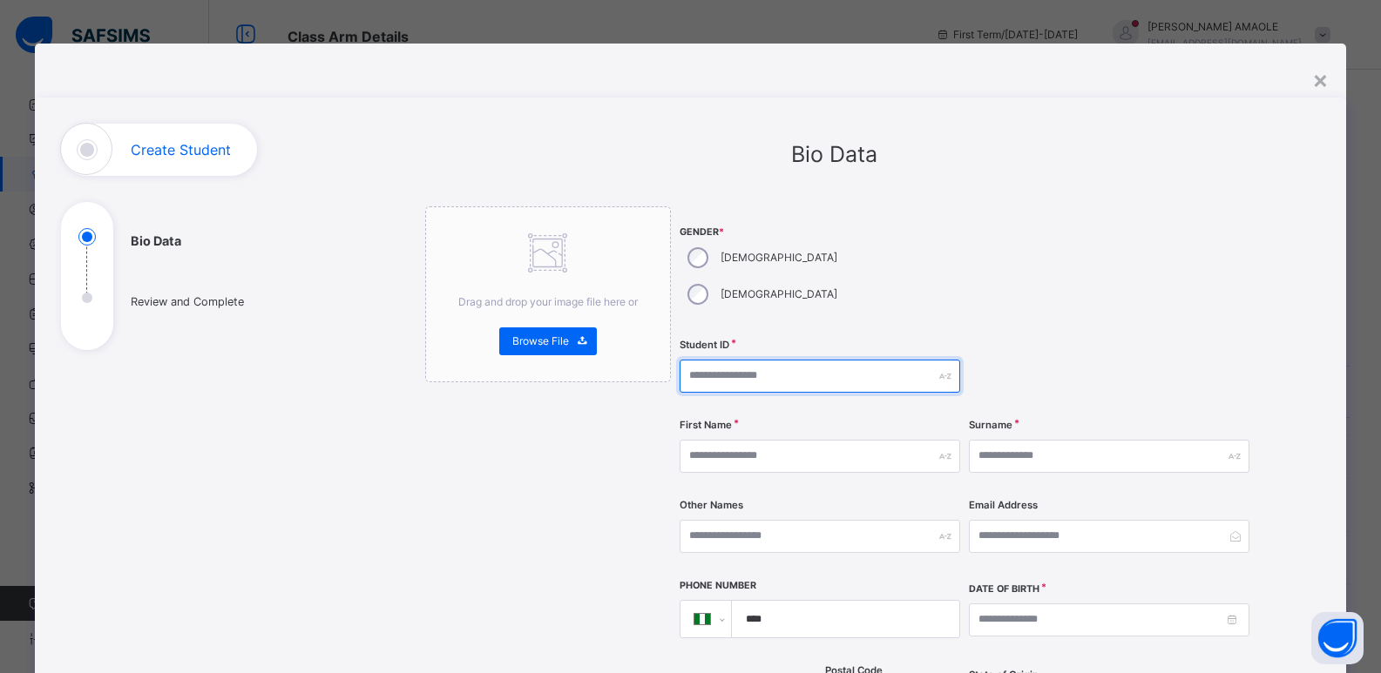
click at [791, 360] on input "text" at bounding box center [820, 376] width 281 height 33
click at [1316, 78] on div "×" at bounding box center [1320, 79] width 17 height 37
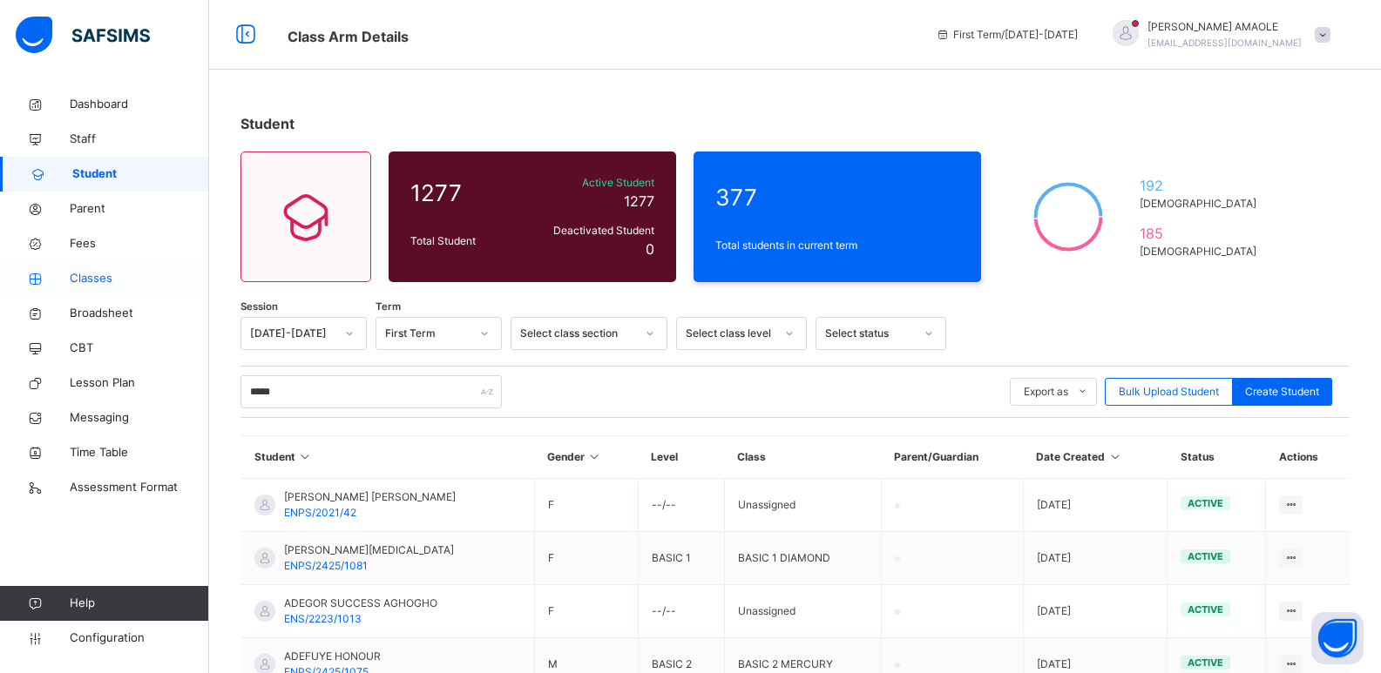
click at [100, 274] on span "Classes" at bounding box center [139, 278] width 139 height 17
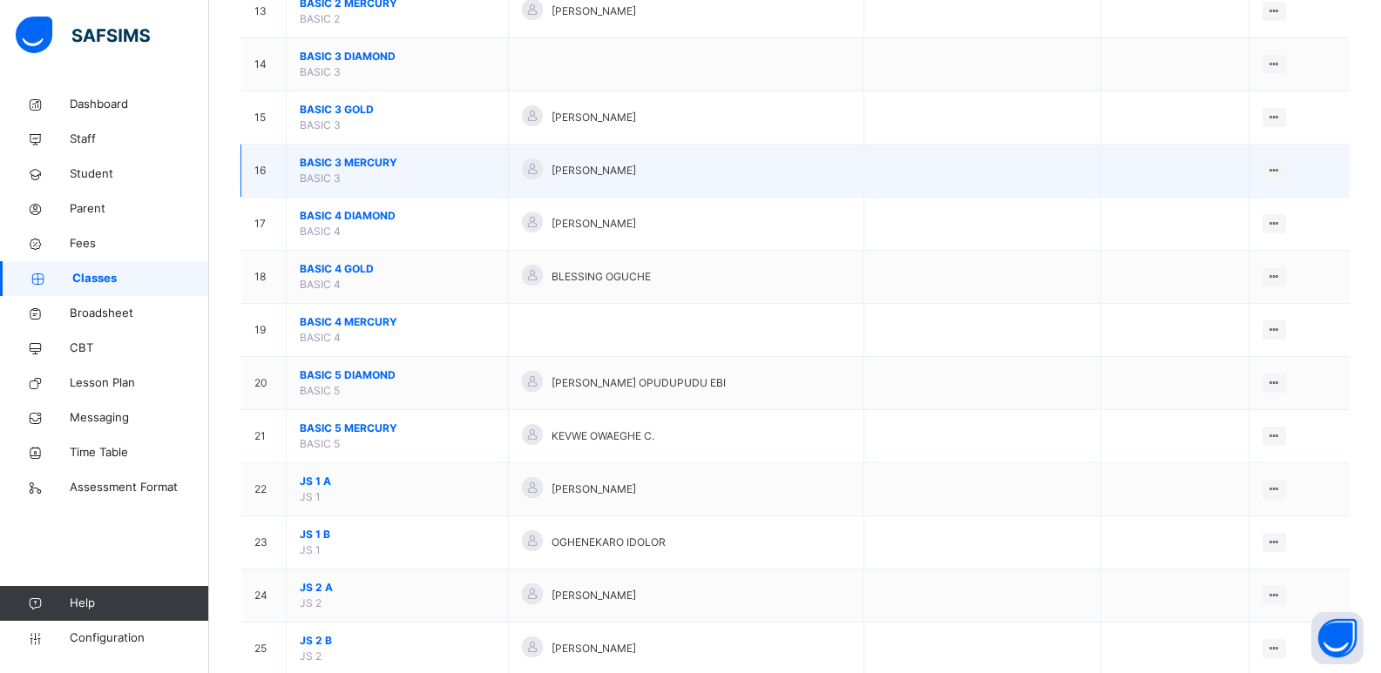
scroll to position [871, 0]
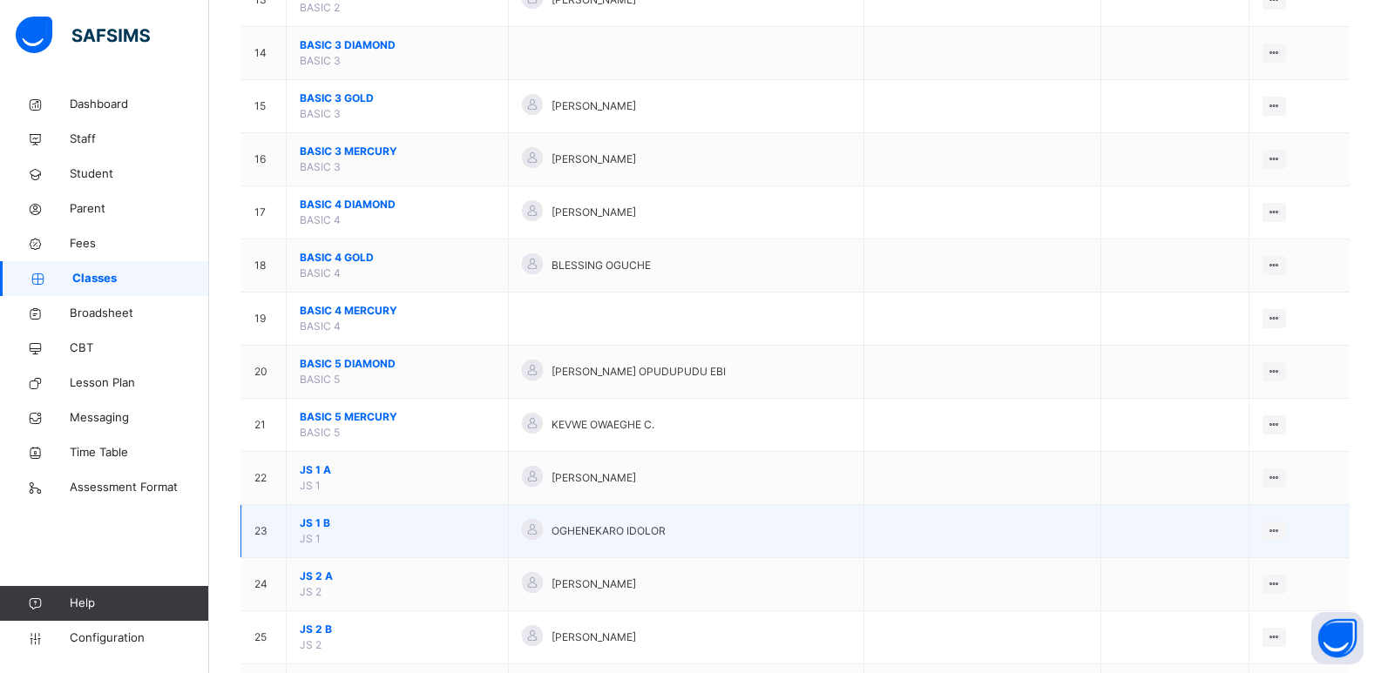
click at [307, 520] on span "JS 1 B" at bounding box center [397, 524] width 195 height 16
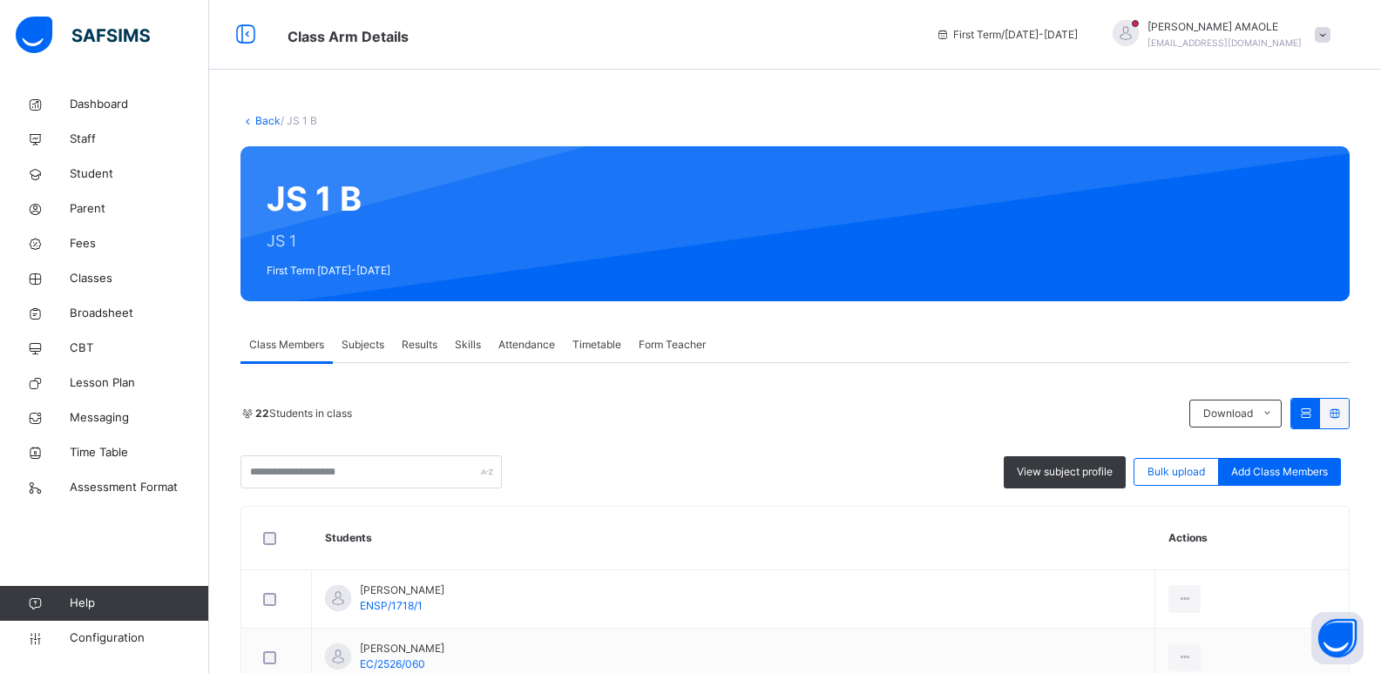
click at [1192, 470] on span "Bulk upload" at bounding box center [1176, 472] width 58 height 16
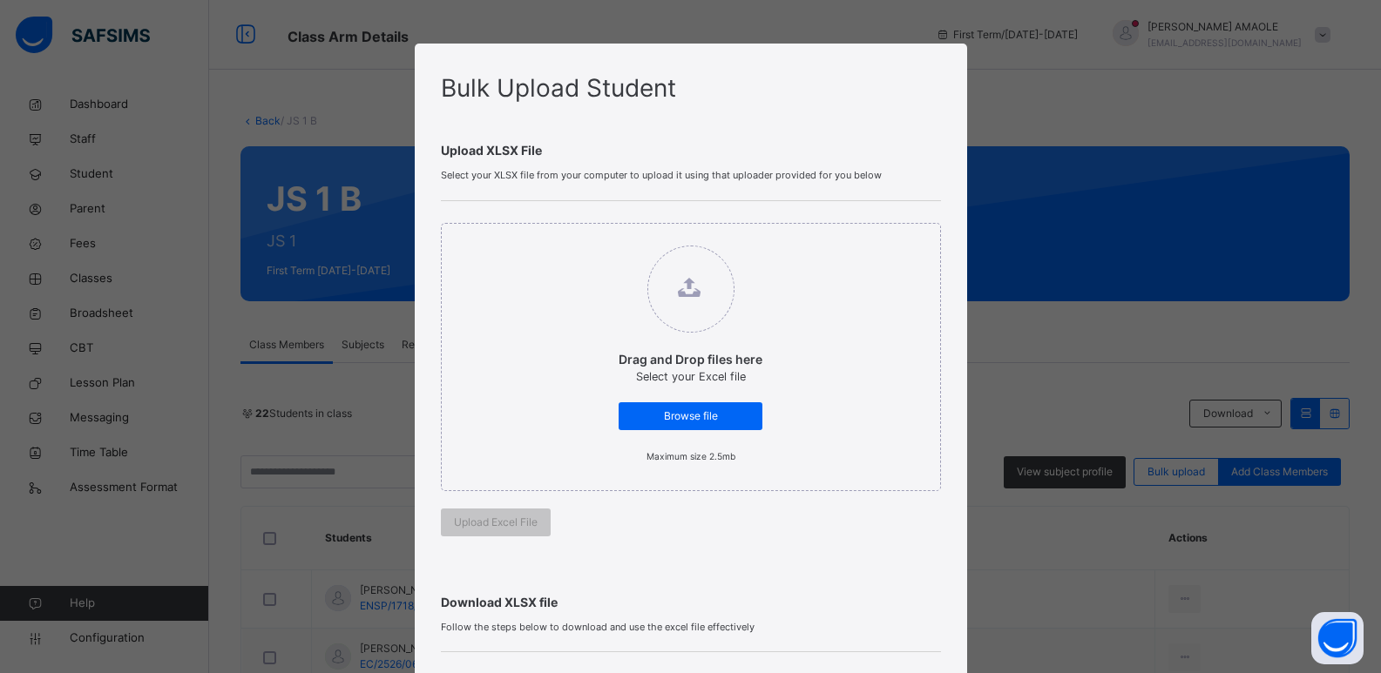
scroll to position [314, 0]
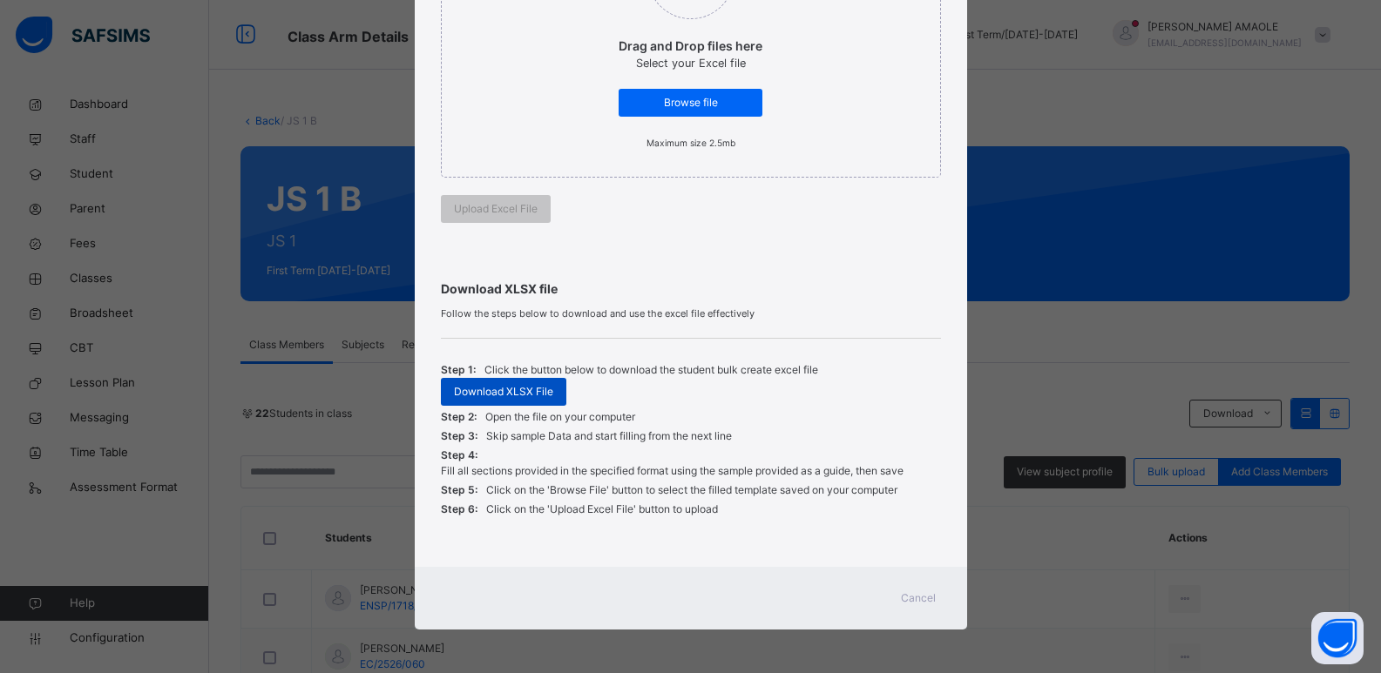
click at [517, 389] on span "Download XLSX File" at bounding box center [503, 392] width 99 height 16
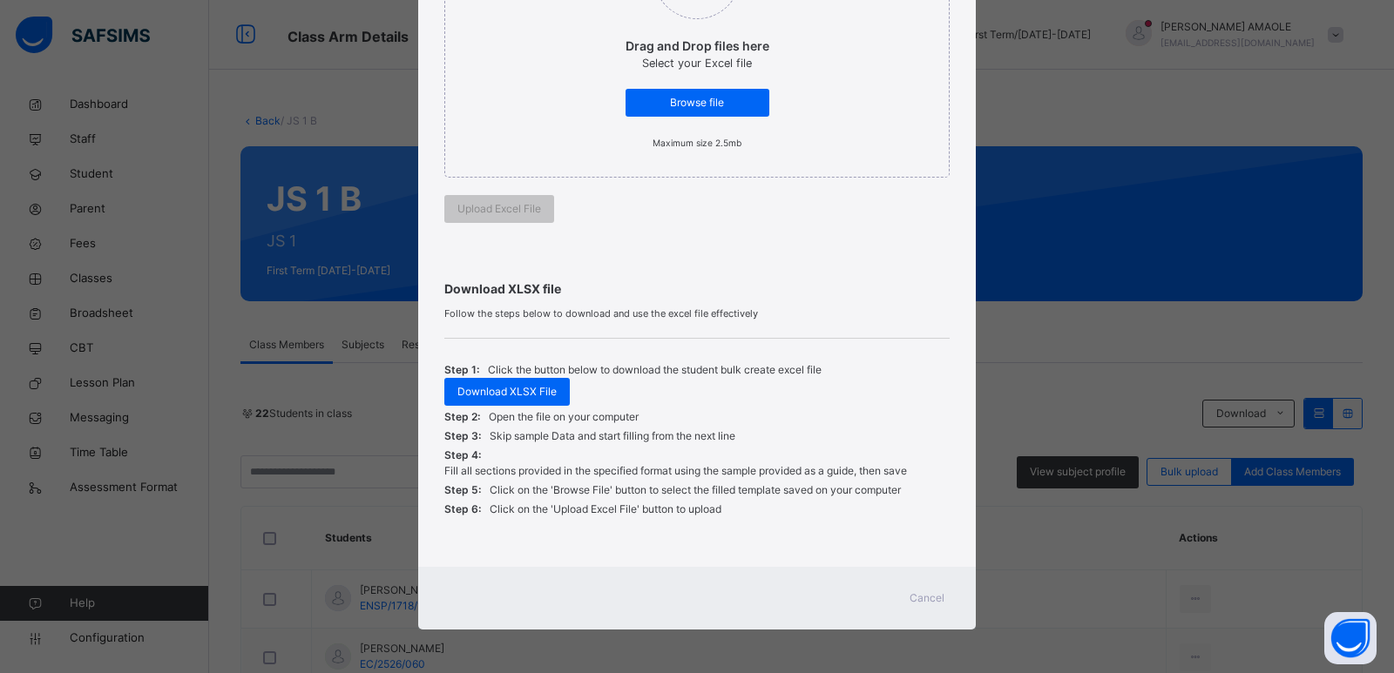
click at [939, 595] on span "Cancel" at bounding box center [927, 599] width 35 height 16
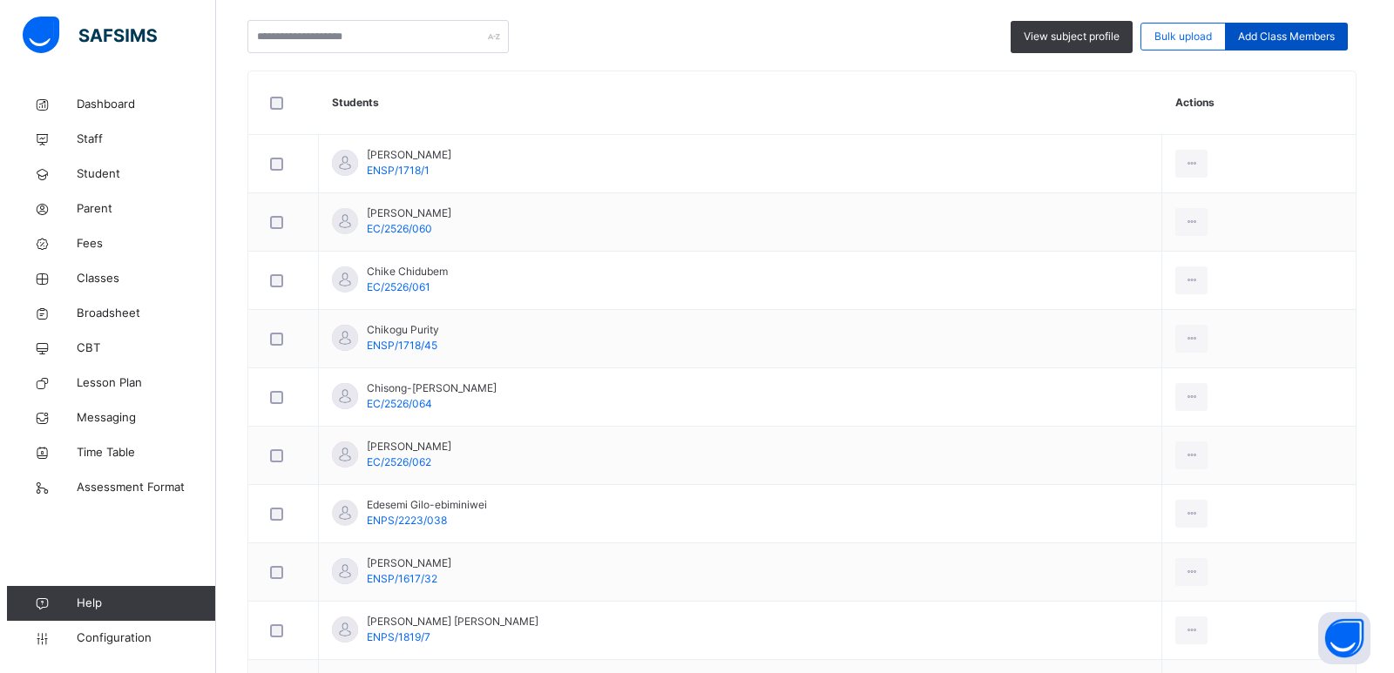
scroll to position [0, 0]
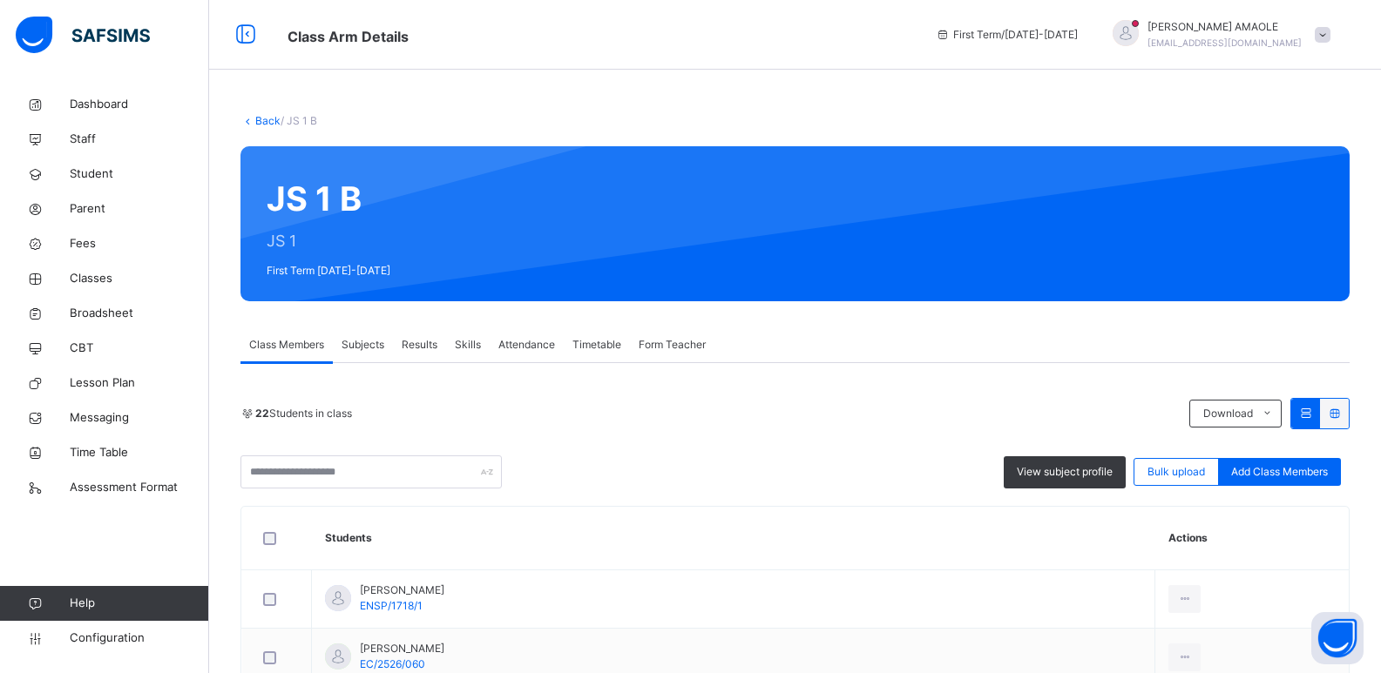
click at [1174, 470] on span "Bulk upload" at bounding box center [1176, 472] width 58 height 16
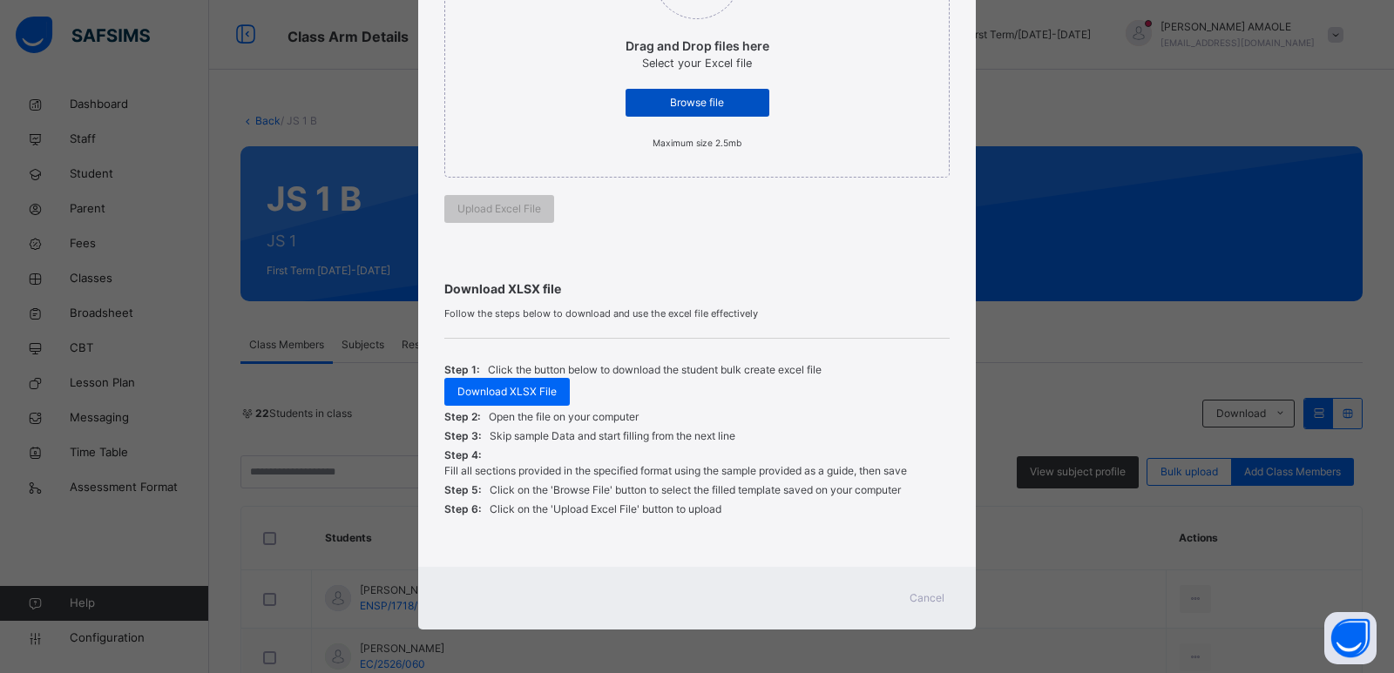
click at [679, 98] on span "Browse file" at bounding box center [698, 103] width 118 height 16
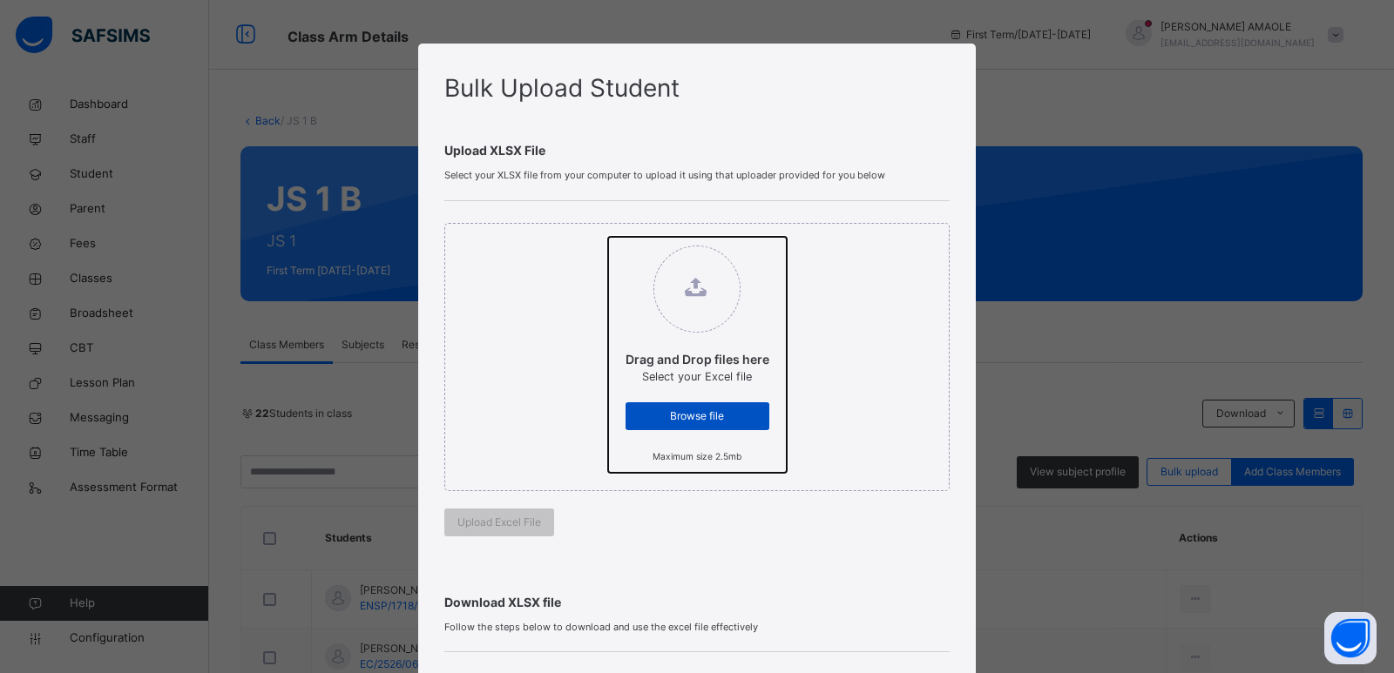
type input "**********"
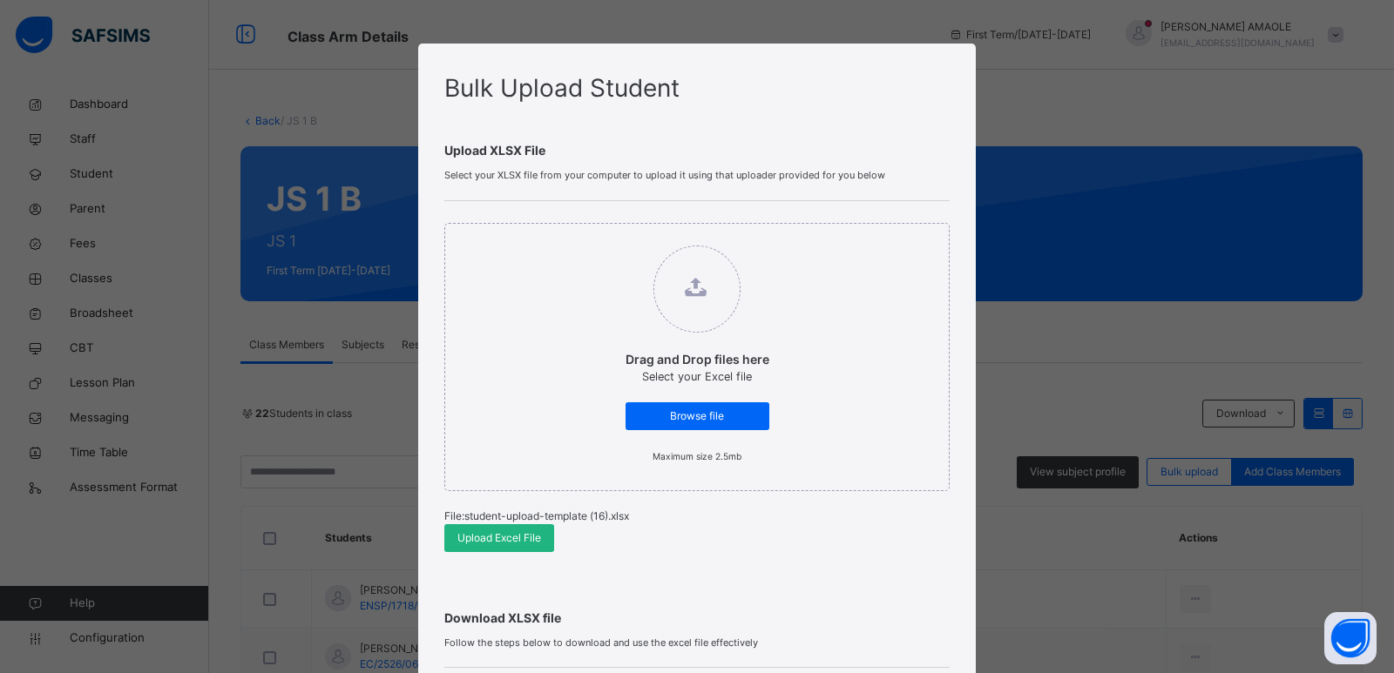
click at [518, 535] on span "Upload Excel File" at bounding box center [499, 539] width 84 height 16
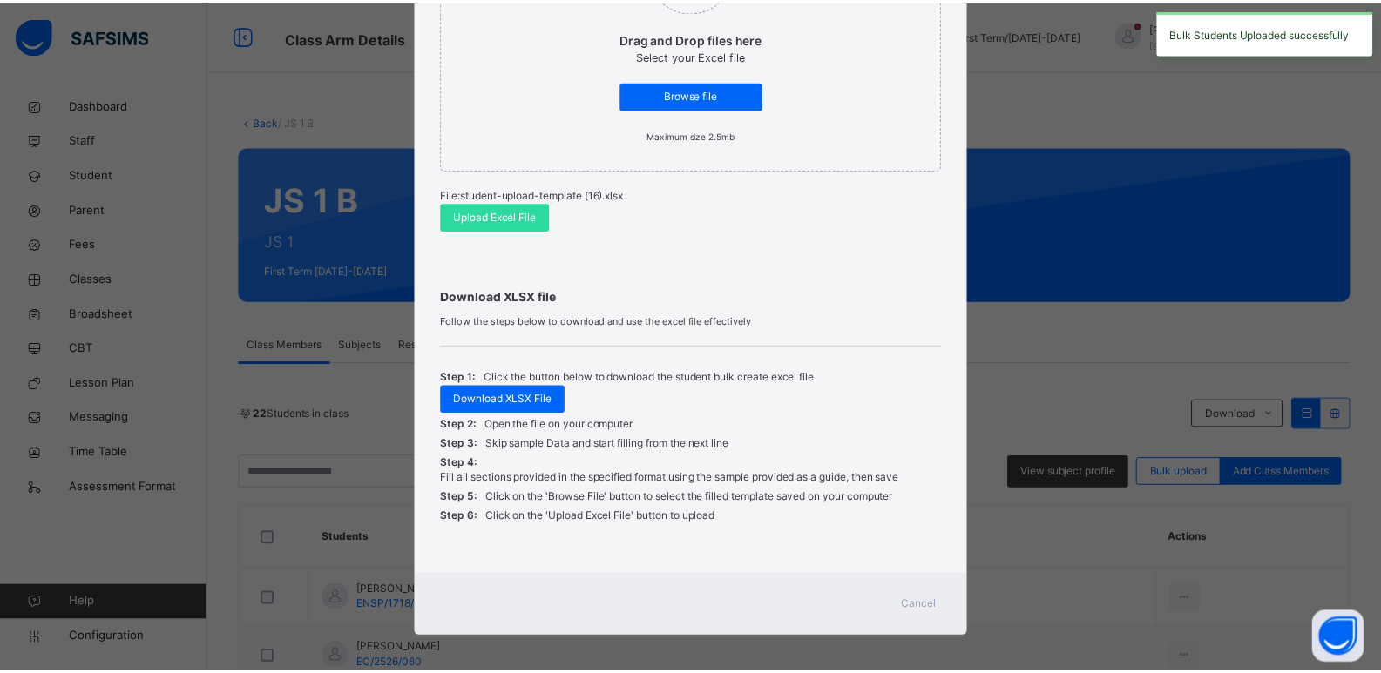
scroll to position [329, 0]
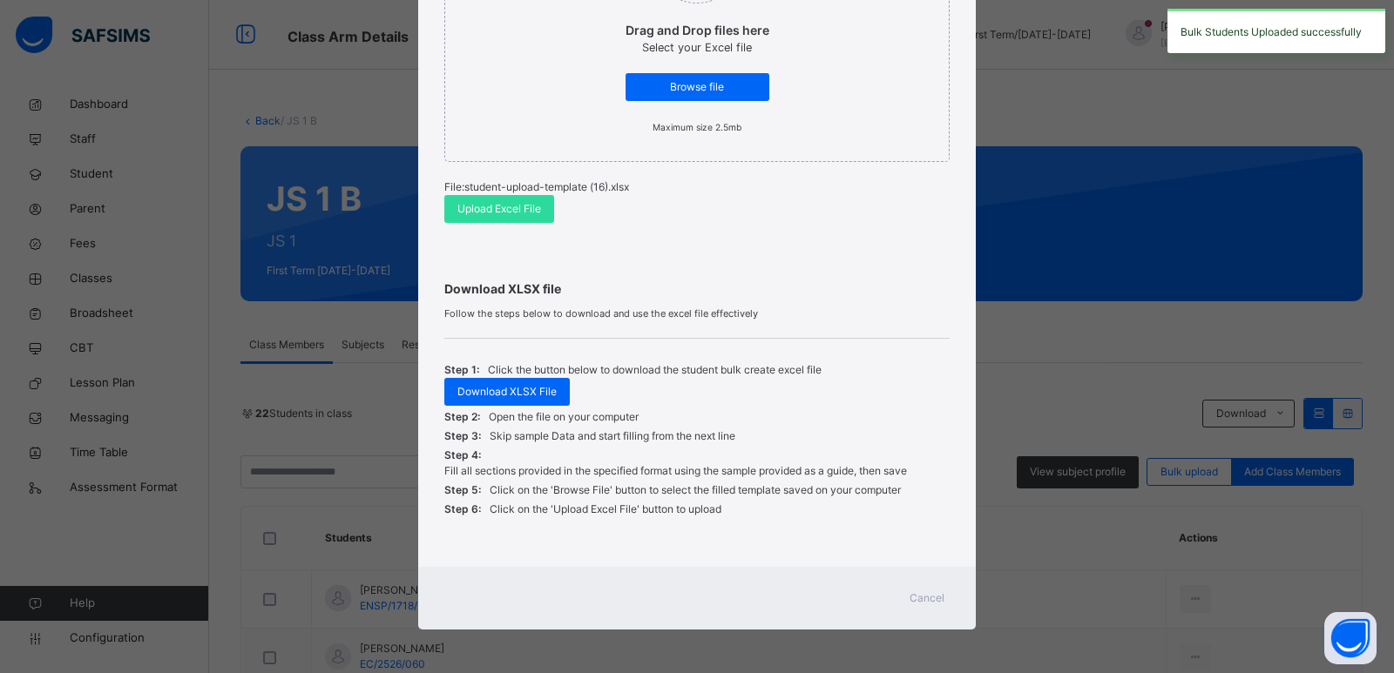
click at [932, 596] on span "Cancel" at bounding box center [927, 599] width 35 height 16
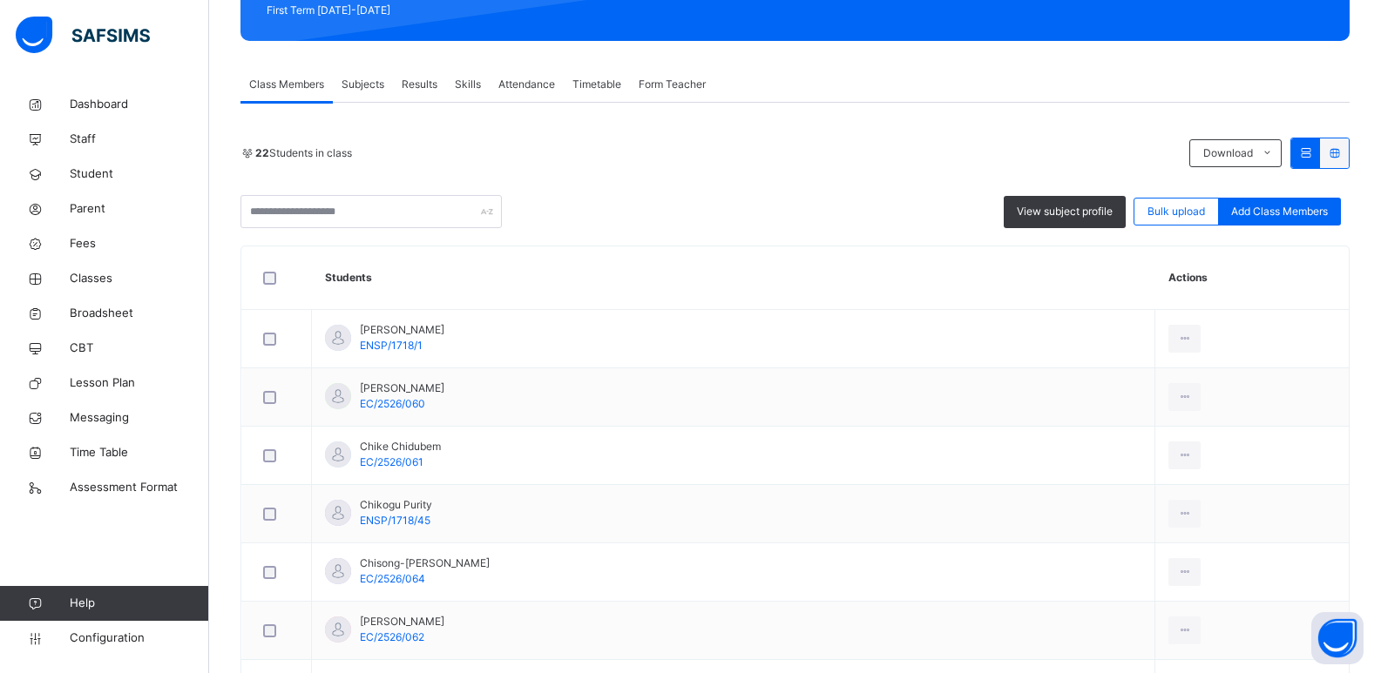
scroll to position [0, 0]
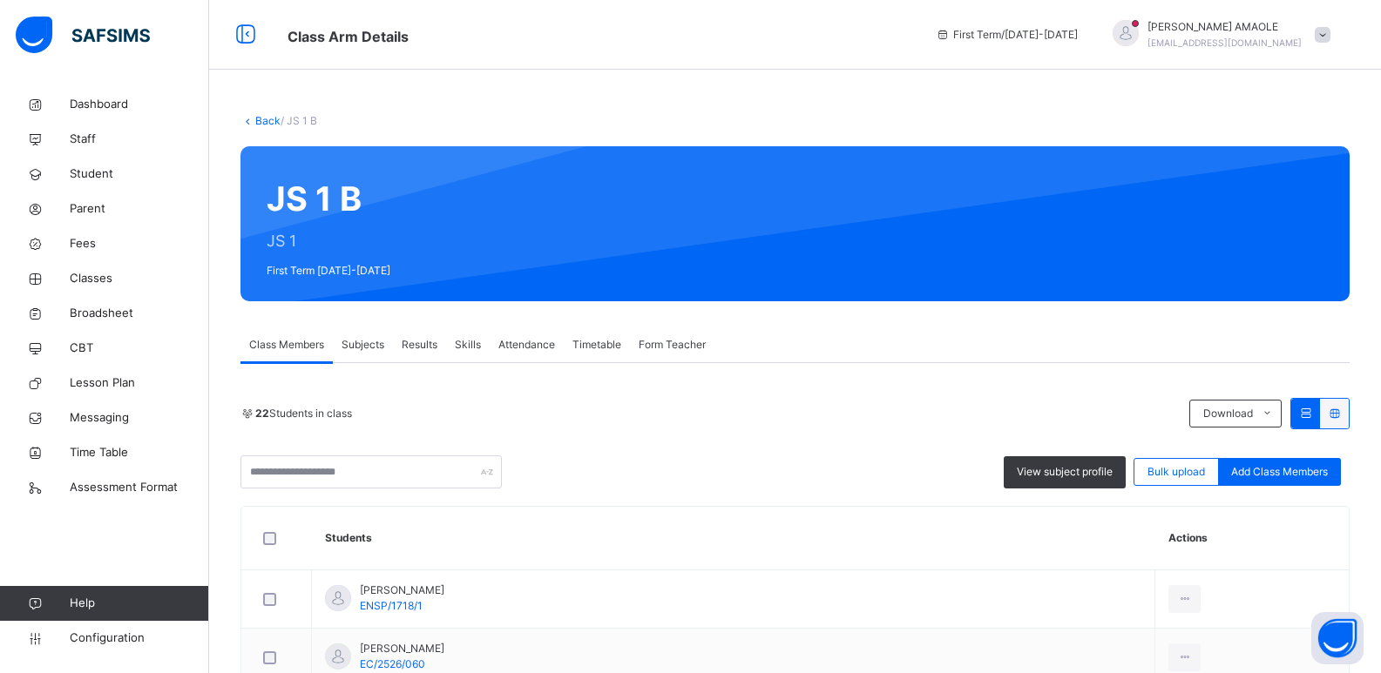
click at [264, 117] on link "Back" at bounding box center [267, 120] width 25 height 13
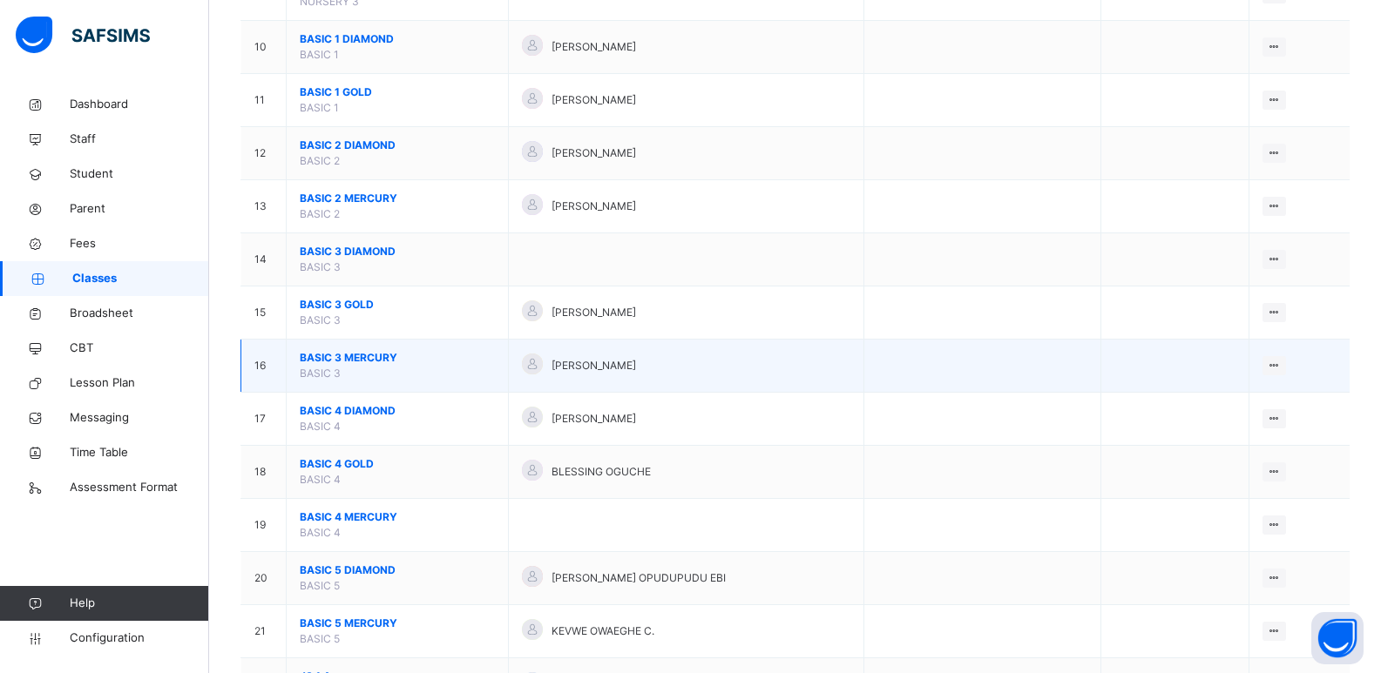
scroll to position [784, 0]
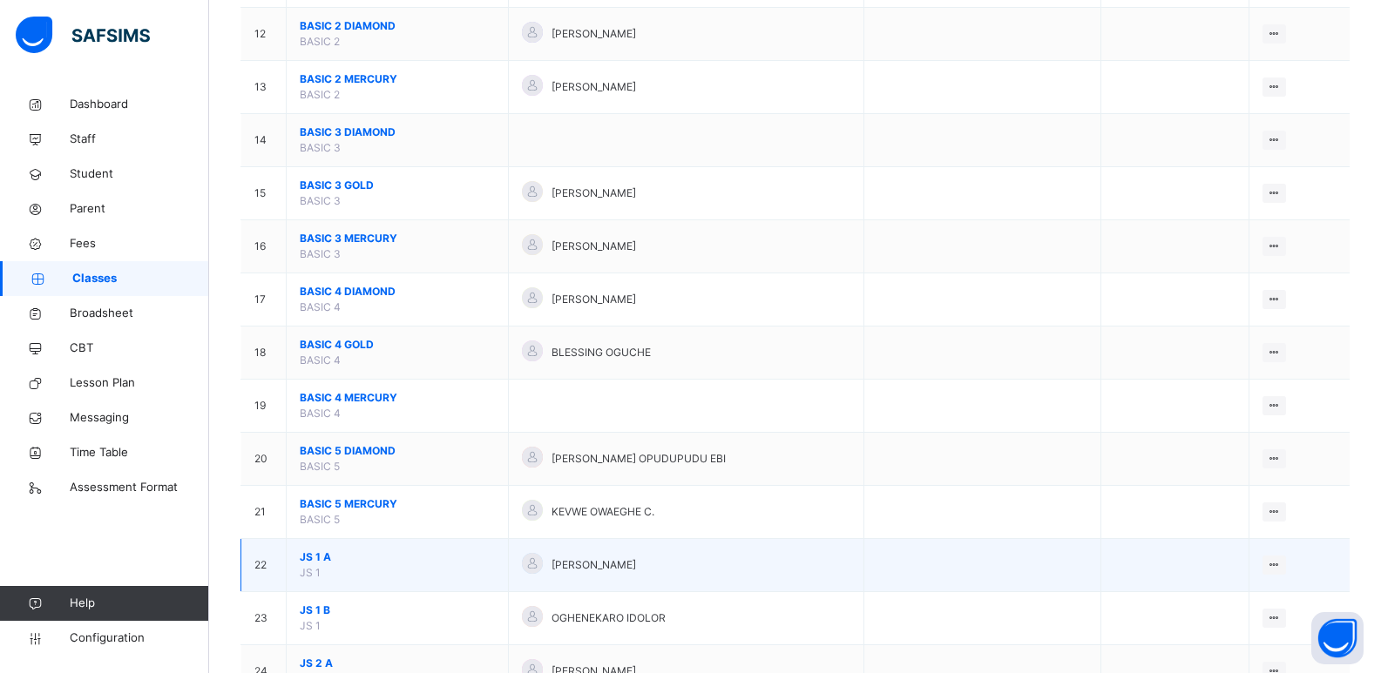
click at [314, 553] on span "JS 1 A" at bounding box center [397, 558] width 195 height 16
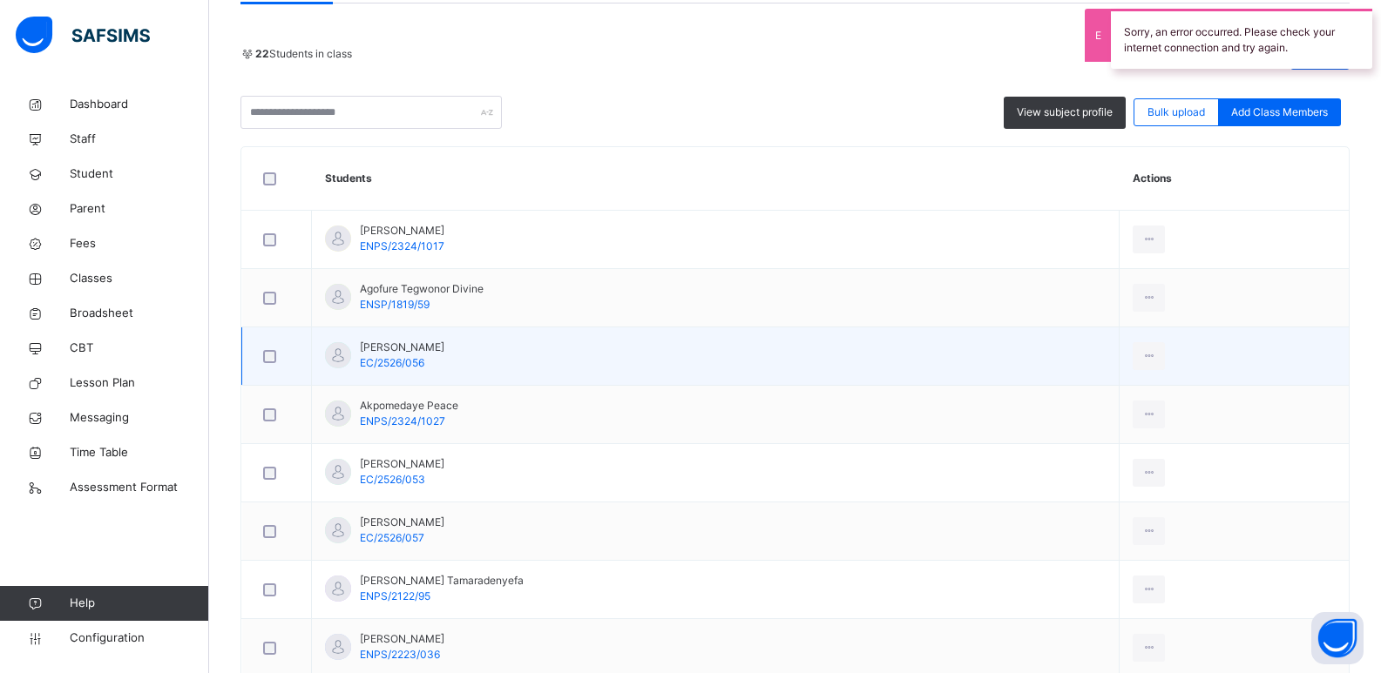
scroll to position [436, 0]
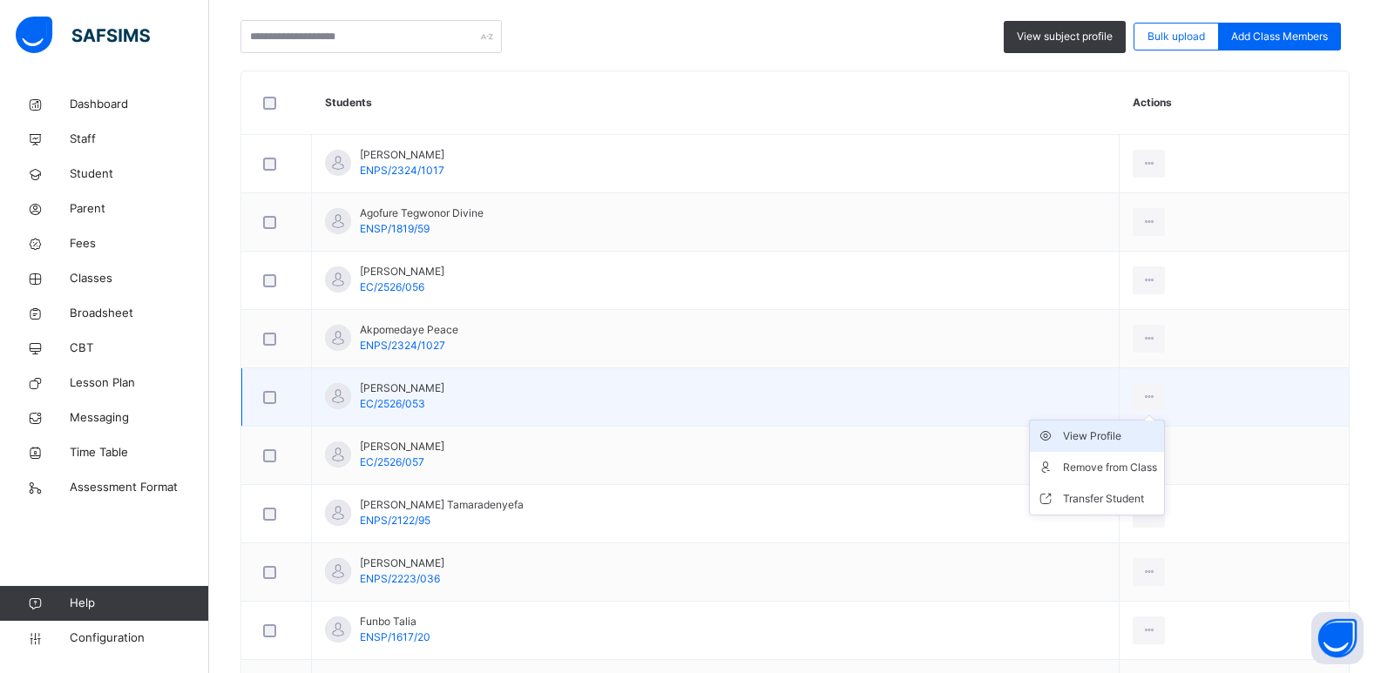
click at [1129, 436] on div "View Profile" at bounding box center [1110, 436] width 94 height 17
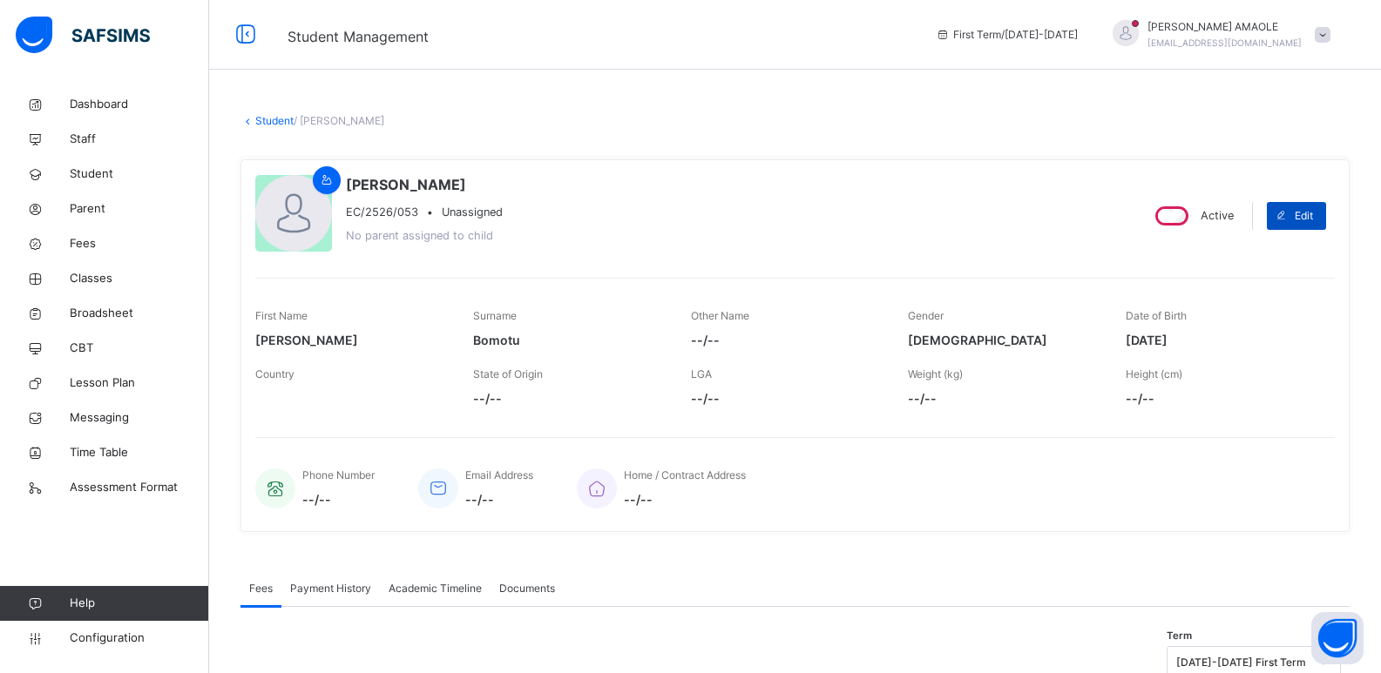
click at [1295, 220] on span at bounding box center [1281, 216] width 28 height 28
select select "**"
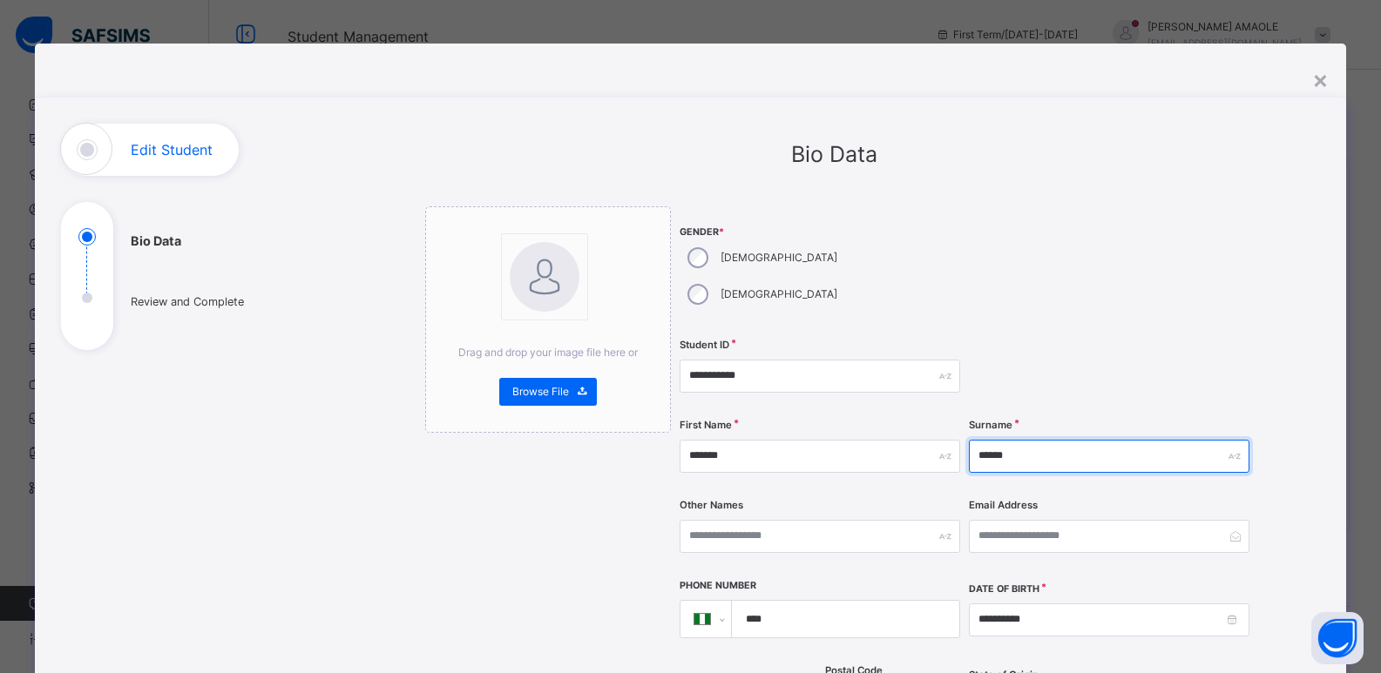
click at [985, 440] on input "******" at bounding box center [1109, 456] width 281 height 33
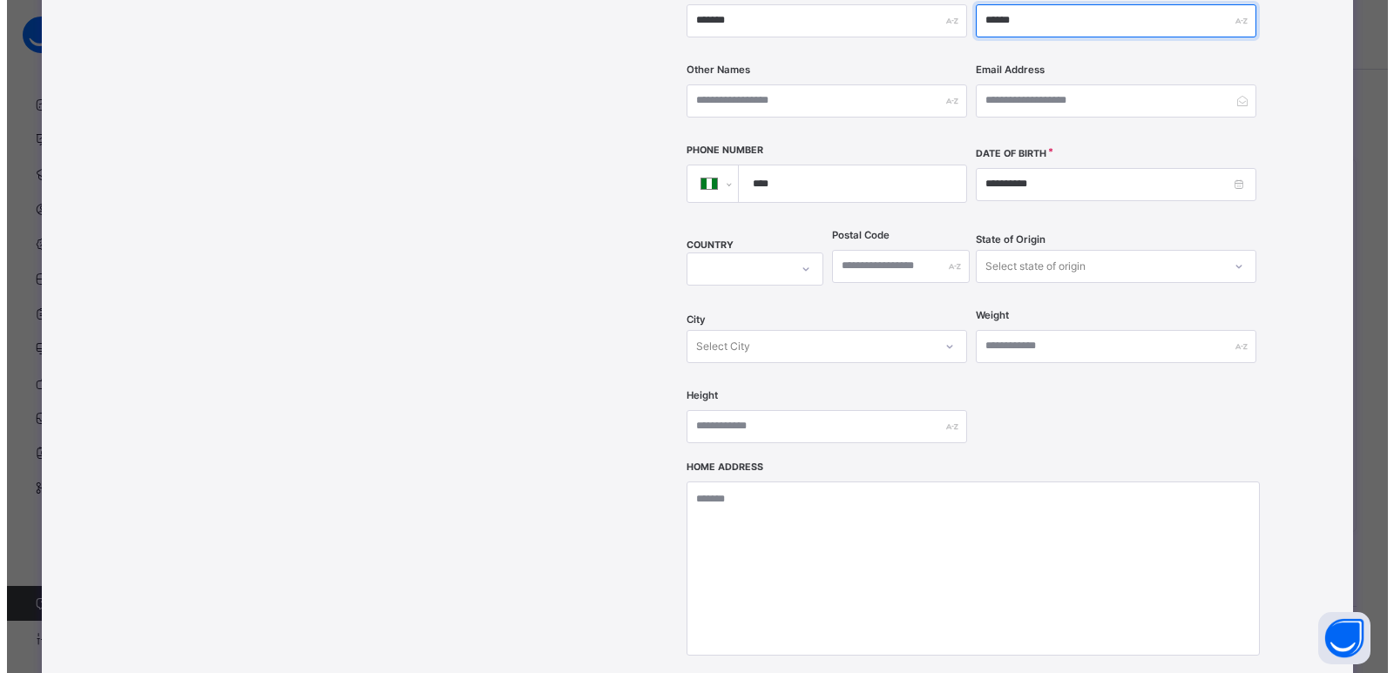
scroll to position [662, 0]
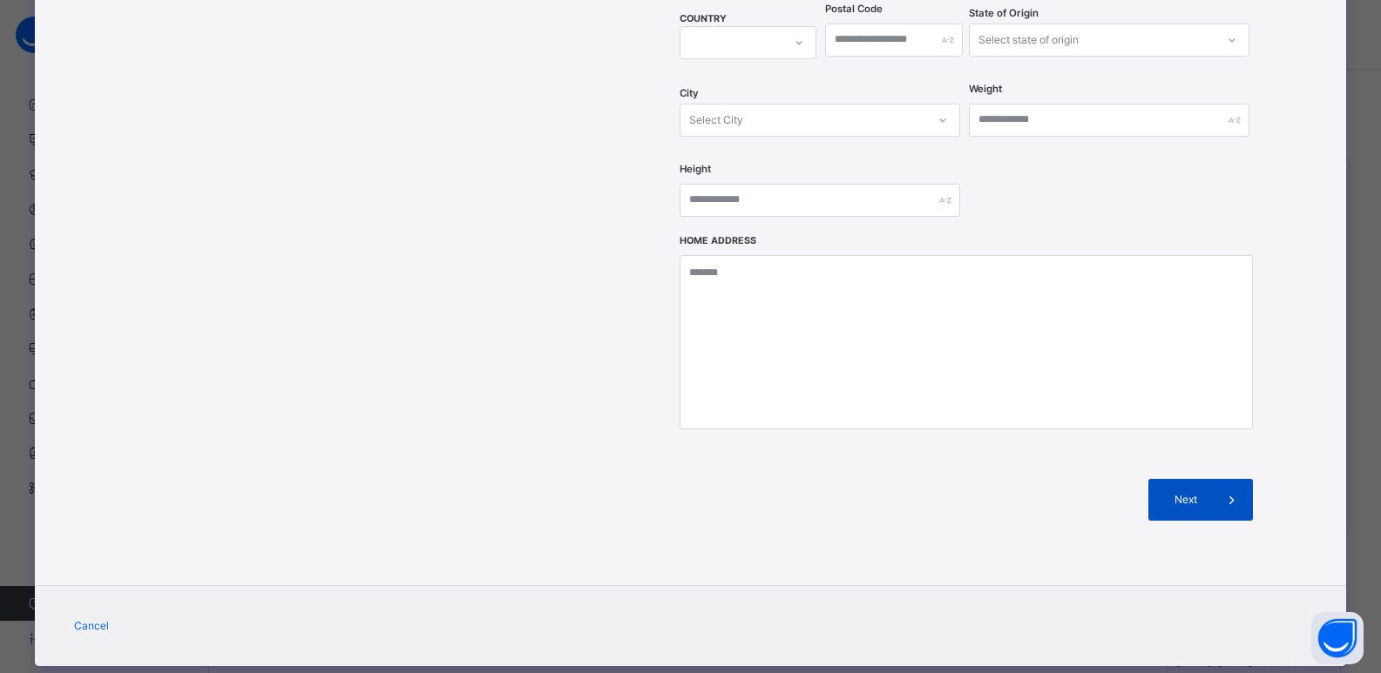
type input "******"
click at [1191, 492] on span "Next" at bounding box center [1186, 500] width 50 height 16
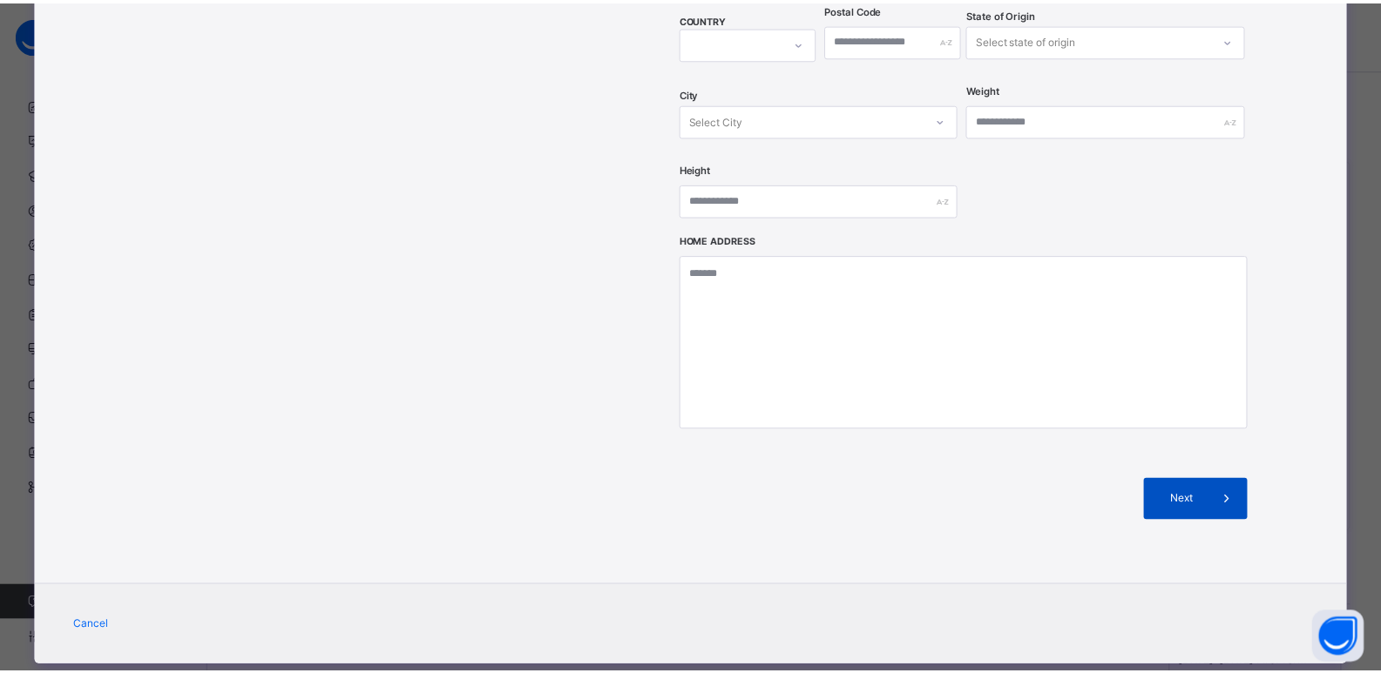
scroll to position [285, 0]
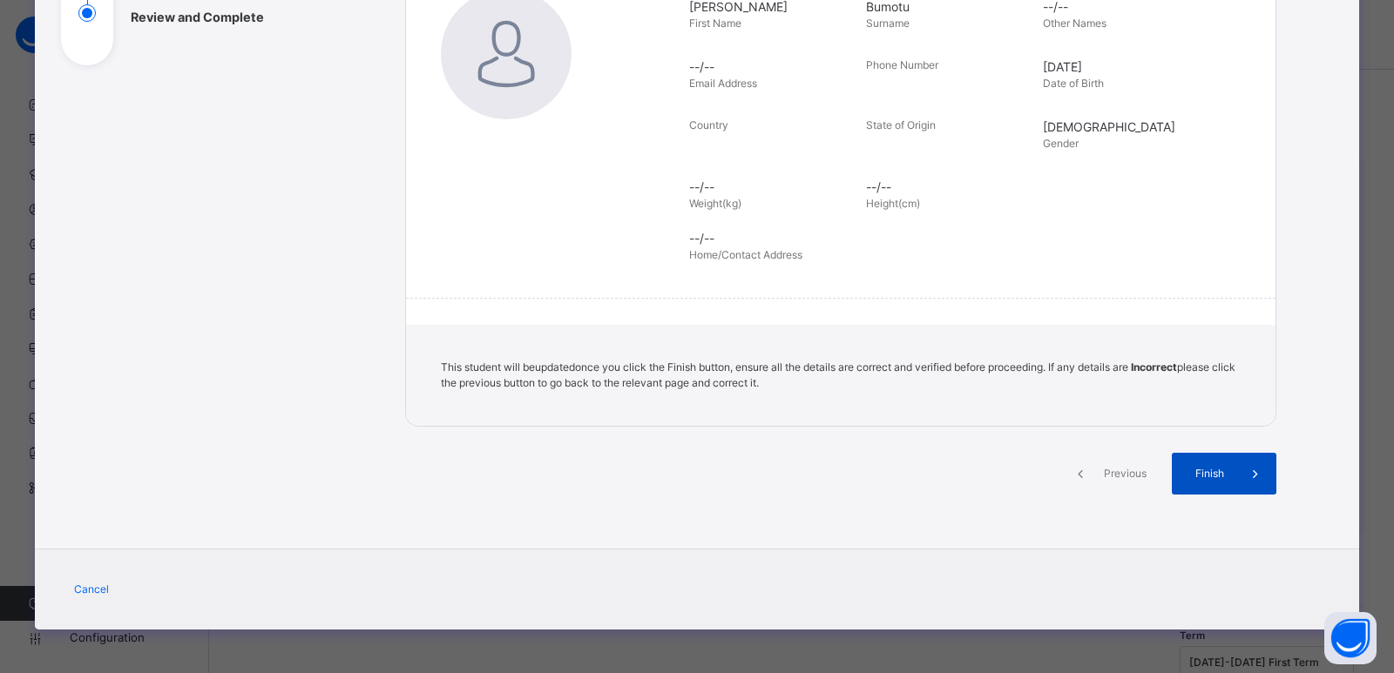
click at [1210, 466] on span "Finish" at bounding box center [1210, 474] width 50 height 16
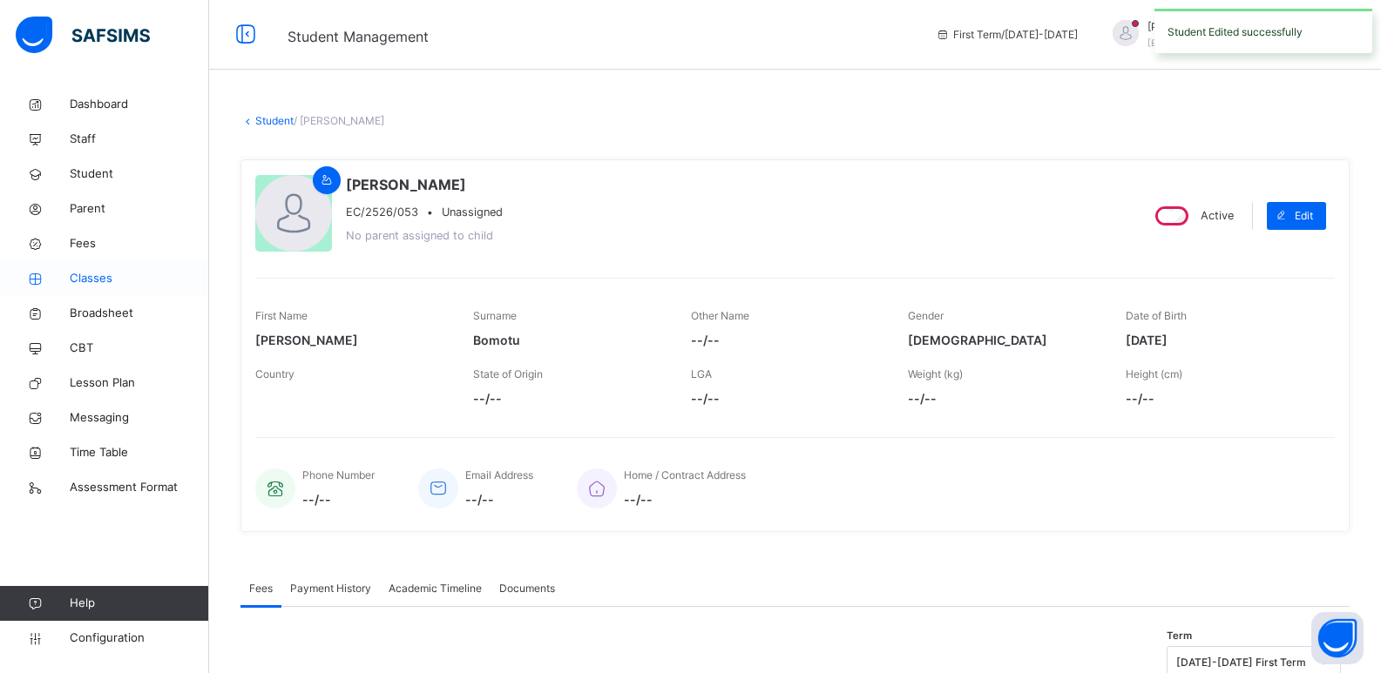
click at [95, 270] on span "Classes" at bounding box center [139, 278] width 139 height 17
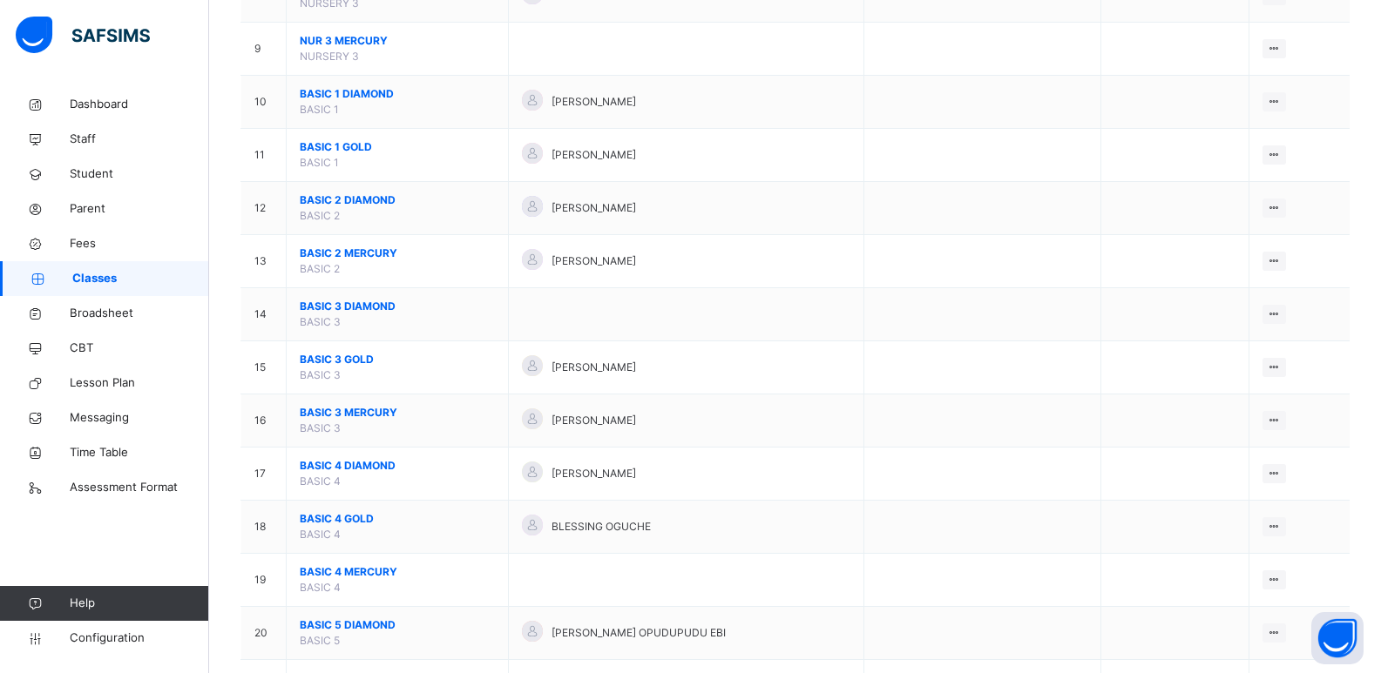
scroll to position [958, 0]
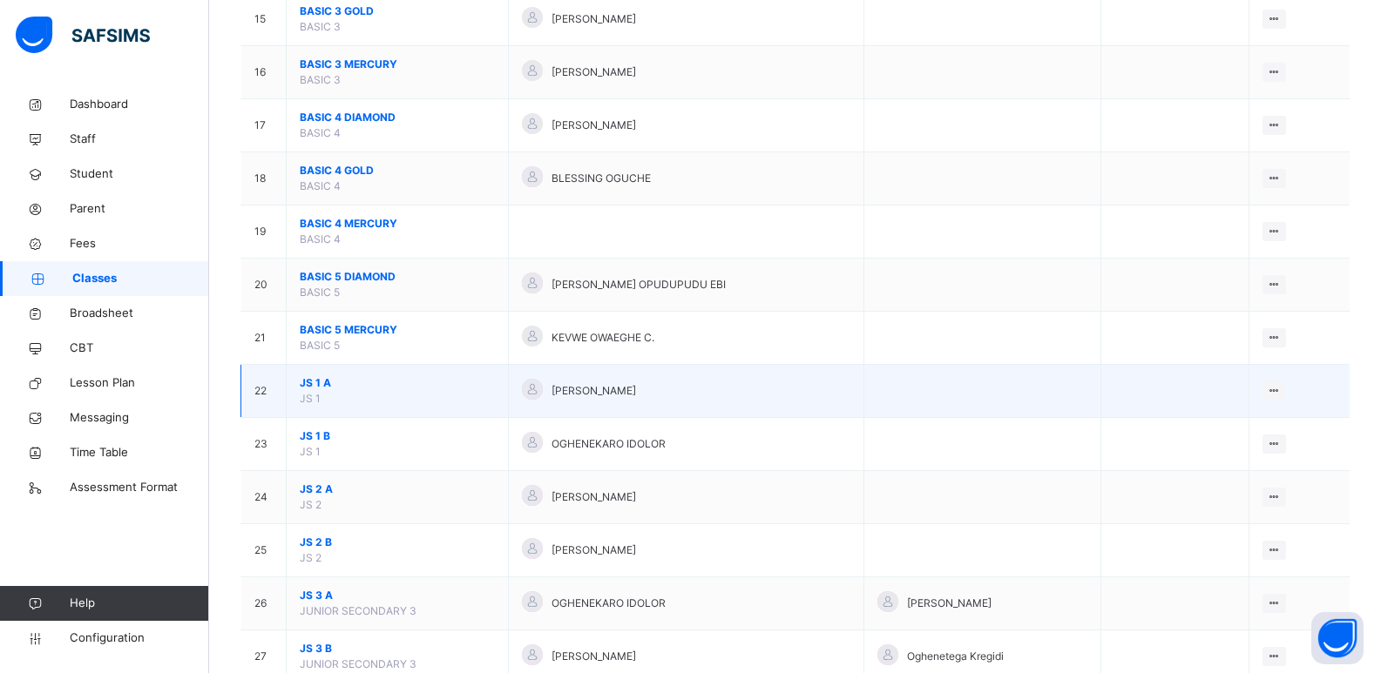
click at [317, 377] on span "JS 1 A" at bounding box center [397, 383] width 195 height 16
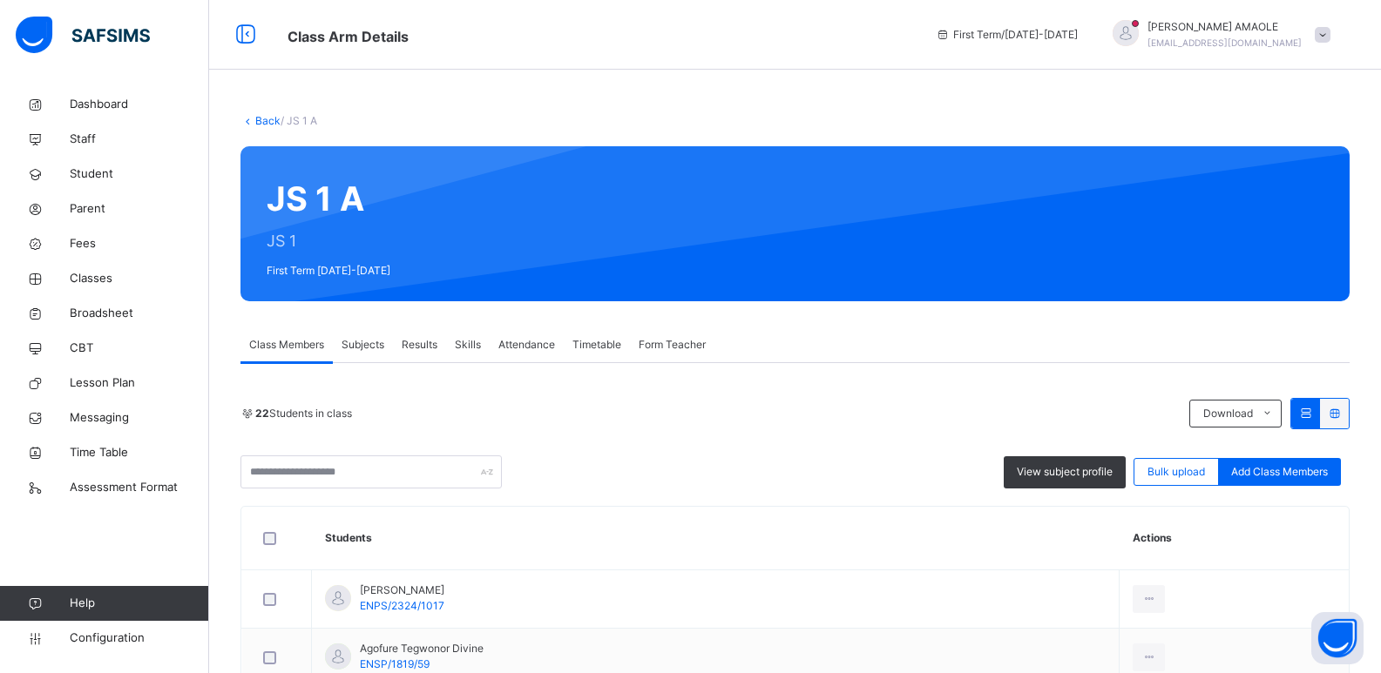
click at [261, 114] on link "Back" at bounding box center [267, 120] width 25 height 13
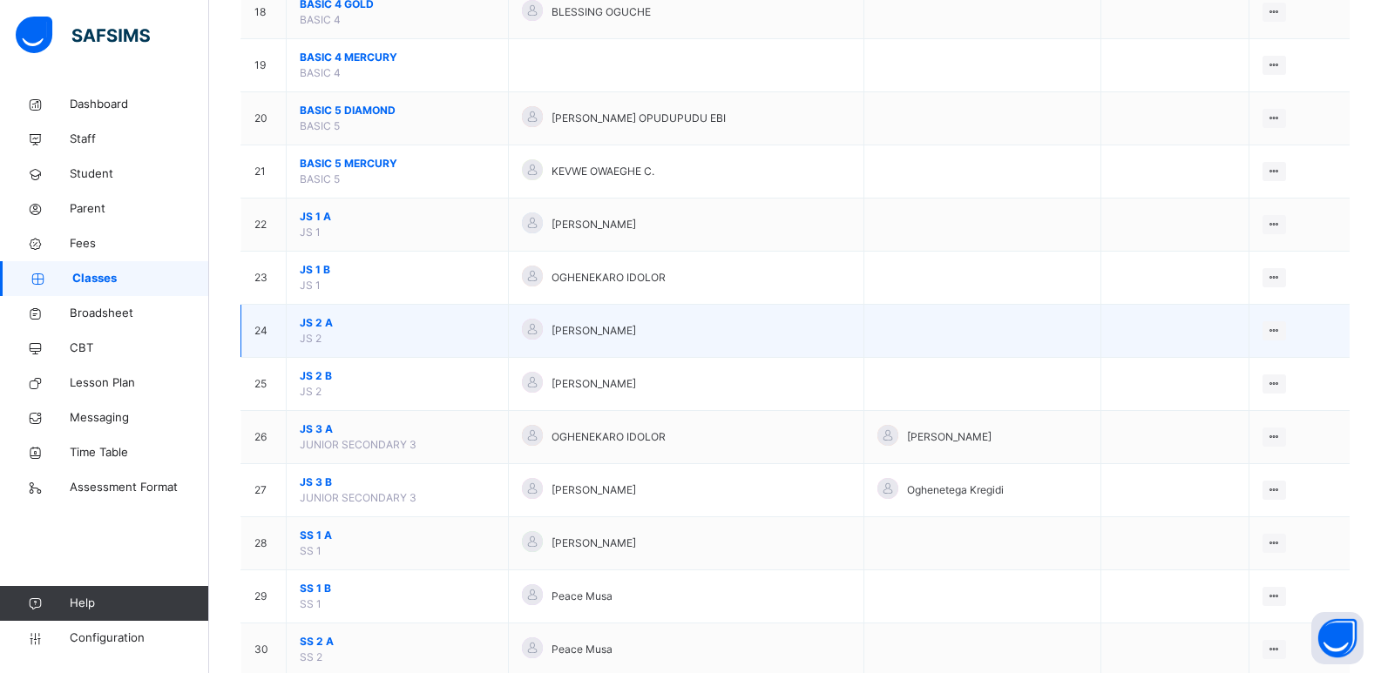
scroll to position [1133, 0]
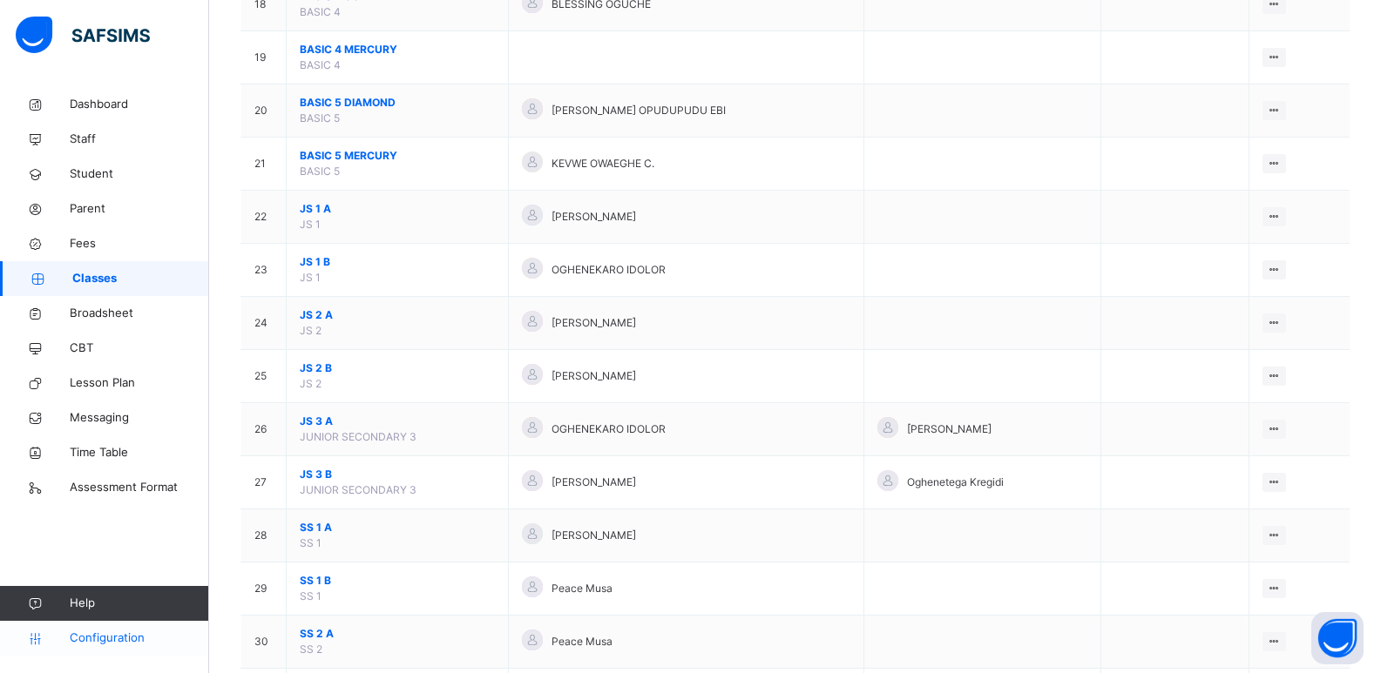
click at [101, 633] on span "Configuration" at bounding box center [139, 638] width 139 height 17
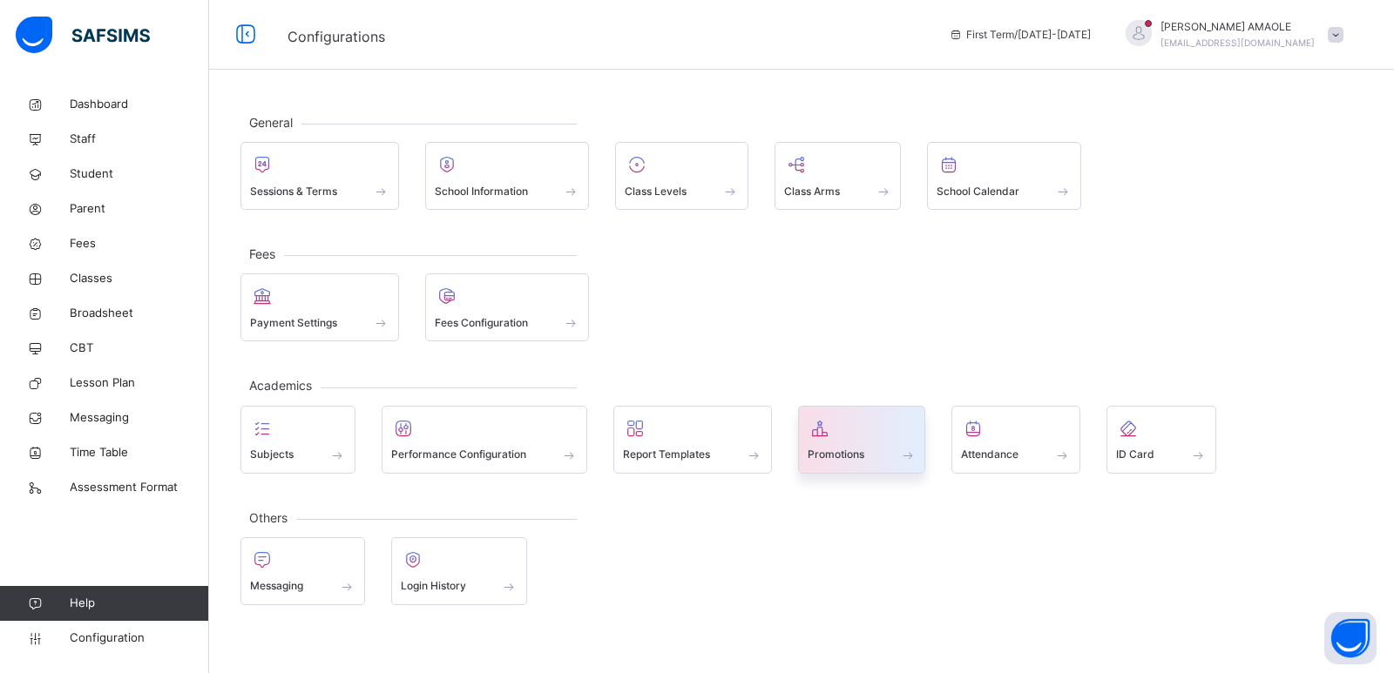
click at [835, 451] on span "Promotions" at bounding box center [836, 455] width 57 height 16
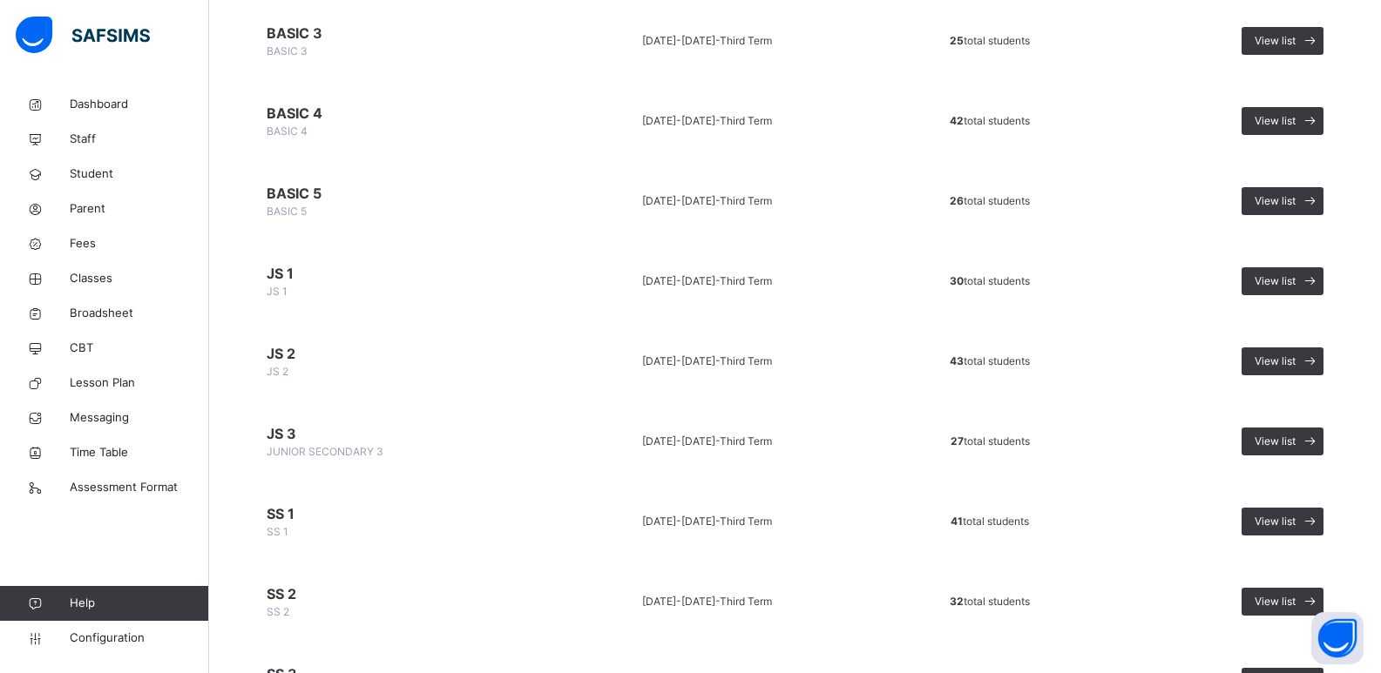
scroll to position [871, 0]
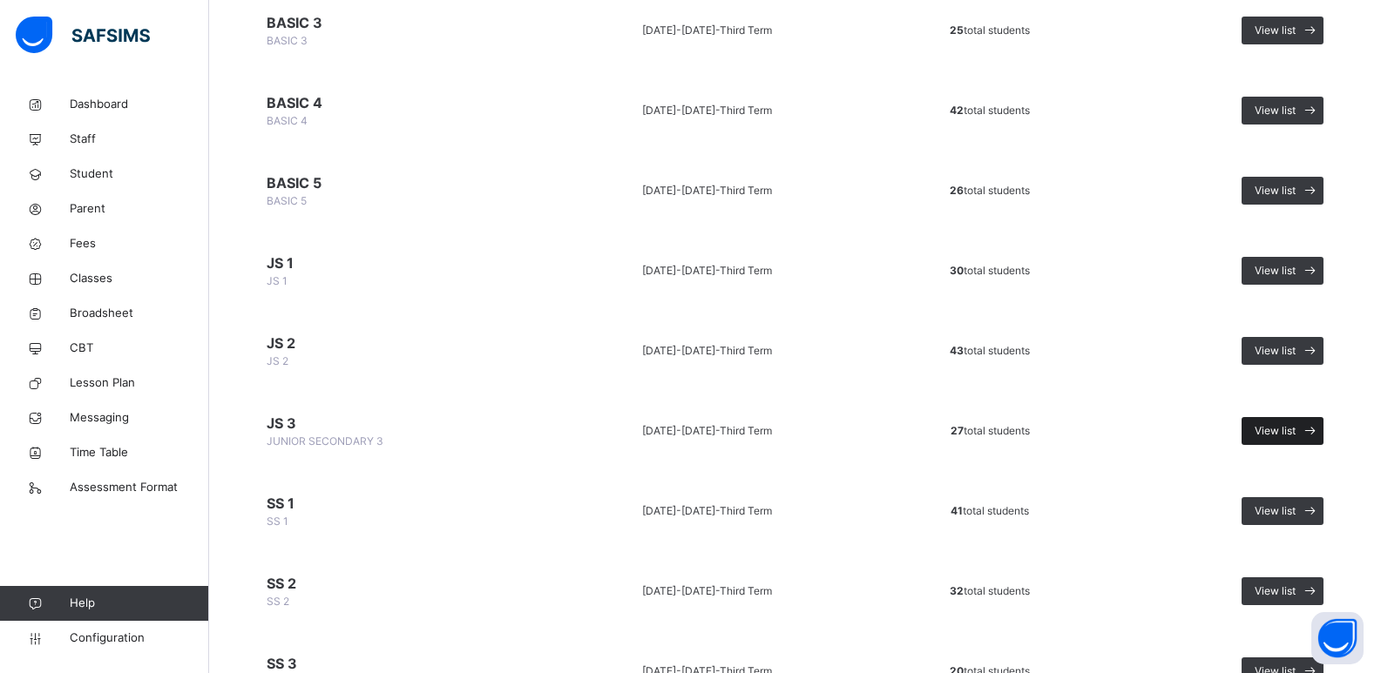
click at [1275, 423] on div "View list" at bounding box center [1282, 431] width 82 height 28
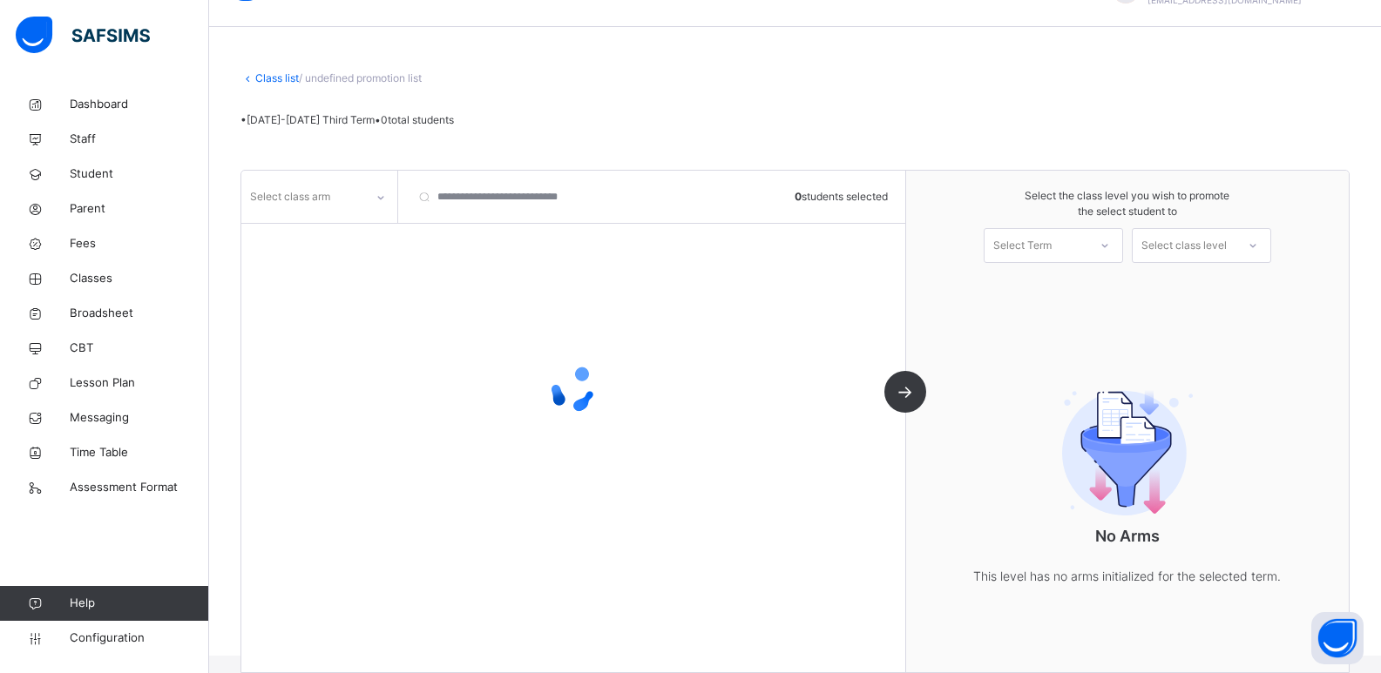
scroll to position [69, 0]
click at [1087, 245] on div "Select Term" at bounding box center [1035, 246] width 103 height 27
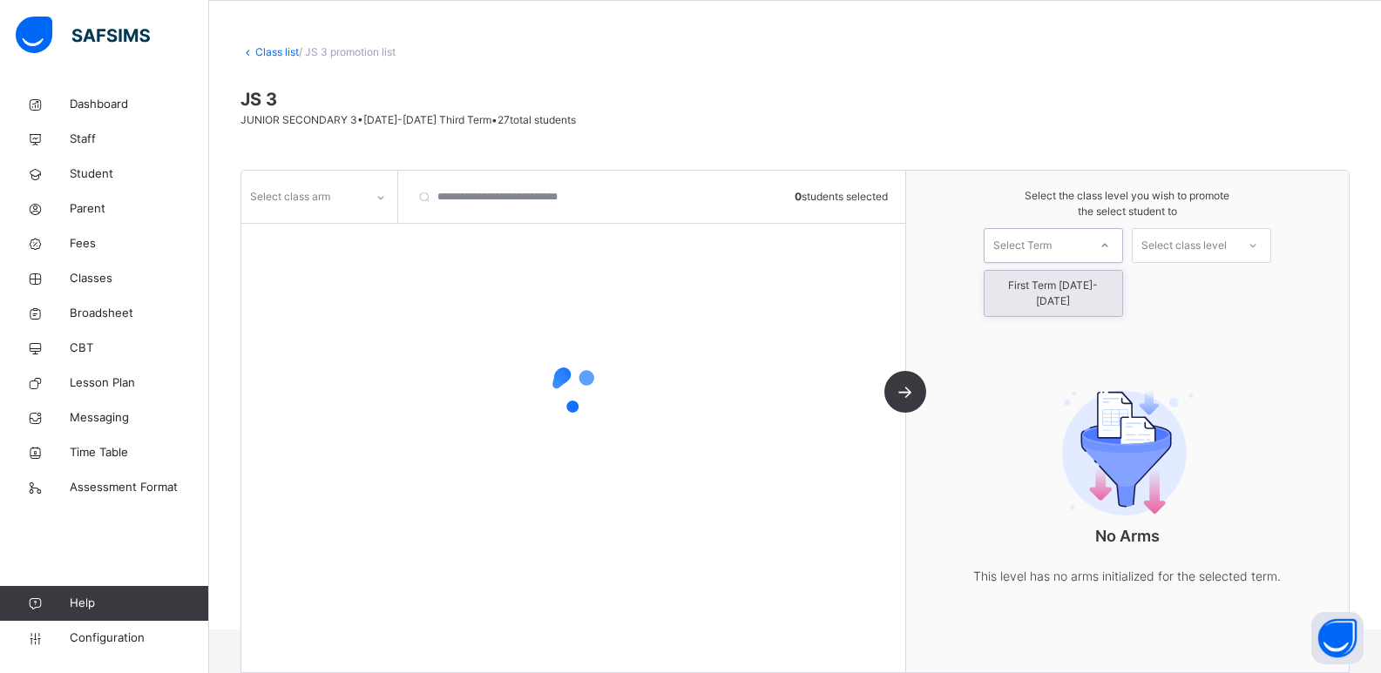
click at [1083, 287] on div "First Term [DATE]-[DATE]" at bounding box center [1053, 293] width 138 height 45
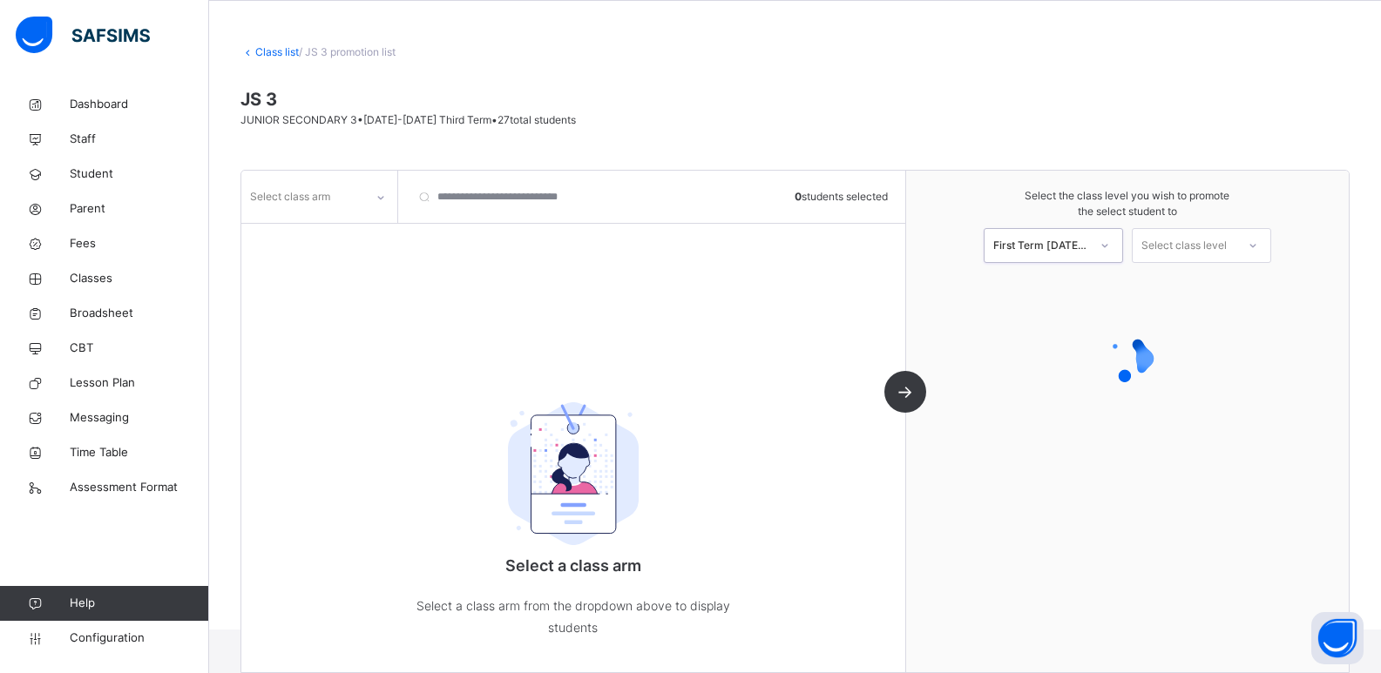
click at [1225, 245] on div "Select class level" at bounding box center [1183, 245] width 85 height 35
click at [1218, 283] on div "SS 1" at bounding box center [1202, 286] width 138 height 30
click at [308, 200] on div "Select class arm" at bounding box center [290, 196] width 80 height 33
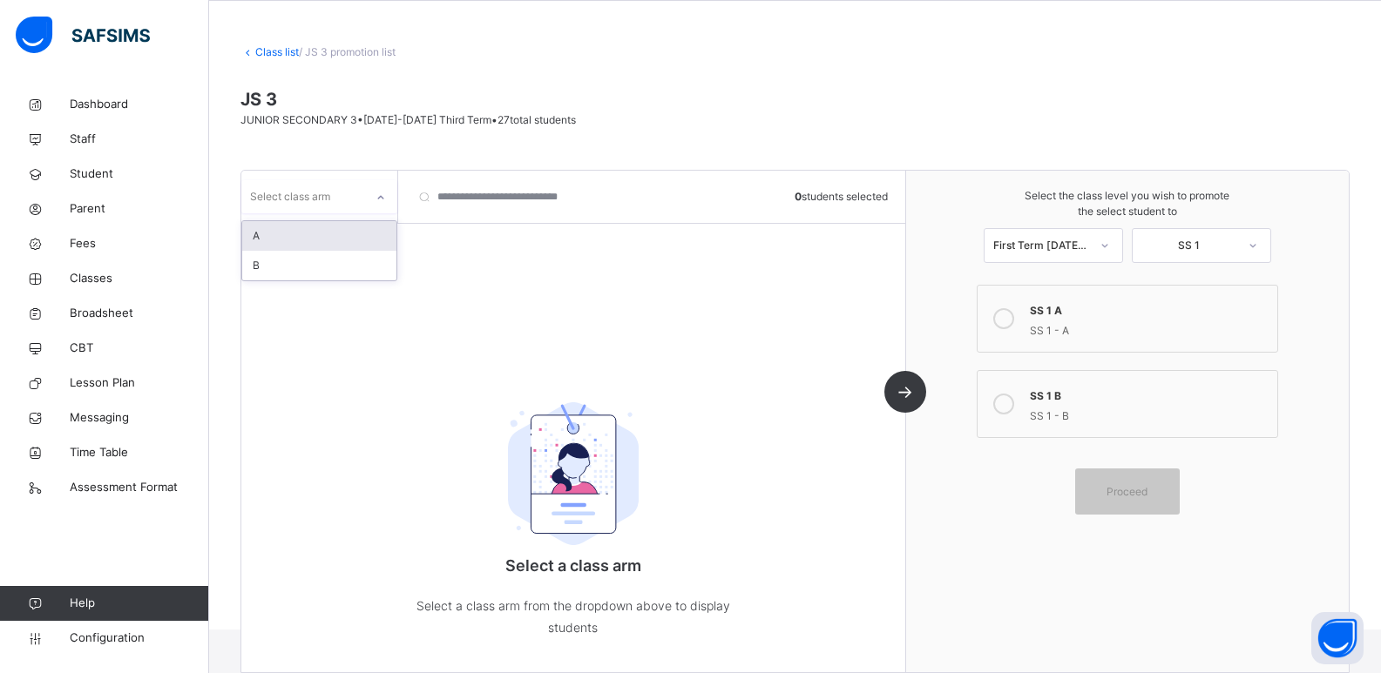
click at [308, 233] on div "A" at bounding box center [319, 236] width 154 height 30
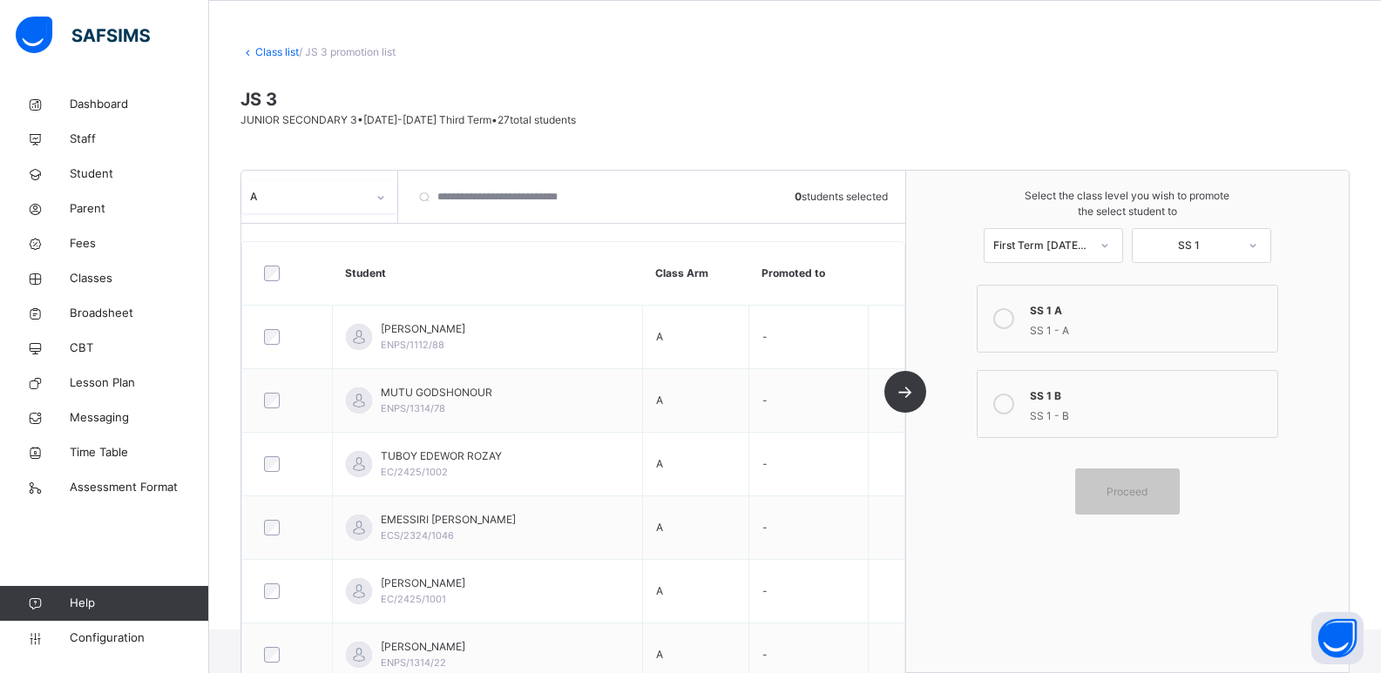
click at [1086, 317] on div "SS 1 A" at bounding box center [1149, 309] width 239 height 20
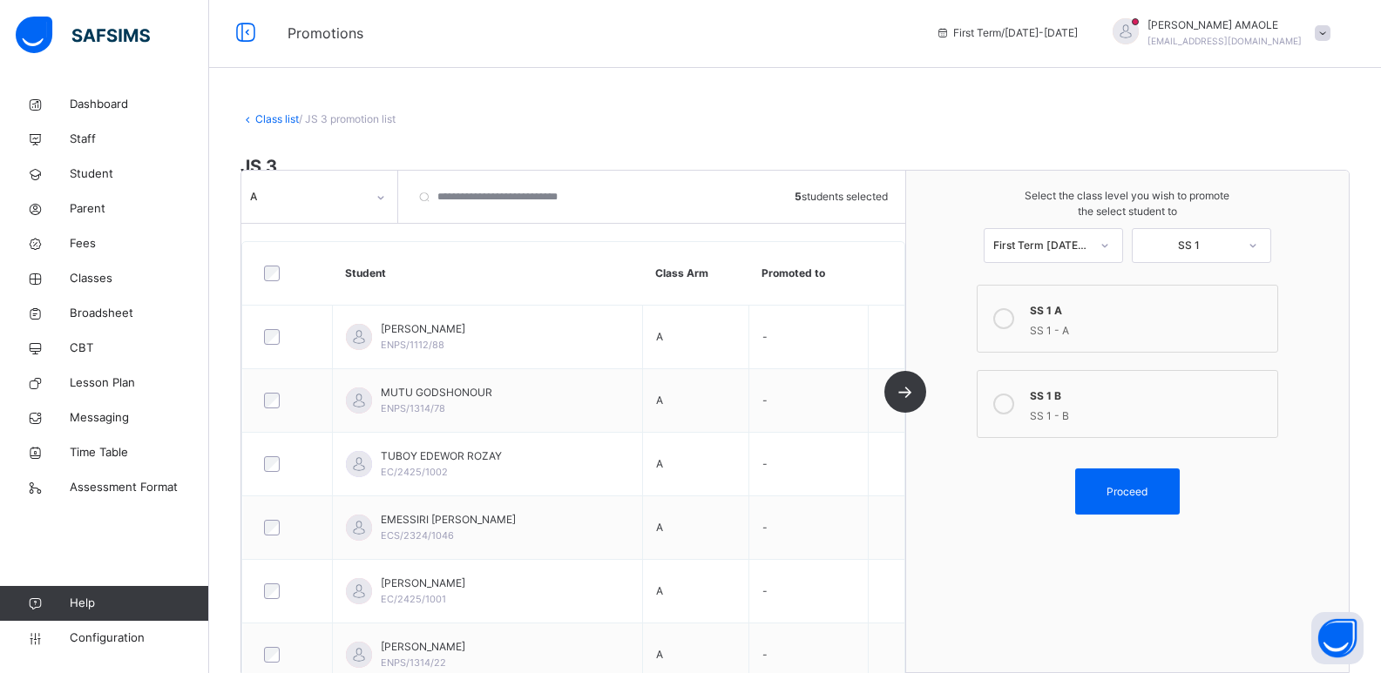
scroll to position [0, 0]
click at [1107, 486] on span "Proceed" at bounding box center [1127, 492] width 78 height 16
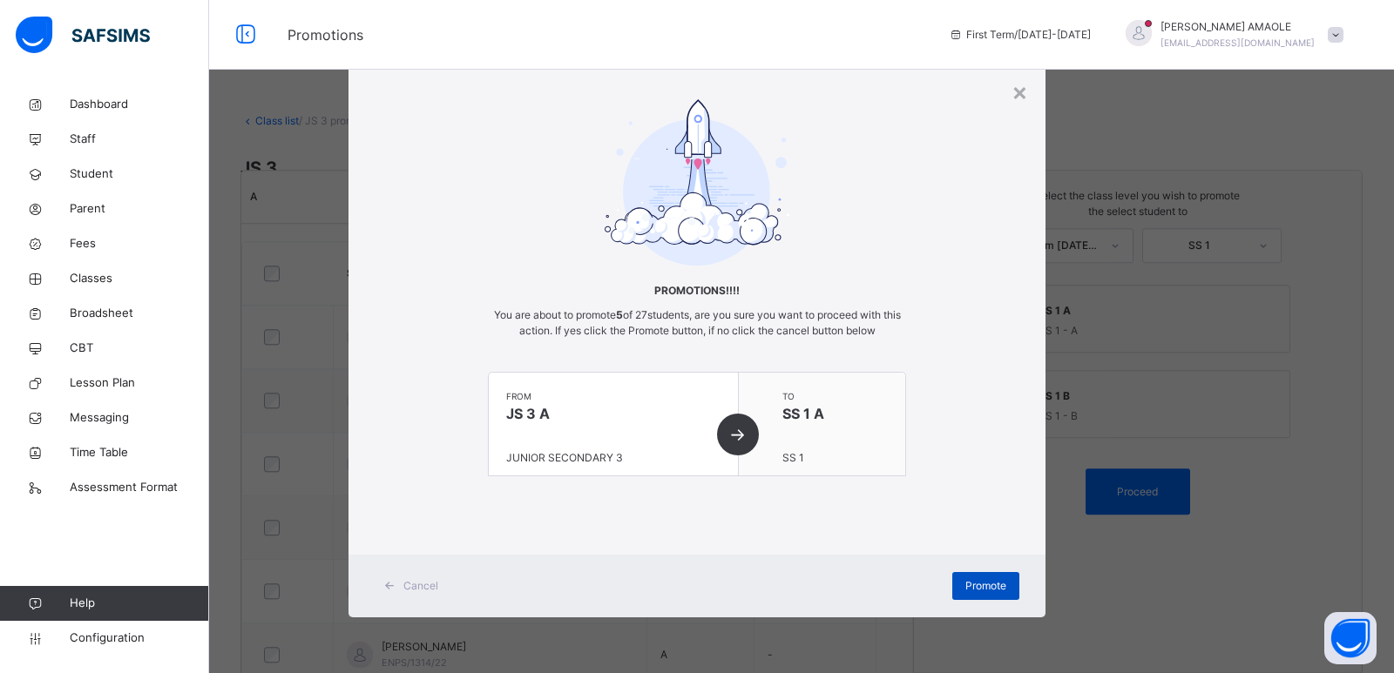
click at [957, 580] on div "Promote" at bounding box center [985, 586] width 67 height 28
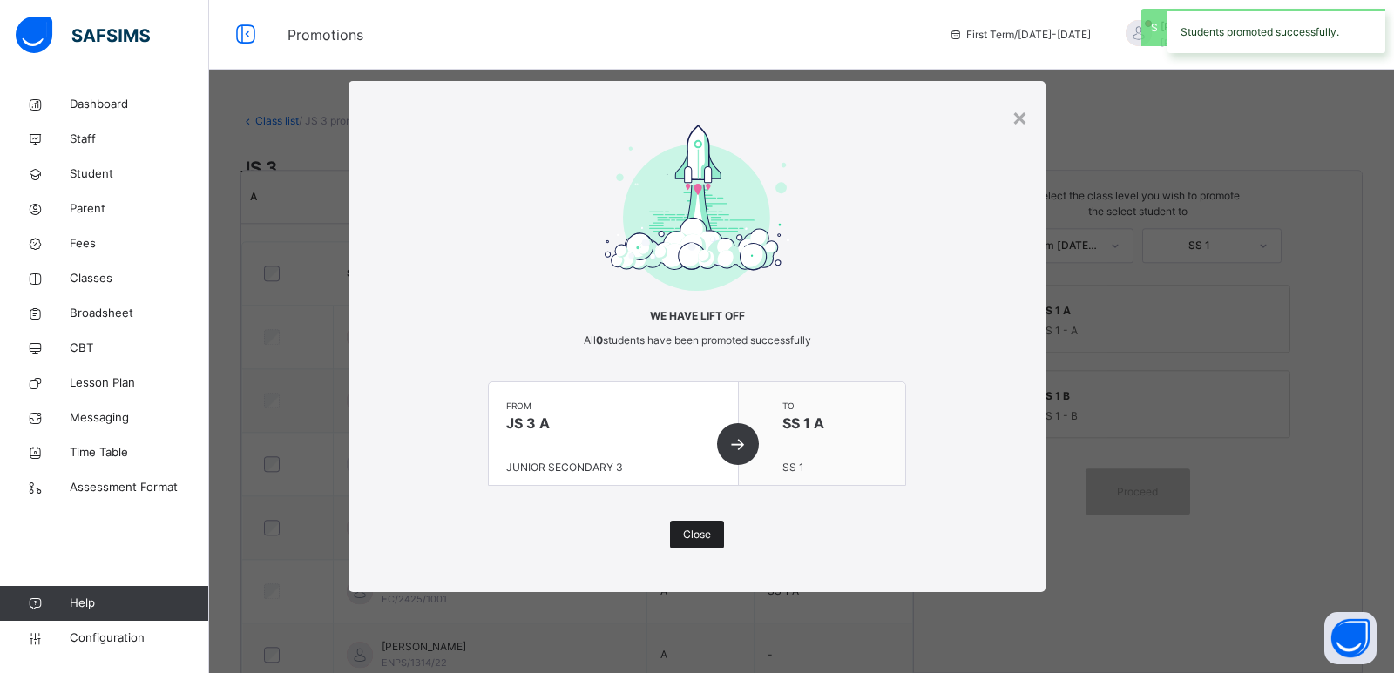
click at [684, 530] on span "Close" at bounding box center [697, 535] width 28 height 16
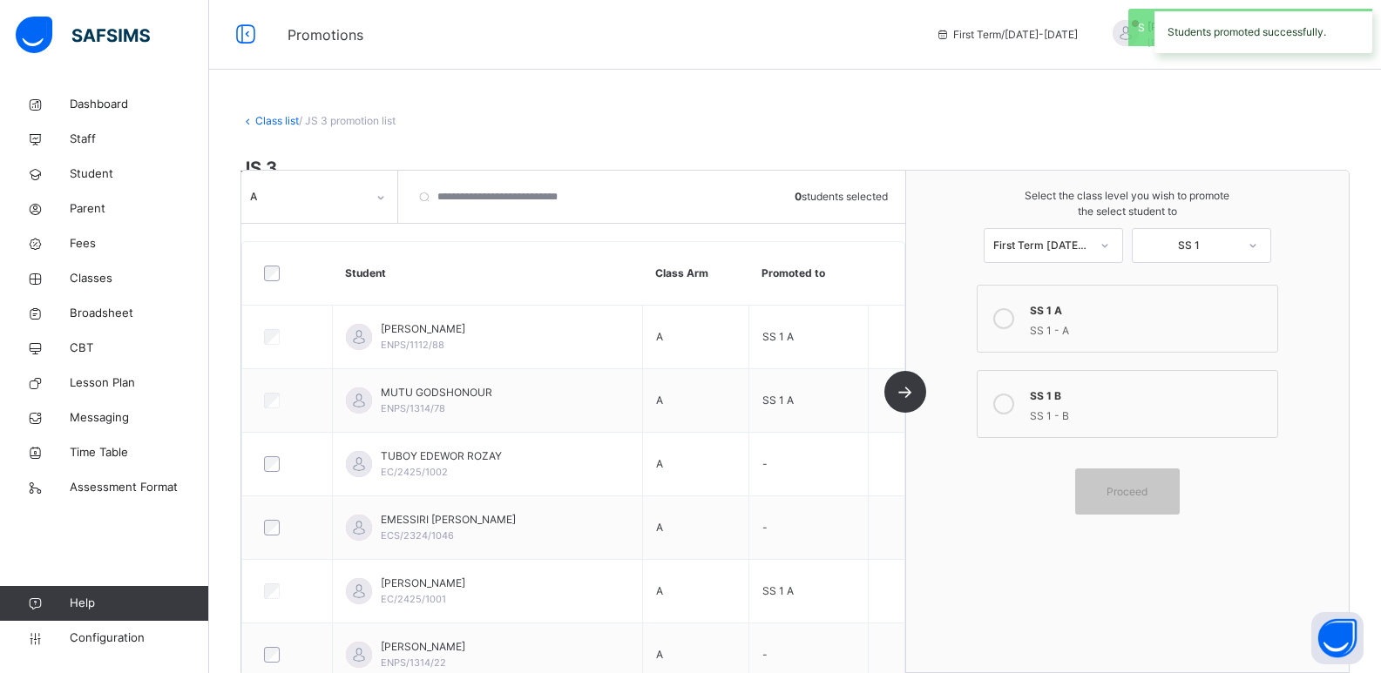
click at [1093, 396] on div "SS 1 B" at bounding box center [1149, 394] width 239 height 20
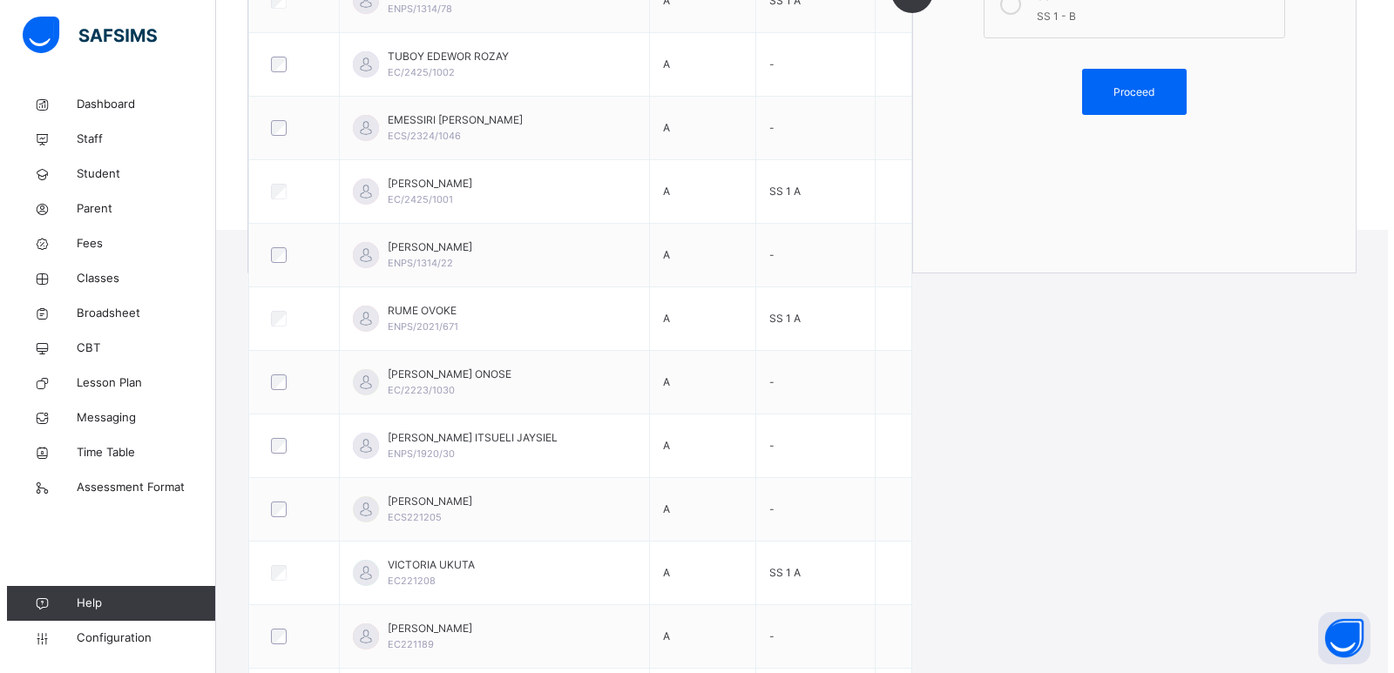
scroll to position [267, 0]
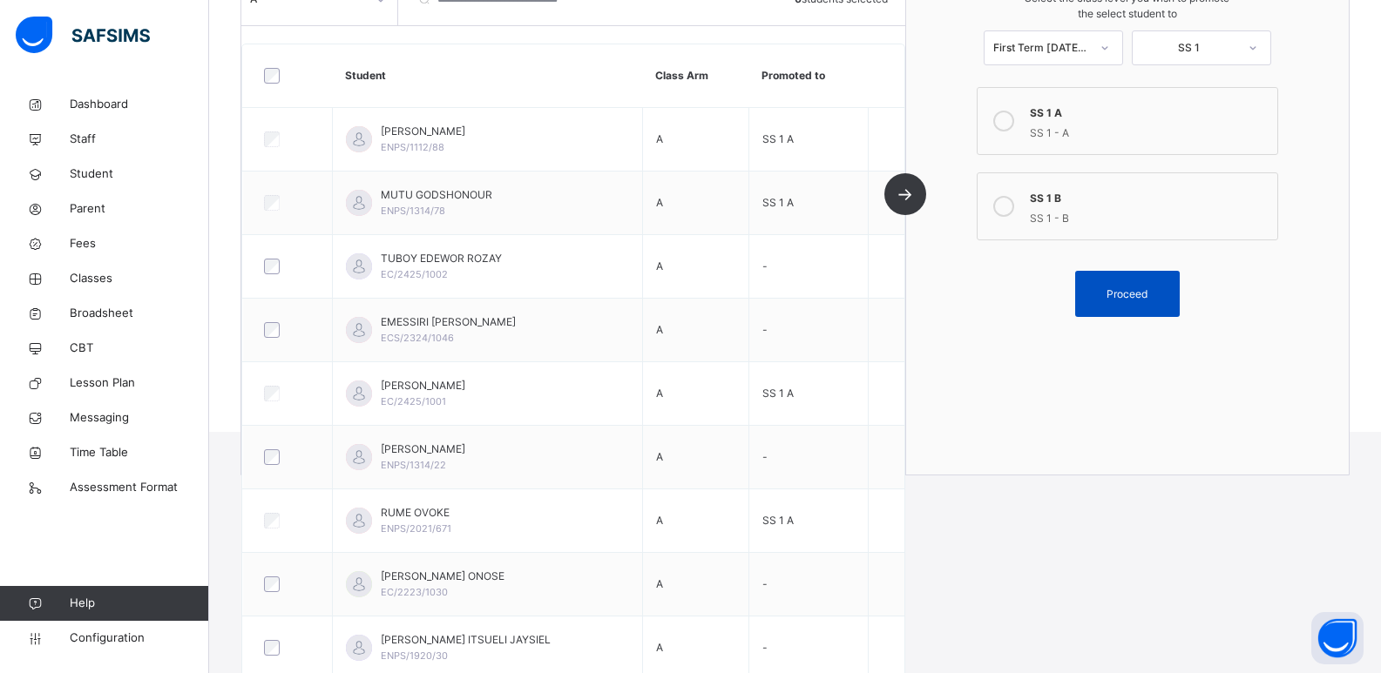
click at [1128, 290] on span "Proceed" at bounding box center [1126, 295] width 41 height 16
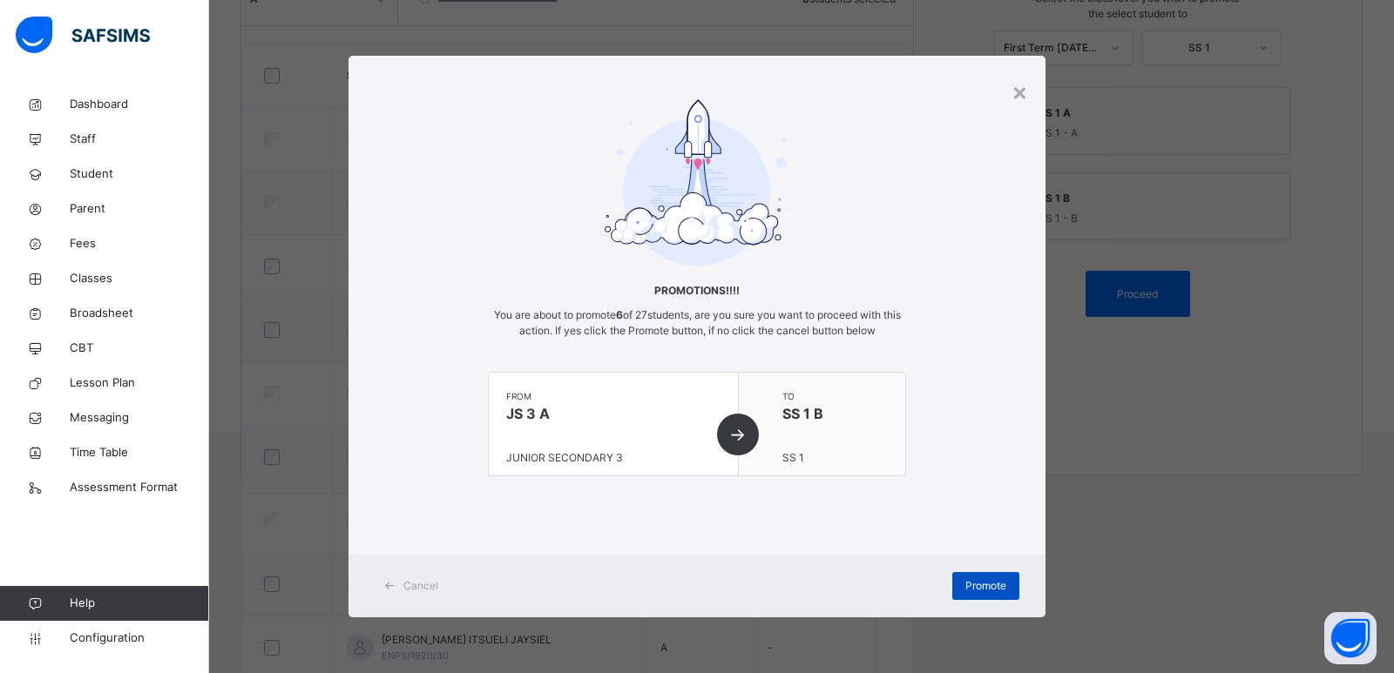
click at [970, 585] on span "Promote" at bounding box center [985, 586] width 41 height 16
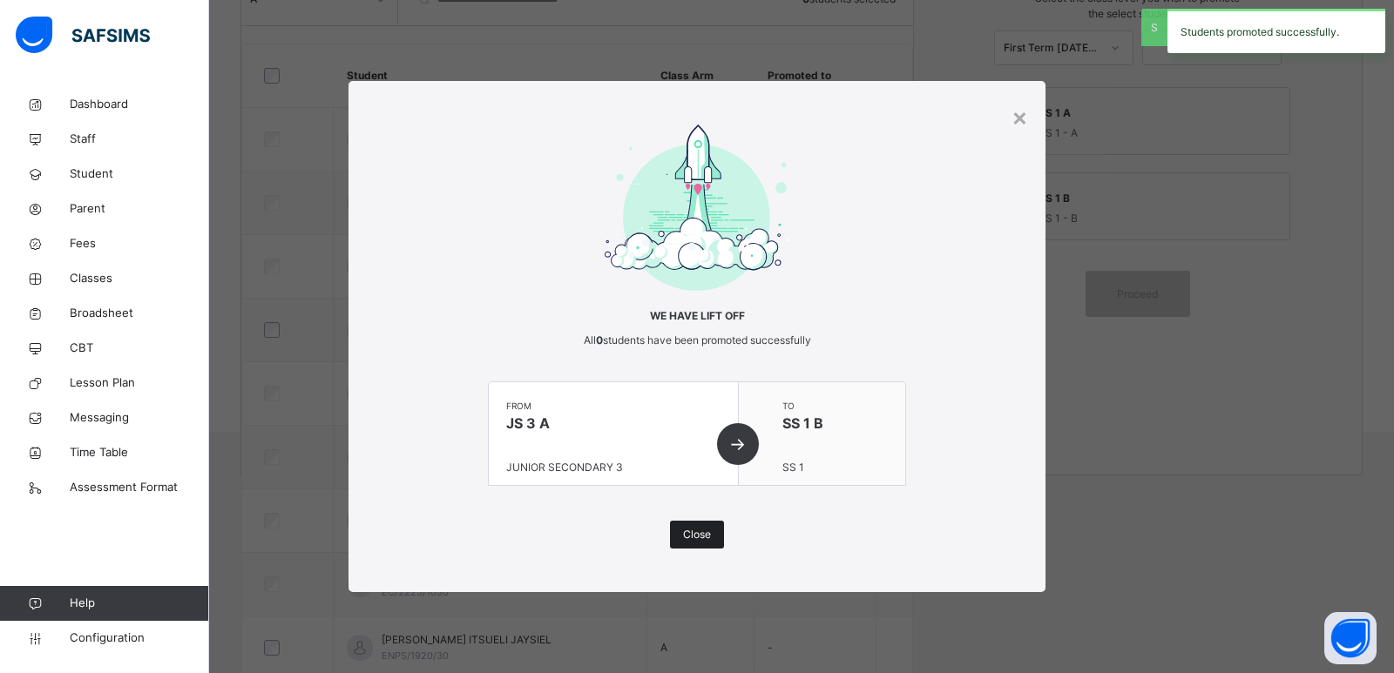
click at [693, 528] on span "Close" at bounding box center [697, 535] width 28 height 16
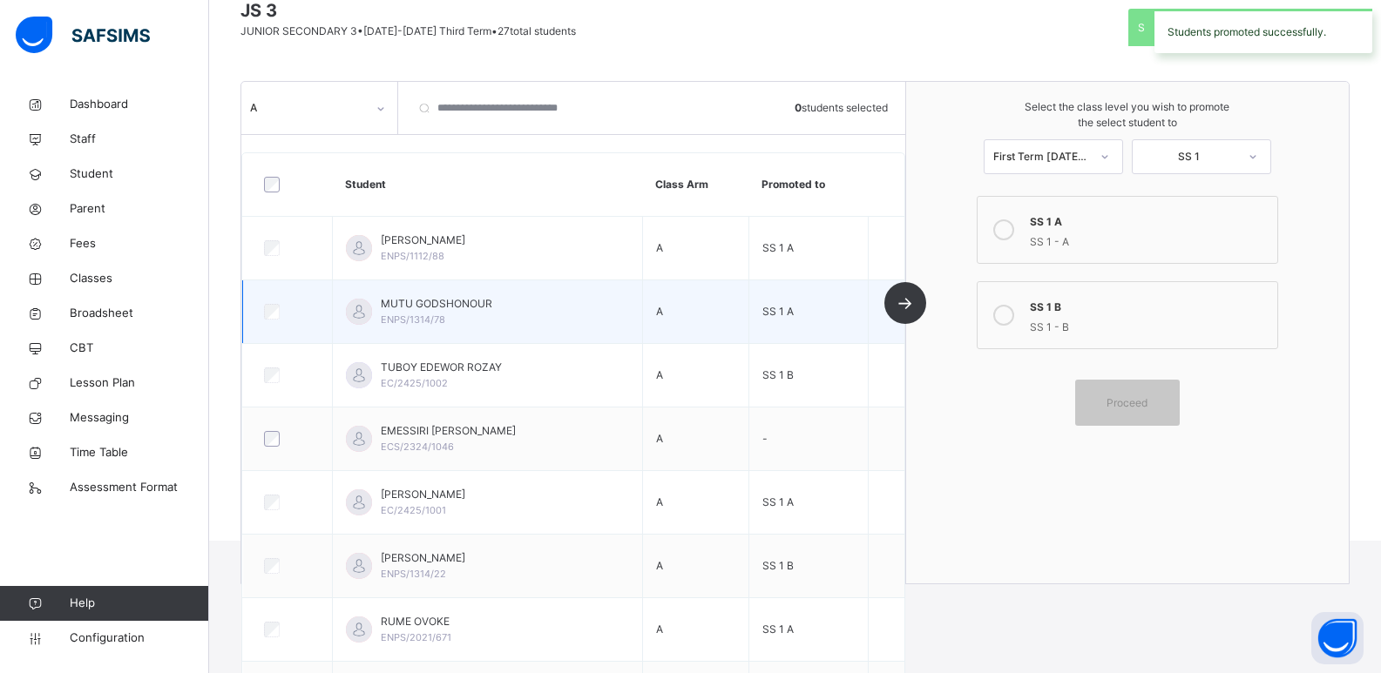
scroll to position [5, 0]
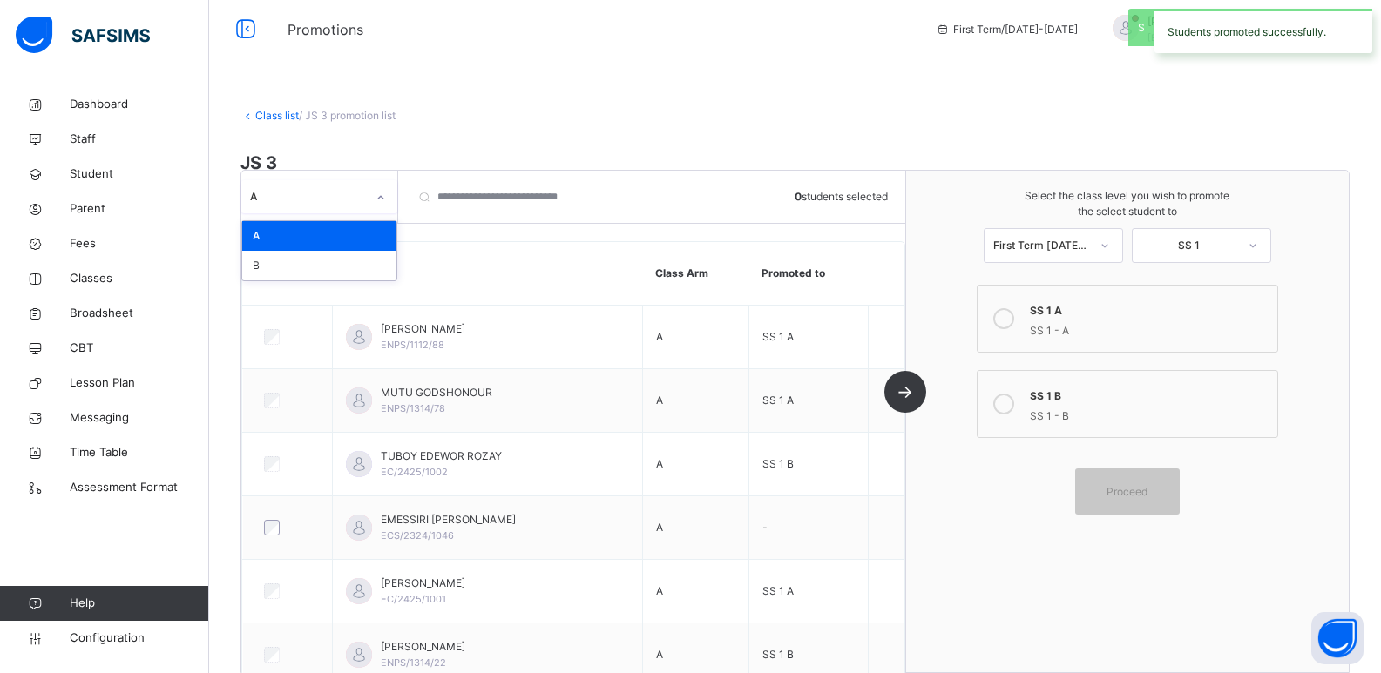
click at [384, 194] on icon at bounding box center [380, 197] width 10 height 17
click at [355, 266] on div "B" at bounding box center [319, 266] width 154 height 30
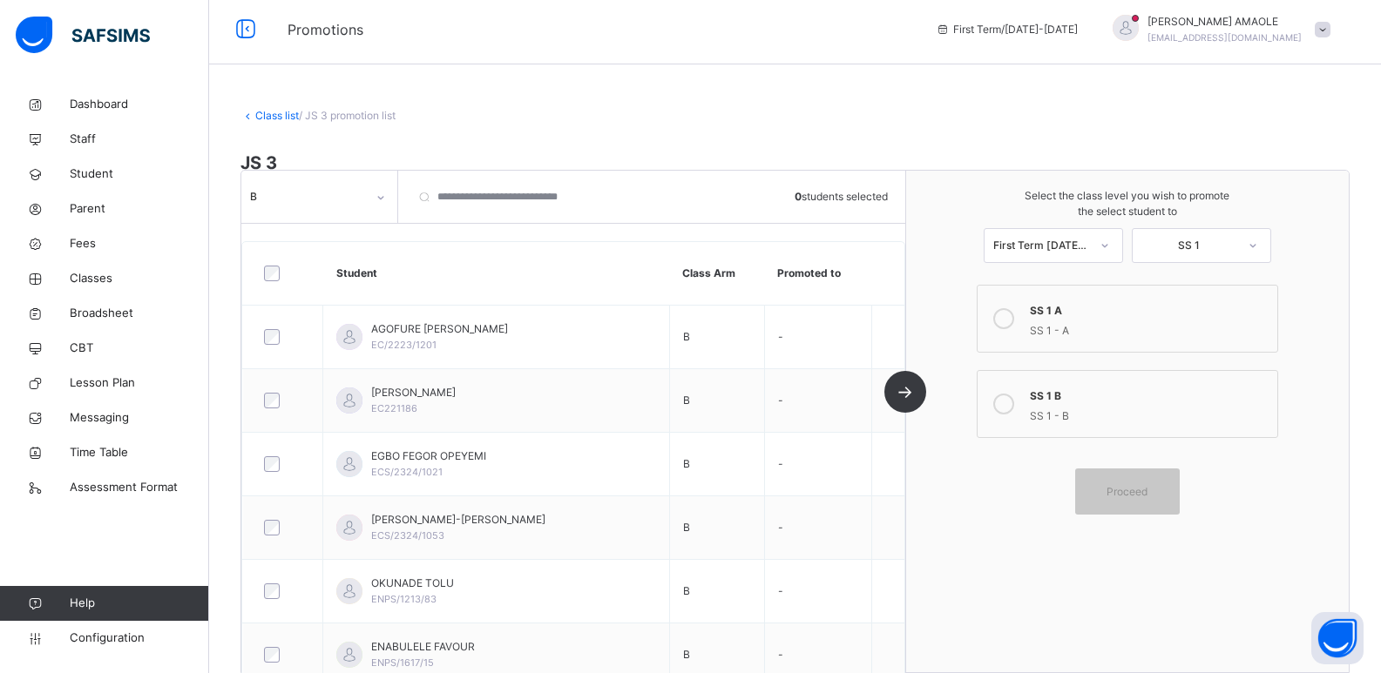
click at [1144, 312] on div "SS 1 A" at bounding box center [1149, 309] width 239 height 20
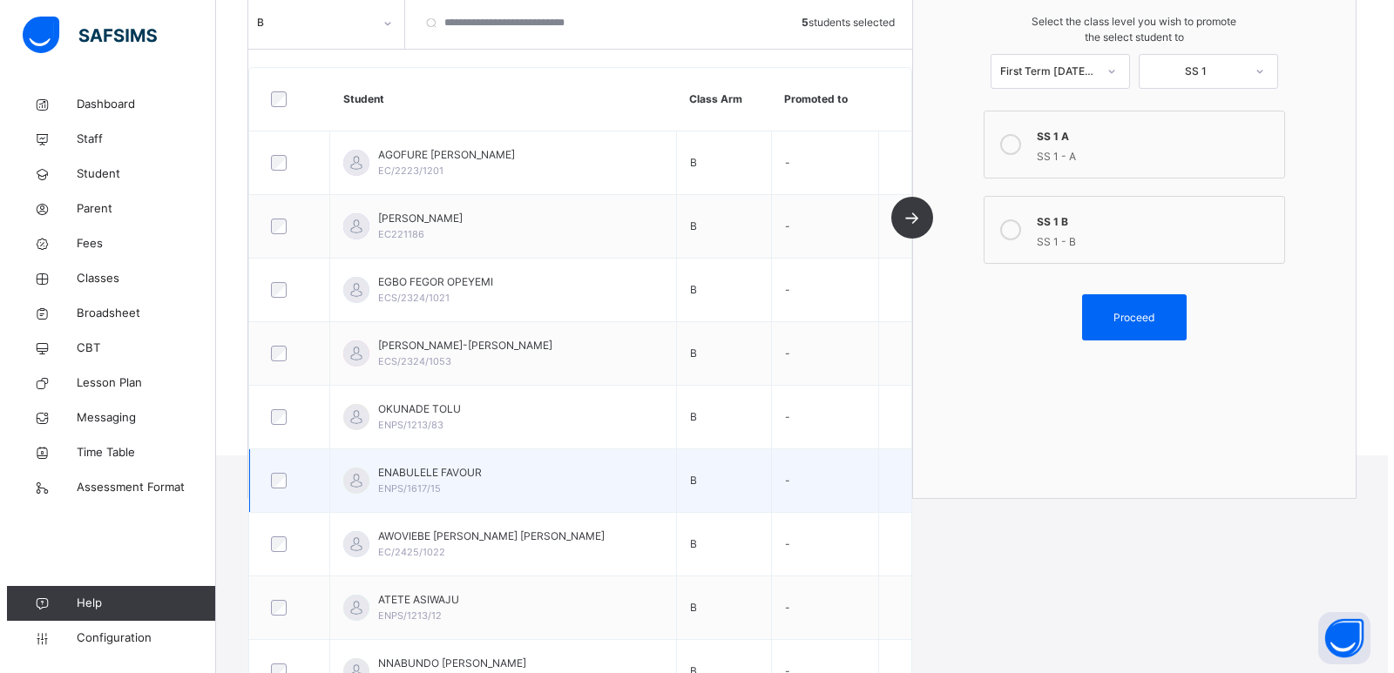
scroll to position [156, 0]
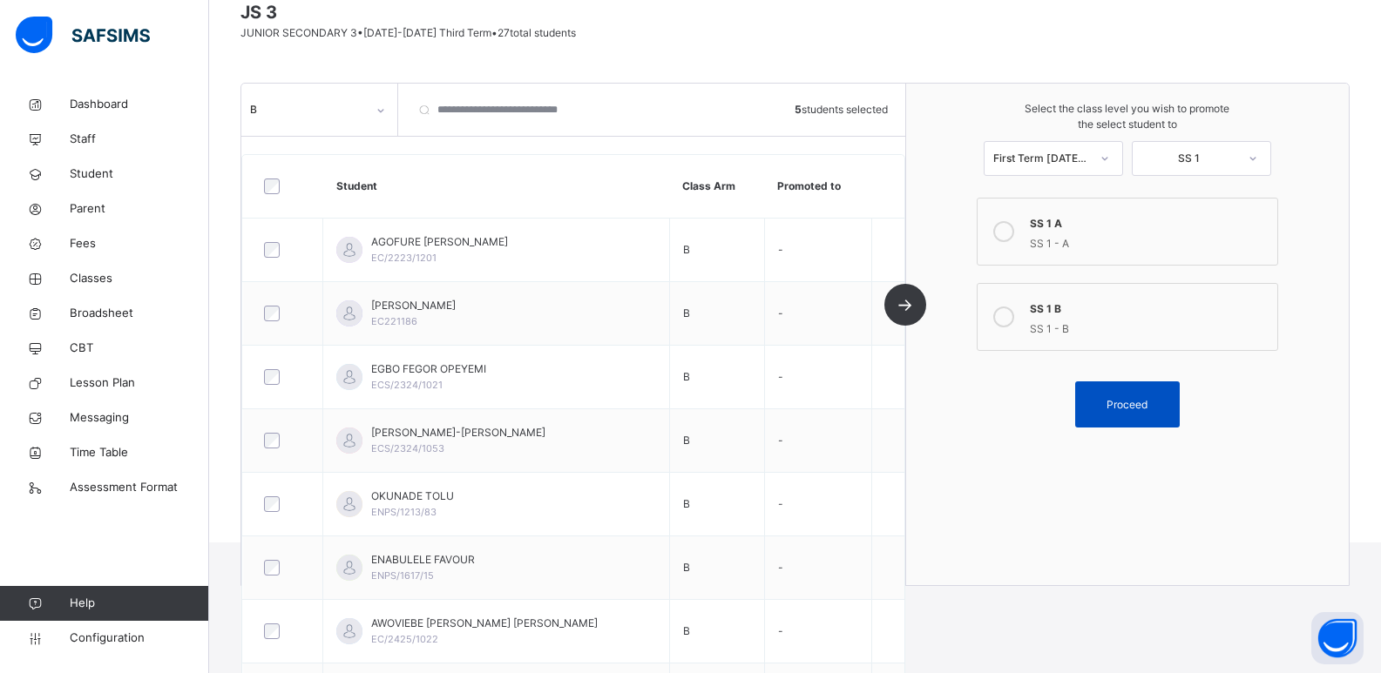
click at [1154, 414] on div "Proceed" at bounding box center [1127, 405] width 105 height 46
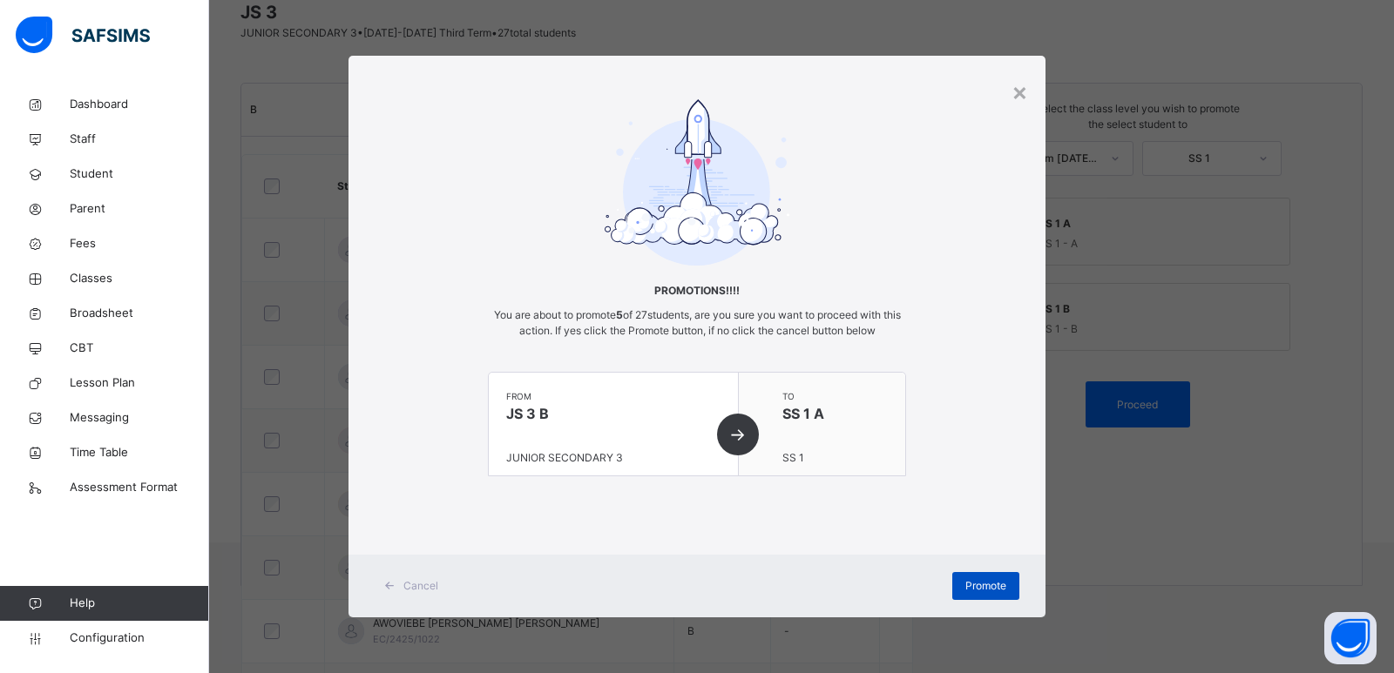
click at [979, 584] on span "Promote" at bounding box center [985, 586] width 41 height 16
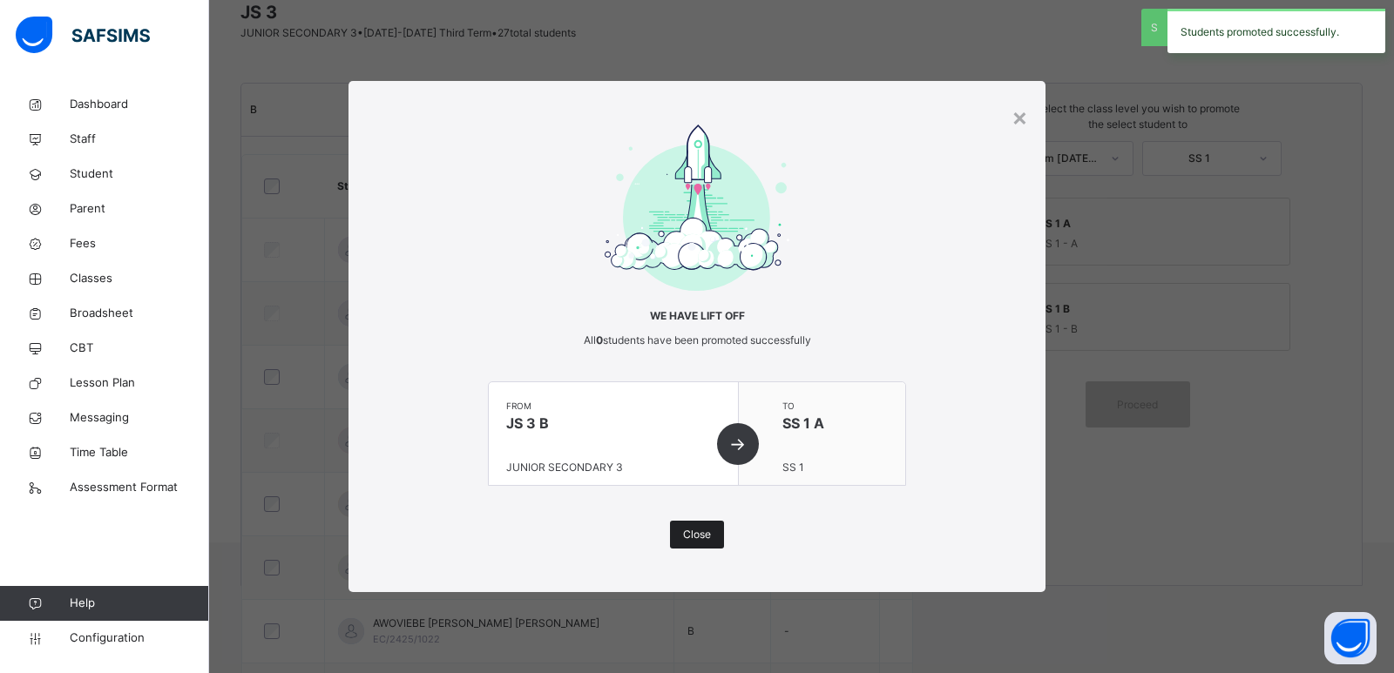
click at [700, 527] on span "Close" at bounding box center [697, 535] width 28 height 16
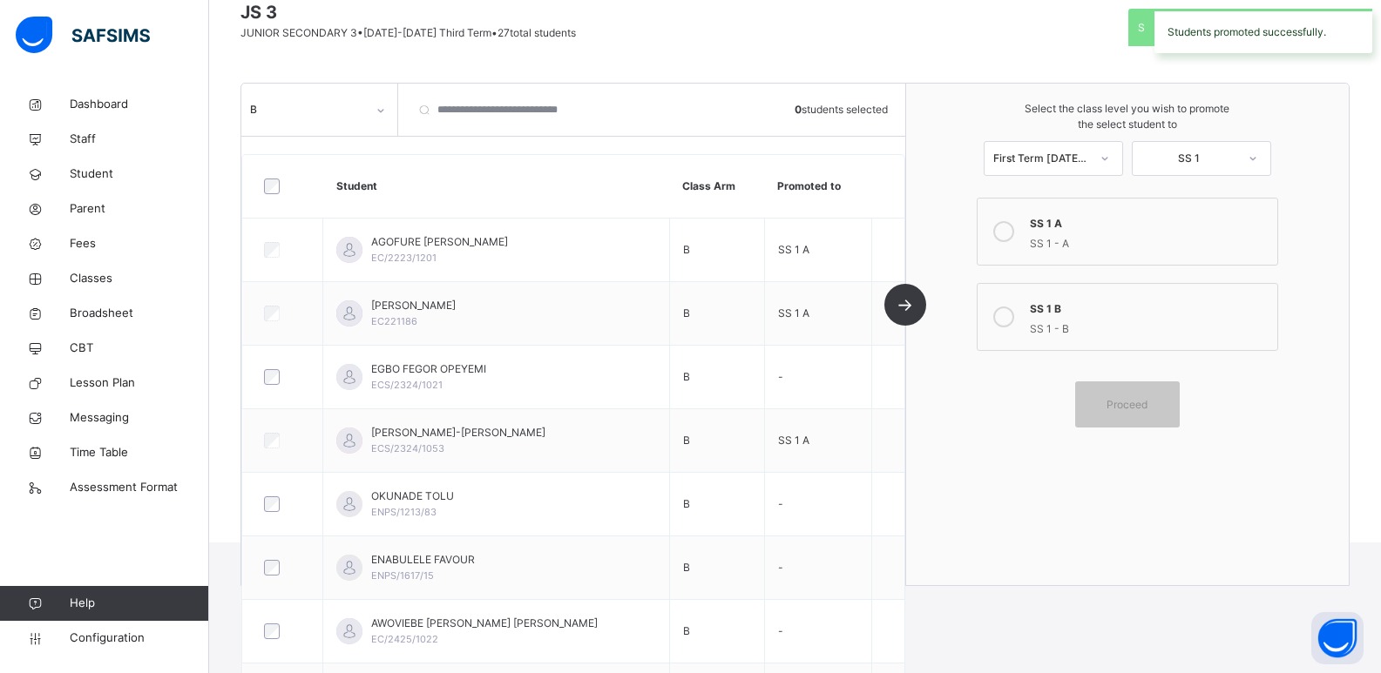
click at [1130, 309] on div "SS 1 B" at bounding box center [1149, 307] width 239 height 20
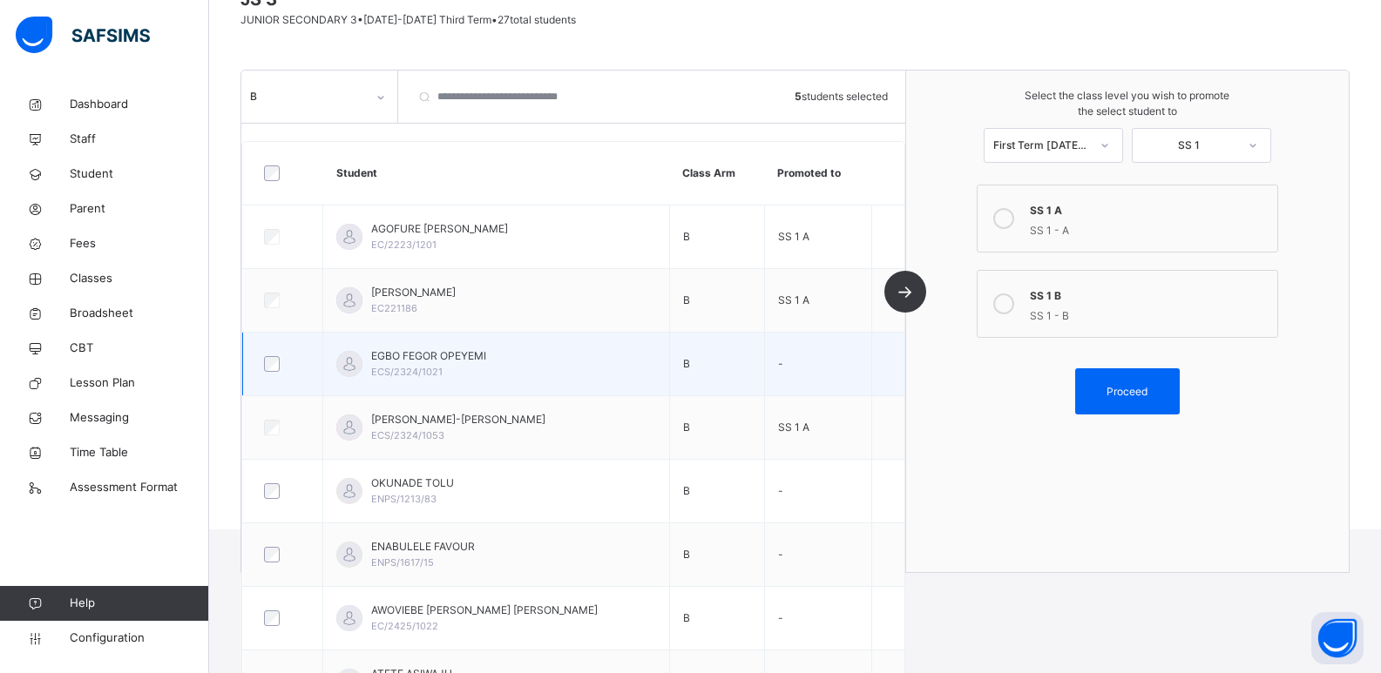
scroll to position [69, 0]
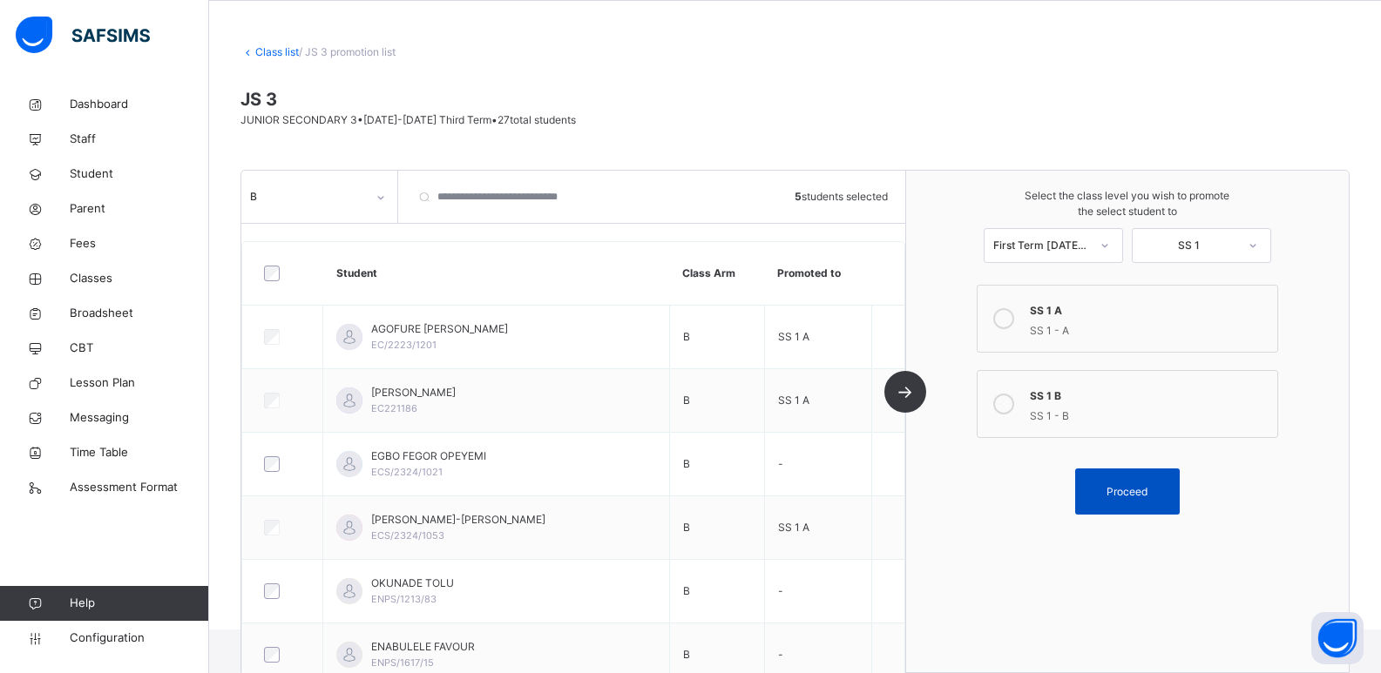
click at [1121, 479] on div "Proceed" at bounding box center [1127, 492] width 105 height 46
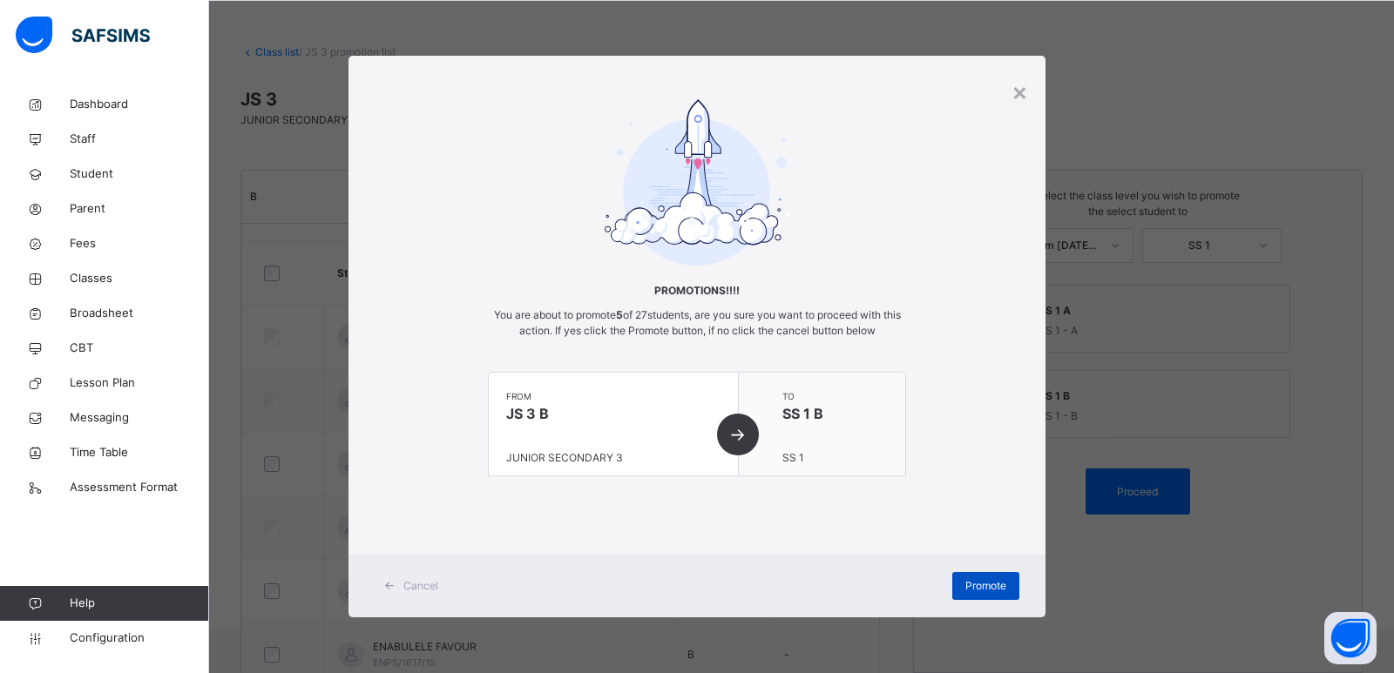
click at [975, 580] on span "Promote" at bounding box center [985, 586] width 41 height 16
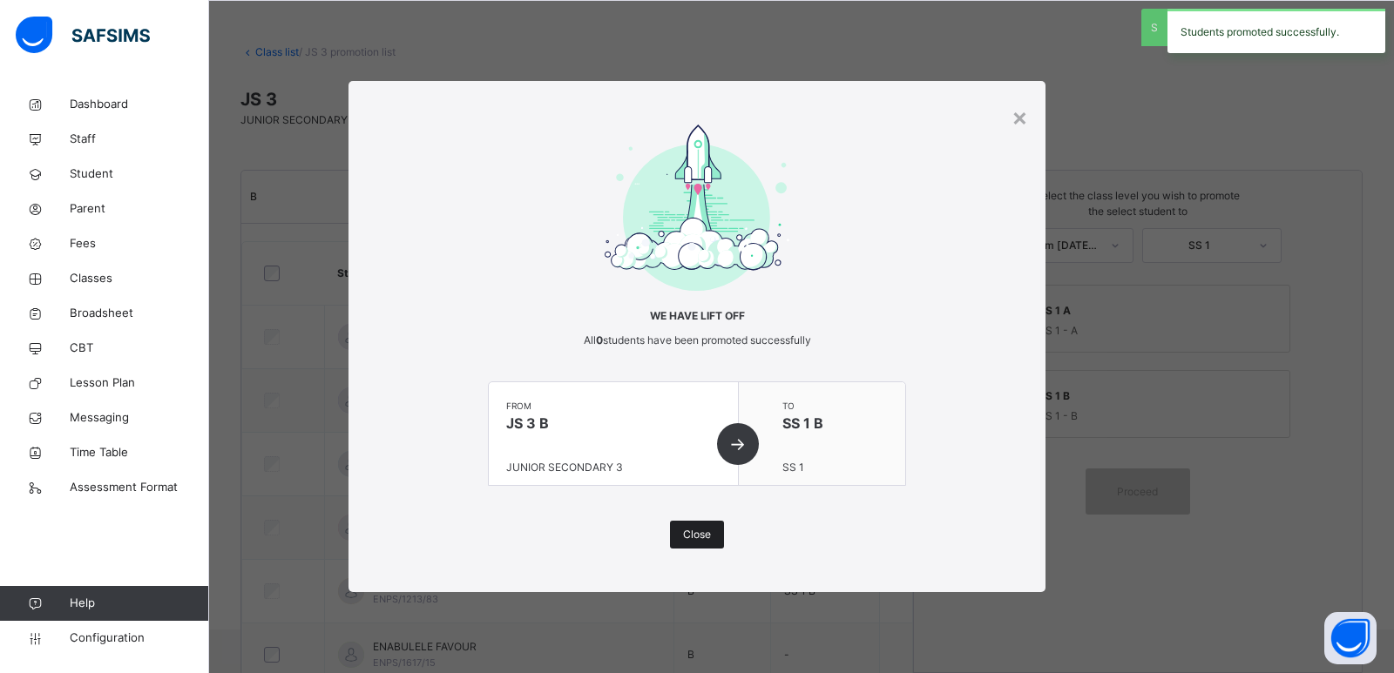
click at [703, 524] on div "Close" at bounding box center [697, 535] width 54 height 28
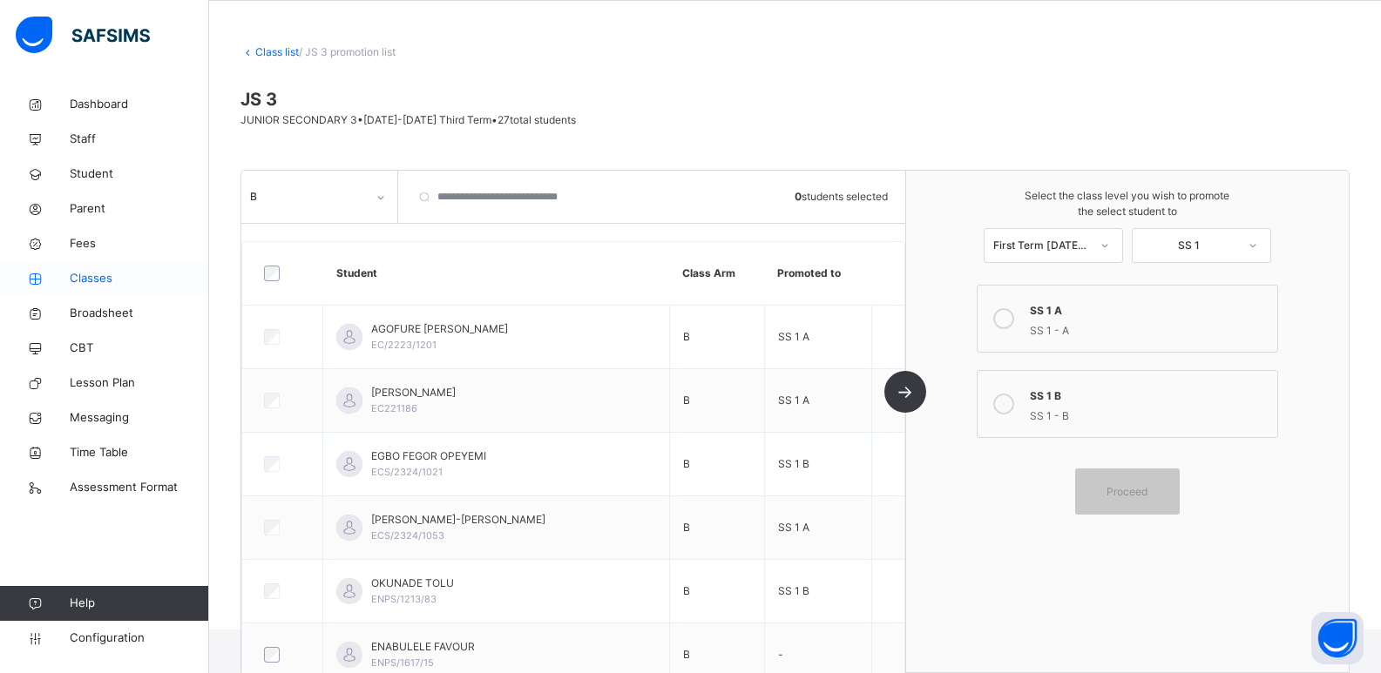
click at [98, 282] on span "Classes" at bounding box center [139, 278] width 139 height 17
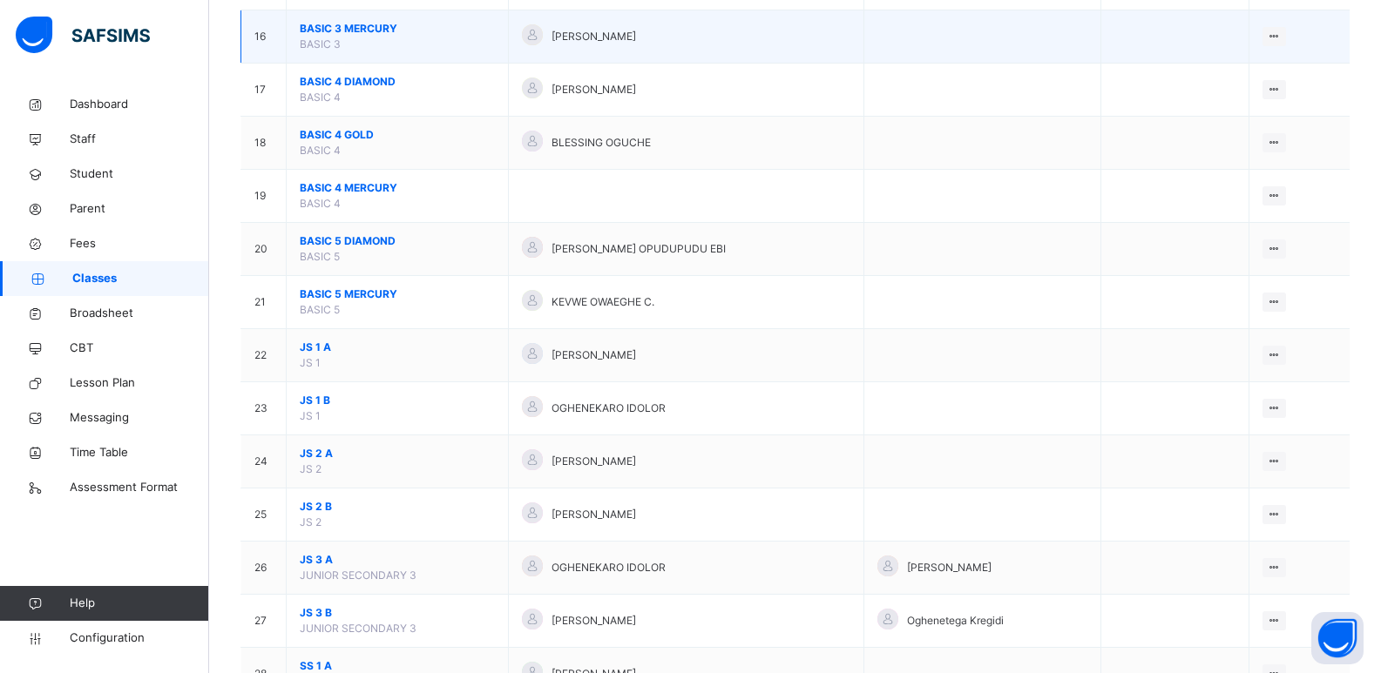
scroll to position [1133, 0]
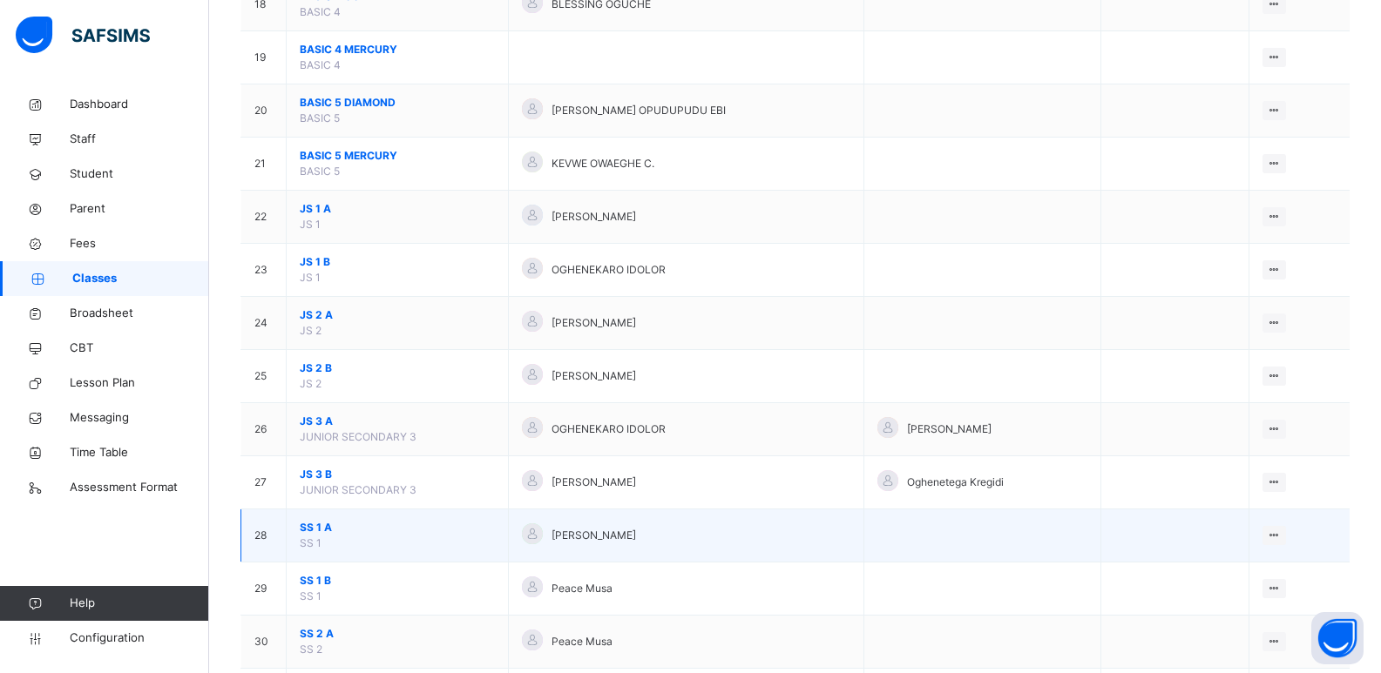
click at [320, 524] on span "SS 1 A" at bounding box center [397, 528] width 195 height 16
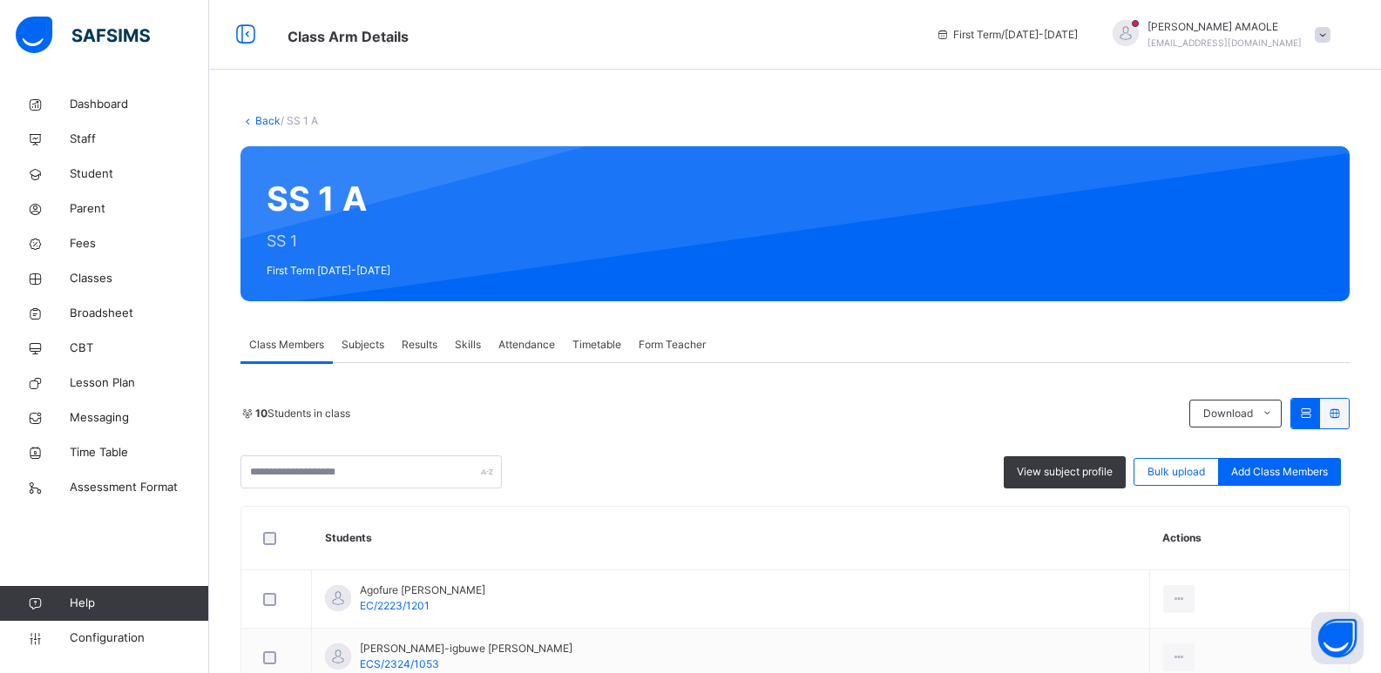
click at [681, 342] on span "Form Teacher" at bounding box center [672, 345] width 67 height 16
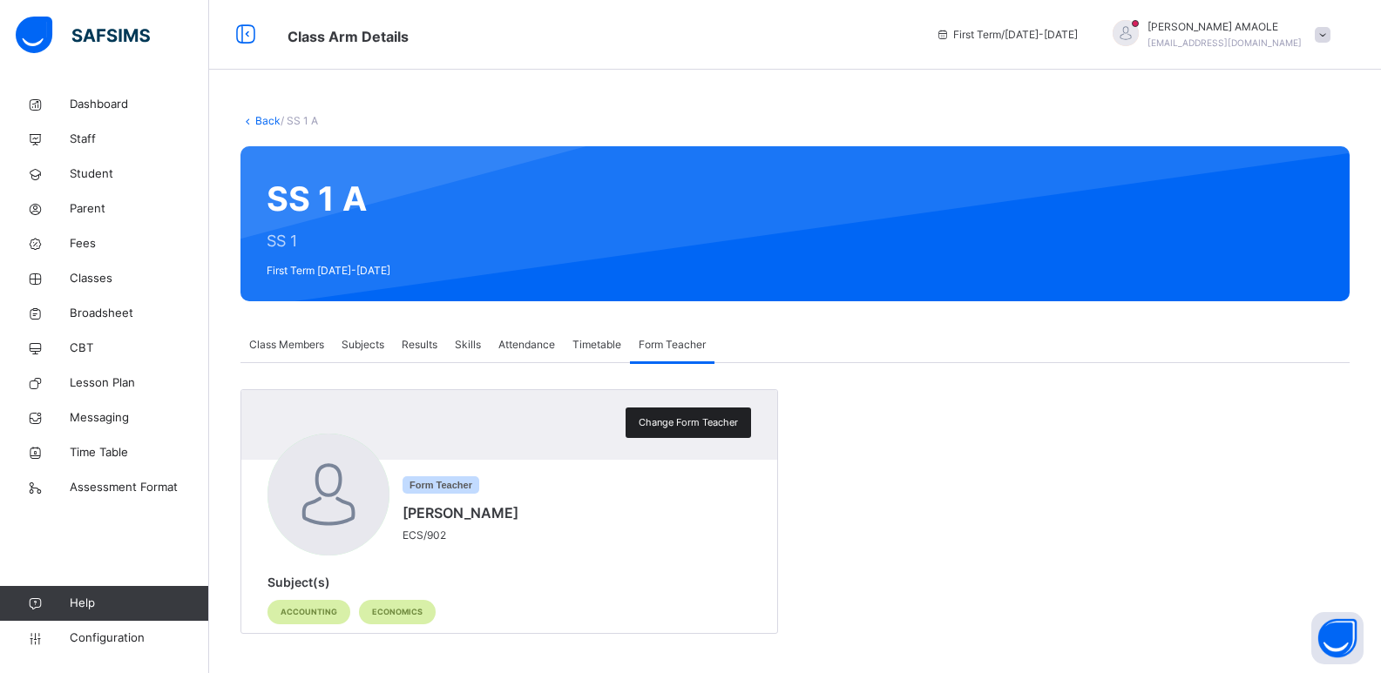
click at [684, 424] on span "Change Form Teacher" at bounding box center [688, 423] width 99 height 15
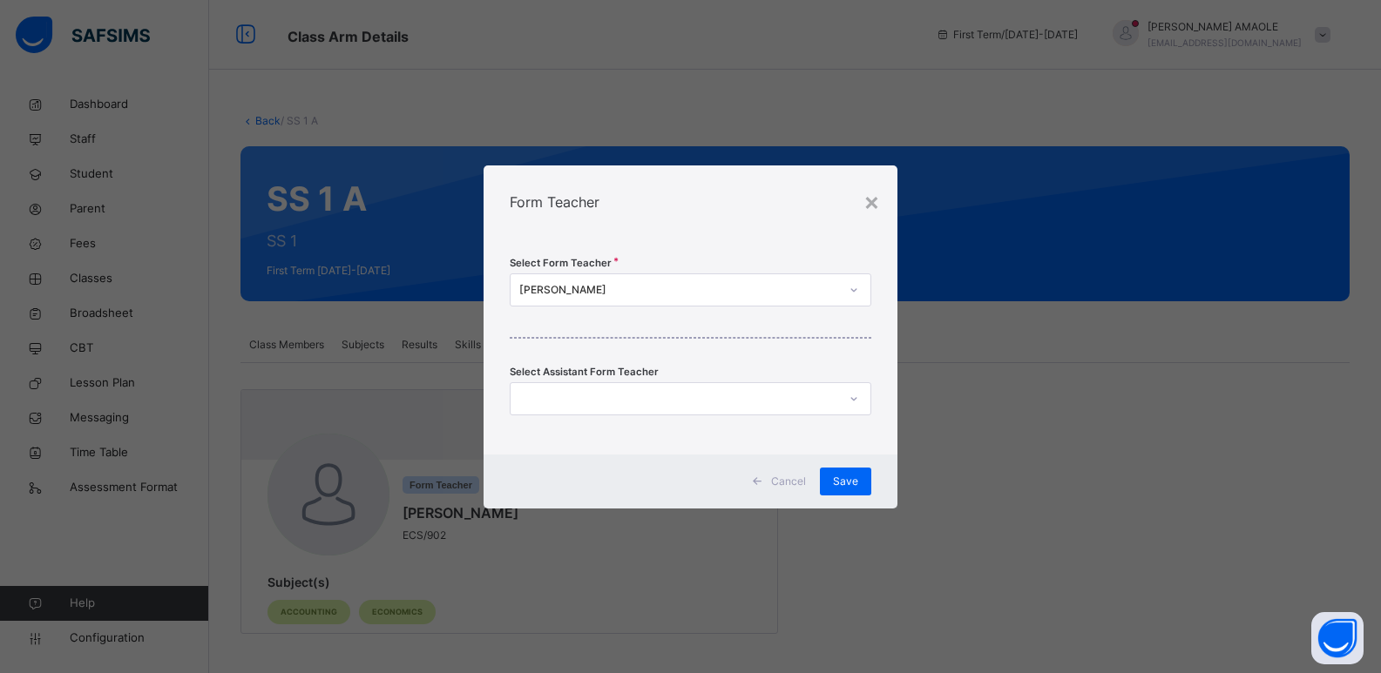
click at [644, 288] on div "[PERSON_NAME]" at bounding box center [679, 290] width 321 height 16
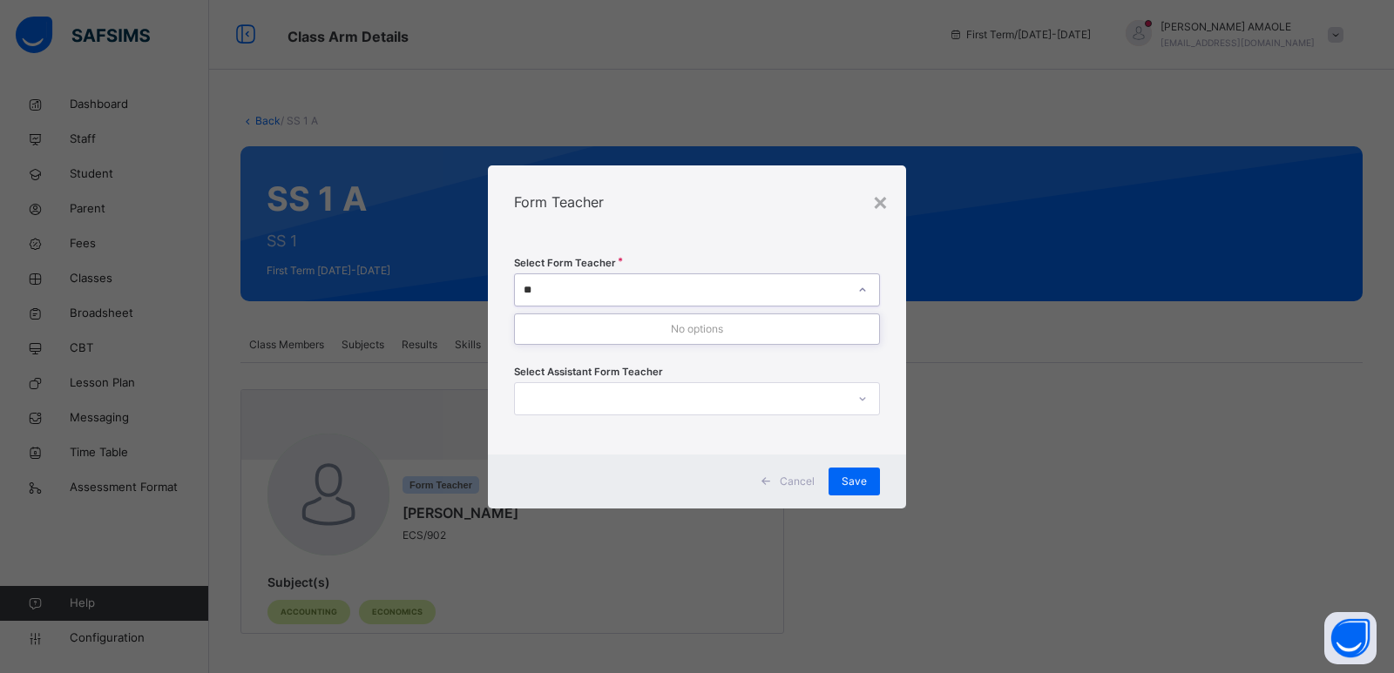
type input "*"
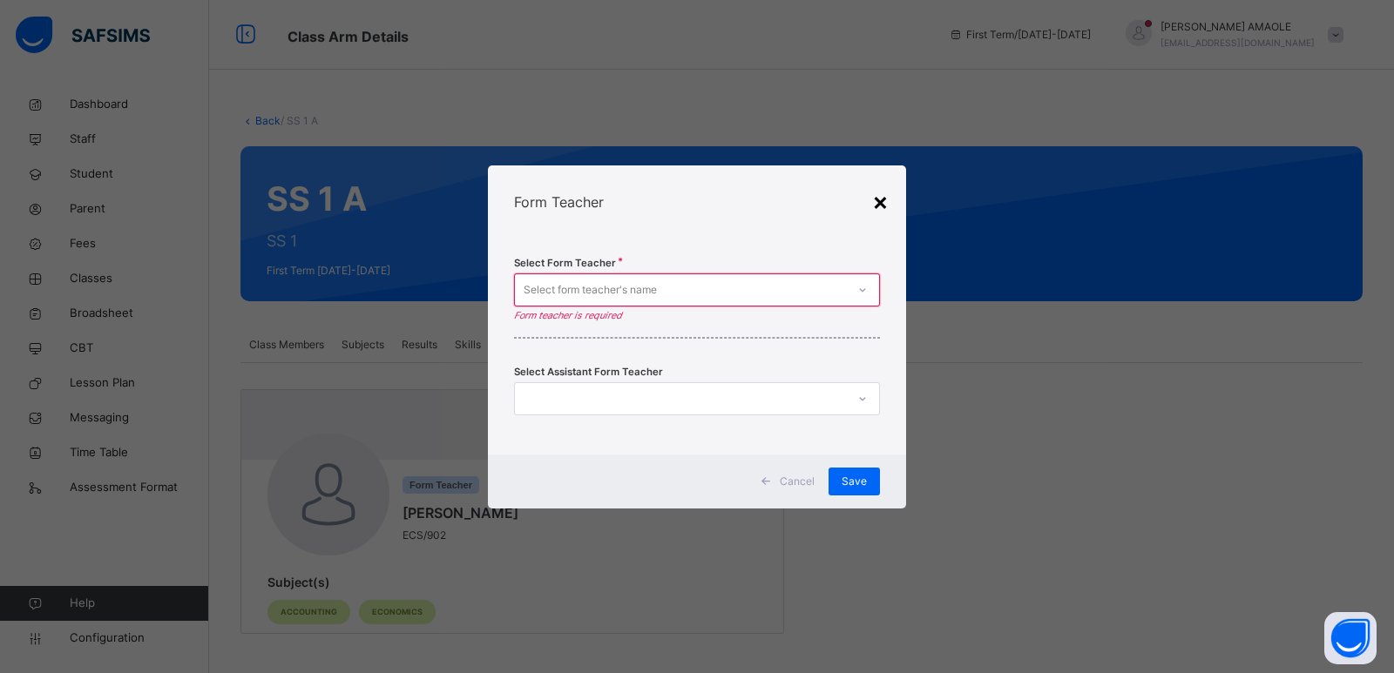
click at [879, 196] on div "×" at bounding box center [880, 201] width 17 height 37
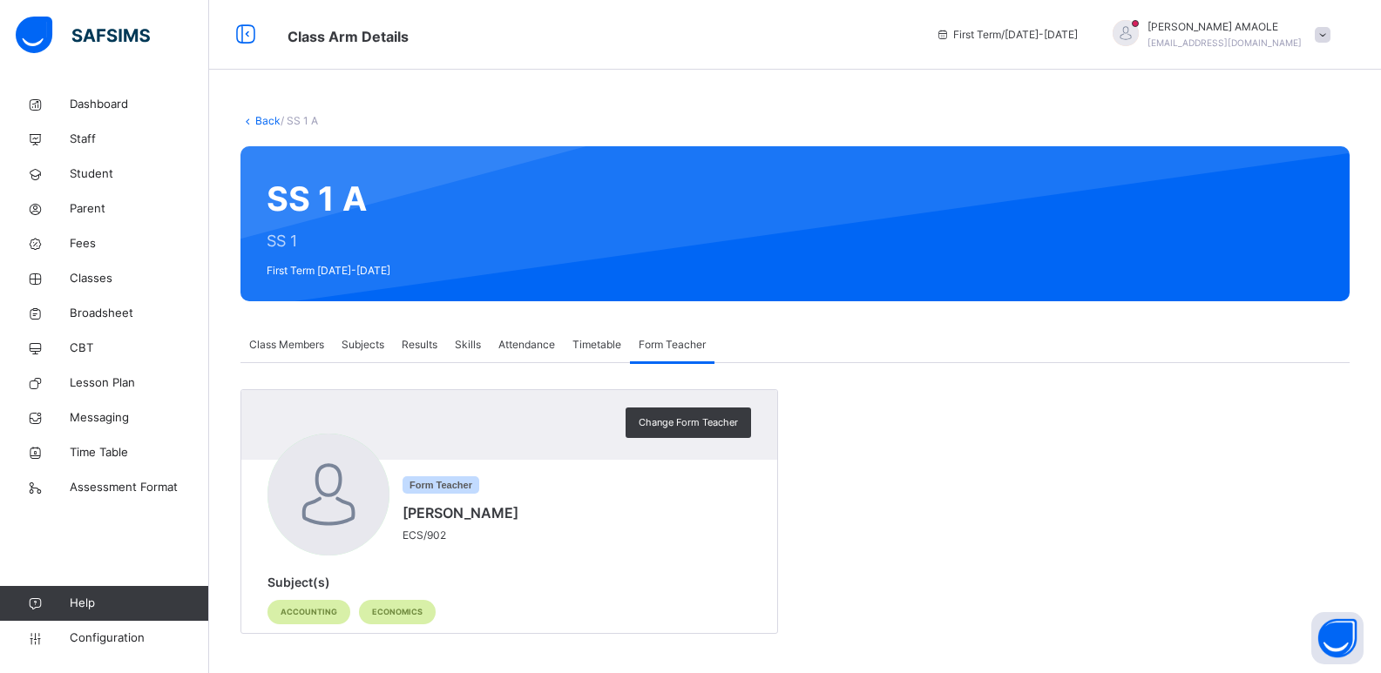
click at [300, 340] on span "Class Members" at bounding box center [286, 345] width 75 height 16
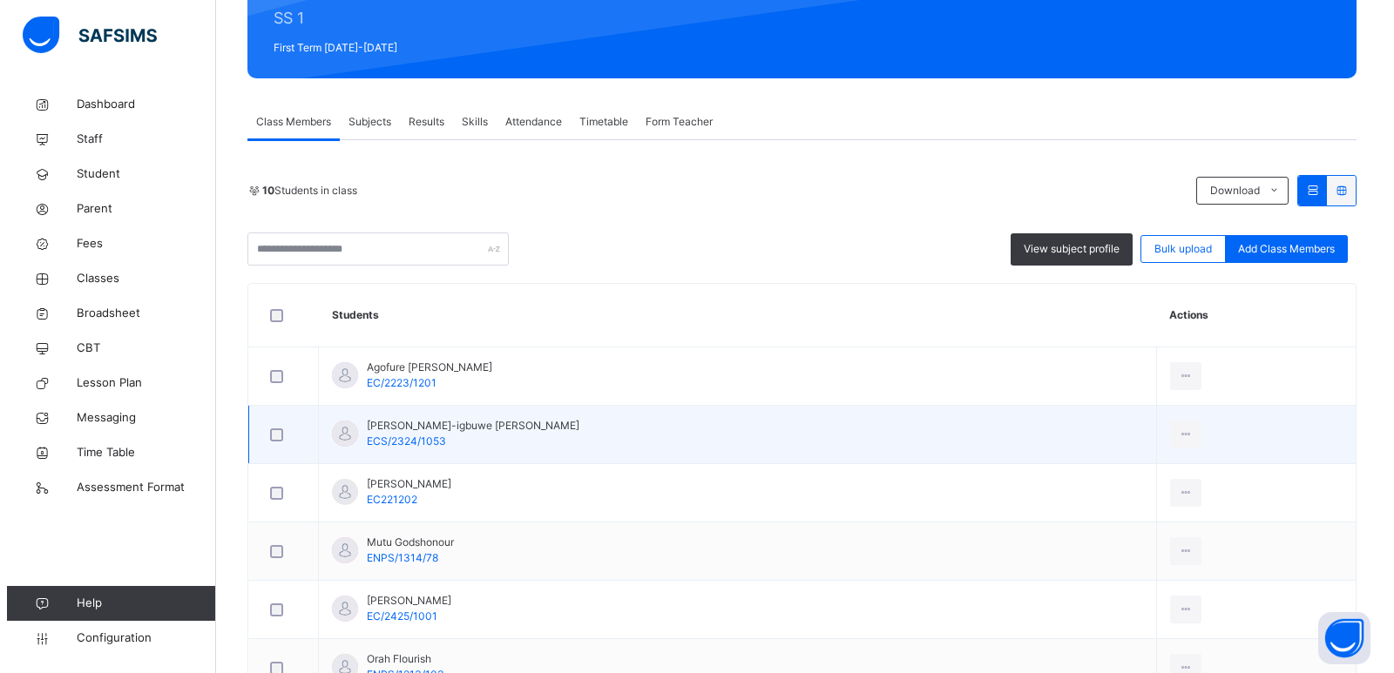
scroll to position [174, 0]
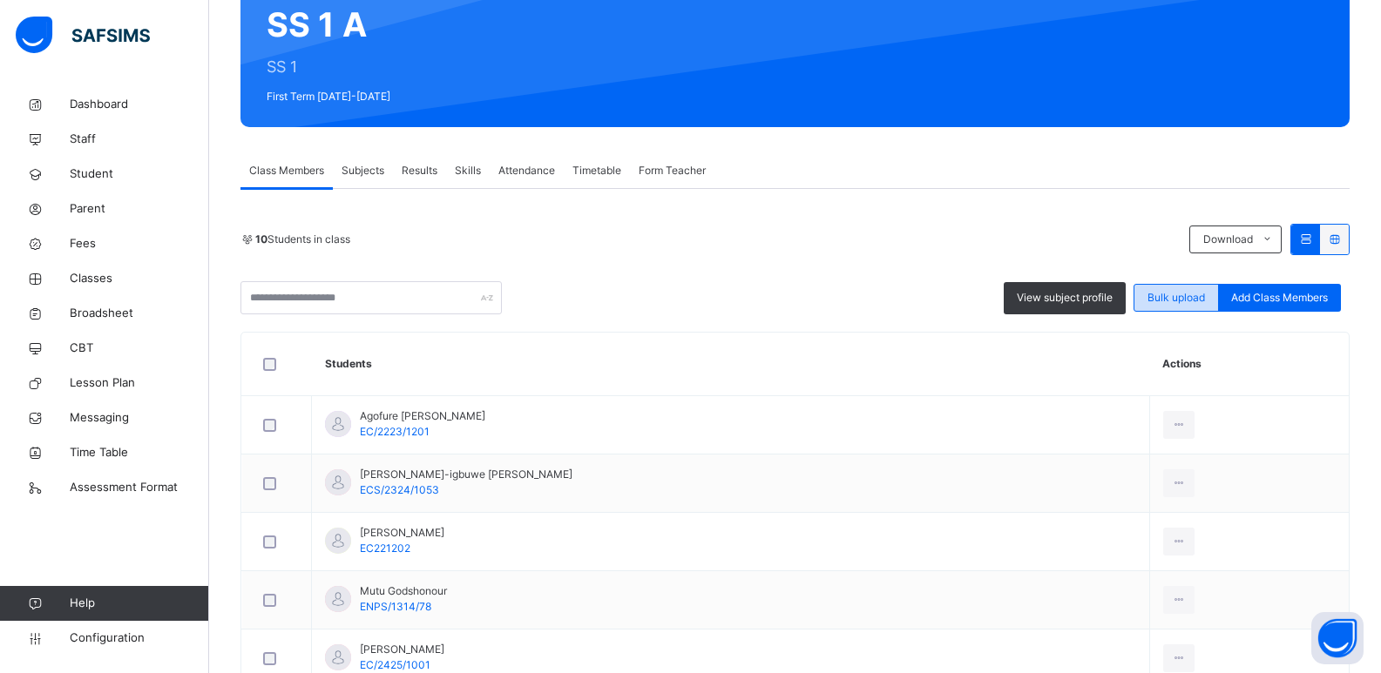
click at [1193, 294] on span "Bulk upload" at bounding box center [1176, 298] width 58 height 16
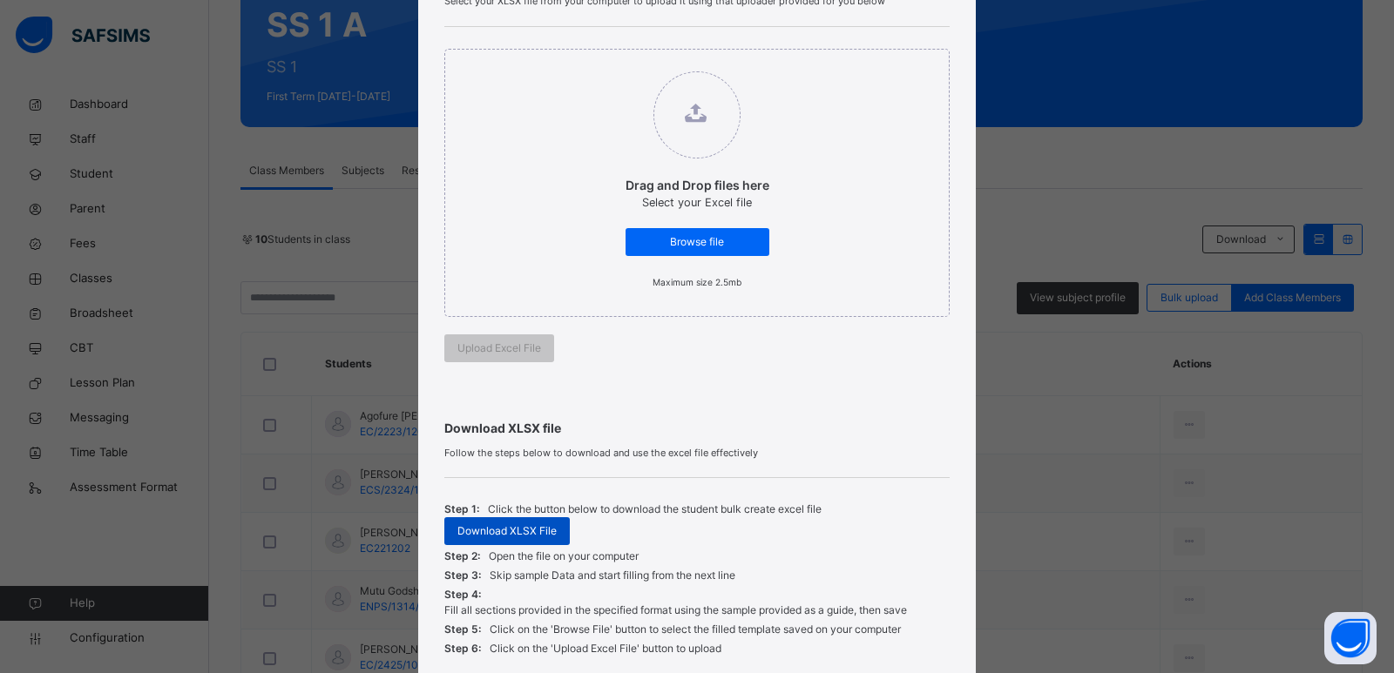
click at [514, 530] on span "Download XLSX File" at bounding box center [506, 532] width 99 height 16
click at [1059, 372] on div "Bulk Upload Student Upload XLSX File Select your XLSX file from your computer t…" at bounding box center [697, 336] width 1394 height 673
click at [702, 237] on span "Browse file" at bounding box center [698, 242] width 118 height 16
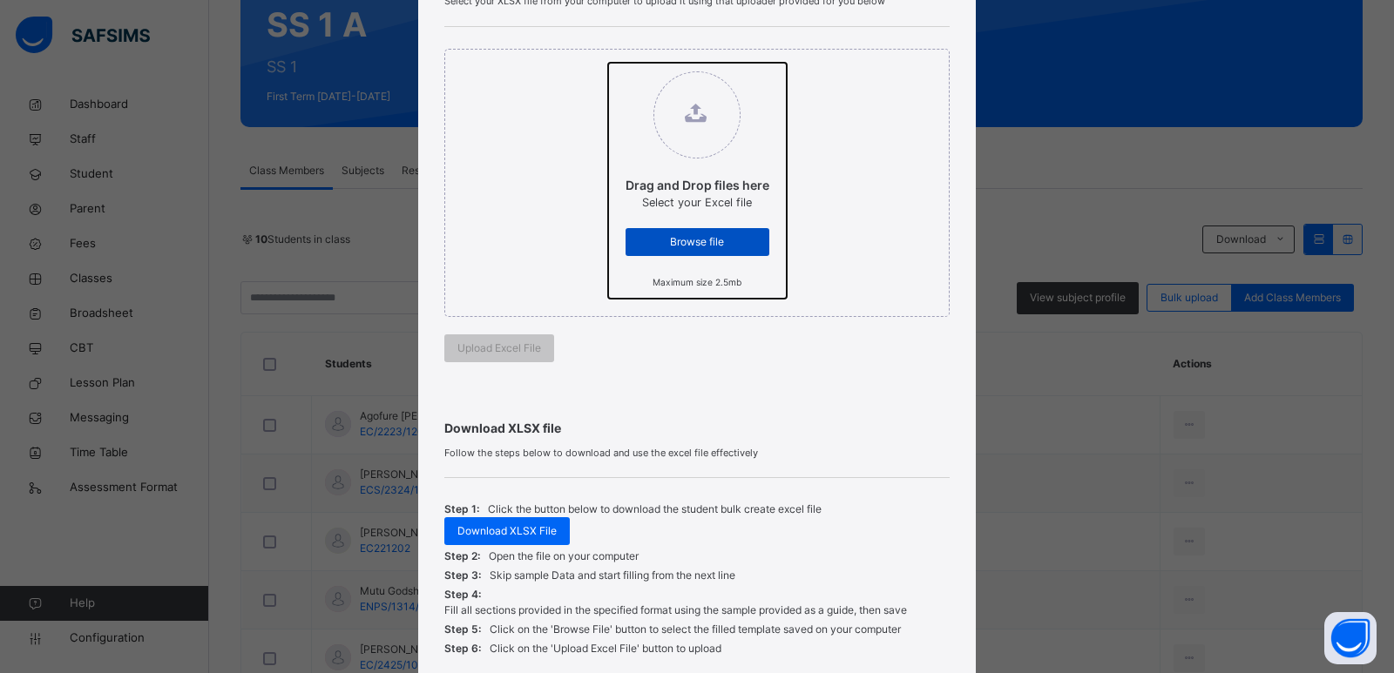
click at [608, 63] on input "Drag and Drop files here Select your Excel file Browse file Maximum size 2.5mb" at bounding box center [608, 63] width 0 height 0
type input "**********"
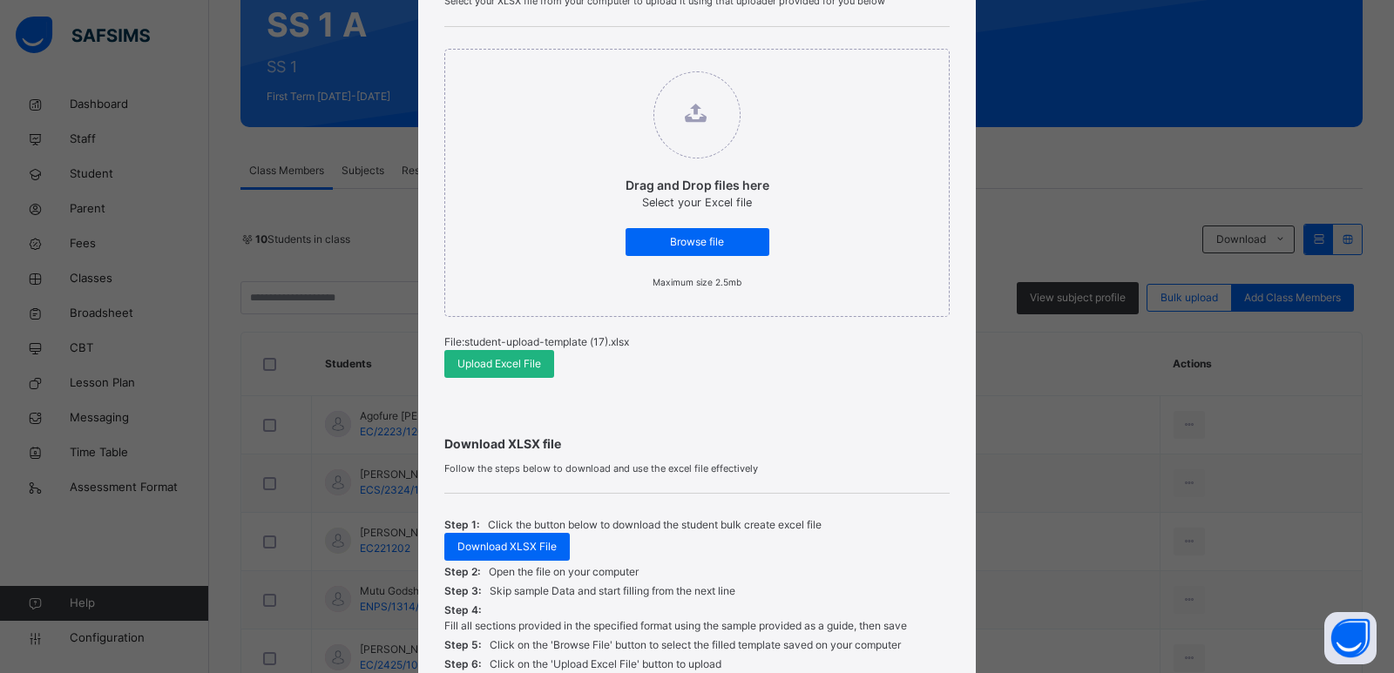
click at [512, 361] on span "Upload Excel File" at bounding box center [499, 364] width 84 height 16
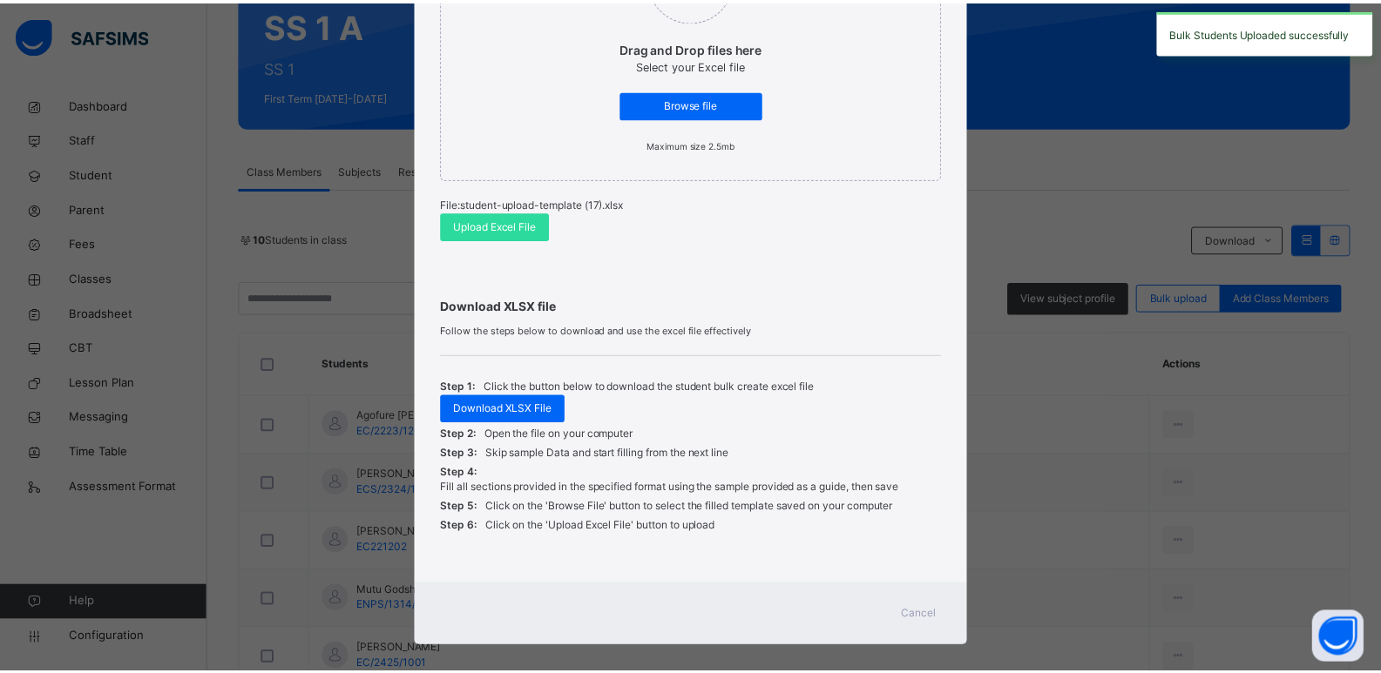
scroll to position [329, 0]
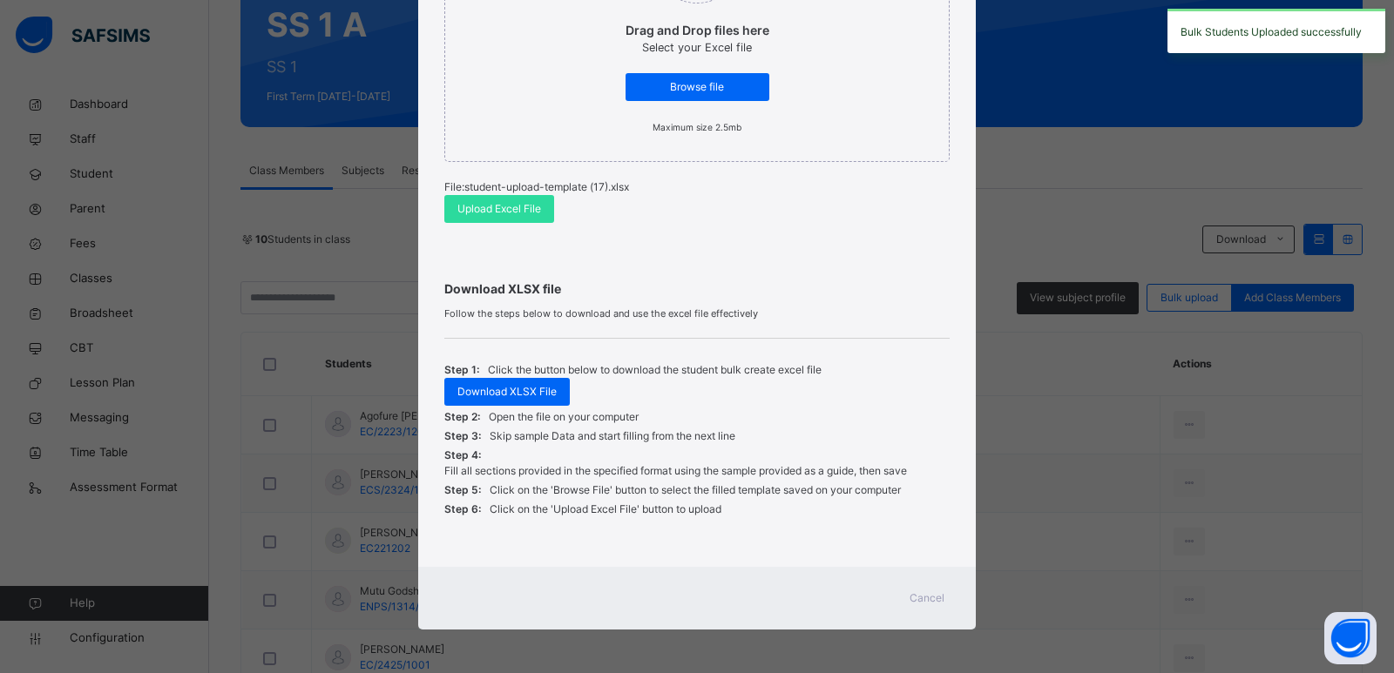
click at [899, 592] on div "Cancel" at bounding box center [927, 599] width 63 height 28
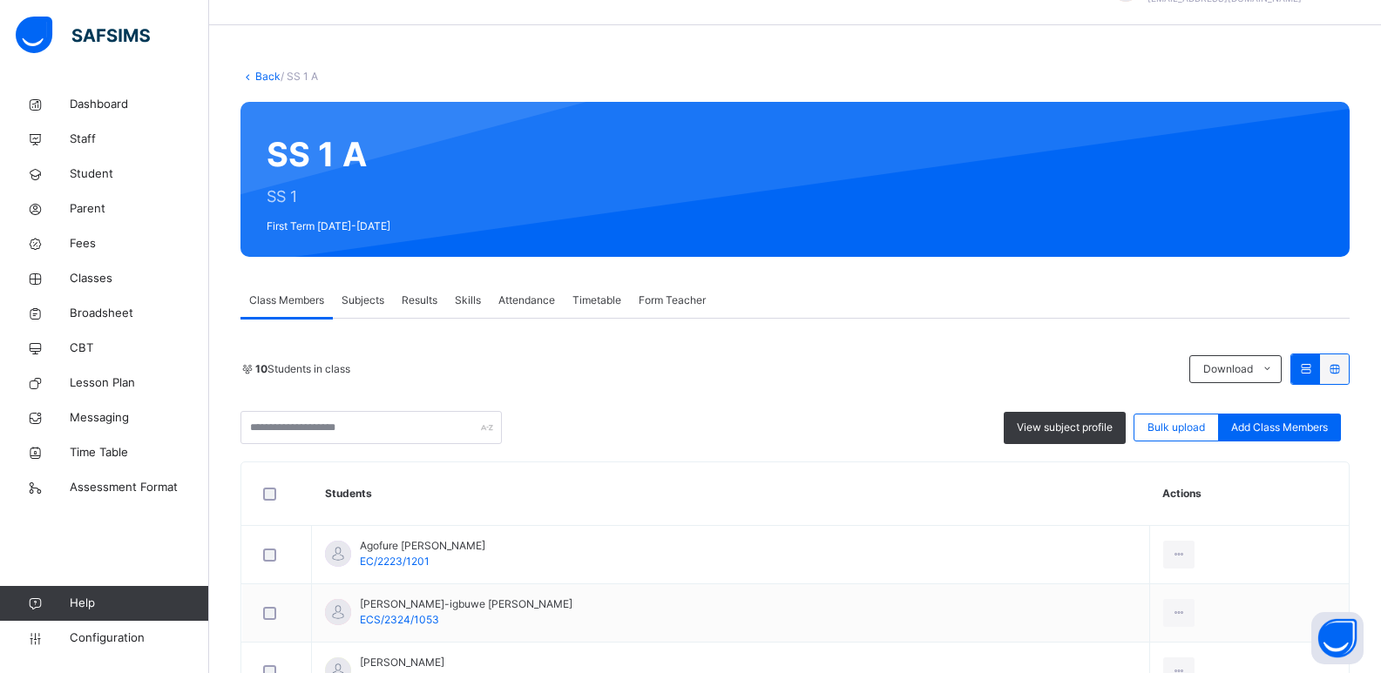
scroll to position [0, 0]
